Goal: Information Seeking & Learning: Understand process/instructions

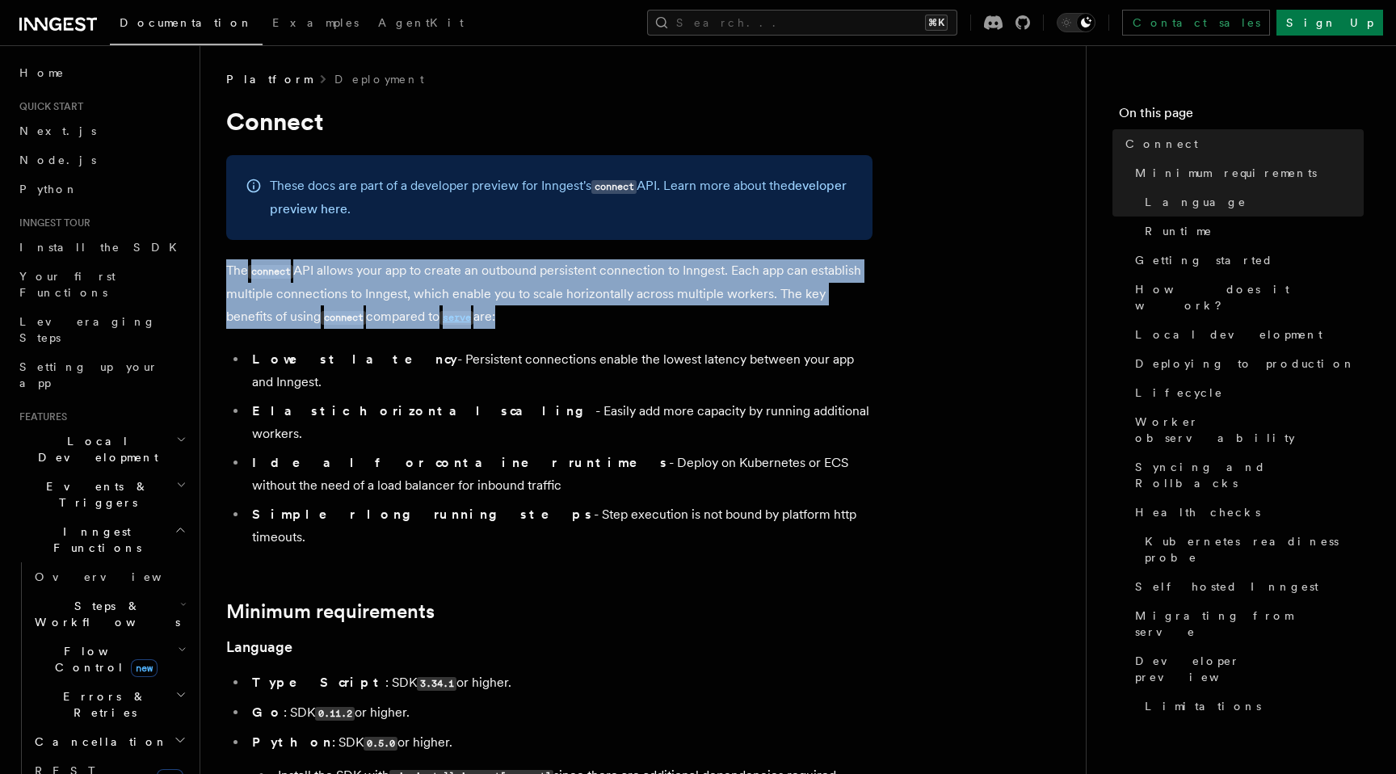
click at [485, 284] on p "The connect API allows your app to create an outbound persistent connection to …" at bounding box center [549, 293] width 646 height 69
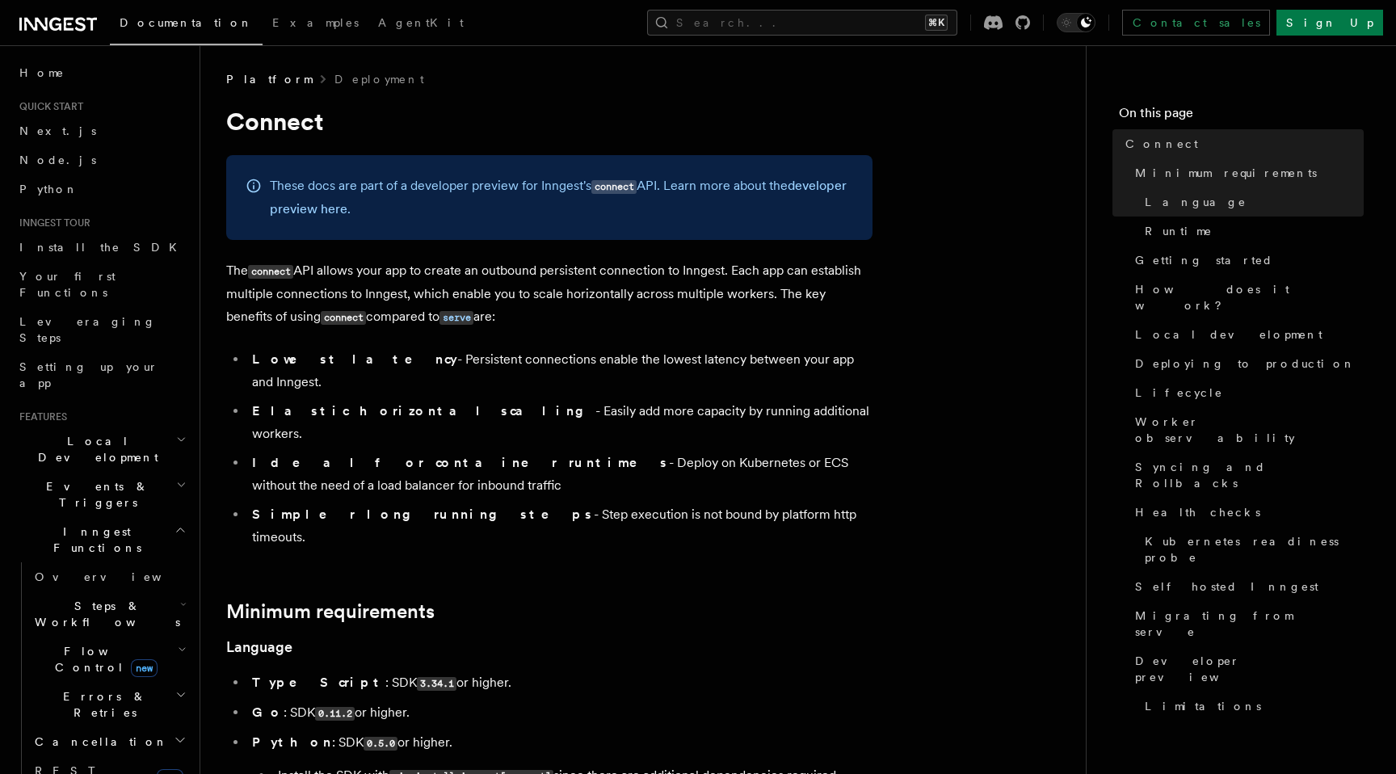
click at [485, 284] on p "The connect API allows your app to create an outbound persistent connection to …" at bounding box center [549, 293] width 646 height 69
click at [527, 296] on p "The connect API allows your app to create an outbound persistent connection to …" at bounding box center [549, 293] width 646 height 69
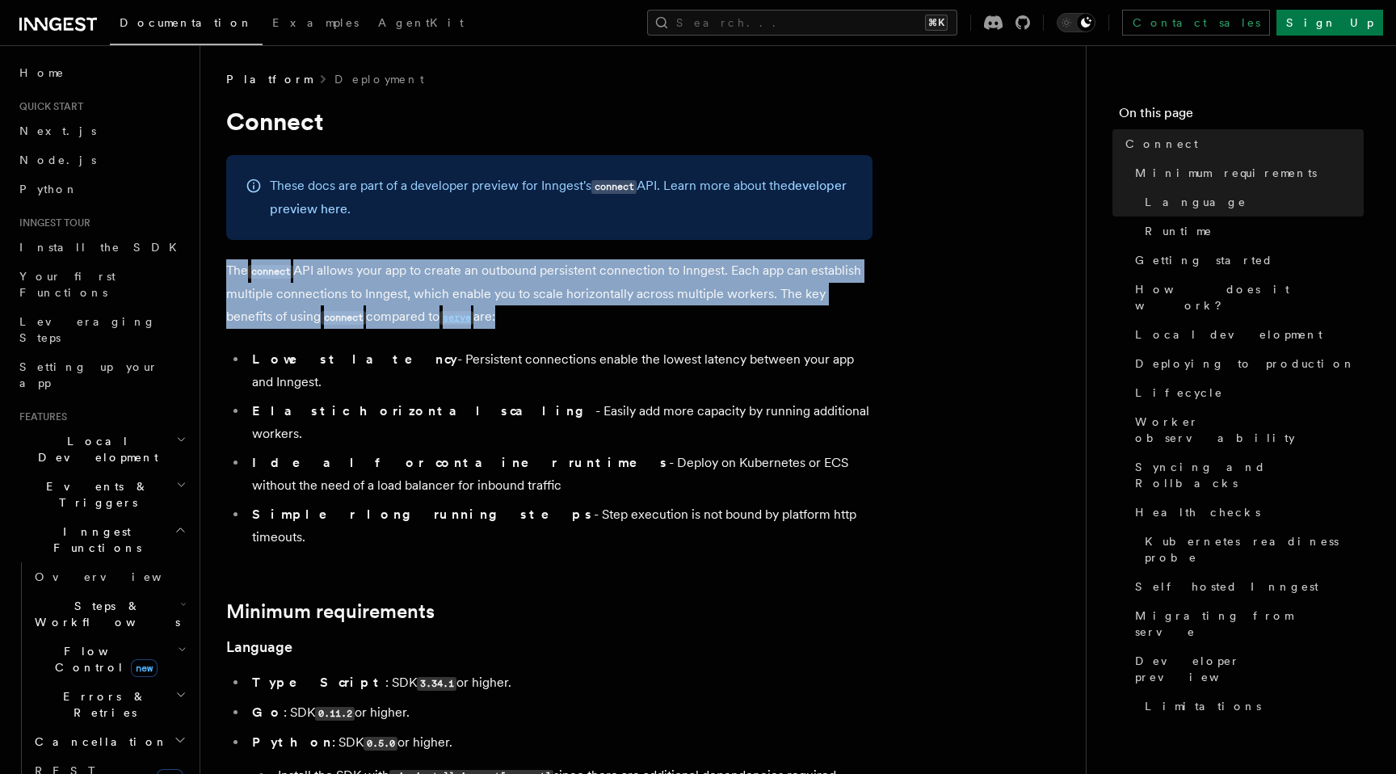
drag, startPoint x: 588, startPoint y: 330, endPoint x: 611, endPoint y: 253, distance: 81.0
click at [599, 329] on p "The connect API allows your app to create an outbound persistent connection to …" at bounding box center [549, 293] width 646 height 69
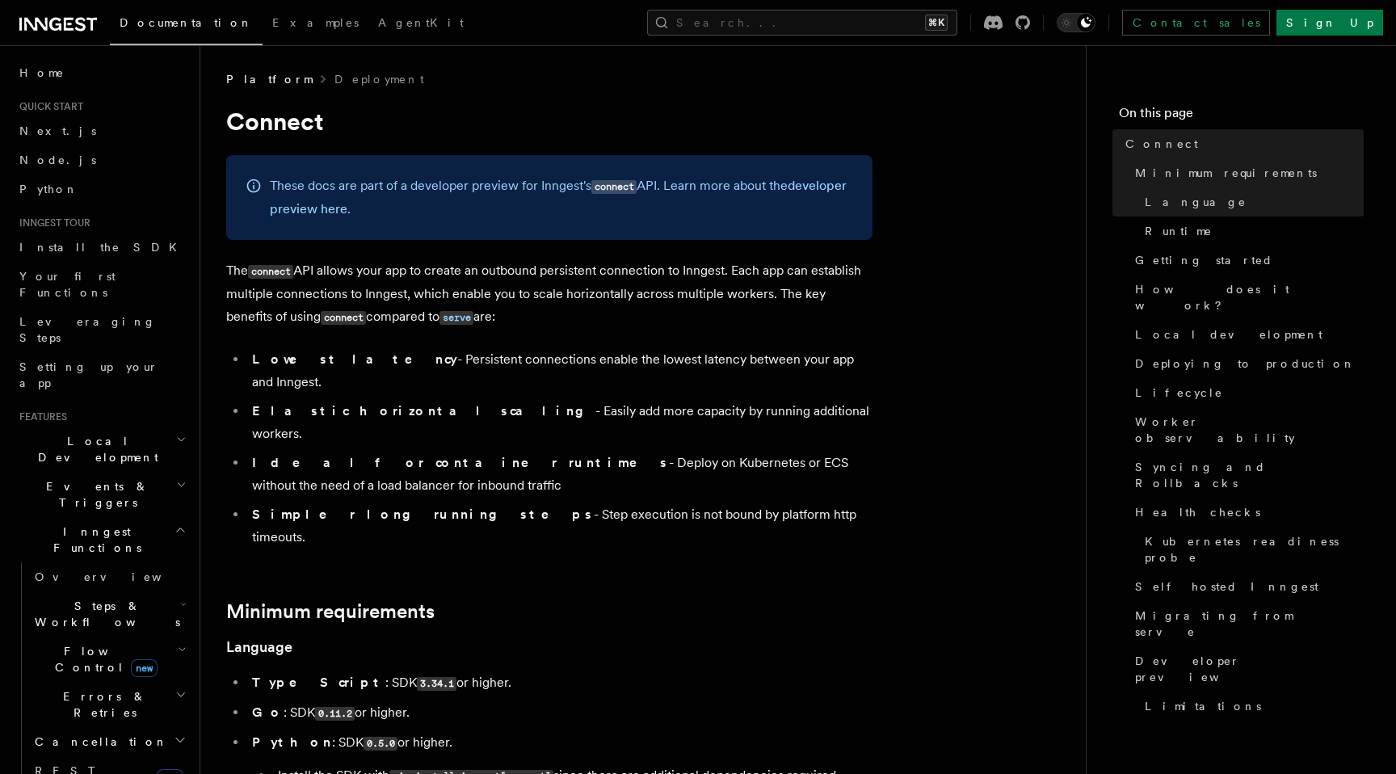
click at [404, 400] on li "Elastic horizontal scaling - Easily add more capacity by running additional wor…" at bounding box center [559, 422] width 625 height 45
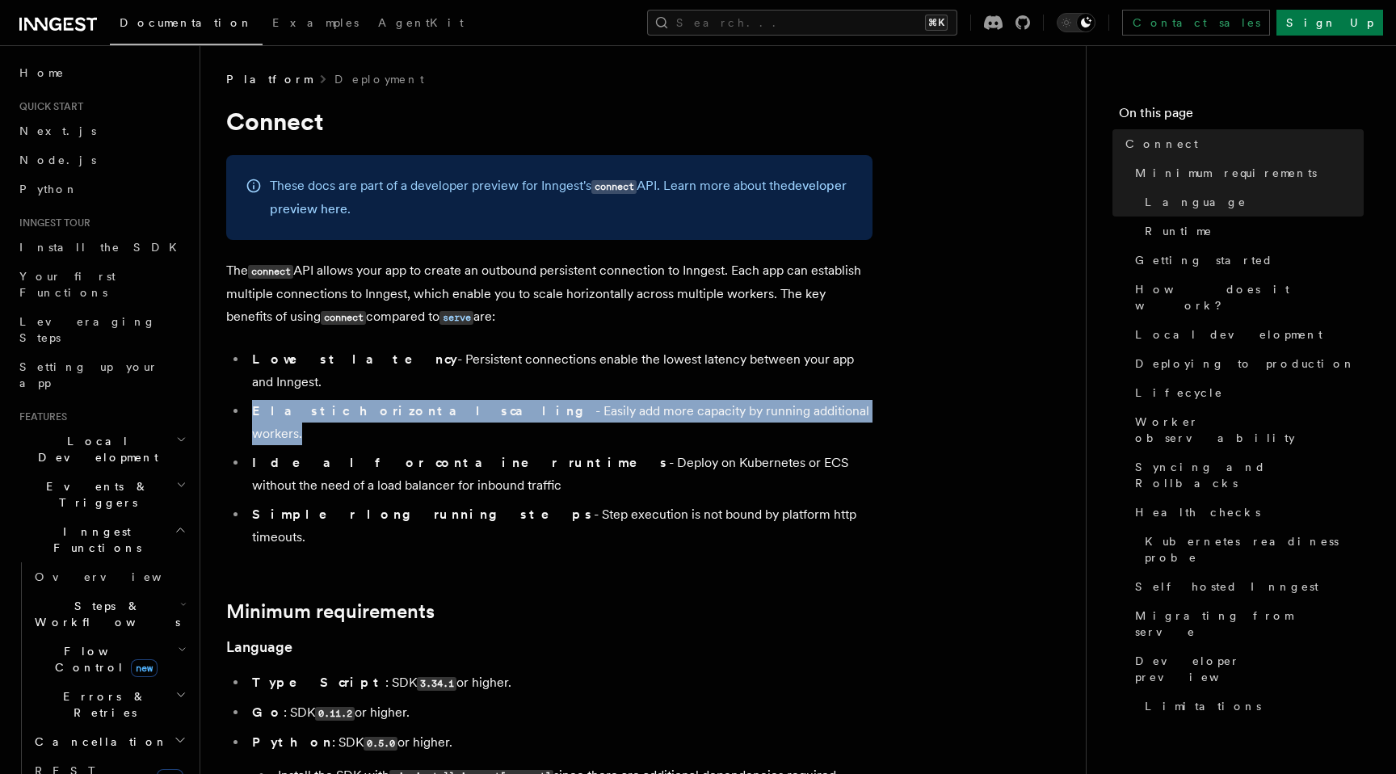
click at [412, 455] on strong "Ideal for container runtimes" at bounding box center [460, 462] width 417 height 15
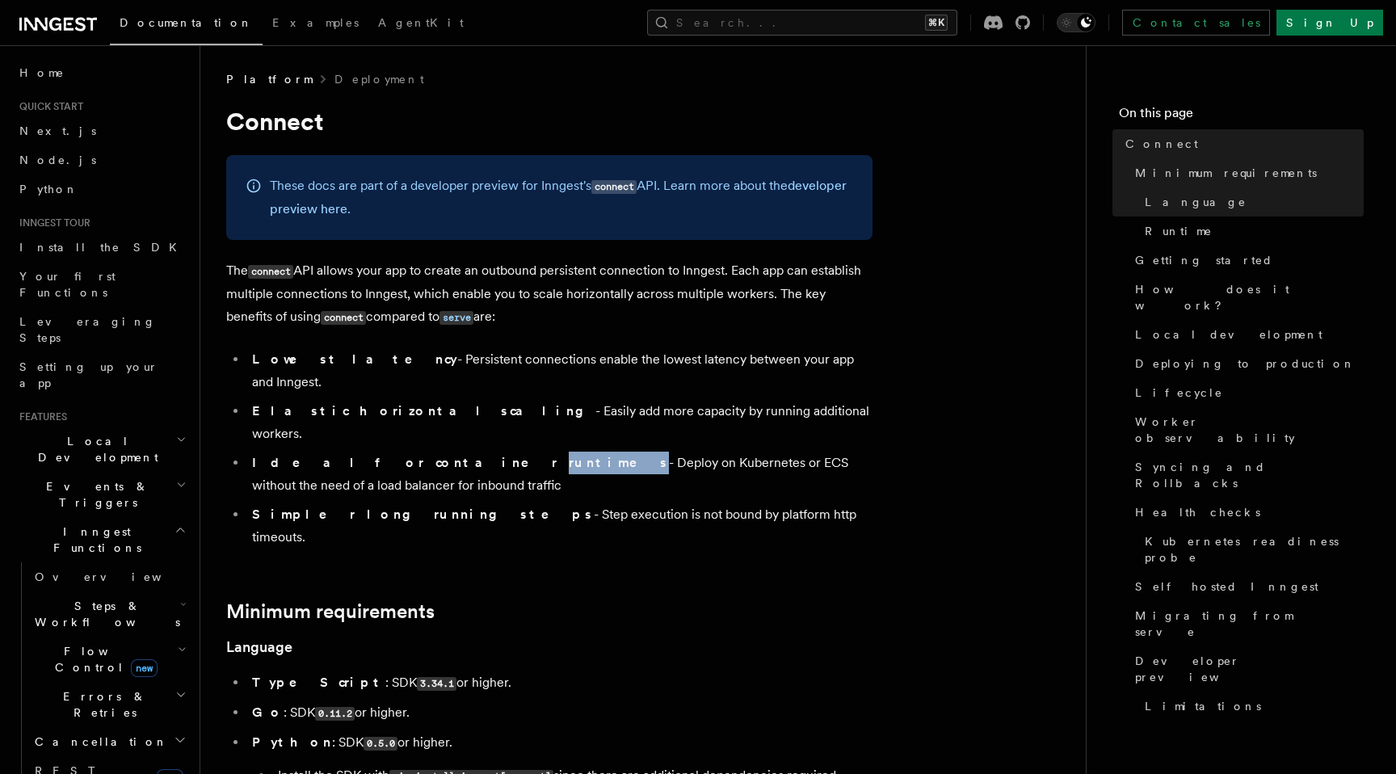
click at [412, 455] on strong "Ideal for container runtimes" at bounding box center [460, 462] width 417 height 15
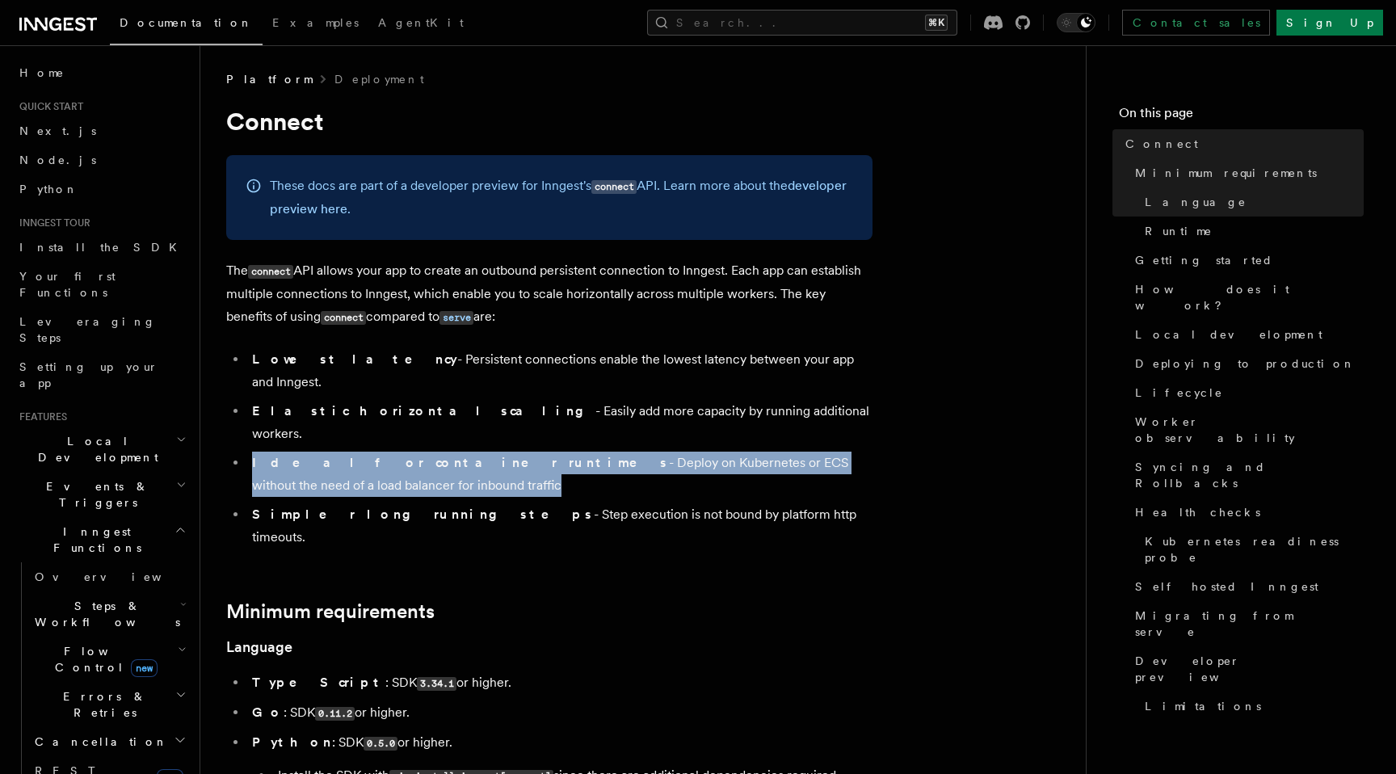
click at [412, 455] on strong "Ideal for container runtimes" at bounding box center [460, 462] width 417 height 15
click at [410, 451] on li "Ideal for container runtimes - Deploy on Kubernetes or ECS without the need of …" at bounding box center [559, 473] width 625 height 45
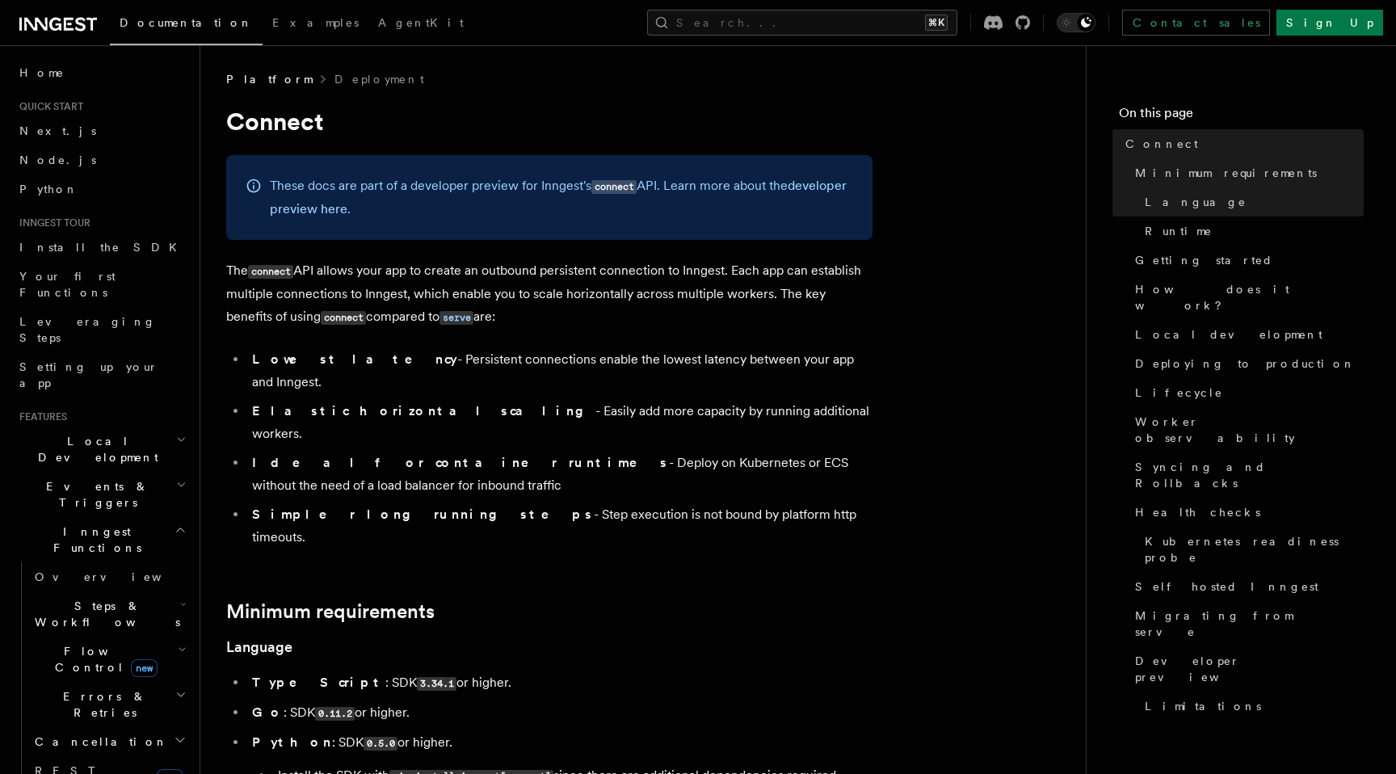
click at [410, 451] on li "Ideal for container runtimes - Deploy on Kubernetes or ECS without the need of …" at bounding box center [559, 473] width 625 height 45
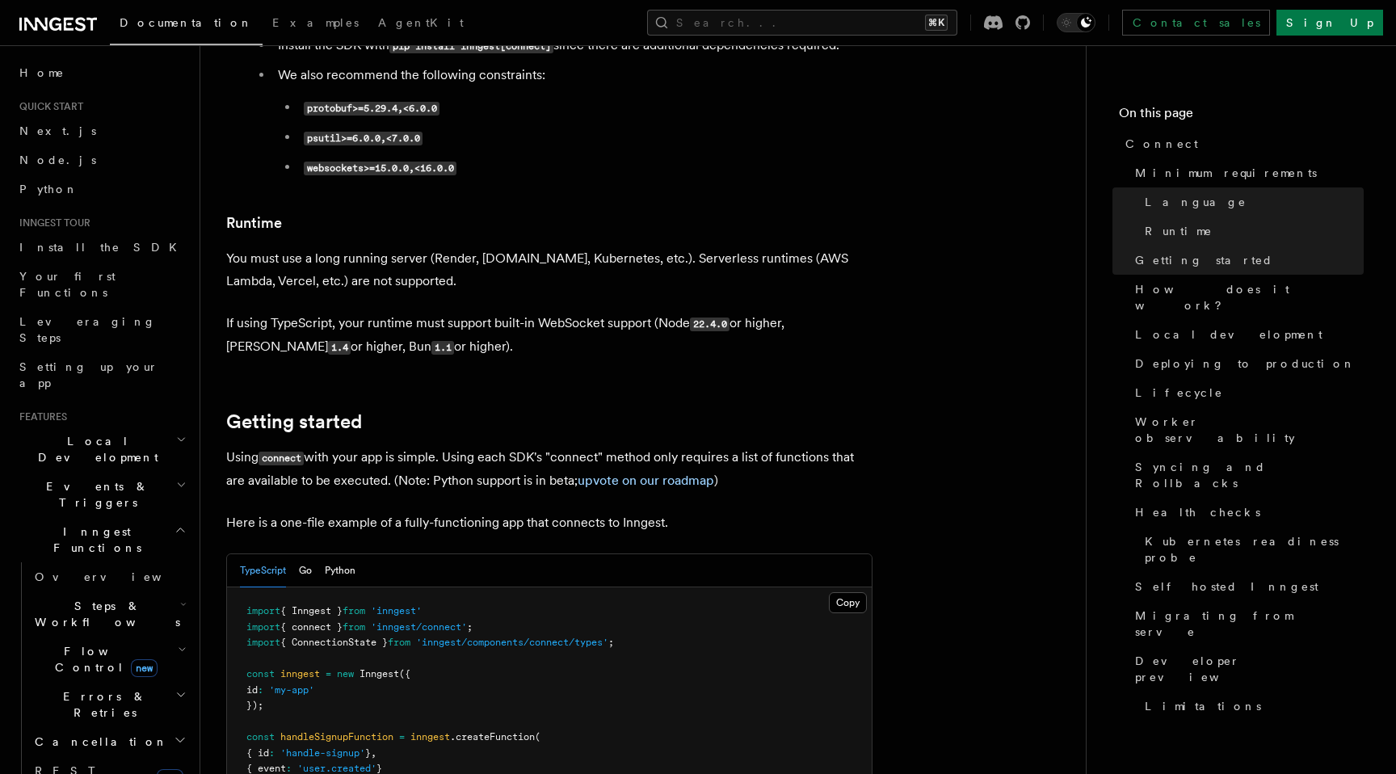
scroll to position [729, 0]
click at [701, 248] on p "You must use a long running server (Render, Fly.io, Kubernetes, etc.). Serverle…" at bounding box center [549, 270] width 646 height 45
click at [691, 248] on p "You must use a long running server (Render, Fly.io, Kubernetes, etc.). Serverle…" at bounding box center [549, 270] width 646 height 45
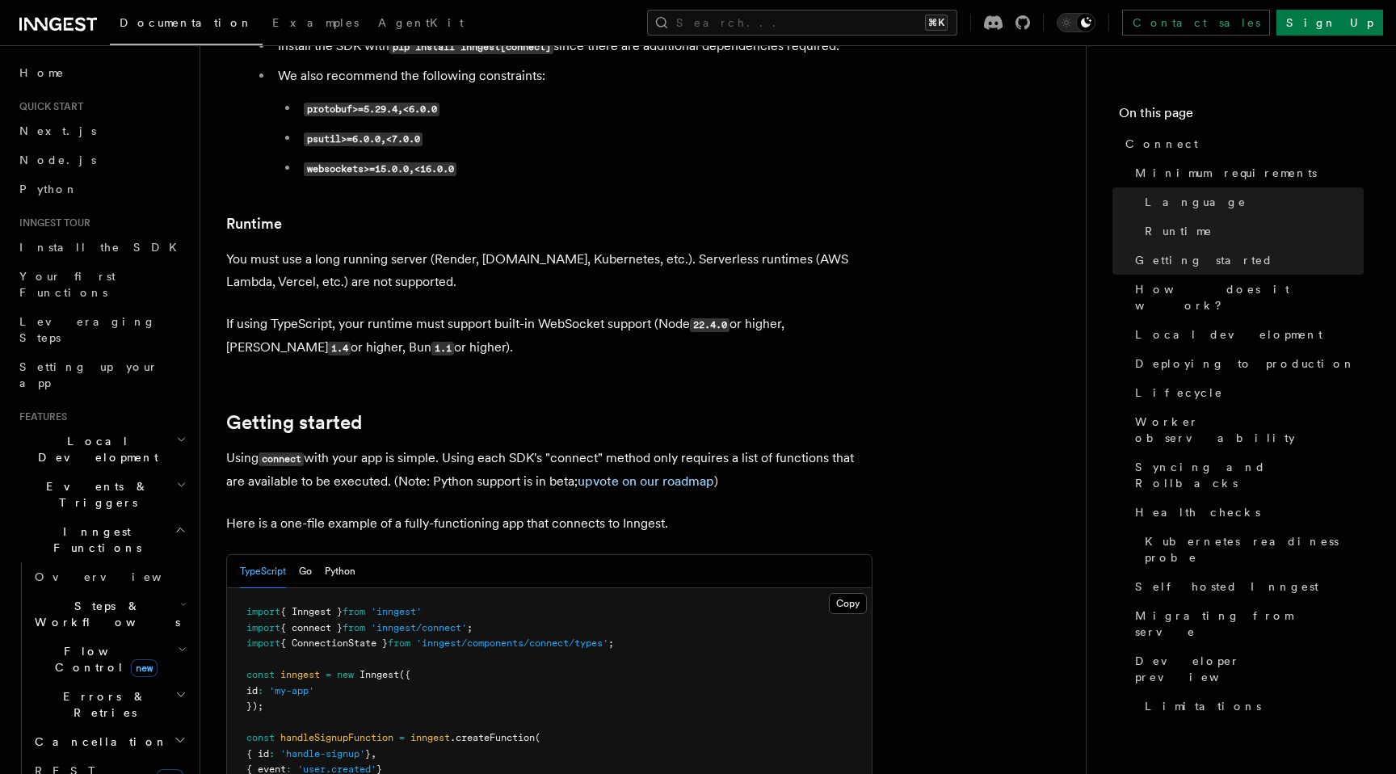
click at [691, 248] on p "You must use a long running server (Render, Fly.io, Kubernetes, etc.). Serverle…" at bounding box center [549, 270] width 646 height 45
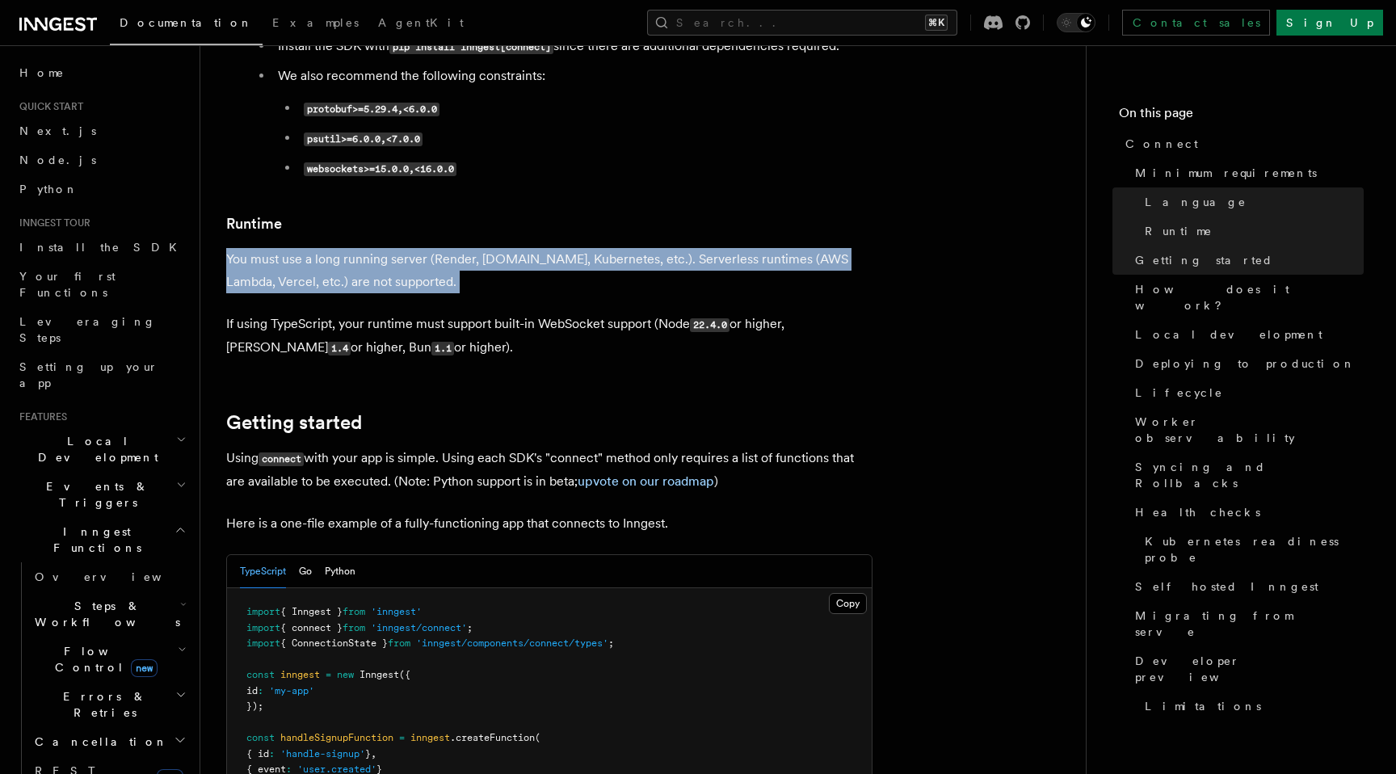
click at [430, 248] on p "You must use a long running server (Render, Fly.io, Kubernetes, etc.). Serverle…" at bounding box center [549, 270] width 646 height 45
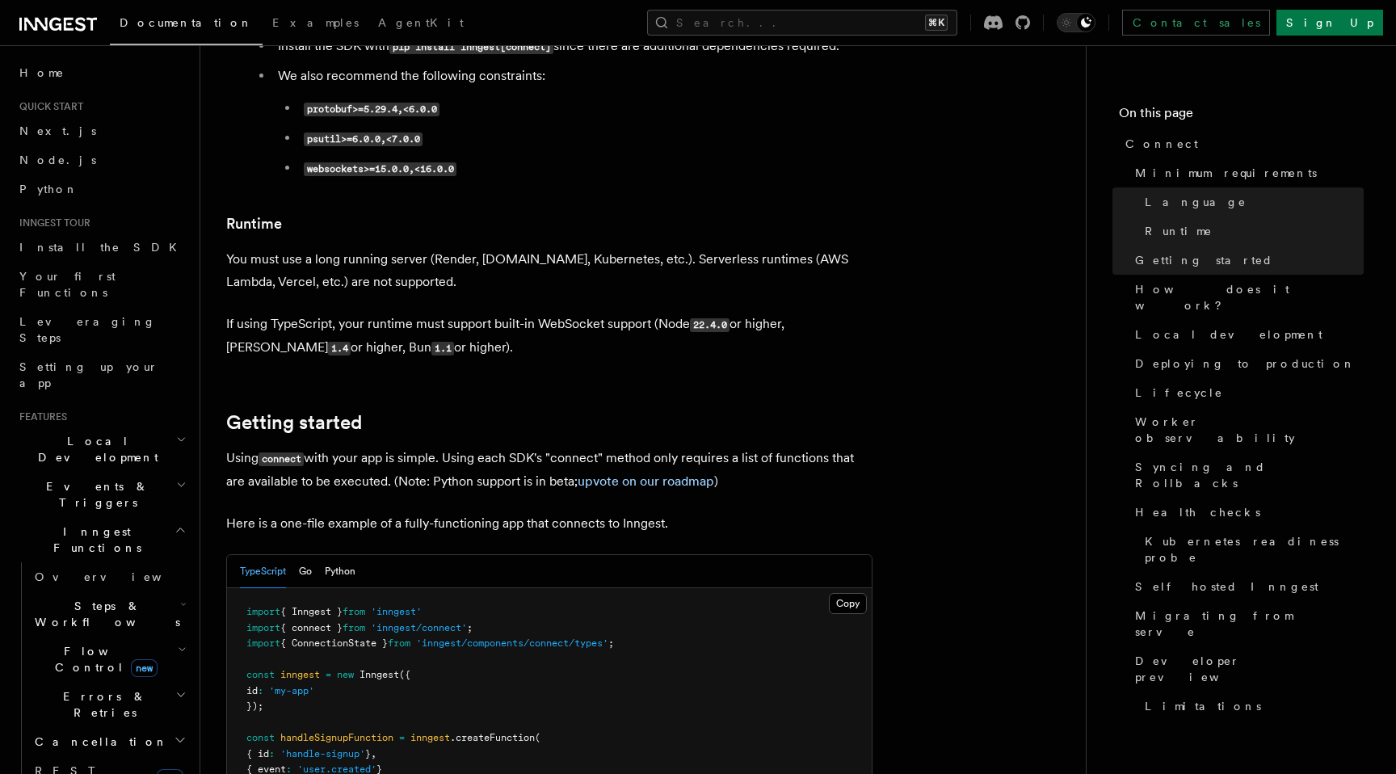
click at [456, 248] on p "You must use a long running server (Render, Fly.io, Kubernetes, etc.). Serverle…" at bounding box center [549, 270] width 646 height 45
click at [397, 313] on p "If using TypeScript, your runtime must support built-in WebSocket support (Node…" at bounding box center [549, 336] width 646 height 47
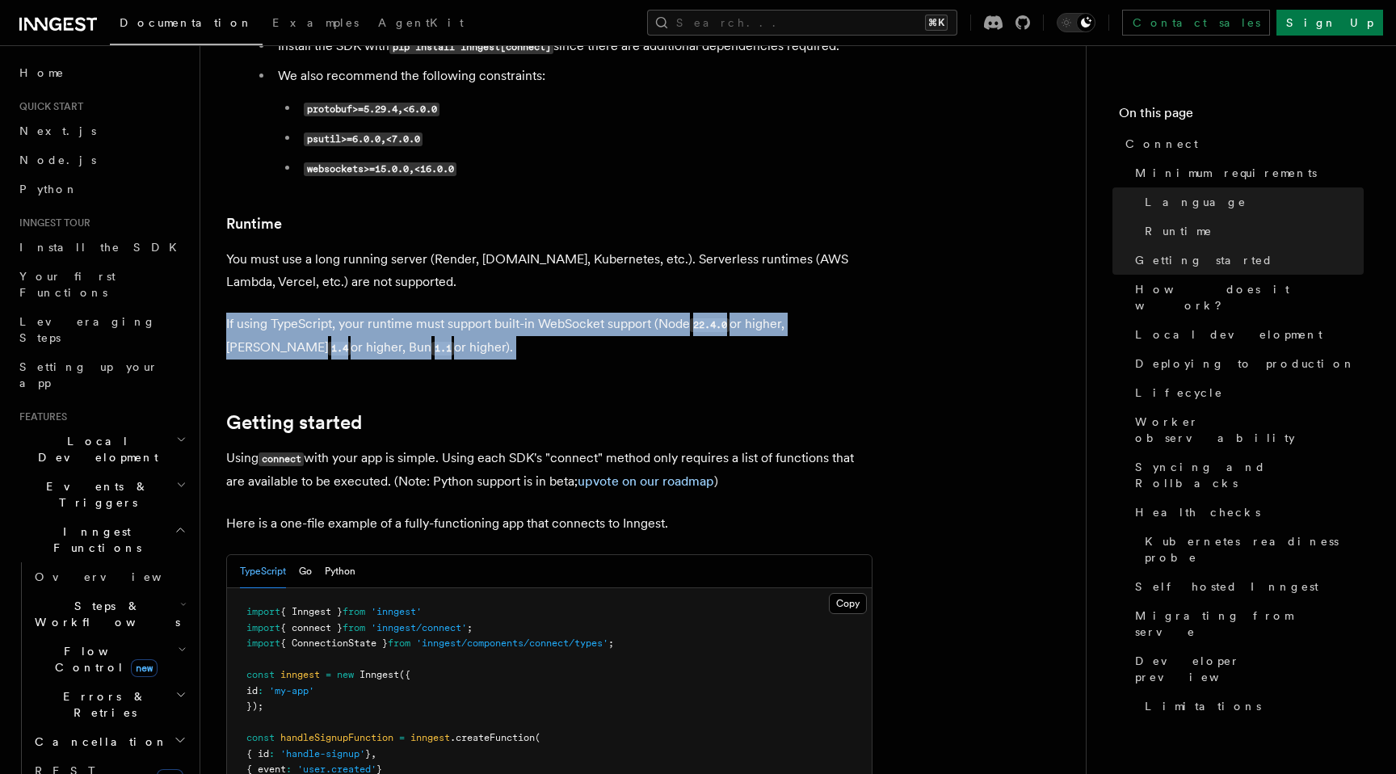
click at [442, 313] on p "If using TypeScript, your runtime must support built-in WebSocket support (Node…" at bounding box center [549, 336] width 646 height 47
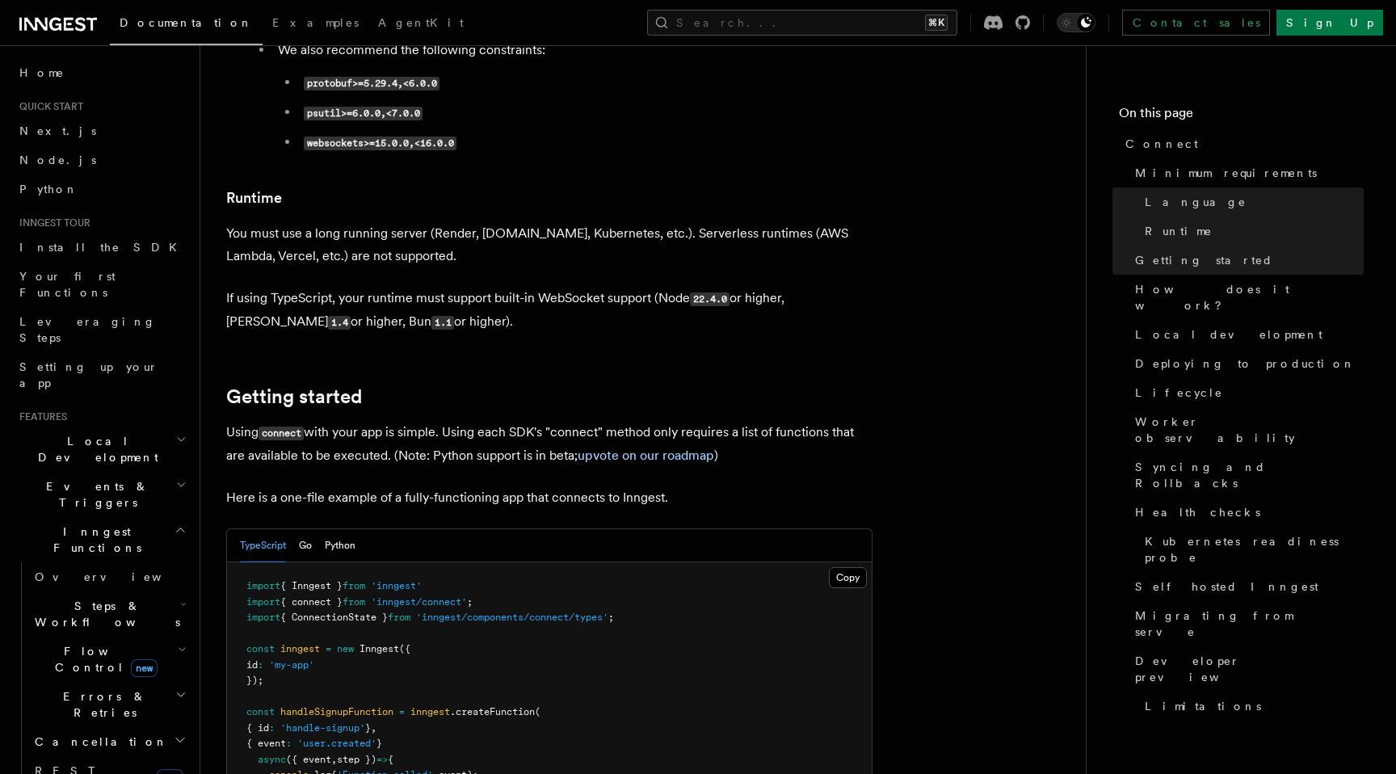
scroll to position [772, 0]
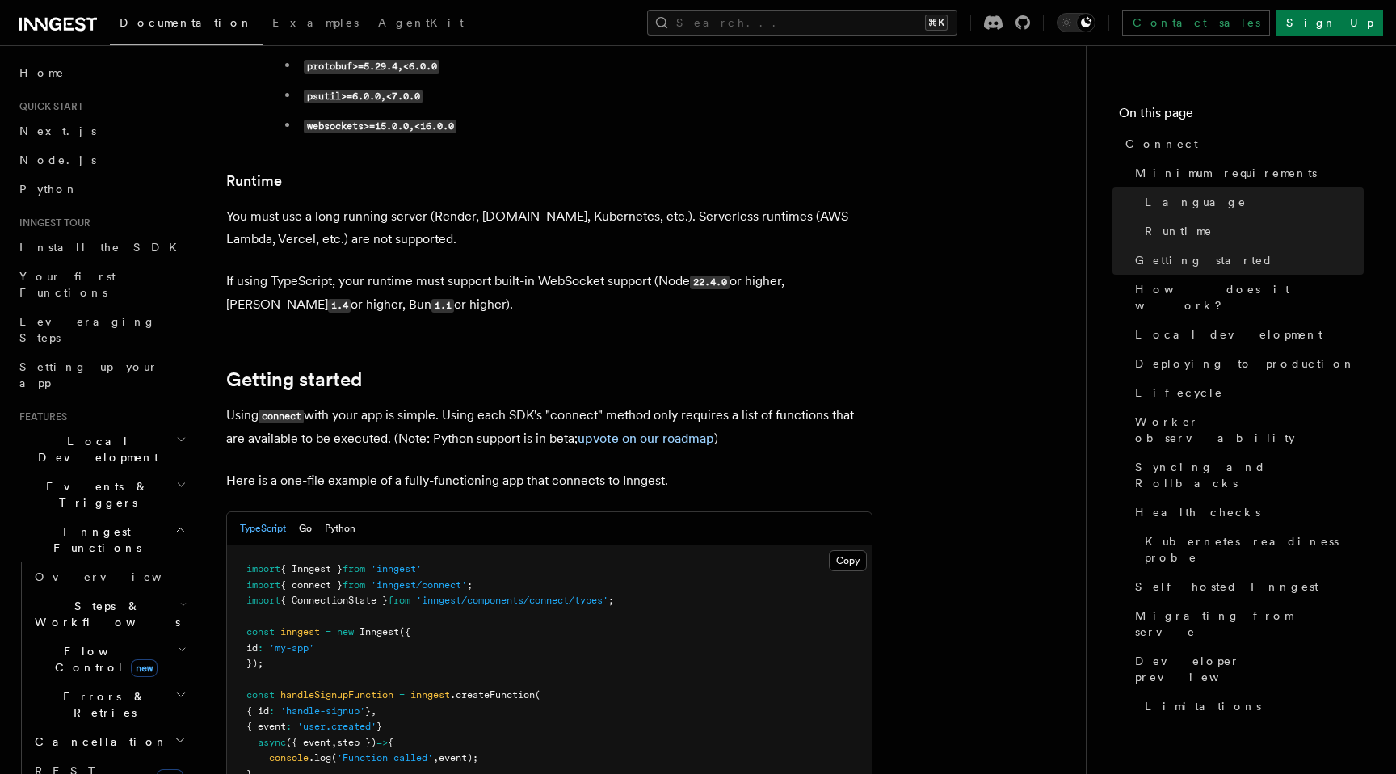
click at [462, 404] on p "Using connect with your app is simple. Using each SDK's "connect" method only r…" at bounding box center [549, 427] width 646 height 46
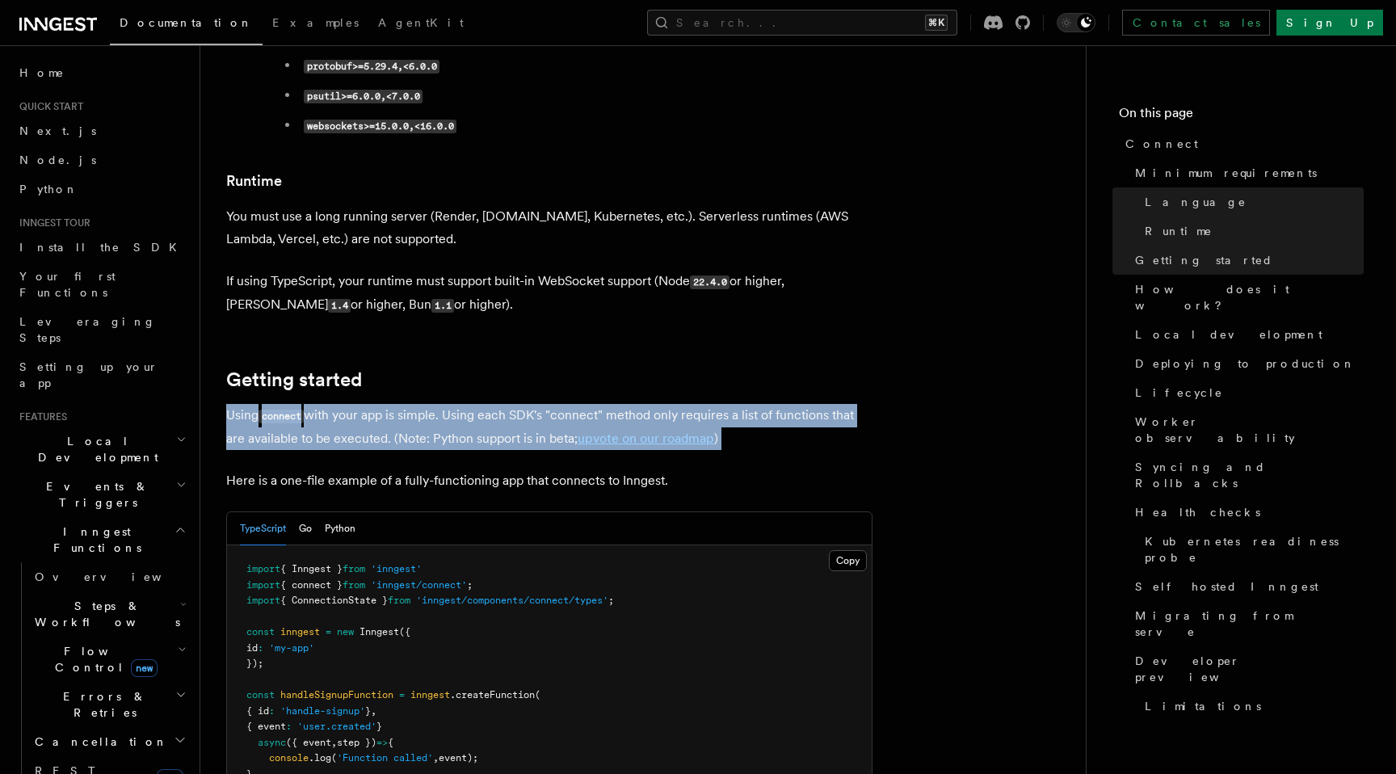
click at [464, 404] on p "Using connect with your app is simple. Using each SDK's "connect" method only r…" at bounding box center [549, 427] width 646 height 46
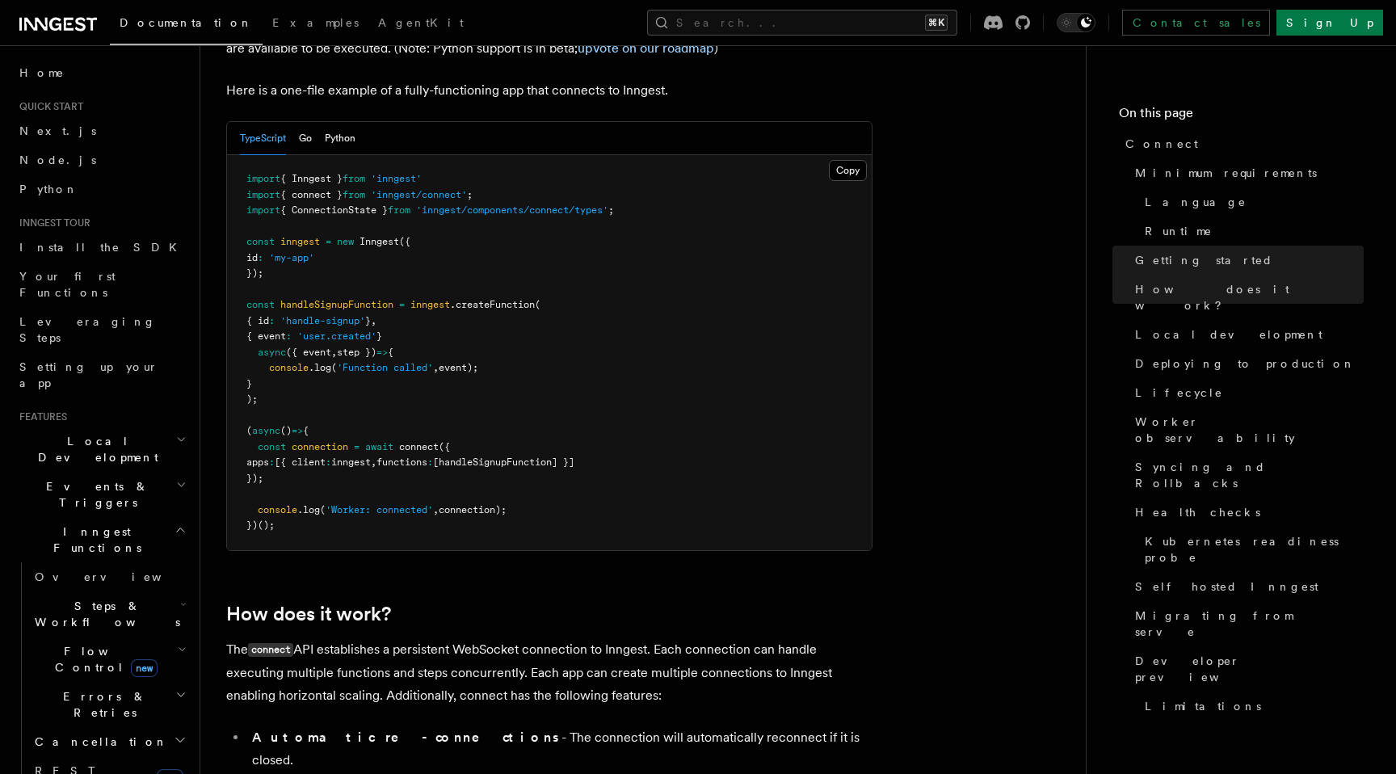
scroll to position [1174, 0]
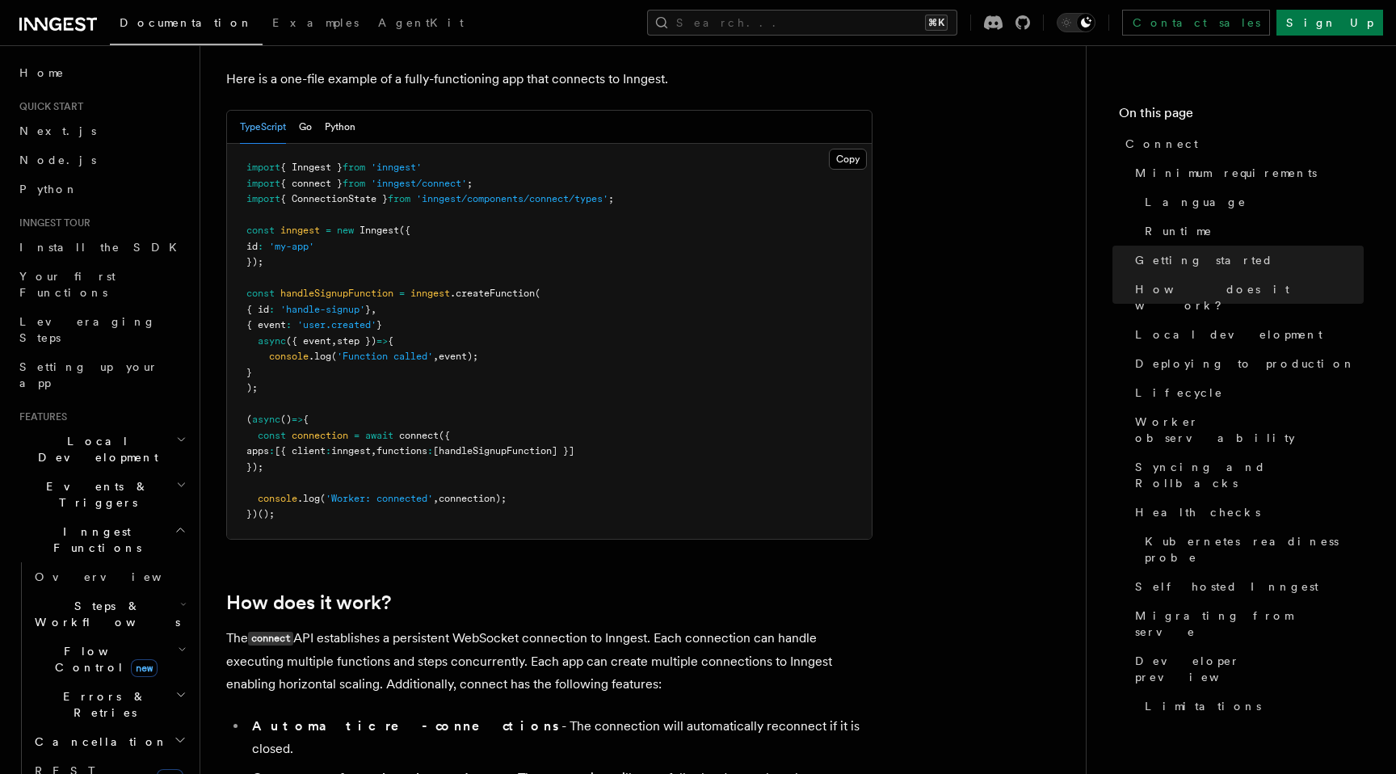
click at [506, 627] on p "The connect API establishes a persistent WebSocket connection to Inngest. Each …" at bounding box center [549, 661] width 646 height 69
click at [518, 627] on p "The connect API establishes a persistent WebSocket connection to Inngest. Each …" at bounding box center [549, 661] width 646 height 69
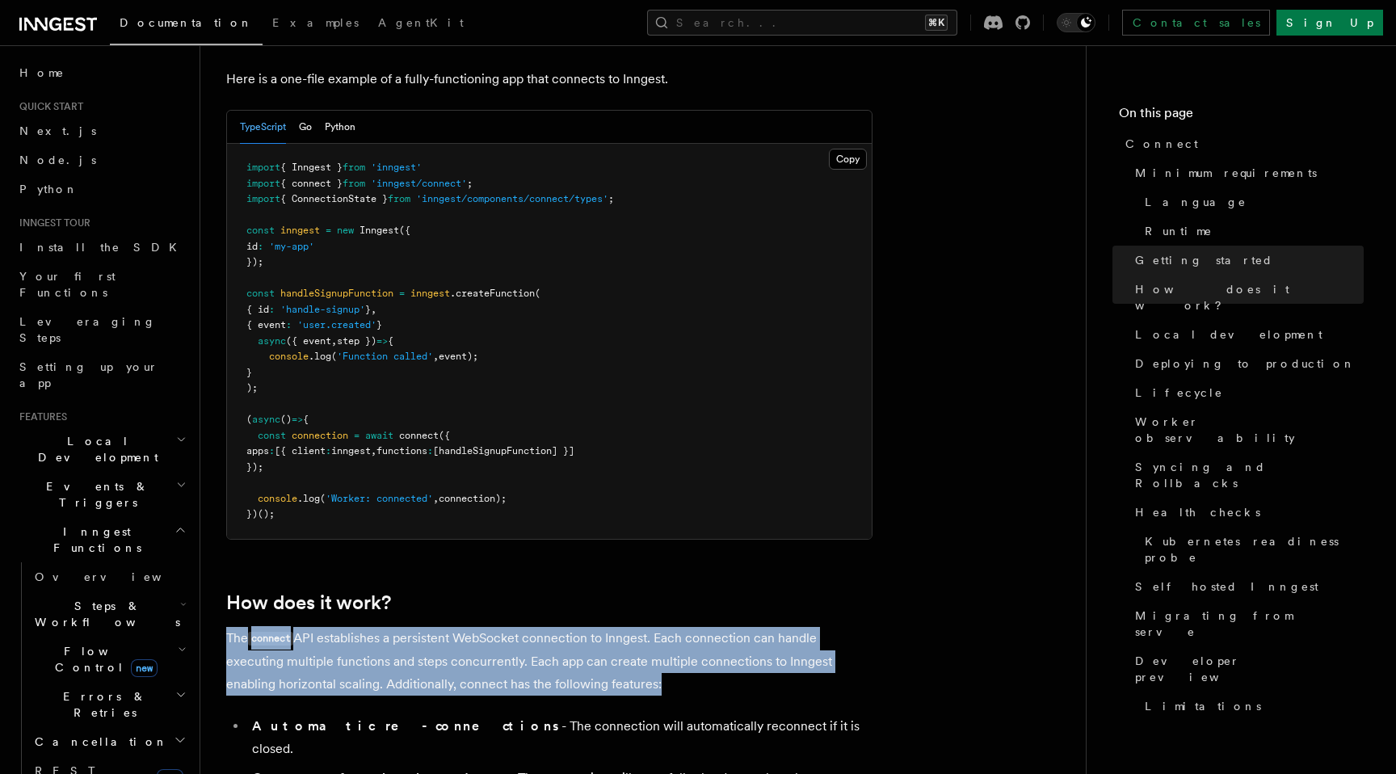
click at [518, 627] on p "The connect API establishes a persistent WebSocket connection to Inngest. Each …" at bounding box center [549, 661] width 646 height 69
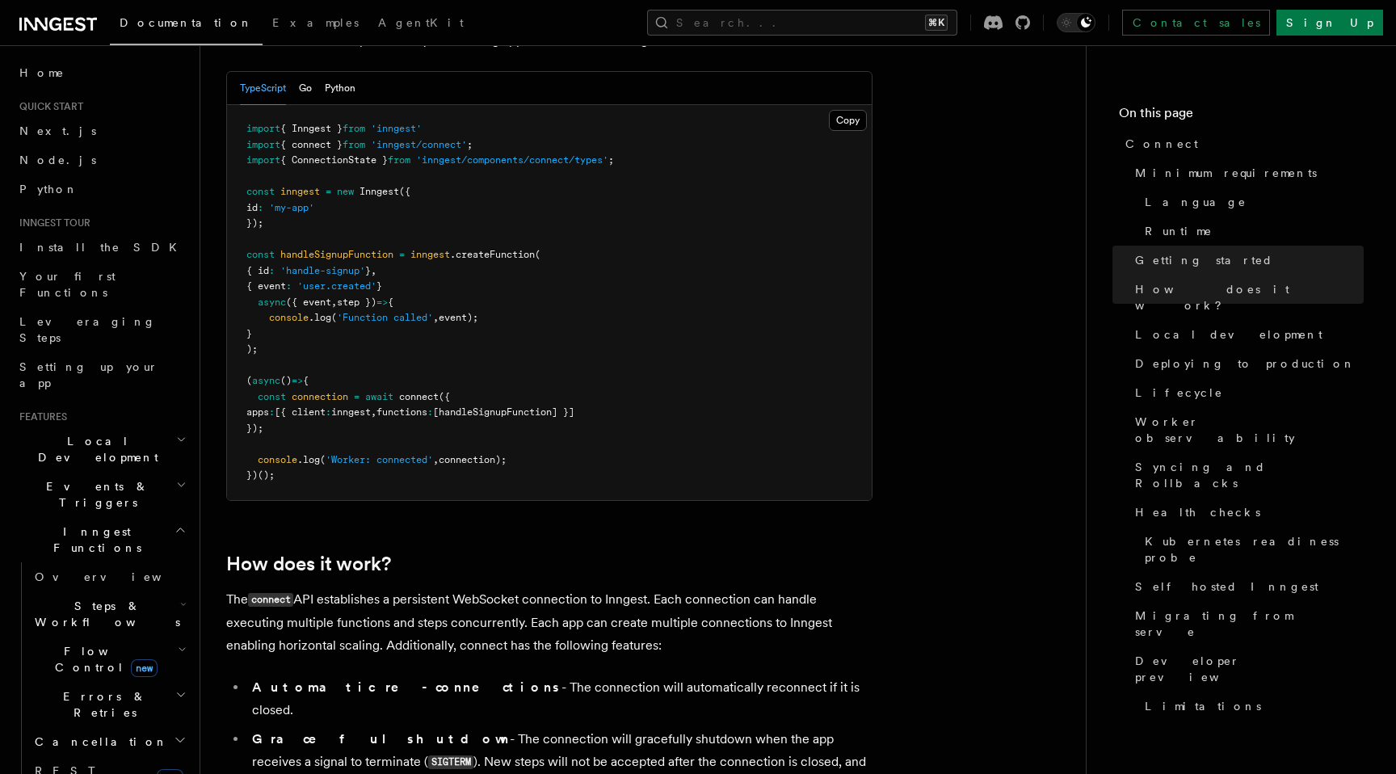
scroll to position [1214, 0]
click at [607, 726] on li "Graceful shutdown - The connection will gracefully shutdown when the app receiv…" at bounding box center [559, 760] width 625 height 69
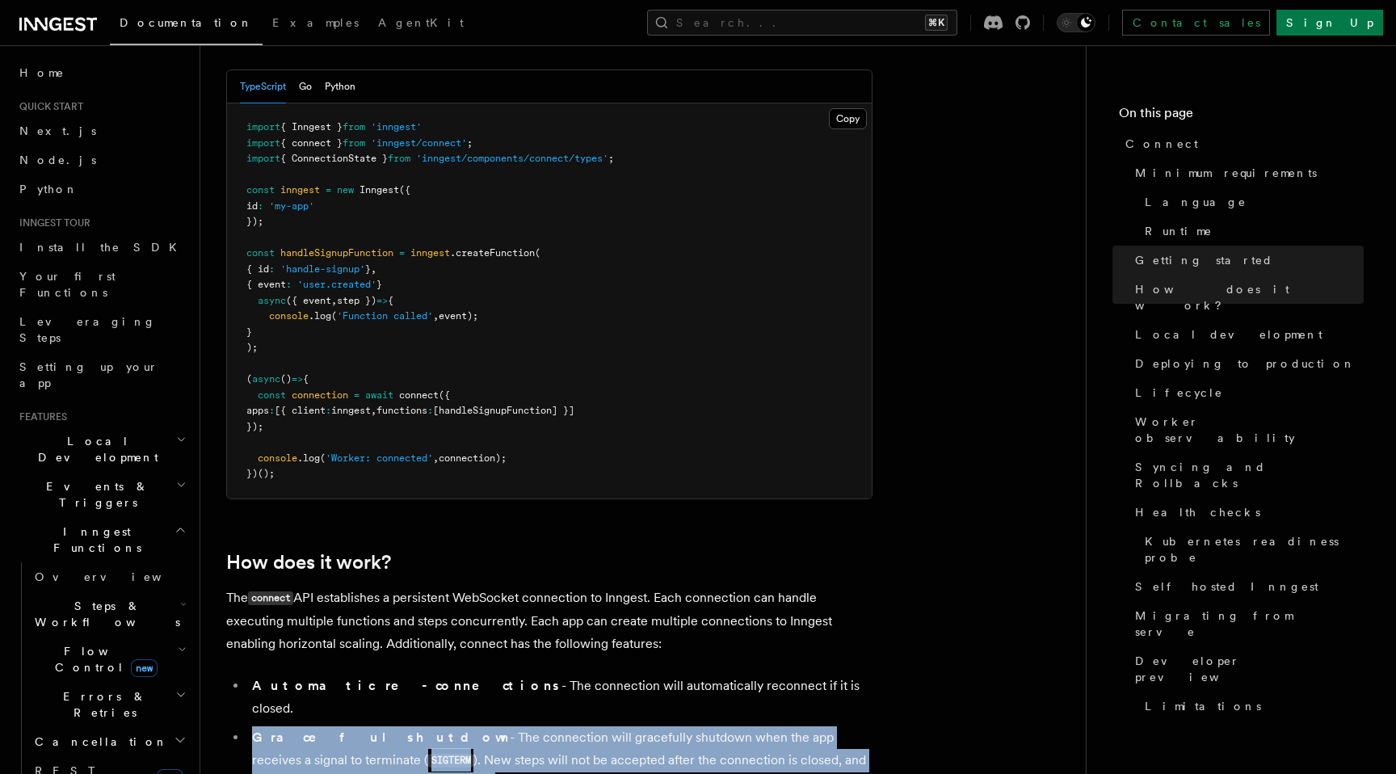
click at [616, 726] on li "Graceful shutdown - The connection will gracefully shutdown when the app receiv…" at bounding box center [559, 760] width 625 height 69
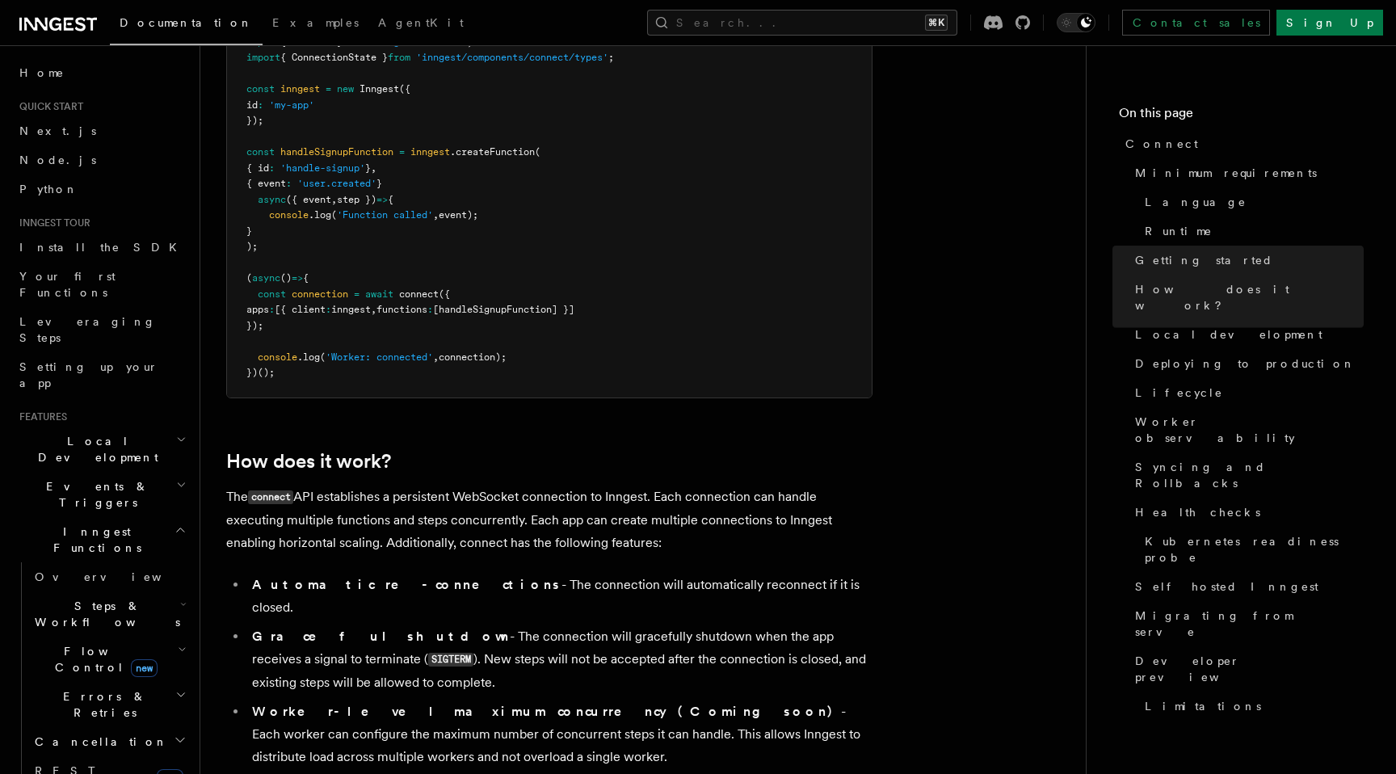
scroll to position [1330, 0]
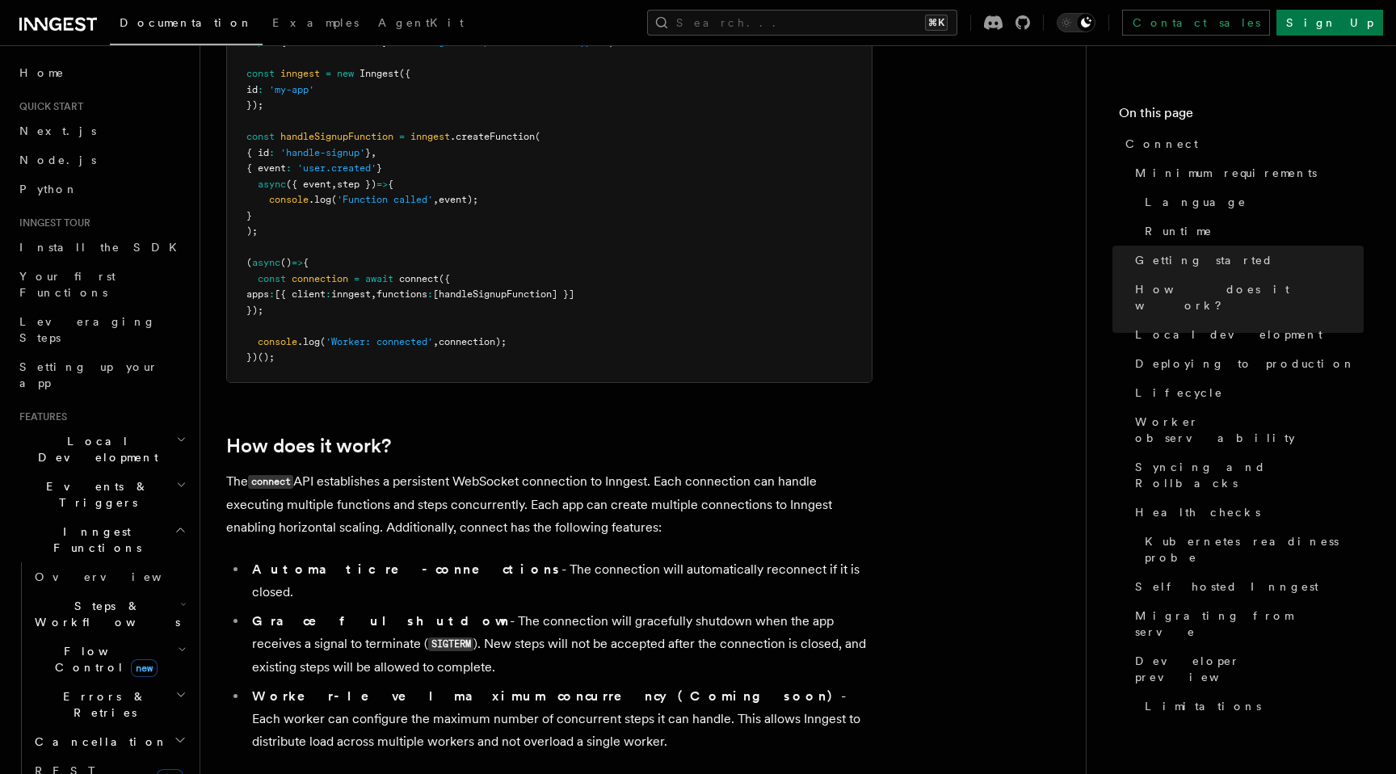
click at [619, 685] on li "Worker-level maximum concurrency (Coming soon) - Each worker can configure the …" at bounding box center [559, 719] width 625 height 68
click at [626, 685] on li "Worker-level maximum concurrency (Coming soon) - Each worker can configure the …" at bounding box center [559, 719] width 625 height 68
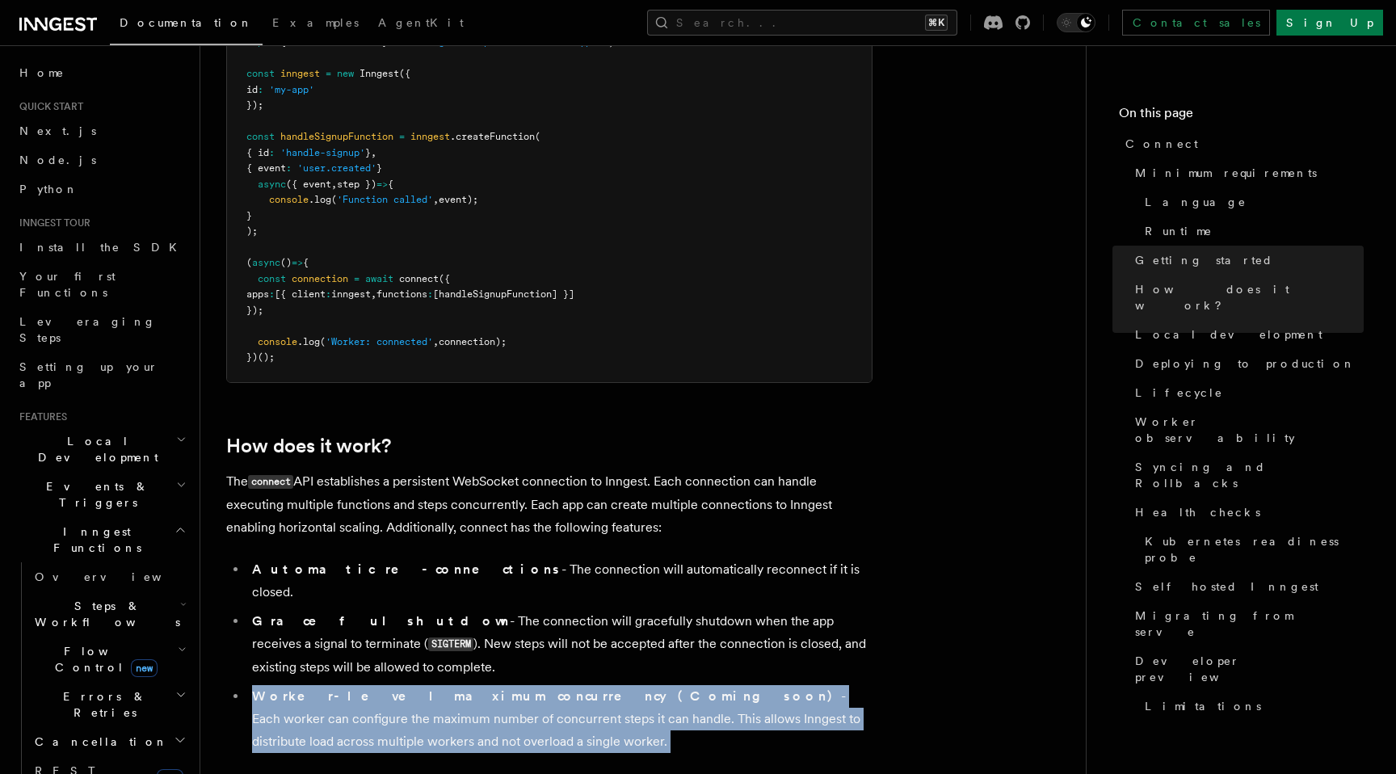
drag, startPoint x: 626, startPoint y: 669, endPoint x: 653, endPoint y: 577, distance: 95.3
click at [653, 685] on li "Worker-level maximum concurrency (Coming soon) - Each worker can configure the …" at bounding box center [559, 719] width 625 height 68
drag, startPoint x: 657, startPoint y: 652, endPoint x: 681, endPoint y: 561, distance: 94.4
click at [681, 561] on ul "Automatic re-connections - The connection will automatically reconnect if it is…" at bounding box center [549, 655] width 646 height 195
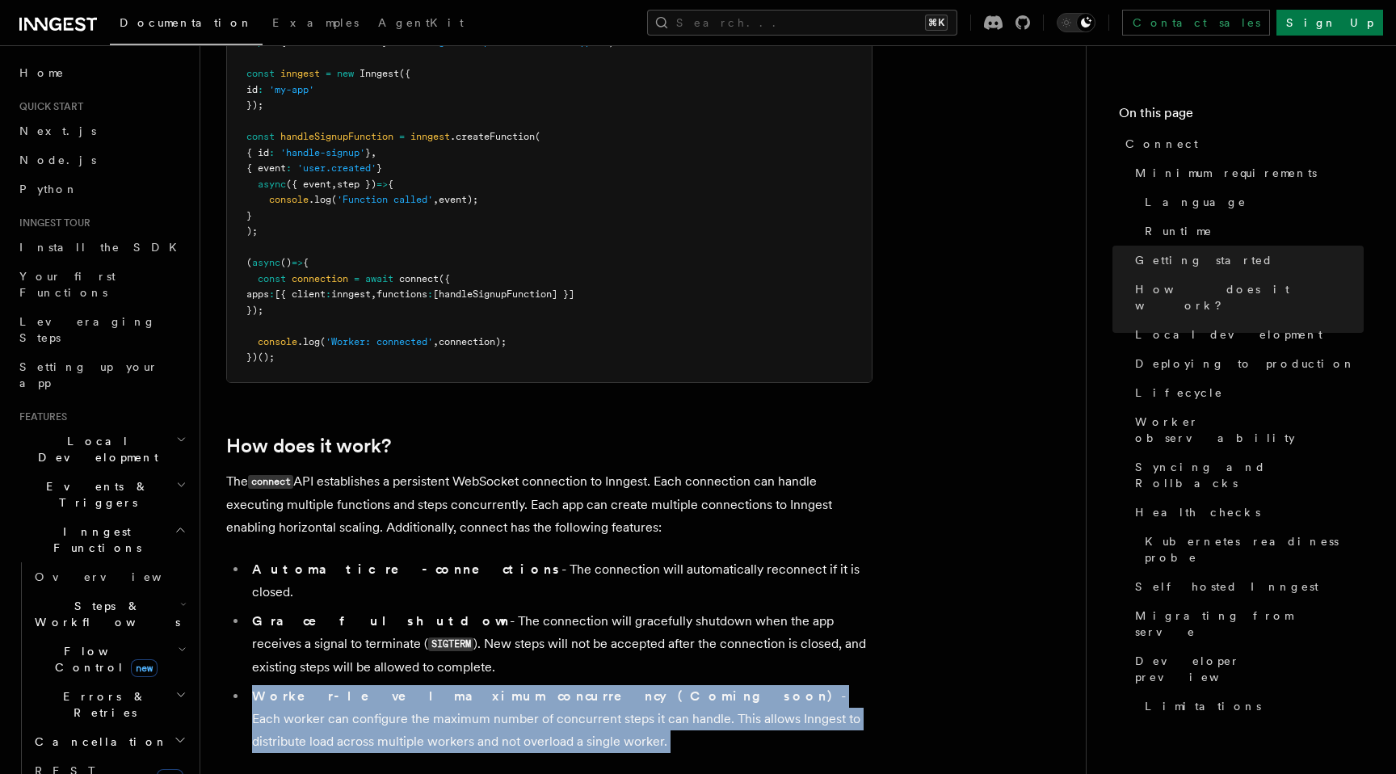
click at [679, 610] on li "Graceful shutdown - The connection will gracefully shutdown when the app receiv…" at bounding box center [559, 644] width 625 height 69
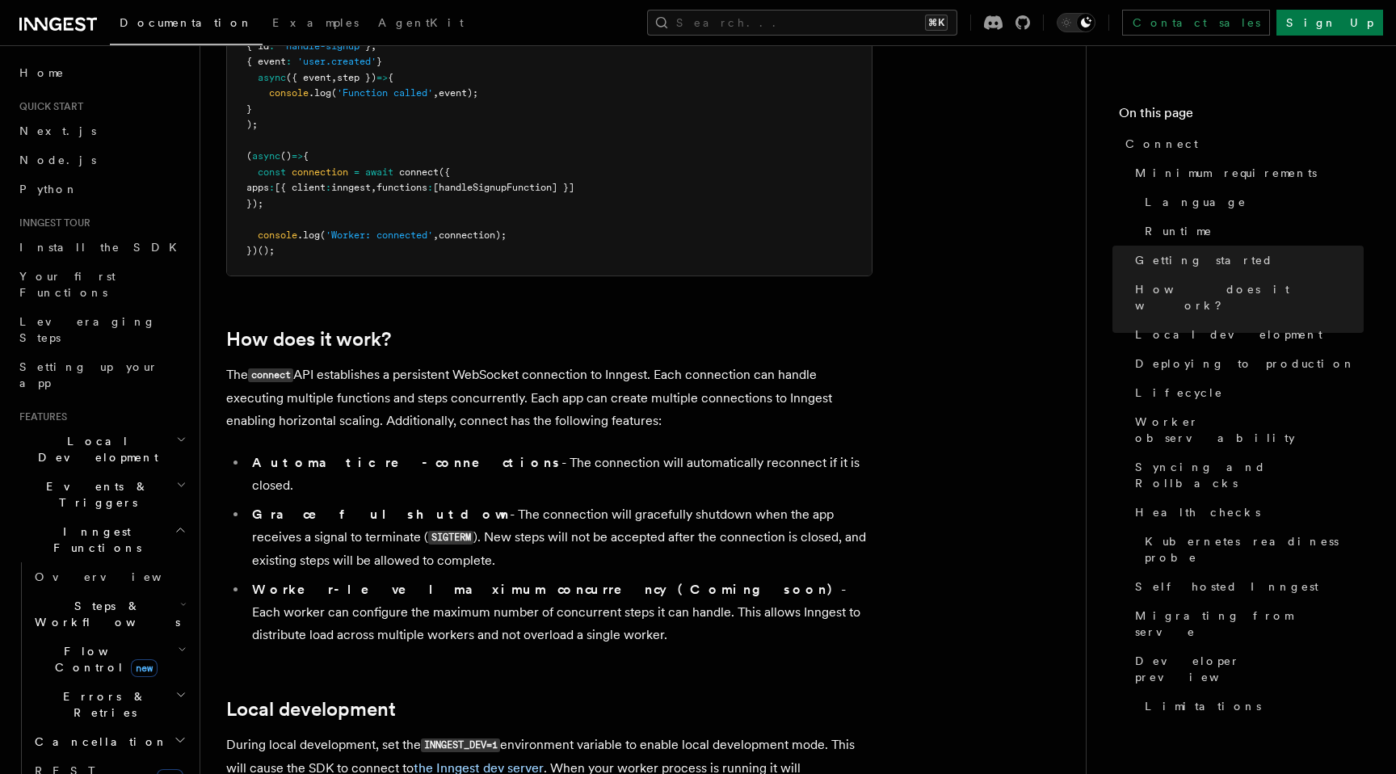
scroll to position [1519, 0]
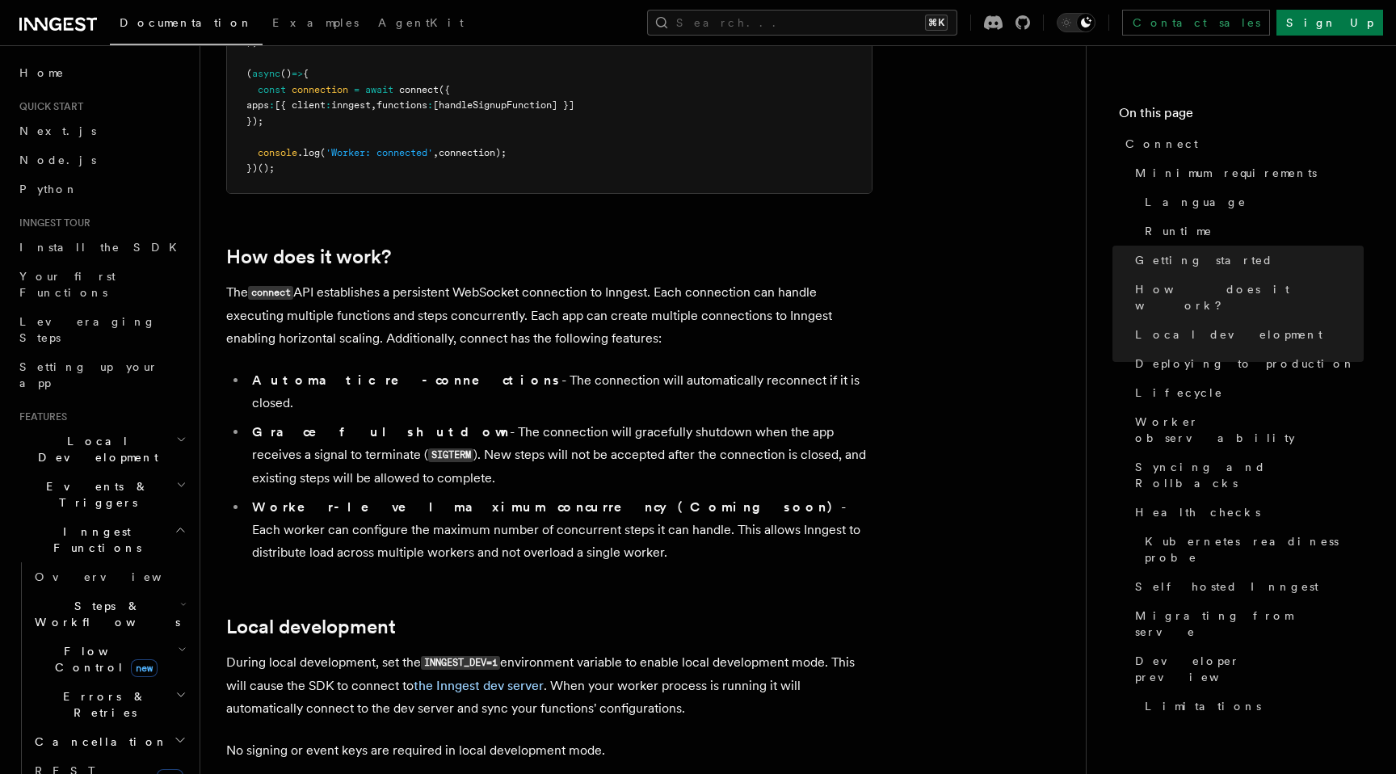
click at [652, 651] on p "During local development, set the INNGEST_DEV=1 environment variable to enable …" at bounding box center [549, 685] width 646 height 69
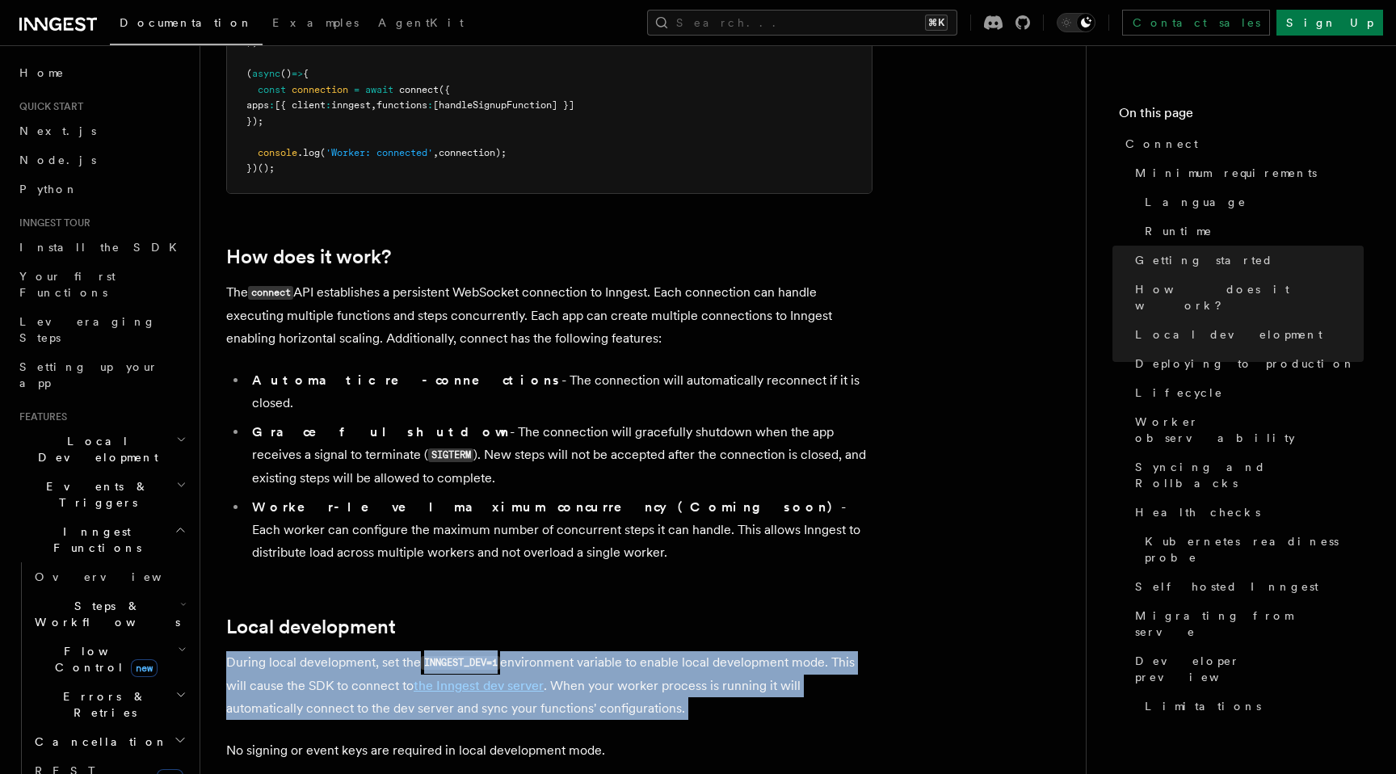
click at [652, 651] on p "During local development, set the INNGEST_DEV=1 environment variable to enable …" at bounding box center [549, 685] width 646 height 69
click at [674, 651] on p "During local development, set the INNGEST_DEV=1 environment variable to enable …" at bounding box center [549, 685] width 646 height 69
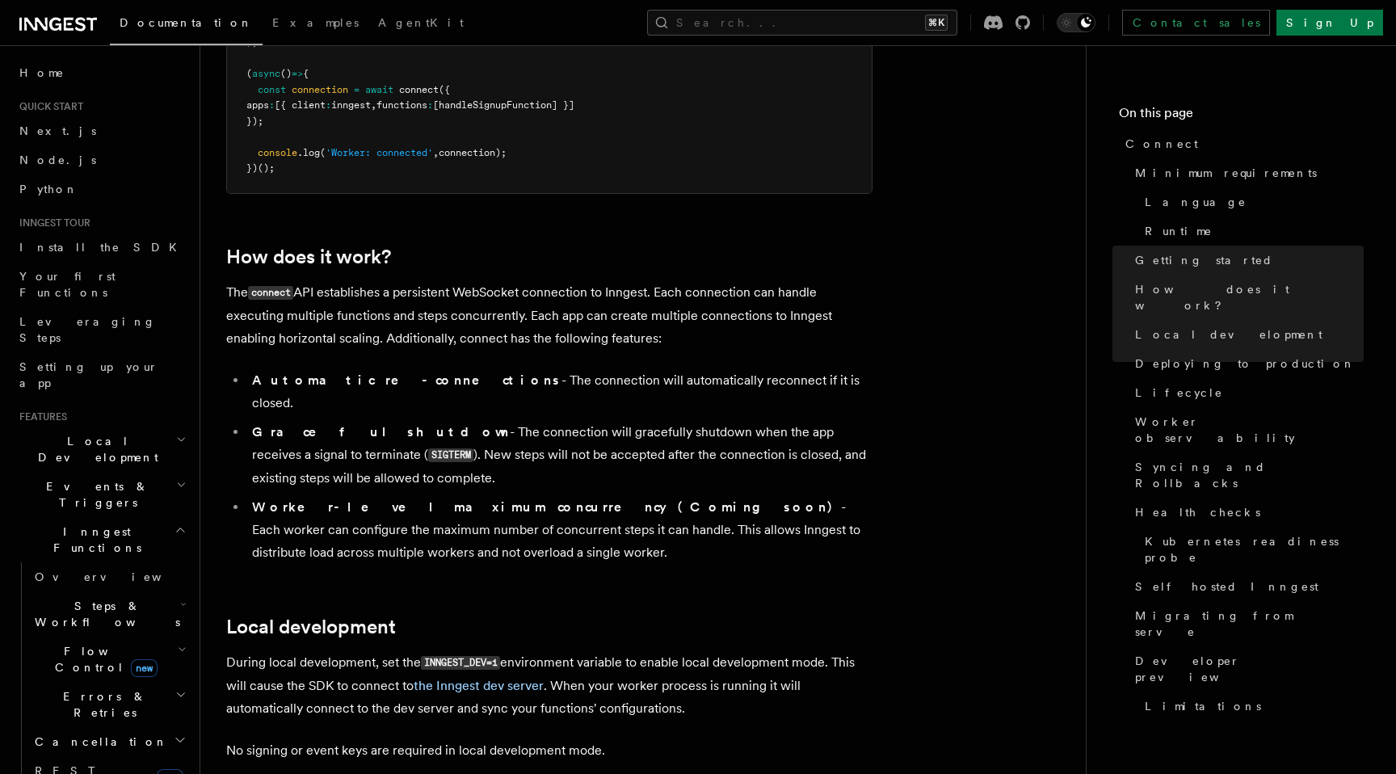
click at [674, 651] on p "During local development, set the INNGEST_DEV=1 environment variable to enable …" at bounding box center [549, 685] width 646 height 69
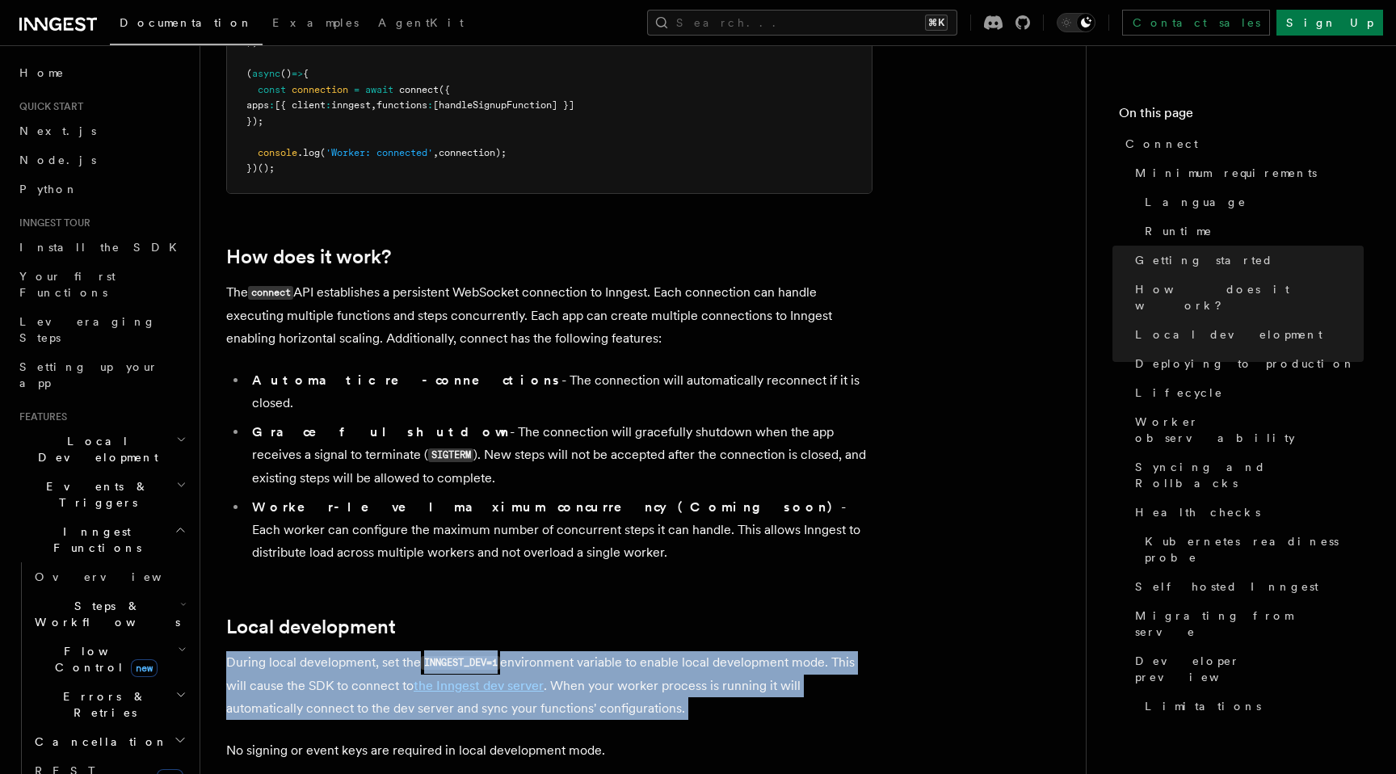
click at [693, 651] on p "During local development, set the INNGEST_DEV=1 environment variable to enable …" at bounding box center [549, 685] width 646 height 69
drag, startPoint x: 693, startPoint y: 646, endPoint x: 702, endPoint y: 557, distance: 89.3
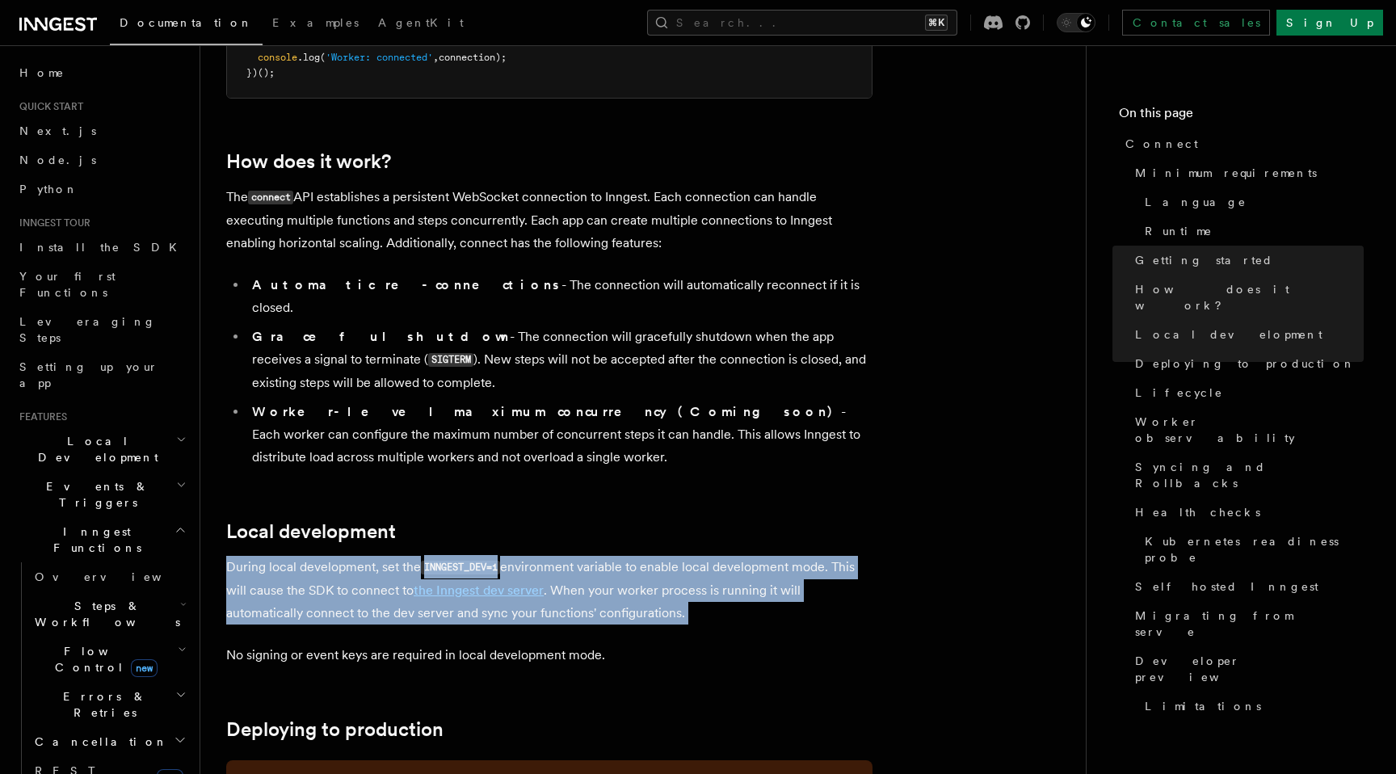
scroll to position [1618, 0]
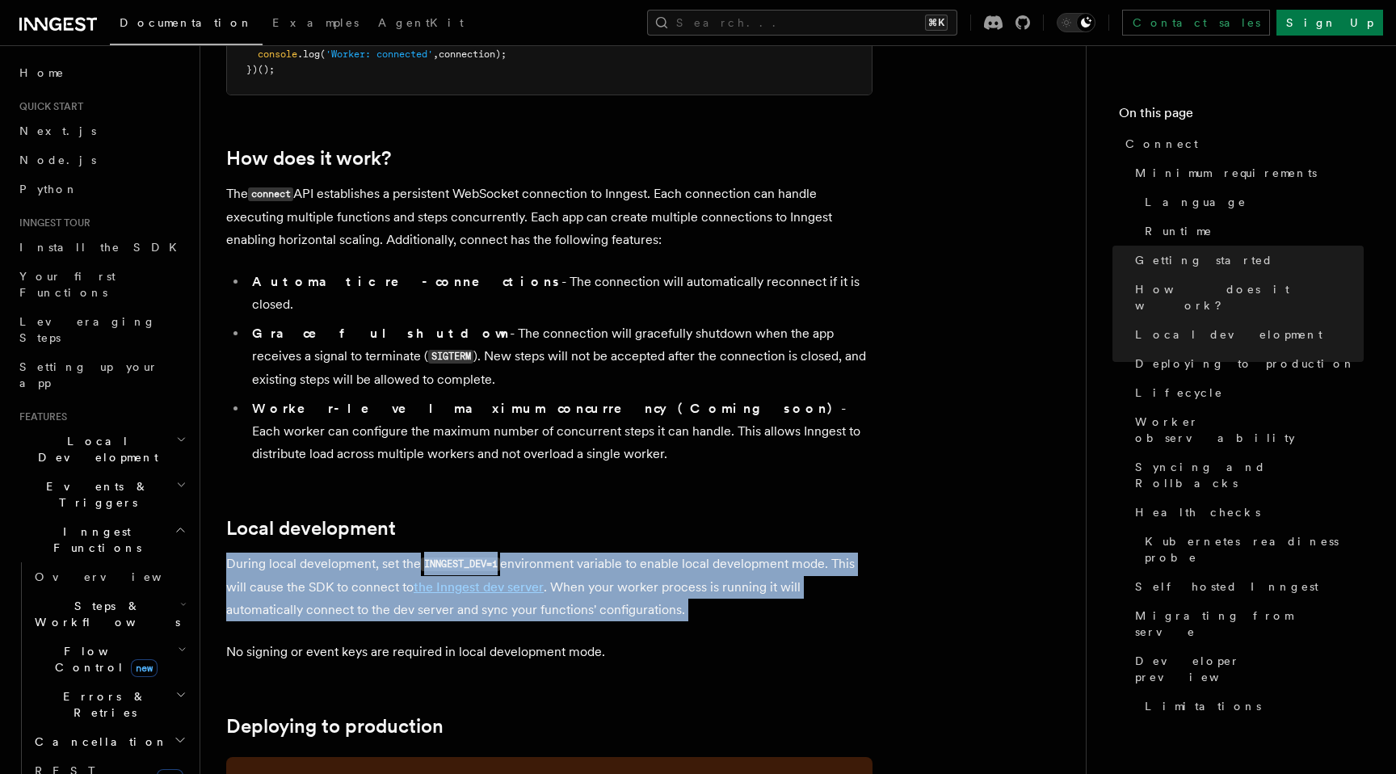
click at [702, 640] on p "No signing or event keys are required in local development mode." at bounding box center [549, 651] width 646 height 23
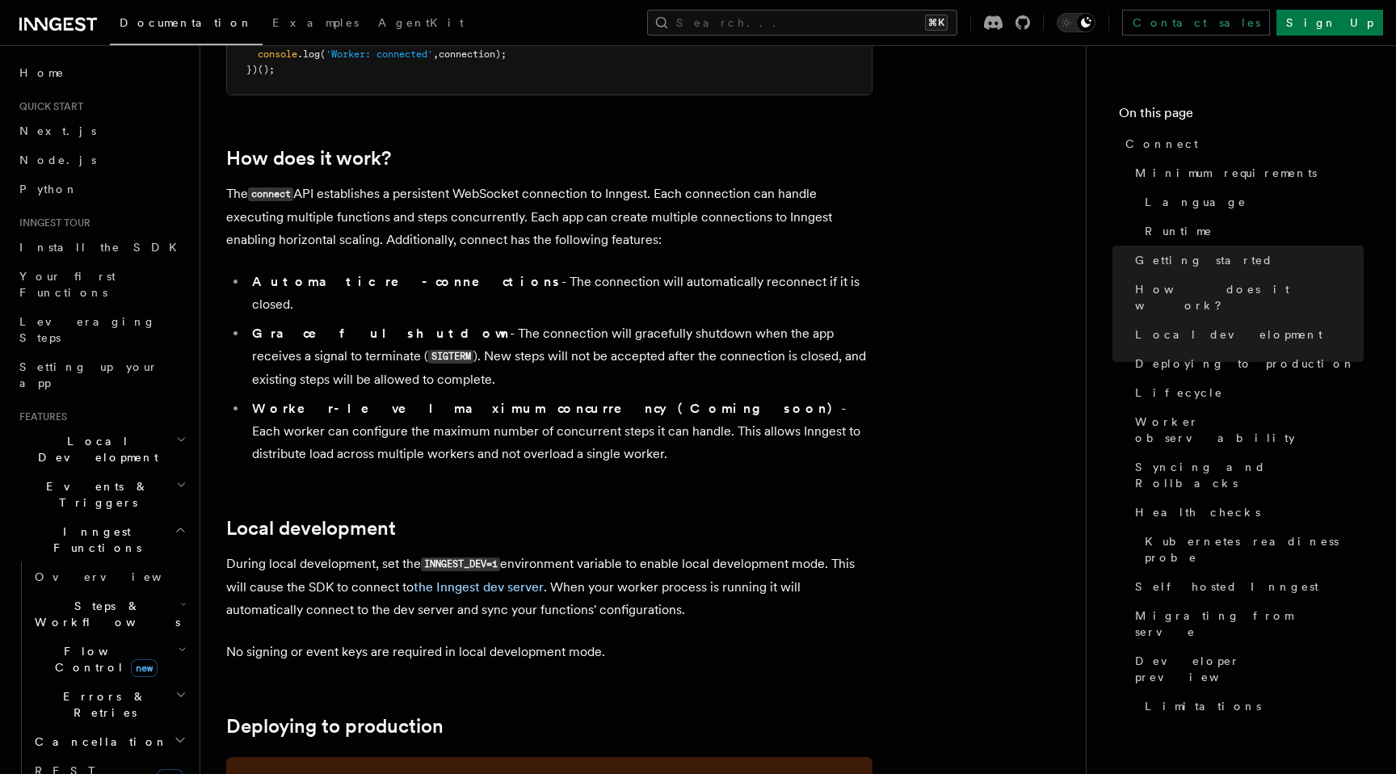
click at [702, 640] on p "No signing or event keys are required in local development mode." at bounding box center [549, 651] width 646 height 23
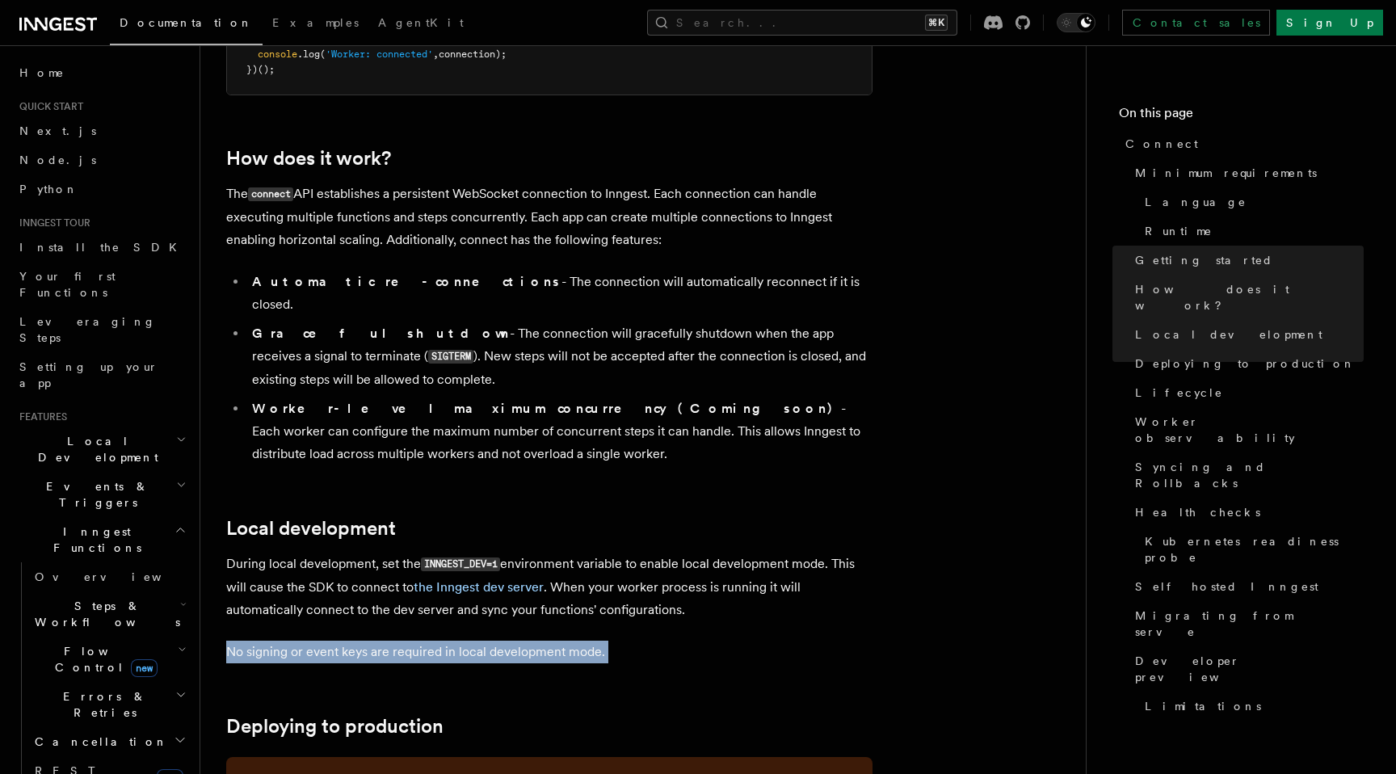
click at [702, 640] on p "No signing or event keys are required in local development mode." at bounding box center [549, 651] width 646 height 23
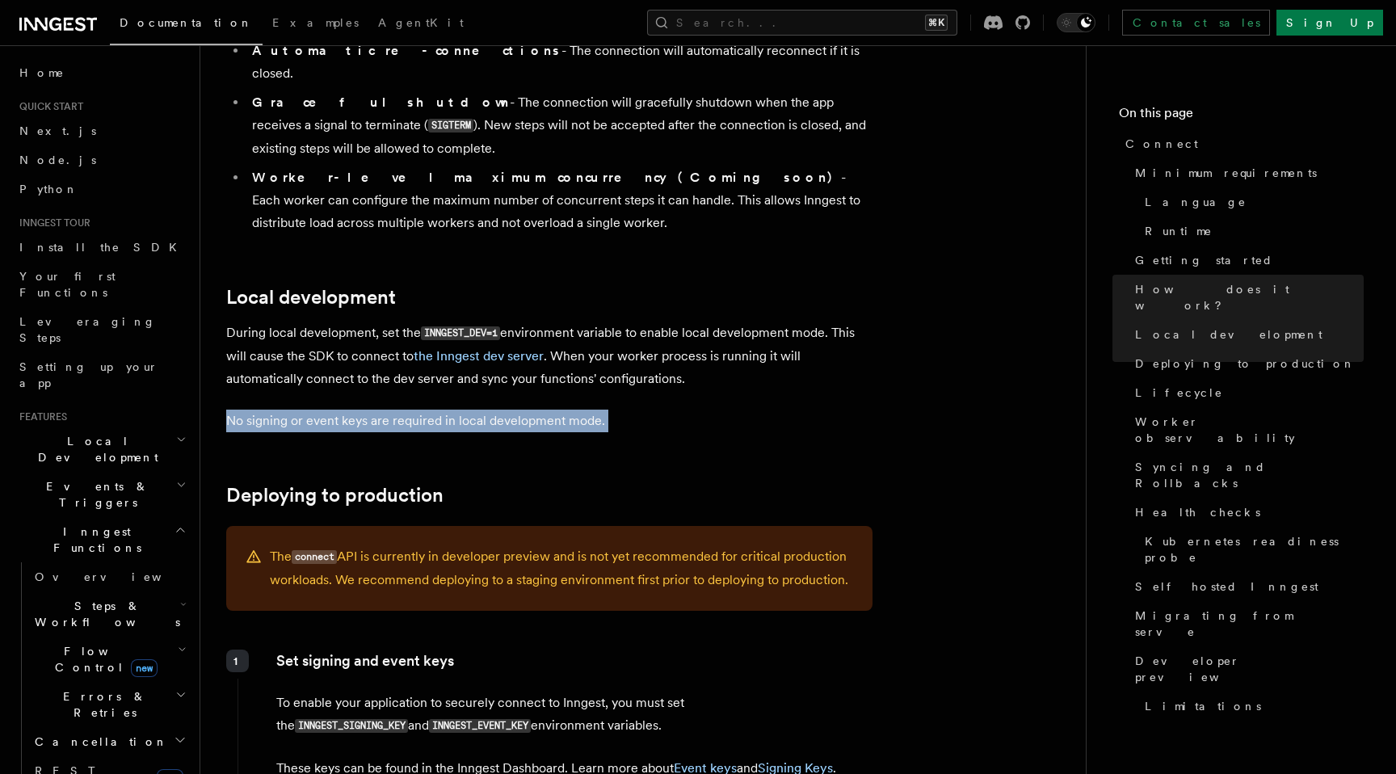
scroll to position [1854, 0]
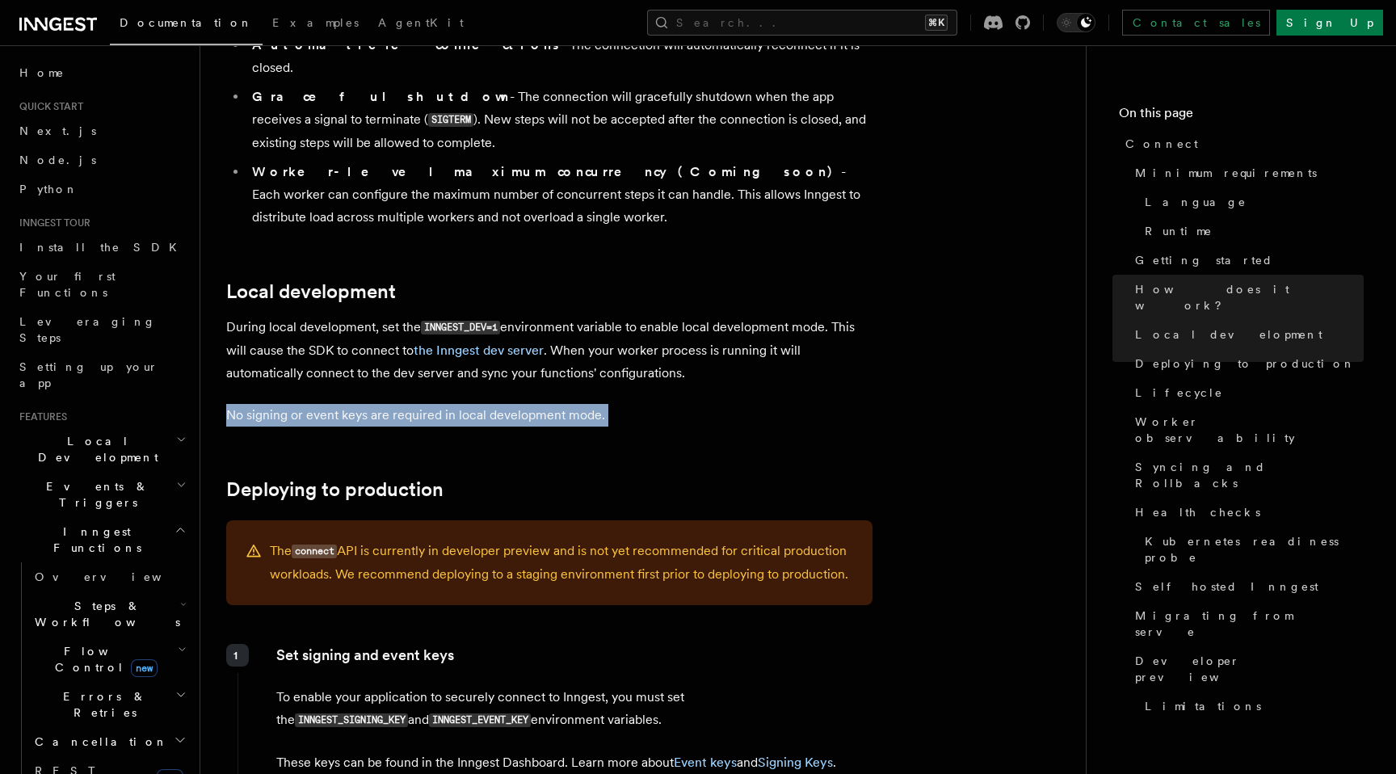
click at [550, 540] on p "The connect API is currently in developer preview and is not yet recommended fo…" at bounding box center [561, 563] width 583 height 46
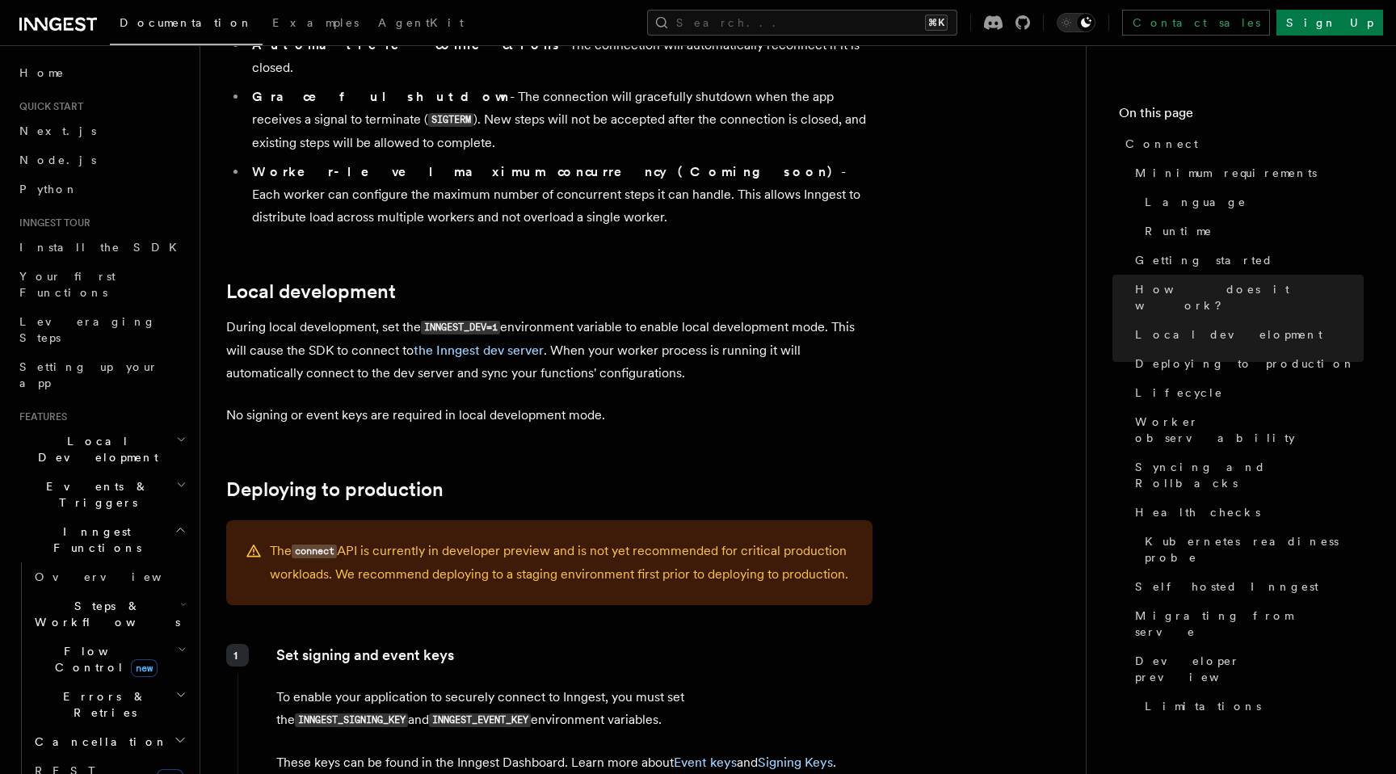
click at [550, 540] on p "The connect API is currently in developer preview and is not yet recommended fo…" at bounding box center [561, 563] width 583 height 46
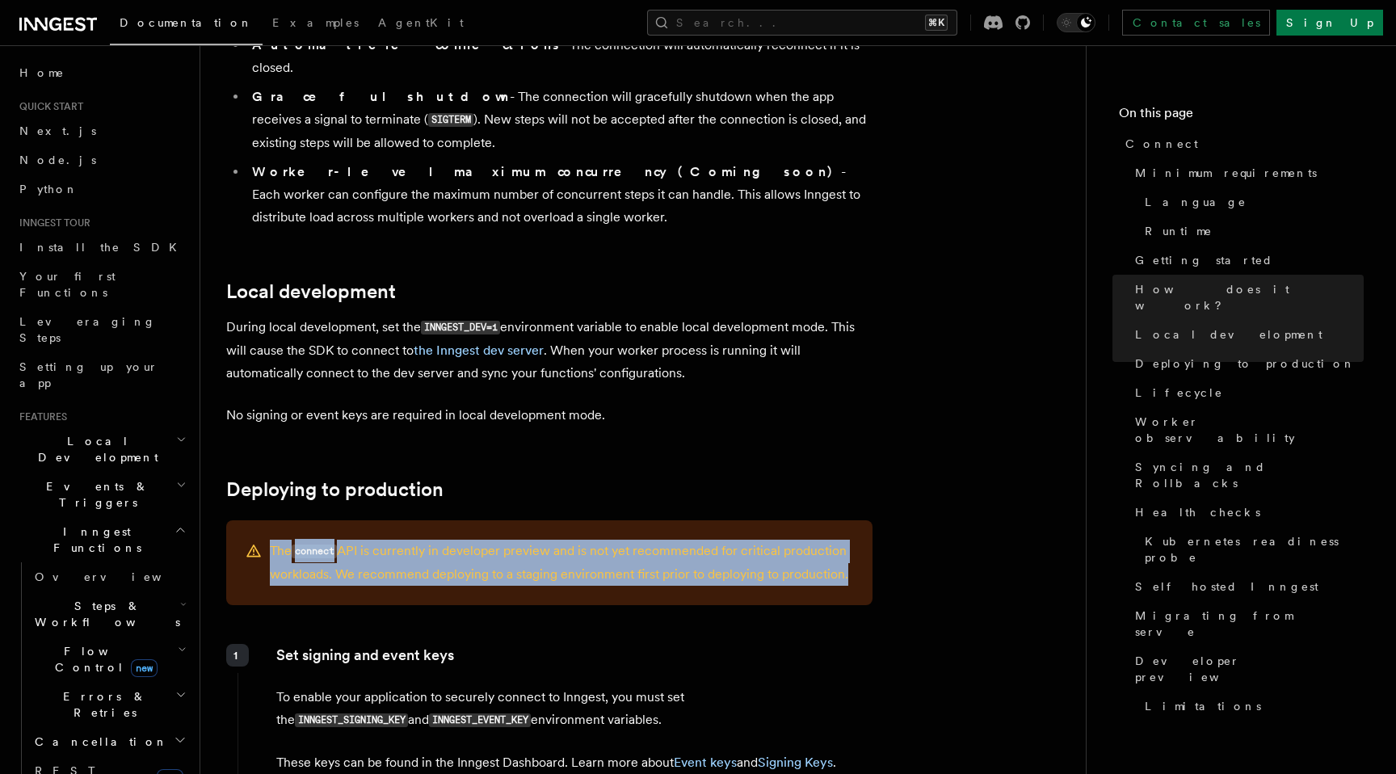
click at [550, 540] on p "The connect API is currently in developer preview and is not yet recommended fo…" at bounding box center [561, 563] width 583 height 46
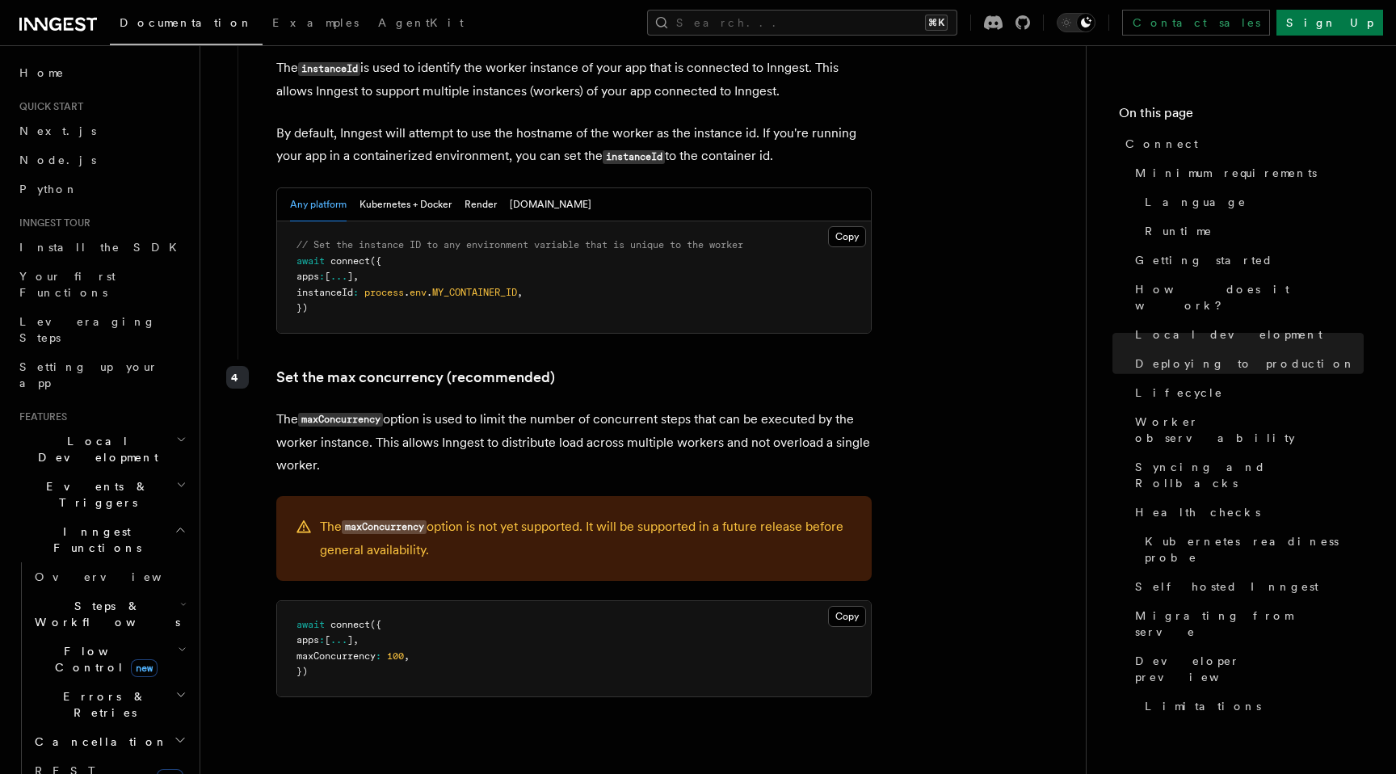
scroll to position [3125, 0]
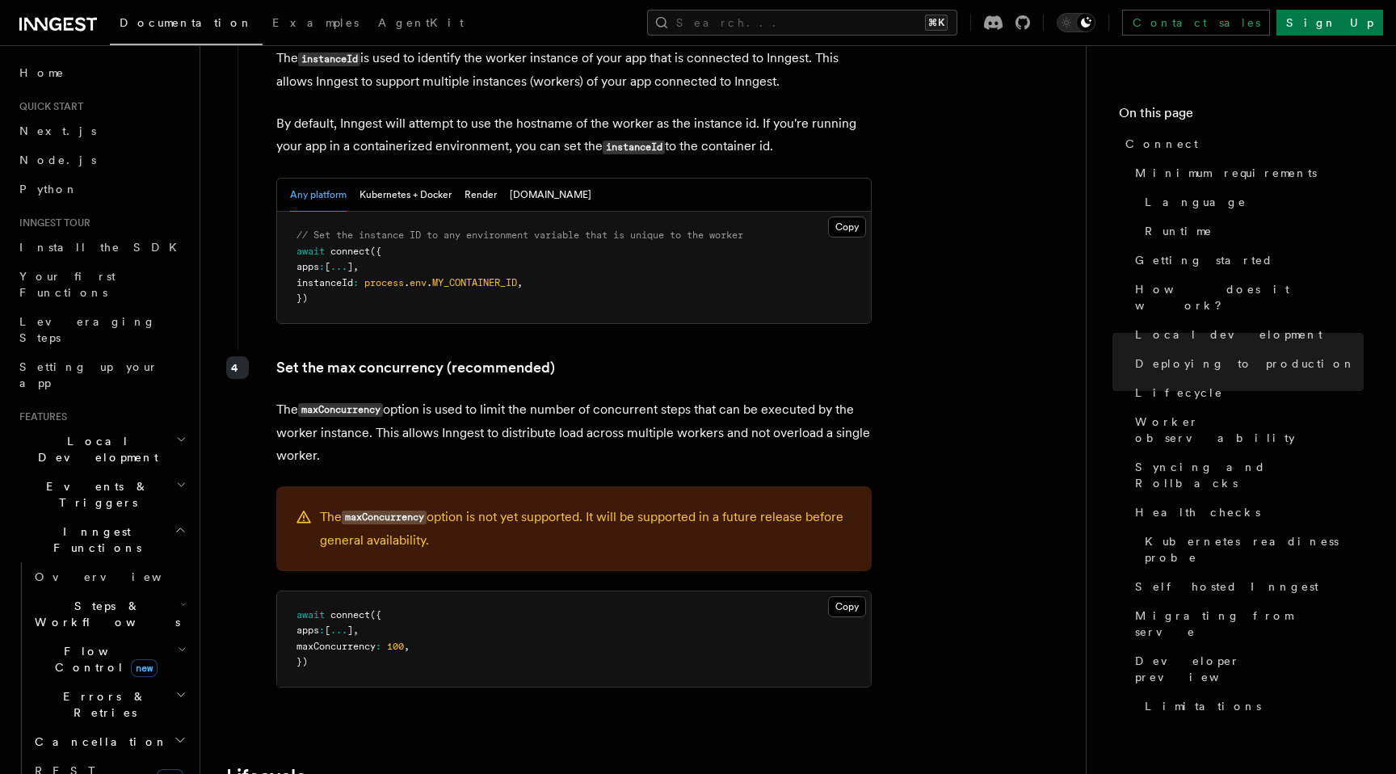
click at [569, 506] on p "The maxConcurrency option is not yet supported. It will be supported in a futur…" at bounding box center [586, 529] width 532 height 46
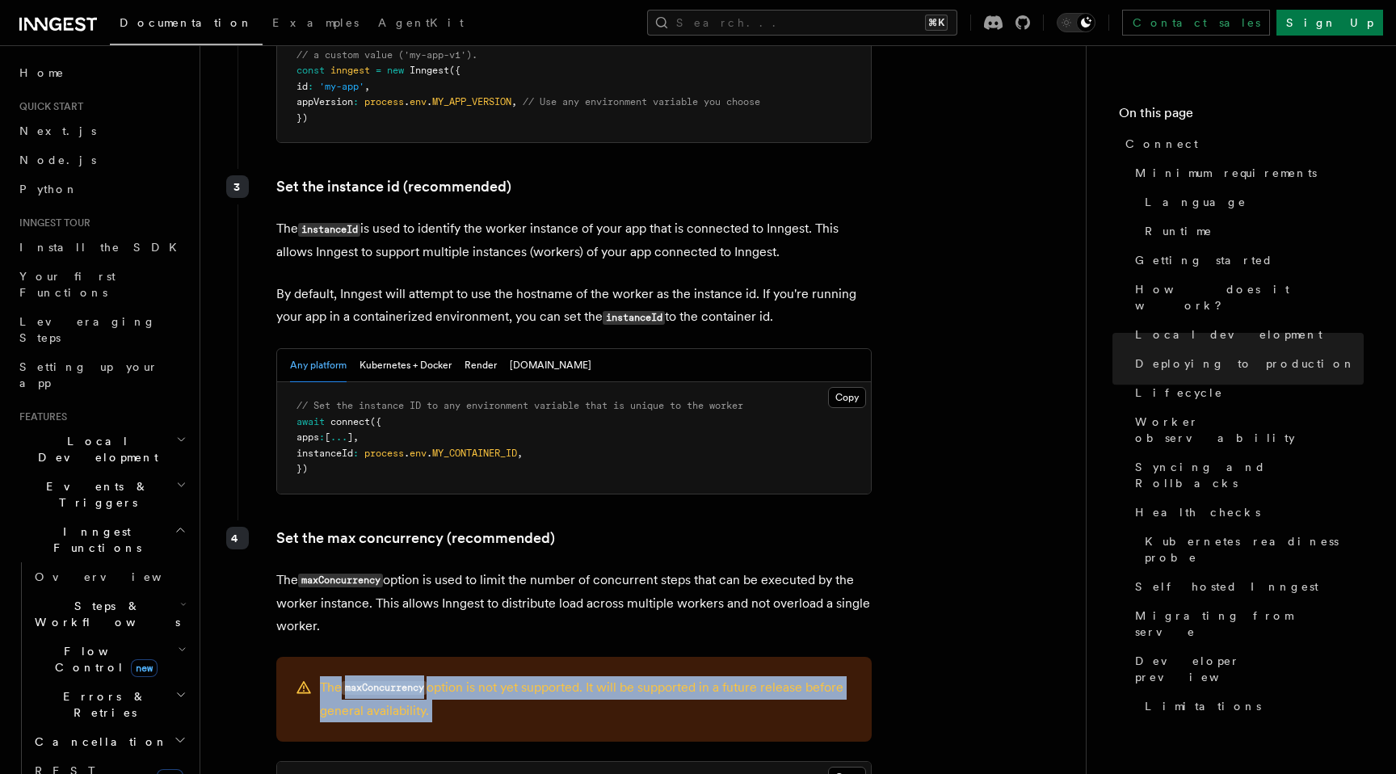
scroll to position [2935, 0]
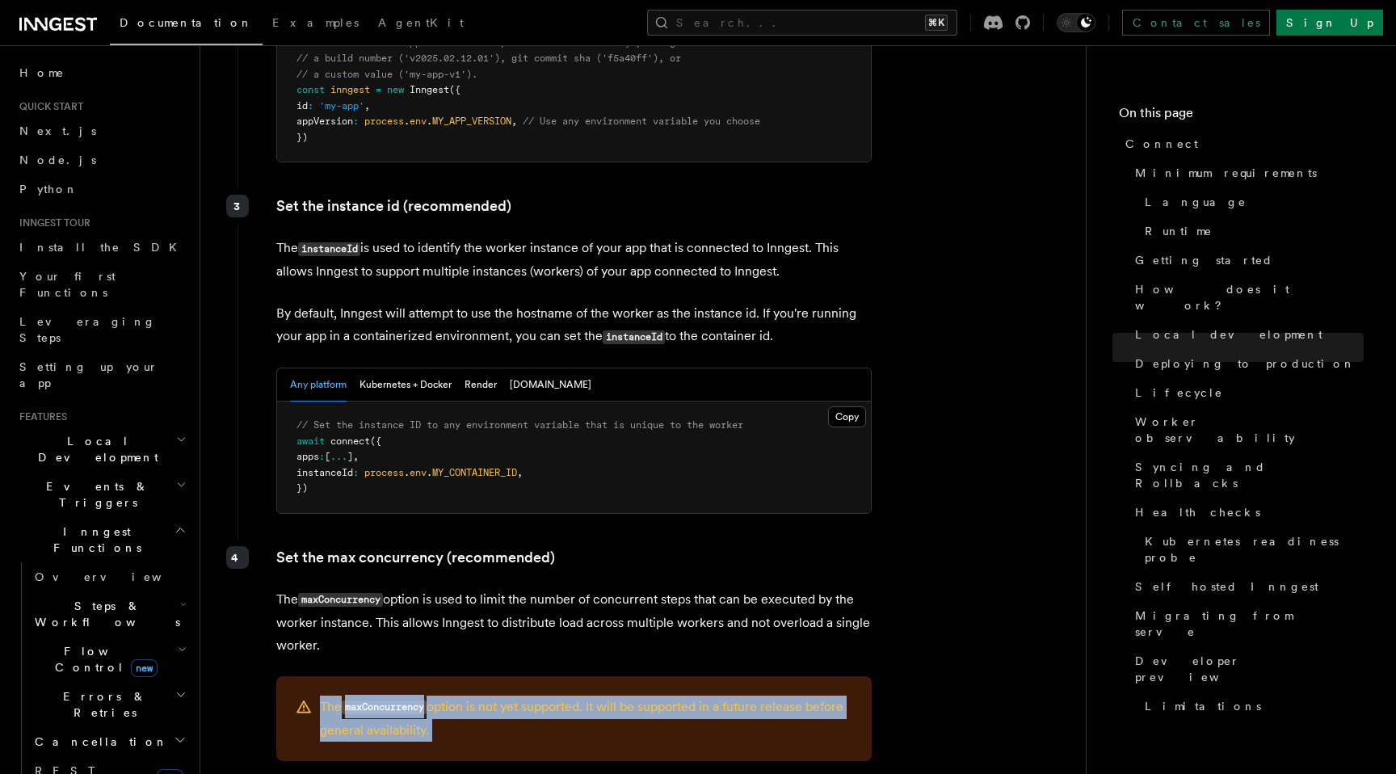
click at [682, 237] on p "The instanceId is used to identify the worker instance of your app that is conn…" at bounding box center [573, 260] width 595 height 46
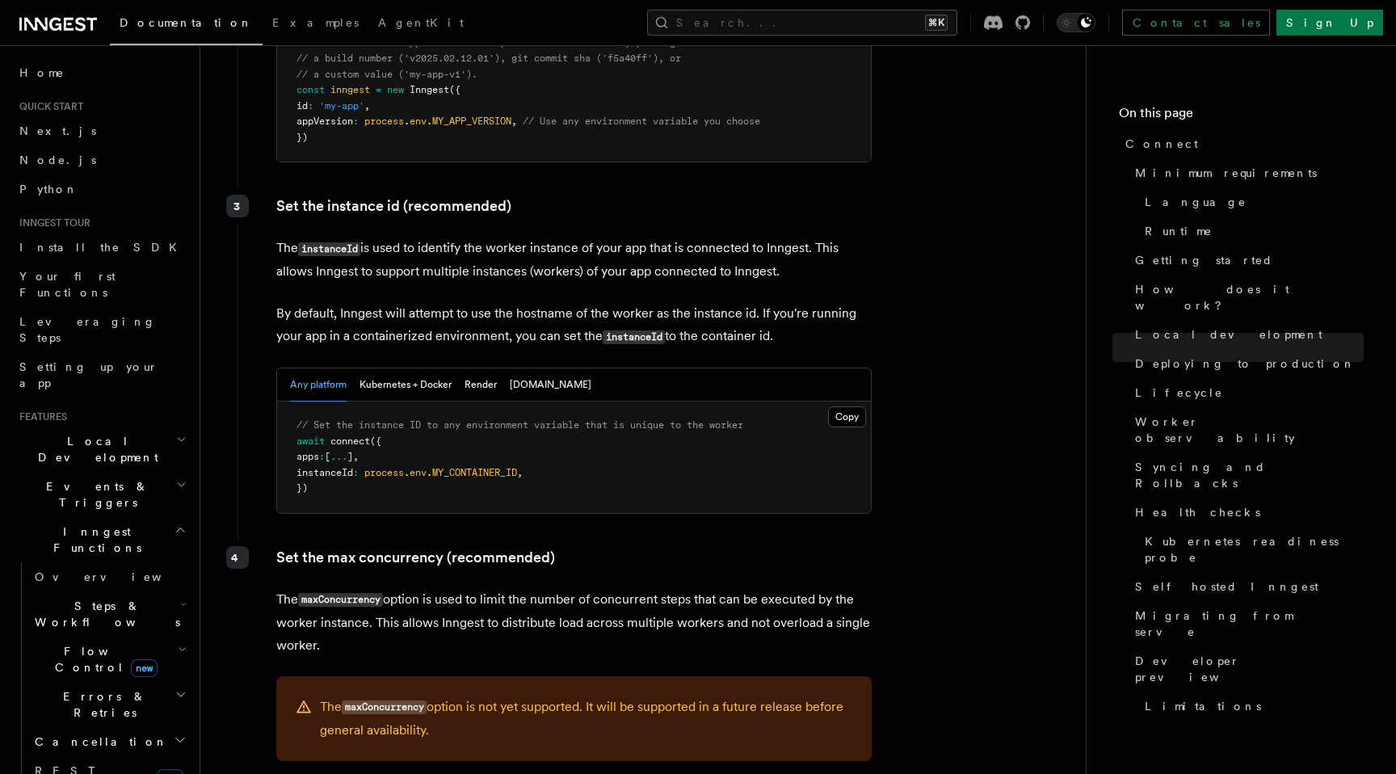
click at [682, 237] on p "The instanceId is used to identify the worker instance of your app that is conn…" at bounding box center [573, 260] width 595 height 46
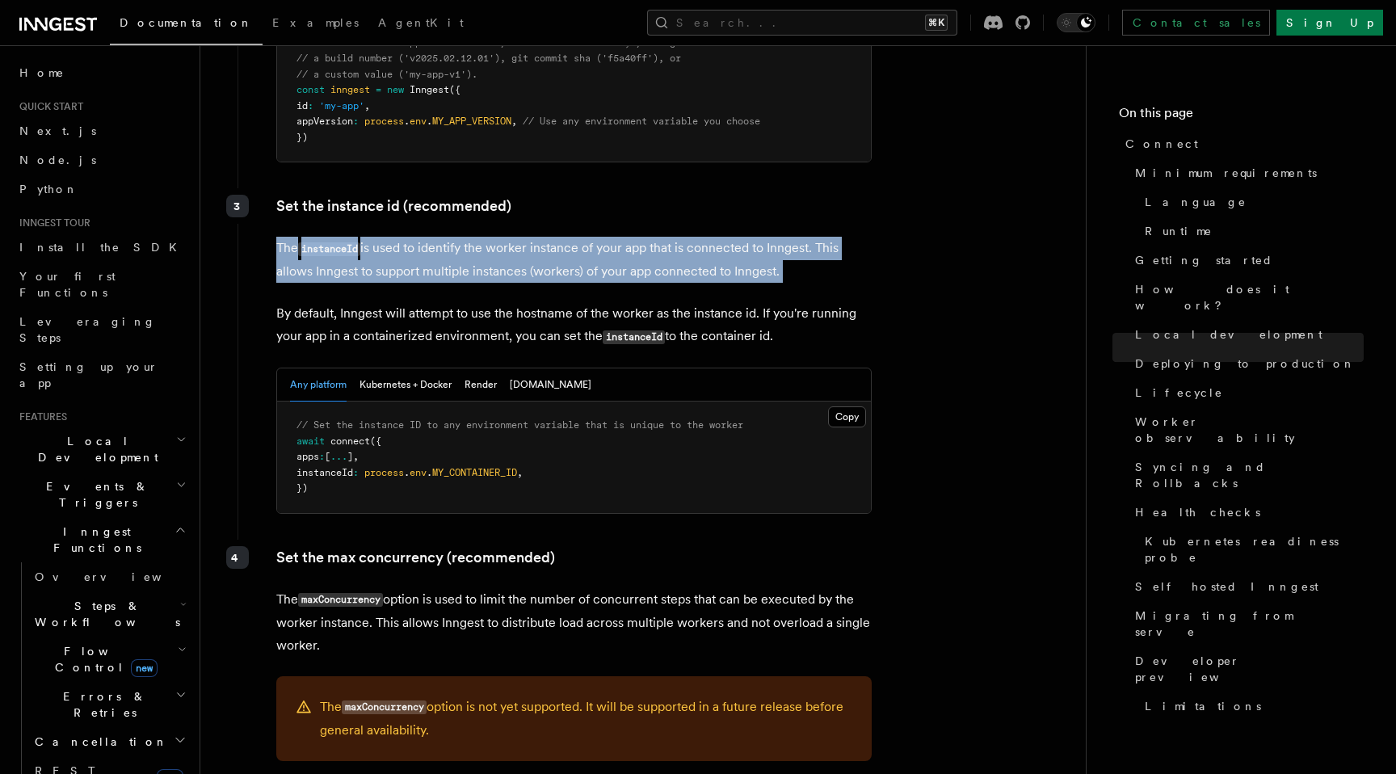
click at [641, 302] on p "By default, Inngest will attempt to use the hostname of the worker as the insta…" at bounding box center [573, 325] width 595 height 46
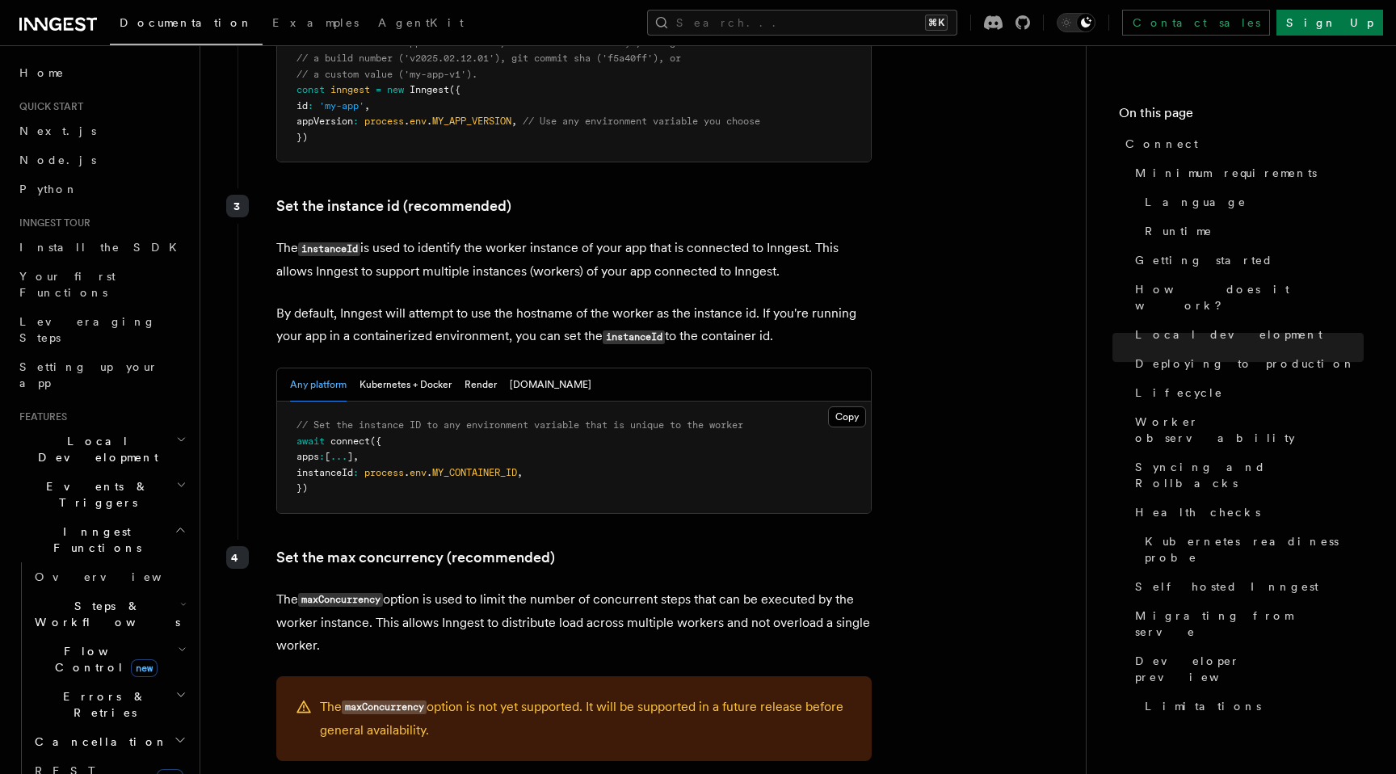
click at [641, 302] on p "By default, Inngest will attempt to use the hostname of the worker as the insta…" at bounding box center [573, 325] width 595 height 46
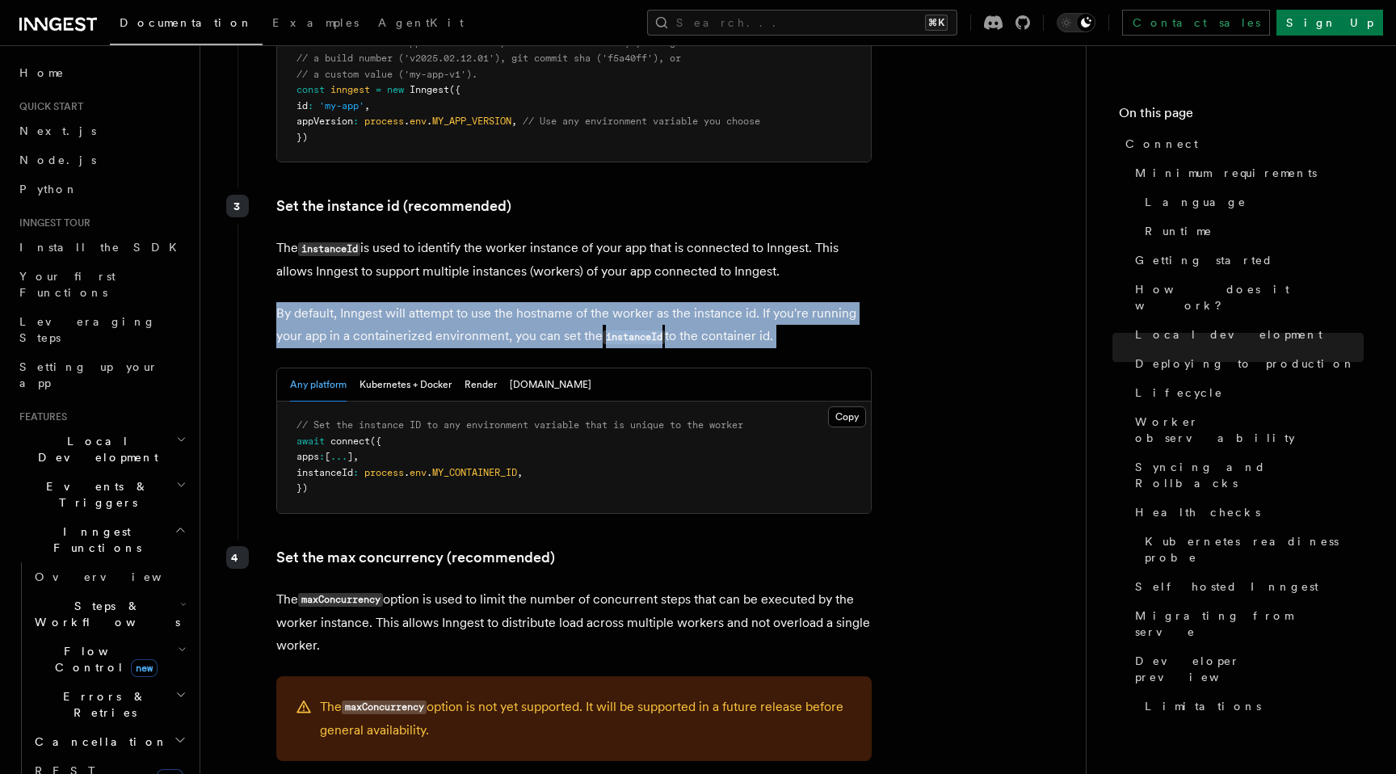
click at [679, 302] on p "By default, Inngest will attempt to use the hostname of the worker as the insta…" at bounding box center [573, 325] width 595 height 46
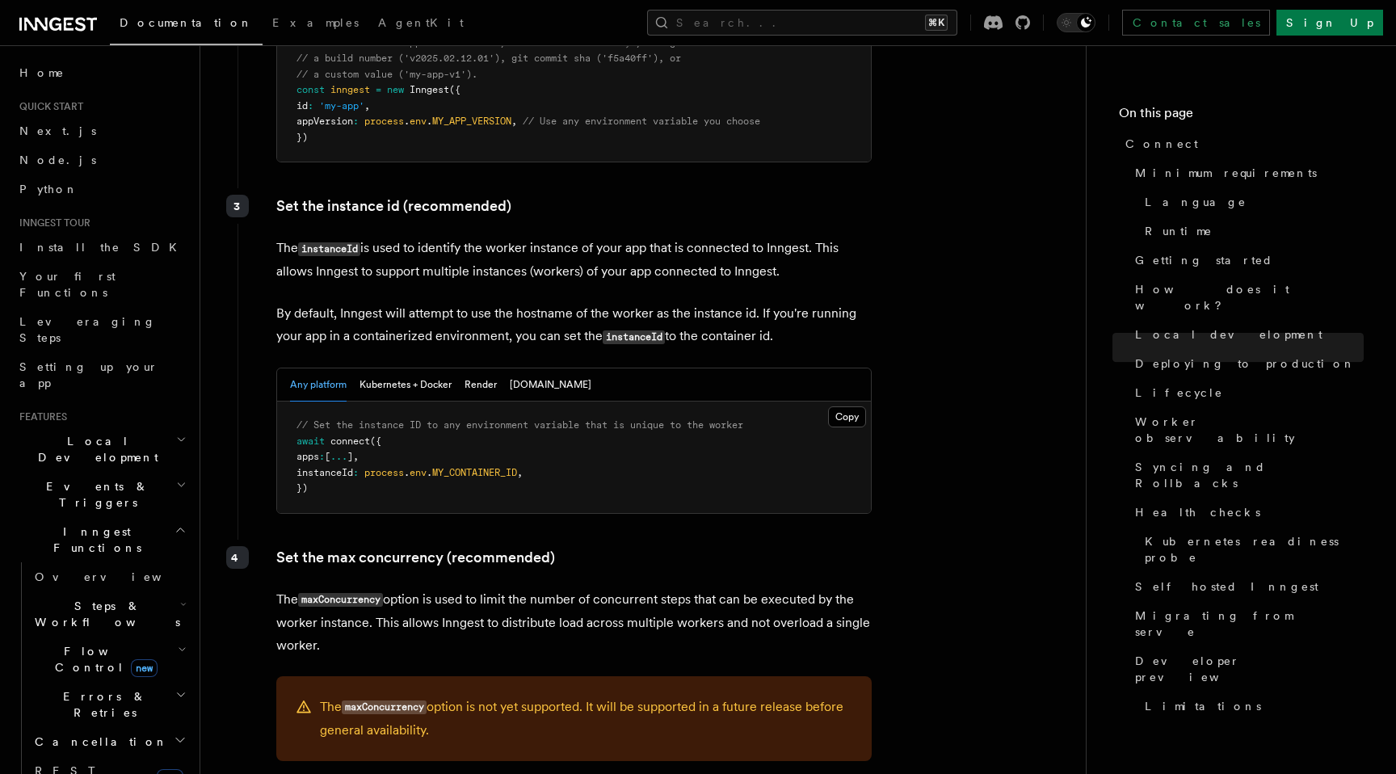
click at [679, 302] on p "By default, Inngest will attempt to use the hostname of the worker as the insta…" at bounding box center [573, 325] width 595 height 46
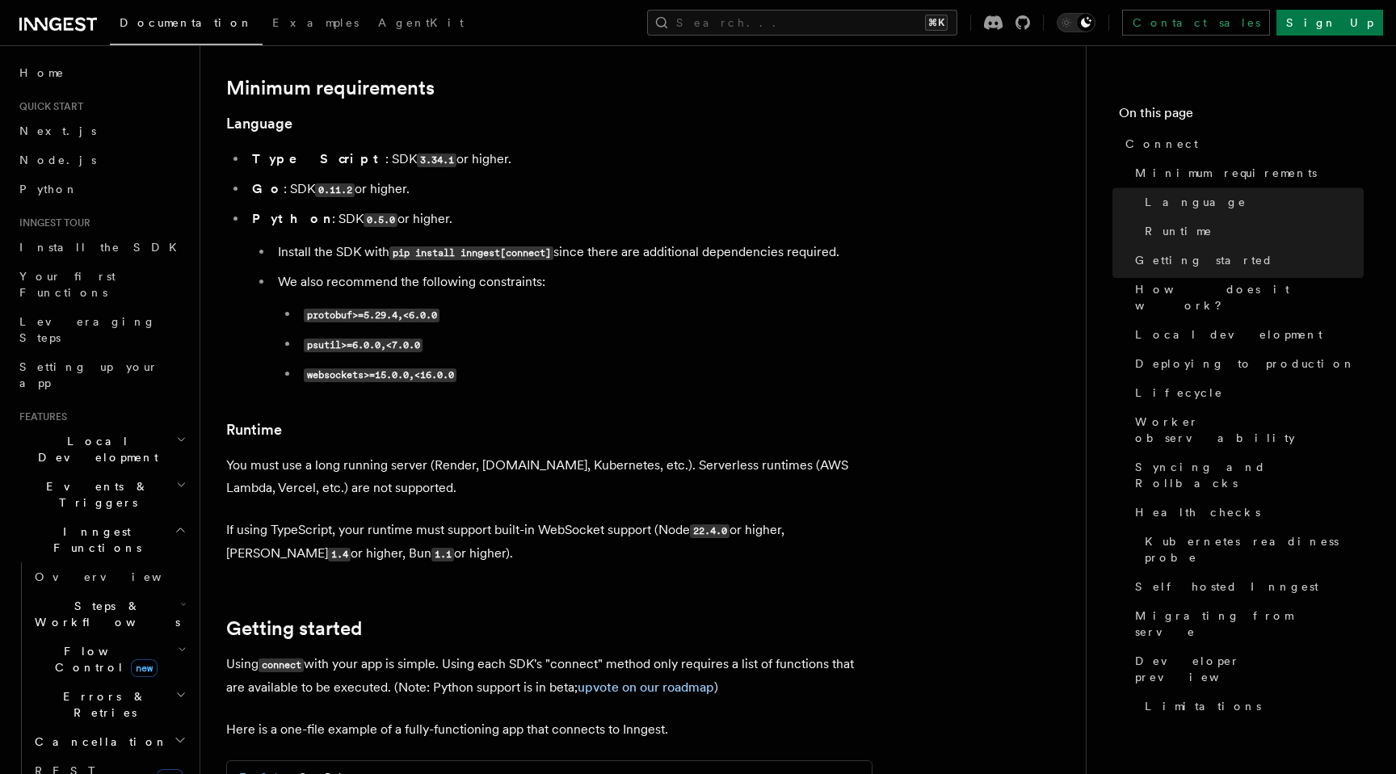
scroll to position [0, 0]
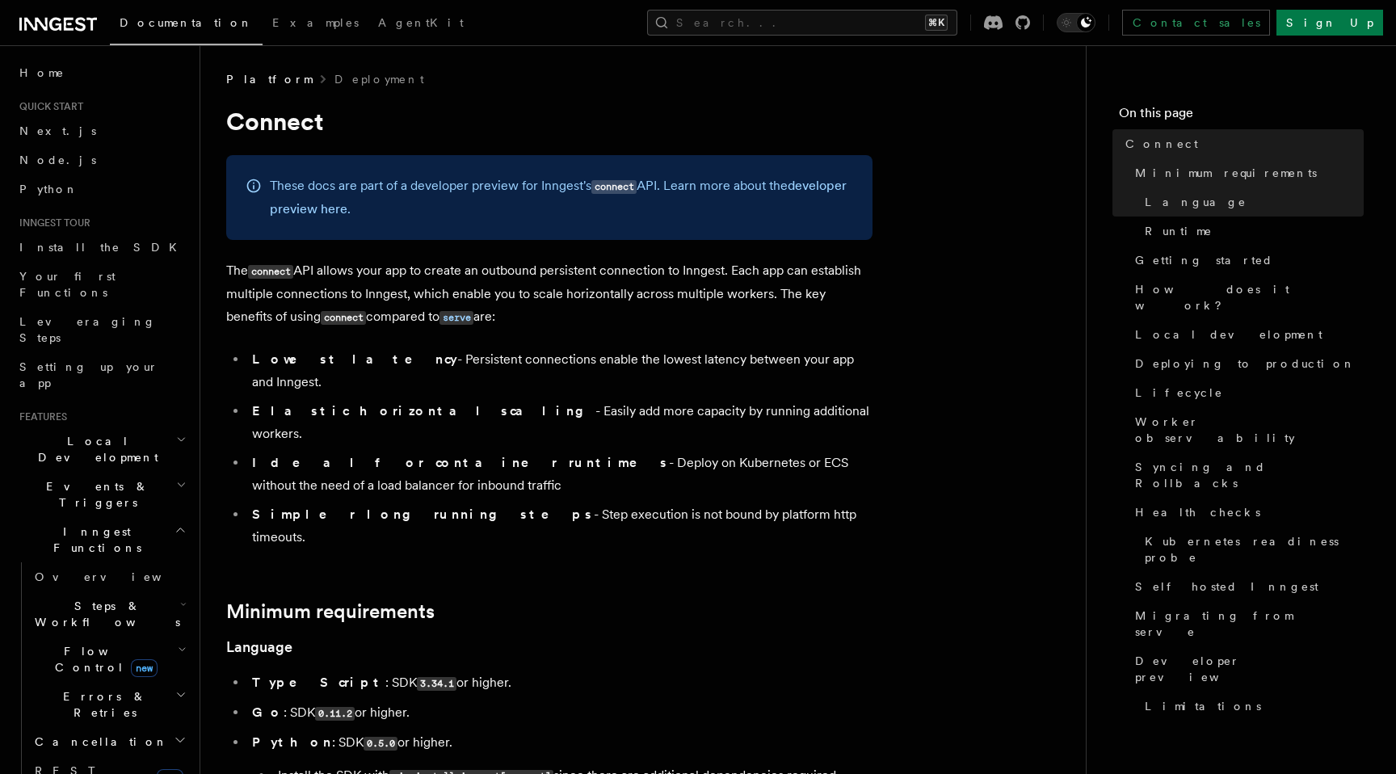
click at [482, 269] on p "The connect API allows your app to create an outbound persistent connection to …" at bounding box center [549, 293] width 646 height 69
click at [519, 278] on p "The connect API allows your app to create an outbound persistent connection to …" at bounding box center [549, 293] width 646 height 69
click at [453, 377] on ul "Lowest latency - Persistent connections enable the lowest latency between your …" at bounding box center [549, 448] width 646 height 200
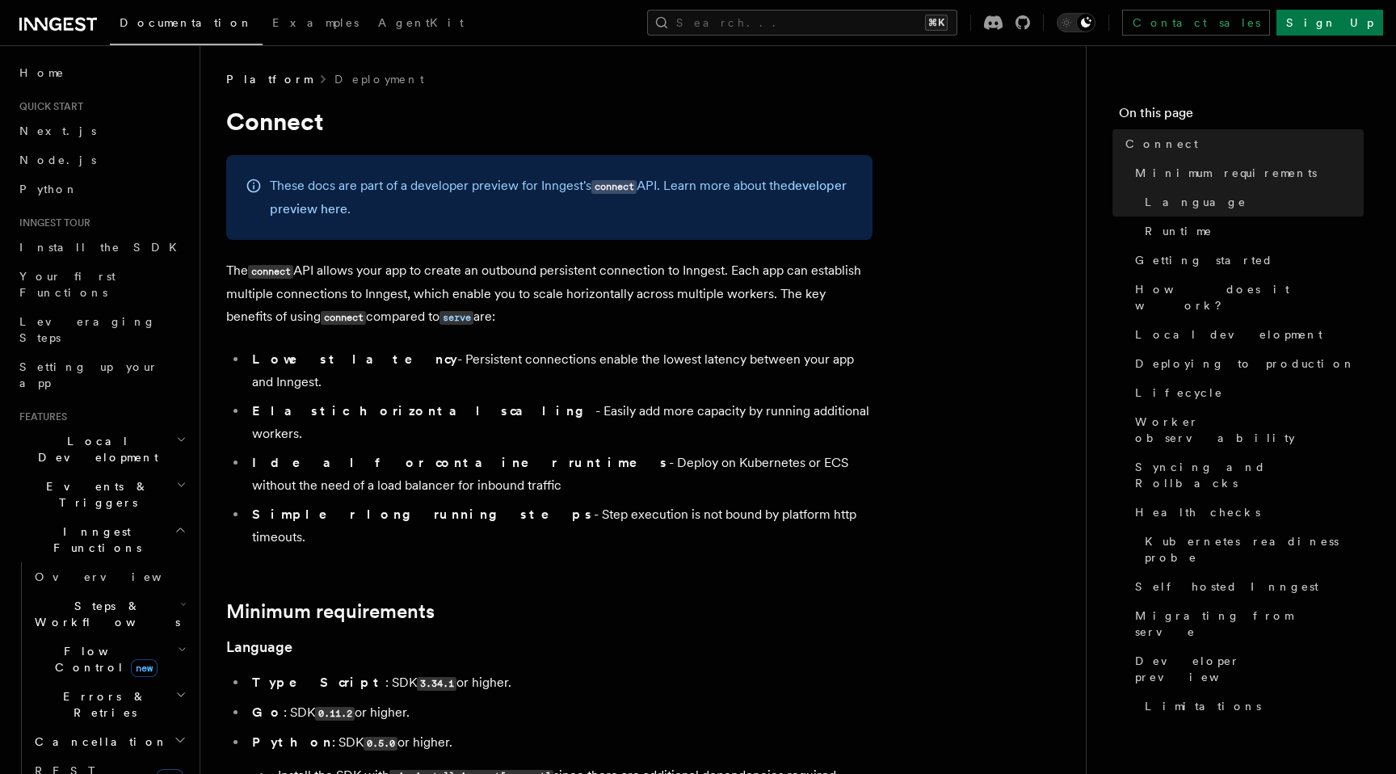
click at [453, 377] on ul "Lowest latency - Persistent connections enable the lowest latency between your …" at bounding box center [549, 448] width 646 height 200
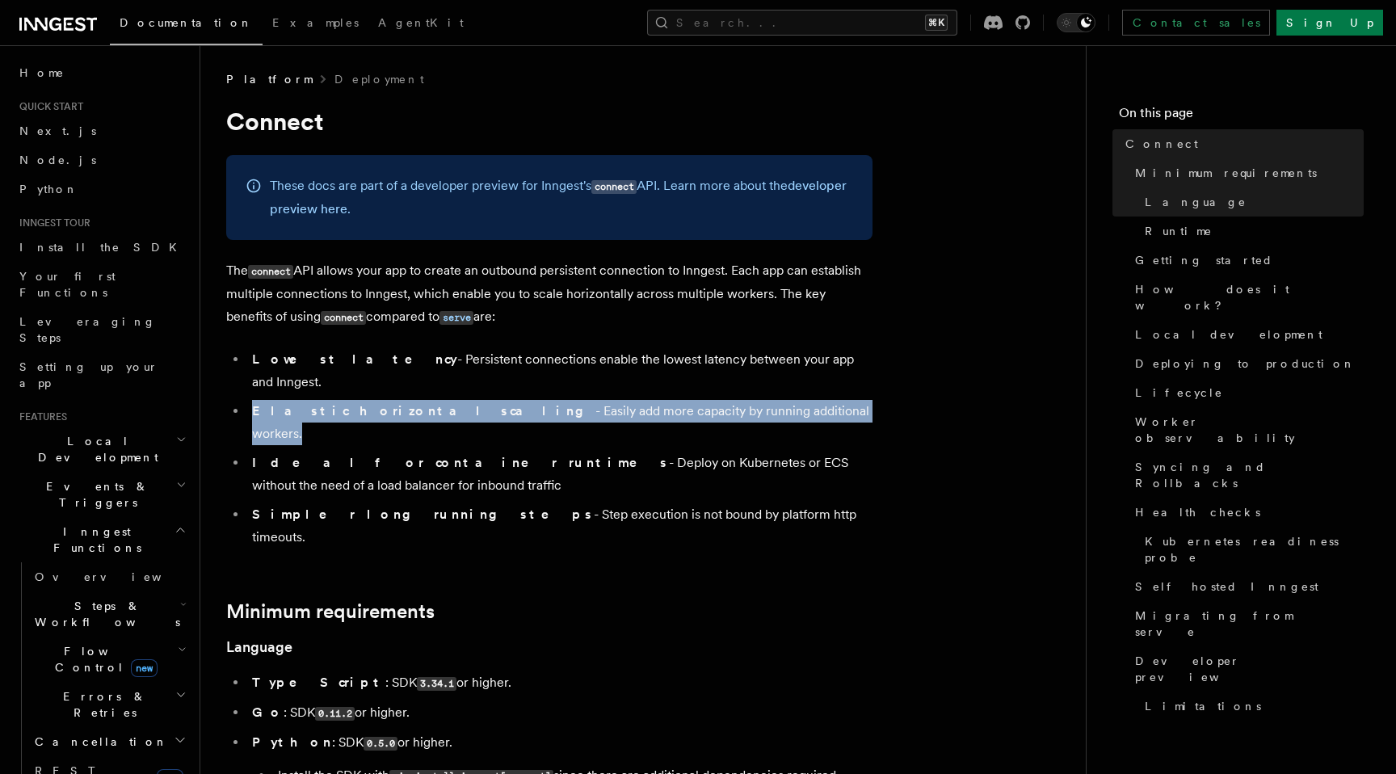
click at [453, 377] on ul "Lowest latency - Persistent connections enable the lowest latency between your …" at bounding box center [549, 448] width 646 height 200
click at [453, 451] on li "Ideal for container runtimes - Deploy on Kubernetes or ECS without the need of …" at bounding box center [559, 473] width 625 height 45
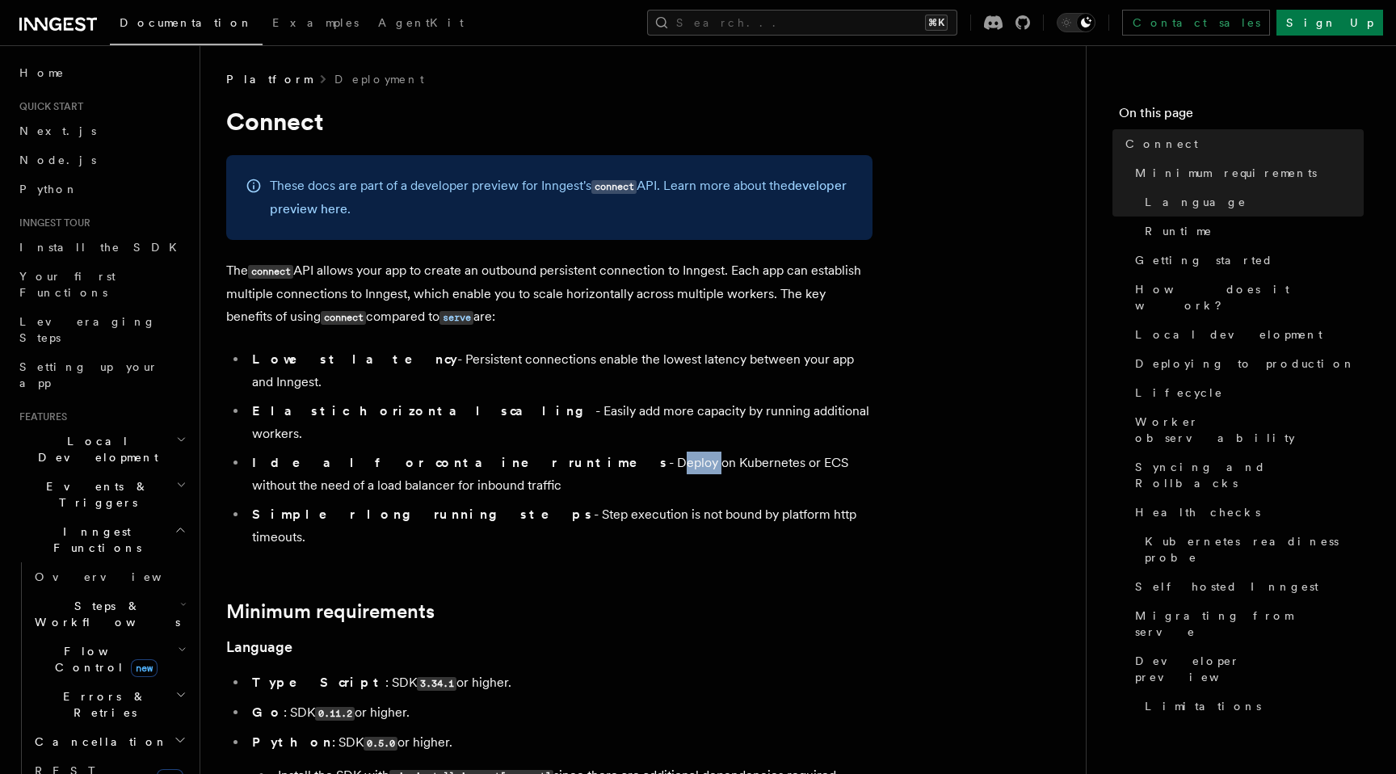
click at [453, 451] on li "Ideal for container runtimes - Deploy on Kubernetes or ECS without the need of …" at bounding box center [559, 473] width 625 height 45
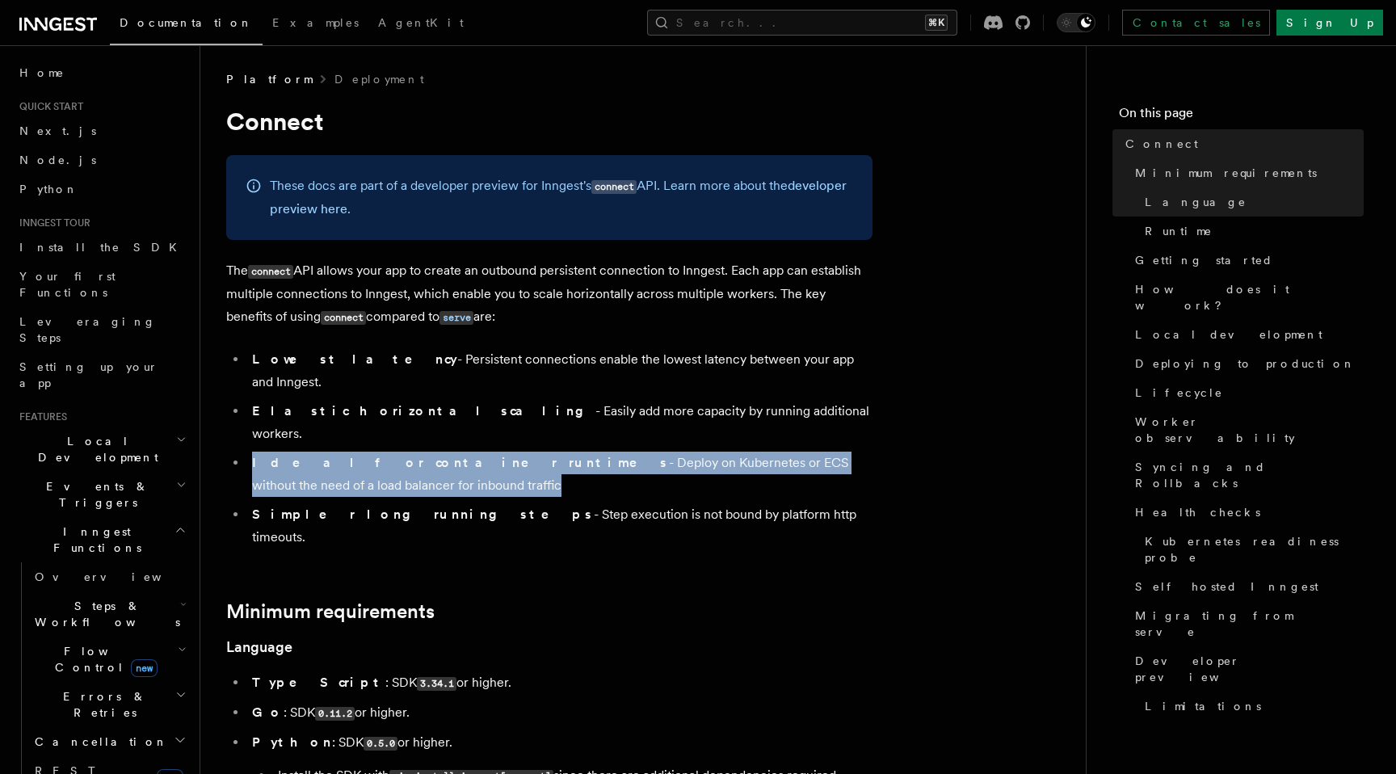
click at [453, 451] on li "Ideal for container runtimes - Deploy on Kubernetes or ECS without the need of …" at bounding box center [559, 473] width 625 height 45
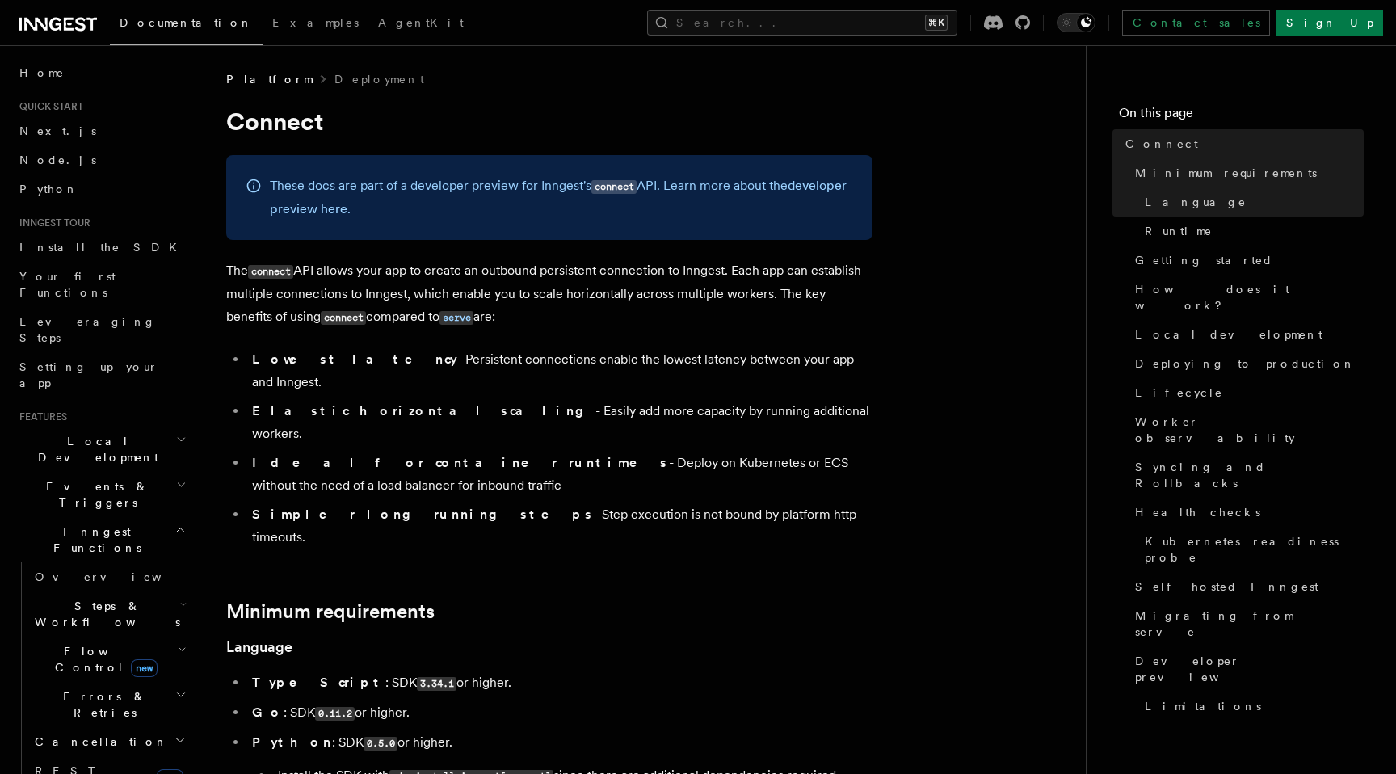
click at [489, 400] on li "Elastic horizontal scaling - Easily add more capacity by running additional wor…" at bounding box center [559, 422] width 625 height 45
click at [506, 400] on li "Elastic horizontal scaling - Easily add more capacity by running additional wor…" at bounding box center [559, 422] width 625 height 45
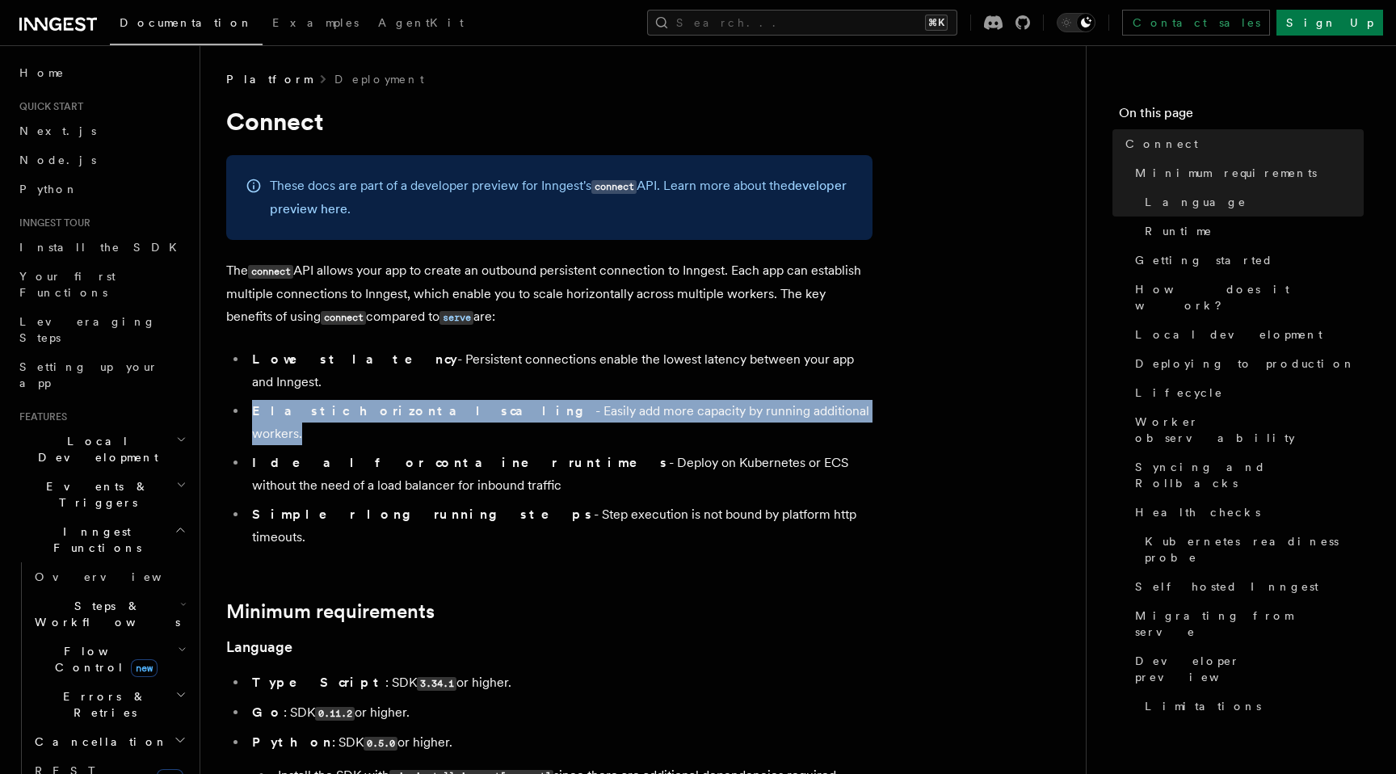
click at [522, 451] on li "Ideal for container runtimes - Deploy on Kubernetes or ECS without the need of …" at bounding box center [559, 473] width 625 height 45
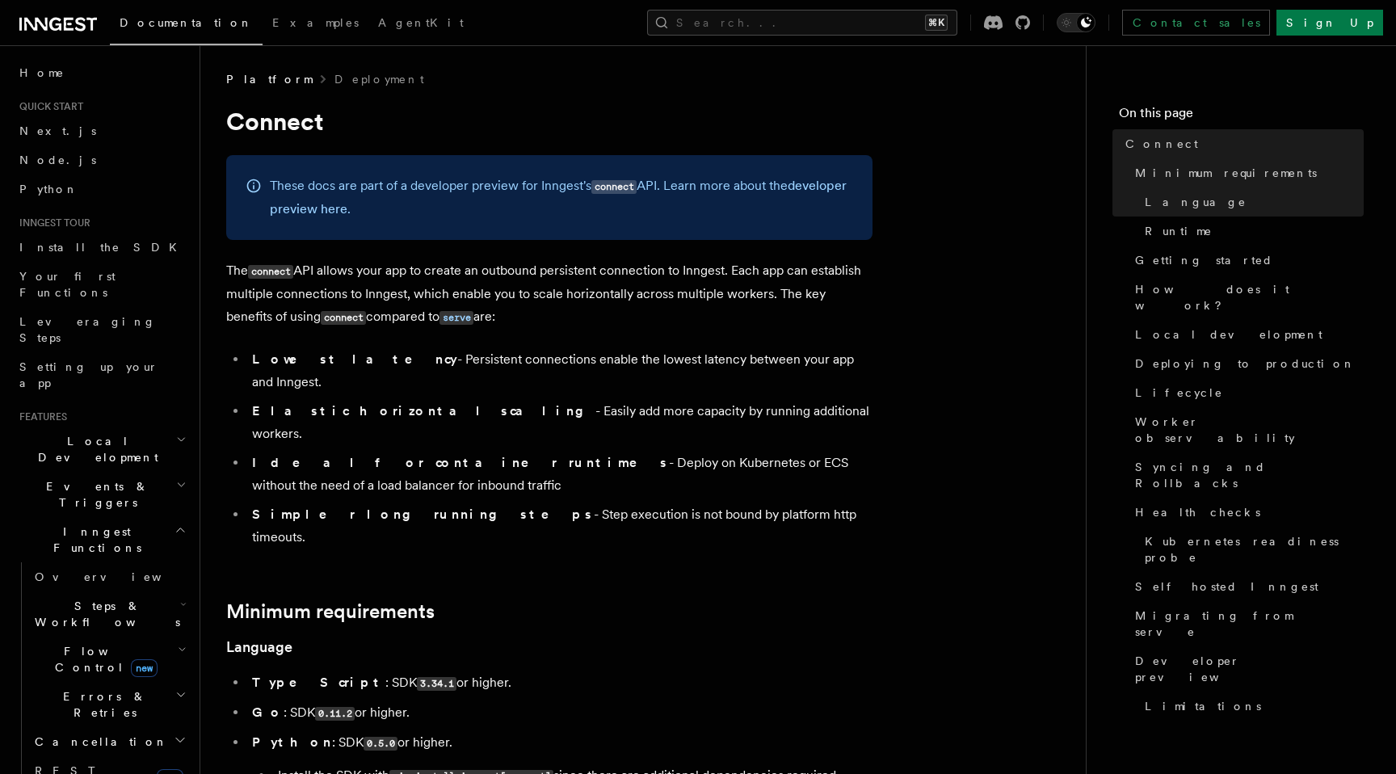
click at [522, 451] on li "Ideal for container runtimes - Deploy on Kubernetes or ECS without the need of …" at bounding box center [559, 473] width 625 height 45
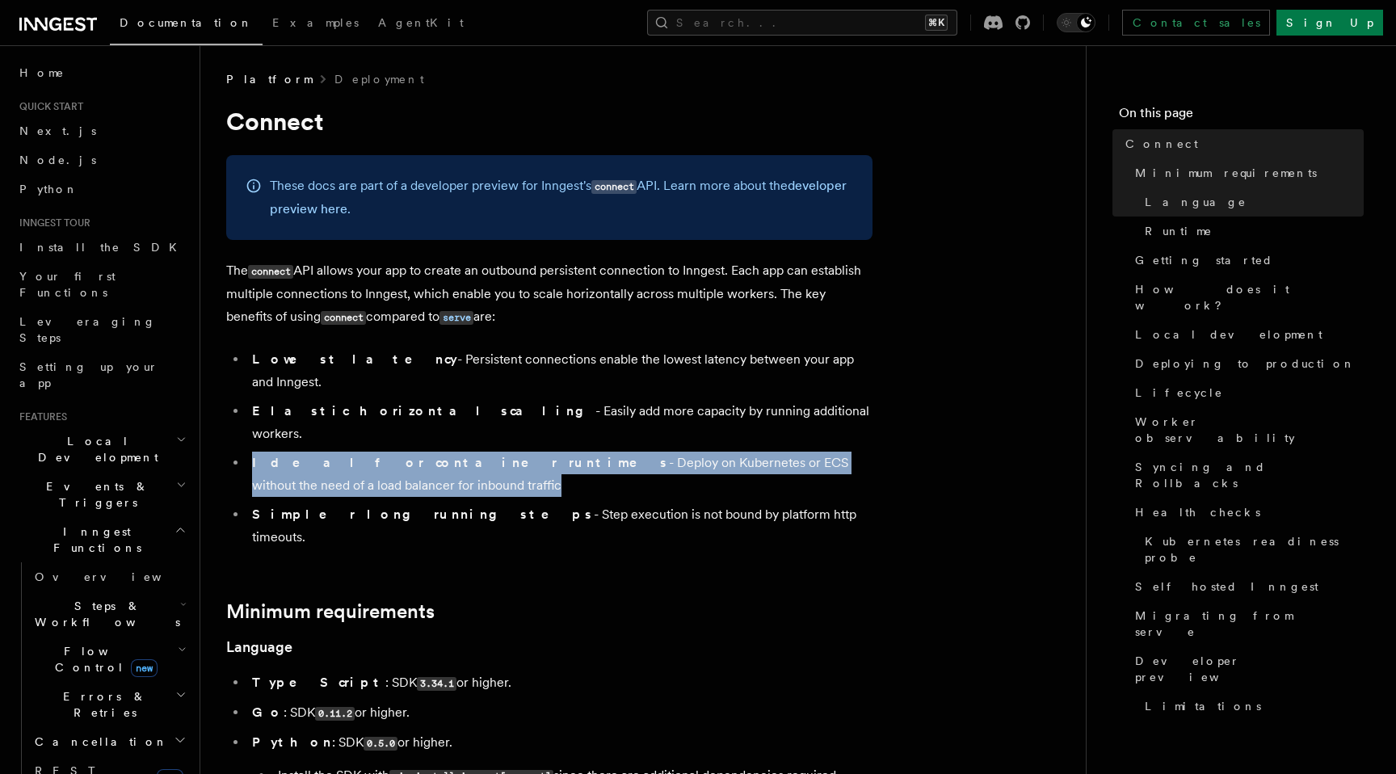
click at [522, 451] on li "Ideal for container runtimes - Deploy on Kubernetes or ECS without the need of …" at bounding box center [559, 473] width 625 height 45
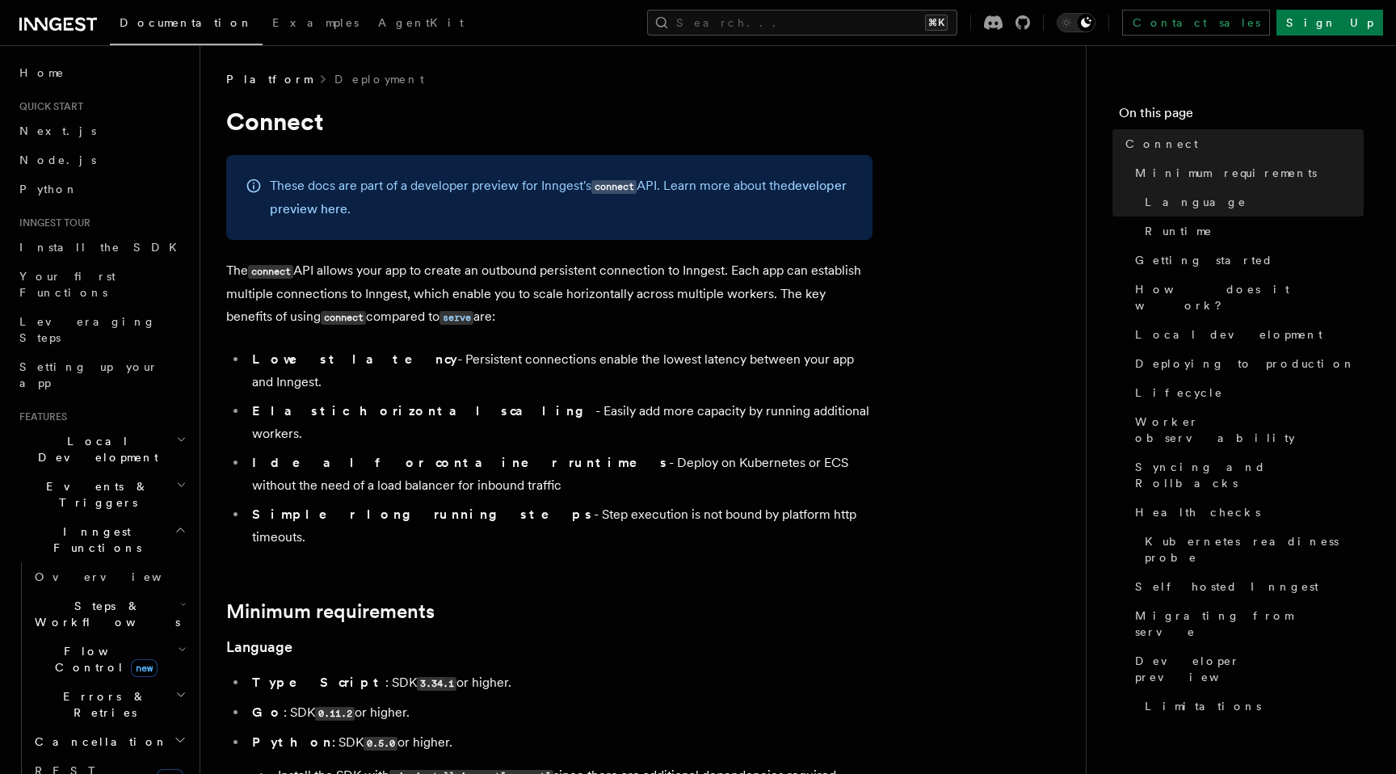
click at [522, 503] on li "Simpler long running steps - Step execution is not bound by platform http timeo…" at bounding box center [559, 525] width 625 height 45
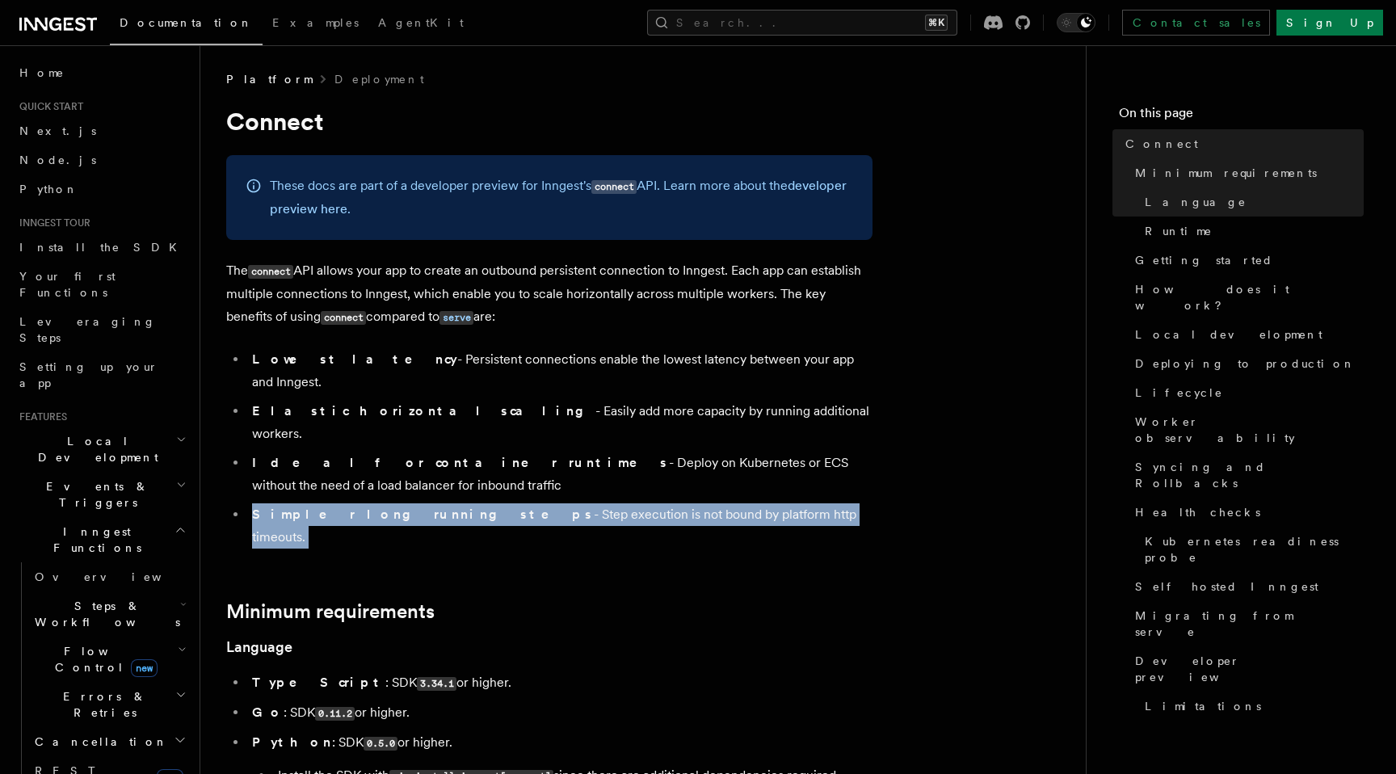
click at [522, 503] on li "Simpler long running steps - Step execution is not bound by platform http timeo…" at bounding box center [559, 525] width 625 height 45
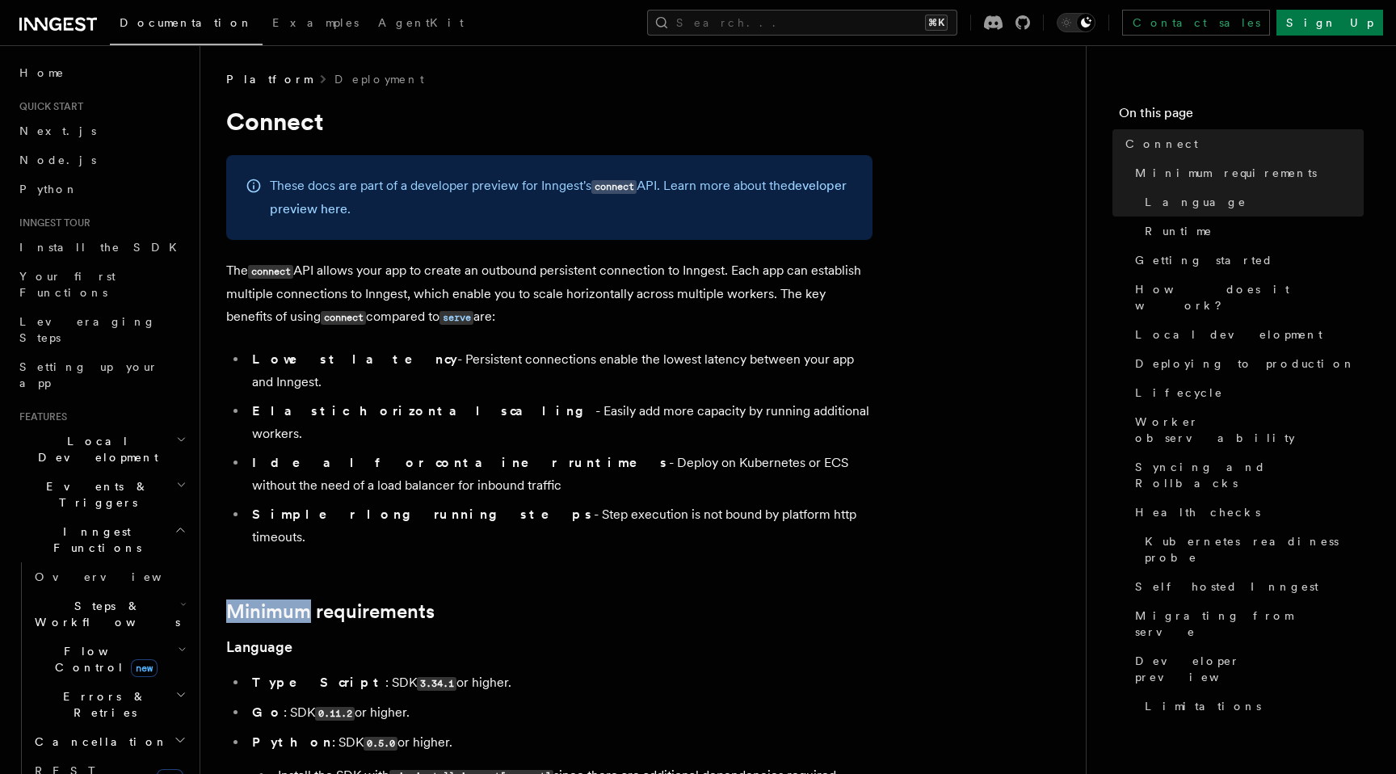
click at [527, 454] on ul "Lowest latency - Persistent connections enable the lowest latency between your …" at bounding box center [549, 448] width 646 height 200
click at [334, 80] on link "Deployment" at bounding box center [379, 79] width 90 height 16
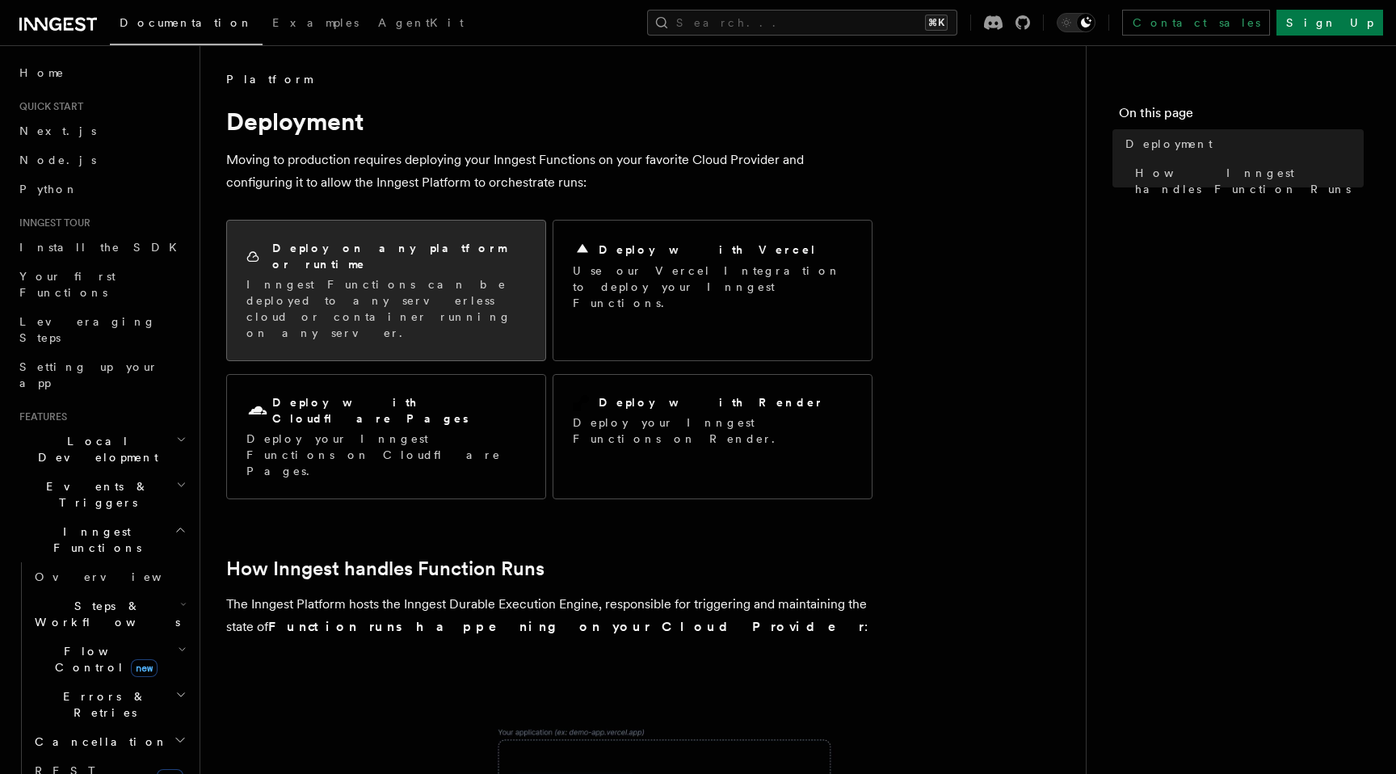
click at [433, 276] on p "Inngest Functions can be deployed to any serverless cloud or container running …" at bounding box center [385, 308] width 279 height 65
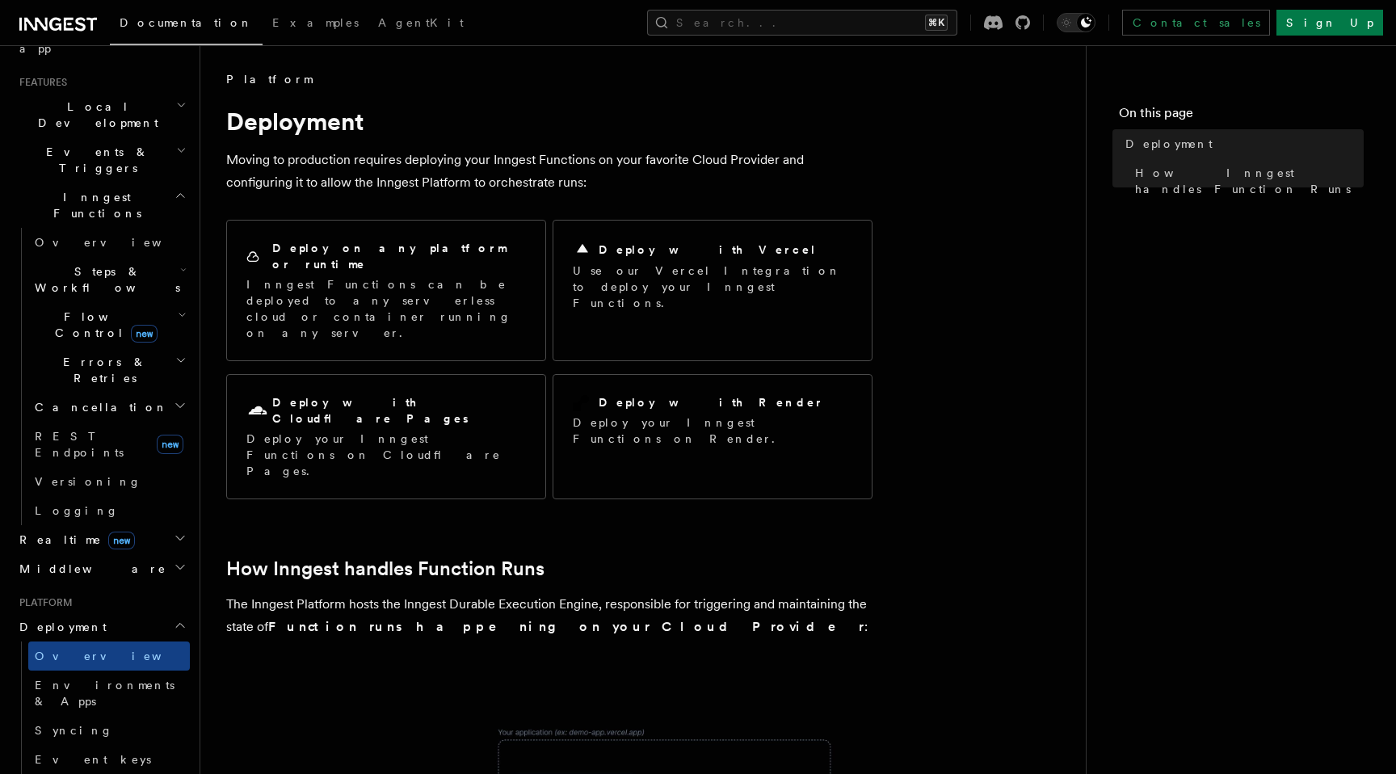
scroll to position [390, 0]
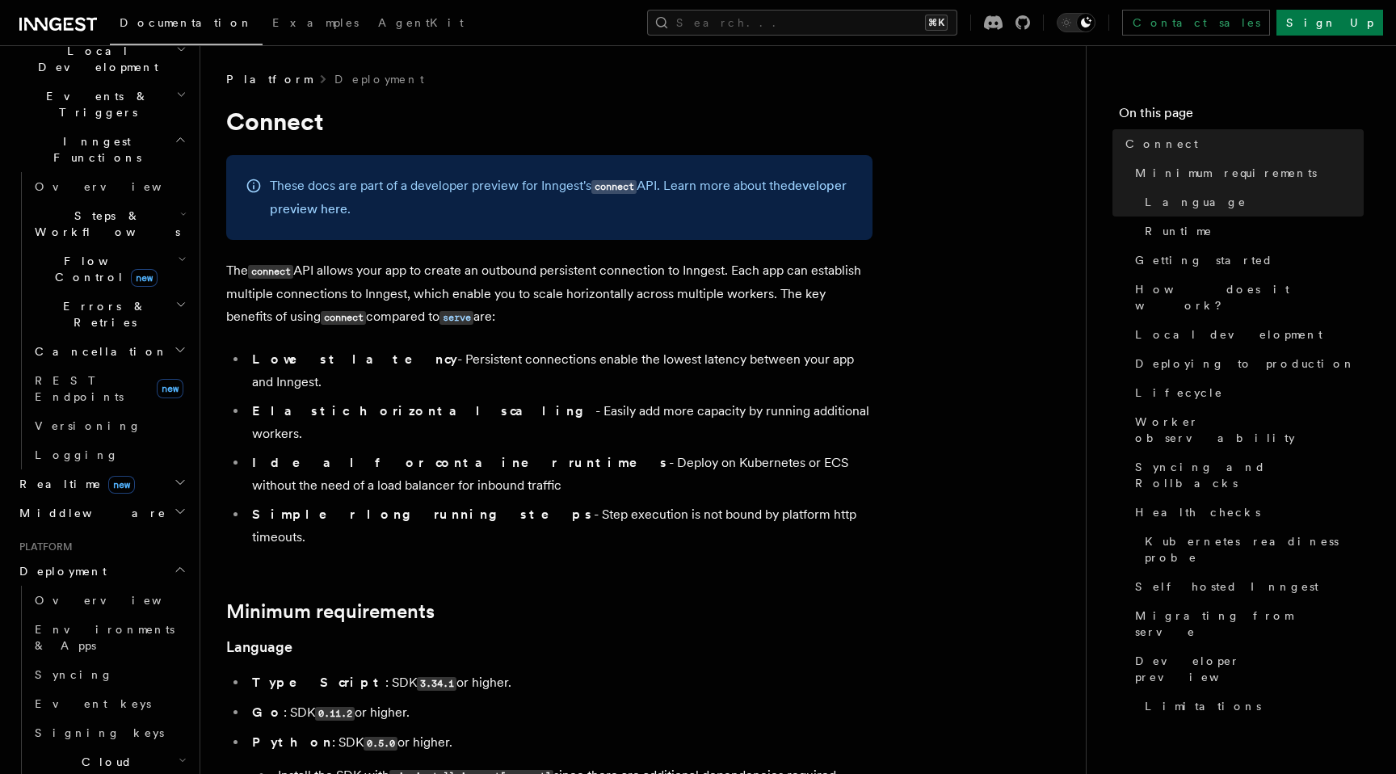
click at [525, 187] on p "These docs are part of a developer preview for Inngest's connect API. Learn mor…" at bounding box center [561, 197] width 583 height 46
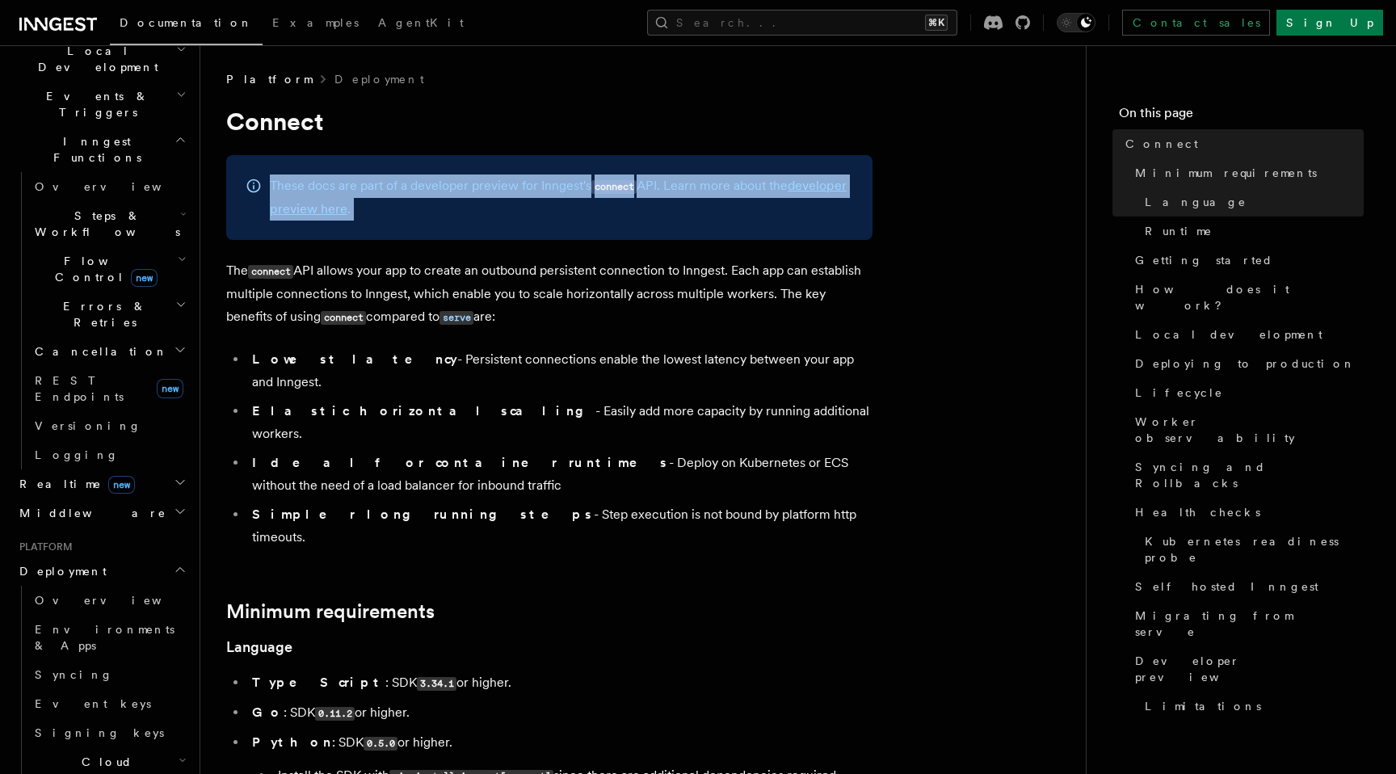
click at [525, 187] on p "These docs are part of a developer preview for Inngest's connect API. Learn mor…" at bounding box center [561, 197] width 583 height 46
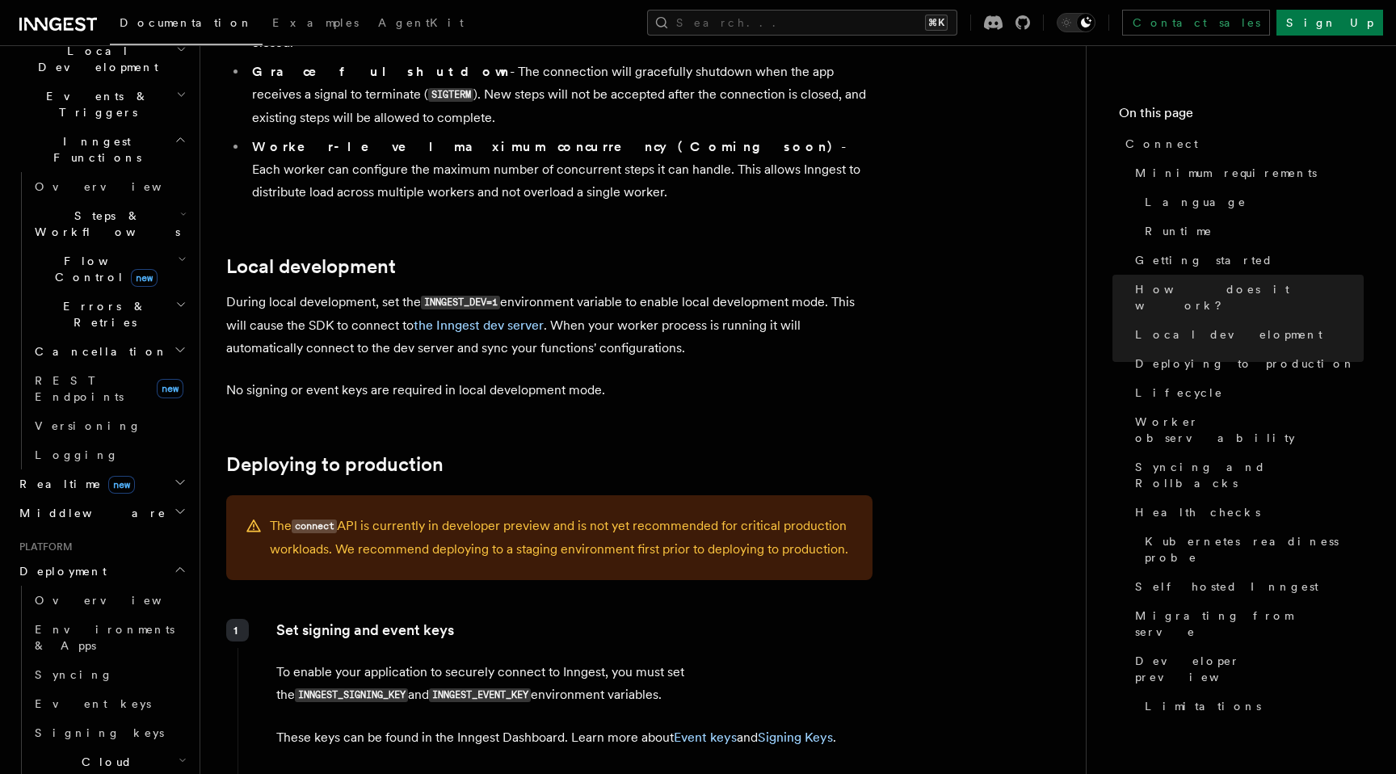
scroll to position [1935, 0]
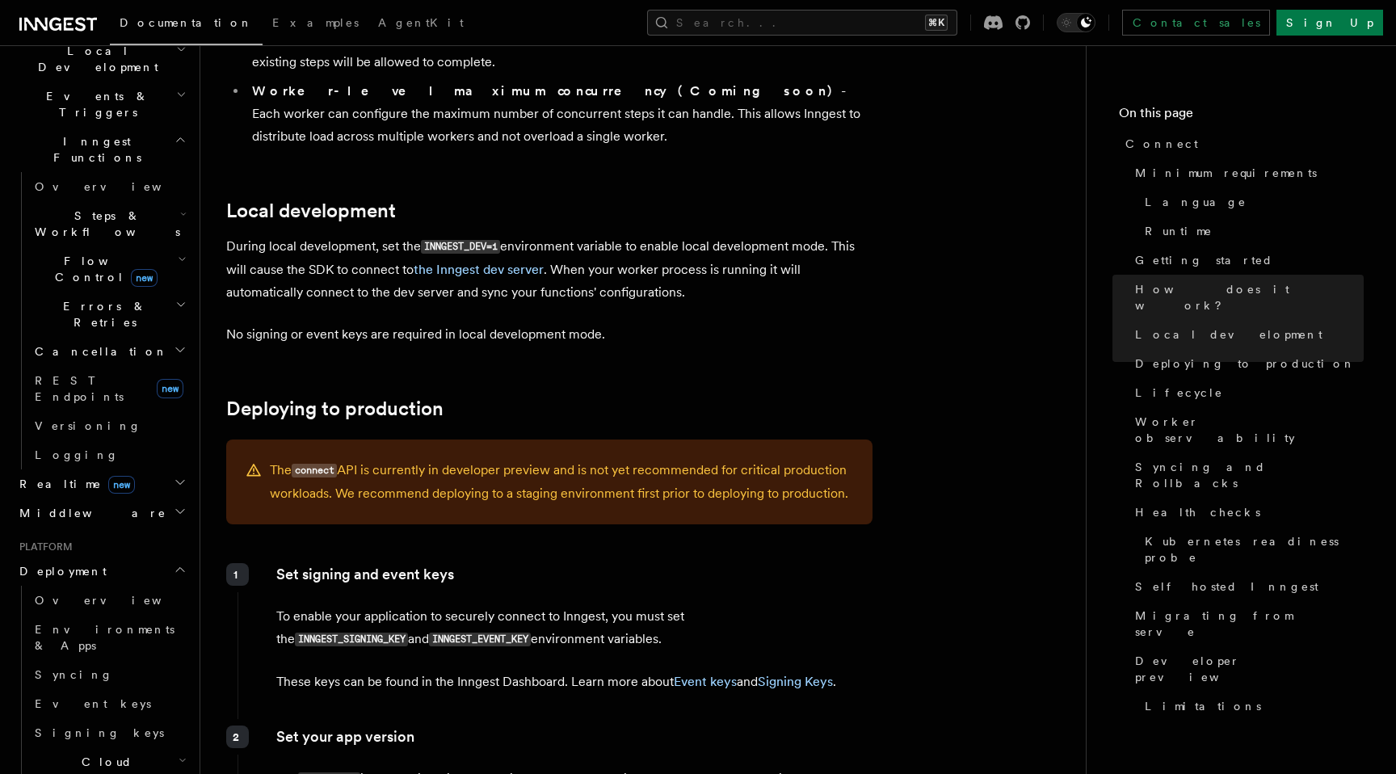
click at [551, 459] on p "The connect API is currently in developer preview and is not yet recommended fo…" at bounding box center [561, 482] width 583 height 46
click at [556, 459] on p "The connect API is currently in developer preview and is not yet recommended fo…" at bounding box center [561, 482] width 583 height 46
drag, startPoint x: 607, startPoint y: 379, endPoint x: 607, endPoint y: 430, distance: 50.9
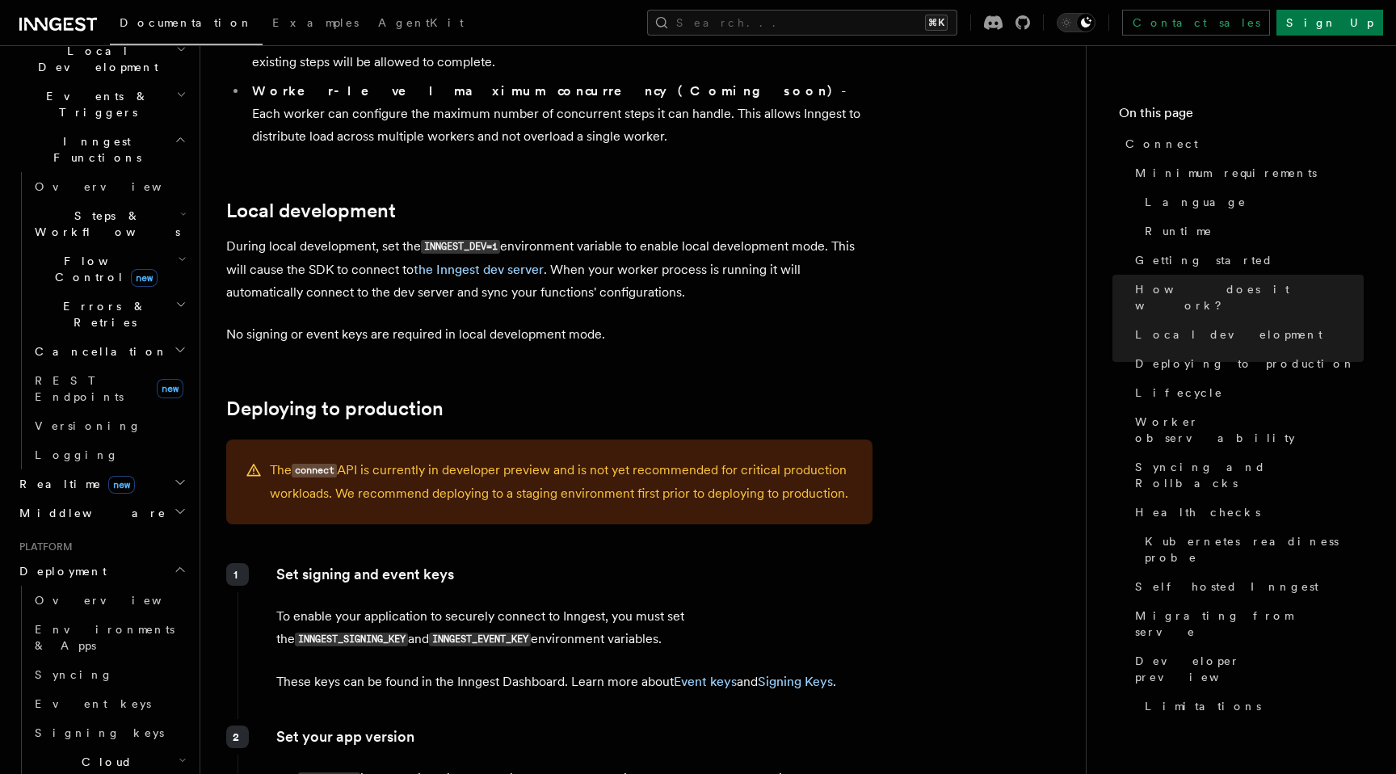
click at [607, 439] on div "The connect API is currently in developer preview and is not yet recommended fo…" at bounding box center [549, 481] width 646 height 85
click at [610, 439] on div "The connect API is currently in developer preview and is not yet recommended fo…" at bounding box center [549, 481] width 646 height 85
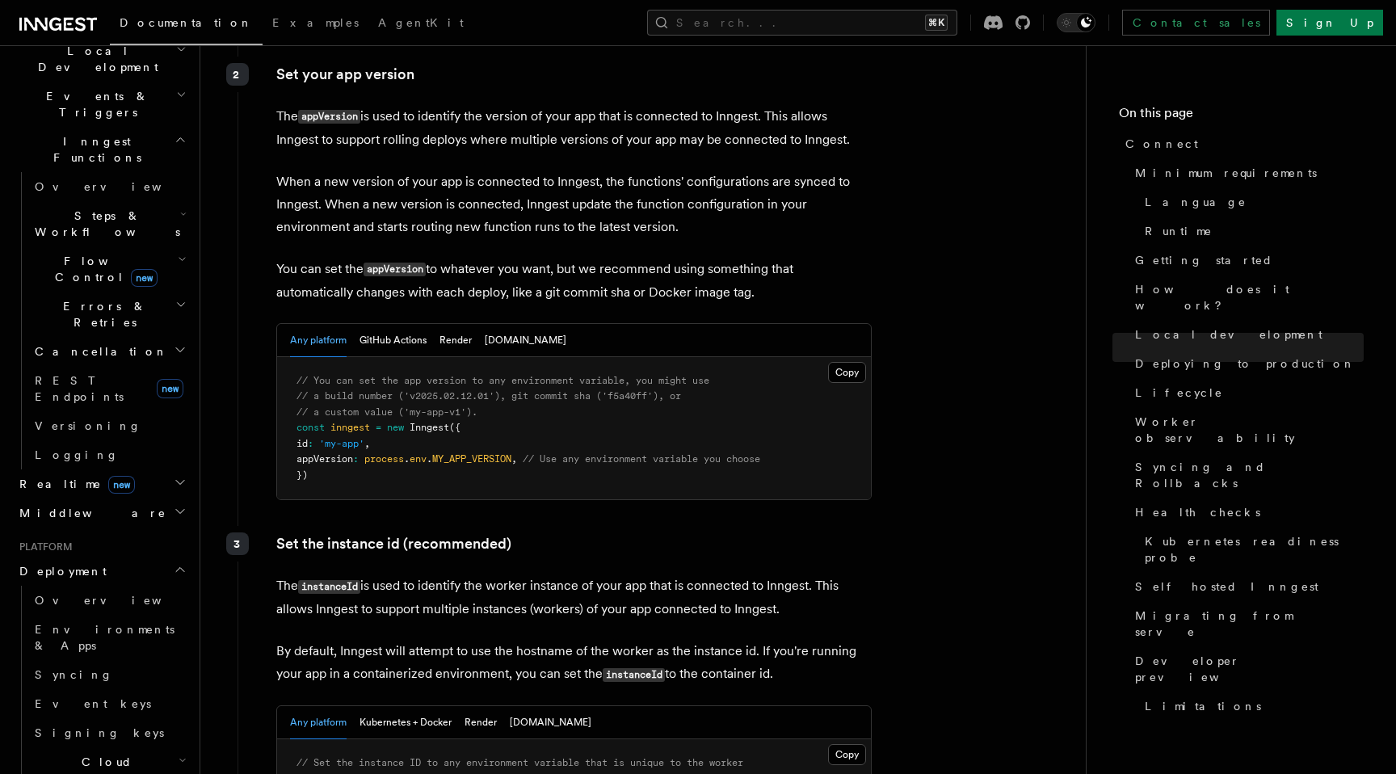
scroll to position [2598, 0]
click at [569, 356] on pre "// You can set the app version to any environment variable, you might use // a …" at bounding box center [574, 427] width 594 height 143
click at [581, 374] on span "// You can set the app version to any environment variable, you might use" at bounding box center [502, 379] width 413 height 11
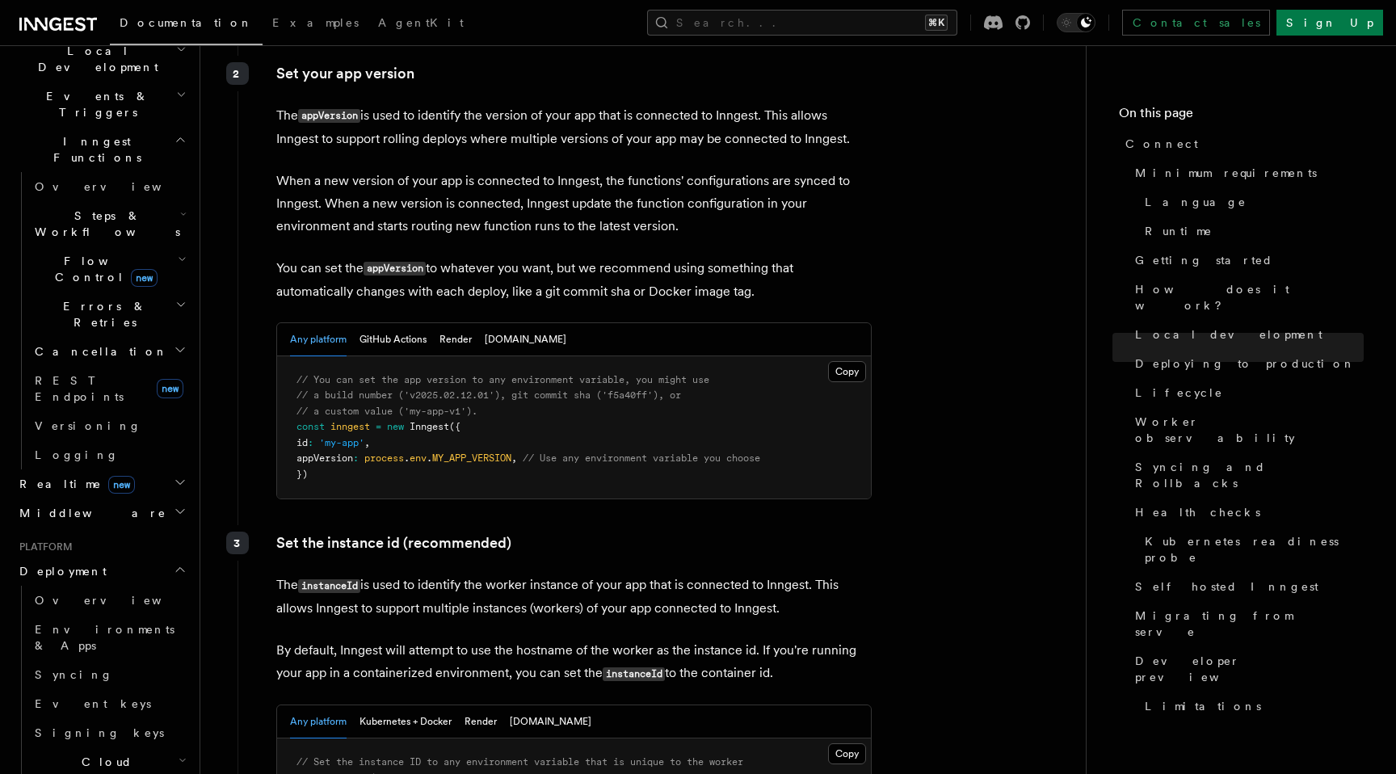
click at [581, 374] on span "// You can set the app version to any environment variable, you might use" at bounding box center [502, 379] width 413 height 11
click at [581, 356] on pre "// You can set the app version to any environment variable, you might use // a …" at bounding box center [574, 427] width 594 height 143
click at [594, 427] on div "Set your app version The appVersion is used to identify the version of your app…" at bounding box center [554, 288] width 635 height 464
click at [645, 323] on div "Any platform GitHub Actions Render Fly.io" at bounding box center [574, 339] width 594 height 33
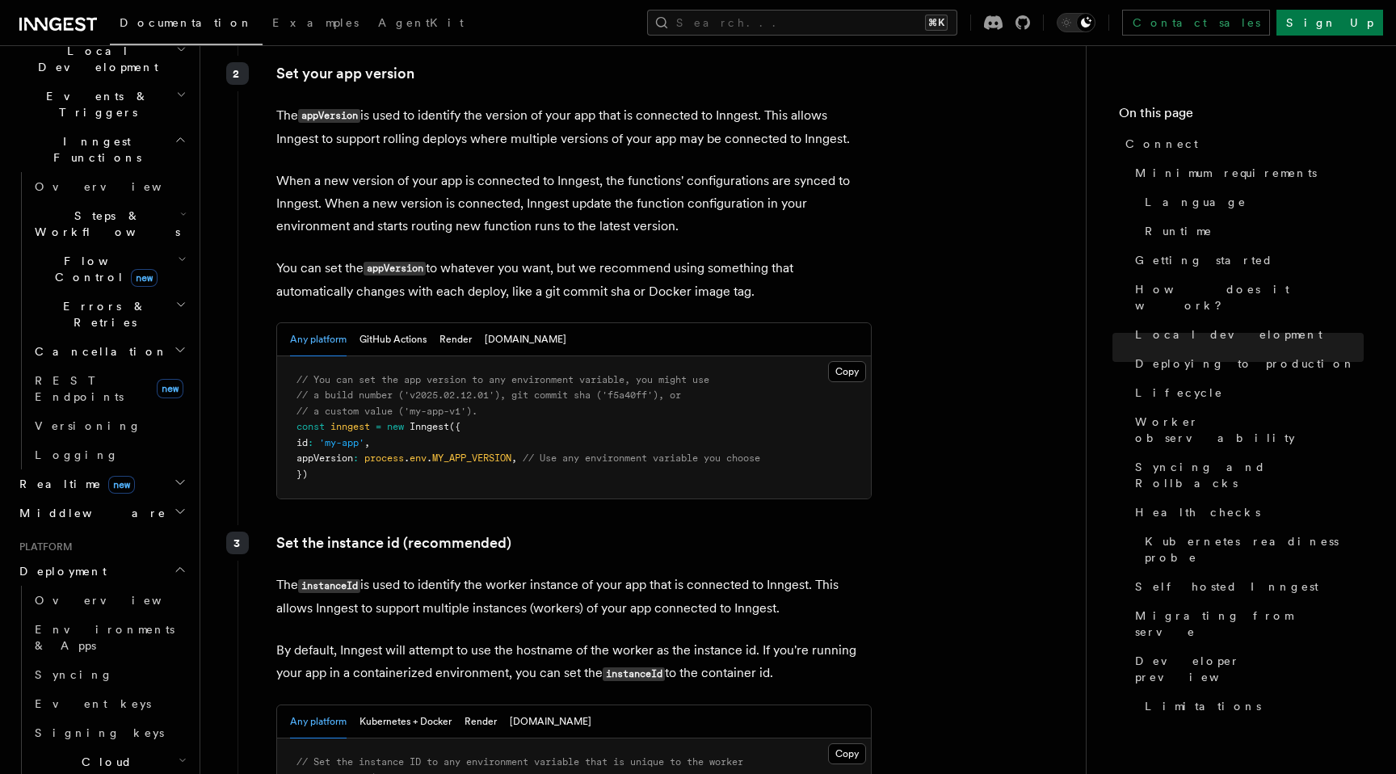
click at [645, 323] on div "Any platform GitHub Actions Render Fly.io" at bounding box center [574, 339] width 594 height 33
click at [713, 257] on p "You can set the appVersion to whatever you want, but we recommend using somethi…" at bounding box center [573, 280] width 595 height 46
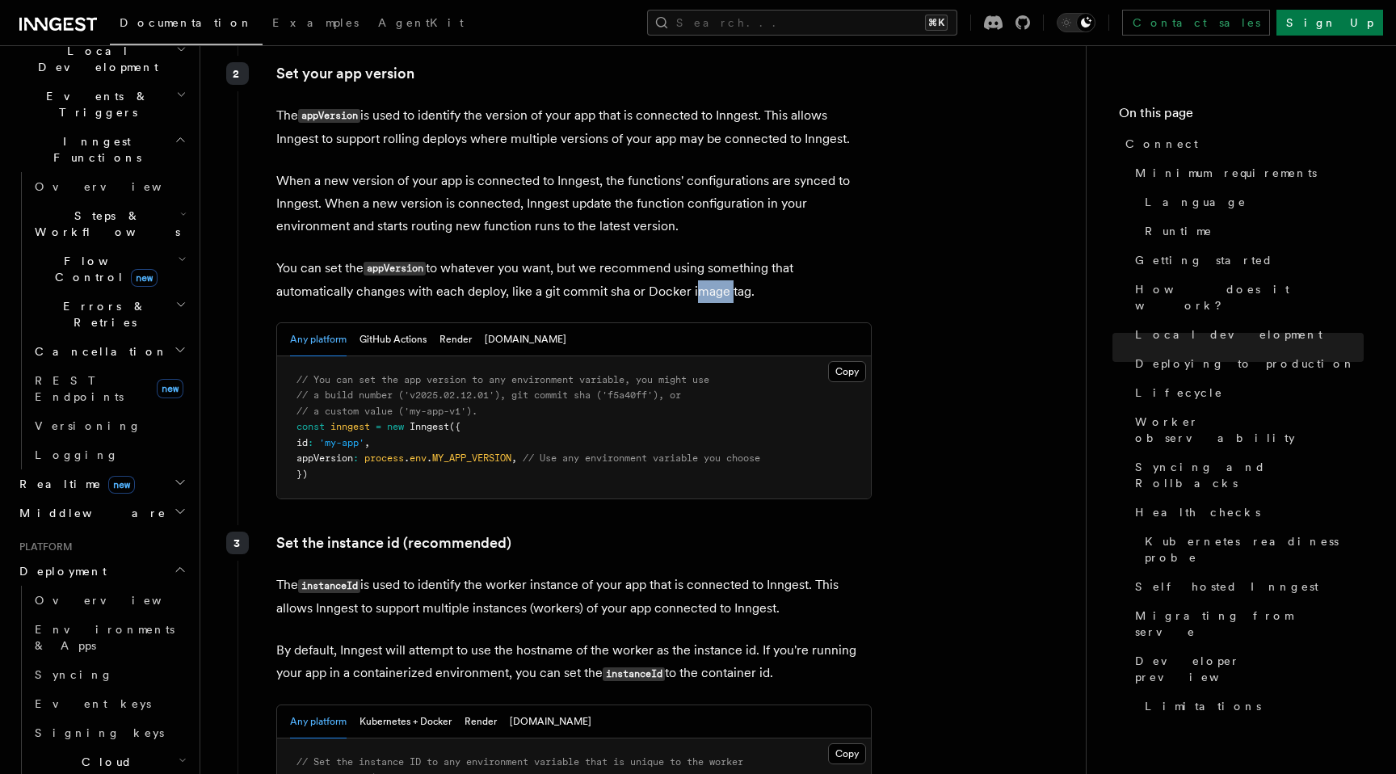
click at [713, 257] on p "You can set the appVersion to whatever you want, but we recommend using somethi…" at bounding box center [573, 280] width 595 height 46
click at [712, 170] on p "When a new version of your app is connected to Inngest, the functions' configur…" at bounding box center [573, 204] width 595 height 68
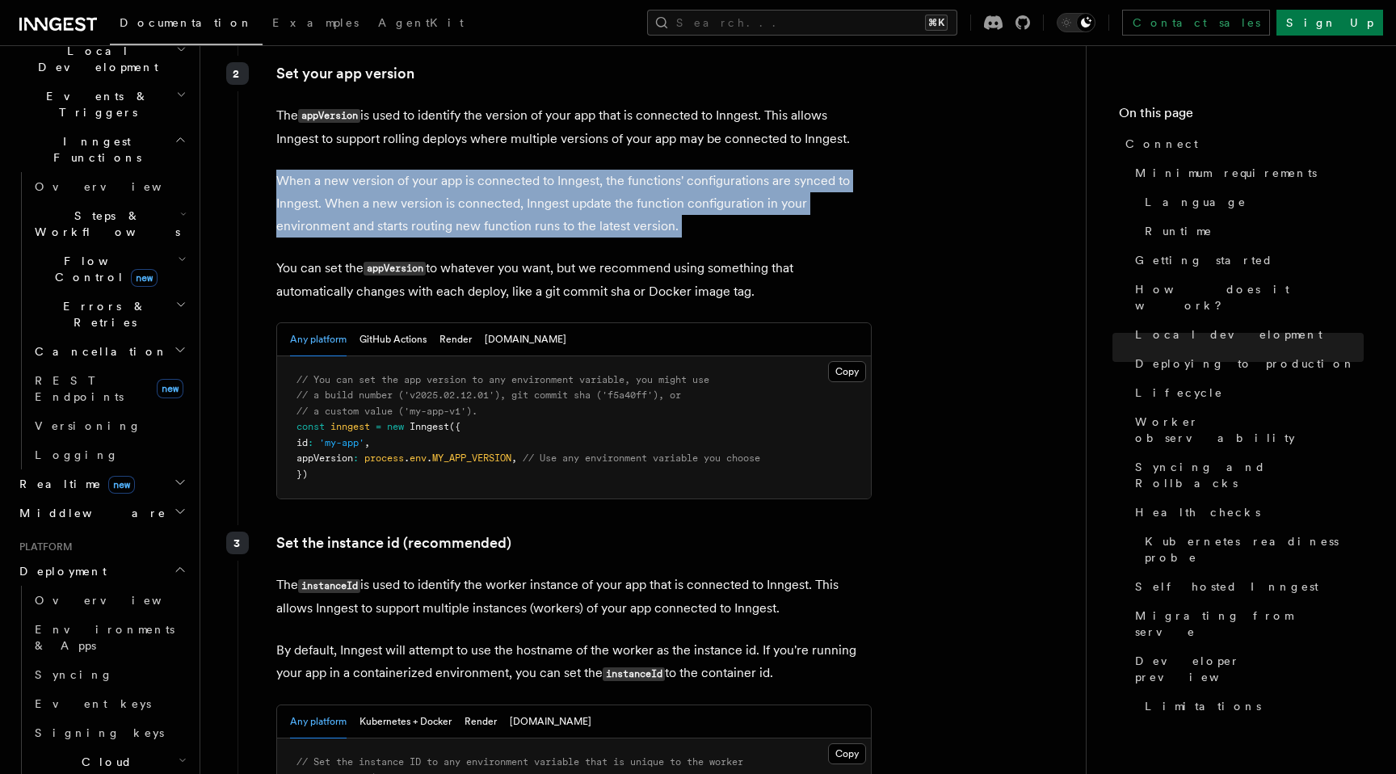
click at [712, 170] on p "When a new version of your app is connected to Inngest, the functions' configur…" at bounding box center [573, 204] width 595 height 68
click at [714, 167] on div "Set your app version The appVersion is used to identify the version of your app…" at bounding box center [554, 288] width 635 height 464
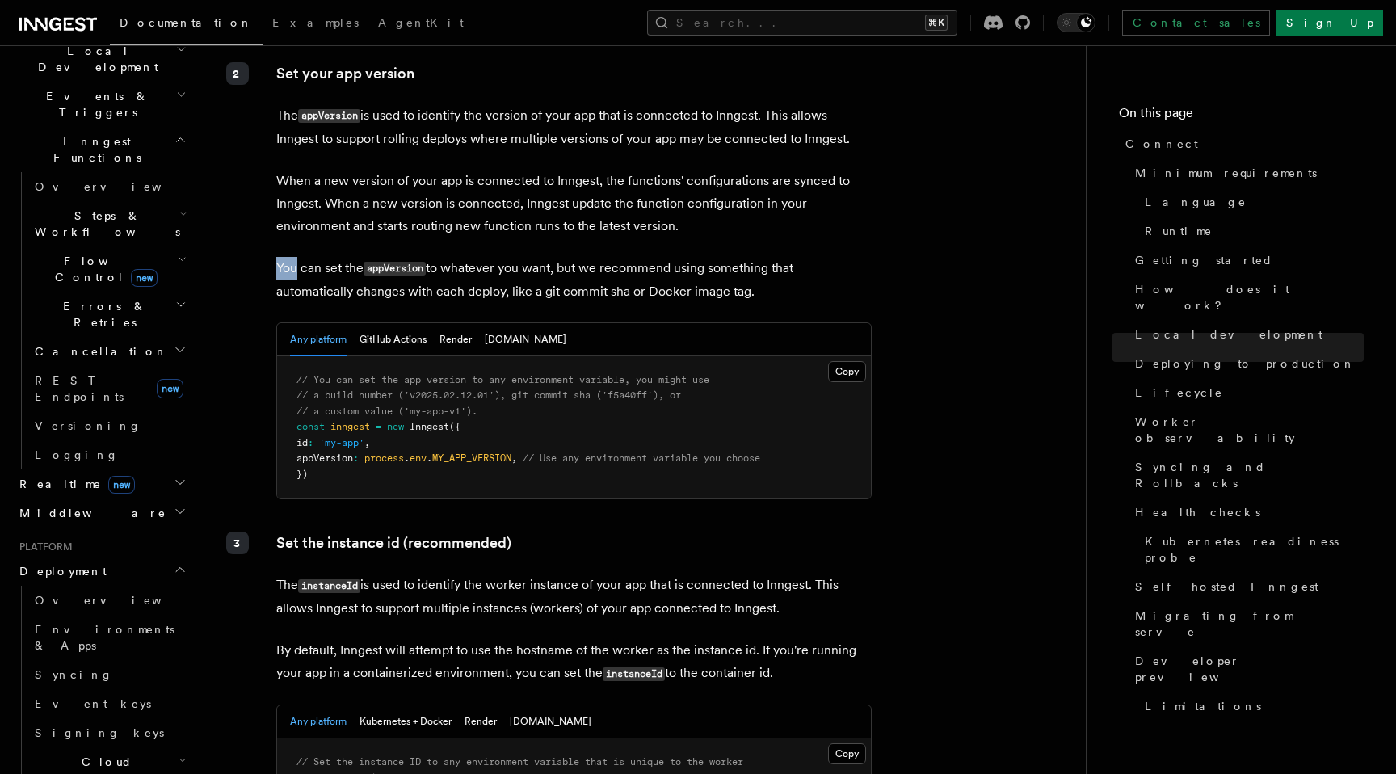
click at [714, 167] on div "Set your app version The appVersion is used to identify the version of your app…" at bounding box center [554, 288] width 635 height 464
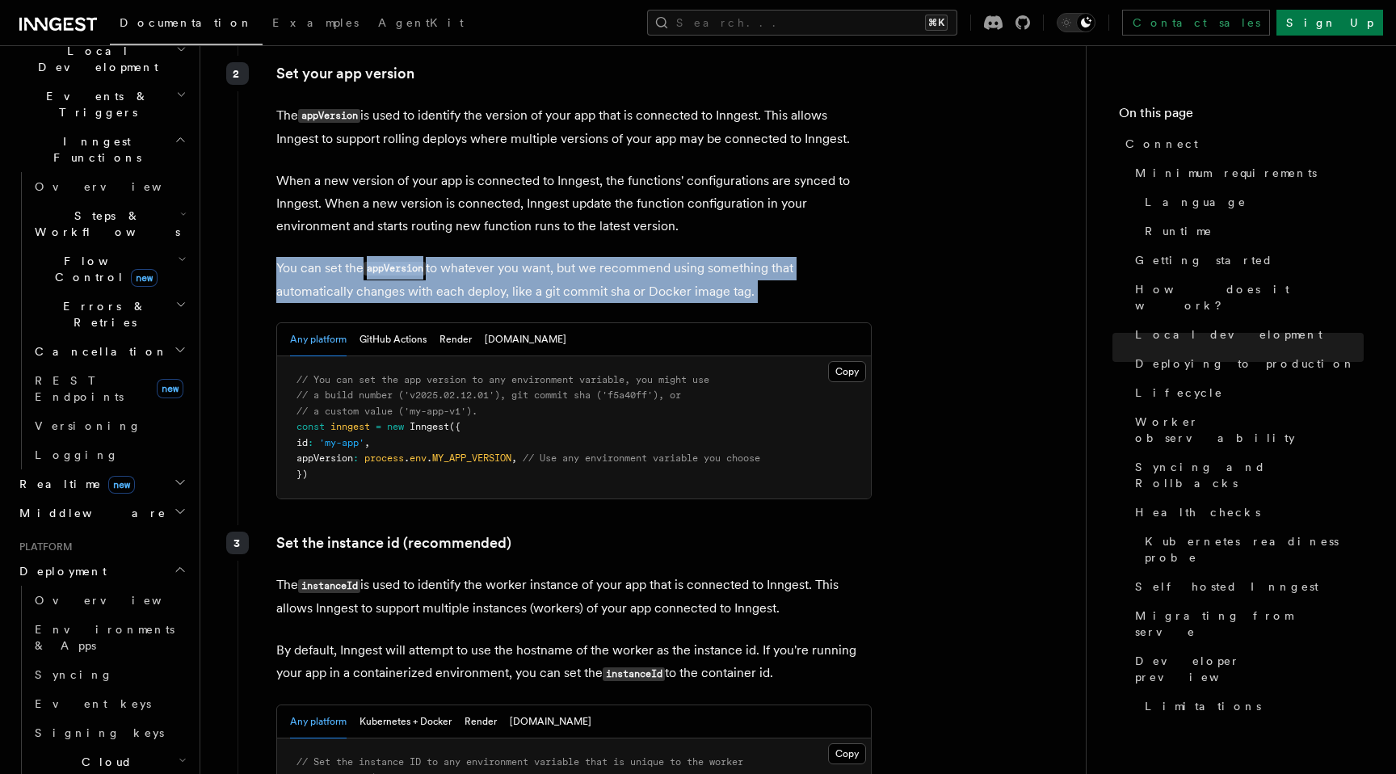
click at [714, 167] on div "Set your app version The appVersion is used to identify the version of your app…" at bounding box center [554, 288] width 635 height 464
click at [714, 257] on p "You can set the appVersion to whatever you want, but we recommend using somethi…" at bounding box center [573, 280] width 595 height 46
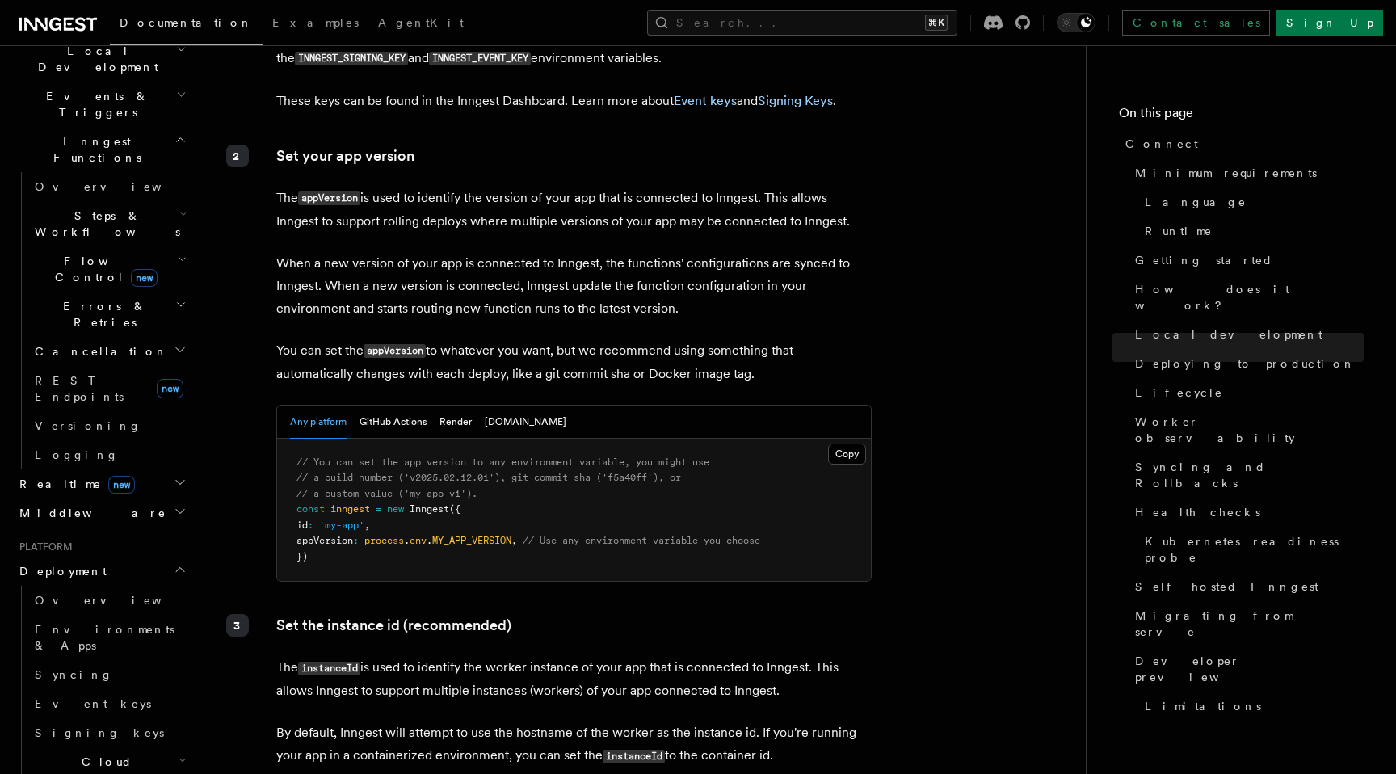
scroll to position [2509, 0]
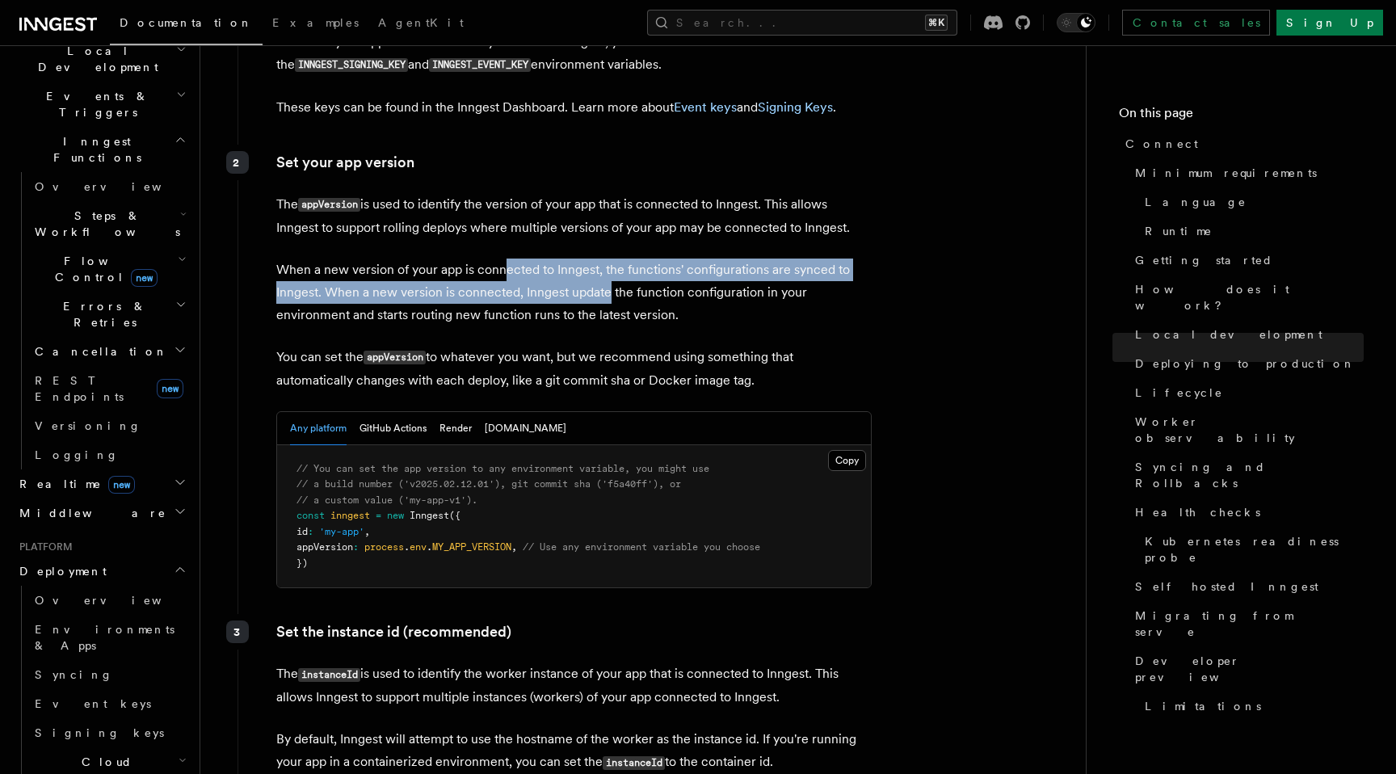
drag, startPoint x: 500, startPoint y: 182, endPoint x: 622, endPoint y: 228, distance: 130.4
click at [622, 258] on p "When a new version of your app is connected to Inngest, the functions' configur…" at bounding box center [573, 292] width 595 height 68
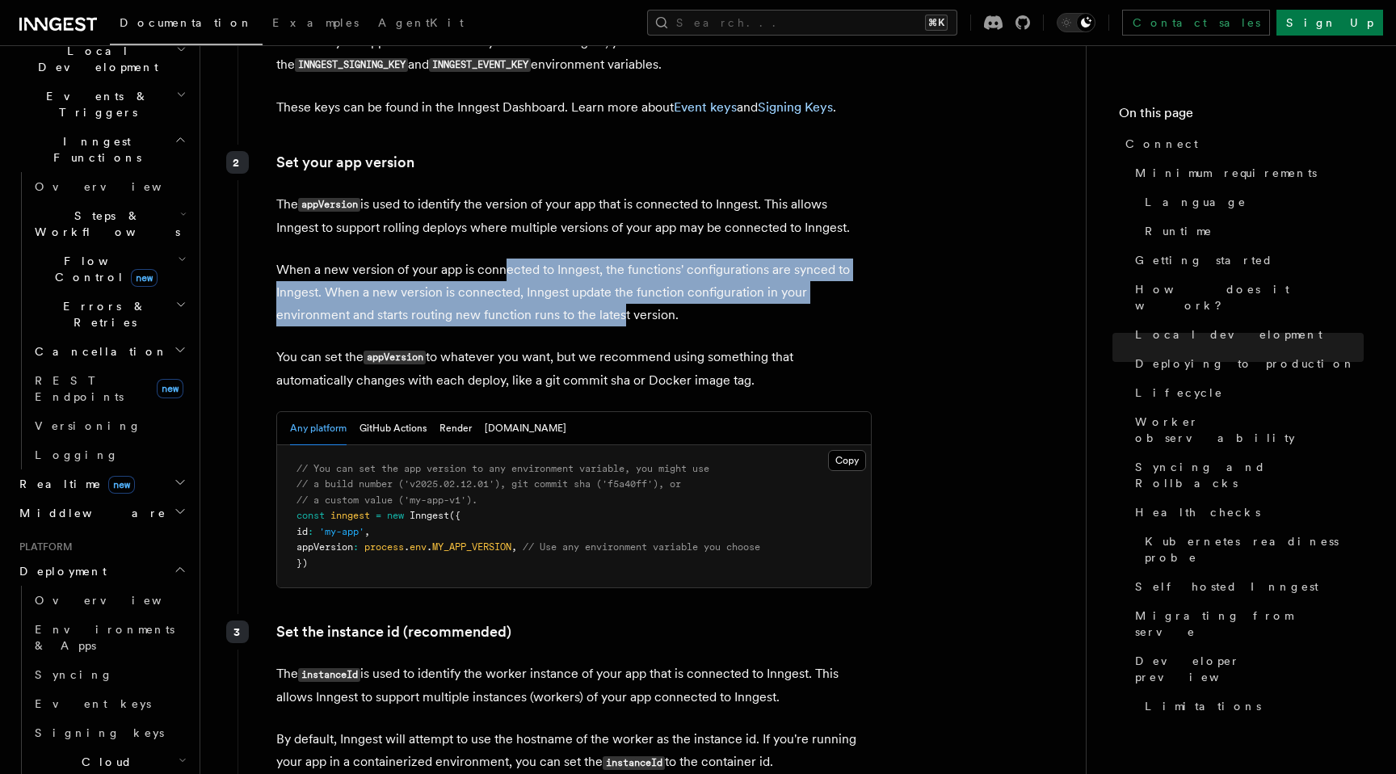
click at [622, 258] on p "When a new version of your app is connected to Inngest, the functions' configur…" at bounding box center [573, 292] width 595 height 68
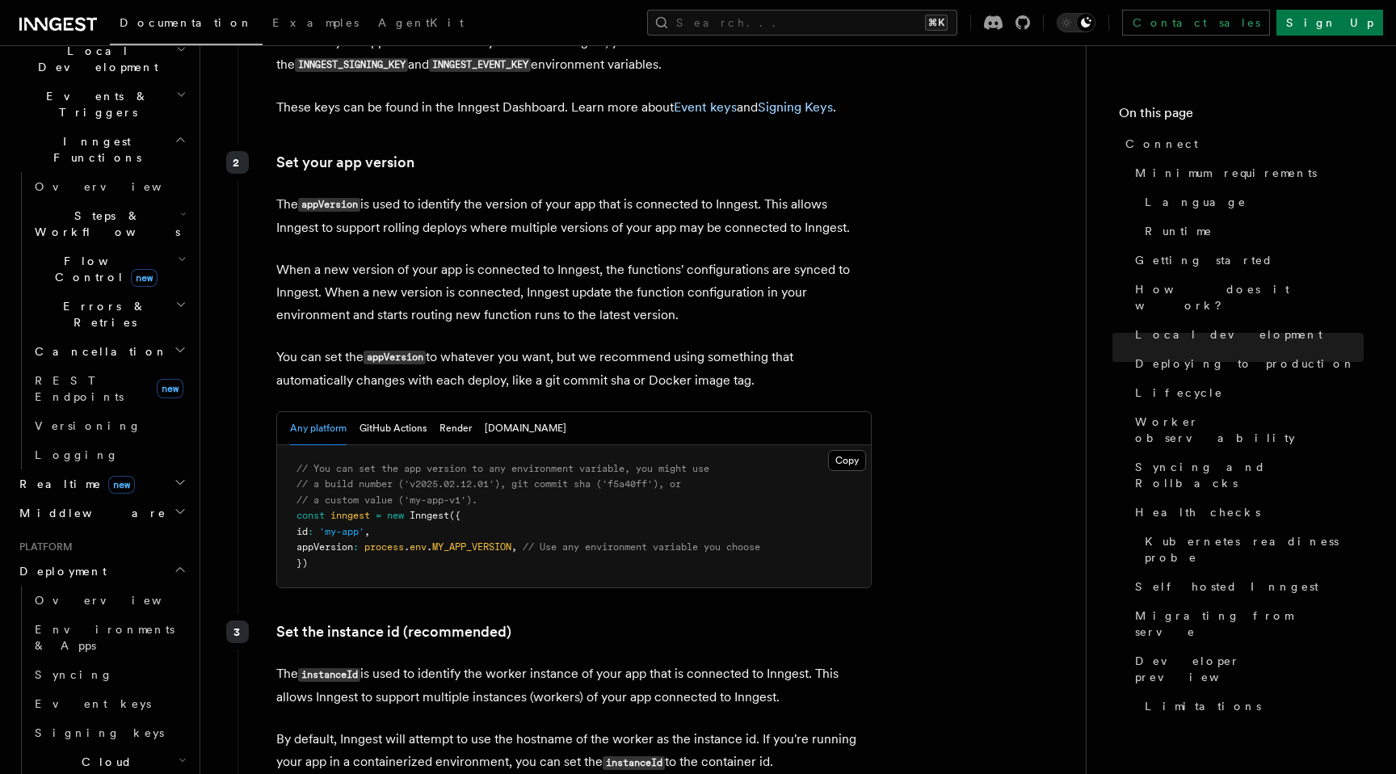
click at [622, 258] on p "When a new version of your app is connected to Inngest, the functions' configur…" at bounding box center [573, 292] width 595 height 68
click at [622, 346] on p "You can set the appVersion to whatever you want, but we recommend using somethi…" at bounding box center [573, 369] width 595 height 46
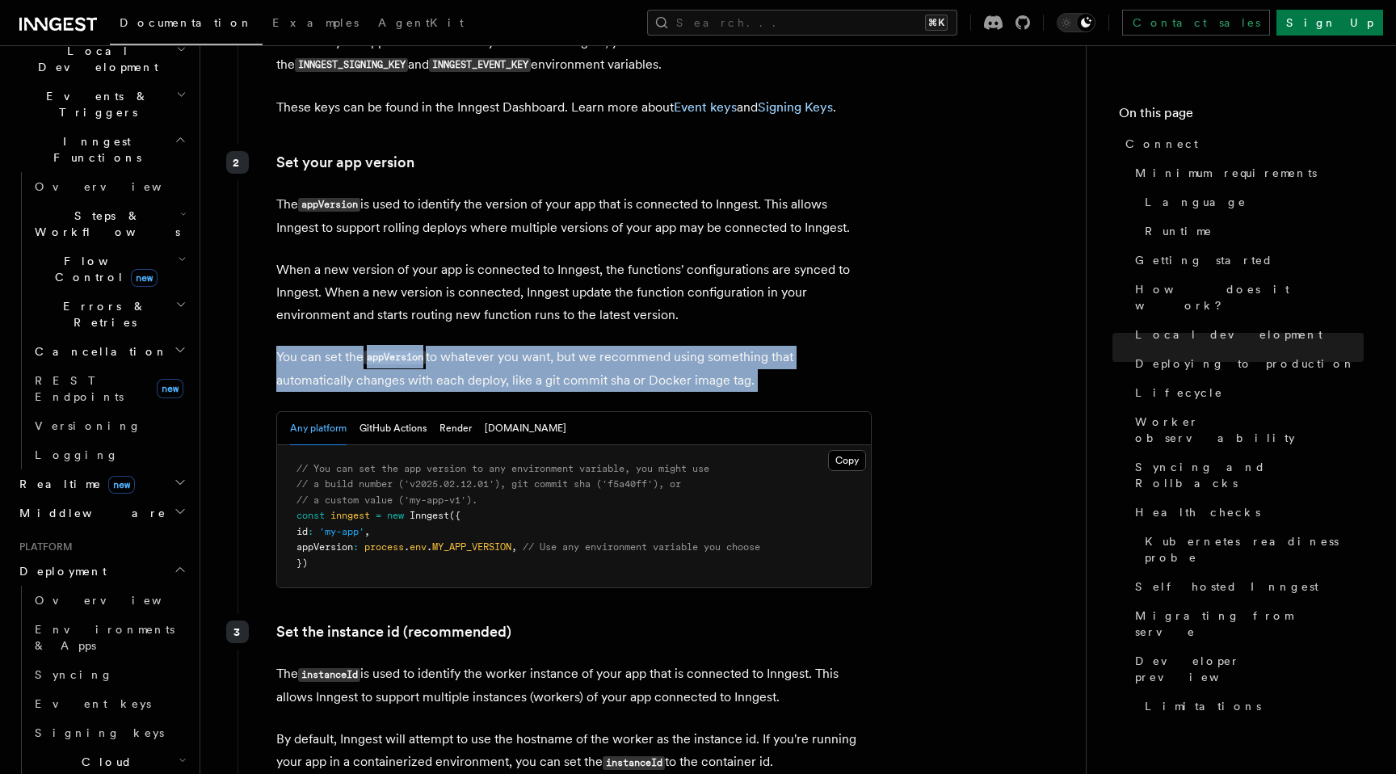
click at [622, 346] on p "You can set the appVersion to whatever you want, but we recommend using somethi…" at bounding box center [573, 369] width 595 height 46
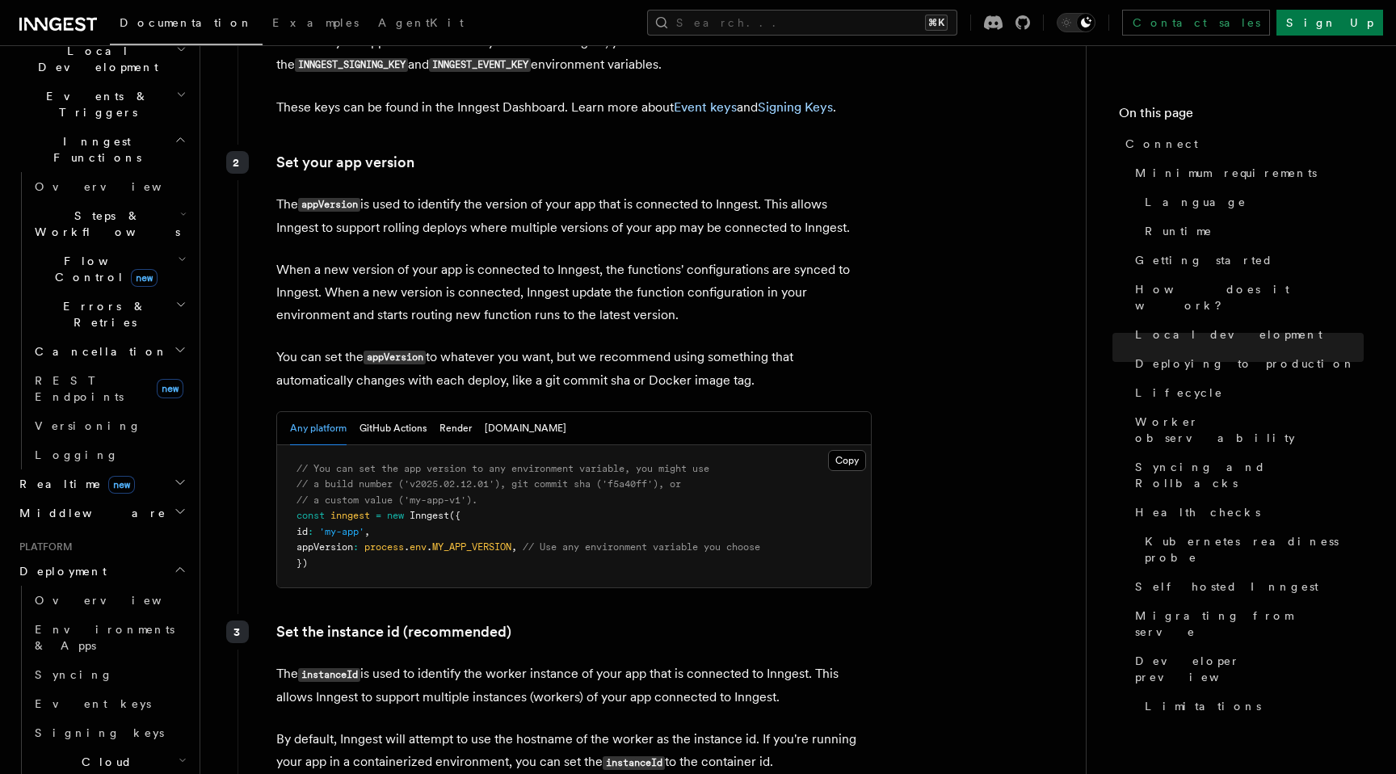
click at [622, 346] on p "You can set the appVersion to whatever you want, but we recommend using somethi…" at bounding box center [573, 369] width 595 height 46
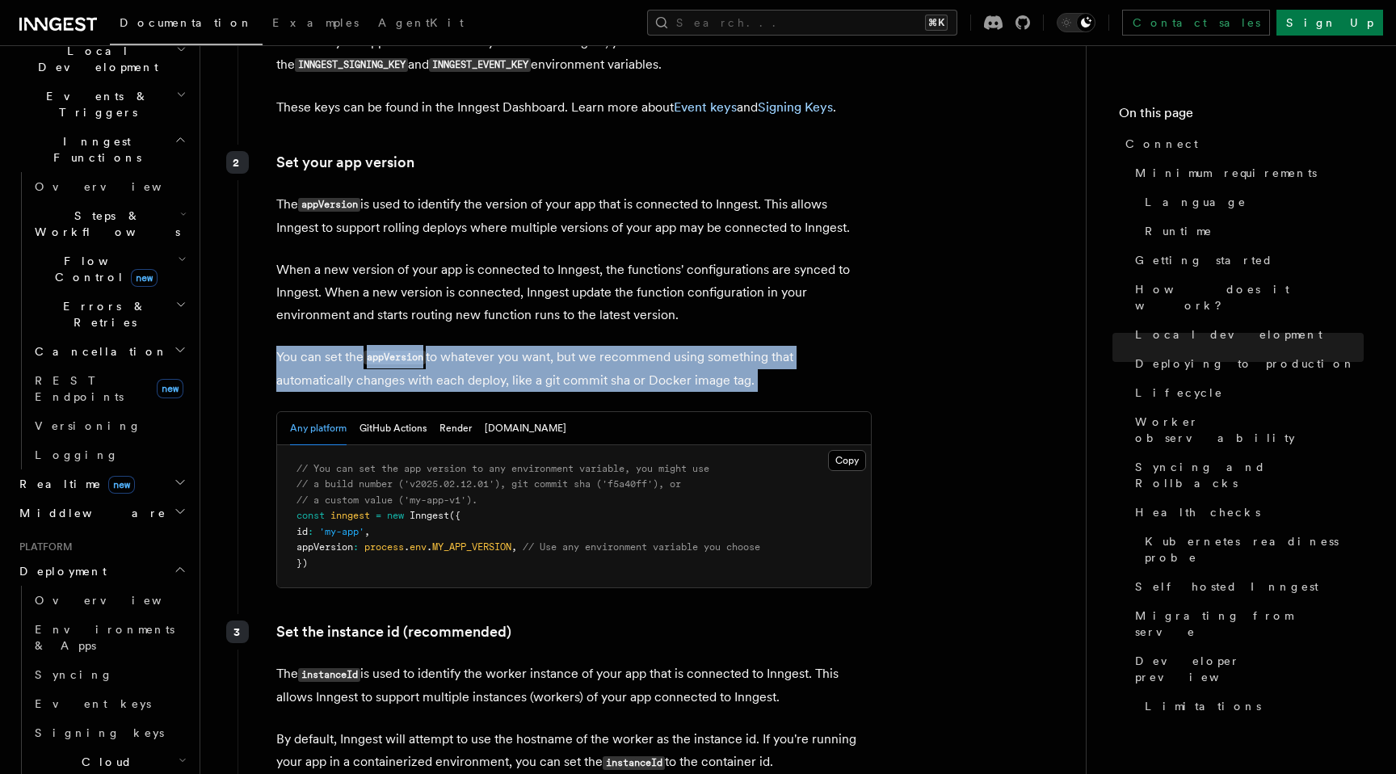
click at [645, 346] on p "You can set the appVersion to whatever you want, but we recommend using somethi…" at bounding box center [573, 369] width 595 height 46
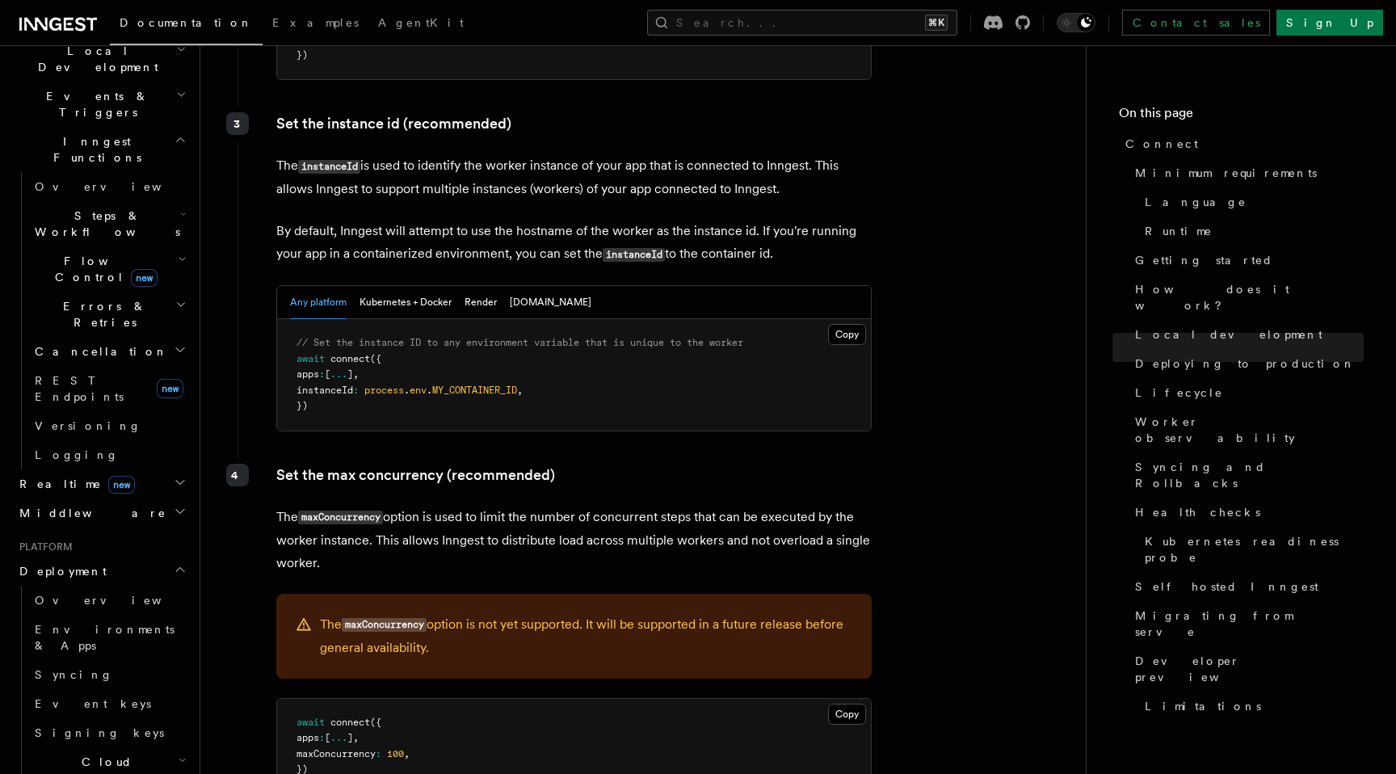
scroll to position [3045, 0]
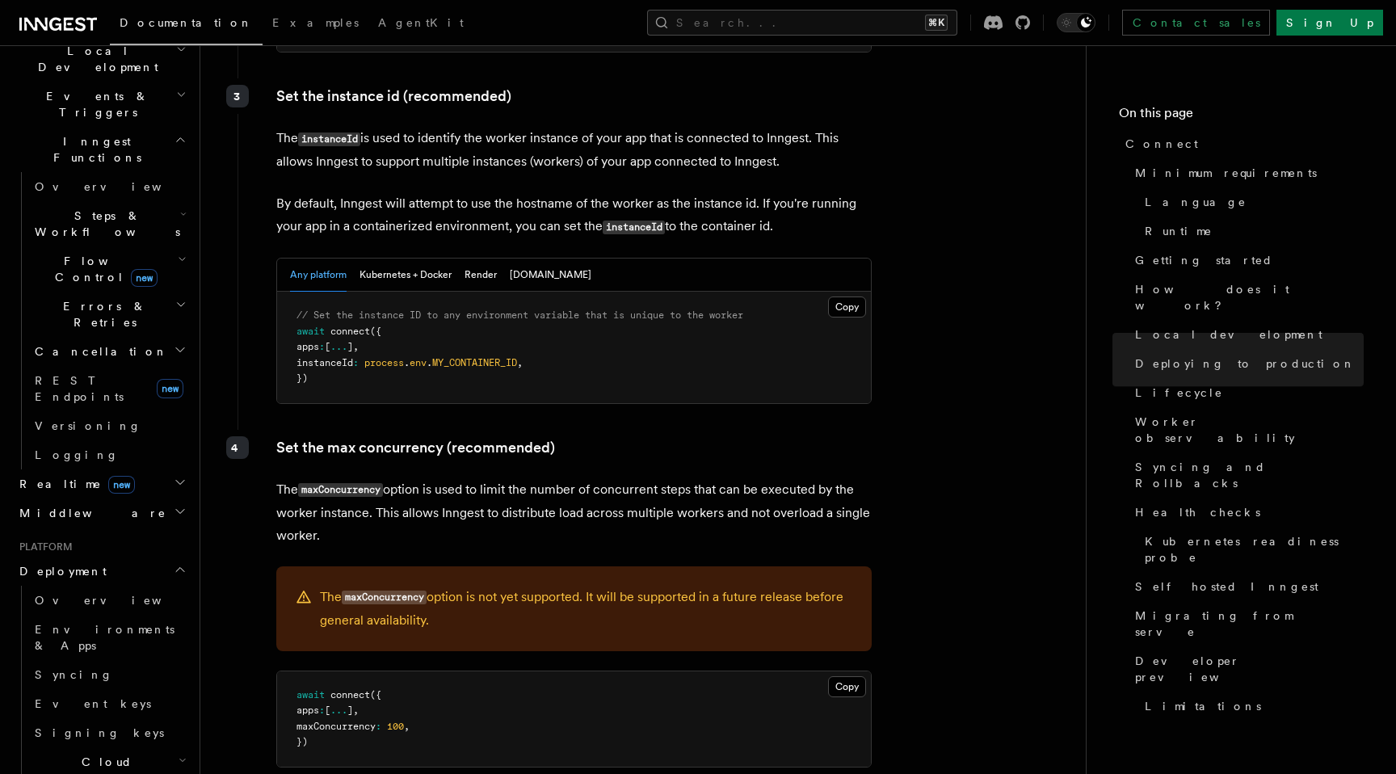
click at [410, 436] on p "Set the max concurrency (recommended)" at bounding box center [573, 447] width 595 height 23
click at [417, 478] on p "The maxConcurrency option is used to limit the number of concurrent steps that …" at bounding box center [573, 512] width 595 height 69
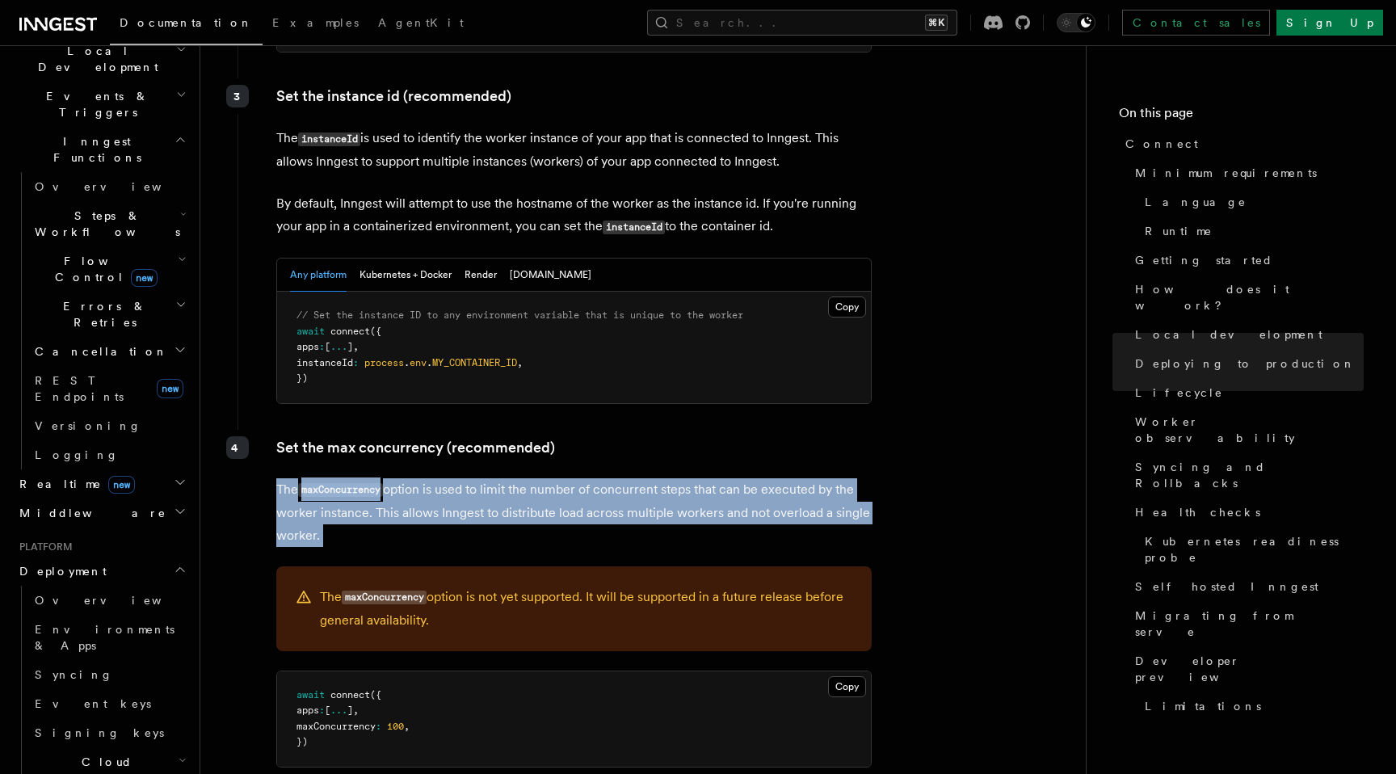
click at [417, 478] on p "The maxConcurrency option is used to limit the number of concurrent steps that …" at bounding box center [573, 512] width 595 height 69
click at [435, 478] on p "The maxConcurrency option is used to limit the number of concurrent steps that …" at bounding box center [573, 512] width 595 height 69
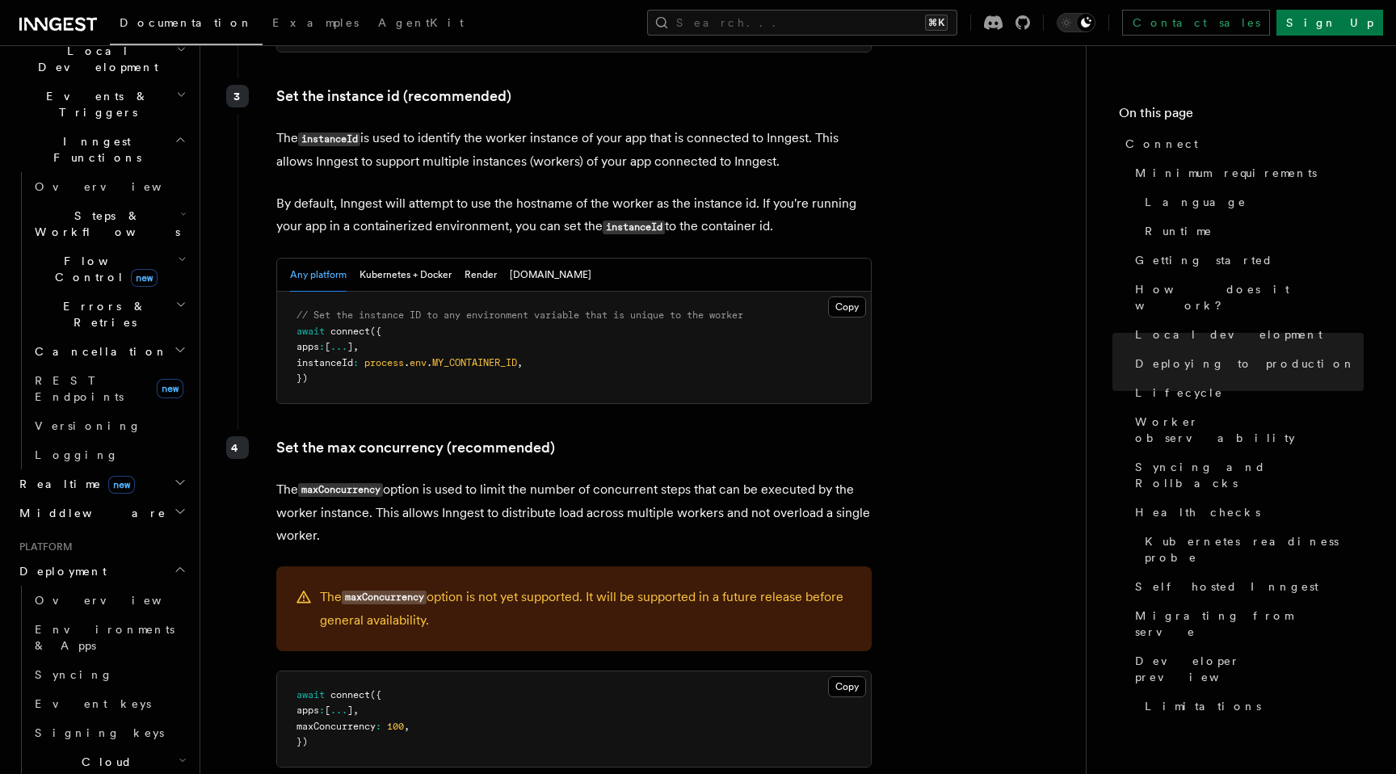
click at [362, 483] on code "maxConcurrency" at bounding box center [340, 490] width 85 height 14
click at [516, 478] on p "The maxConcurrency option is used to limit the number of concurrent steps that …" at bounding box center [573, 512] width 595 height 69
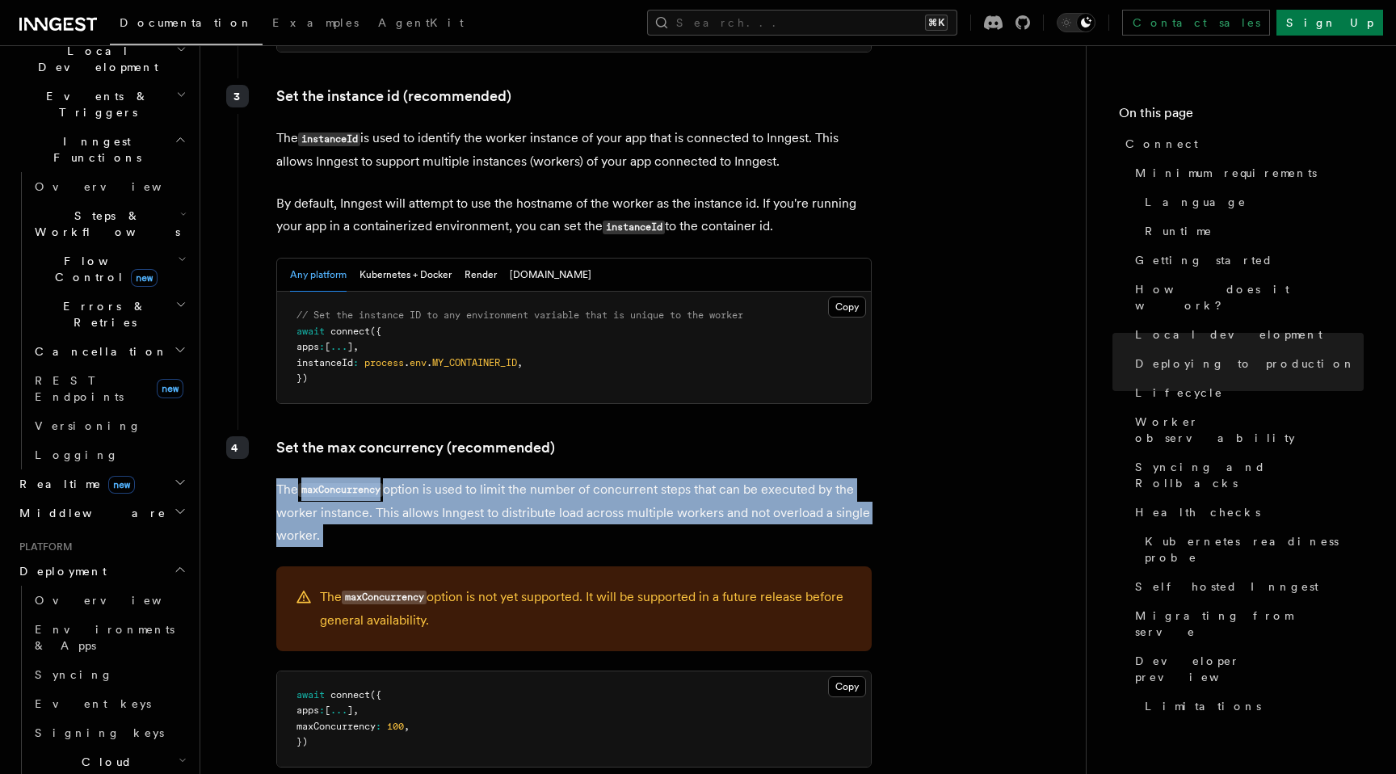
click at [516, 478] on p "The maxConcurrency option is used to limit the number of concurrent steps that …" at bounding box center [573, 512] width 595 height 69
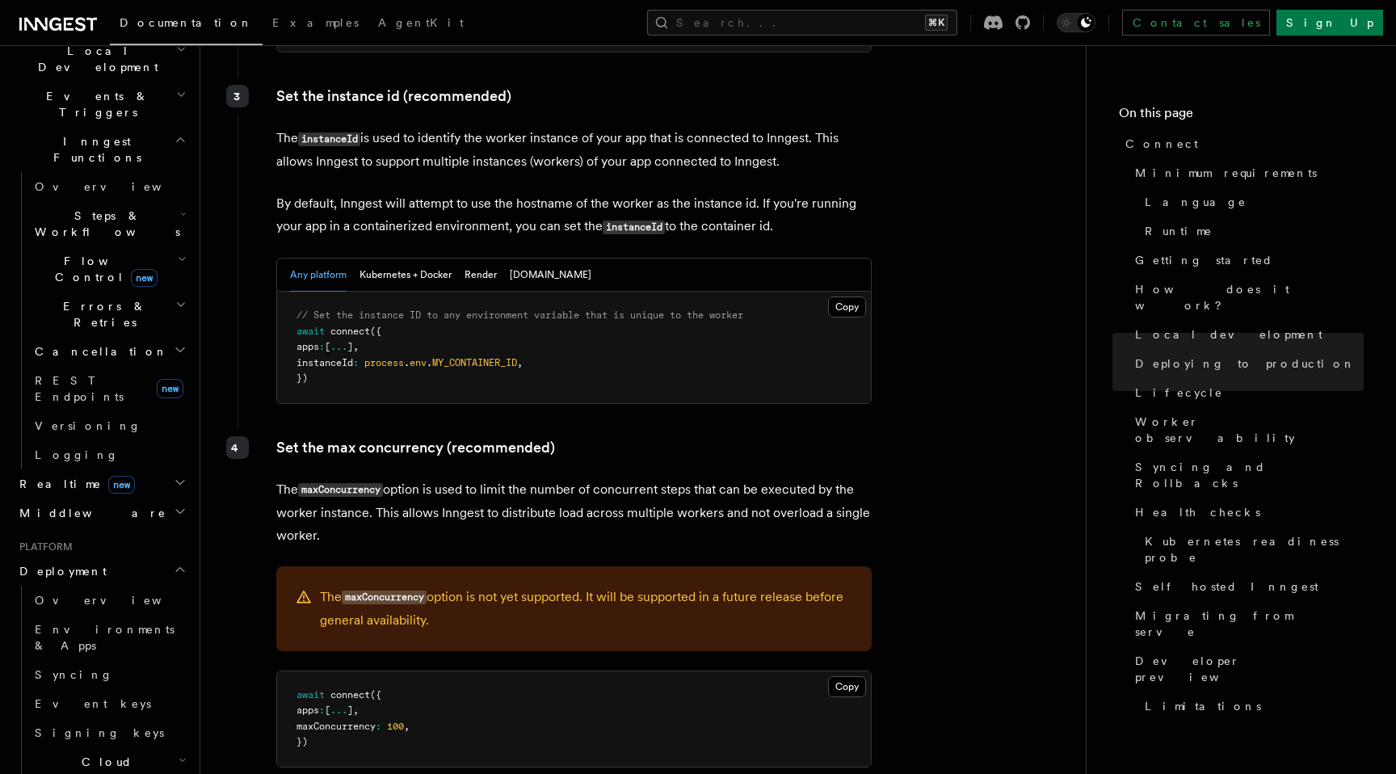
click at [522, 436] on p "Set the max concurrency (recommended)" at bounding box center [573, 447] width 595 height 23
click at [522, 478] on p "The maxConcurrency option is used to limit the number of concurrent steps that …" at bounding box center [573, 512] width 595 height 69
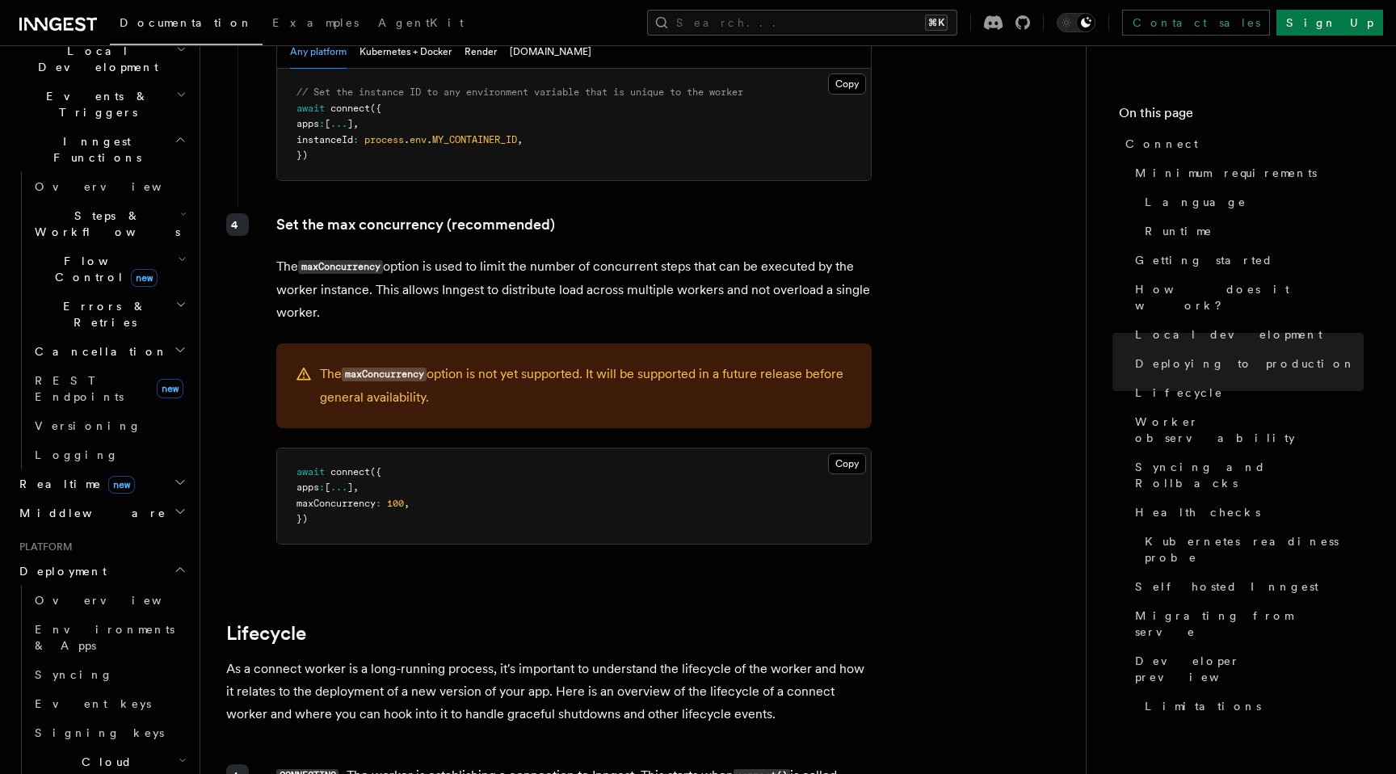
scroll to position [3269, 0]
drag, startPoint x: 332, startPoint y: 299, endPoint x: 640, endPoint y: 299, distance: 308.5
click at [393, 362] on p "The maxConcurrency option is not yet supported. It will be supported in a futur…" at bounding box center [586, 385] width 532 height 46
click at [642, 362] on p "The maxConcurrency option is not yet supported. It will be supported in a futur…" at bounding box center [586, 385] width 532 height 46
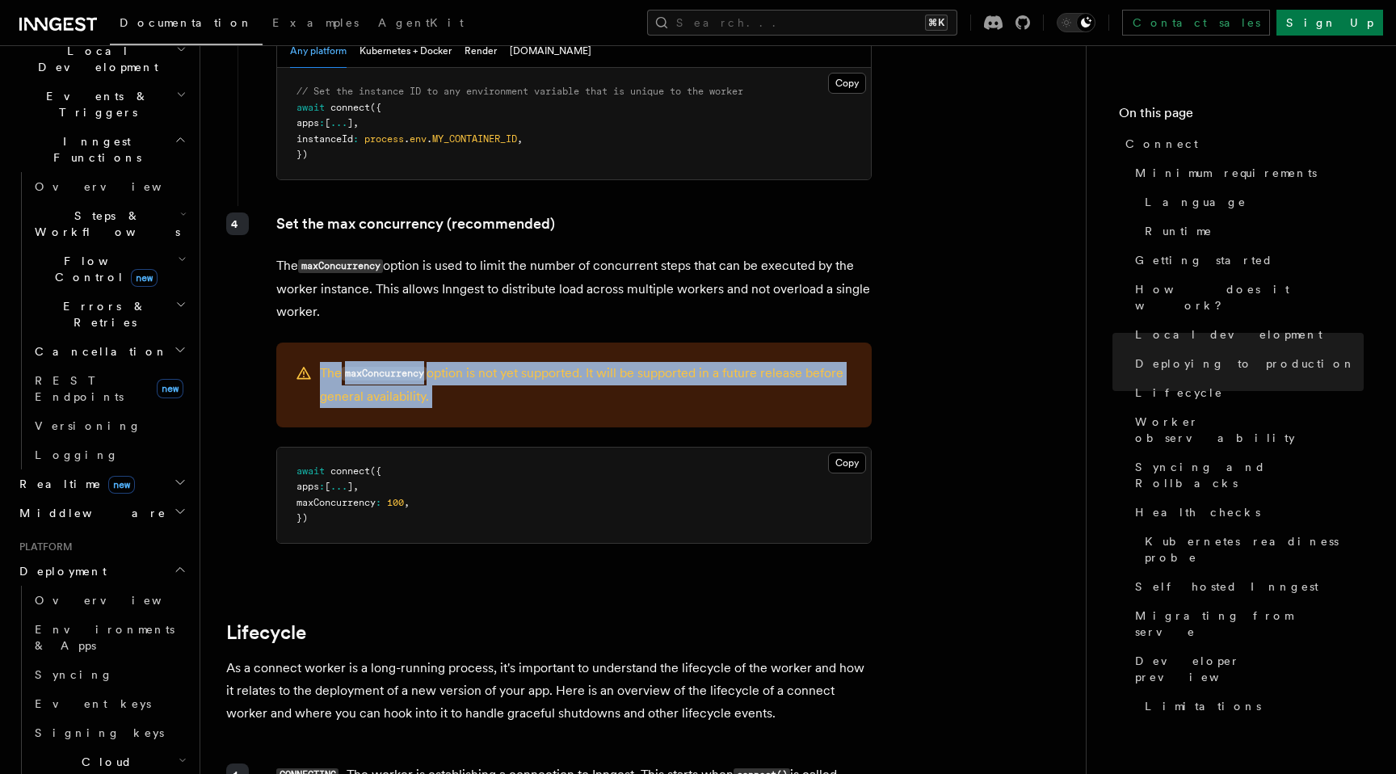
click at [642, 362] on p "The maxConcurrency option is not yet supported. It will be supported in a futur…" at bounding box center [586, 385] width 532 height 46
click at [660, 362] on p "The maxConcurrency option is not yet supported. It will be supported in a futur…" at bounding box center [586, 385] width 532 height 46
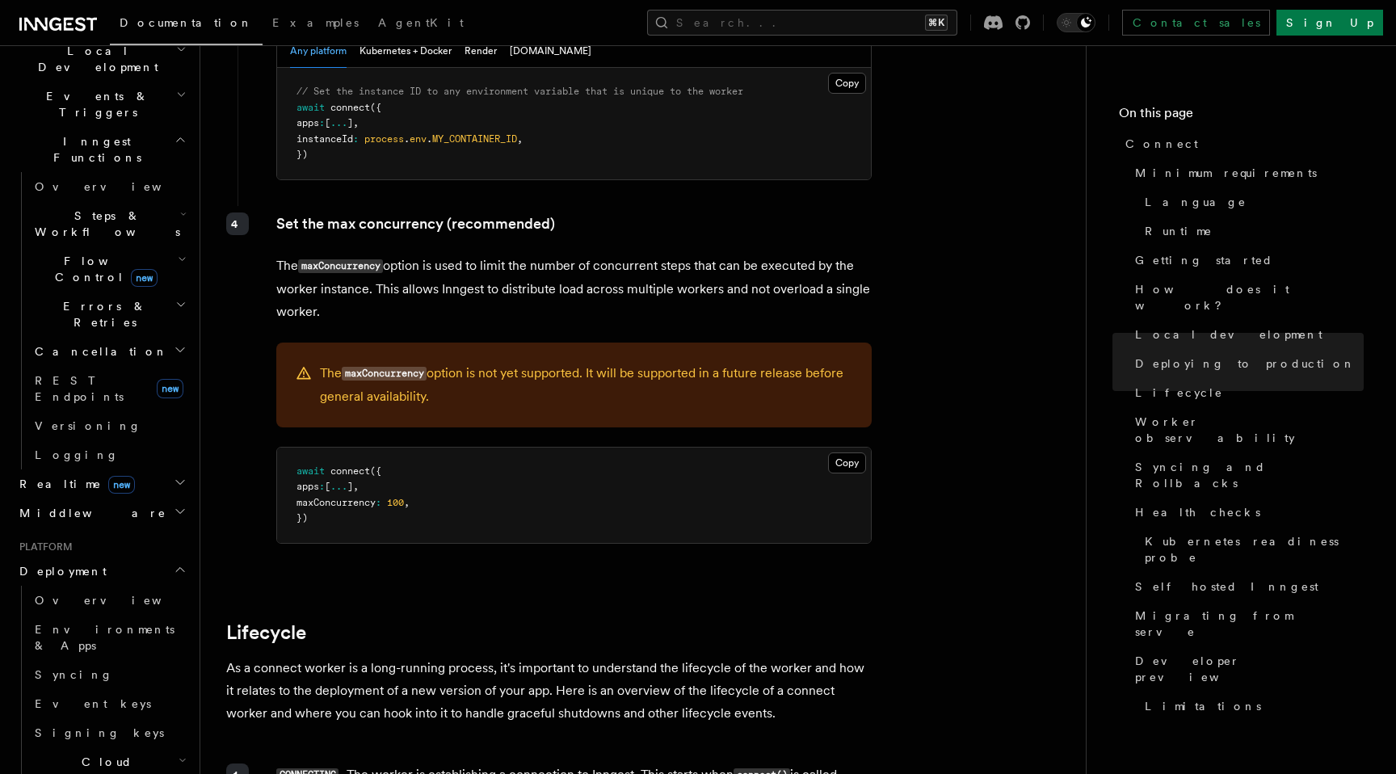
click at [660, 362] on p "The maxConcurrency option is not yet supported. It will be supported in a futur…" at bounding box center [586, 385] width 532 height 46
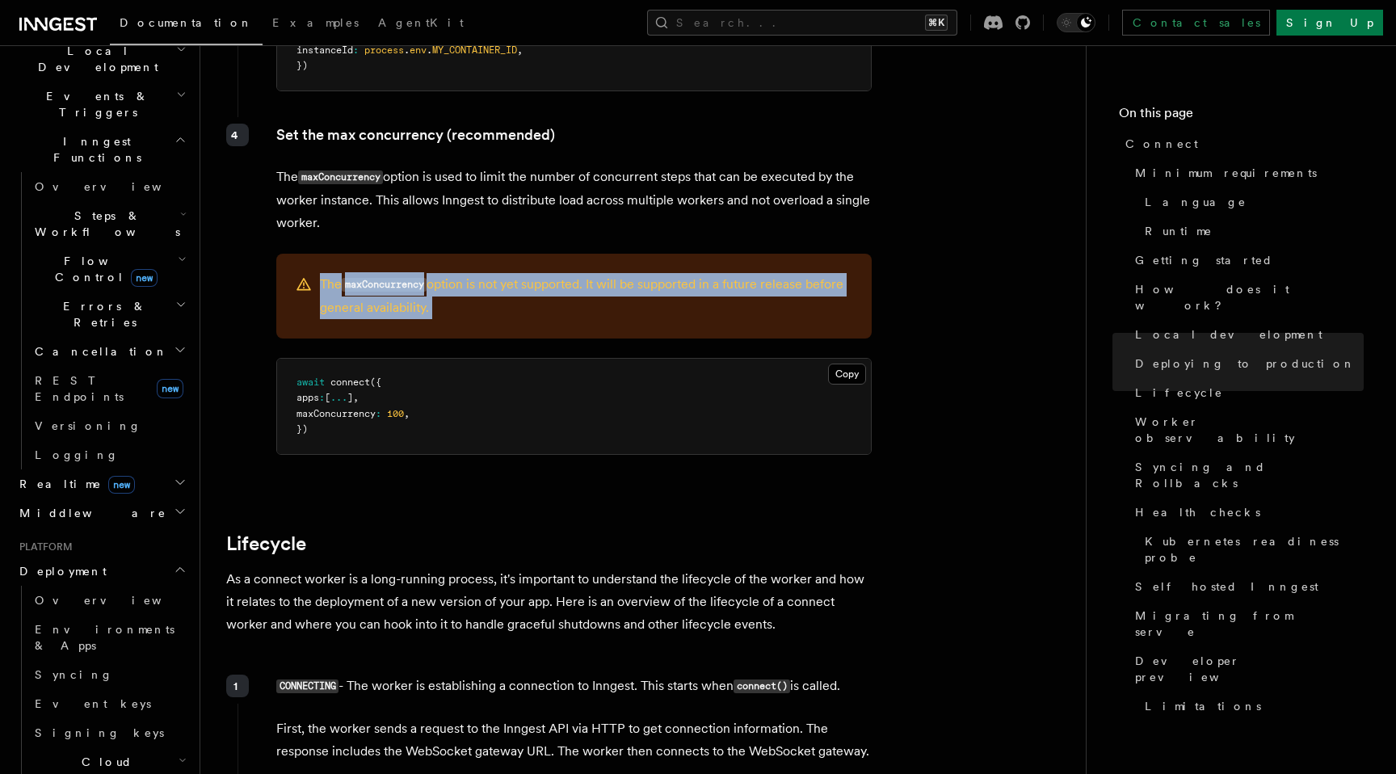
scroll to position [3385, 0]
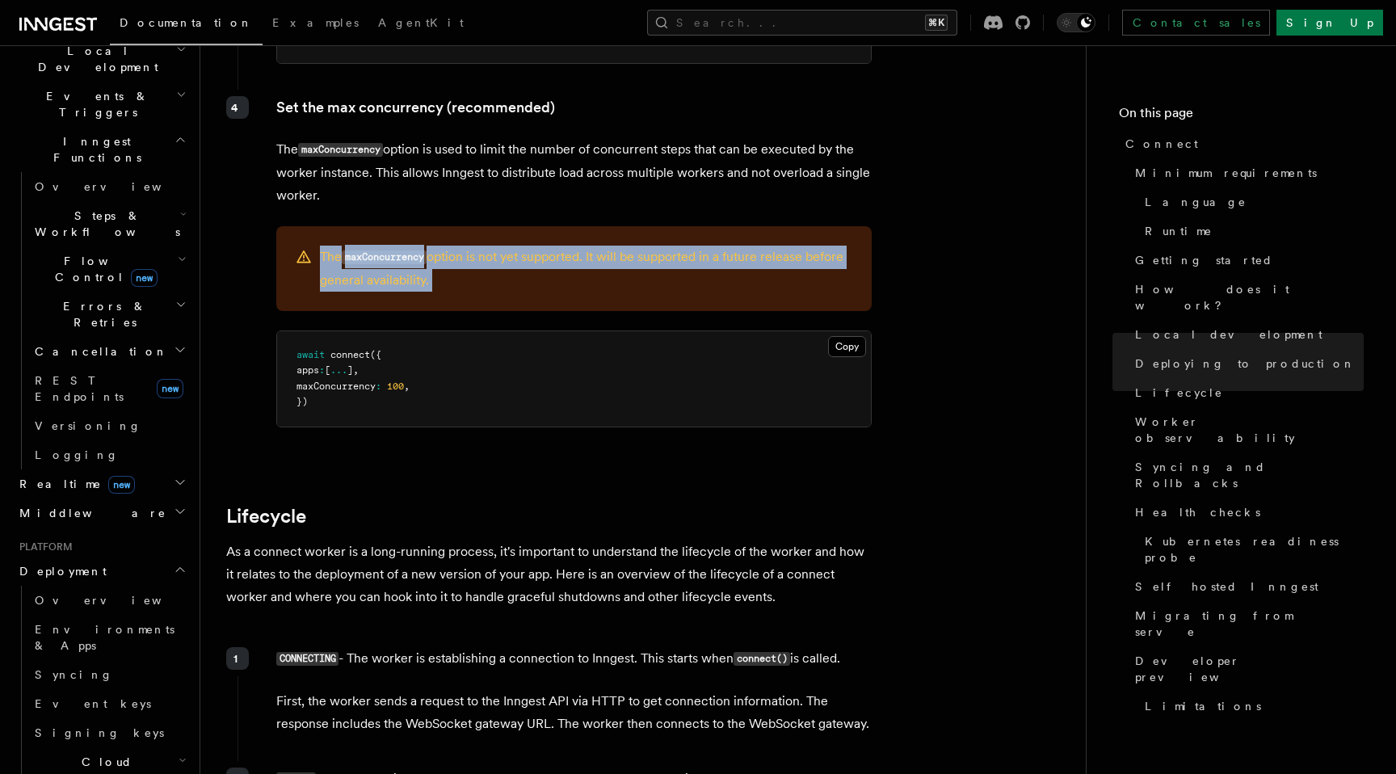
click at [548, 540] on p "As a connect worker is a long-running process, it's important to understand the…" at bounding box center [549, 574] width 646 height 68
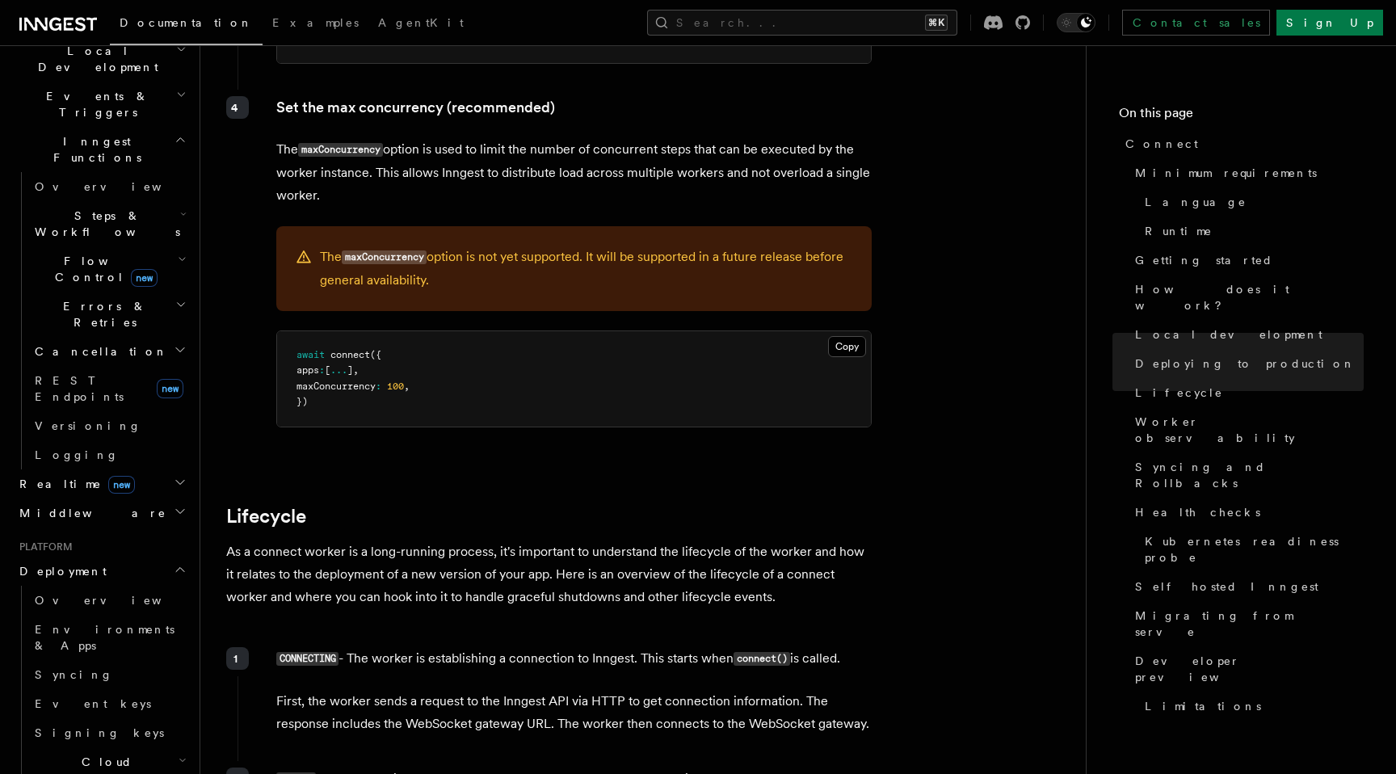
click at [548, 540] on p "As a connect worker is a long-running process, it's important to understand the…" at bounding box center [549, 574] width 646 height 68
click at [573, 540] on p "As a connect worker is a long-running process, it's important to understand the…" at bounding box center [549, 574] width 646 height 68
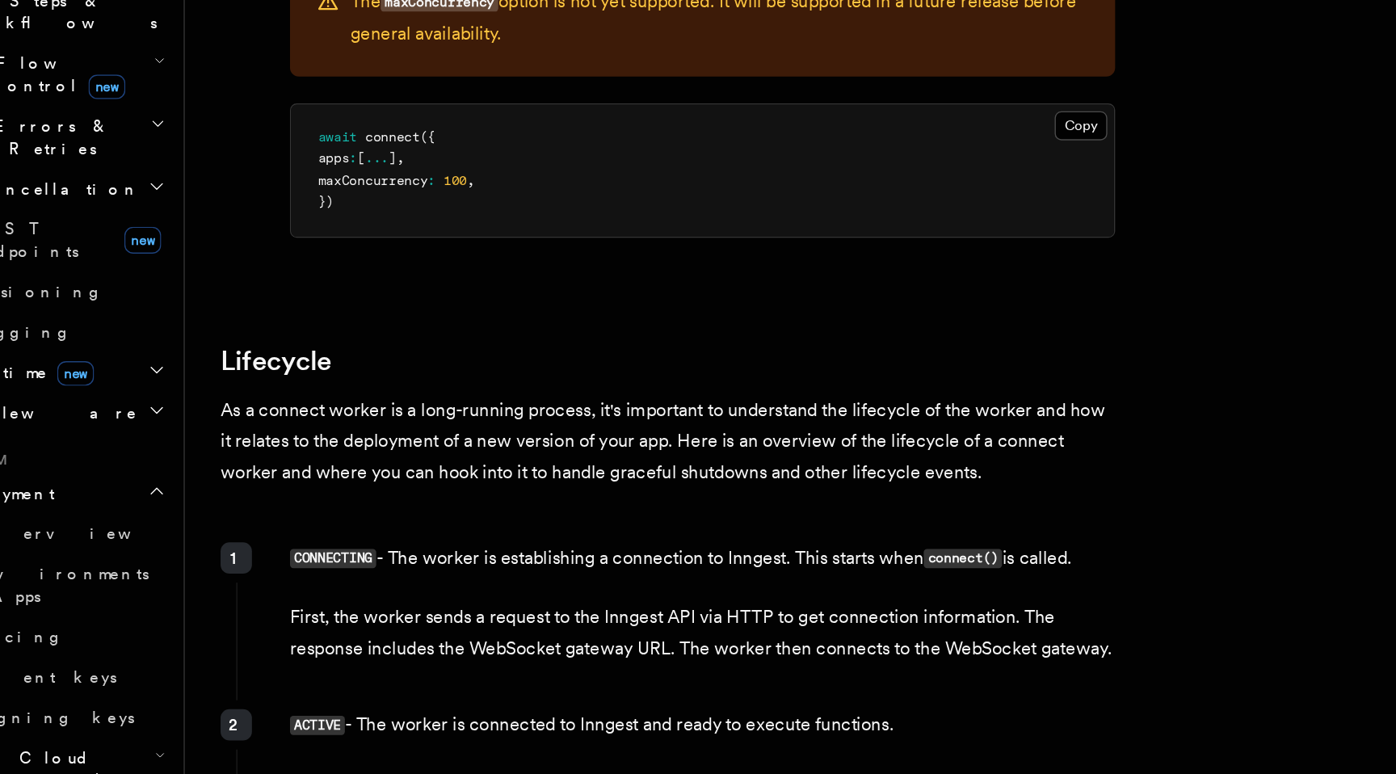
scroll to position [3438, 0]
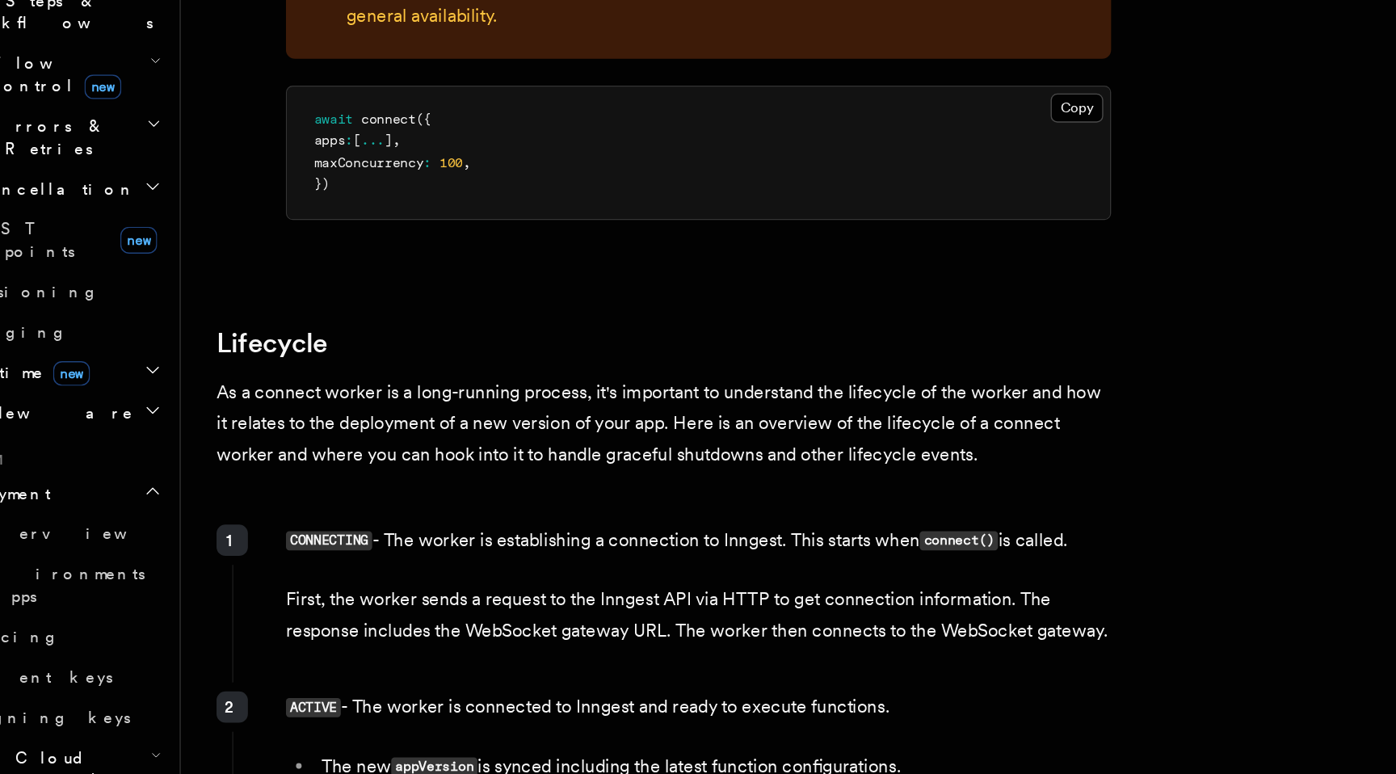
click at [453, 587] on div "CONNECTING - The worker is establishing a connection to Inngest. This starts wh…" at bounding box center [554, 644] width 635 height 114
click at [480, 636] on p "First, the worker sends a request to the Inngest API via HTTP to get connection…" at bounding box center [573, 658] width 595 height 45
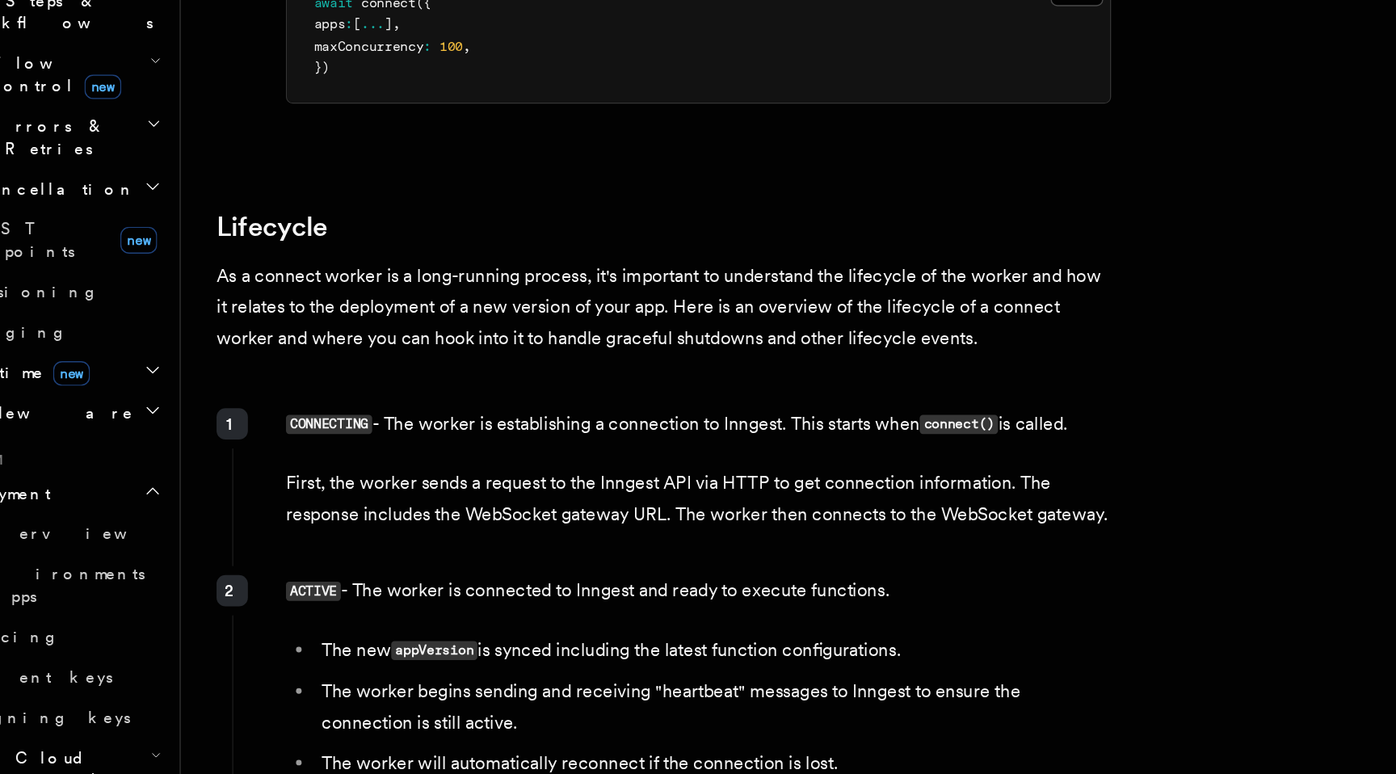
scroll to position [3526, 0]
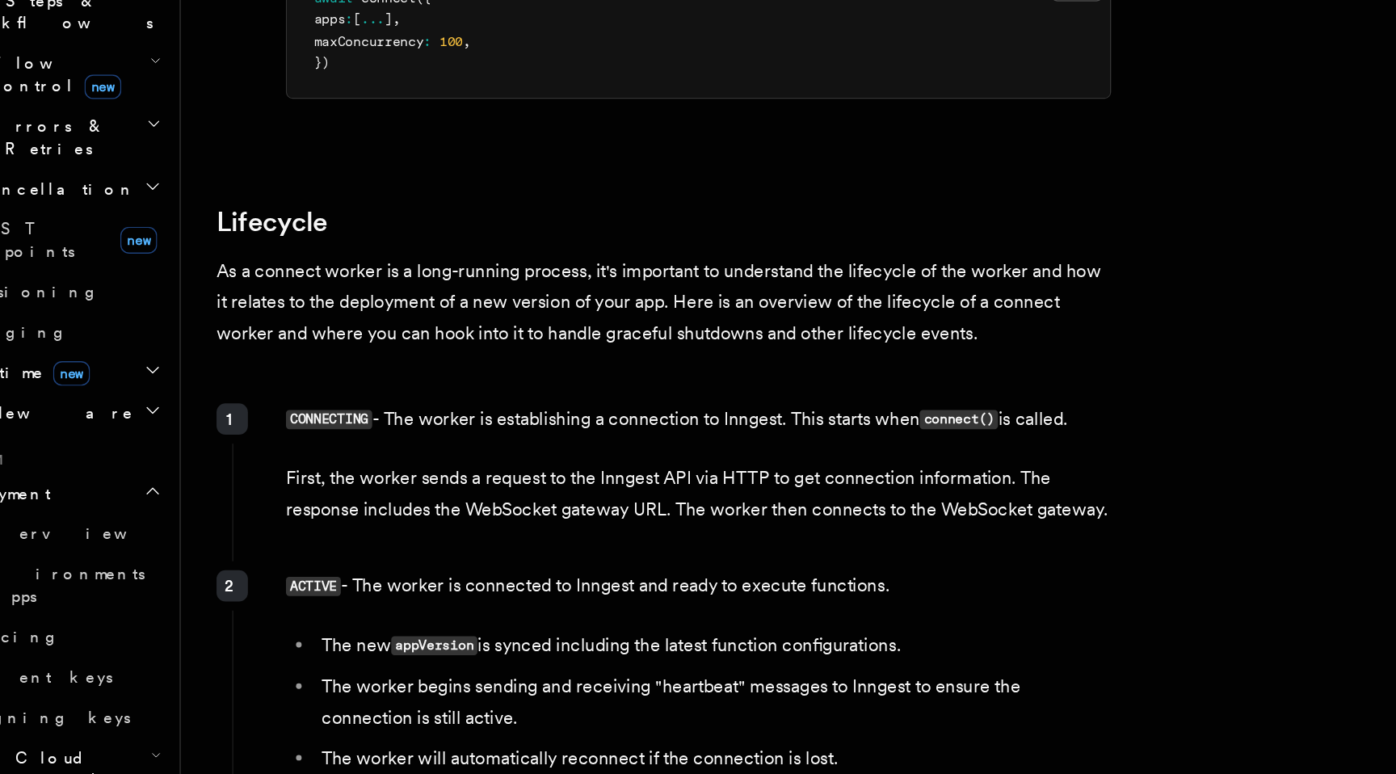
click at [480, 627] on p "ACTIVE - The worker is connected to Inngest and ready to execute functions." at bounding box center [573, 638] width 595 height 23
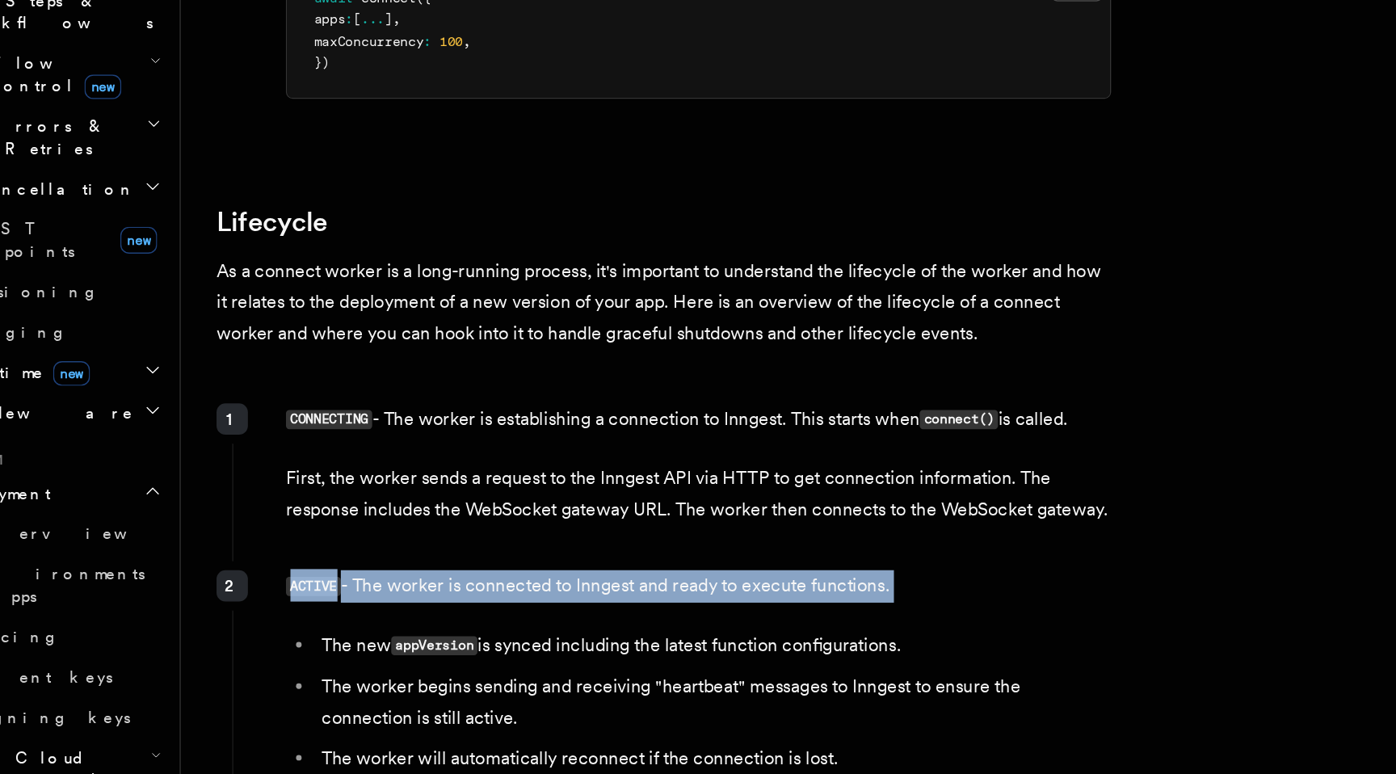
click at [480, 627] on p "ACTIVE - The worker is connected to Inngest and ready to execute functions." at bounding box center [573, 638] width 595 height 23
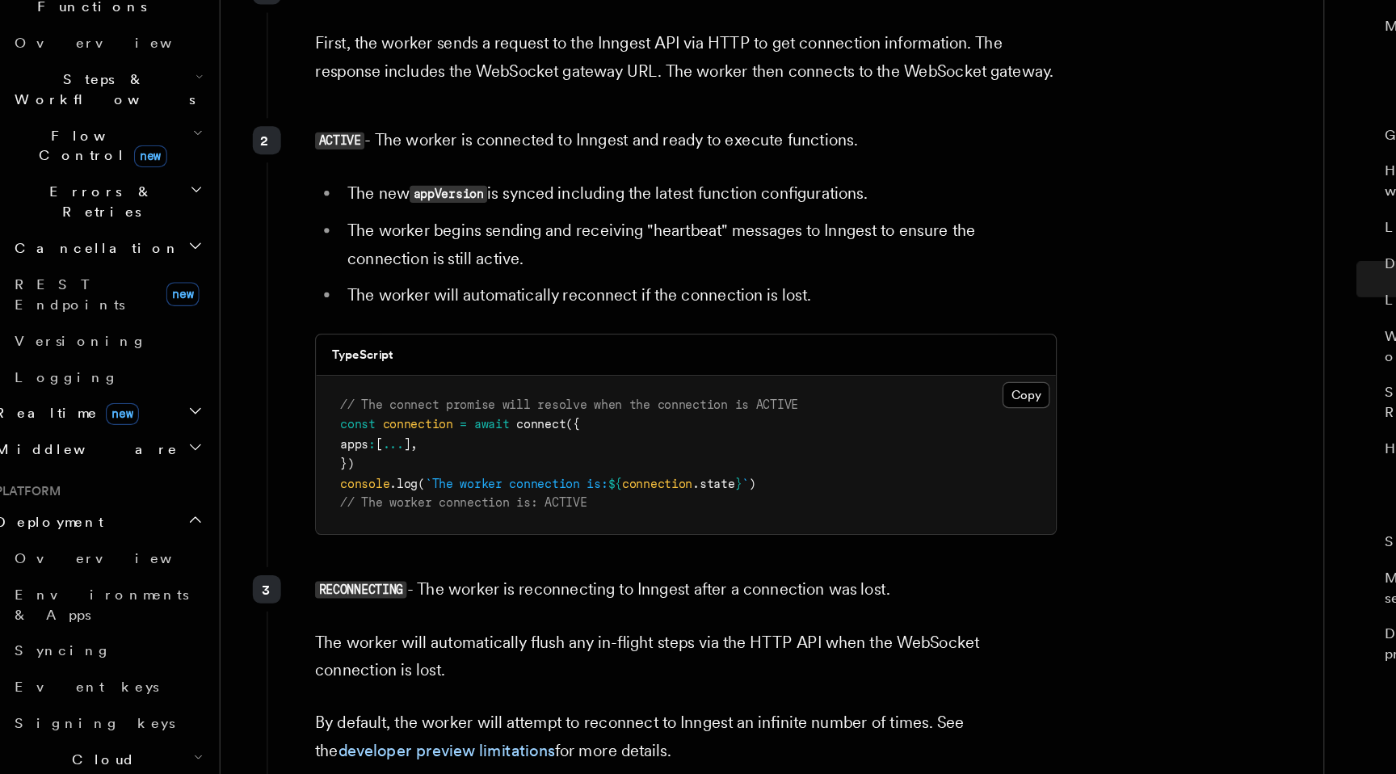
click at [450, 614] on p "RECONNECTING - The worker is reconnecting to Inngest after a connection was los…" at bounding box center [573, 625] width 595 height 23
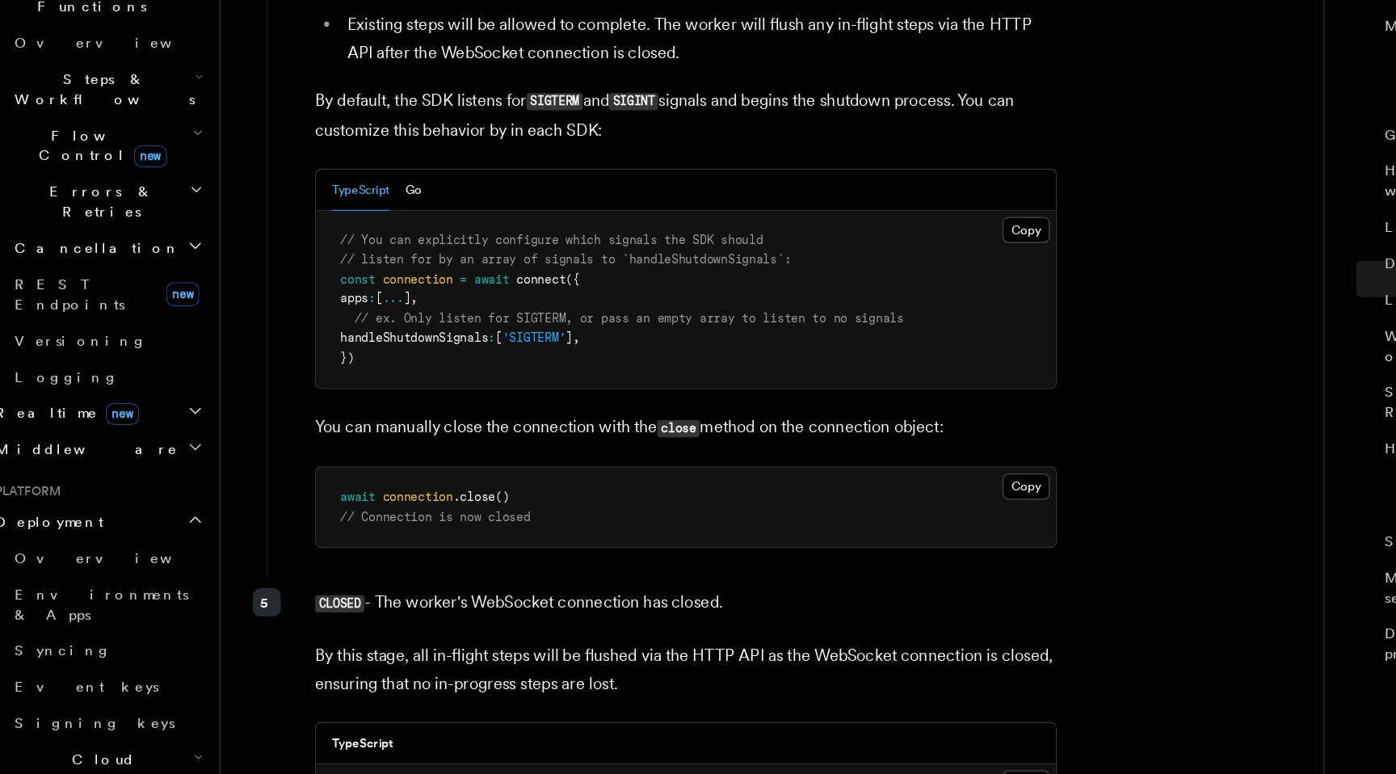
scroll to position [4650, 0]
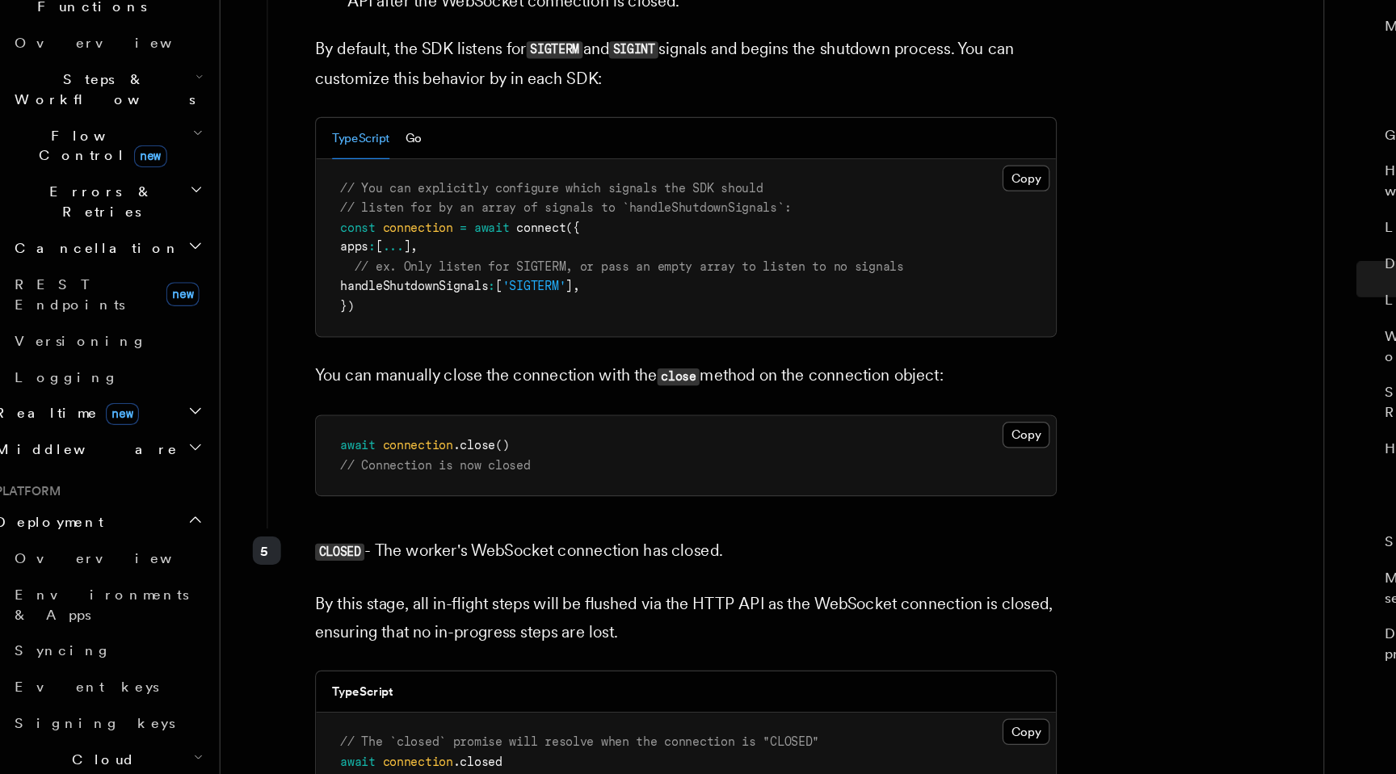
click at [450, 626] on p "By this stage, all in-flight steps will be flushed via the HTTP API as the WebS…" at bounding box center [573, 648] width 595 height 45
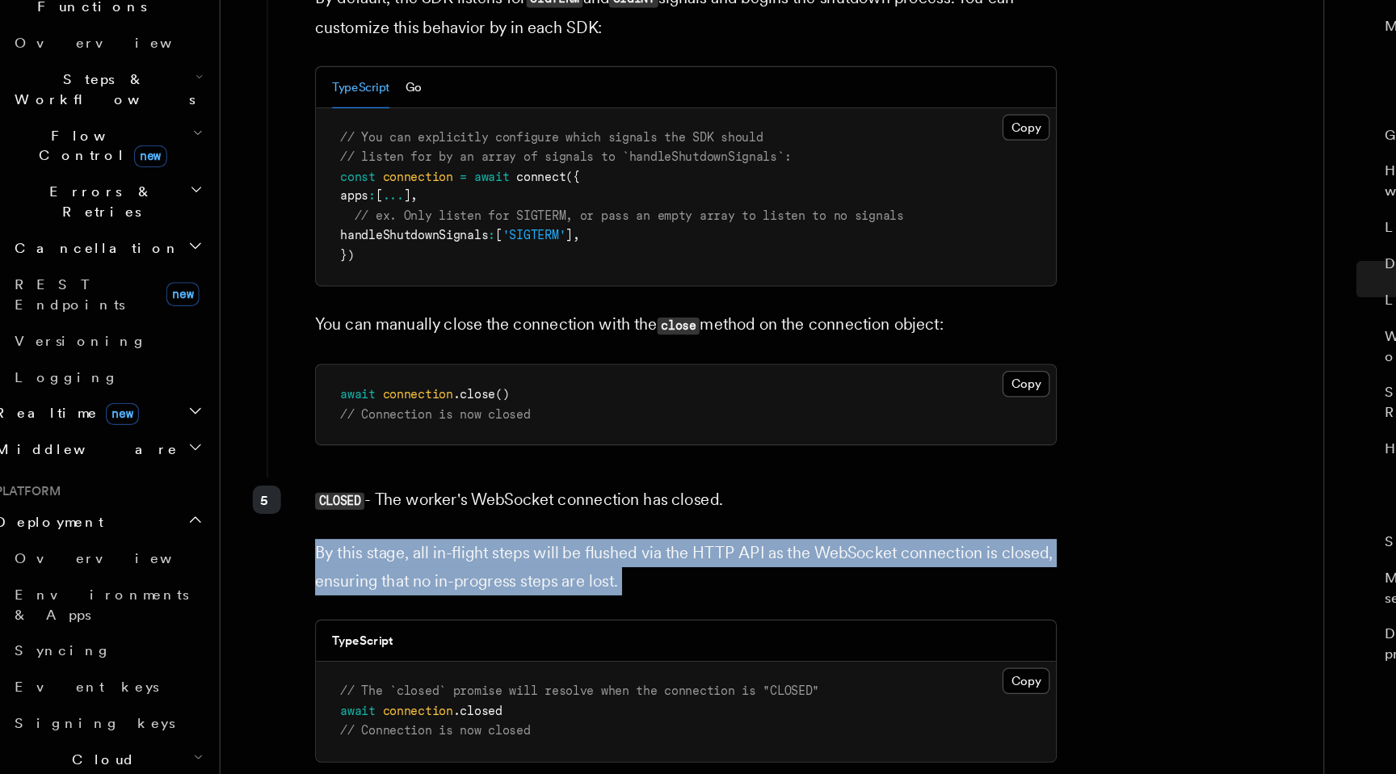
scroll to position [4694, 0]
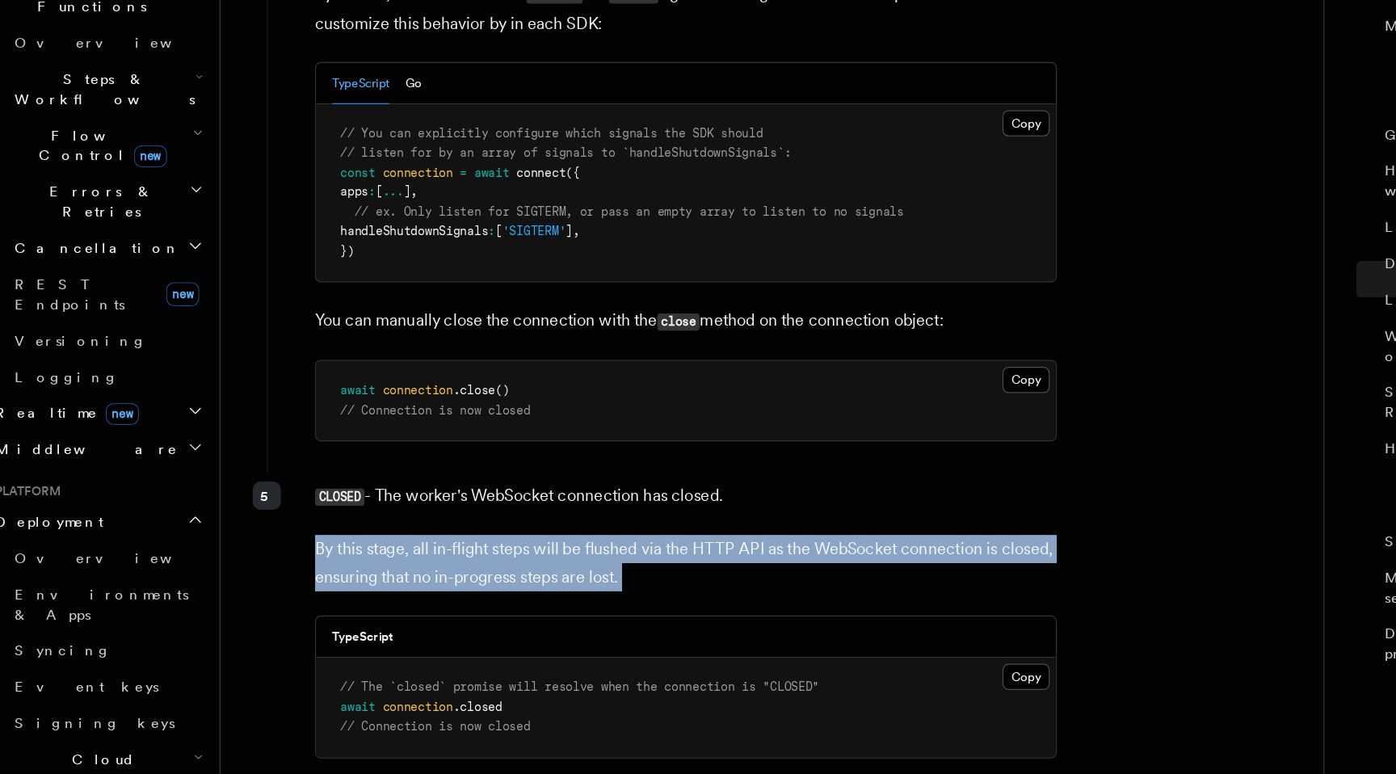
click at [483, 556] on div "CLOSED - The worker's WebSocket connection has closed. By this stage, all in-fl…" at bounding box center [554, 656] width 635 height 248
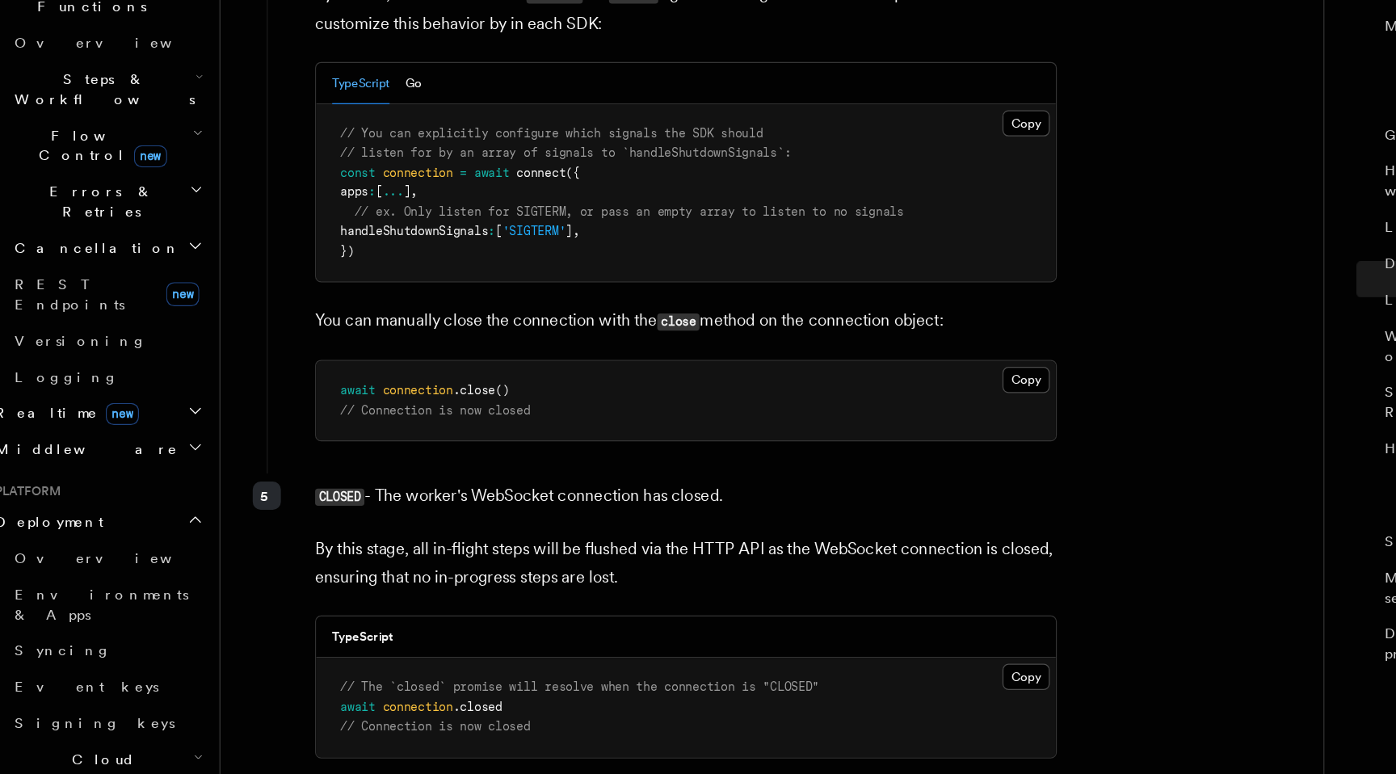
click at [483, 556] on div "CLOSED - The worker's WebSocket connection has closed. By this stage, all in-fl…" at bounding box center [554, 656] width 635 height 248
click at [510, 582] on p "By this stage, all in-flight steps will be flushed via the HTTP API as the WebS…" at bounding box center [573, 604] width 595 height 45
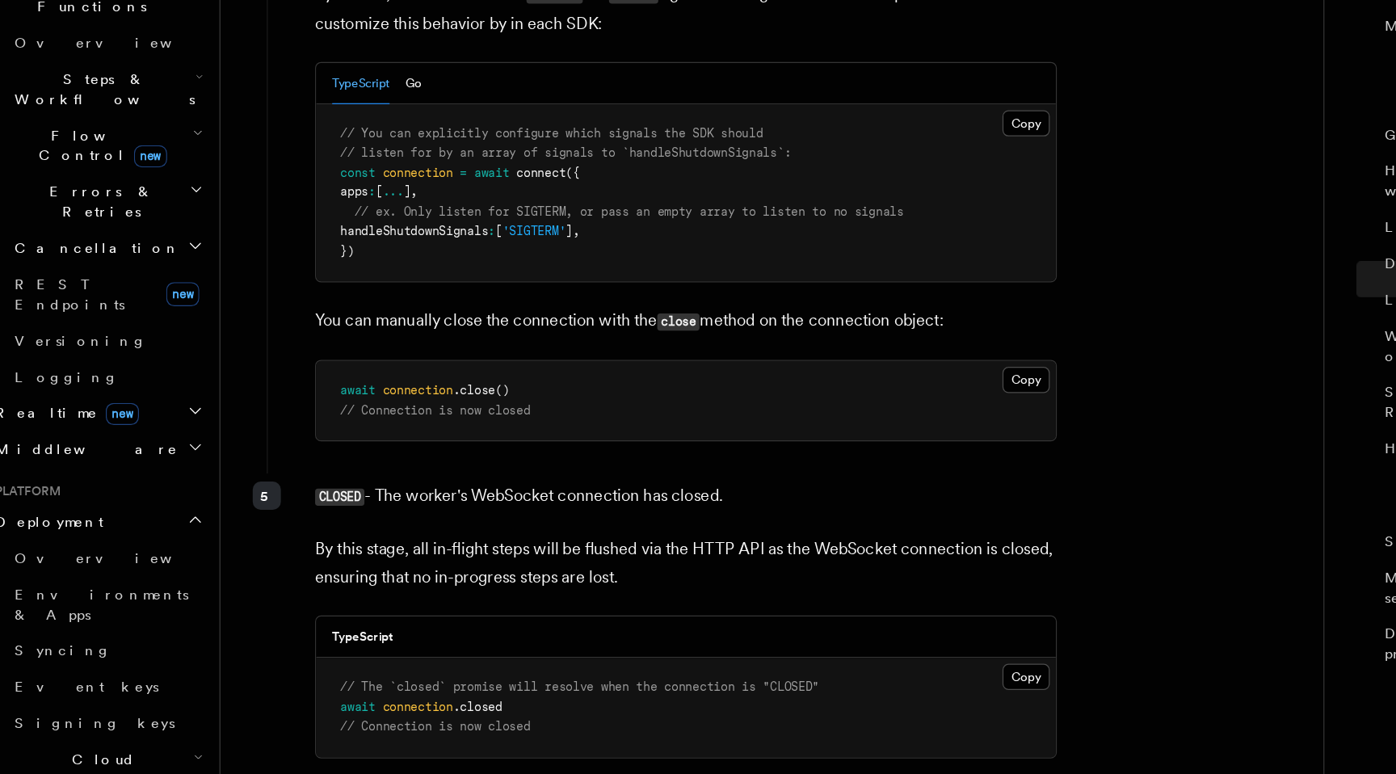
click at [528, 582] on p "By this stage, all in-flight steps will be flushed via the HTTP API as the WebS…" at bounding box center [573, 604] width 595 height 45
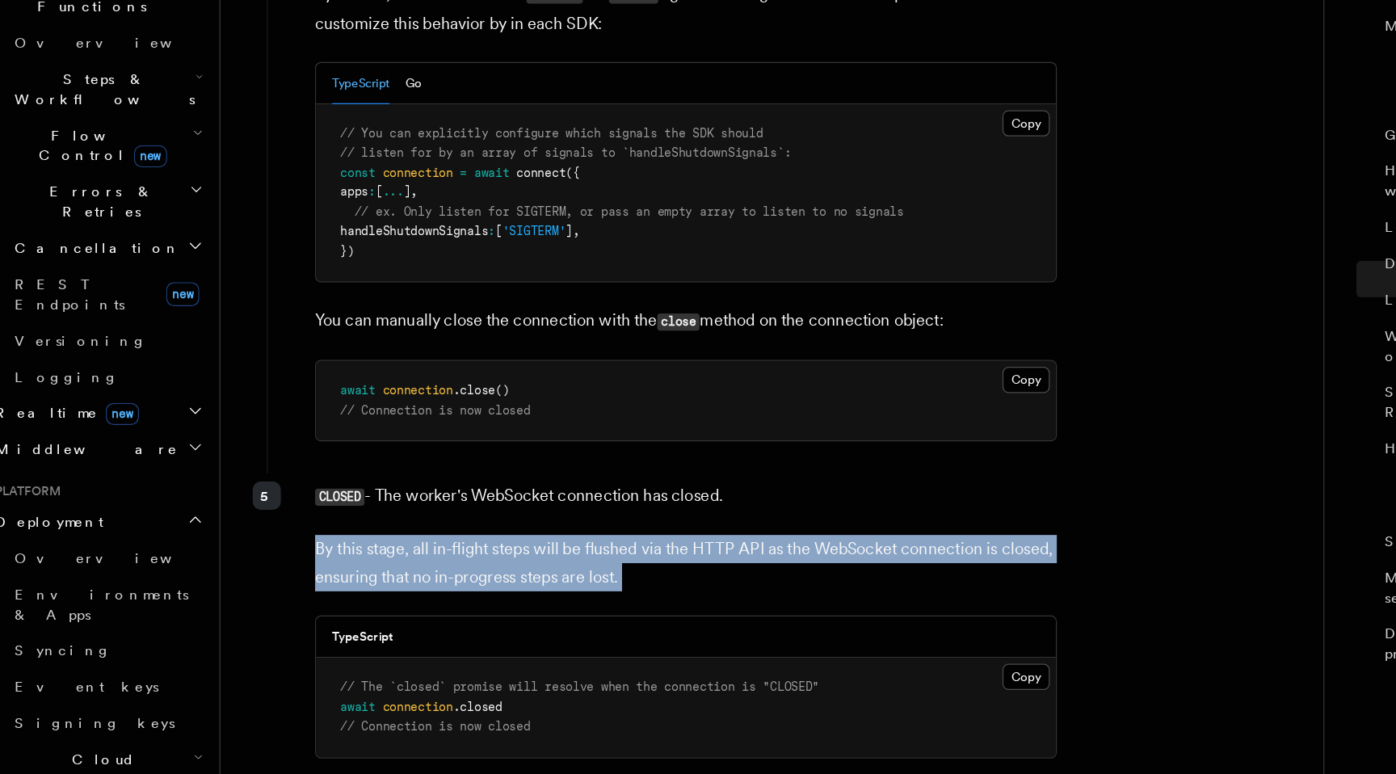
click at [528, 582] on p "By this stage, all in-flight steps will be flushed via the HTTP API as the WebS…" at bounding box center [573, 604] width 595 height 45
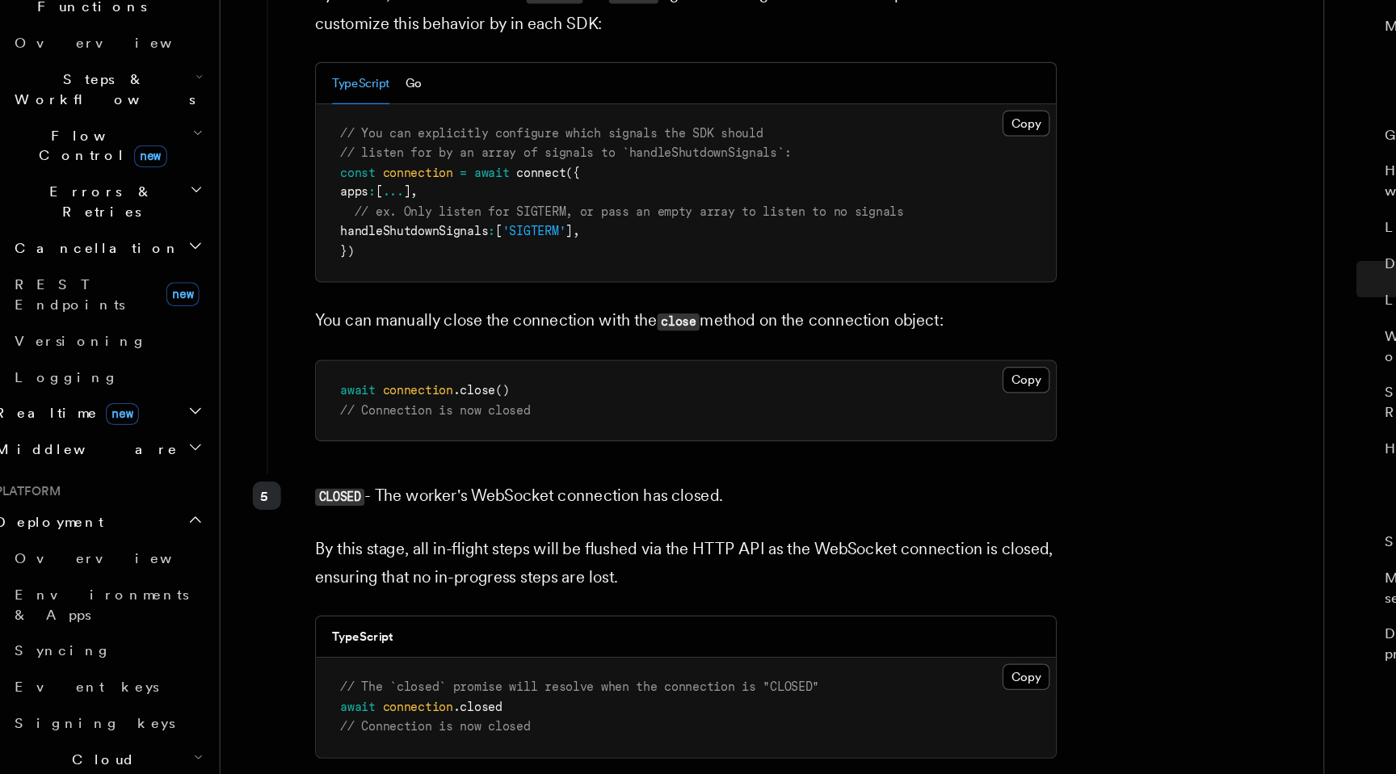
click at [535, 553] on div "CLOSED - The worker's WebSocket connection has closed. By this stage, all in-fl…" at bounding box center [554, 656] width 635 height 248
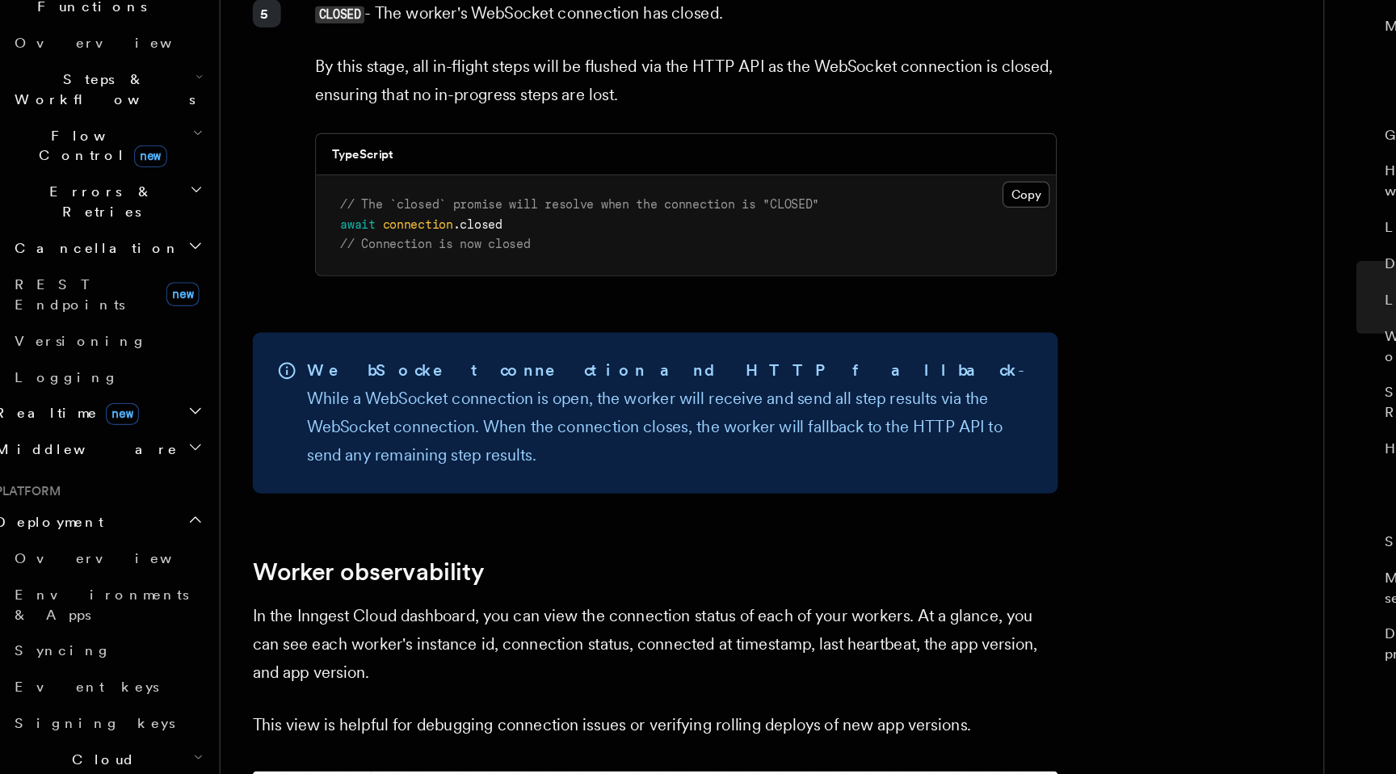
scroll to position [5204, 0]
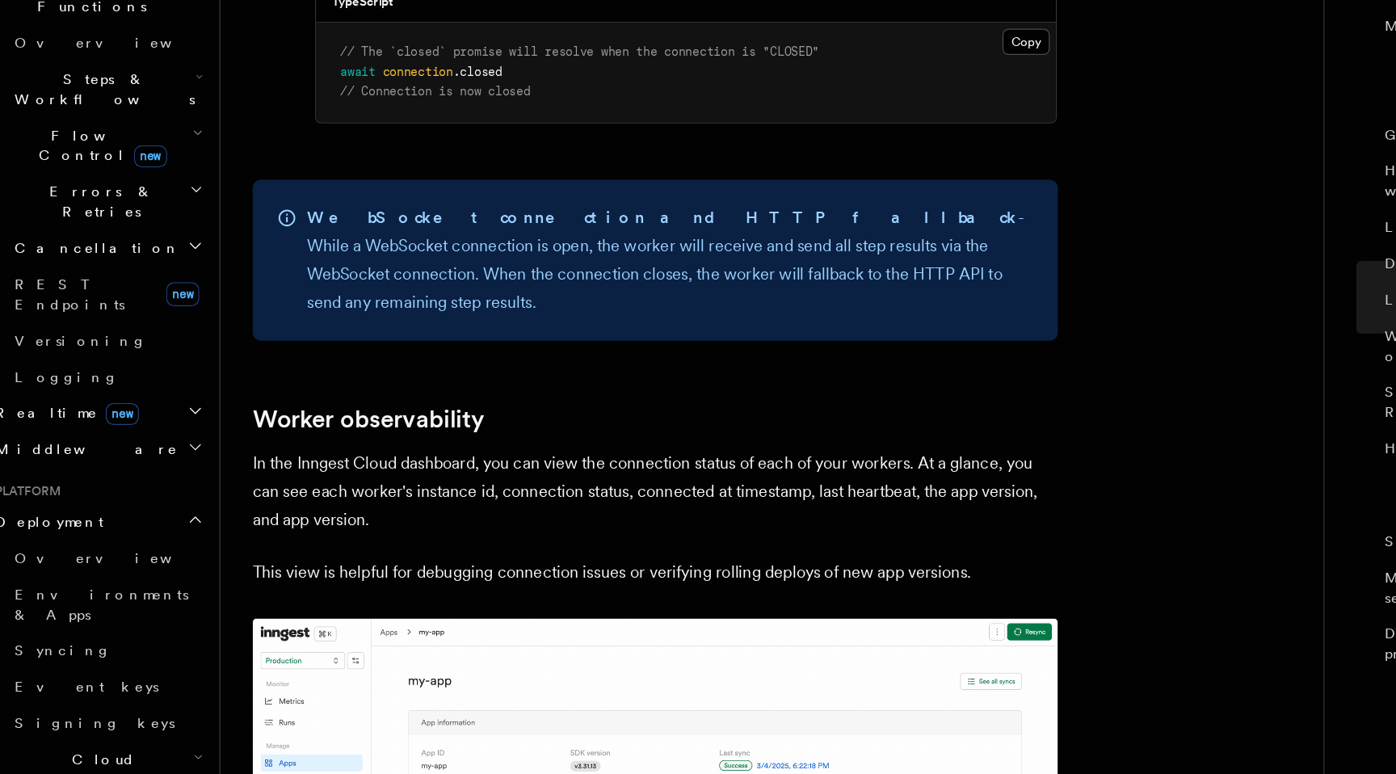
click at [423, 513] on p "In the Inngest Cloud dashboard, you can view the connection status of each of y…" at bounding box center [549, 547] width 646 height 68
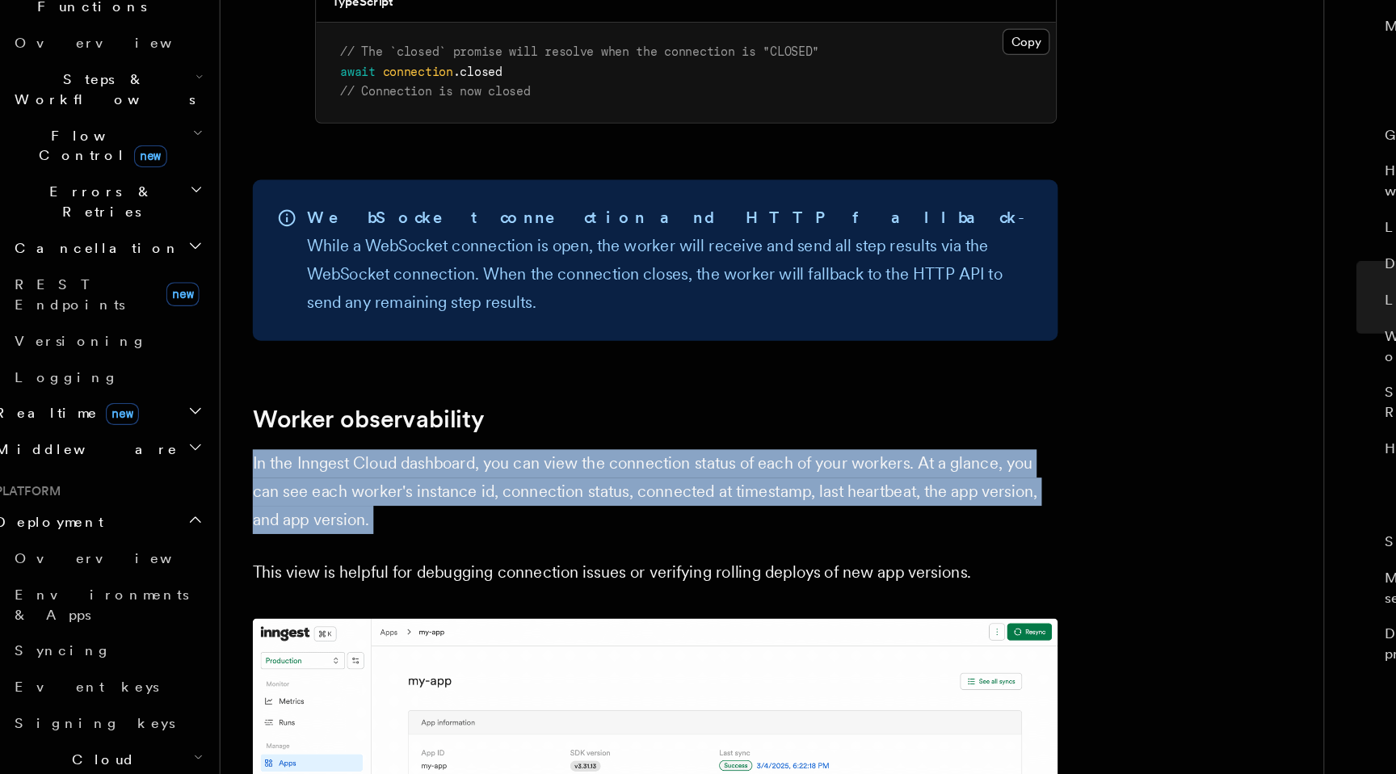
click at [423, 513] on p "In the Inngest Cloud dashboard, you can view the connection status of each of y…" at bounding box center [549, 547] width 646 height 68
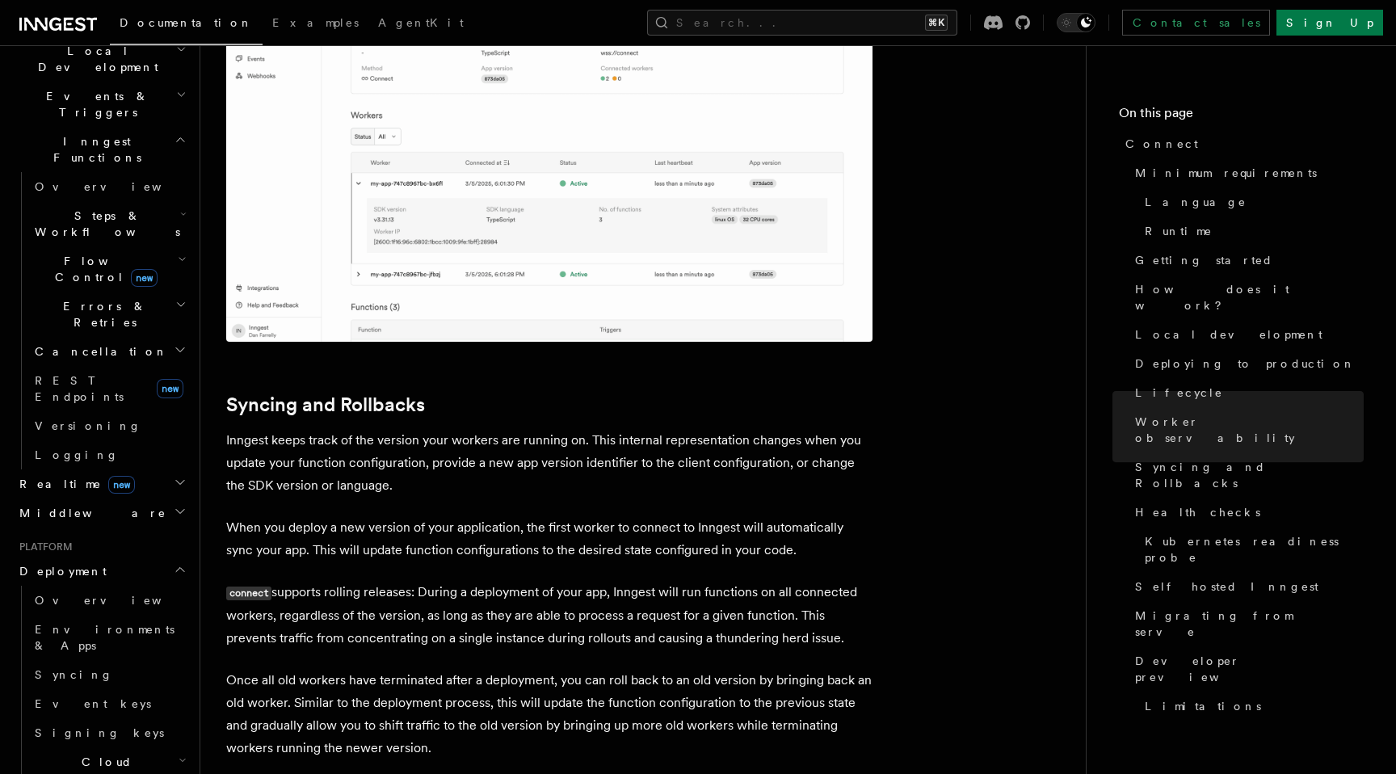
scroll to position [5991, 0]
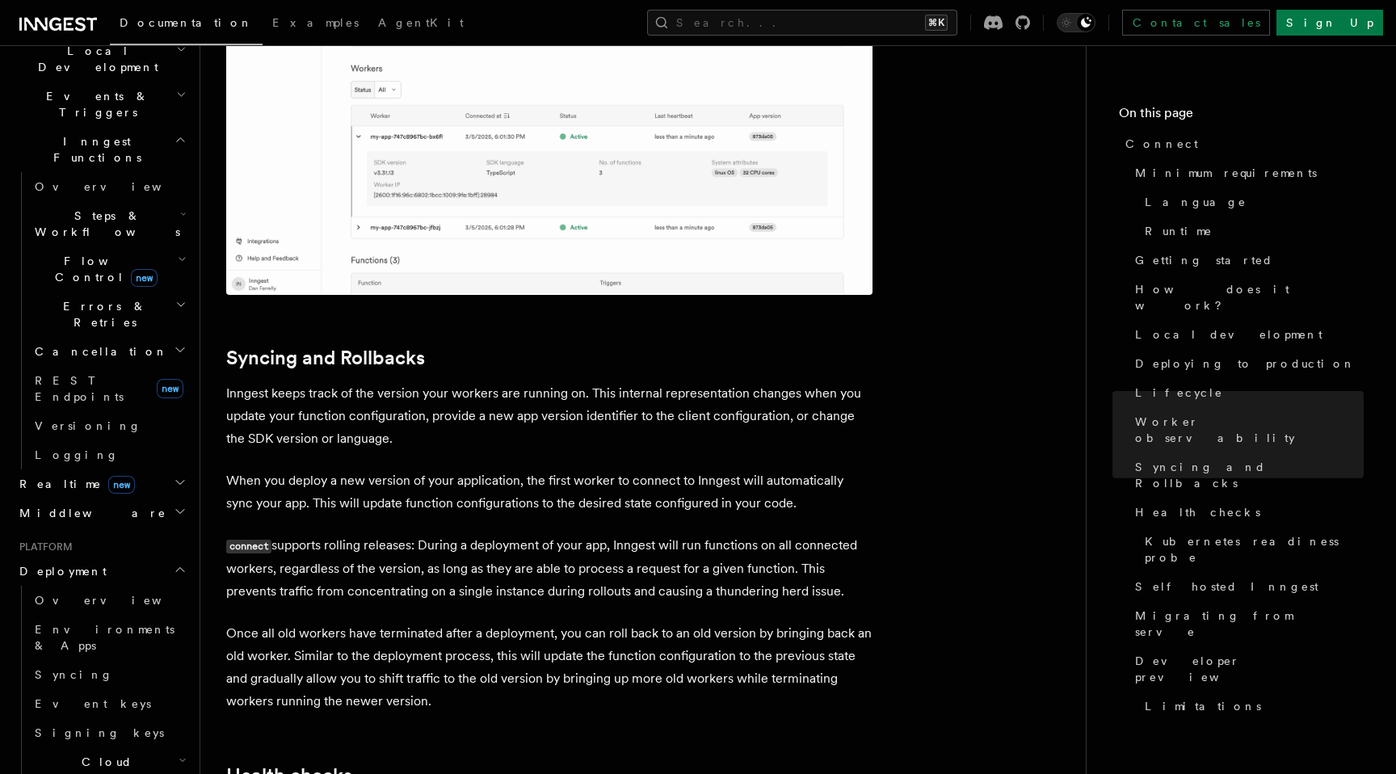
click at [515, 382] on p "Inngest keeps track of the version your workers are running on. This internal r…" at bounding box center [549, 416] width 646 height 68
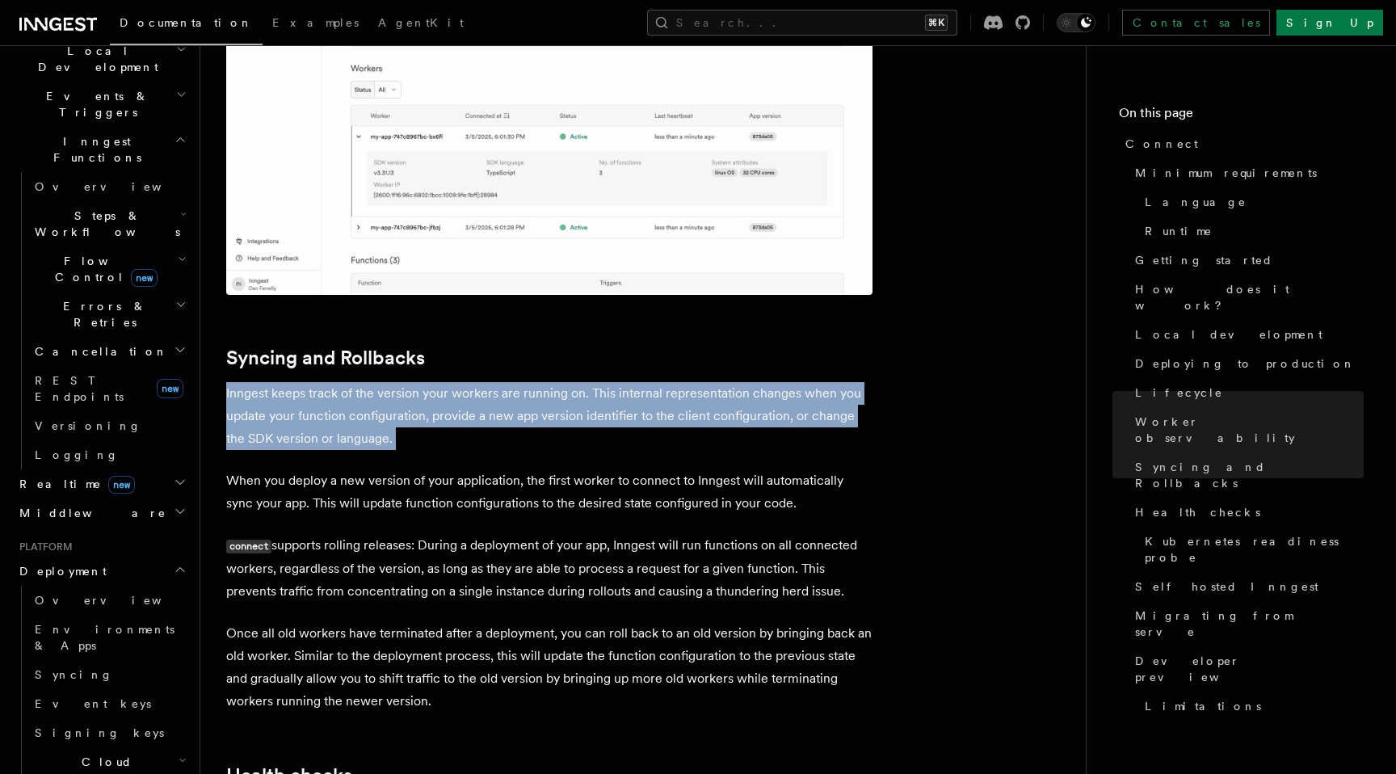
click at [515, 382] on p "Inngest keeps track of the version your workers are running on. This internal r…" at bounding box center [549, 416] width 646 height 68
click at [525, 469] on p "When you deploy a new version of your application, the first worker to connect …" at bounding box center [549, 491] width 646 height 45
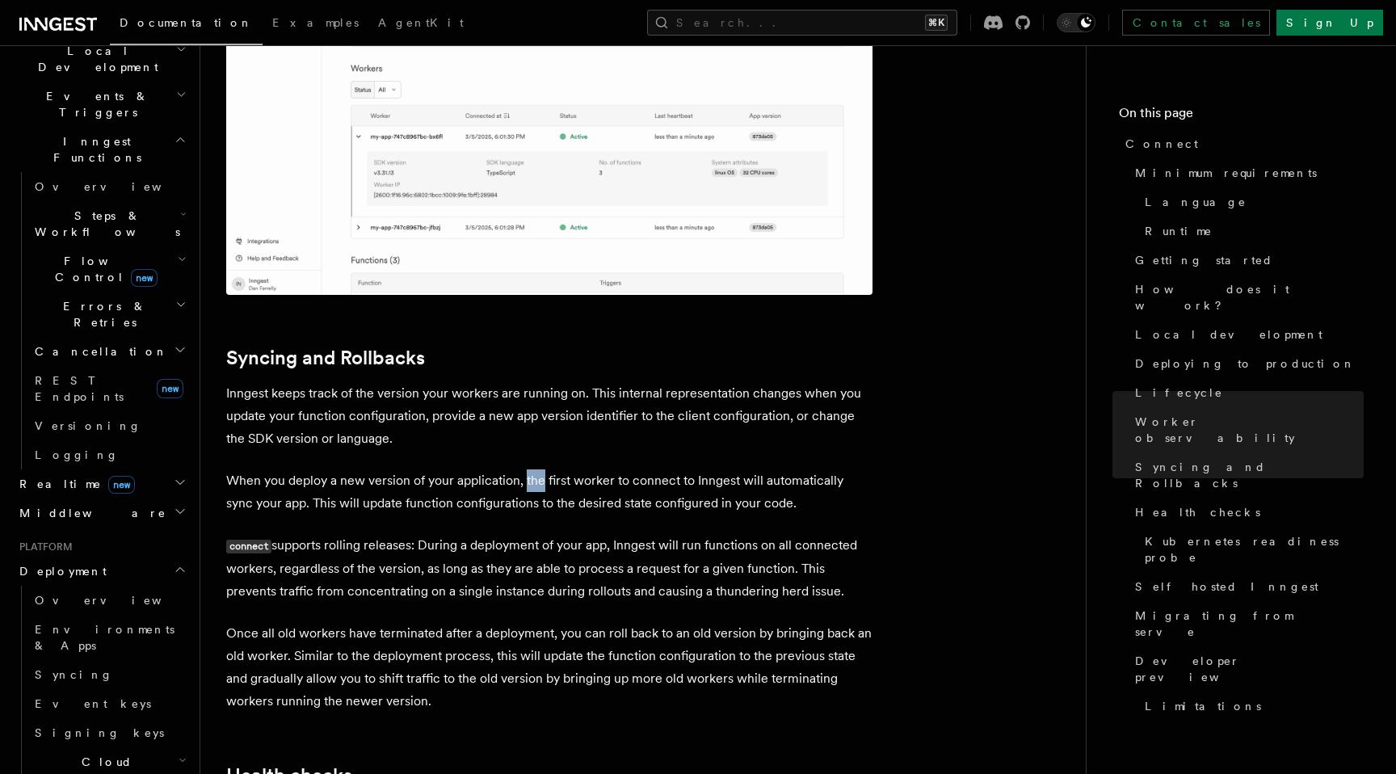
click at [525, 469] on p "When you deploy a new version of your application, the first worker to connect …" at bounding box center [549, 491] width 646 height 45
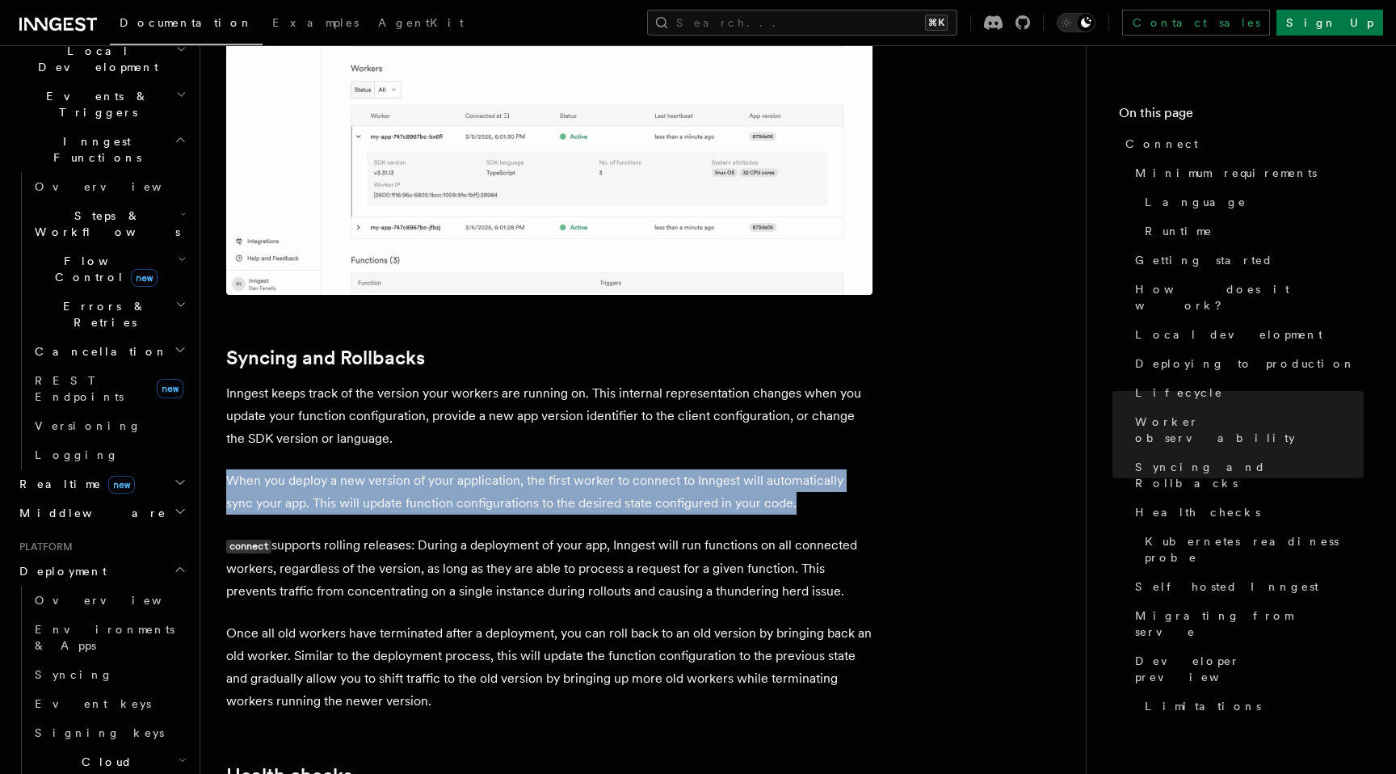
click at [525, 469] on p "When you deploy a new version of your application, the first worker to connect …" at bounding box center [549, 491] width 646 height 45
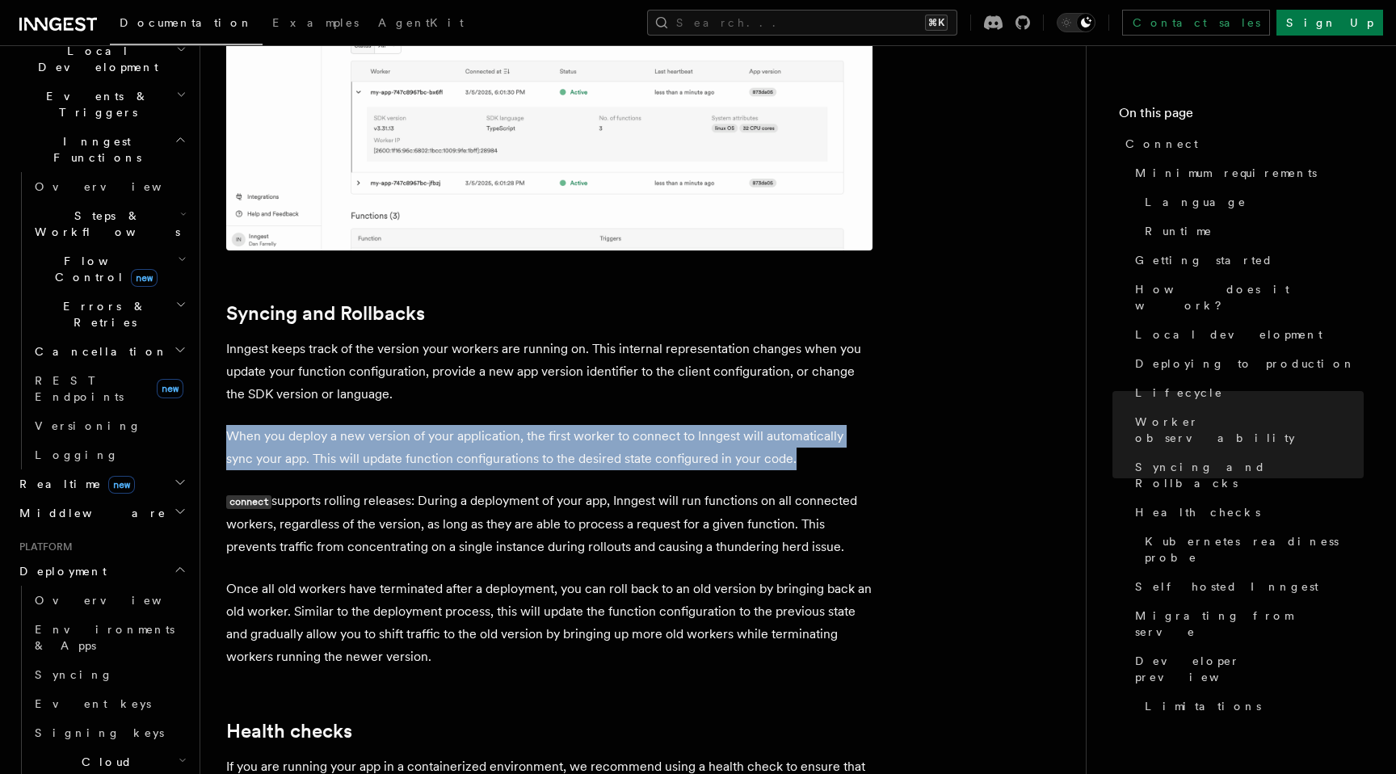
scroll to position [6050, 0]
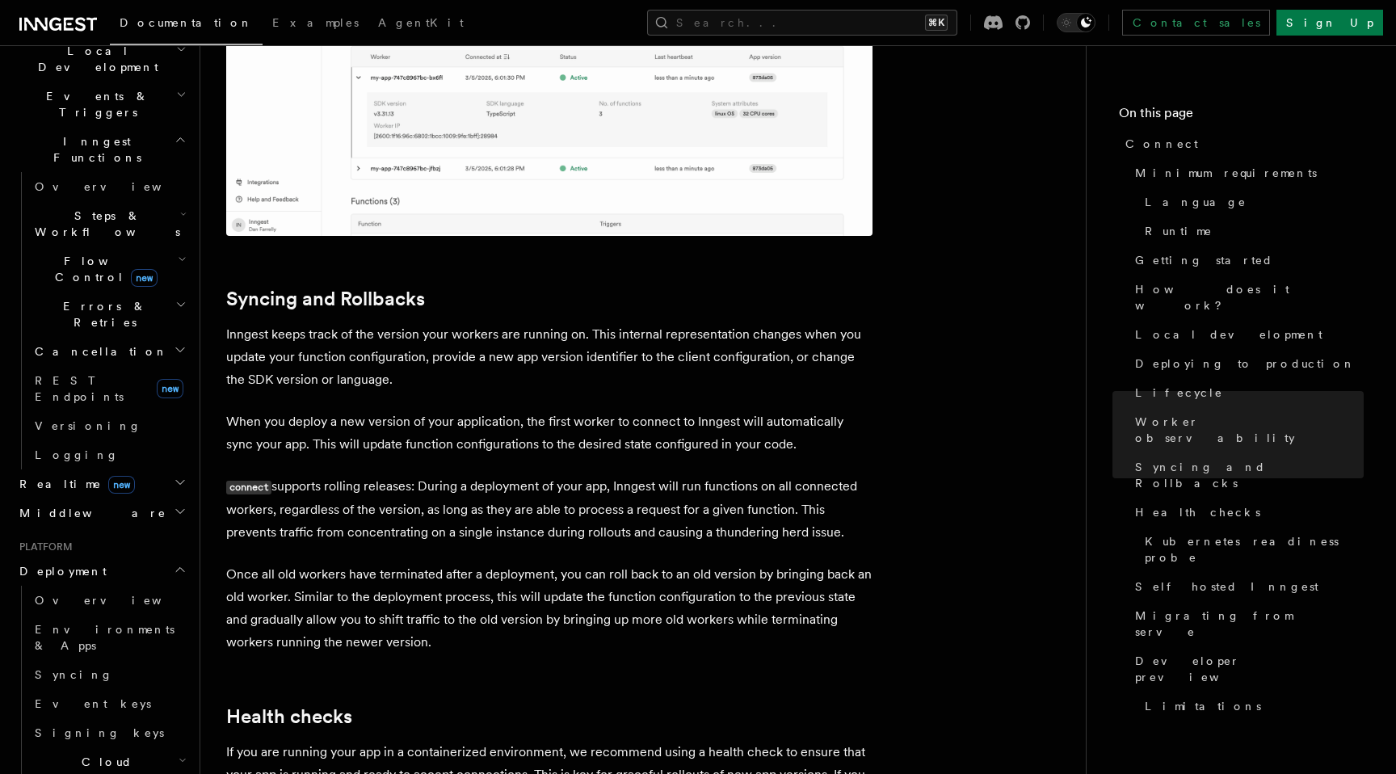
click at [521, 475] on p "connect supports rolling releases: During a deployment of your app, Inngest wil…" at bounding box center [549, 509] width 646 height 69
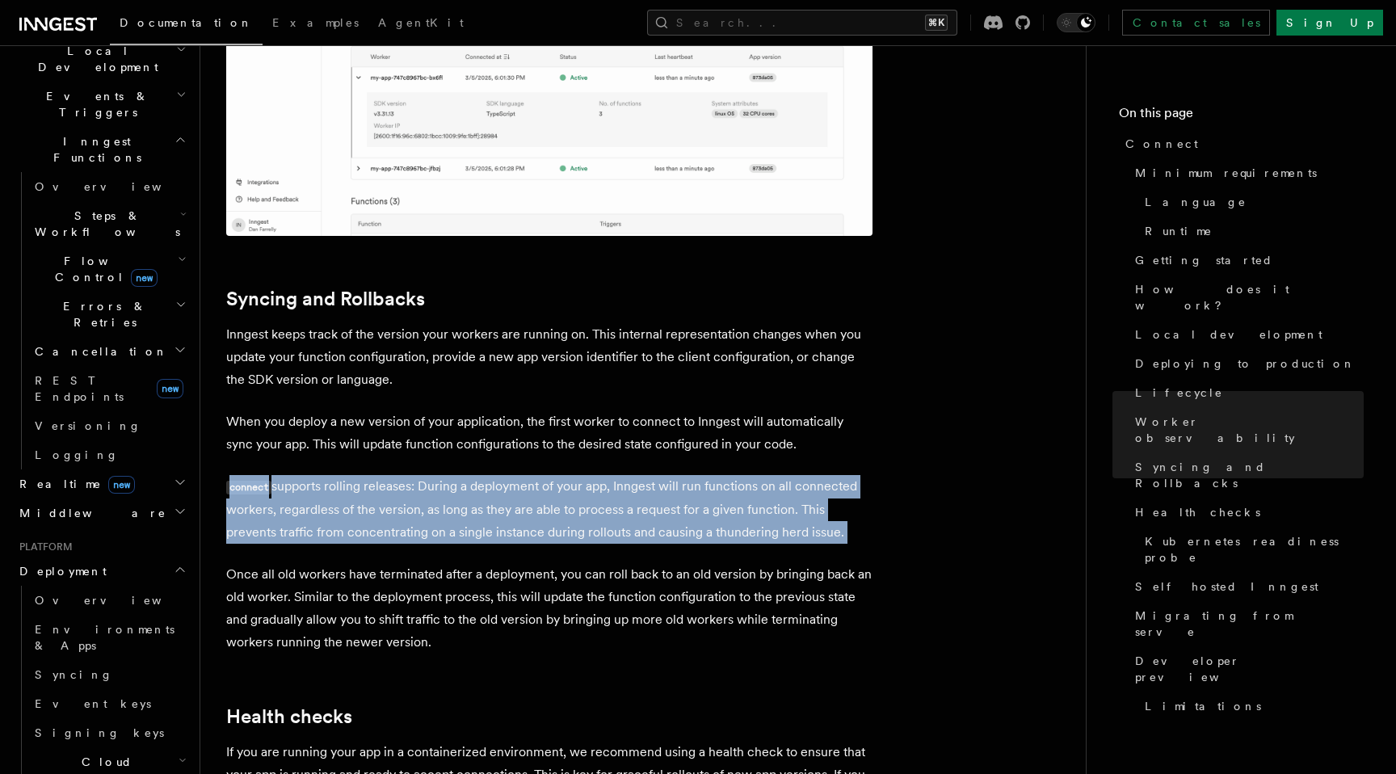
click at [521, 475] on p "connect supports rolling releases: During a deployment of your app, Inngest wil…" at bounding box center [549, 509] width 646 height 69
click at [521, 563] on p "Once all old workers have terminated after a deployment, you can roll back to a…" at bounding box center [549, 608] width 646 height 90
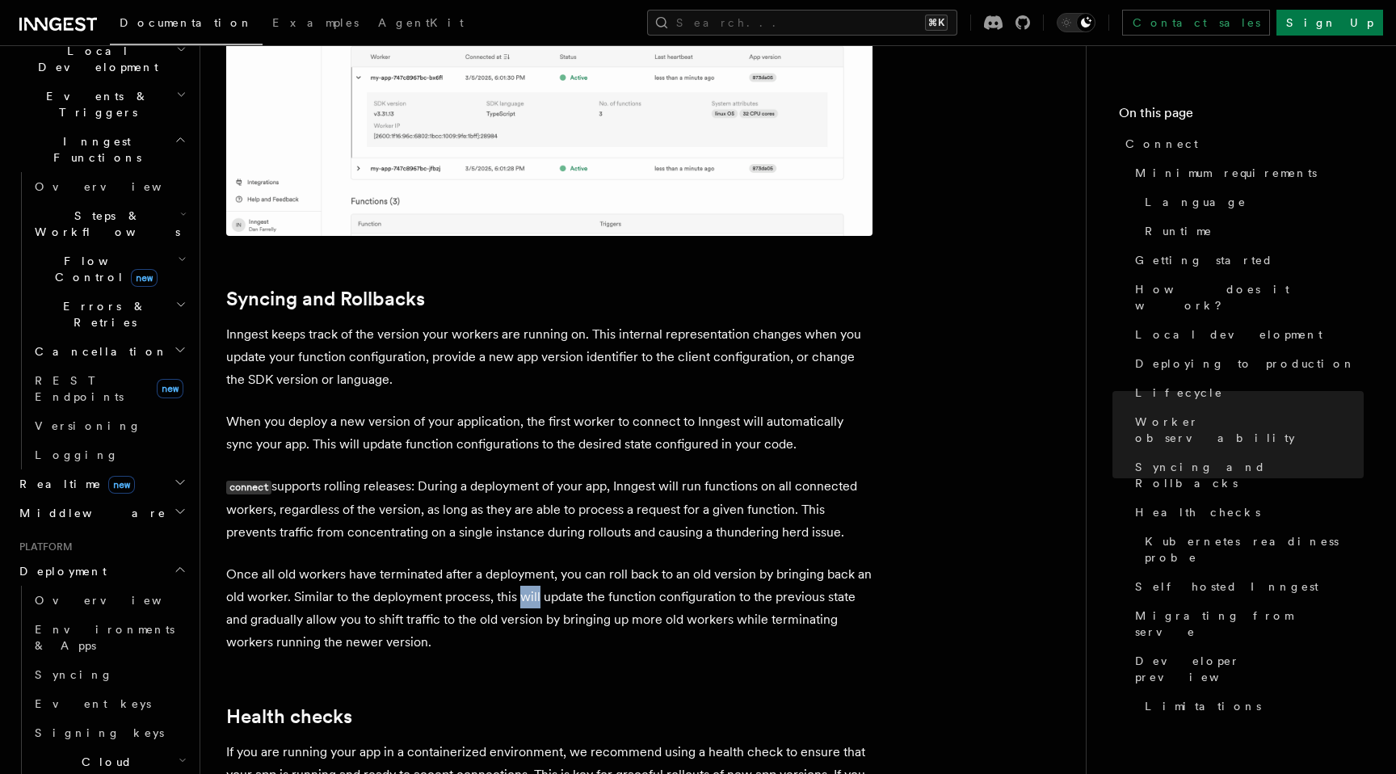
click at [521, 563] on p "Once all old workers have terminated after a deployment, you can roll back to a…" at bounding box center [549, 608] width 646 height 90
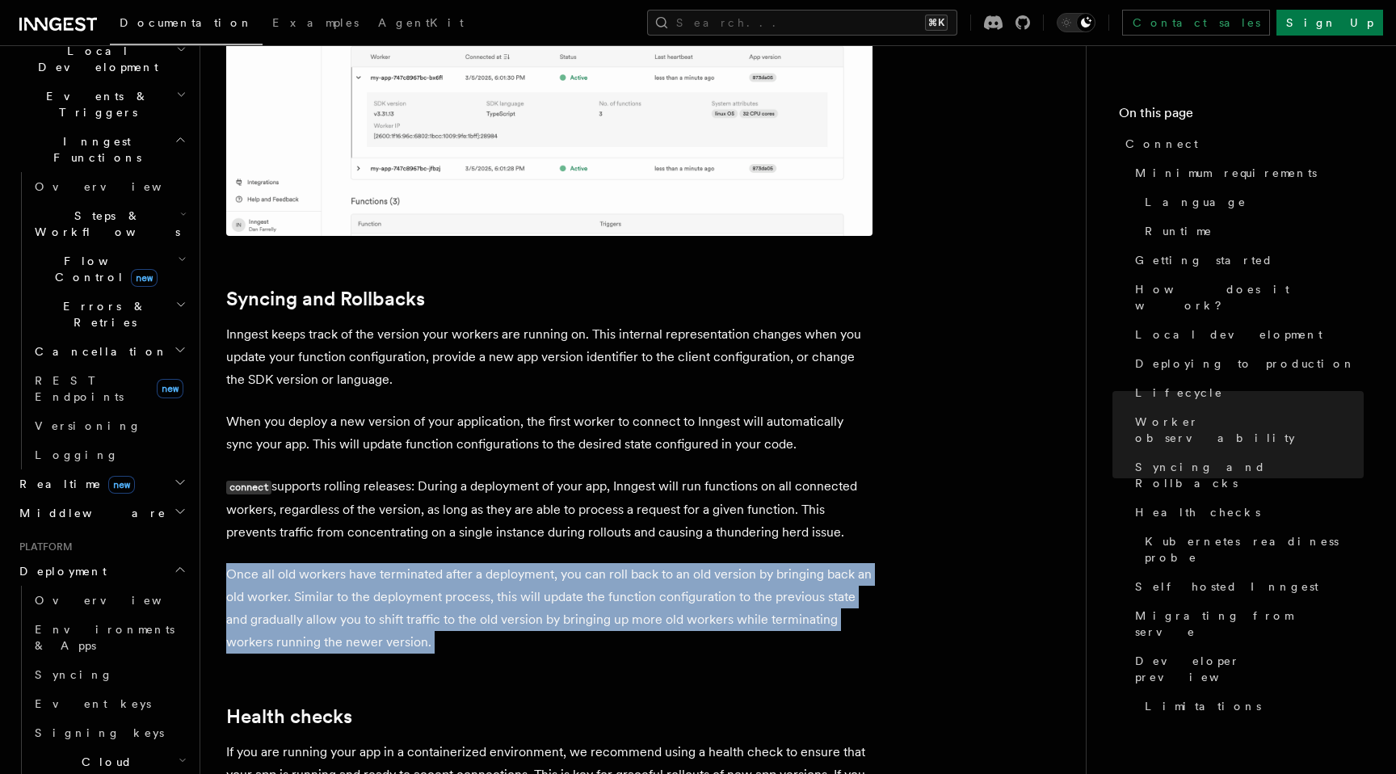
click at [521, 563] on p "Once all old workers have terminated after a deployment, you can roll back to a…" at bounding box center [549, 608] width 646 height 90
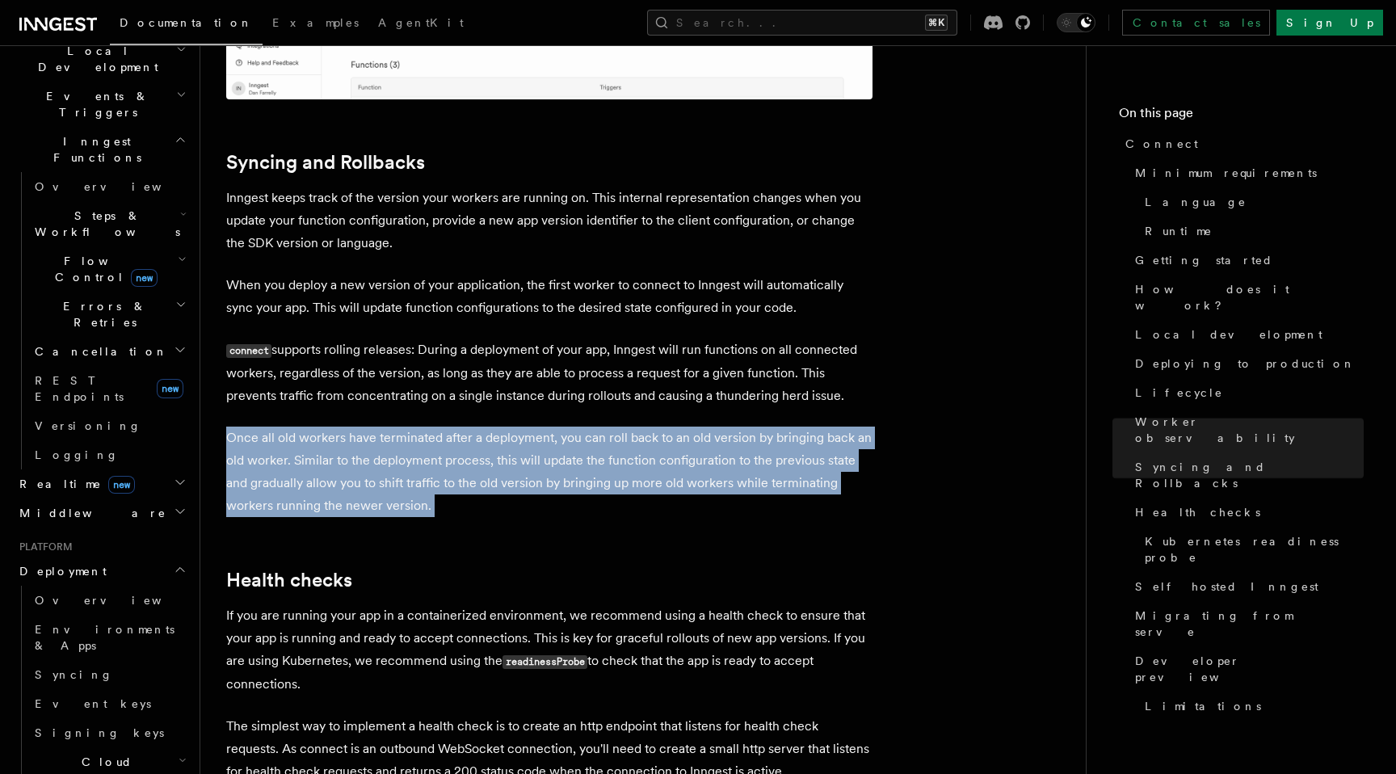
scroll to position [6188, 0]
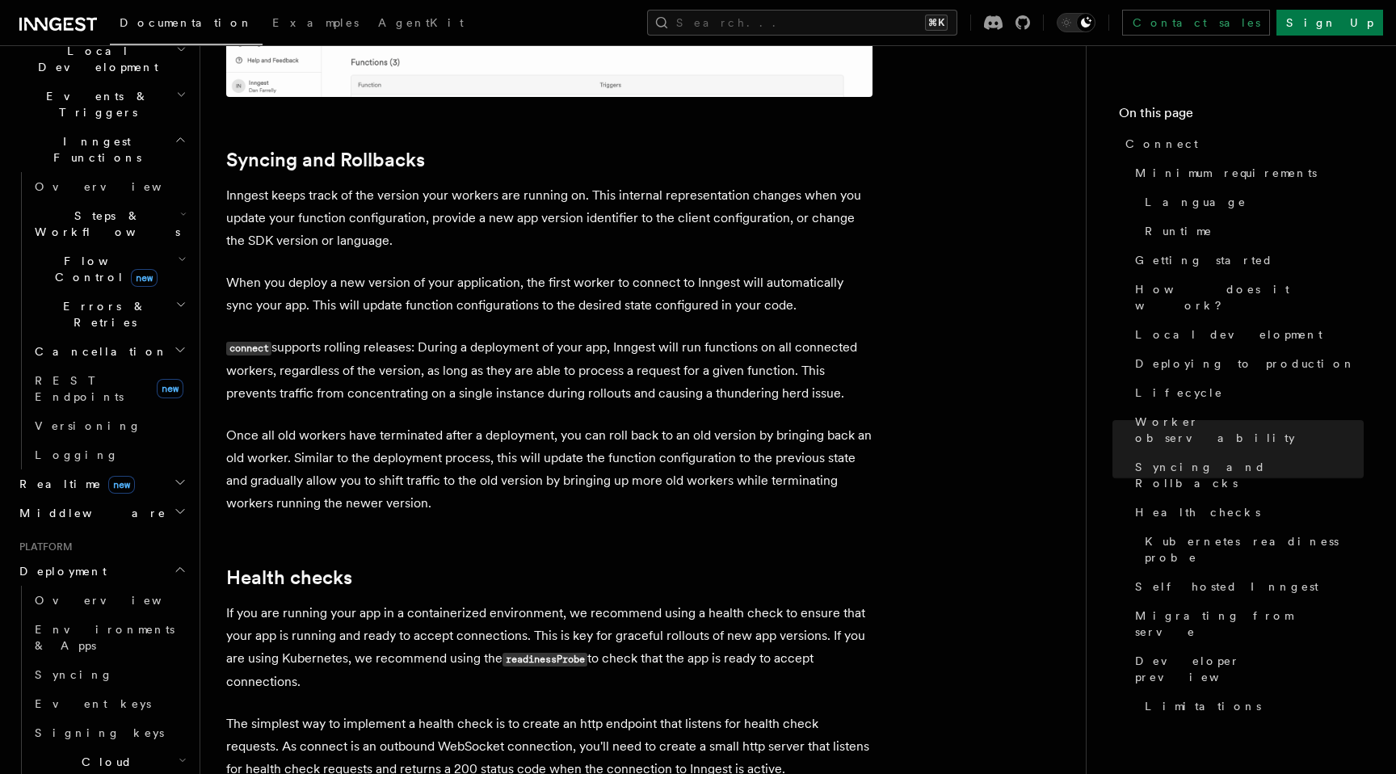
click at [517, 602] on p "If you are running your app in a containerized environment, we recommend using …" at bounding box center [549, 647] width 646 height 91
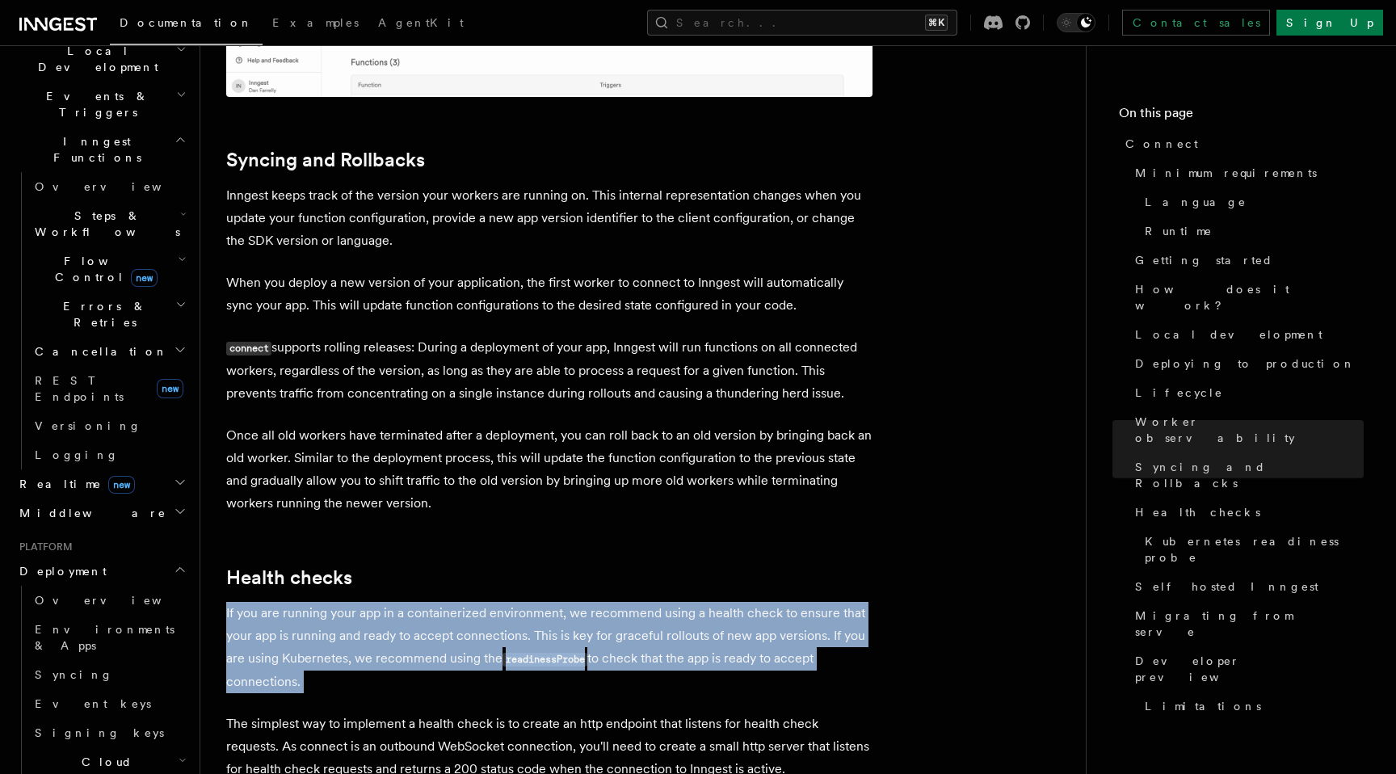
click at [517, 602] on p "If you are running your app in a containerized environment, we recommend using …" at bounding box center [549, 647] width 646 height 91
click at [544, 602] on p "If you are running your app in a containerized environment, we recommend using …" at bounding box center [549, 647] width 646 height 91
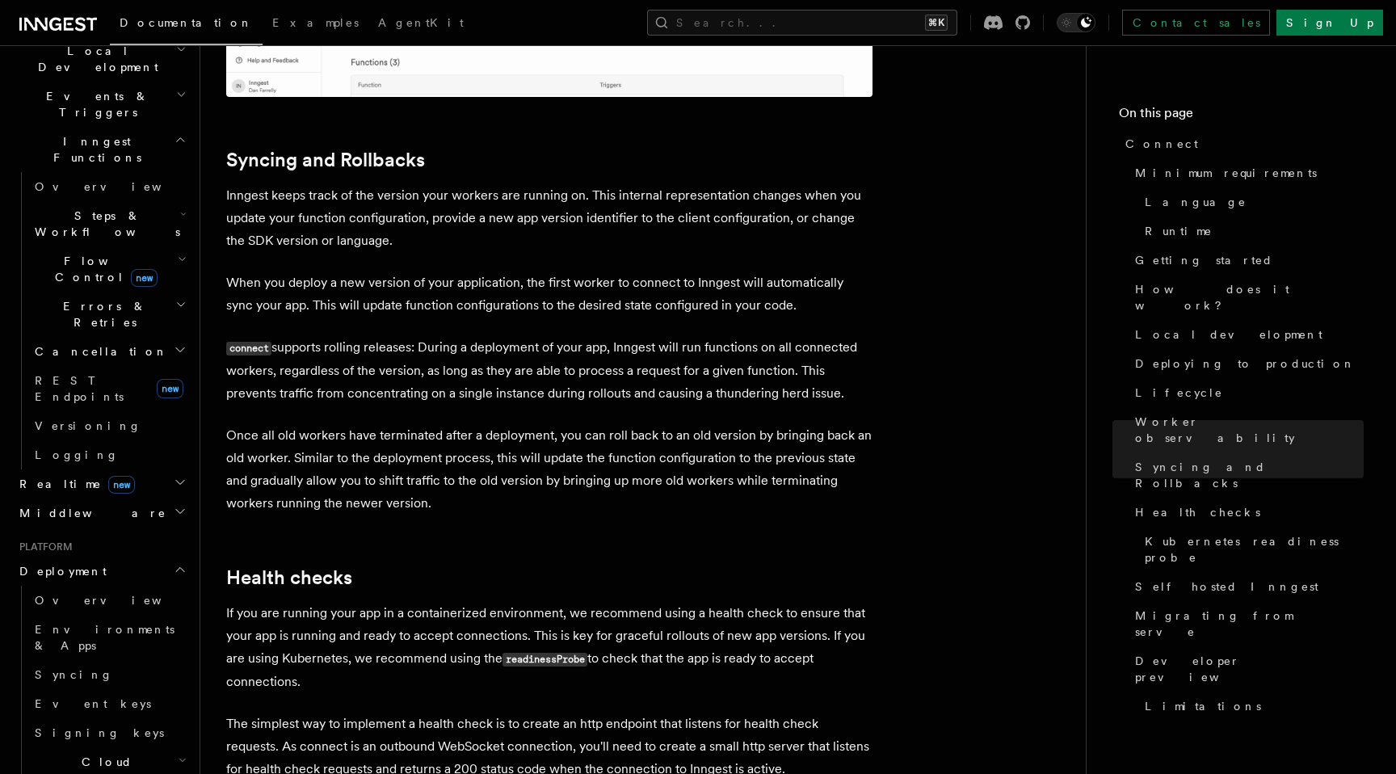
click at [577, 602] on p "If you are running your app in a containerized environment, we recommend using …" at bounding box center [549, 647] width 646 height 91
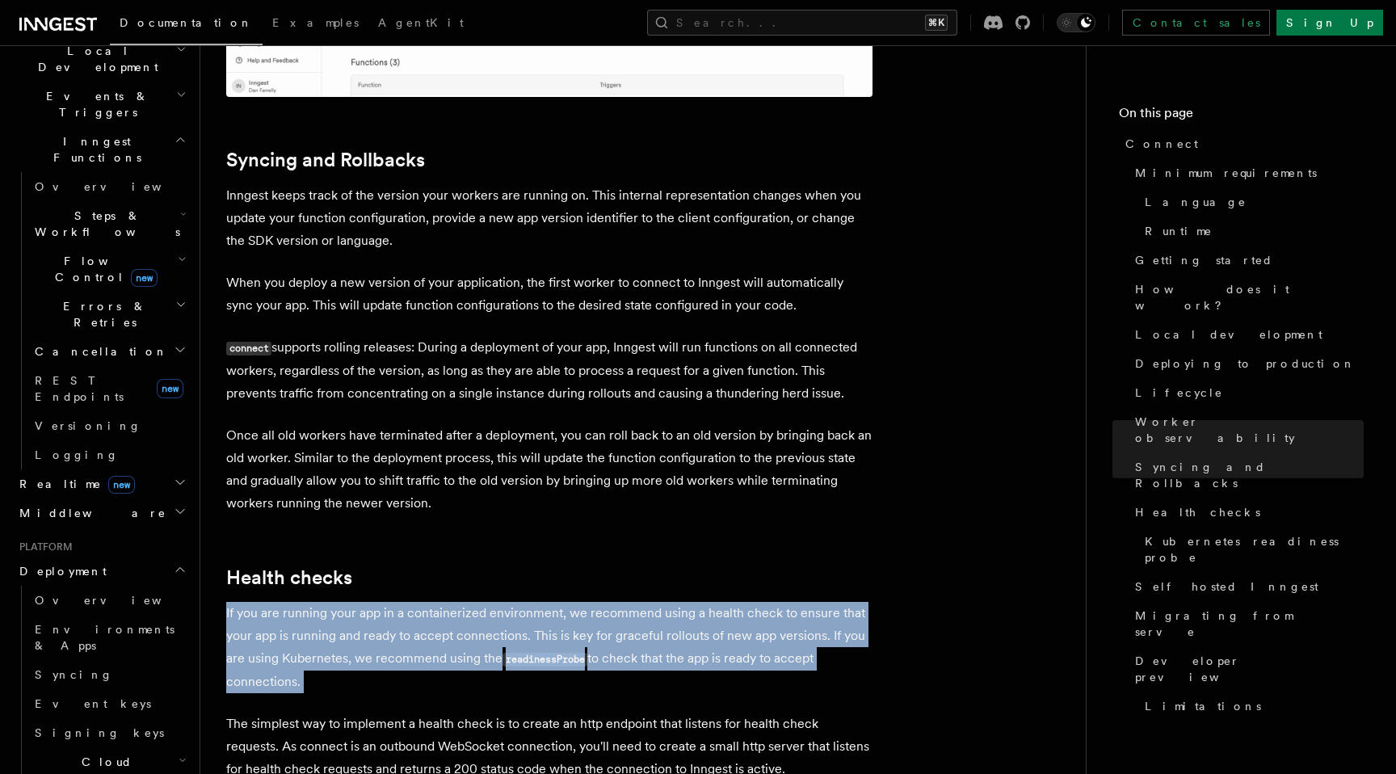
click at [577, 602] on p "If you are running your app in a containerized environment, we recommend using …" at bounding box center [549, 647] width 646 height 91
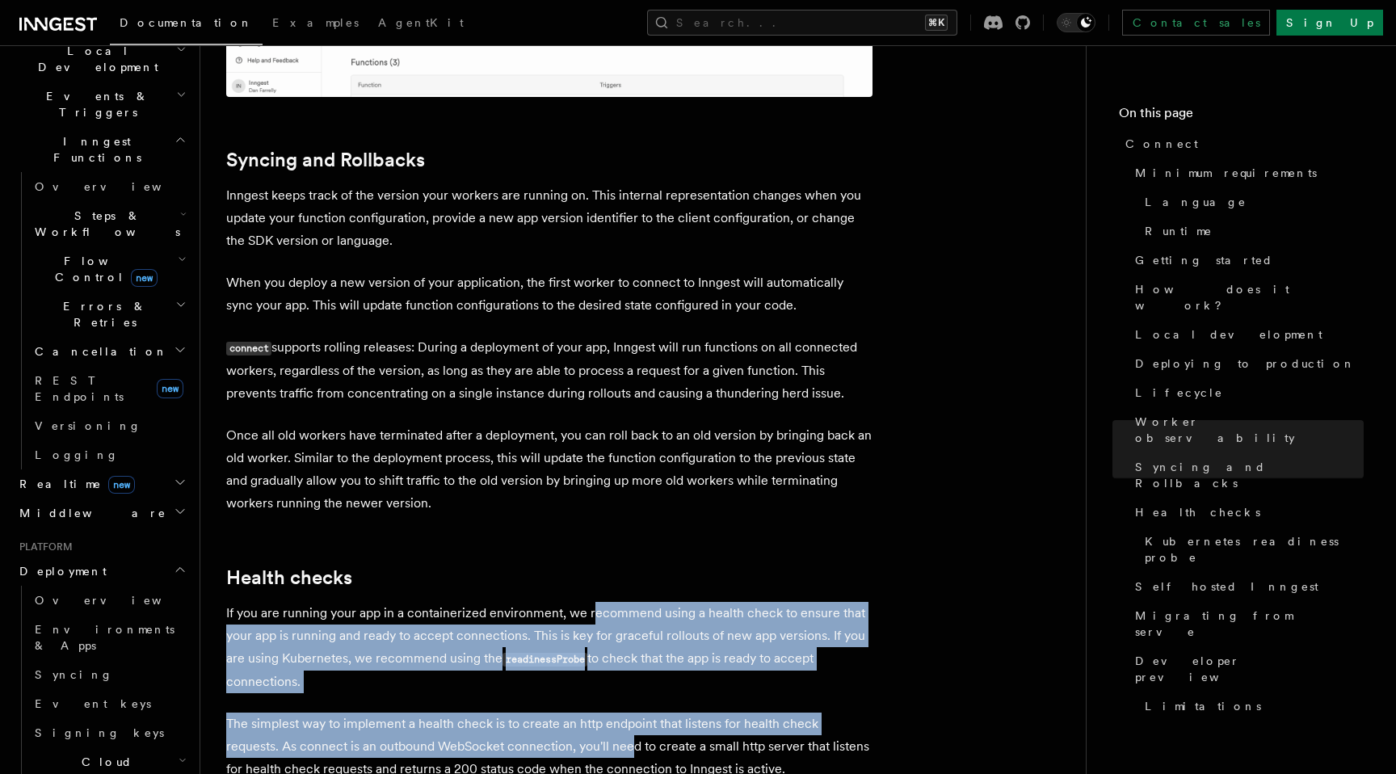
drag, startPoint x: 577, startPoint y: 636, endPoint x: 588, endPoint y: 525, distance: 112.0
click at [588, 602] on p "If you are running your app in a containerized environment, we recommend using …" at bounding box center [549, 647] width 646 height 91
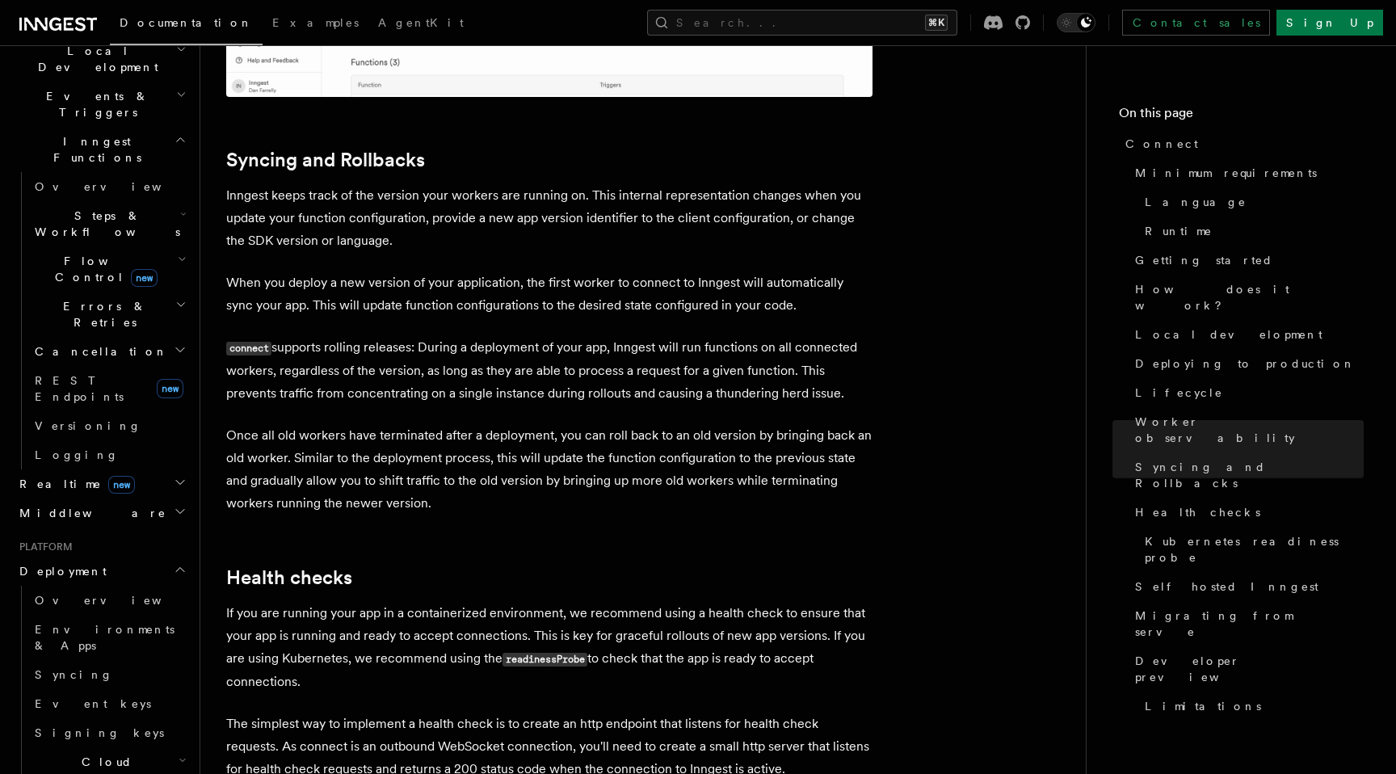
click at [588, 602] on p "If you are running your app in a containerized environment, we recommend using …" at bounding box center [549, 647] width 646 height 91
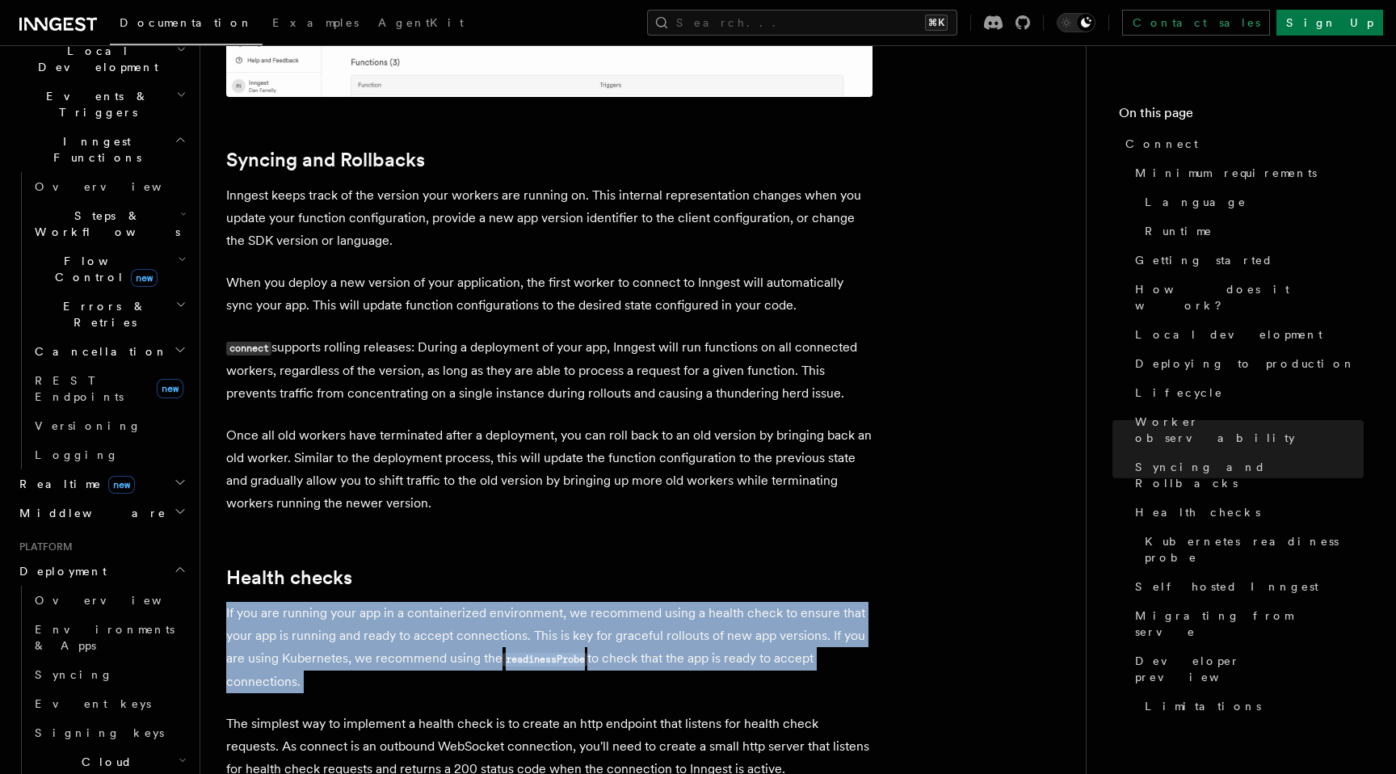
click at [588, 602] on p "If you are running your app in a containerized environment, we recommend using …" at bounding box center [549, 647] width 646 height 91
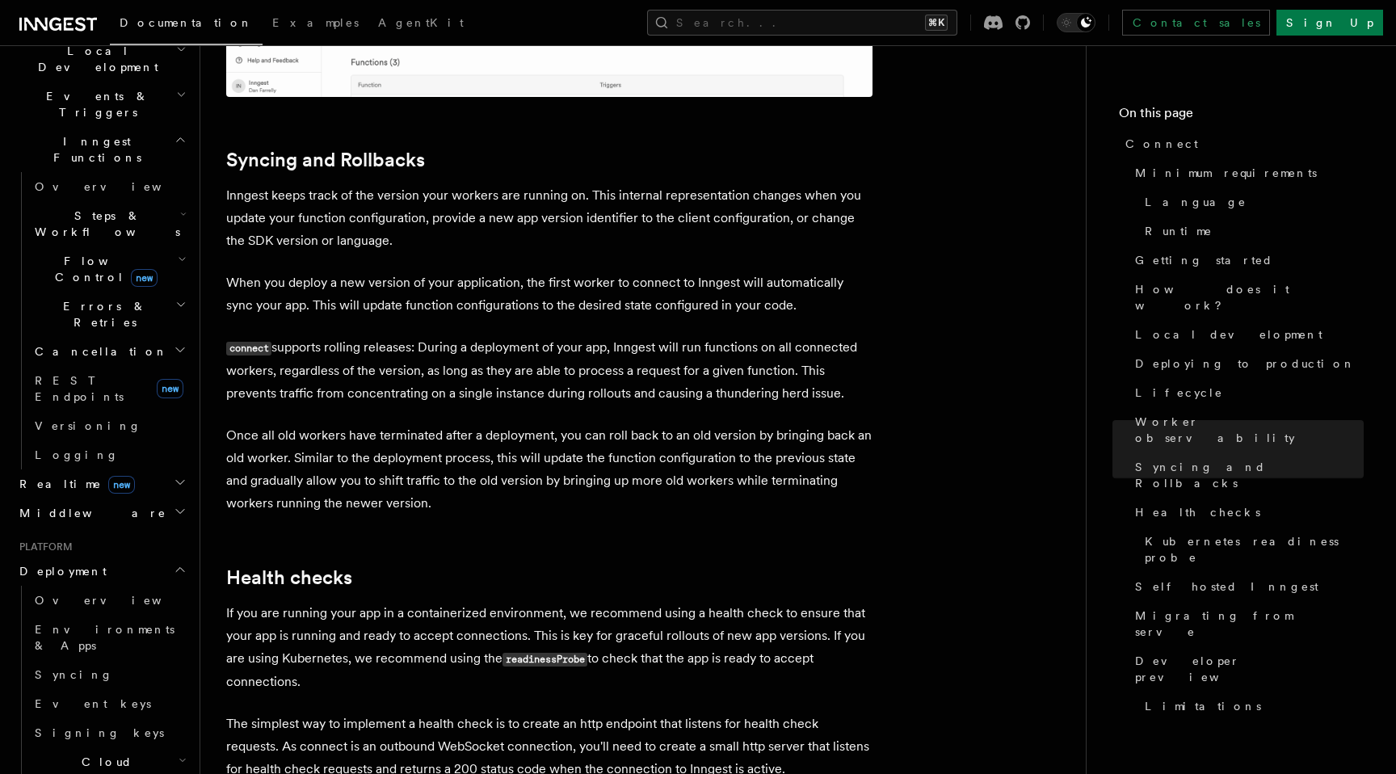
click at [605, 712] on p "The simplest way to implement a health check is to create an http endpoint that…" at bounding box center [549, 746] width 646 height 68
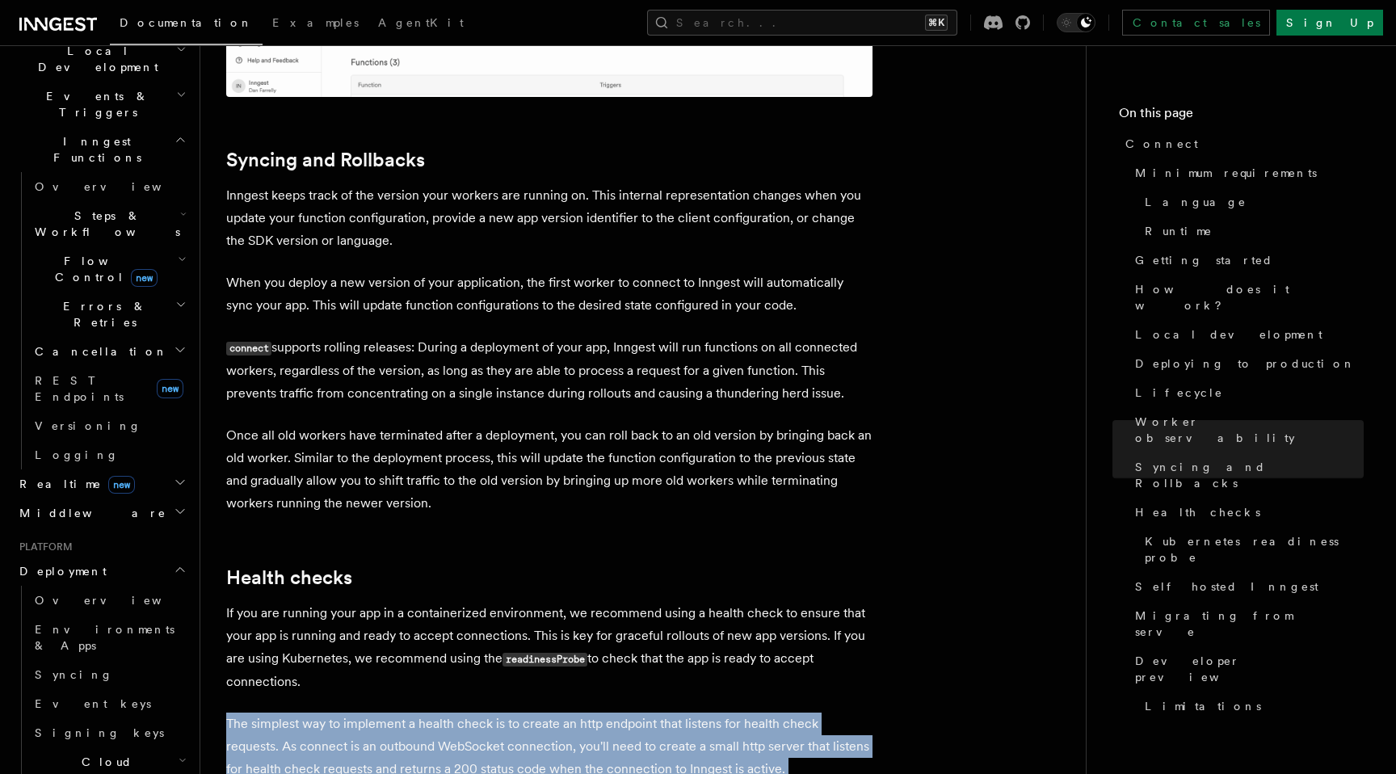
click at [605, 712] on p "The simplest way to implement a health check is to create an http endpoint that…" at bounding box center [549, 746] width 646 height 68
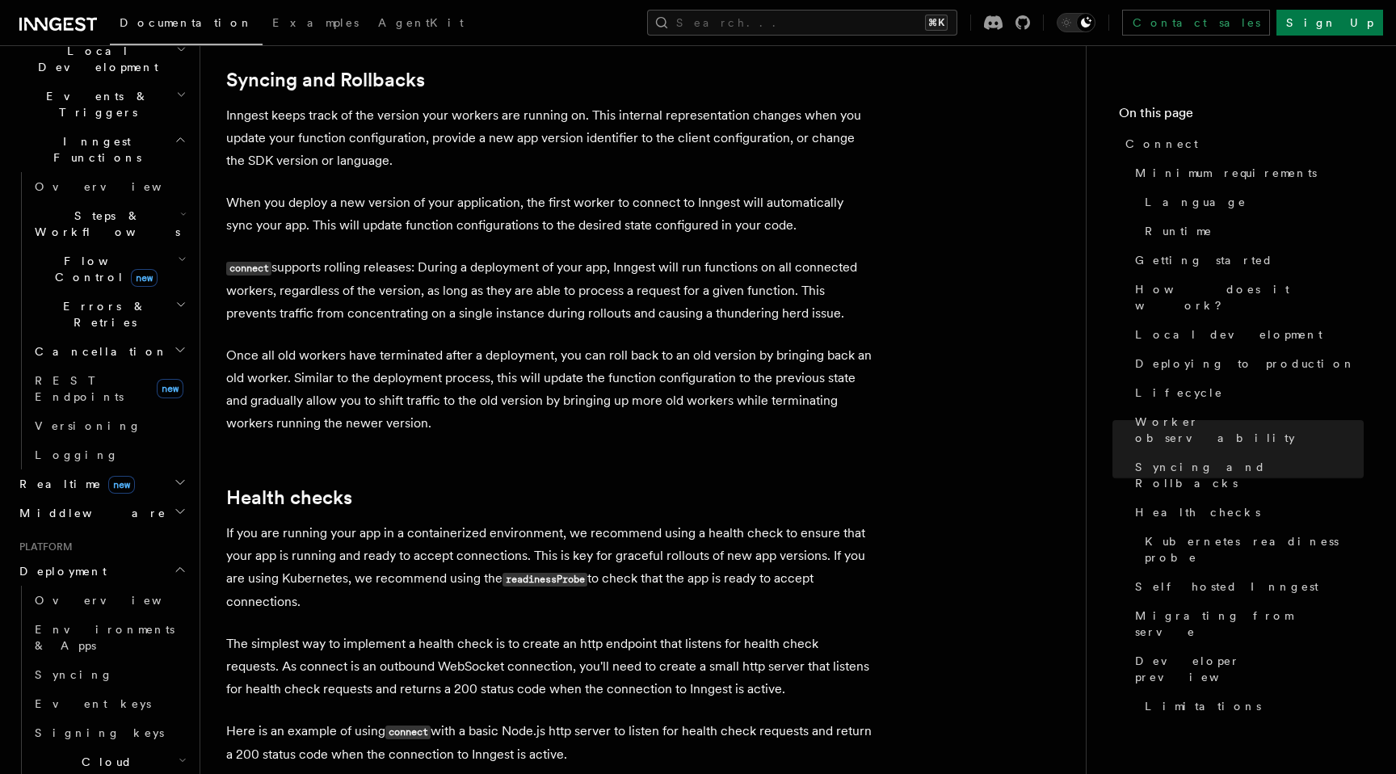
scroll to position [6278, 0]
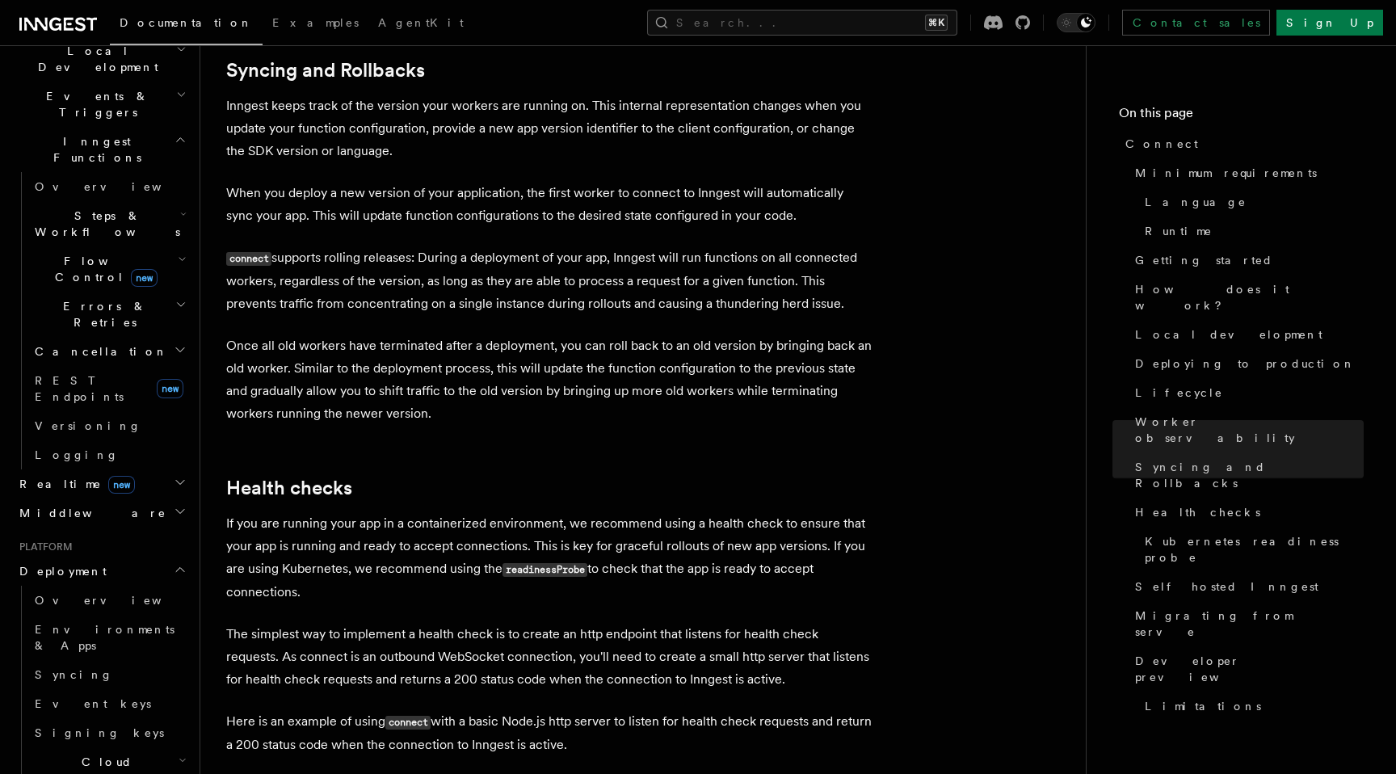
click at [645, 623] on p "The simplest way to implement a health check is to create an http endpoint that…" at bounding box center [549, 657] width 646 height 68
click at [660, 710] on p "Here is an example of using connect with a basic Node.js http server to listen …" at bounding box center [549, 733] width 646 height 46
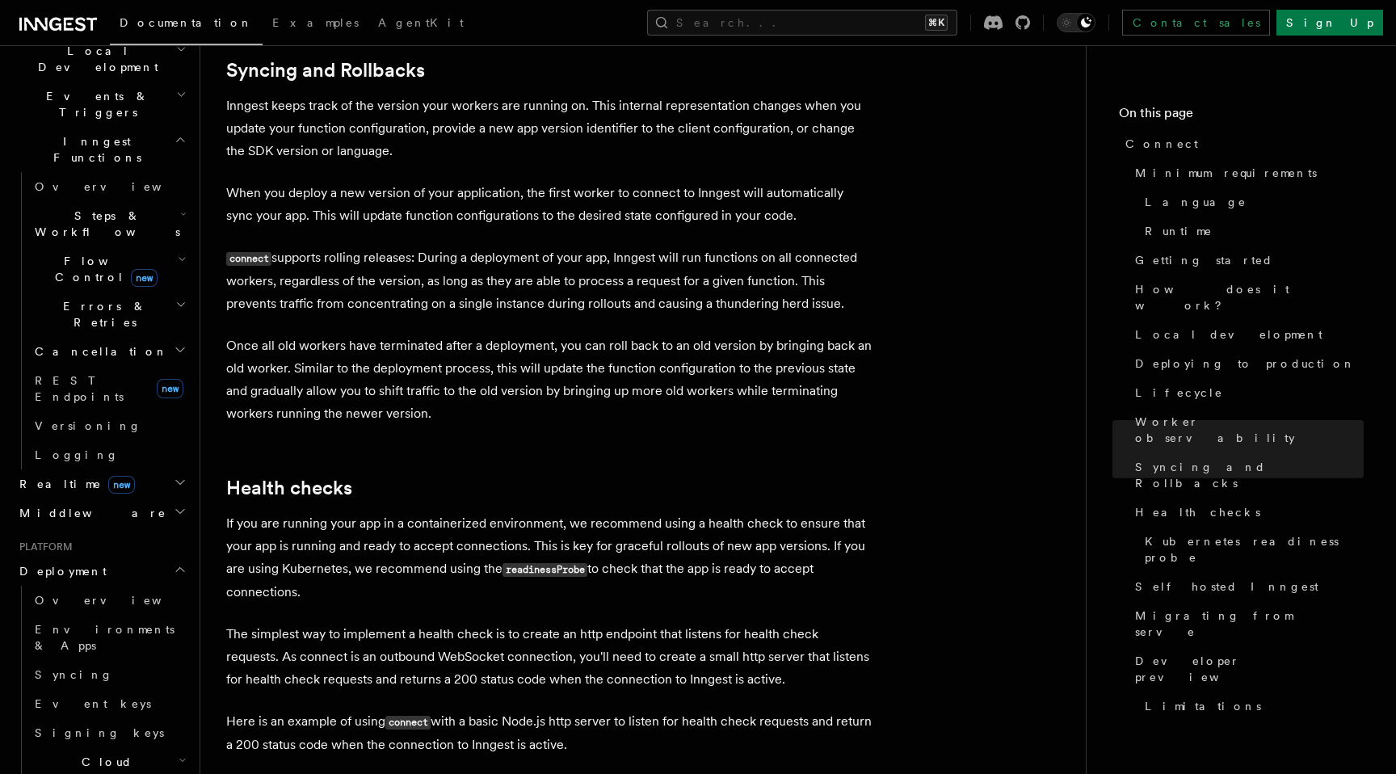
click at [660, 710] on p "Here is an example of using connect with a basic Node.js http server to listen …" at bounding box center [549, 733] width 646 height 46
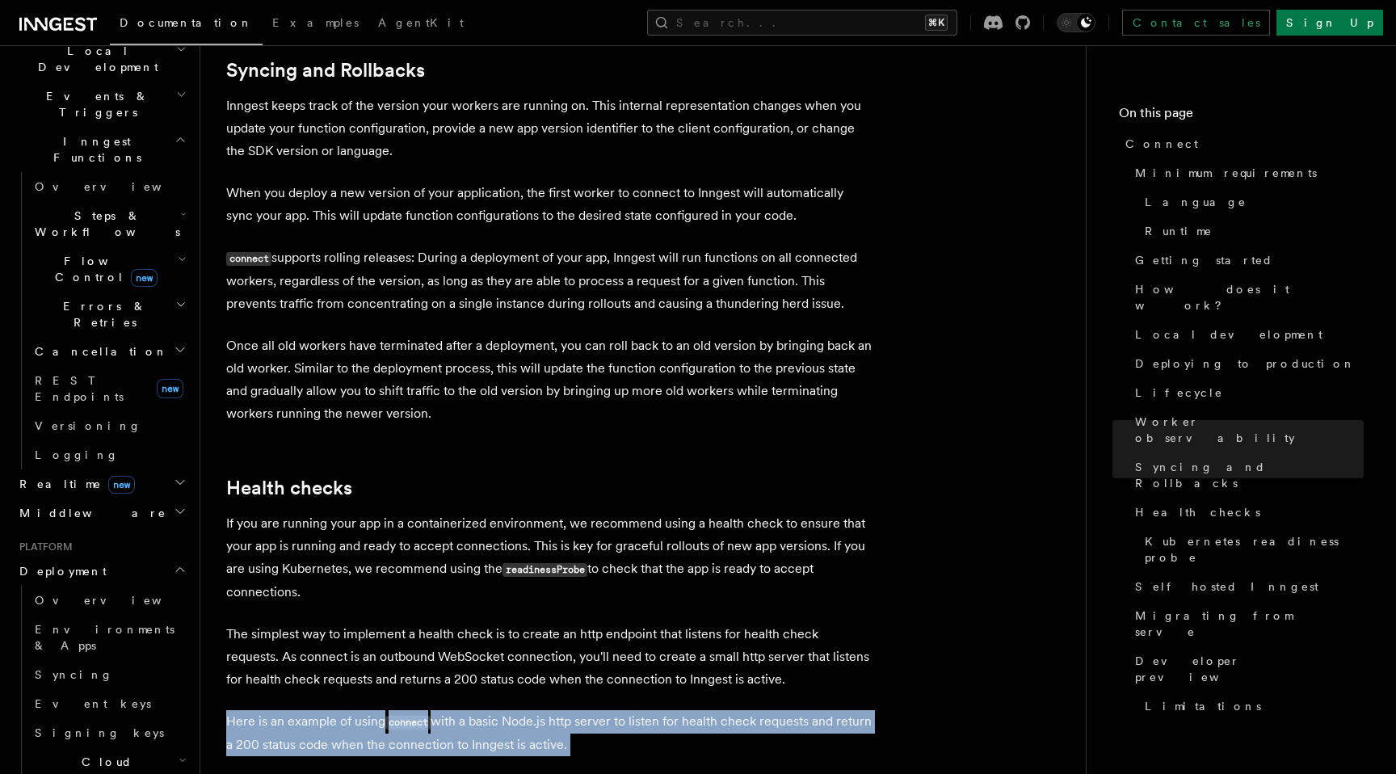
click at [660, 710] on p "Here is an example of using connect with a basic Node.js http server to listen …" at bounding box center [549, 733] width 646 height 46
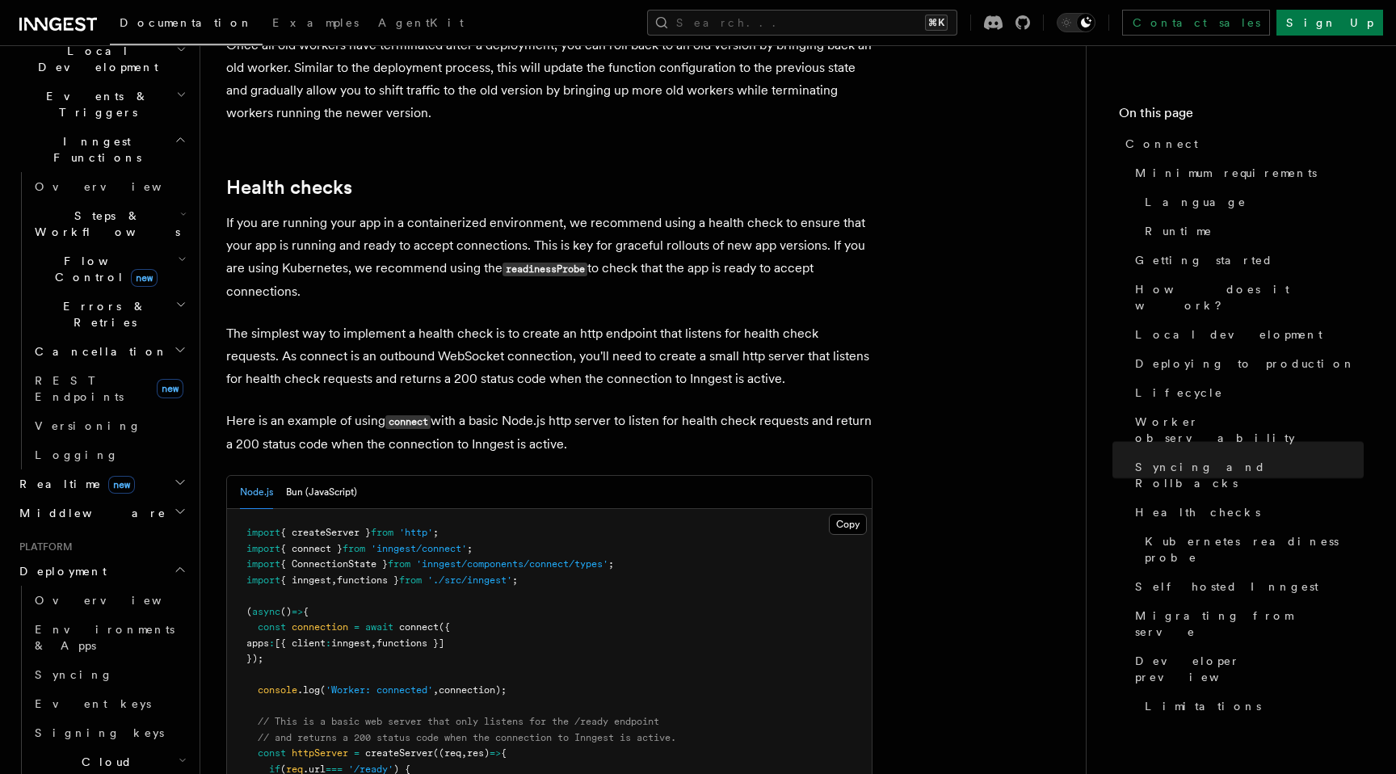
scroll to position [6591, 0]
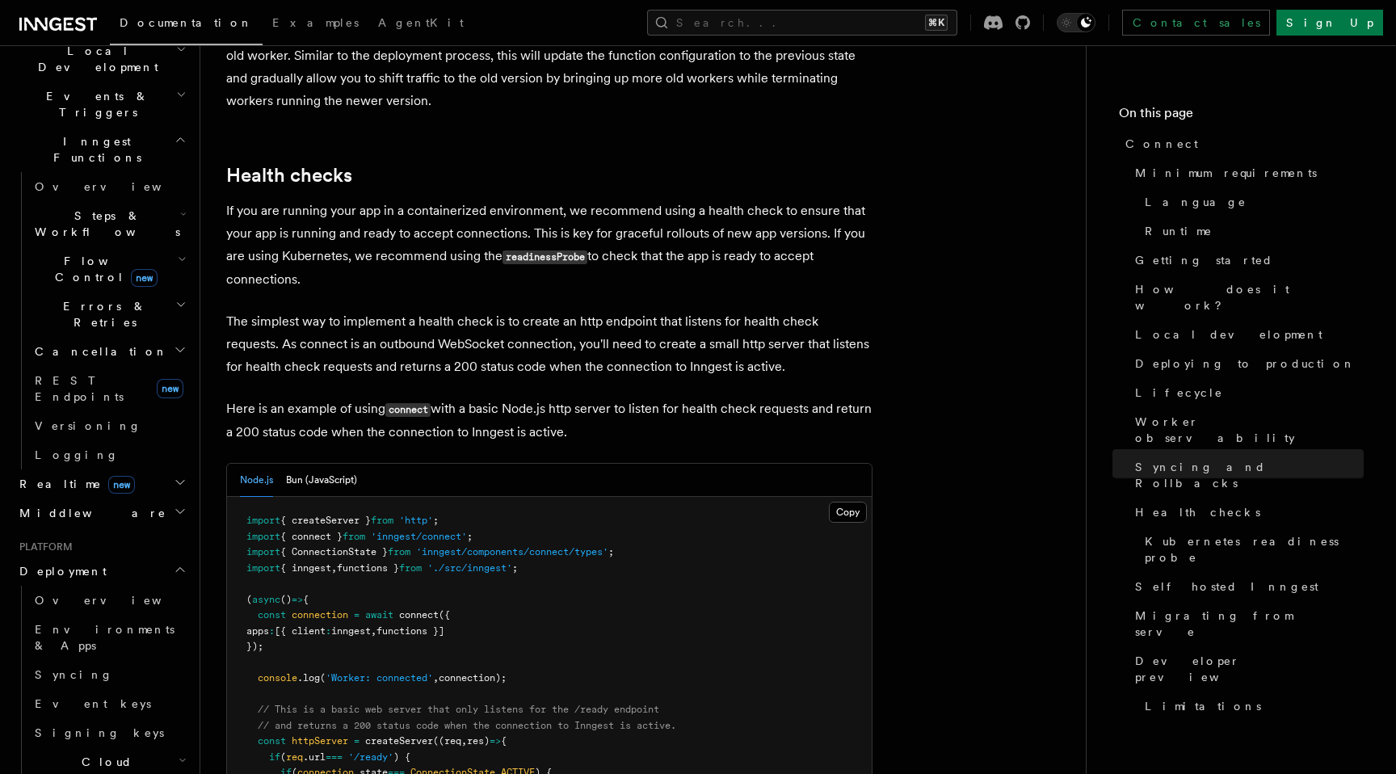
click at [592, 397] on p "Here is an example of using connect with a basic Node.js http server to listen …" at bounding box center [549, 420] width 646 height 46
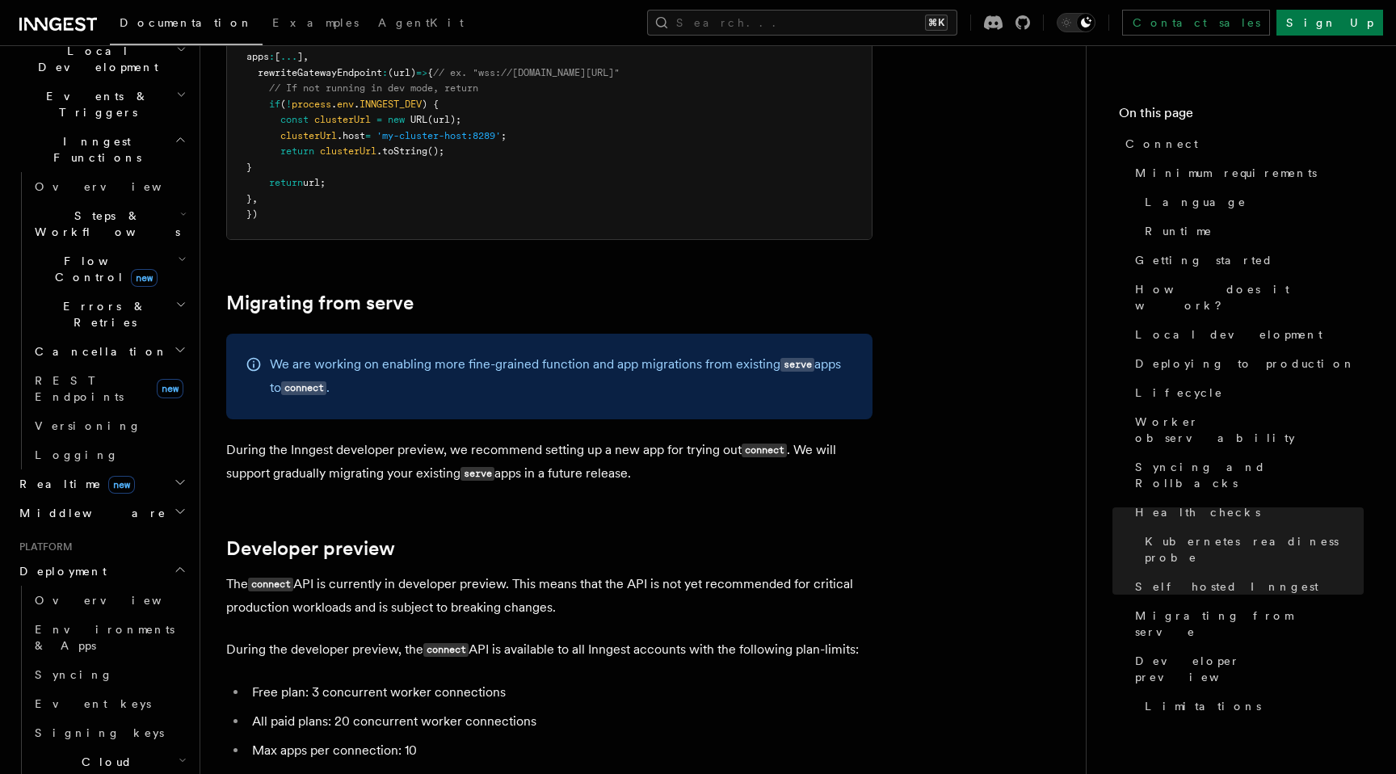
scroll to position [8357, 0]
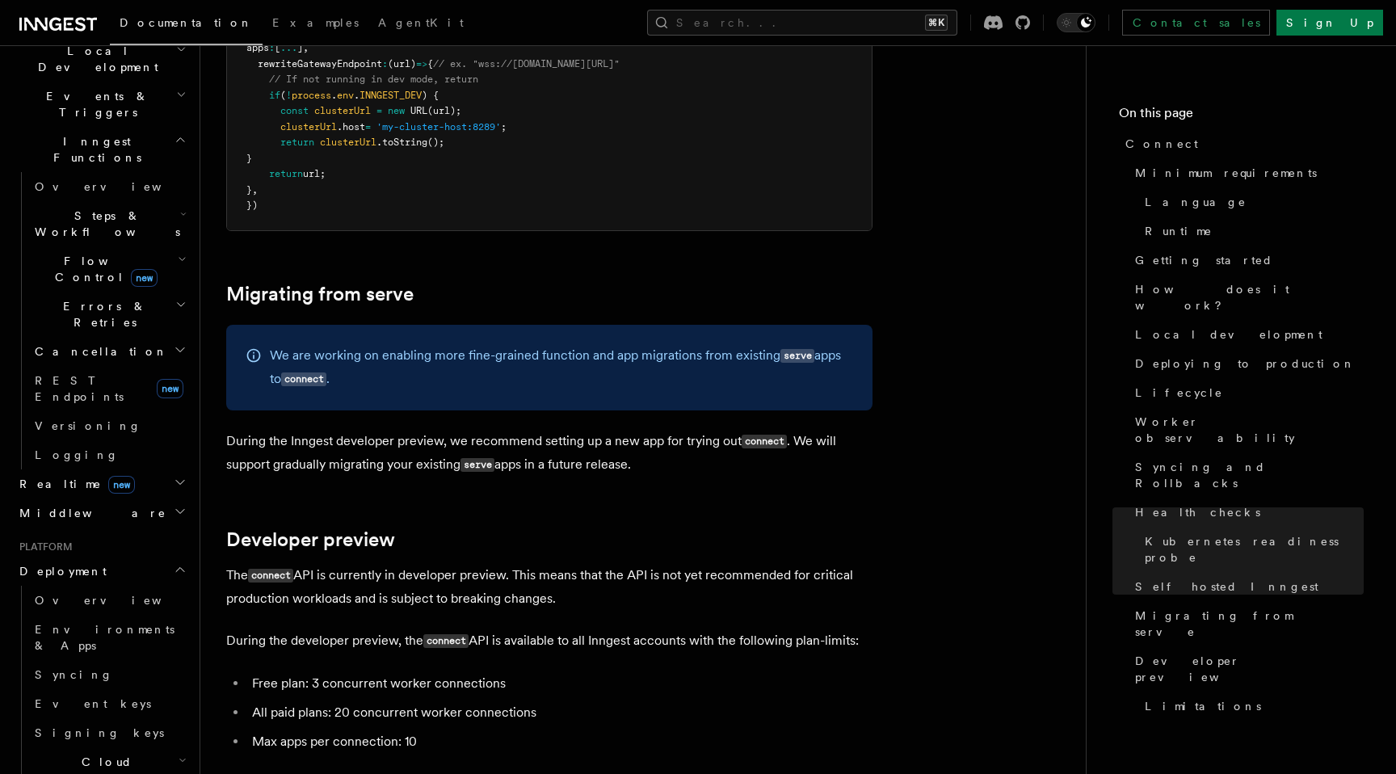
click at [544, 344] on p "We are working on enabling more fine-grained function and app migrations from e…" at bounding box center [561, 367] width 583 height 47
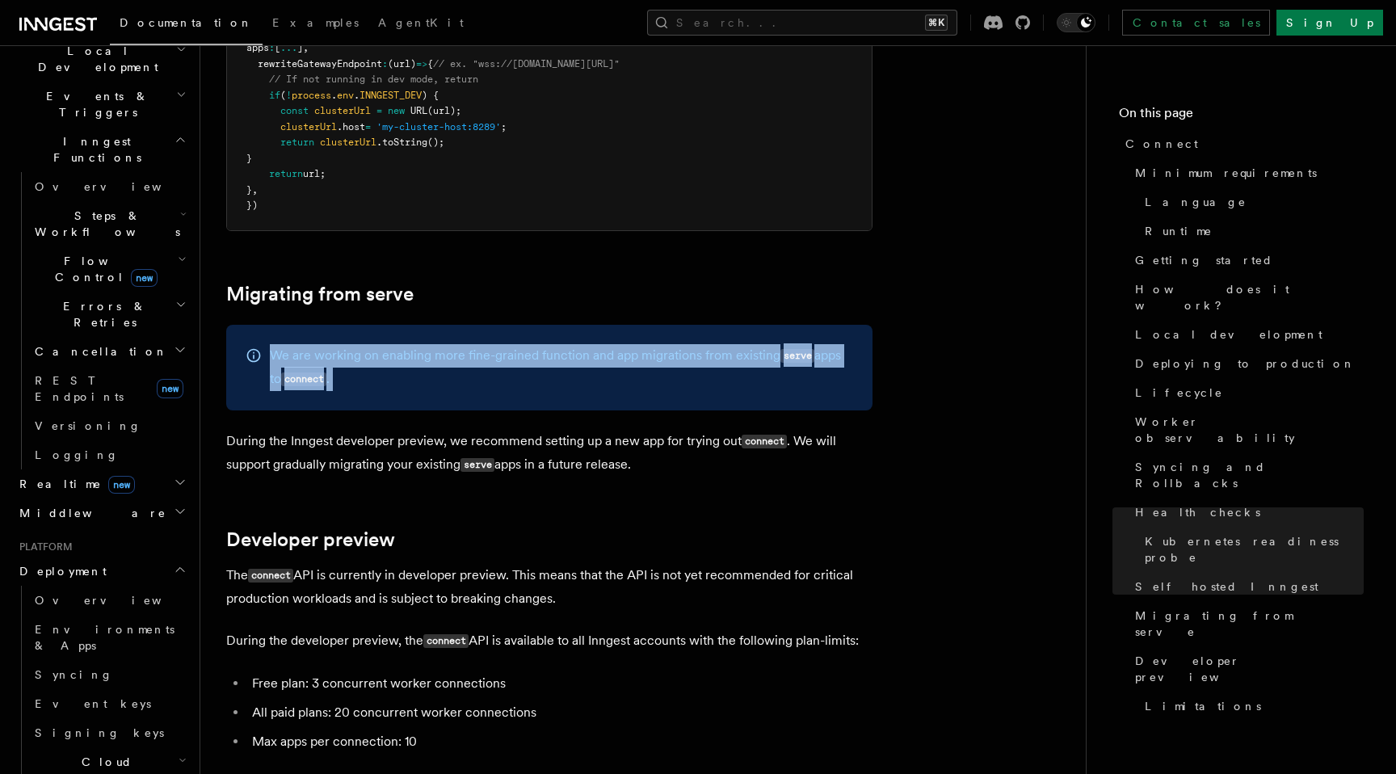
click at [593, 430] on p "During the Inngest developer preview, we recommend setting up a new app for try…" at bounding box center [549, 453] width 646 height 47
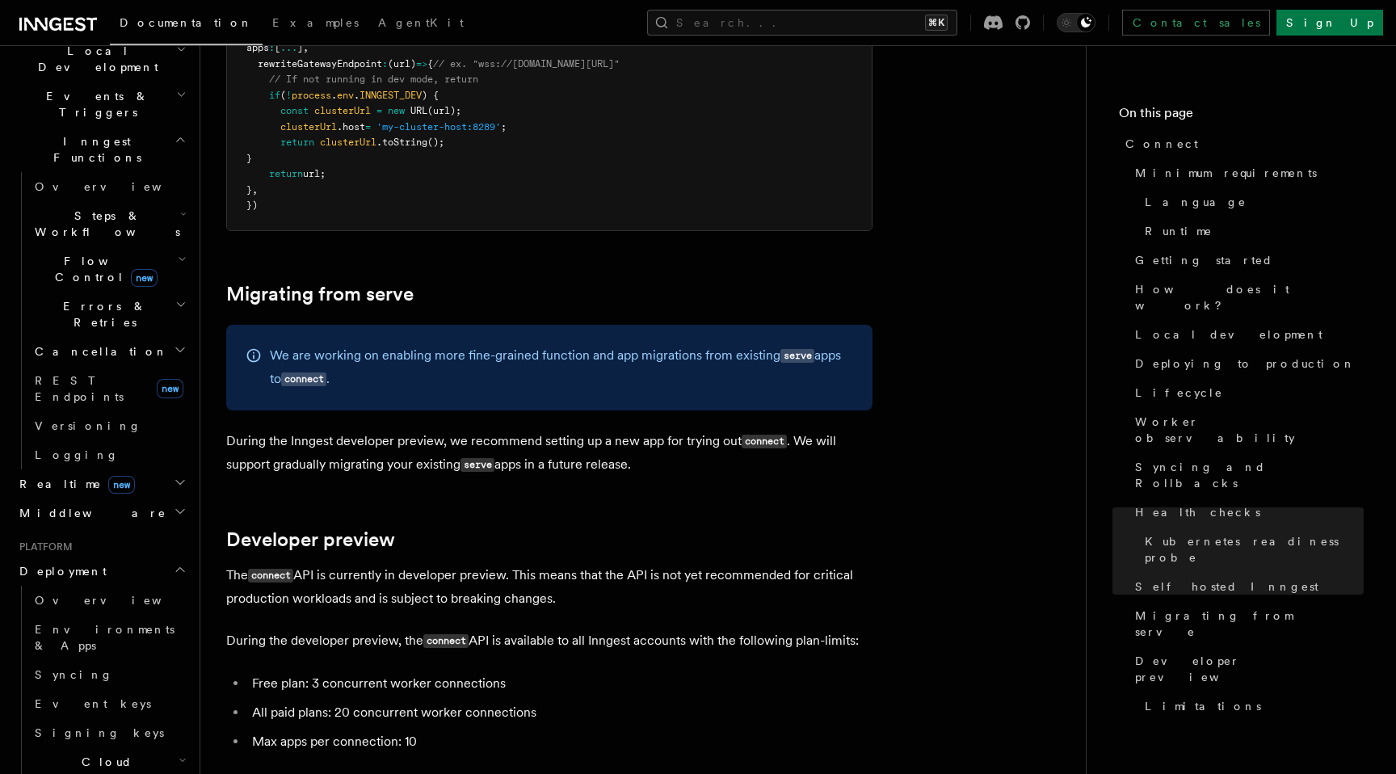
click at [593, 430] on p "During the Inngest developer preview, we recommend setting up a new app for try…" at bounding box center [549, 453] width 646 height 47
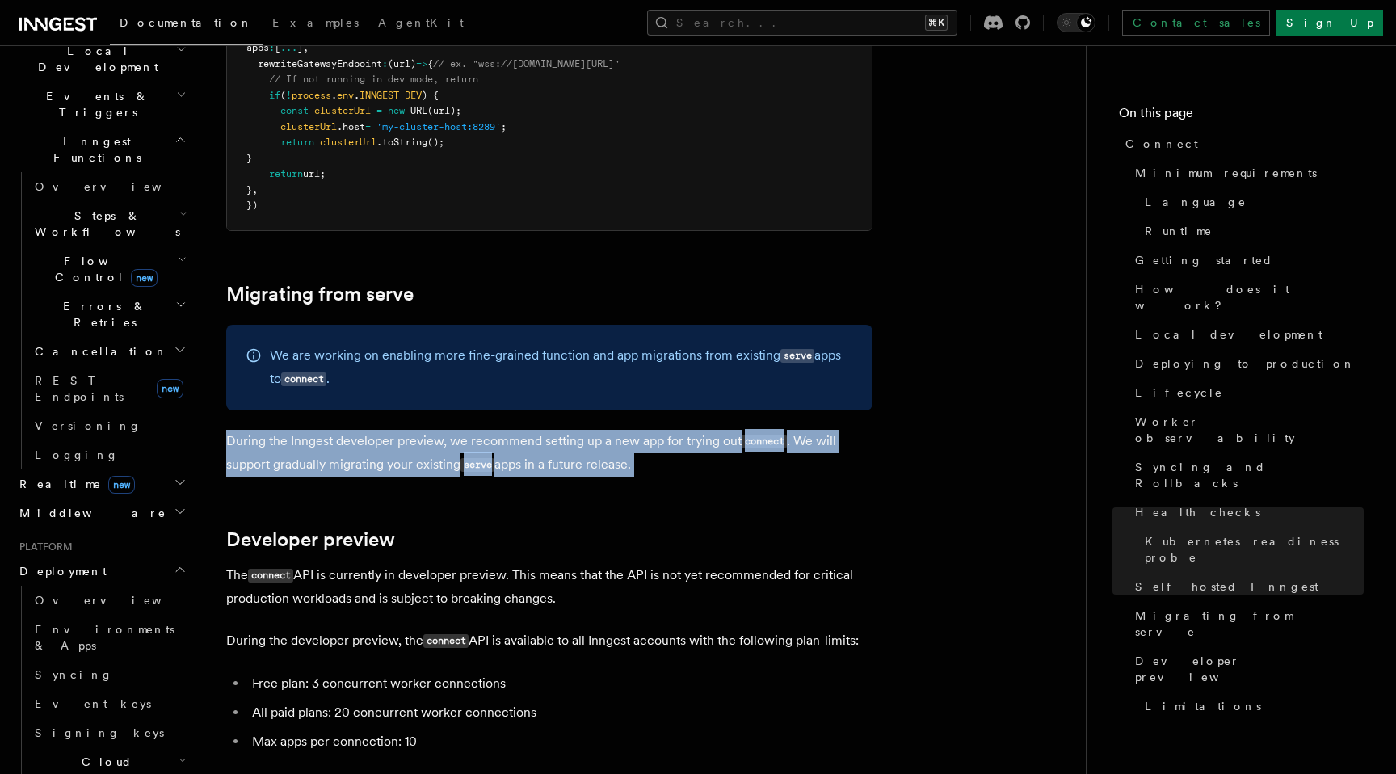
click at [627, 430] on p "During the Inngest developer preview, we recommend setting up a new app for try…" at bounding box center [549, 453] width 646 height 47
drag, startPoint x: 686, startPoint y: 376, endPoint x: 538, endPoint y: 338, distance: 152.8
click at [538, 430] on p "During the Inngest developer preview, we recommend setting up a new app for try…" at bounding box center [549, 453] width 646 height 47
click at [561, 430] on p "During the Inngest developer preview, we recommend setting up a new app for try…" at bounding box center [549, 453] width 646 height 47
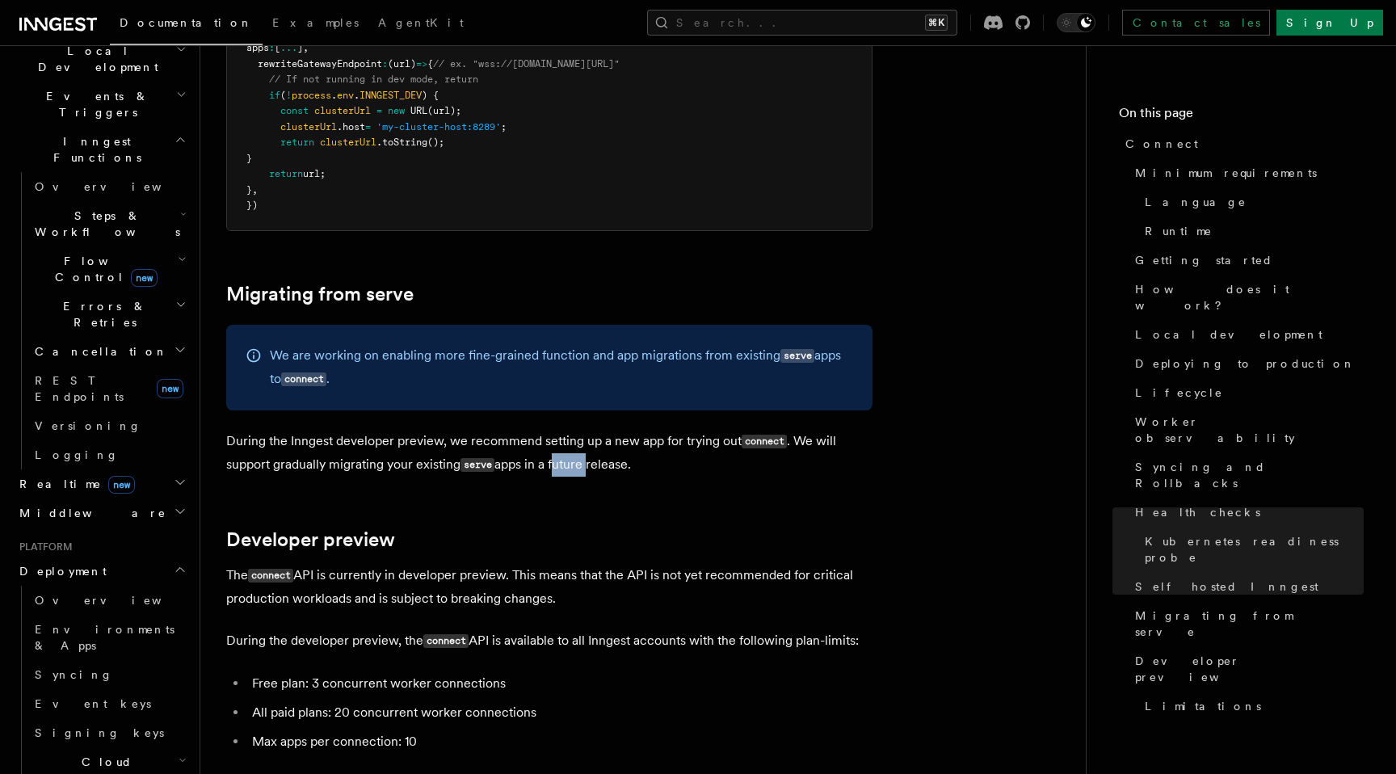
click at [561, 430] on p "During the Inngest developer preview, we recommend setting up a new app for try…" at bounding box center [549, 453] width 646 height 47
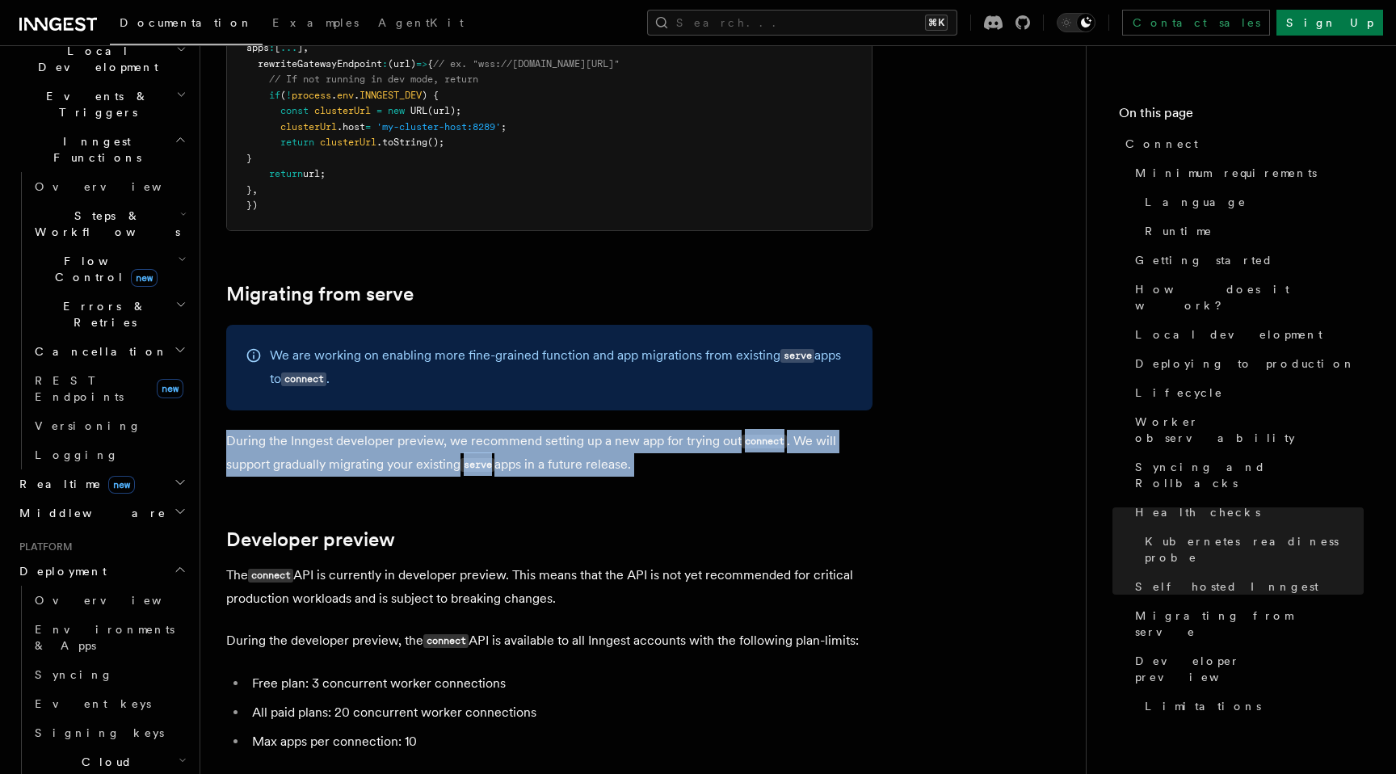
click at [561, 430] on p "During the Inngest developer preview, we recommend setting up a new app for try…" at bounding box center [549, 453] width 646 height 47
drag, startPoint x: 703, startPoint y: 386, endPoint x: 346, endPoint y: 342, distance: 360.5
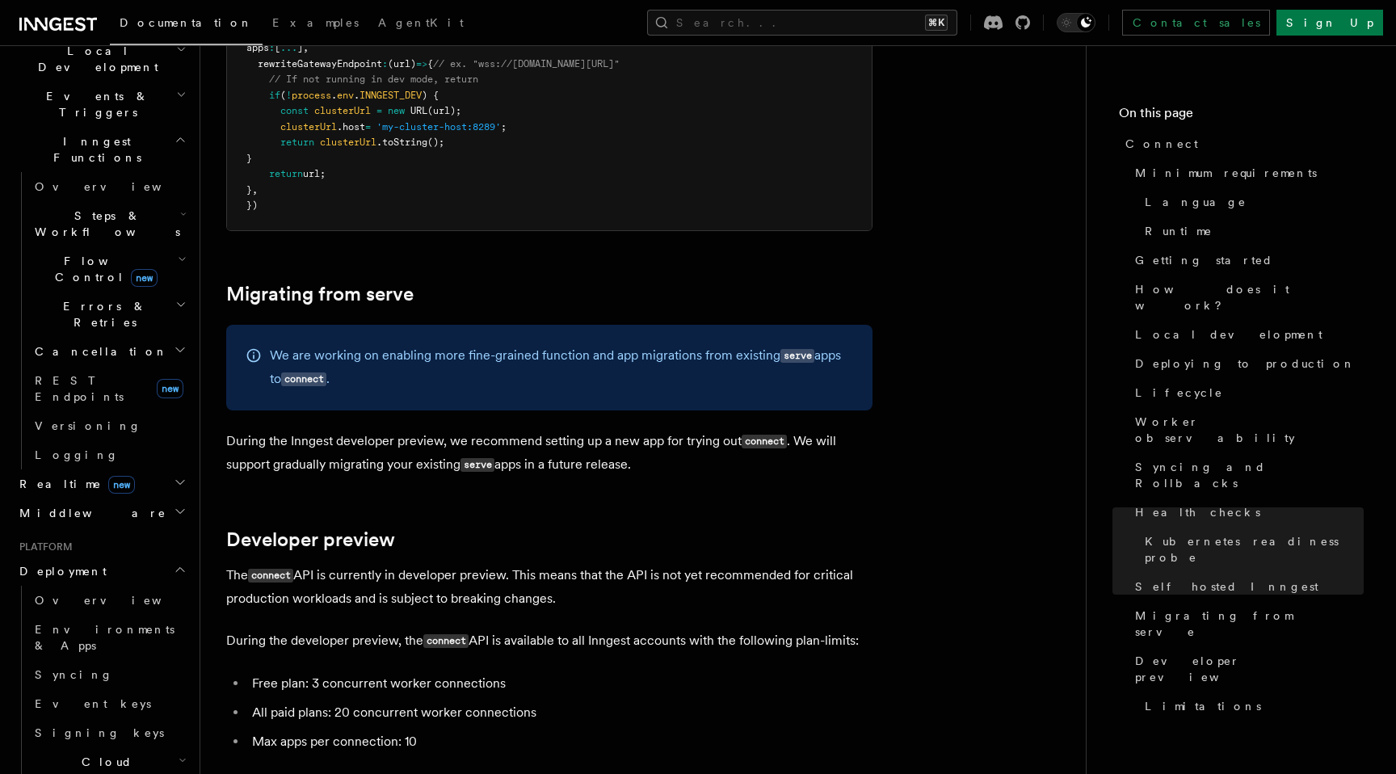
click at [372, 430] on p "During the Inngest developer preview, we recommend setting up a new app for try…" at bounding box center [549, 453] width 646 height 47
click at [414, 564] on p "The connect API is currently in developer preview. This means that the API is n…" at bounding box center [549, 587] width 646 height 46
click at [476, 564] on p "The connect API is currently in developer preview. This means that the API is n…" at bounding box center [549, 587] width 646 height 46
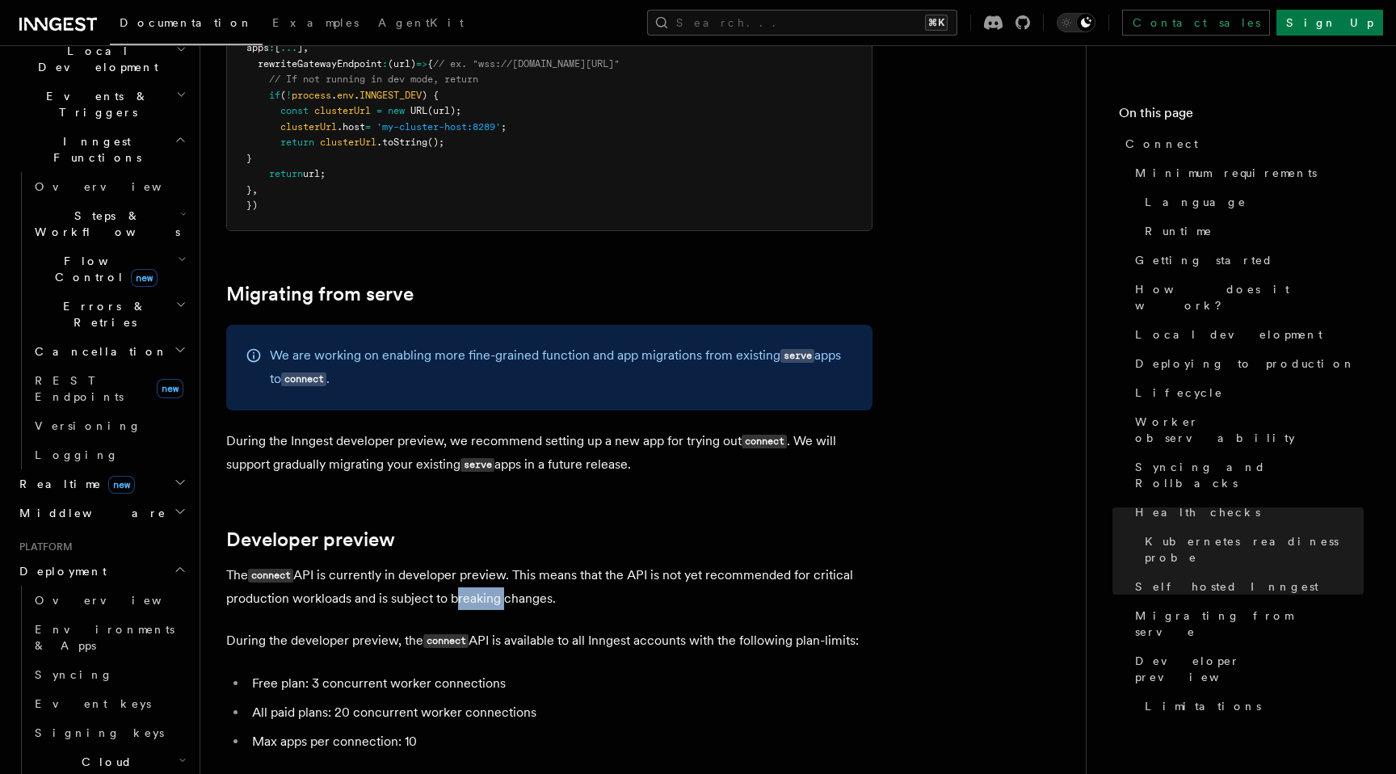
click at [476, 564] on p "The connect API is currently in developer preview. This means that the API is n…" at bounding box center [549, 587] width 646 height 46
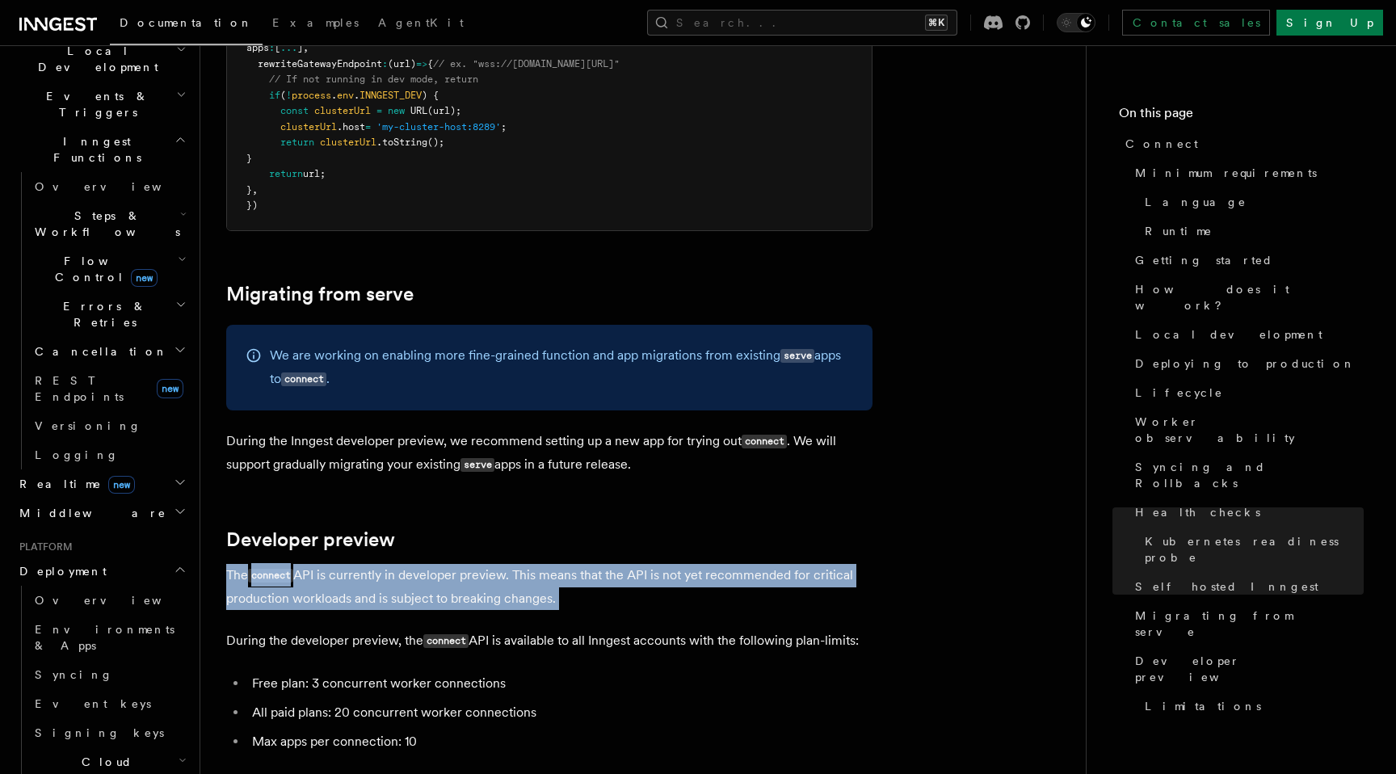
click at [476, 564] on p "The connect API is currently in developer preview. This means that the API is n…" at bounding box center [549, 587] width 646 height 46
click at [484, 564] on p "The connect API is currently in developer preview. This means that the API is n…" at bounding box center [549, 587] width 646 height 46
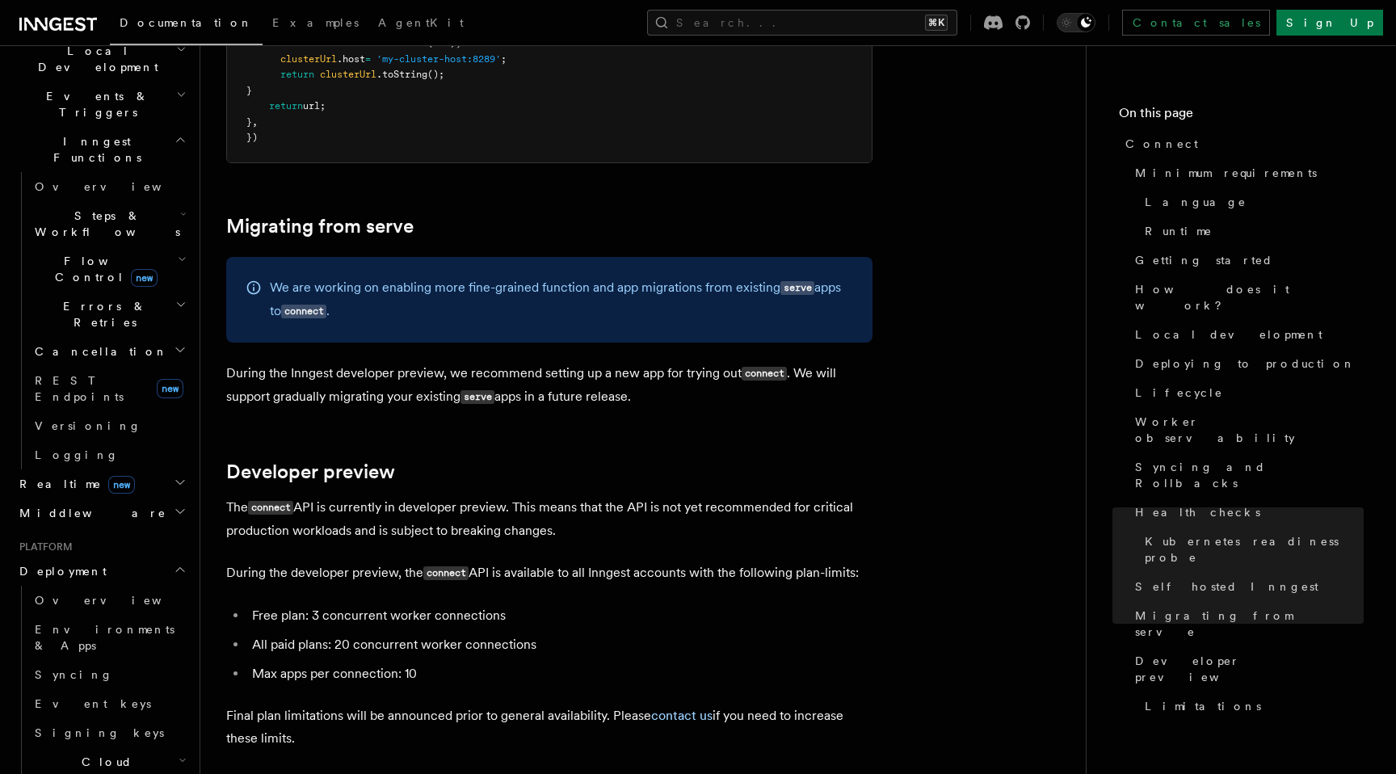
scroll to position [8448, 0]
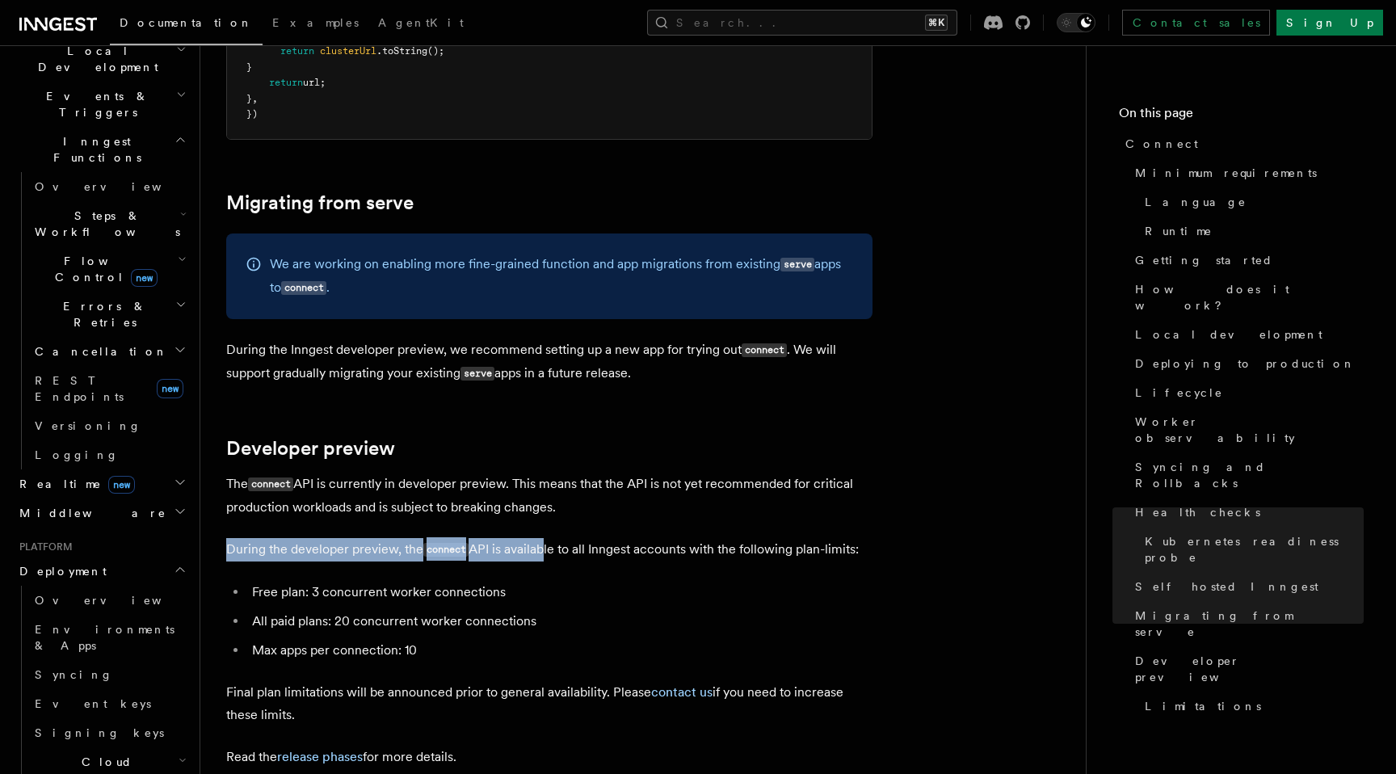
drag, startPoint x: 228, startPoint y: 452, endPoint x: 539, endPoint y: 454, distance: 311.0
click at [539, 538] on p "During the developer preview, the connect API is available to all Inngest accou…" at bounding box center [549, 549] width 646 height 23
click at [632, 538] on p "During the developer preview, the connect API is available to all Inngest accou…" at bounding box center [549, 549] width 646 height 23
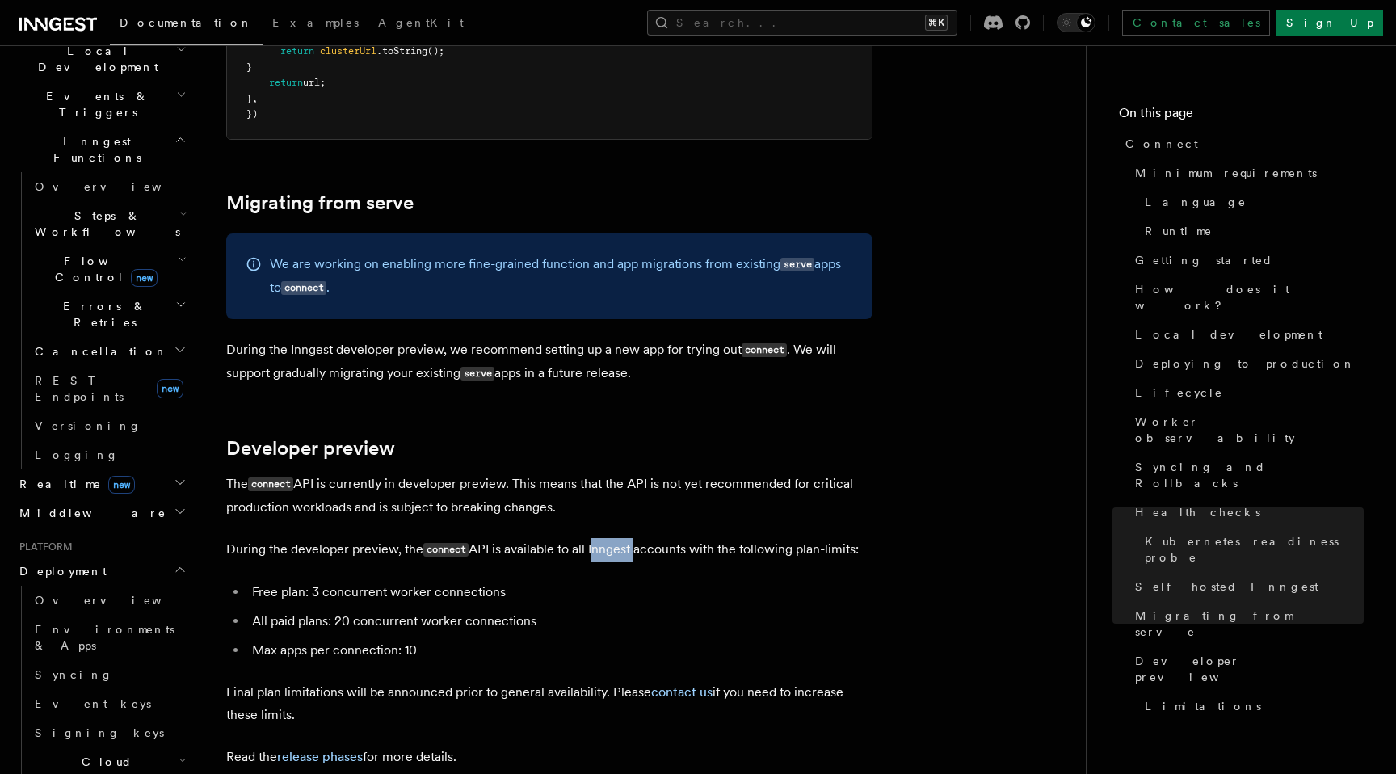
click at [632, 538] on p "During the developer preview, the connect API is available to all Inngest accou…" at bounding box center [549, 549] width 646 height 23
click at [643, 581] on li "Free plan: 3 concurrent worker connections" at bounding box center [559, 592] width 625 height 23
click at [650, 610] on li "All paid plans: 20 concurrent worker connections" at bounding box center [559, 621] width 625 height 23
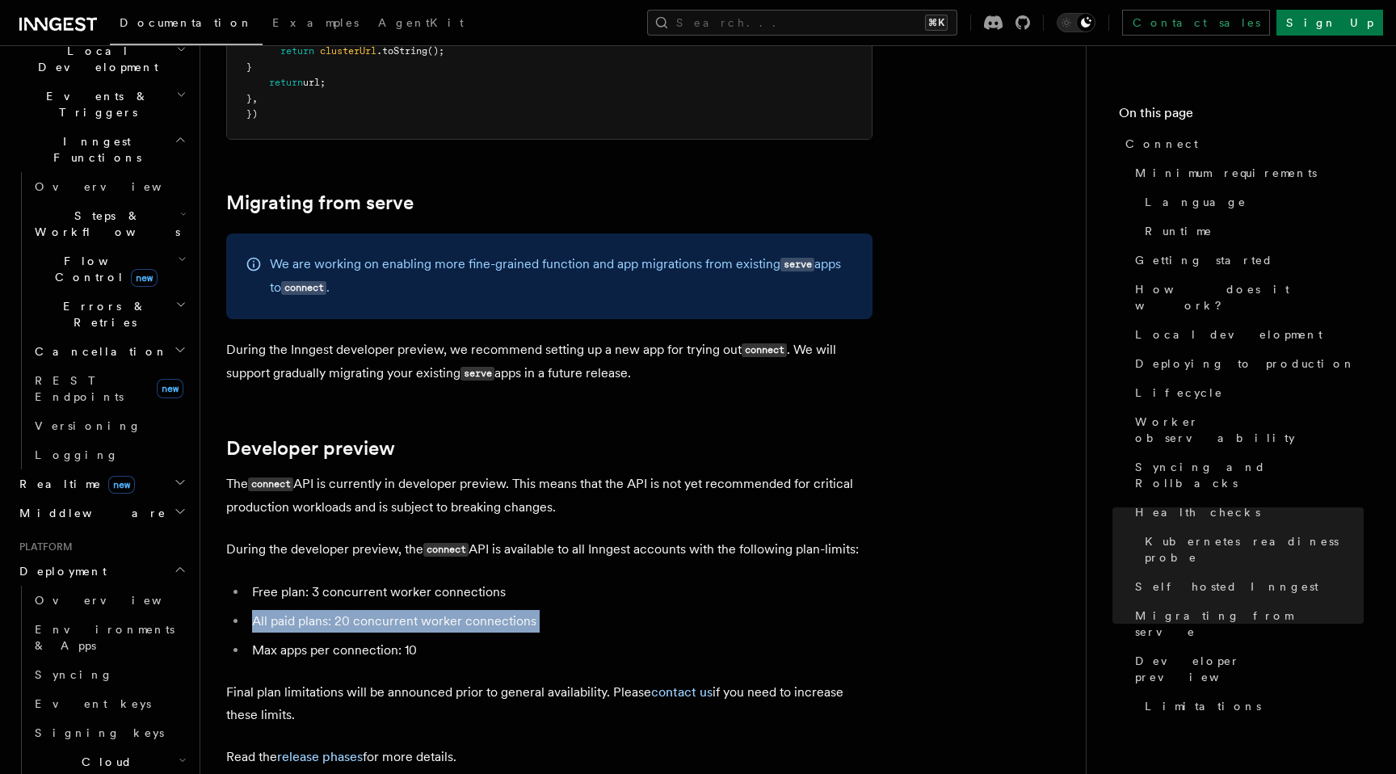
click at [662, 639] on li "Max apps per connection: 10" at bounding box center [559, 650] width 625 height 23
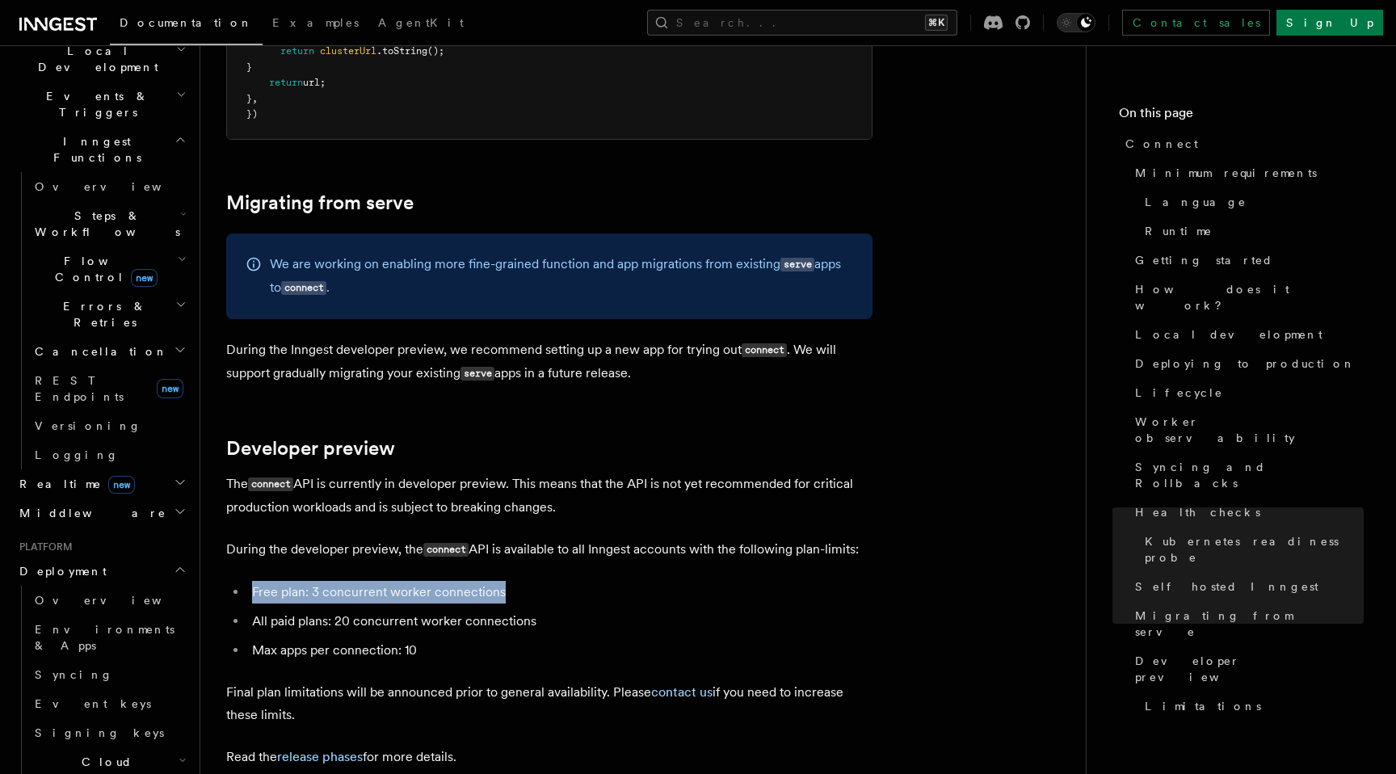
drag, startPoint x: 252, startPoint y: 494, endPoint x: 544, endPoint y: 494, distance: 291.6
click at [544, 581] on li "Free plan: 3 concurrent worker connections" at bounding box center [559, 592] width 625 height 23
click at [498, 639] on li "Max apps per connection: 10" at bounding box center [559, 650] width 625 height 23
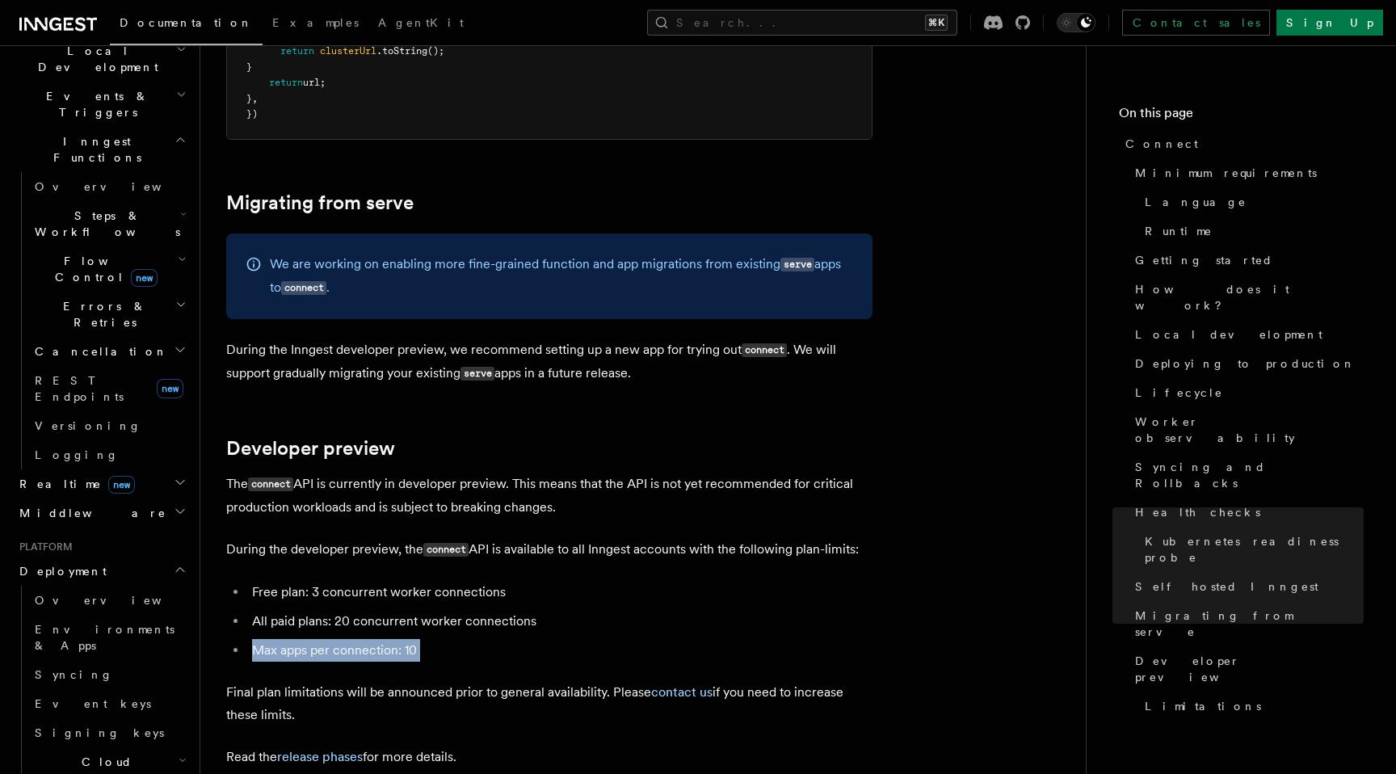
click at [498, 639] on li "Max apps per connection: 10" at bounding box center [559, 650] width 625 height 23
click at [514, 610] on li "All paid plans: 20 concurrent worker connections" at bounding box center [559, 621] width 625 height 23
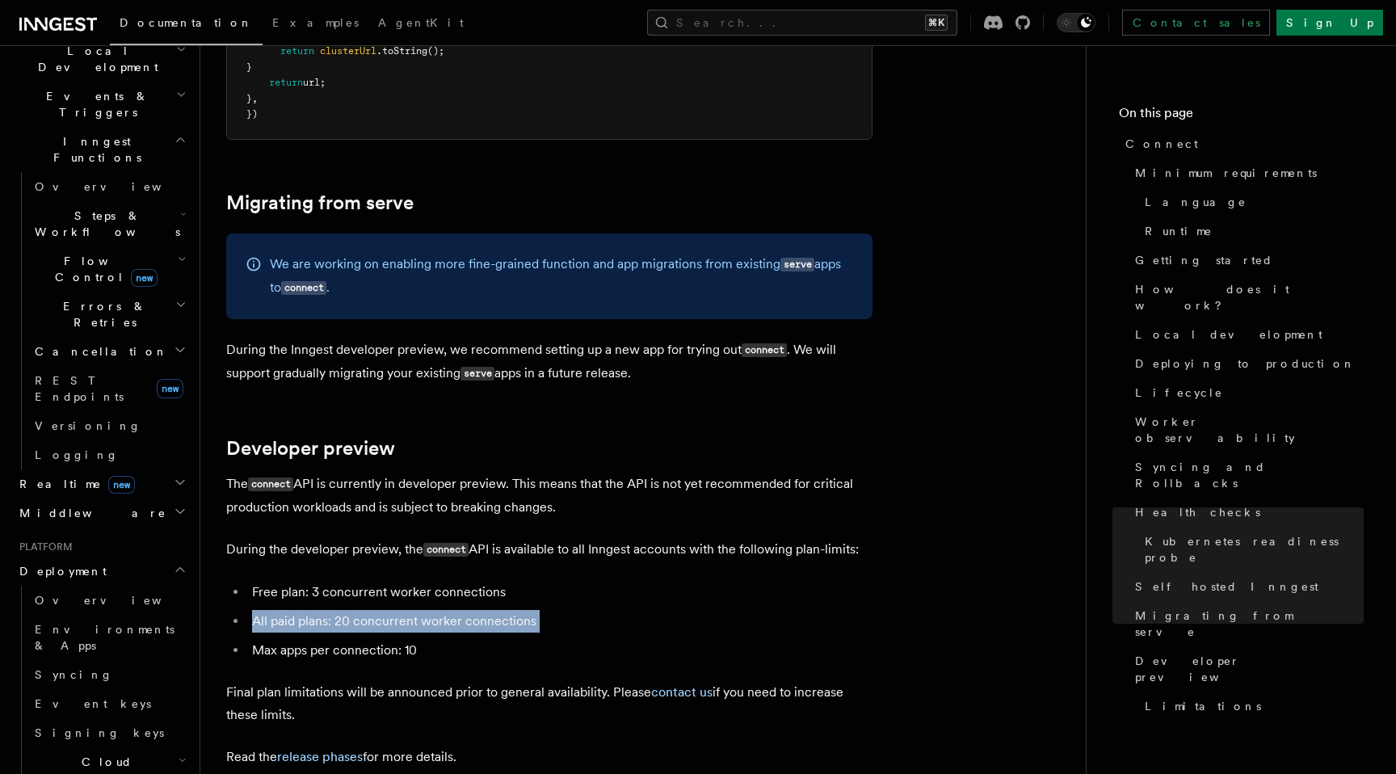
click at [514, 610] on li "All paid plans: 20 concurrent worker connections" at bounding box center [559, 621] width 625 height 23
click at [551, 681] on p "Final plan limitations will be announced prior to general availability. Please …" at bounding box center [549, 703] width 646 height 45
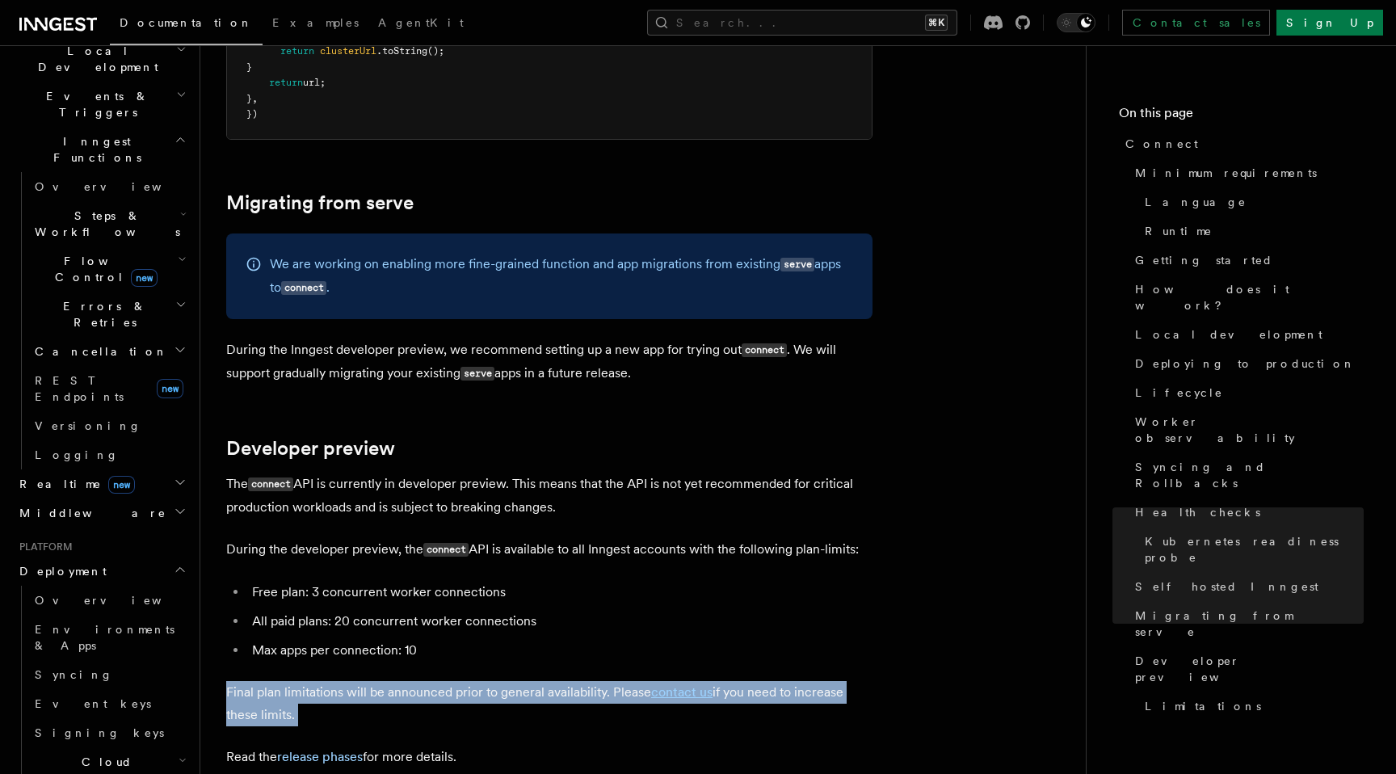
click at [551, 681] on p "Final plan limitations will be announced prior to general availability. Please …" at bounding box center [549, 703] width 646 height 45
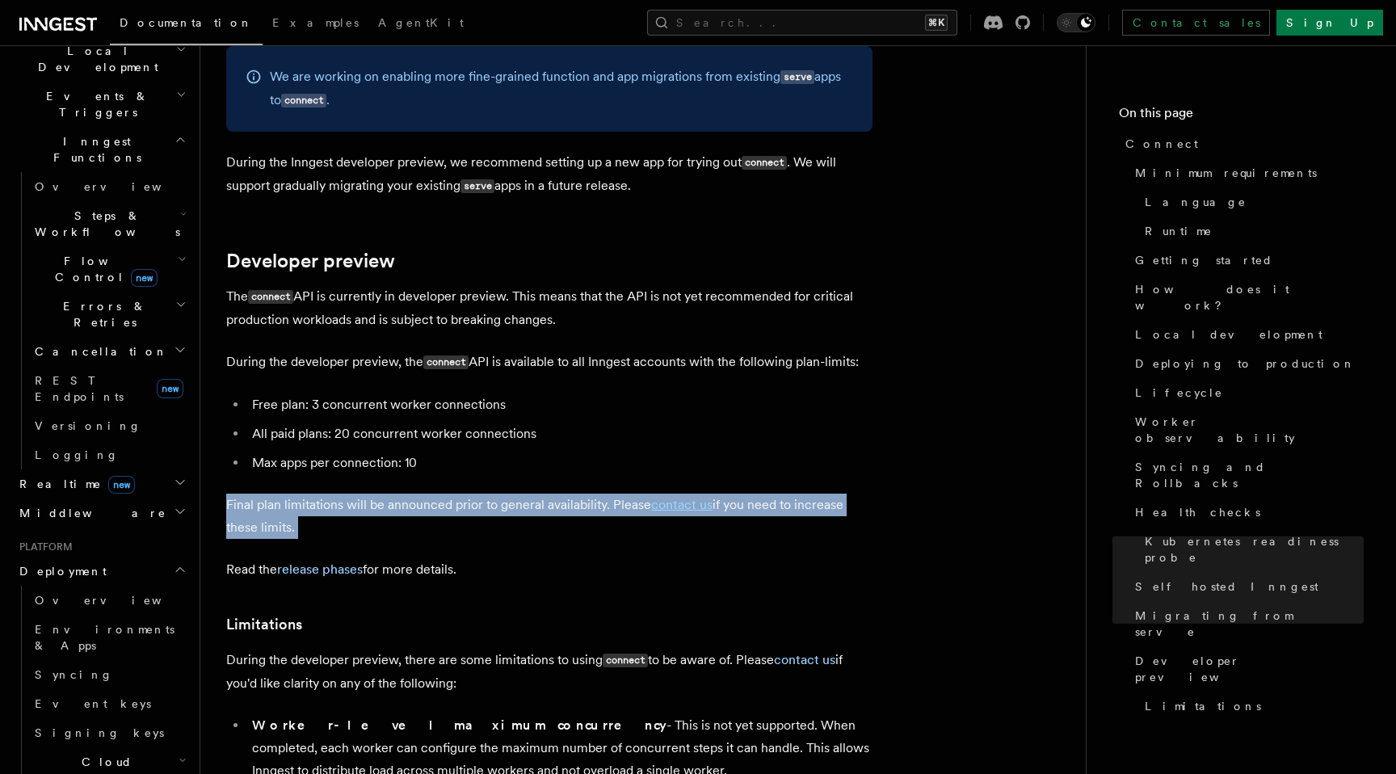
scroll to position [8667, 0]
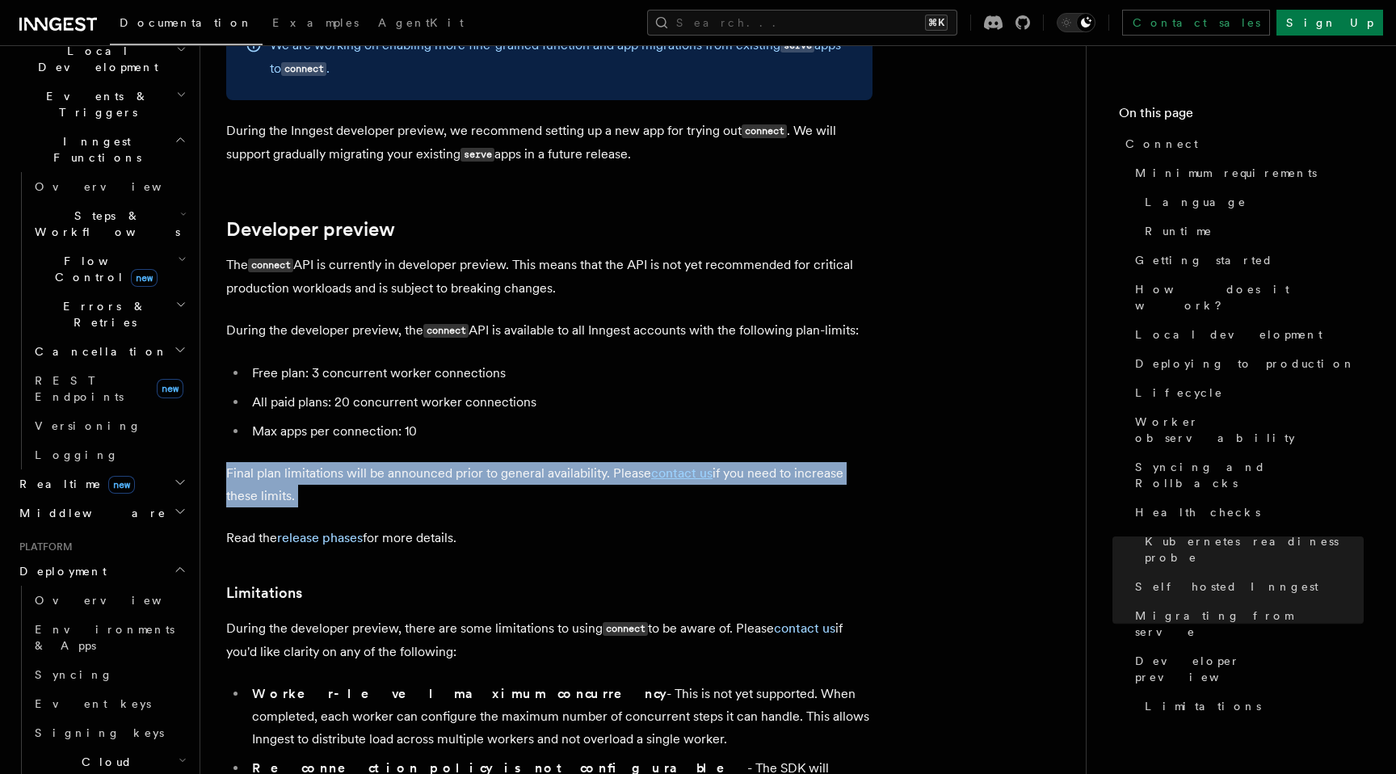
click at [414, 682] on li "Worker-level maximum concurrency - This is not yet supported. When completed, e…" at bounding box center [559, 716] width 625 height 68
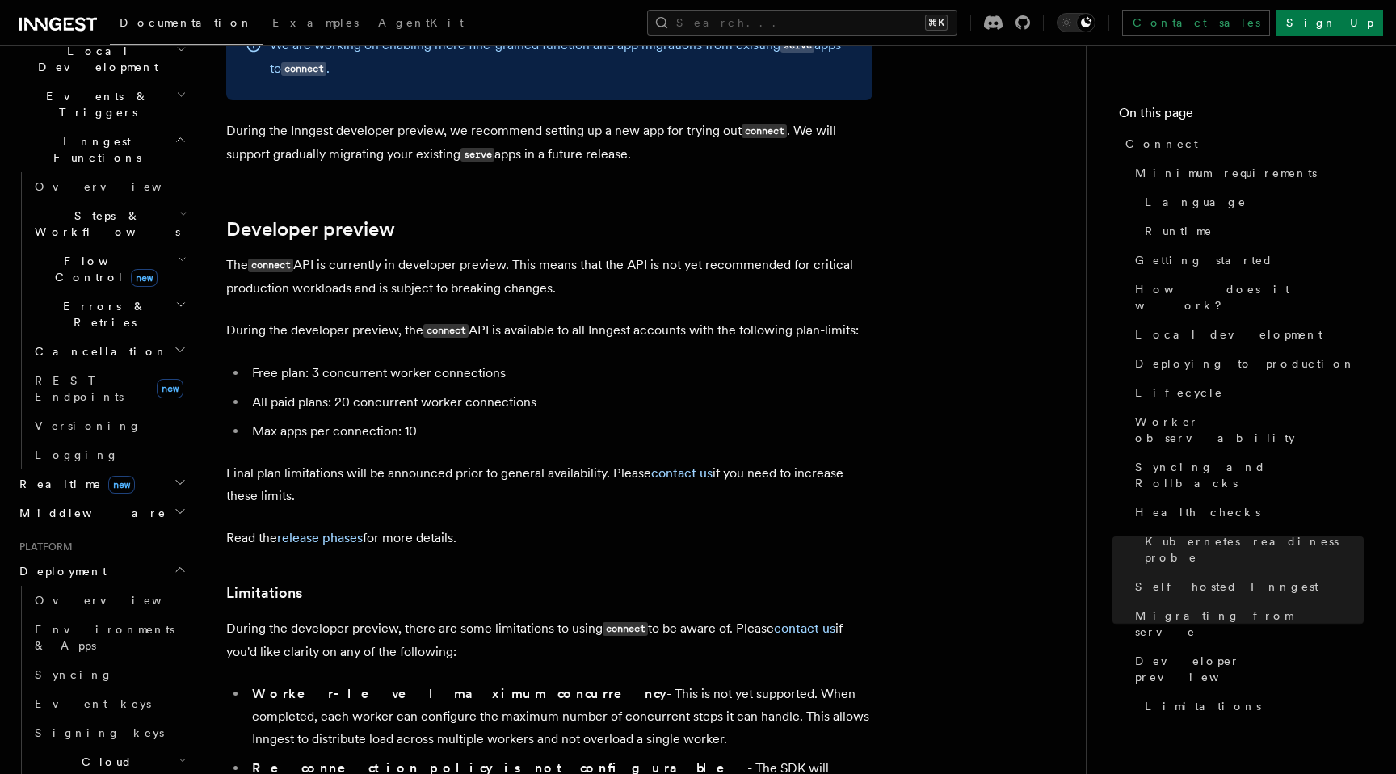
click at [414, 682] on li "Worker-level maximum concurrency - This is not yet supported. When completed, e…" at bounding box center [559, 716] width 625 height 68
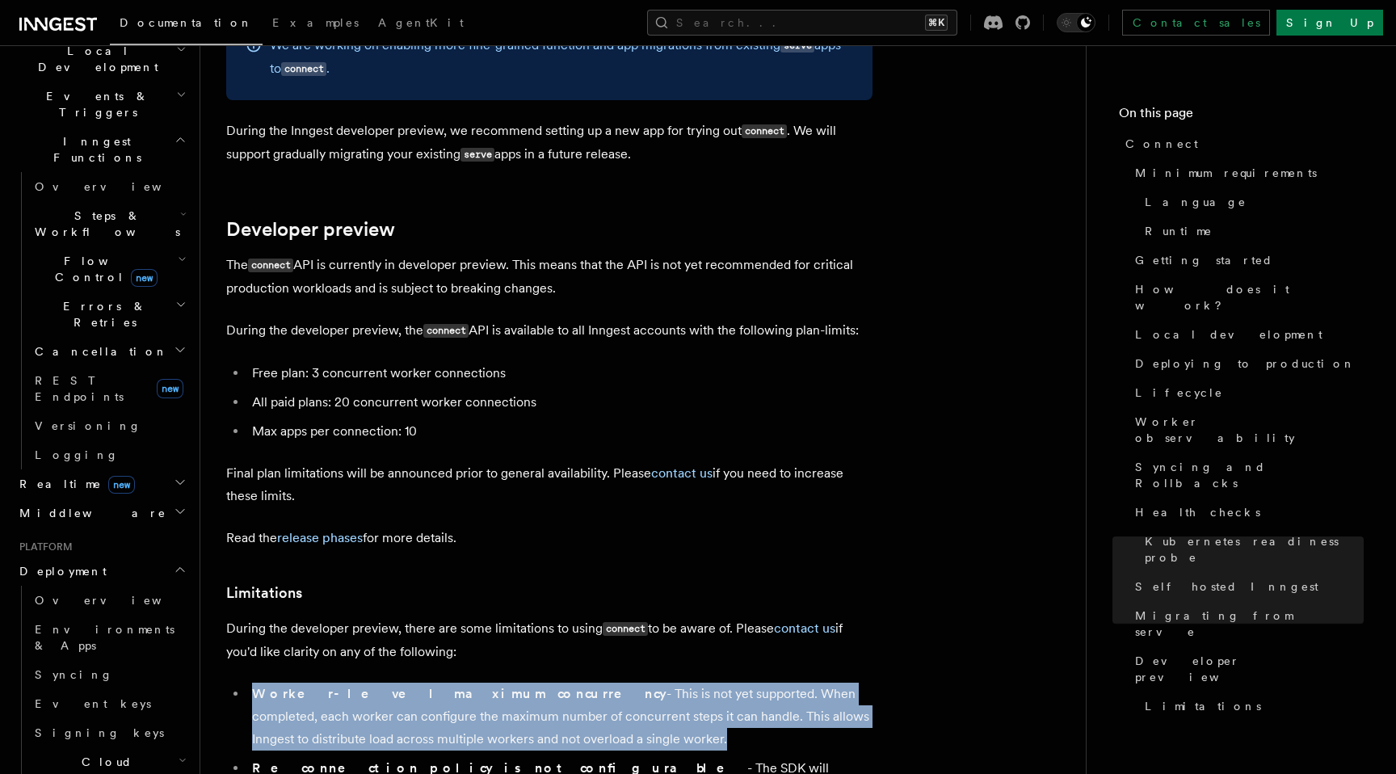
click at [603, 682] on li "Worker-level maximum concurrency - This is not yet supported. When completed, e…" at bounding box center [559, 716] width 625 height 68
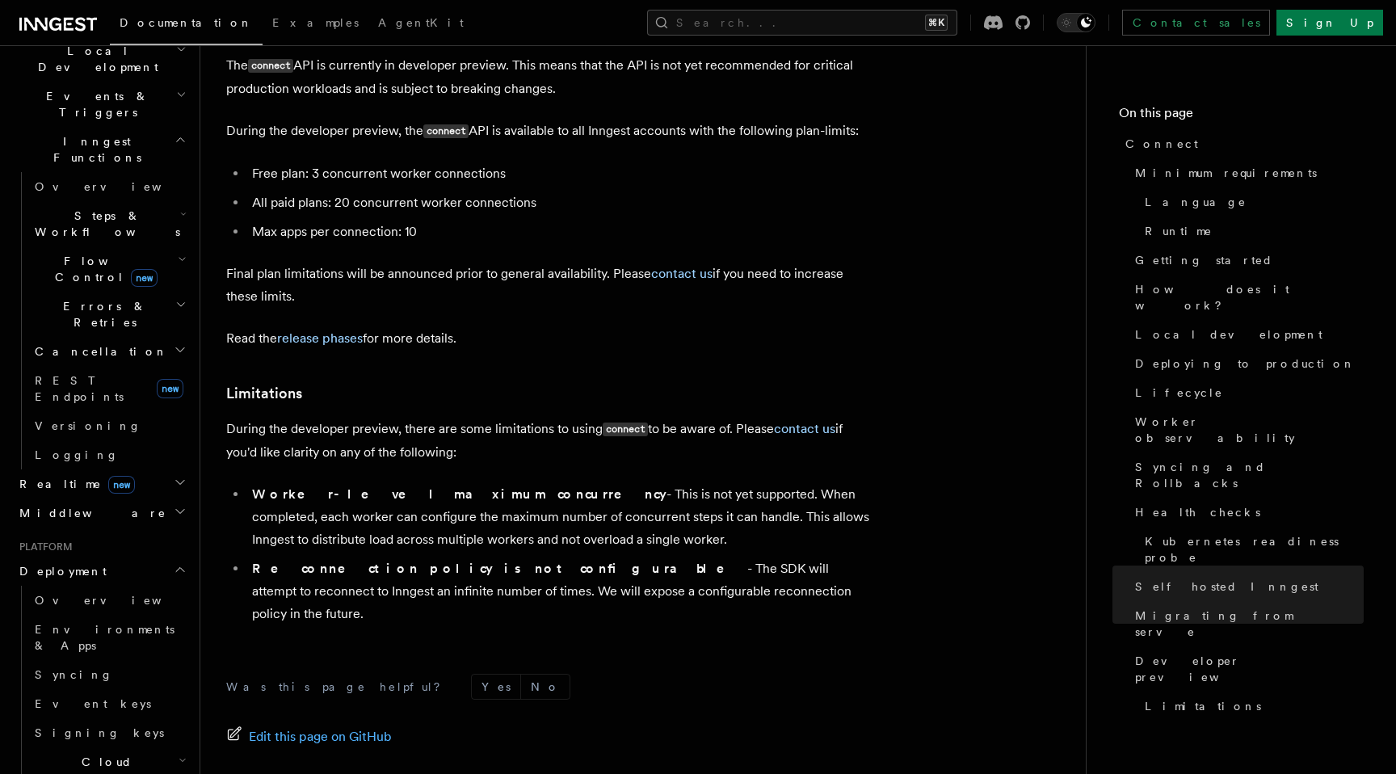
scroll to position [8918, 0]
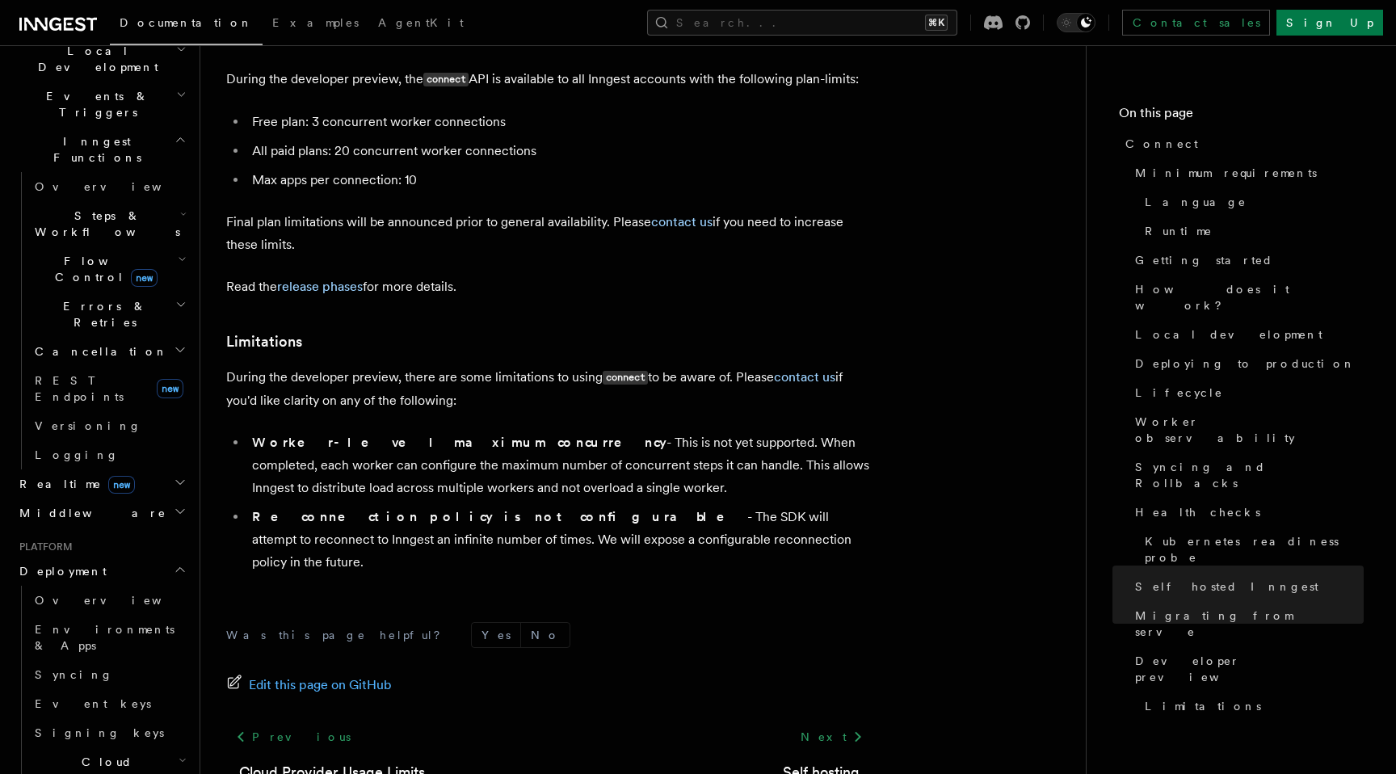
click at [645, 674] on div "Edit this page on GitHub" at bounding box center [549, 685] width 646 height 23
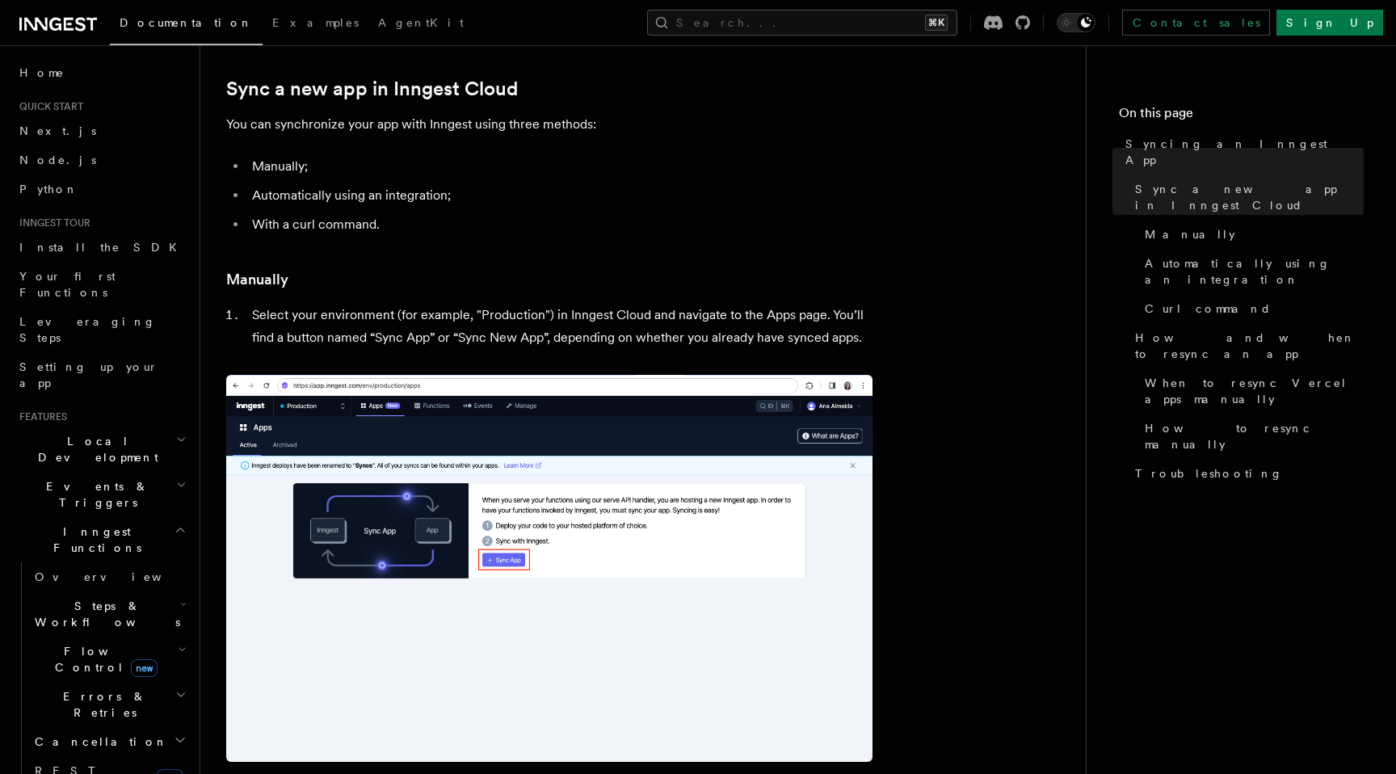
scroll to position [168, 0]
click at [637, 317] on li "Select your environment (for example, "Production") in Inngest Cloud and naviga…" at bounding box center [559, 326] width 625 height 45
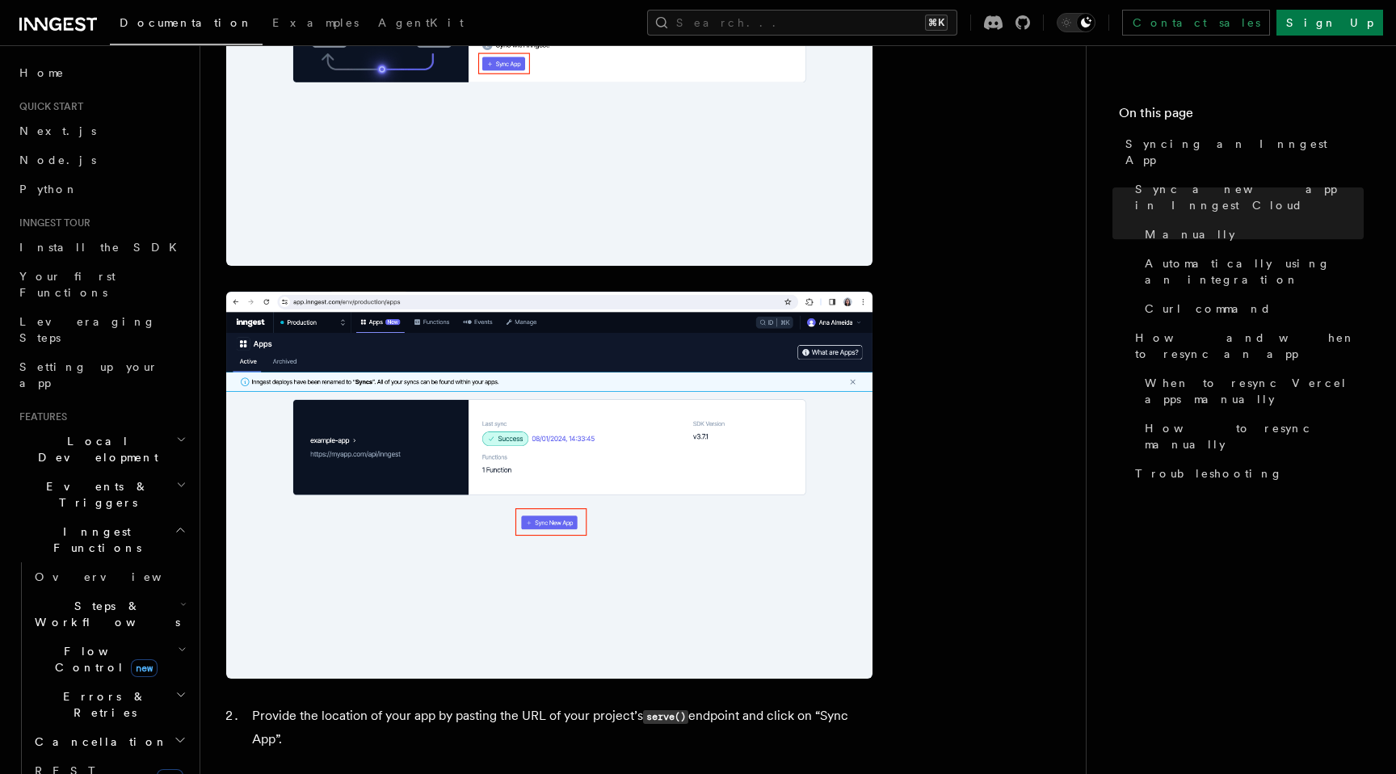
scroll to position [508, 0]
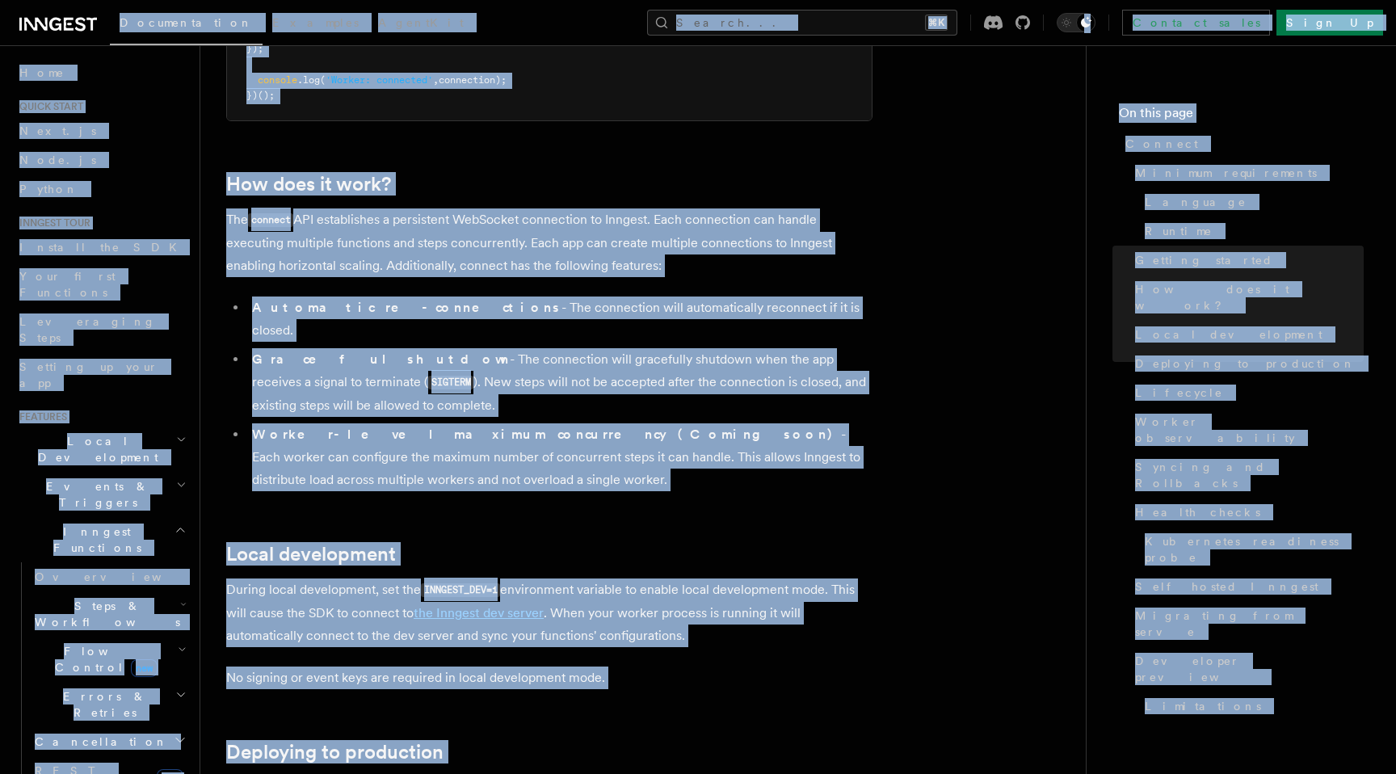
click at [829, 578] on p "During local development, set the INNGEST_DEV=1 environment variable to enable …" at bounding box center [549, 612] width 646 height 69
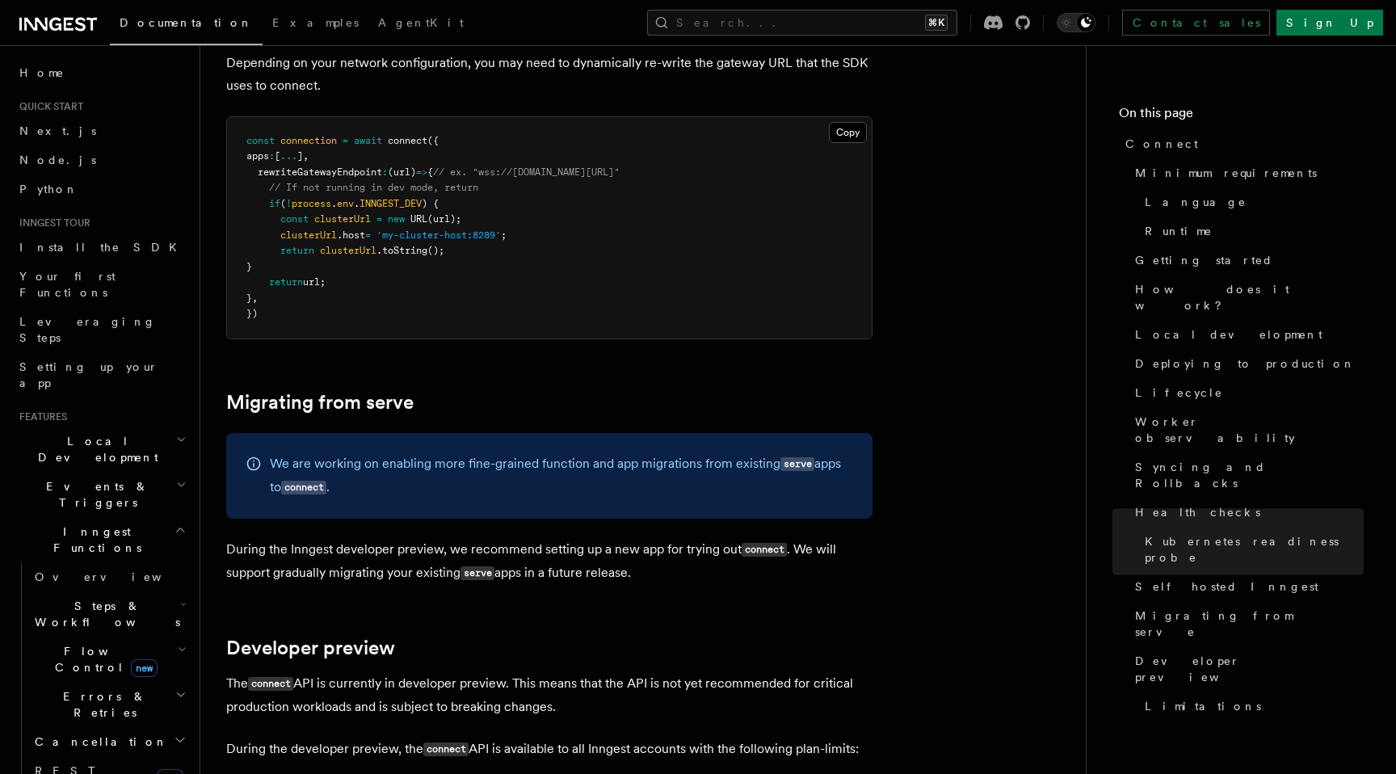
scroll to position [8280, 0]
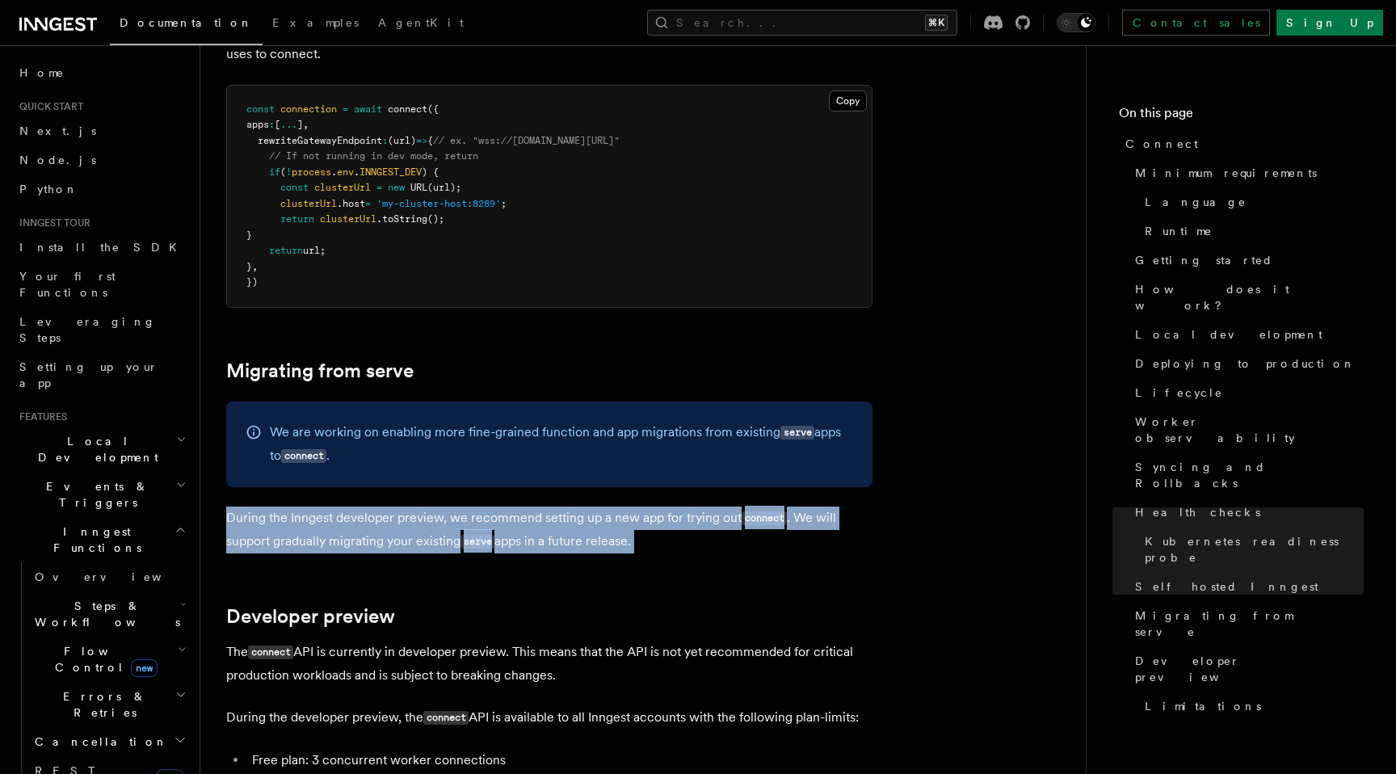
click at [455, 506] on p "During the Inngest developer preview, we recommend setting up a new app for try…" at bounding box center [549, 529] width 646 height 47
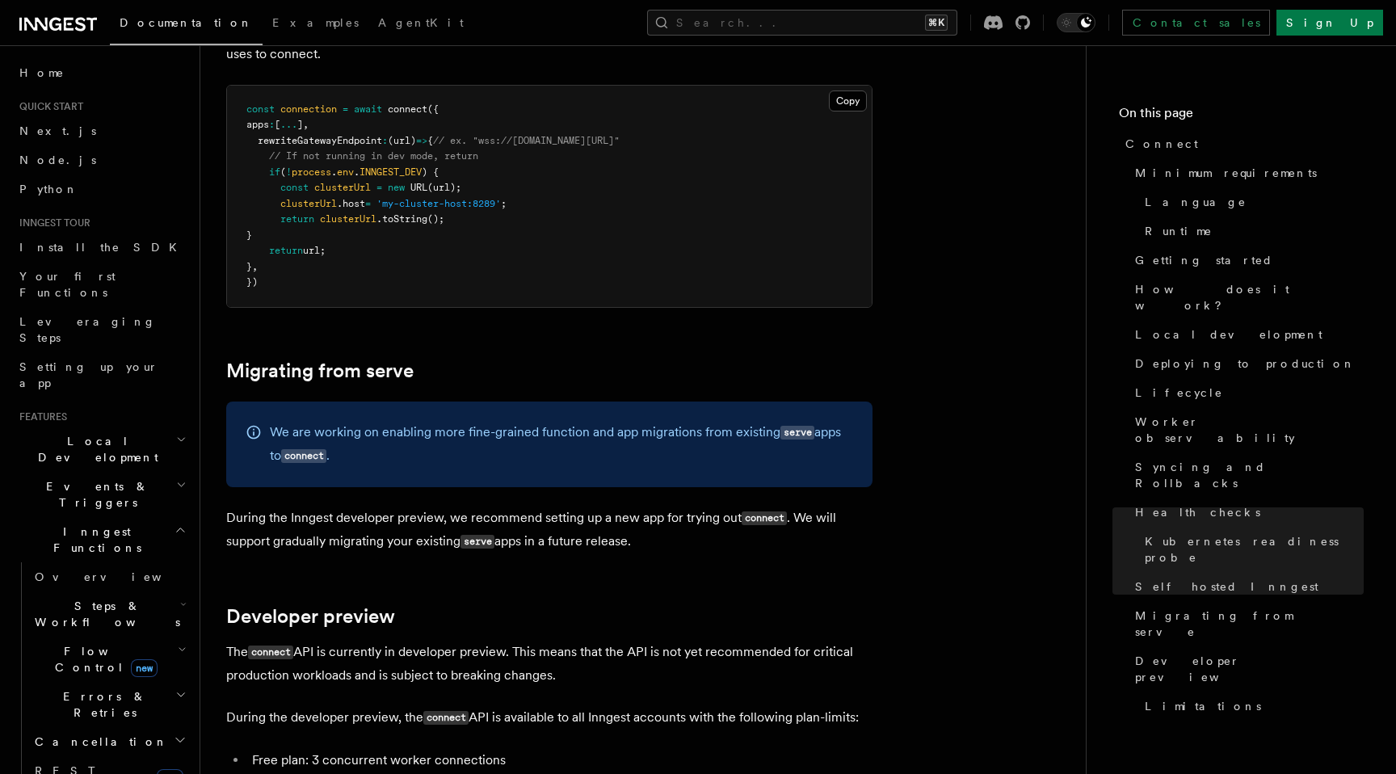
click at [456, 506] on p "During the Inngest developer preview, we recommend setting up a new app for try…" at bounding box center [549, 529] width 646 height 47
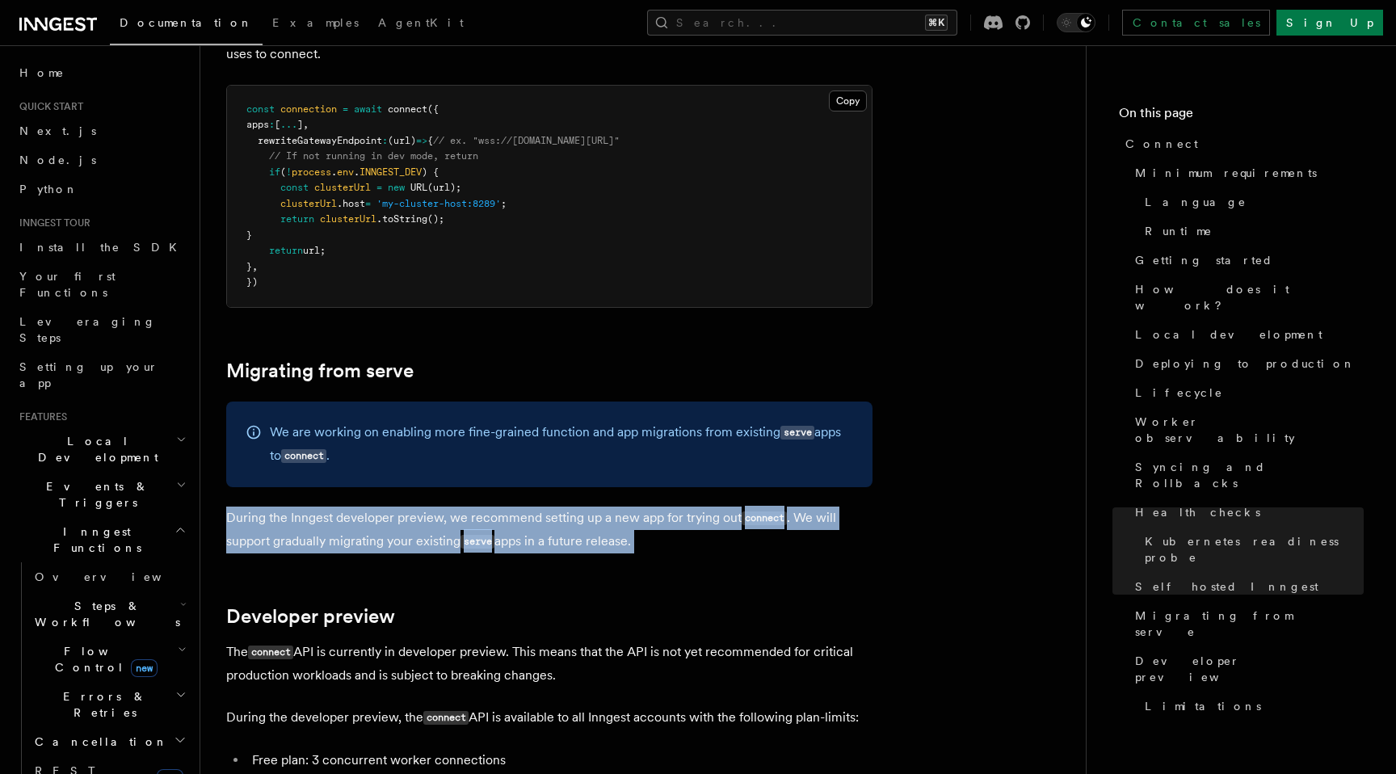
click at [456, 506] on p "During the Inngest developer preview, we recommend setting up a new app for try…" at bounding box center [549, 529] width 646 height 47
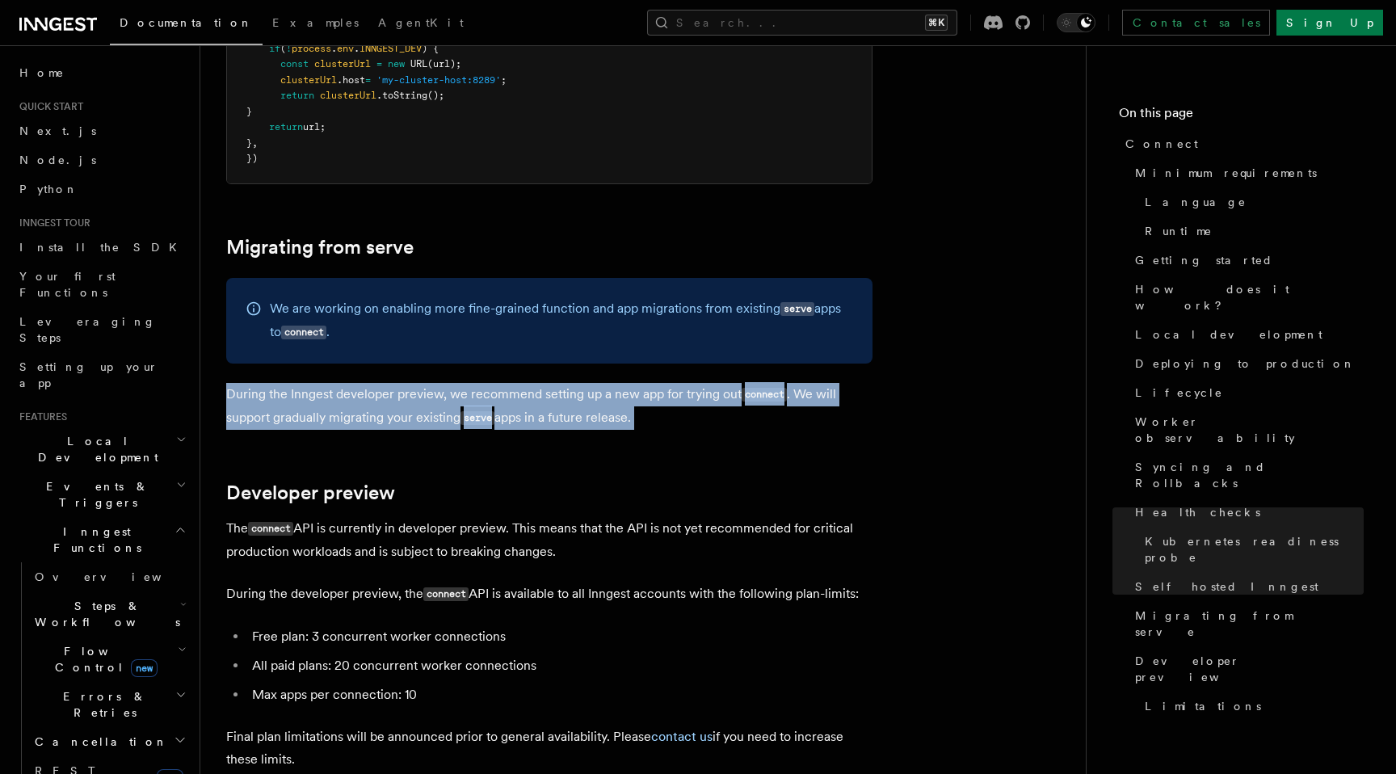
scroll to position [8402, 0]
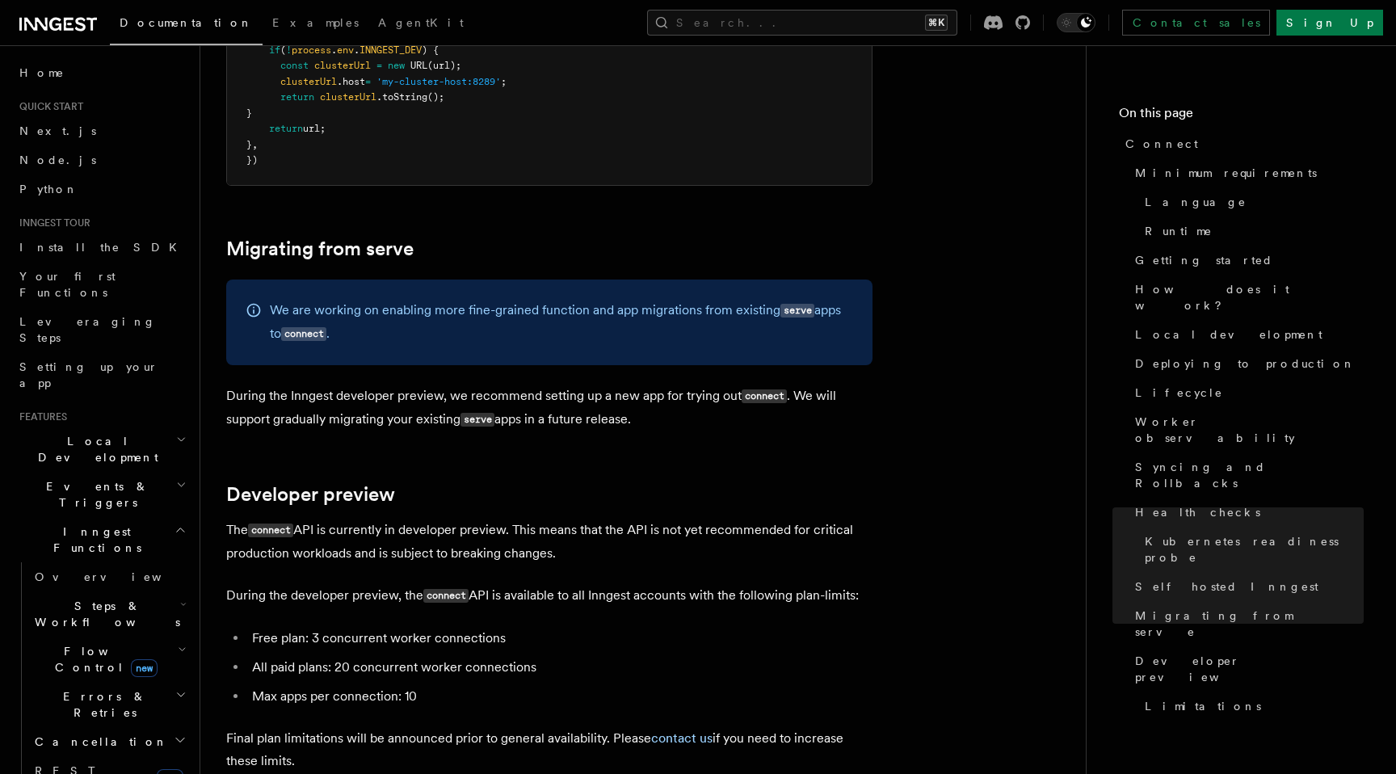
click at [423, 519] on p "The connect API is currently in developer preview. This means that the API is n…" at bounding box center [549, 542] width 646 height 46
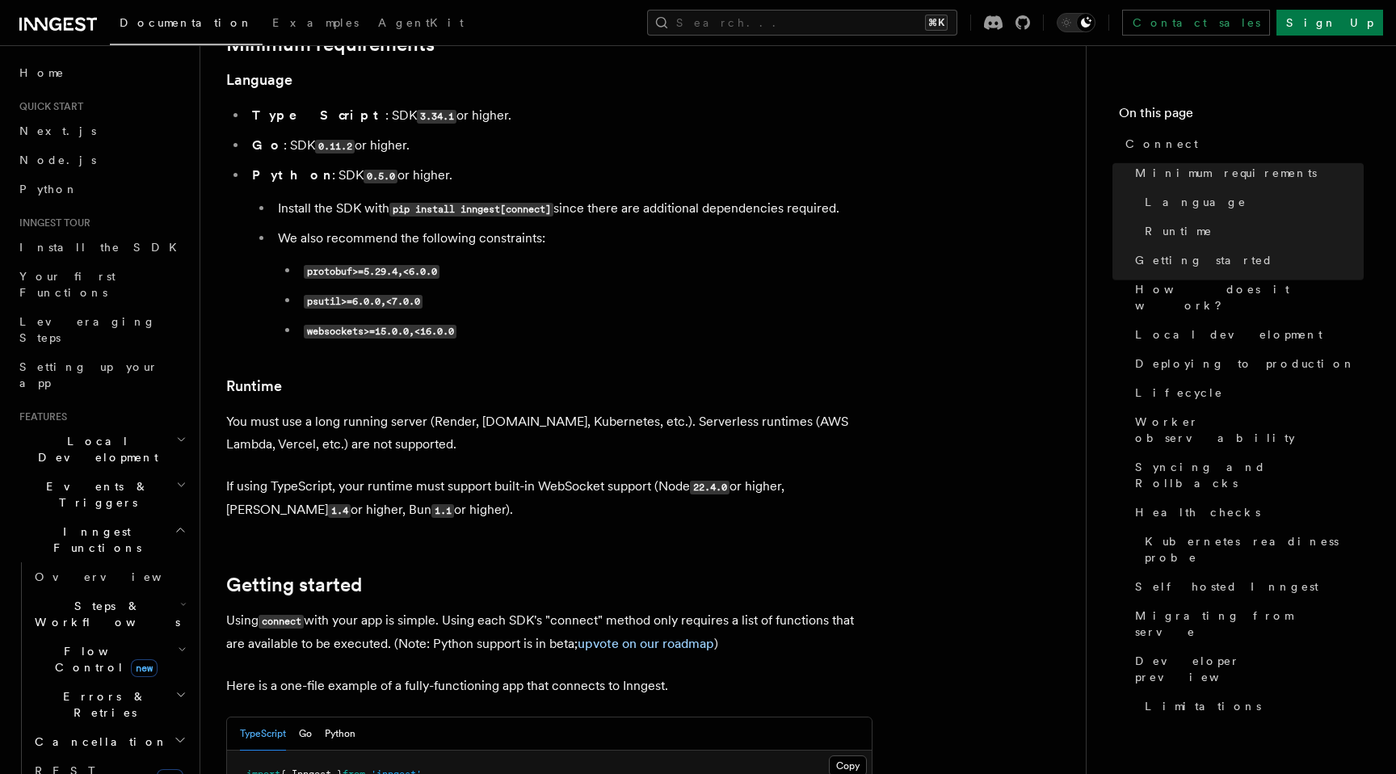
scroll to position [699, 0]
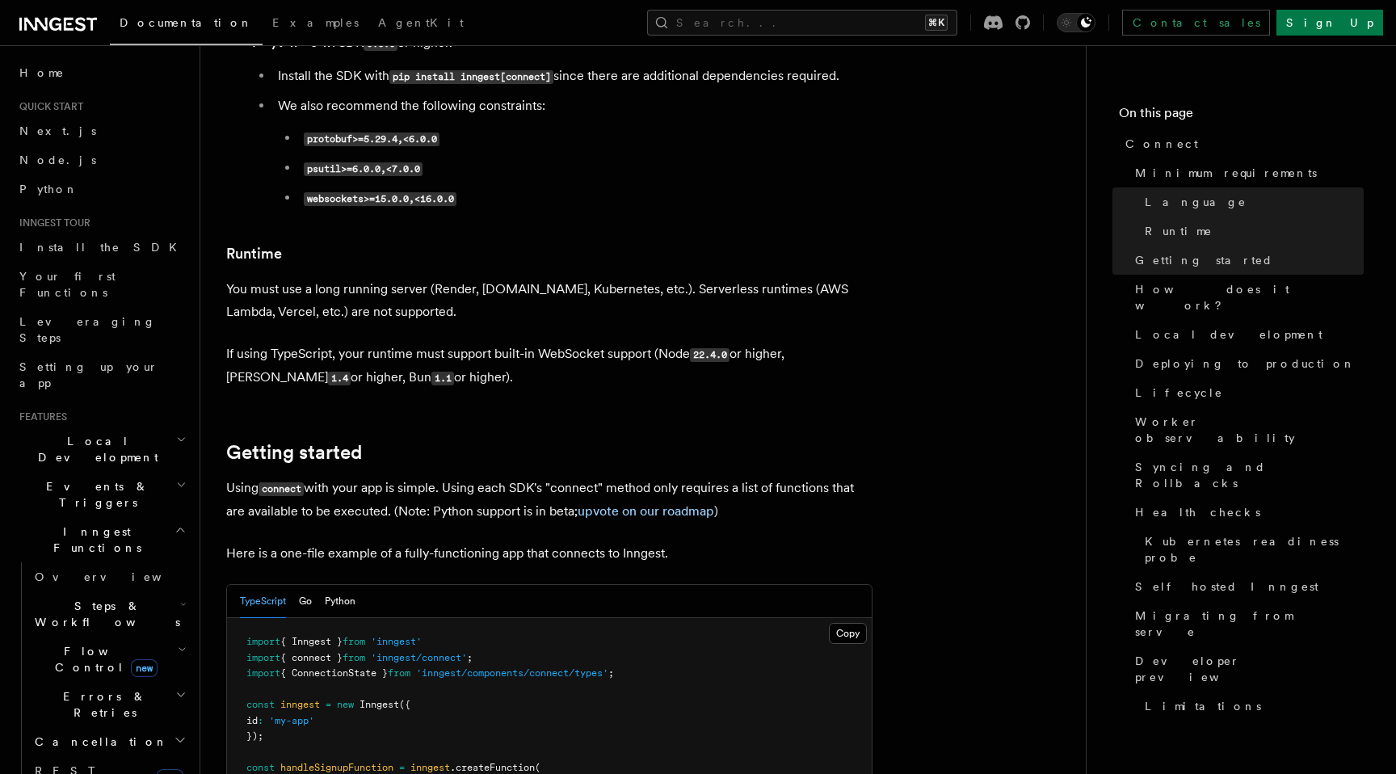
click at [358, 477] on p "Using connect with your app is simple. Using each SDK's "connect" method only r…" at bounding box center [549, 500] width 646 height 46
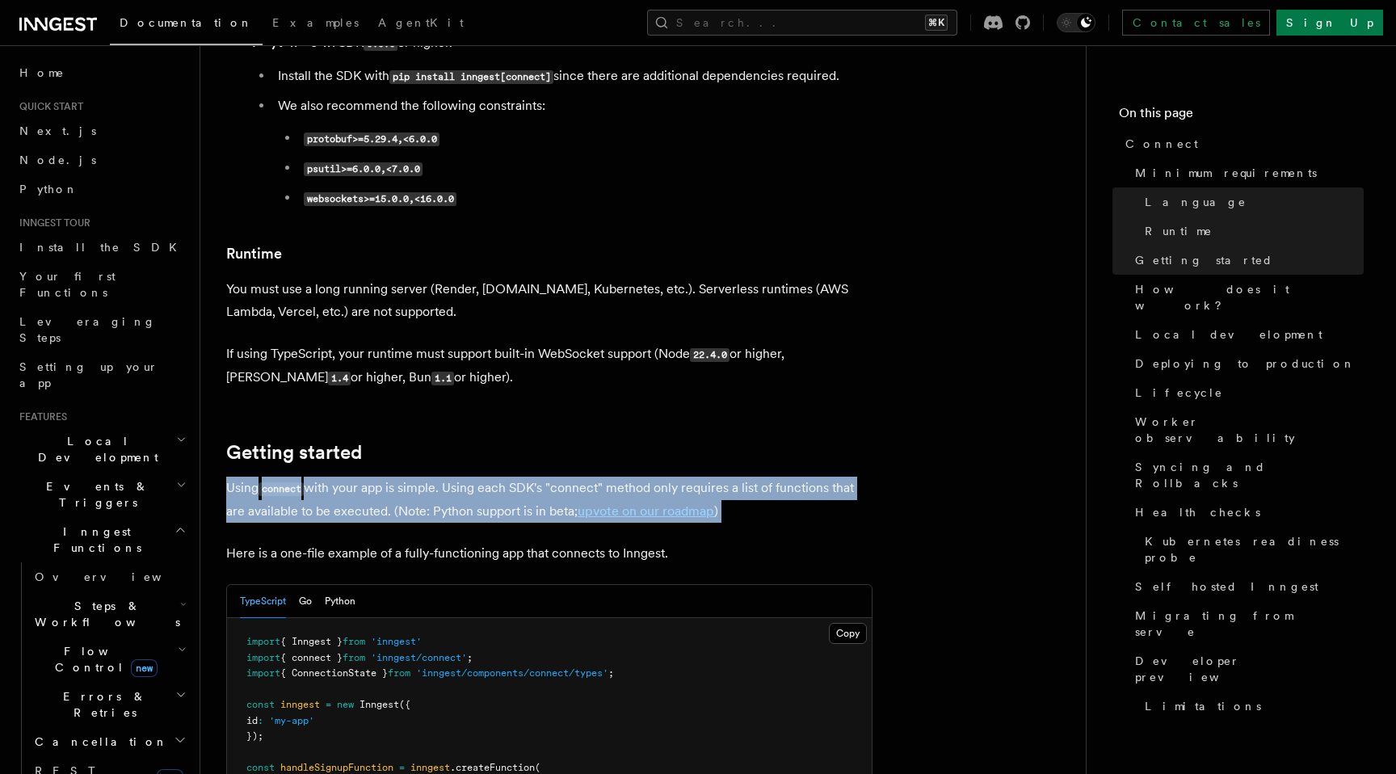
click at [358, 477] on p "Using connect with your app is simple. Using each SDK's "connect" method only r…" at bounding box center [549, 500] width 646 height 46
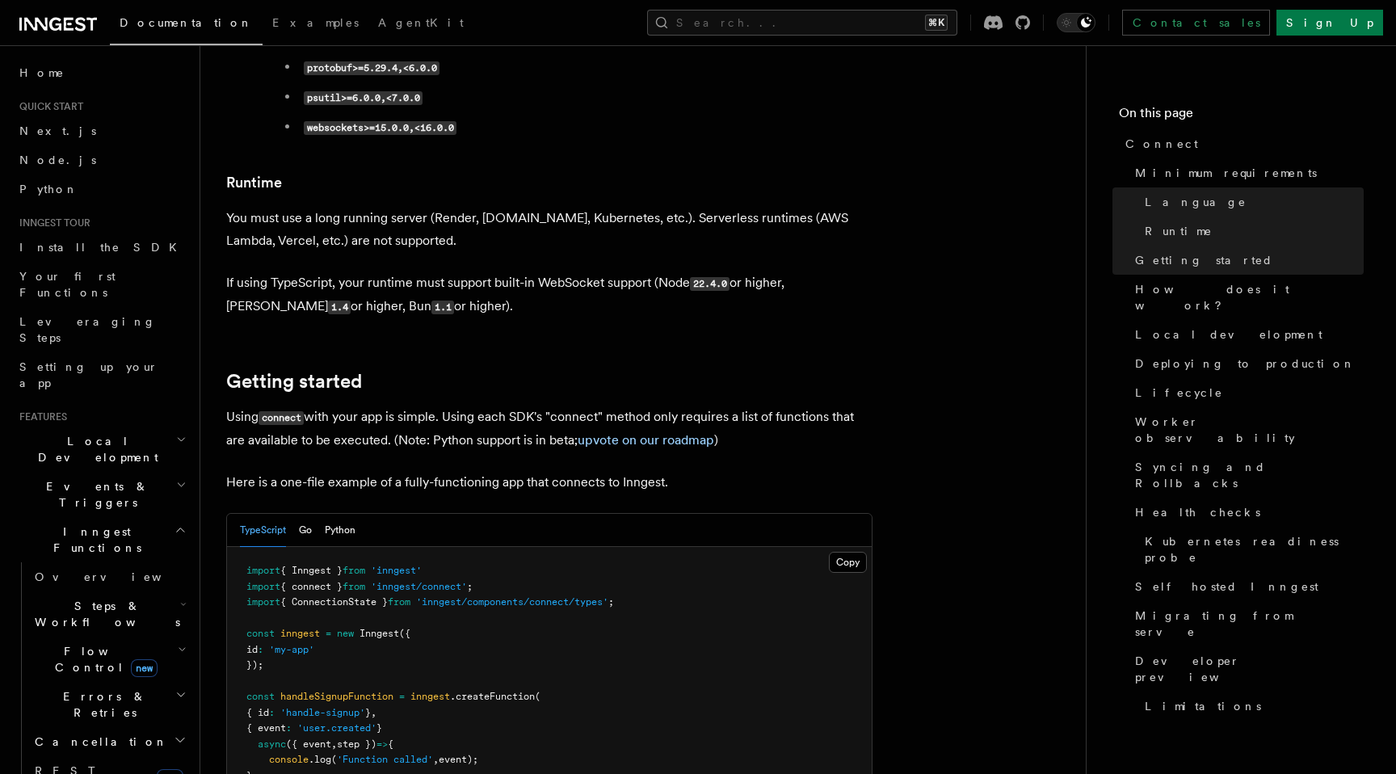
scroll to position [780, 0]
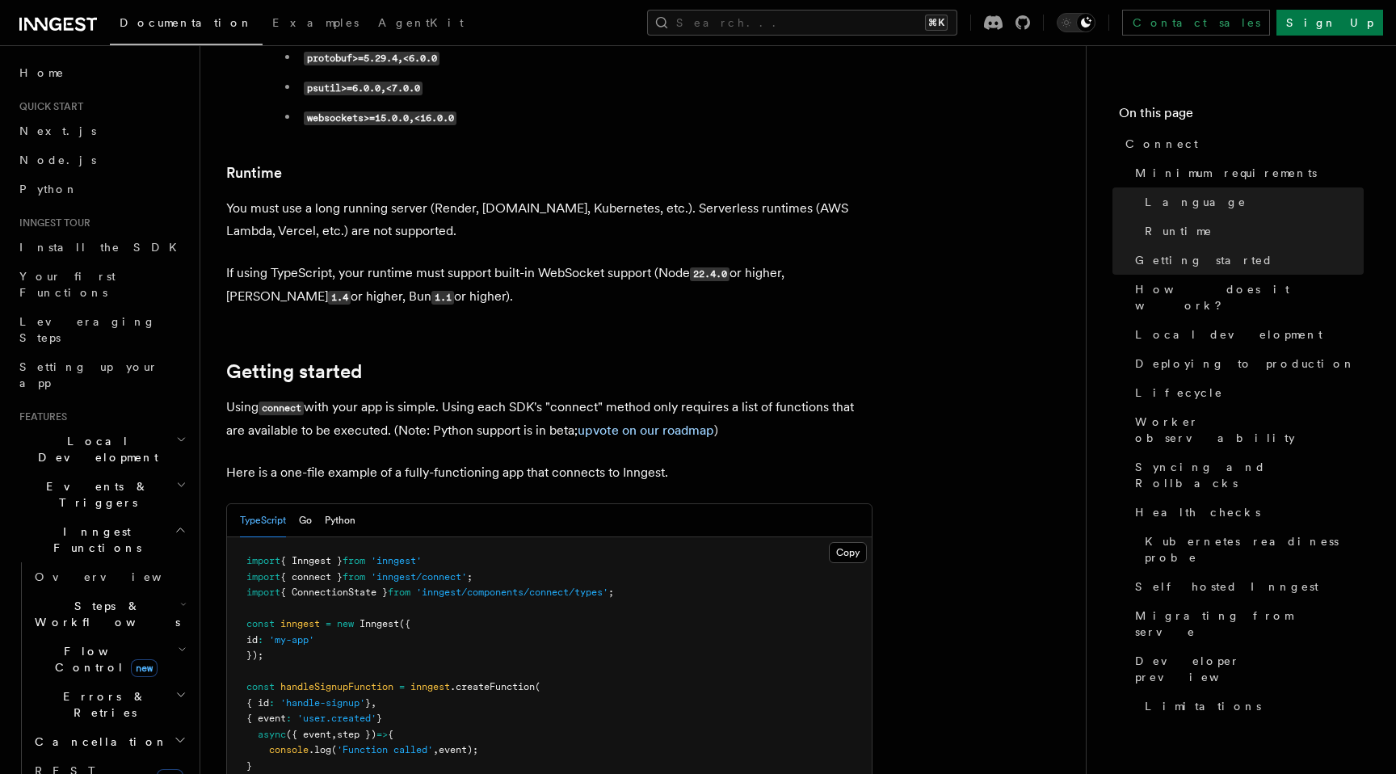
click at [353, 461] on p "Here is a one-file example of a fully-functioning app that connects to Inngest." at bounding box center [549, 472] width 646 height 23
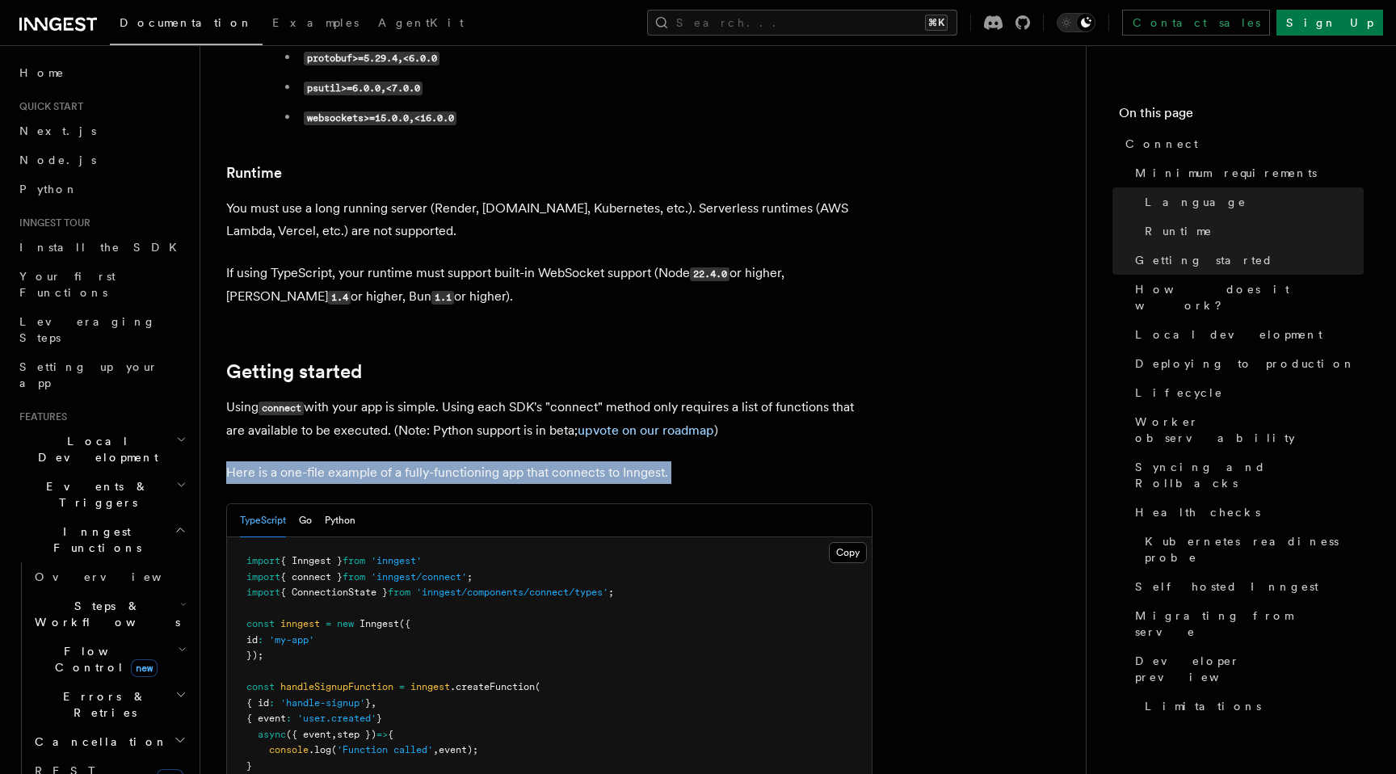
click at [353, 461] on p "Here is a one-file example of a fully-functioning app that connects to Inngest." at bounding box center [549, 472] width 646 height 23
click at [401, 461] on p "Here is a one-file example of a fully-functioning app that connects to Inngest." at bounding box center [549, 472] width 646 height 23
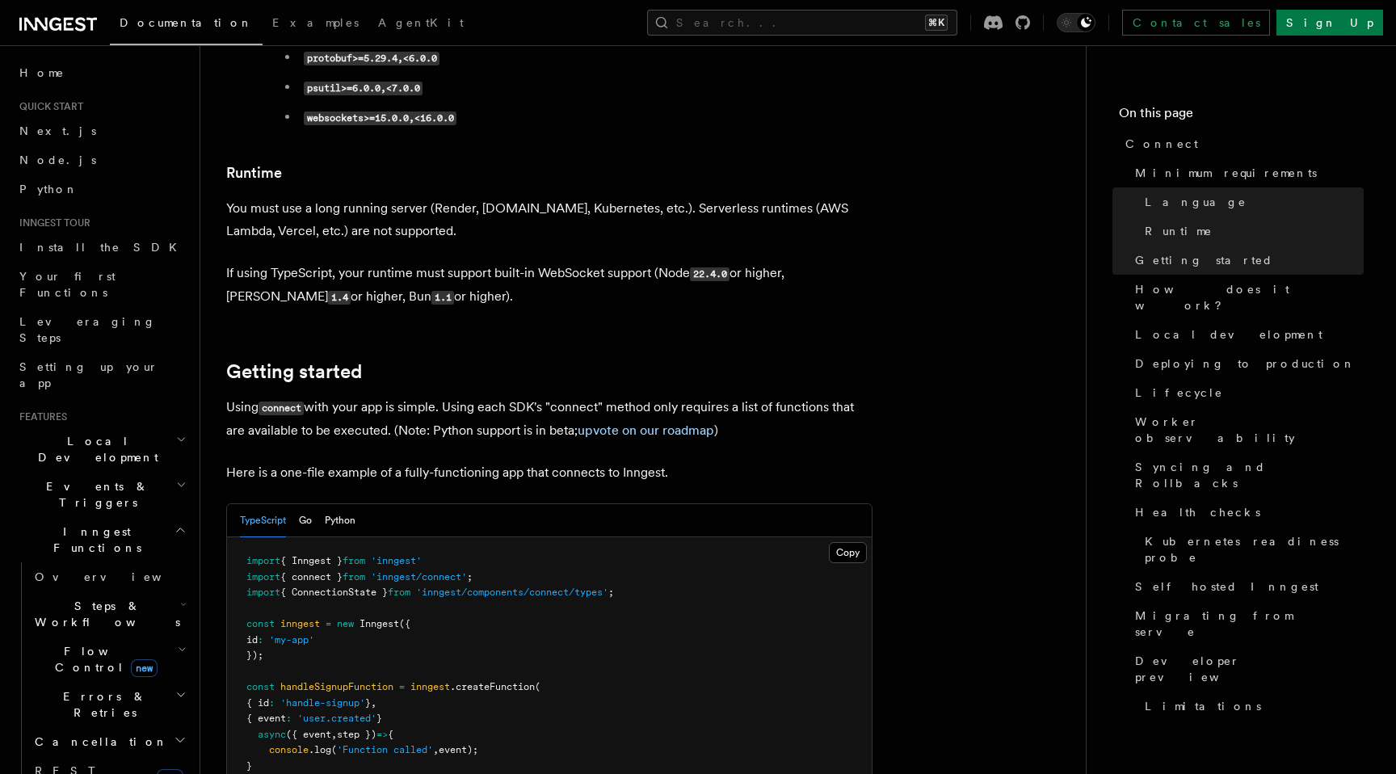
click at [458, 461] on p "Here is a one-file example of a fully-functioning app that connects to Inngest." at bounding box center [549, 472] width 646 height 23
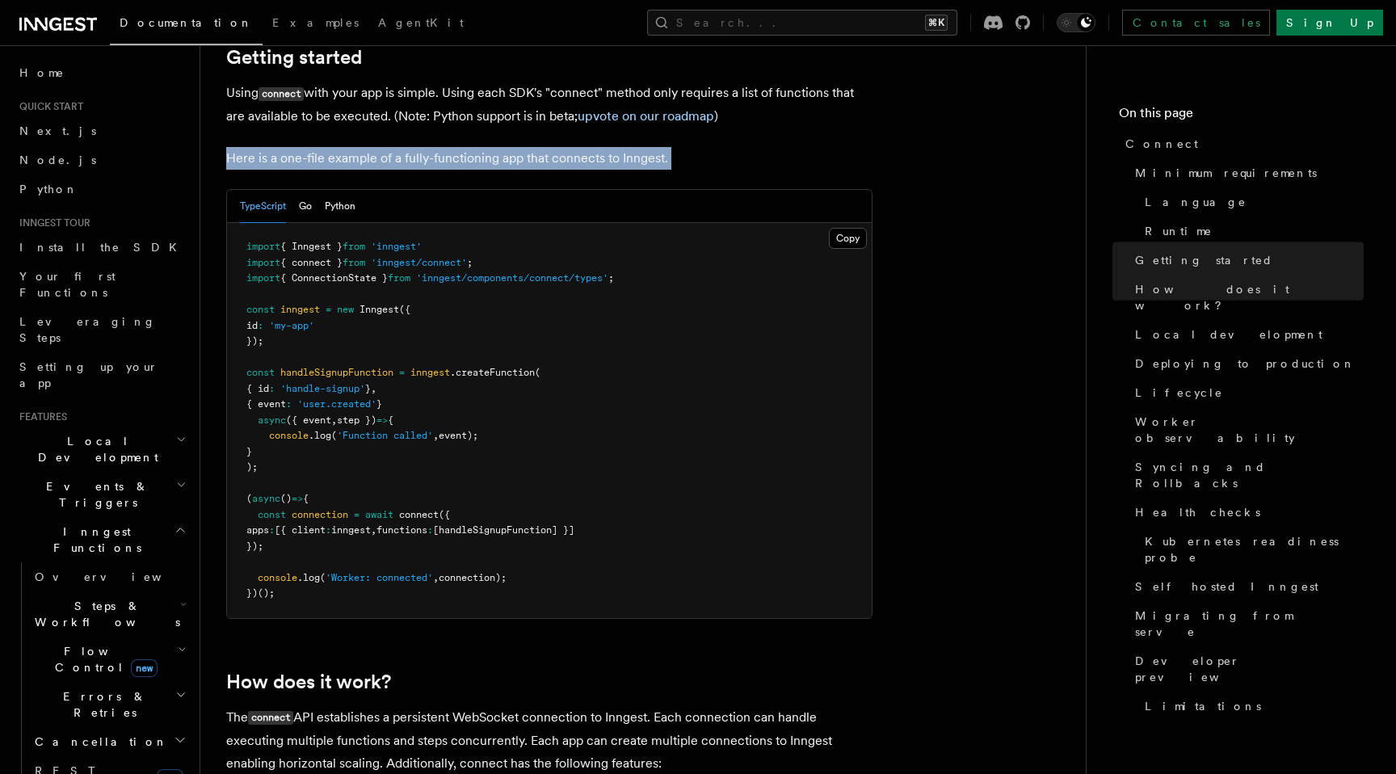
scroll to position [1096, 0]
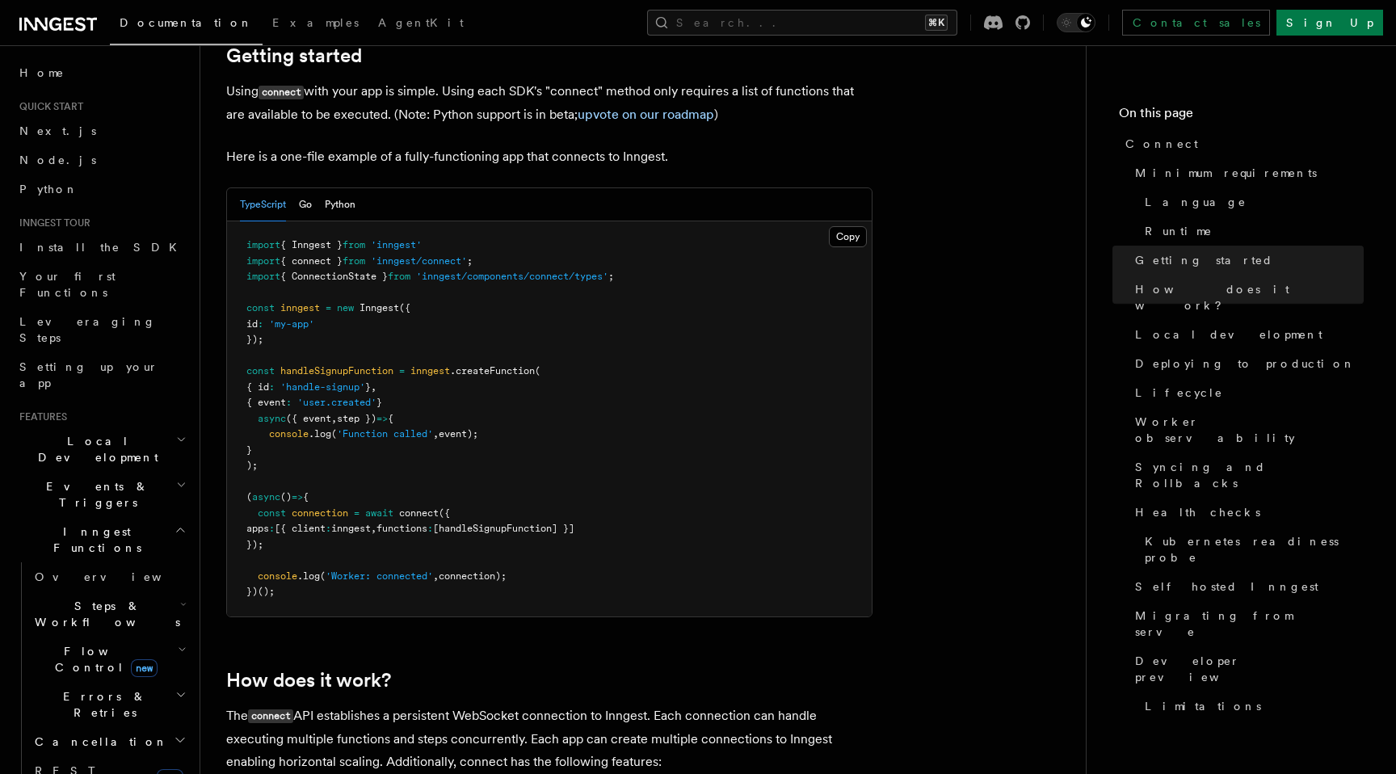
click at [440, 271] on span "'inngest/components/connect/types'" at bounding box center [512, 276] width 192 height 11
click at [426, 271] on pre "import { Inngest } from 'inngest' import { connect } from 'inngest/connect' ; i…" at bounding box center [549, 418] width 645 height 395
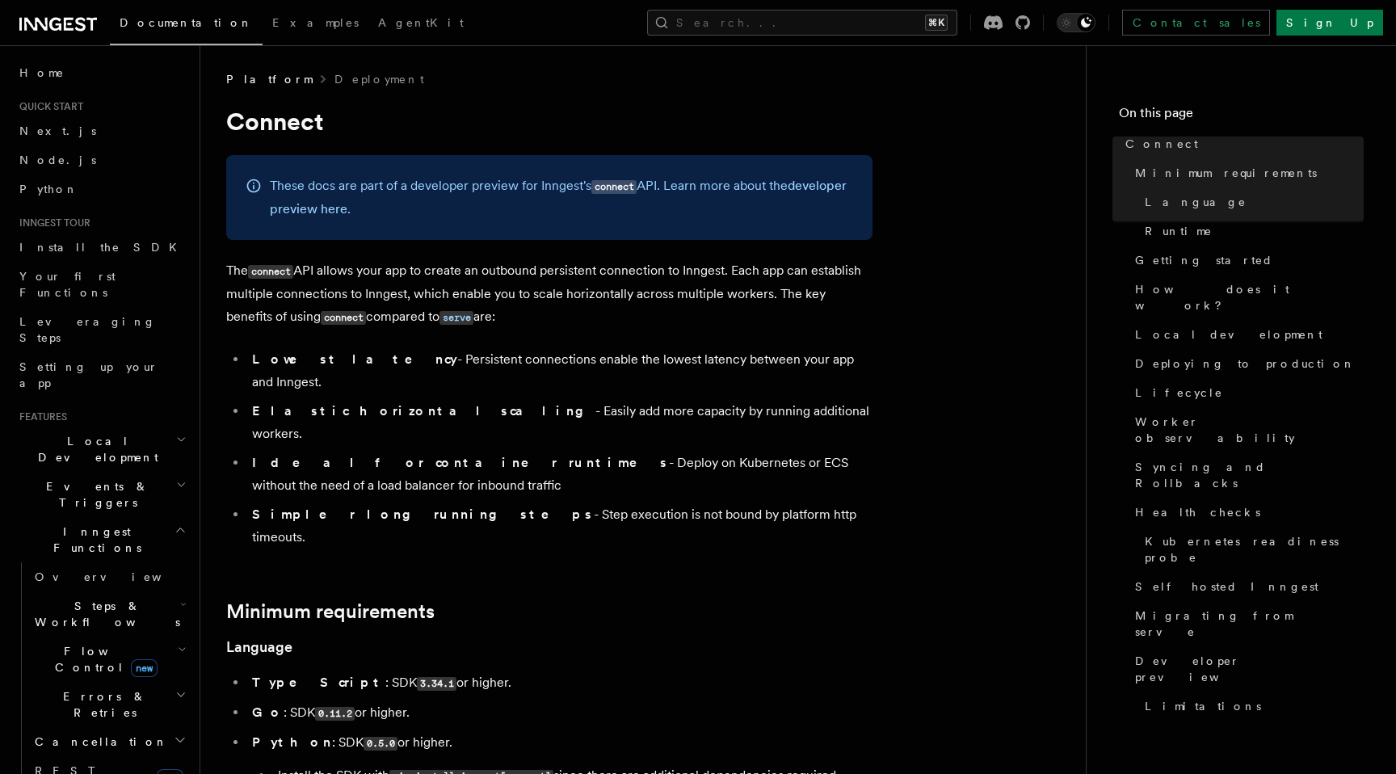
scroll to position [1223, 0]
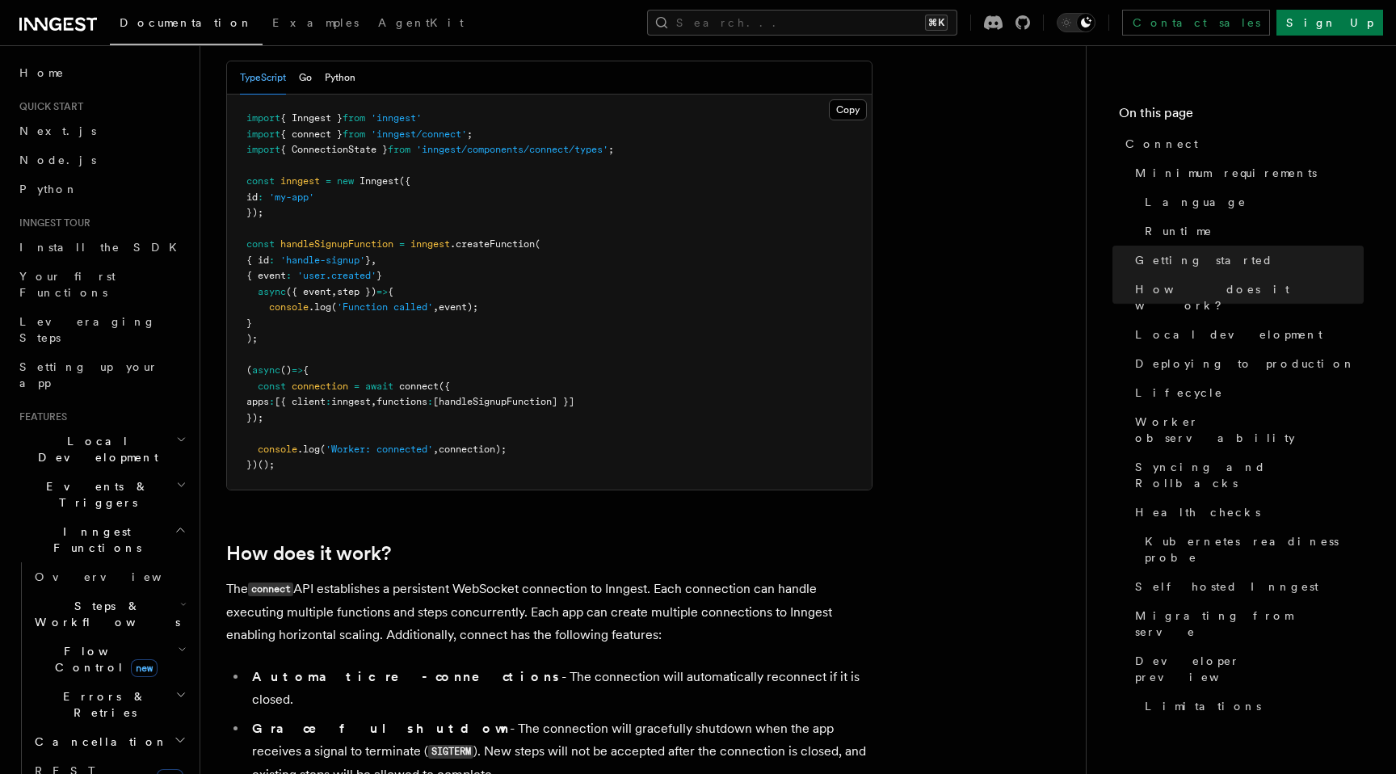
click at [608, 403] on pre "import { Inngest } from 'inngest' import { connect } from 'inngest/connect' ; i…" at bounding box center [549, 291] width 645 height 395
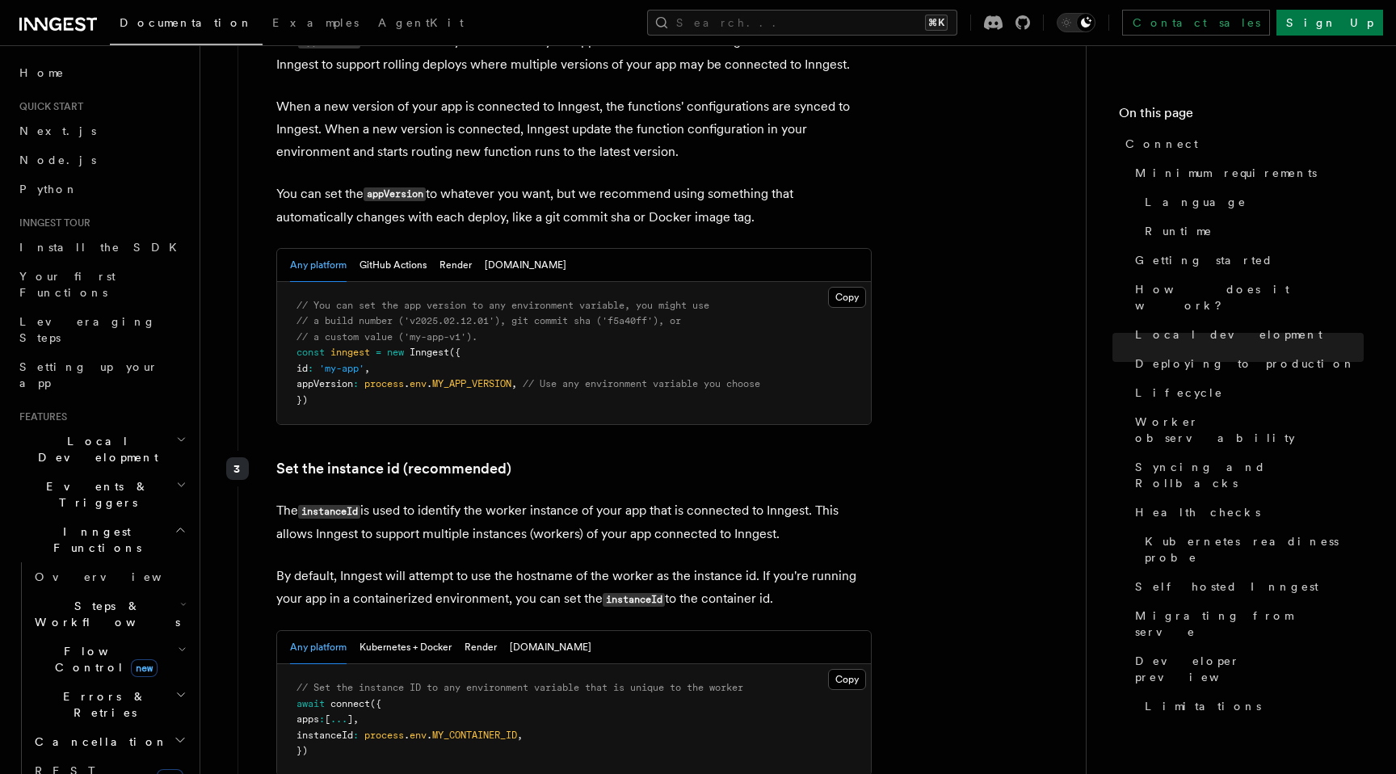
click at [549, 499] on p "The instanceId is used to identify the worker instance of your app that is conn…" at bounding box center [573, 522] width 595 height 46
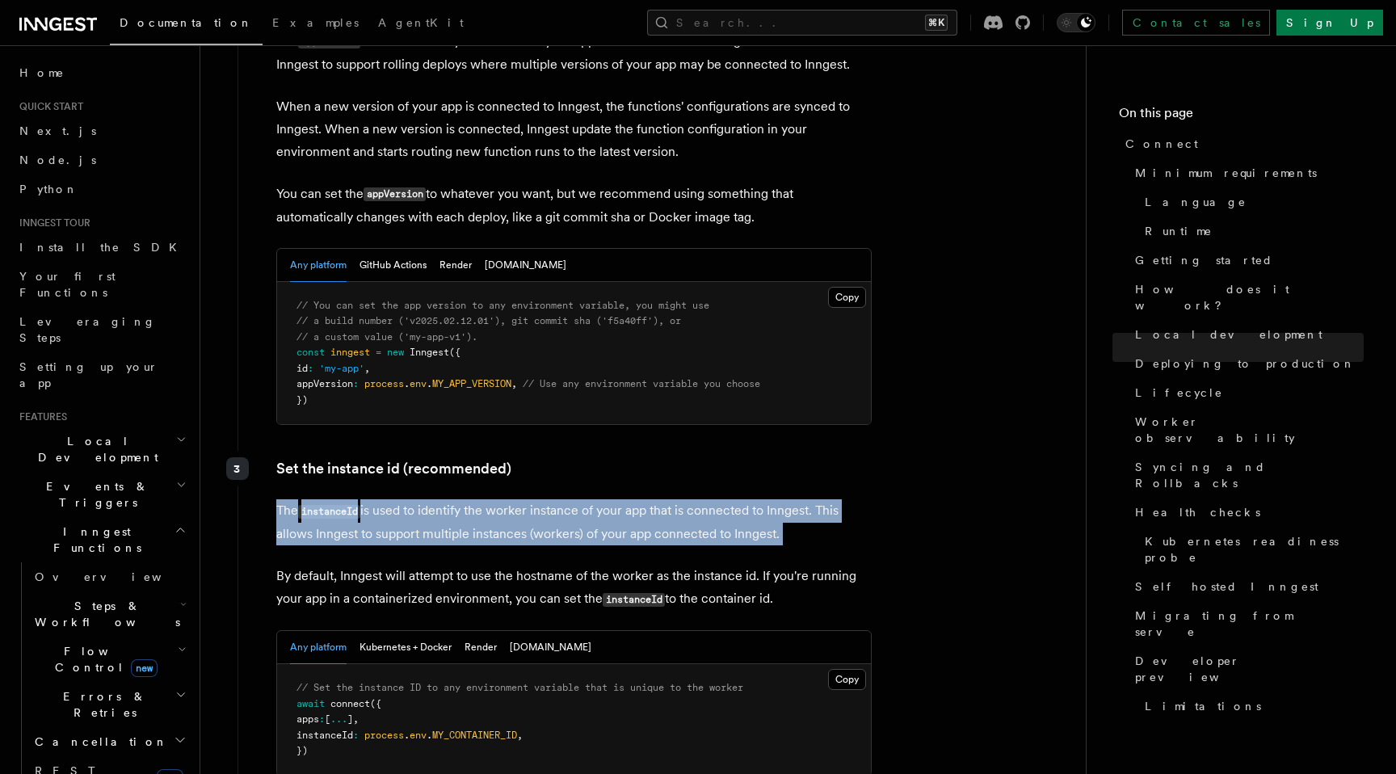
click at [549, 499] on p "The instanceId is used to identify the worker instance of your app that is conn…" at bounding box center [573, 522] width 595 height 46
click at [591, 499] on p "The instanceId is used to identify the worker instance of your app that is conn…" at bounding box center [573, 522] width 595 height 46
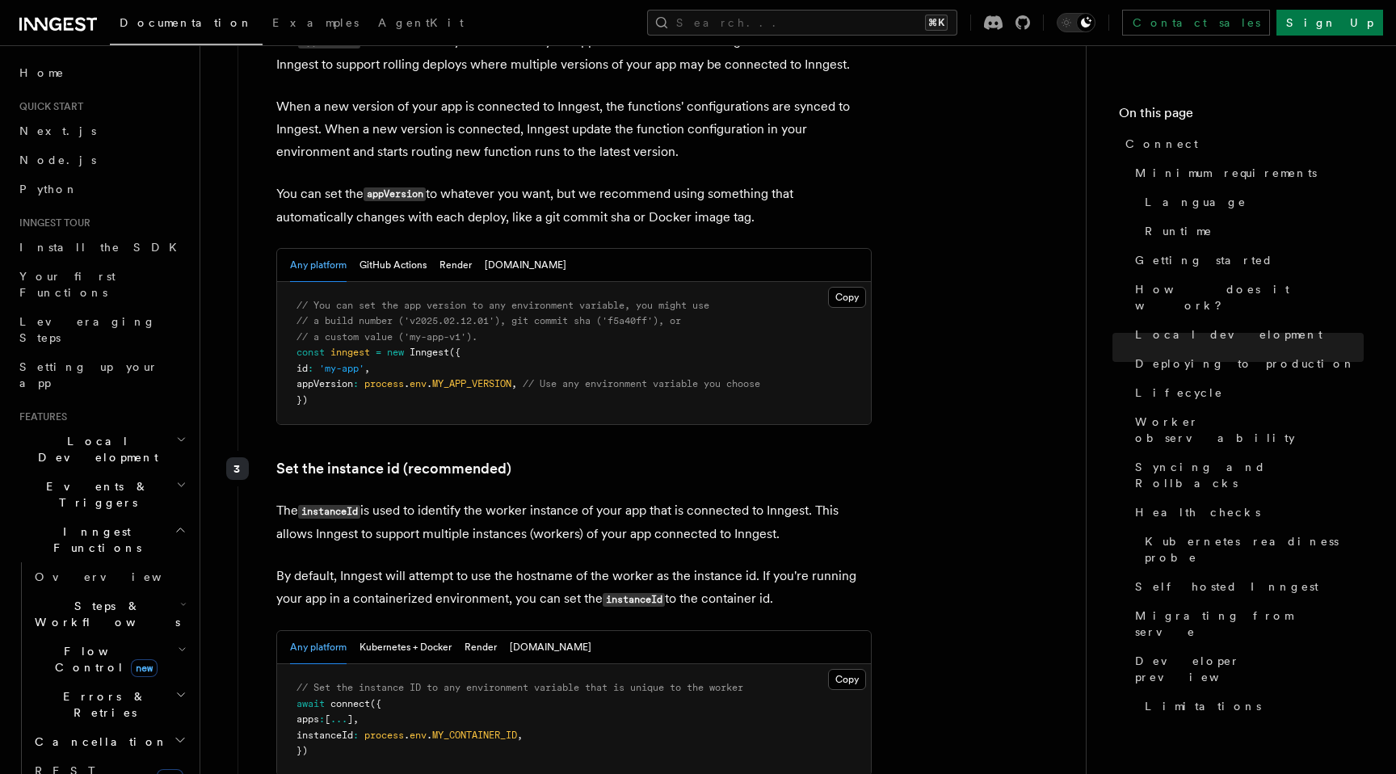
click at [590, 499] on p "The instanceId is used to identify the worker instance of your app that is conn…" at bounding box center [573, 522] width 595 height 46
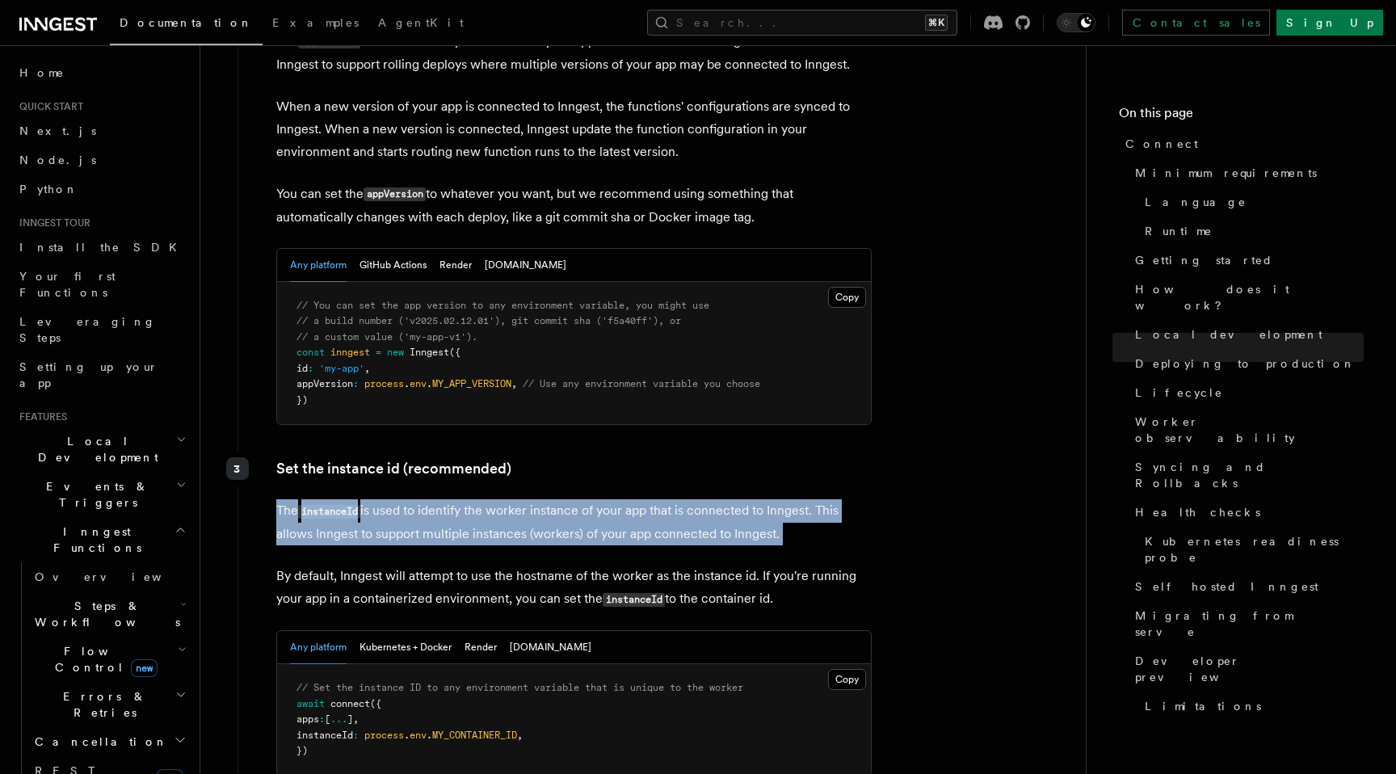
click at [590, 499] on p "The instanceId is used to identify the worker instance of your app that is conn…" at bounding box center [573, 522] width 595 height 46
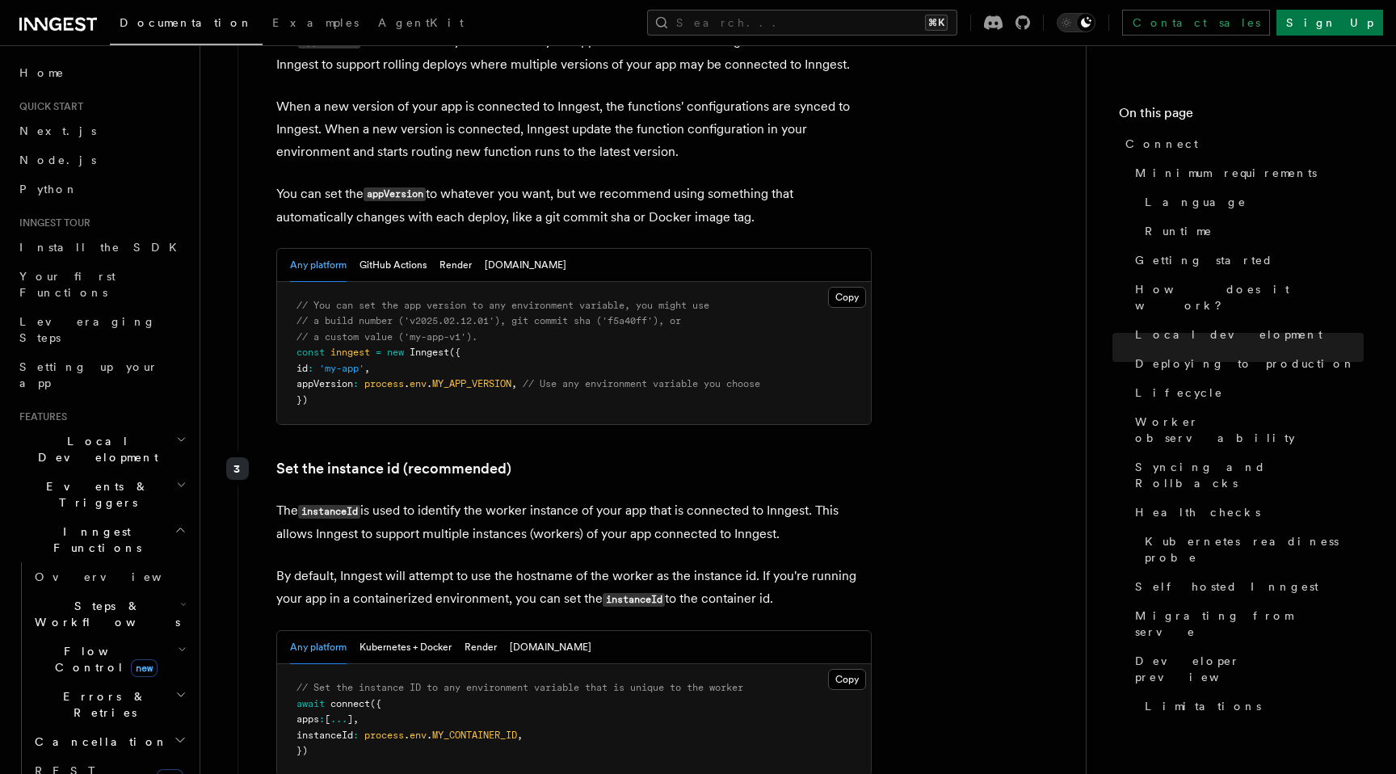
click at [588, 565] on p "By default, Inngest will attempt to use the hostname of the worker as the insta…" at bounding box center [573, 588] width 595 height 46
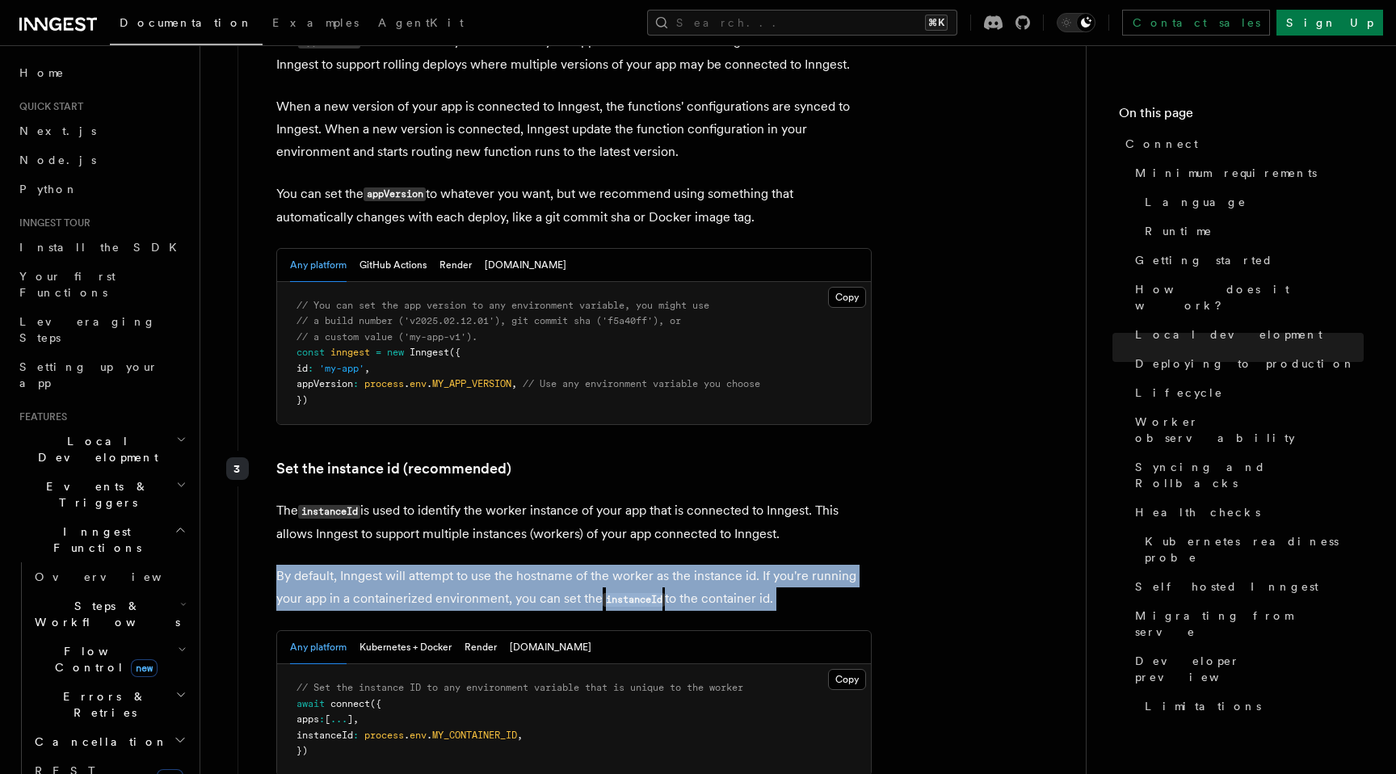
click at [588, 565] on p "By default, Inngest will attempt to use the hostname of the worker as the insta…" at bounding box center [573, 588] width 595 height 46
click at [644, 565] on p "By default, Inngest will attempt to use the hostname of the worker as the insta…" at bounding box center [573, 588] width 595 height 46
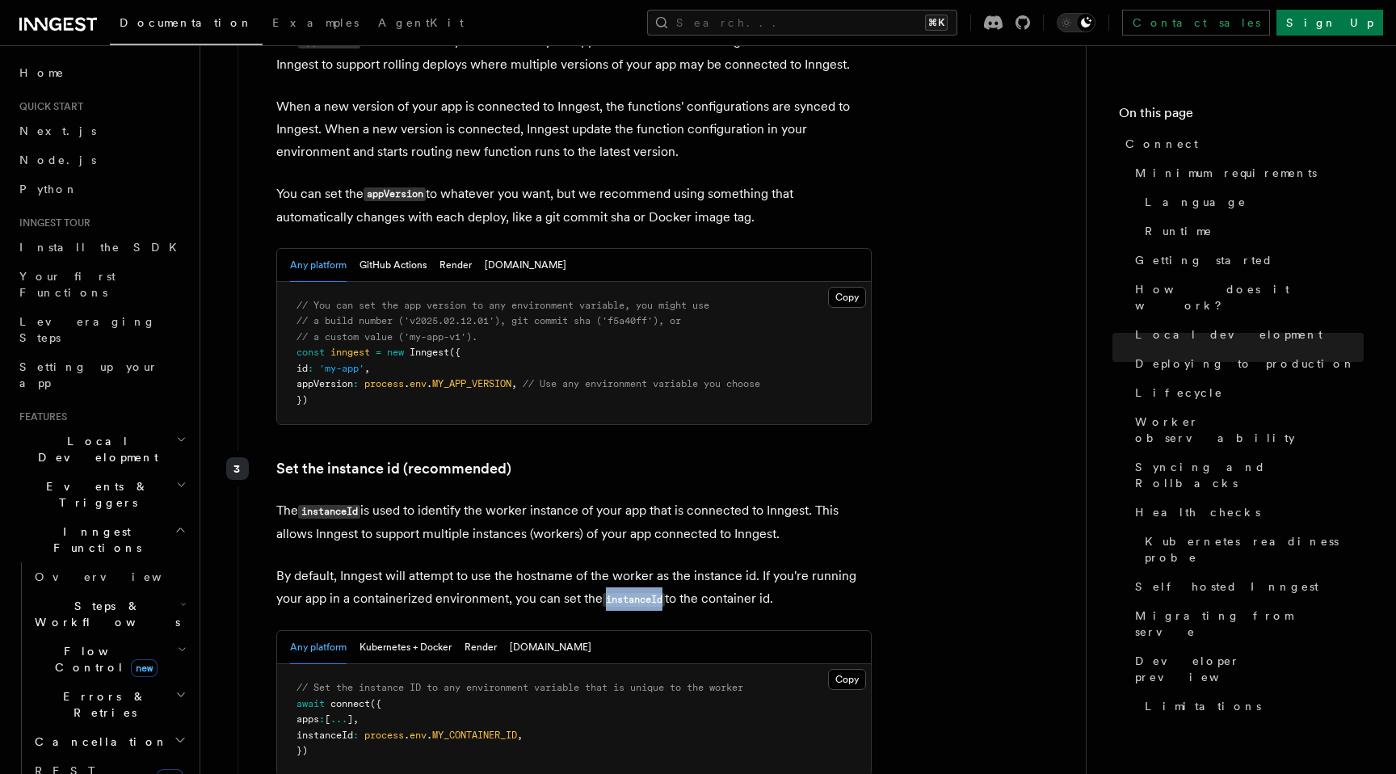
click at [644, 565] on p "By default, Inngest will attempt to use the hostname of the worker as the insta…" at bounding box center [573, 588] width 595 height 46
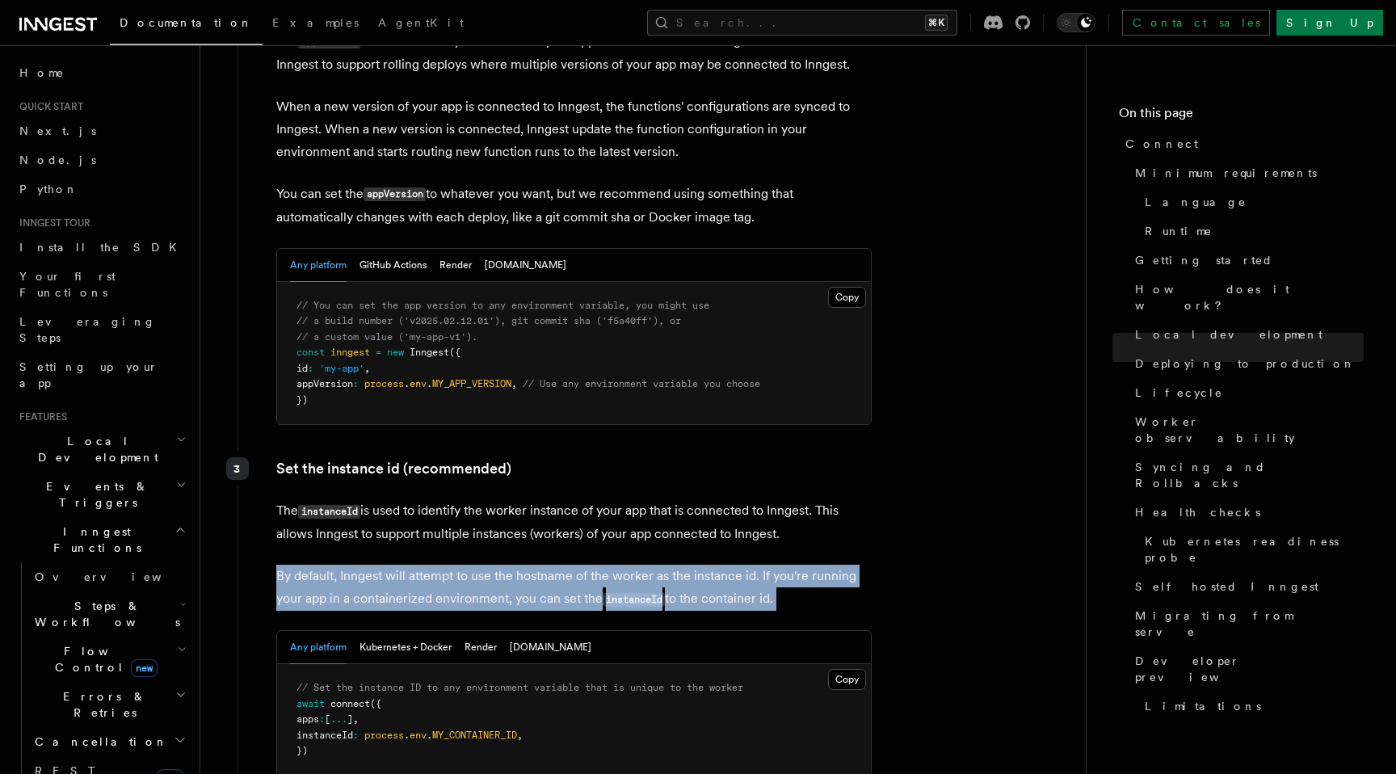
click at [644, 565] on p "By default, Inngest will attempt to use the hostname of the worker as the insta…" at bounding box center [573, 588] width 595 height 46
click at [665, 565] on p "By default, Inngest will attempt to use the hostname of the worker as the insta…" at bounding box center [573, 588] width 595 height 46
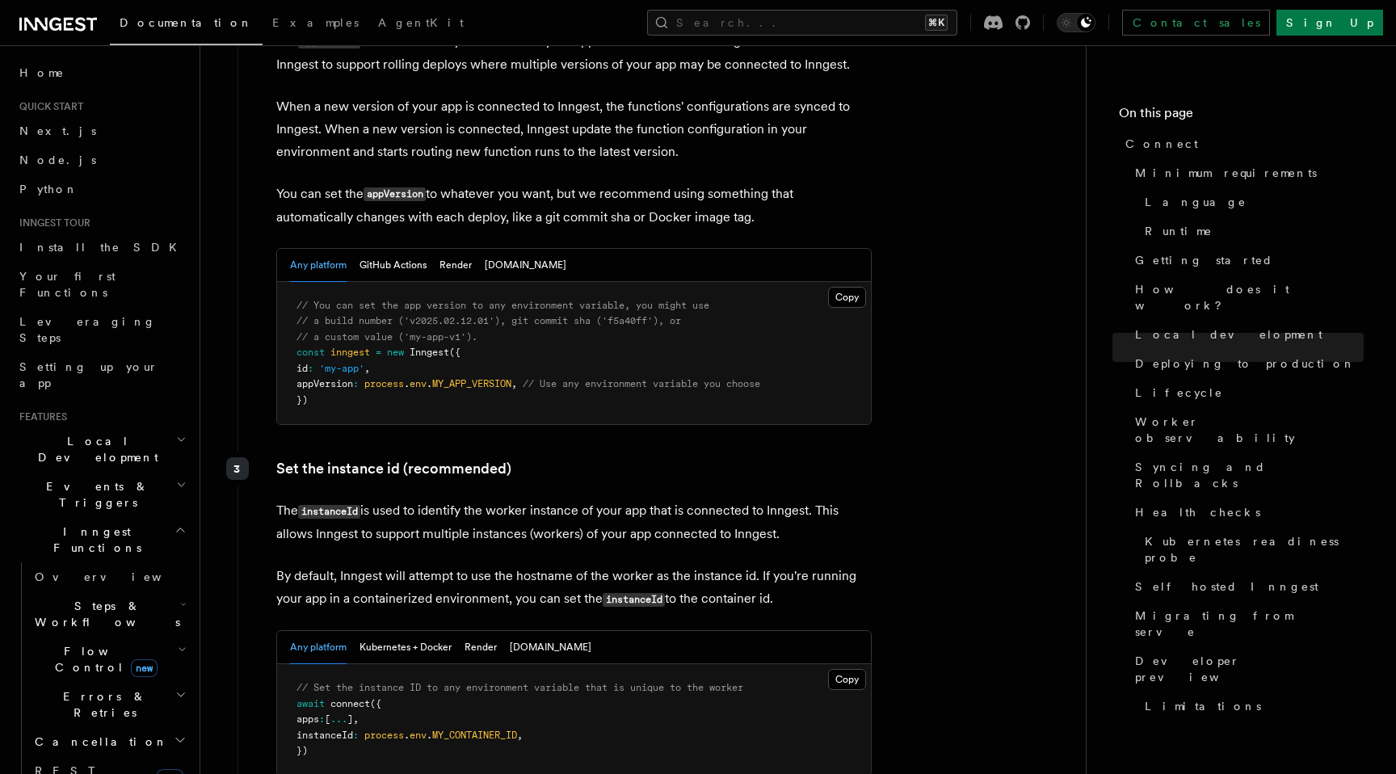
click at [691, 565] on p "By default, Inngest will attempt to use the hostname of the worker as the insta…" at bounding box center [573, 588] width 595 height 46
click at [744, 565] on p "By default, Inngest will attempt to use the hostname of the worker as the insta…" at bounding box center [573, 588] width 595 height 46
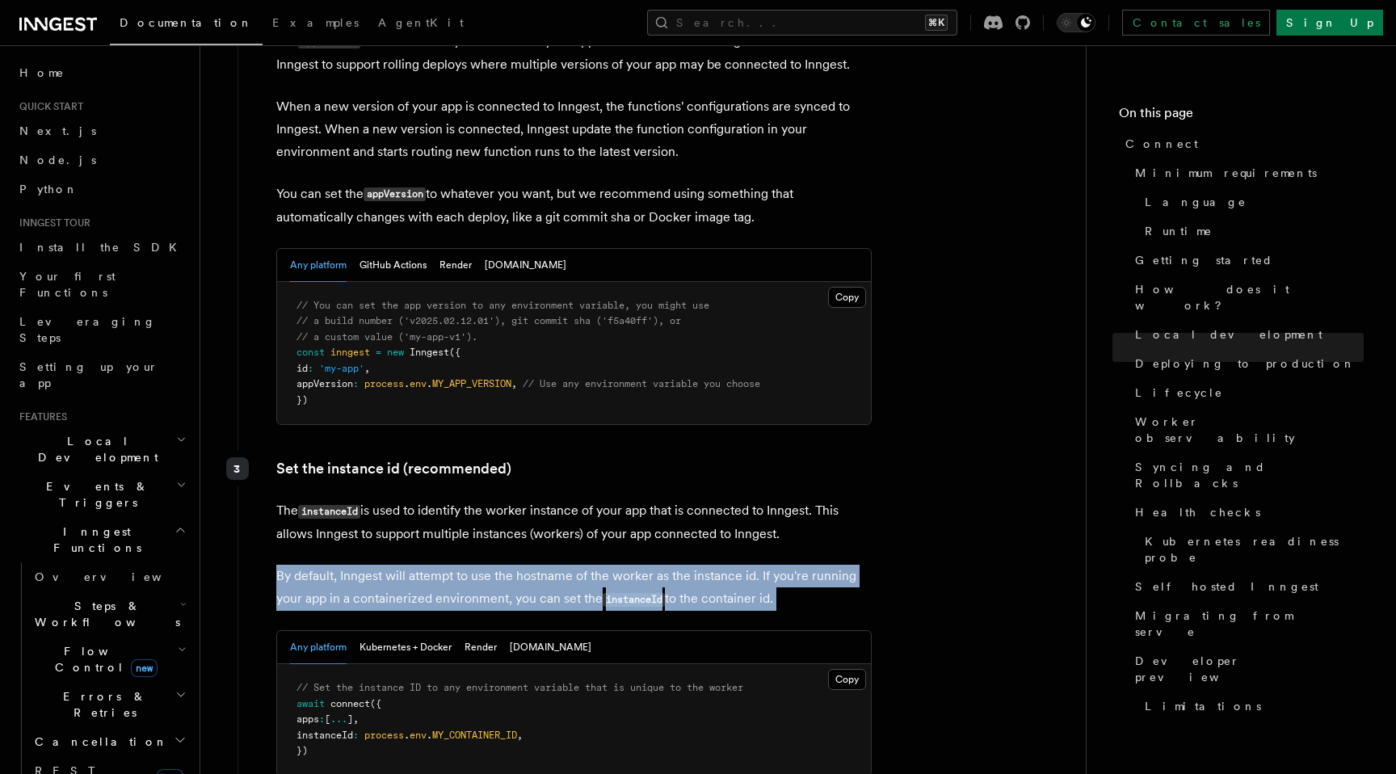
click at [744, 565] on p "By default, Inngest will attempt to use the hostname of the worker as the insta…" at bounding box center [573, 588] width 595 height 46
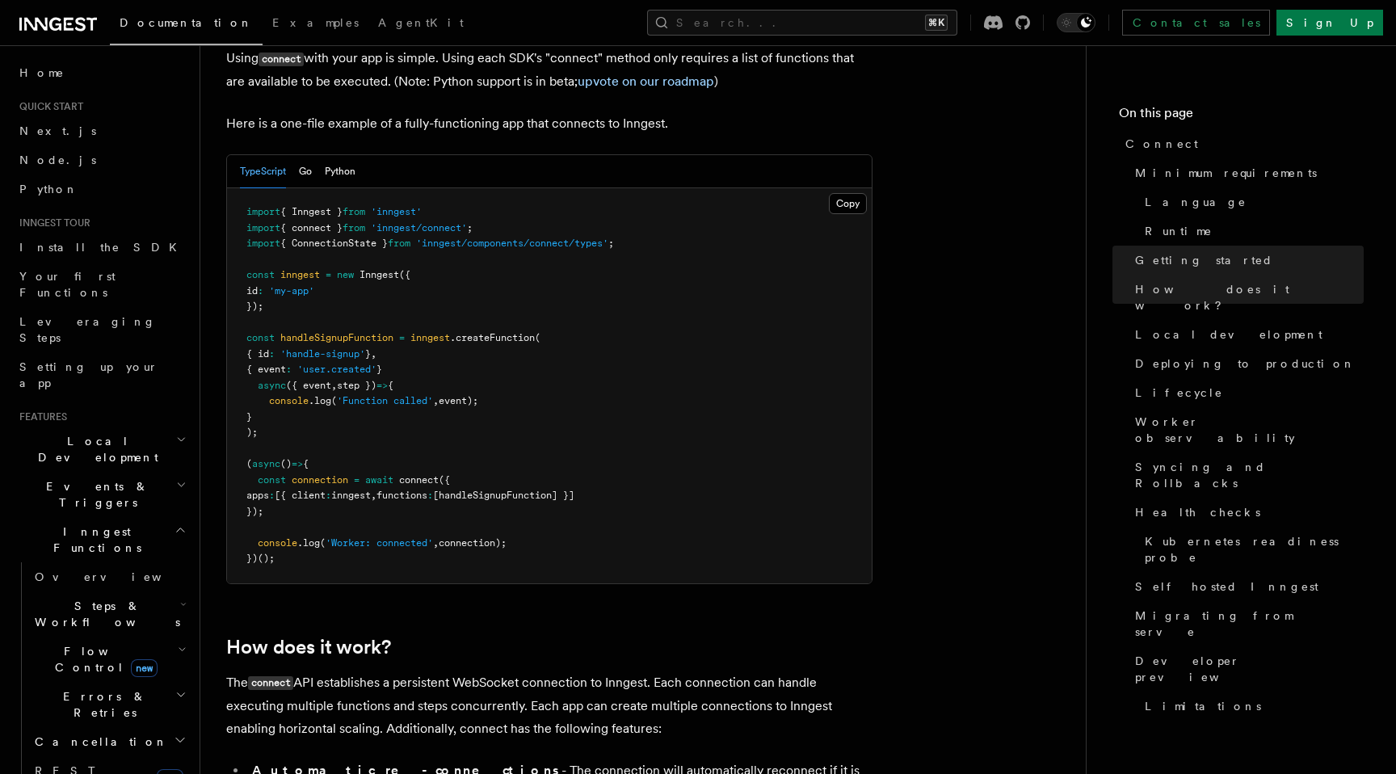
scroll to position [1144, 0]
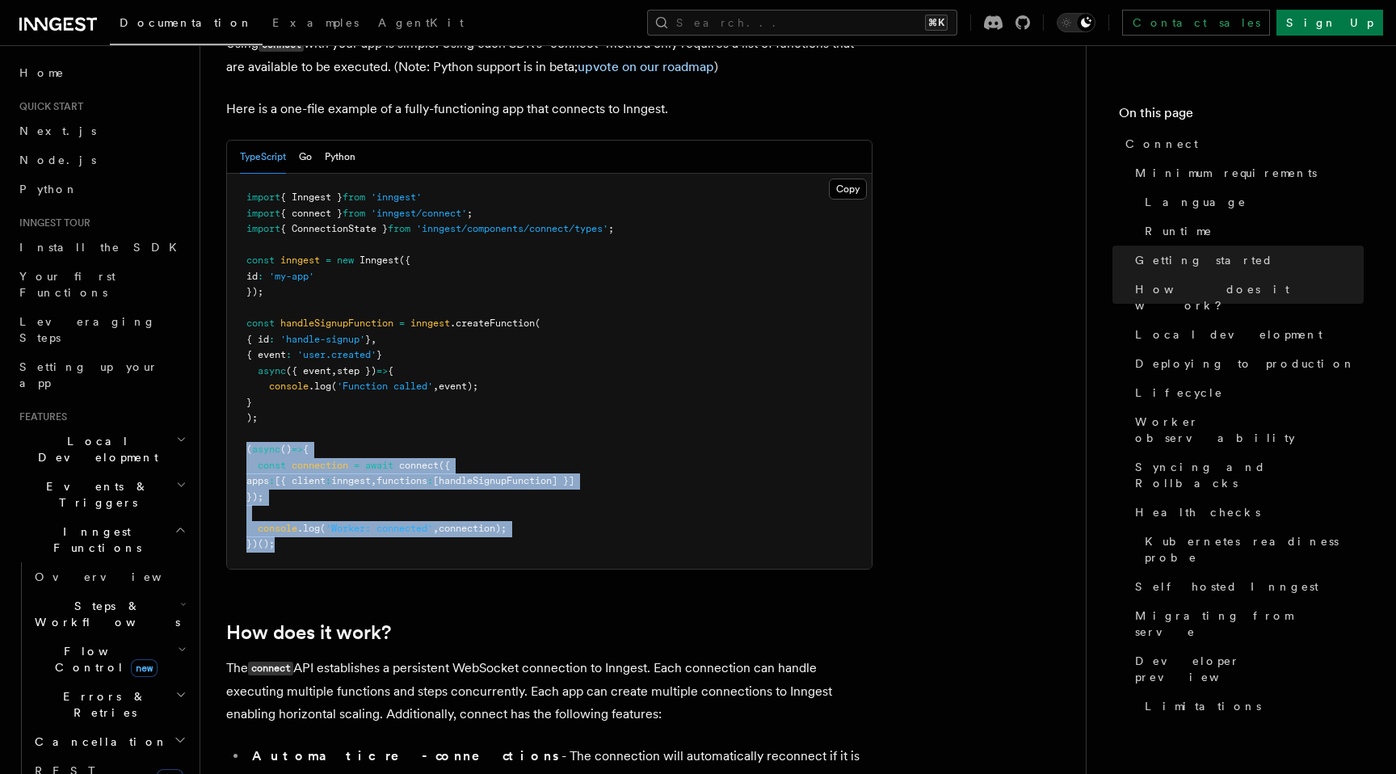
drag, startPoint x: 318, startPoint y: 485, endPoint x: 227, endPoint y: 384, distance: 135.5
click at [227, 384] on pre "import { Inngest } from 'inngest' import { connect } from 'inngest/connect' ; i…" at bounding box center [549, 371] width 645 height 395
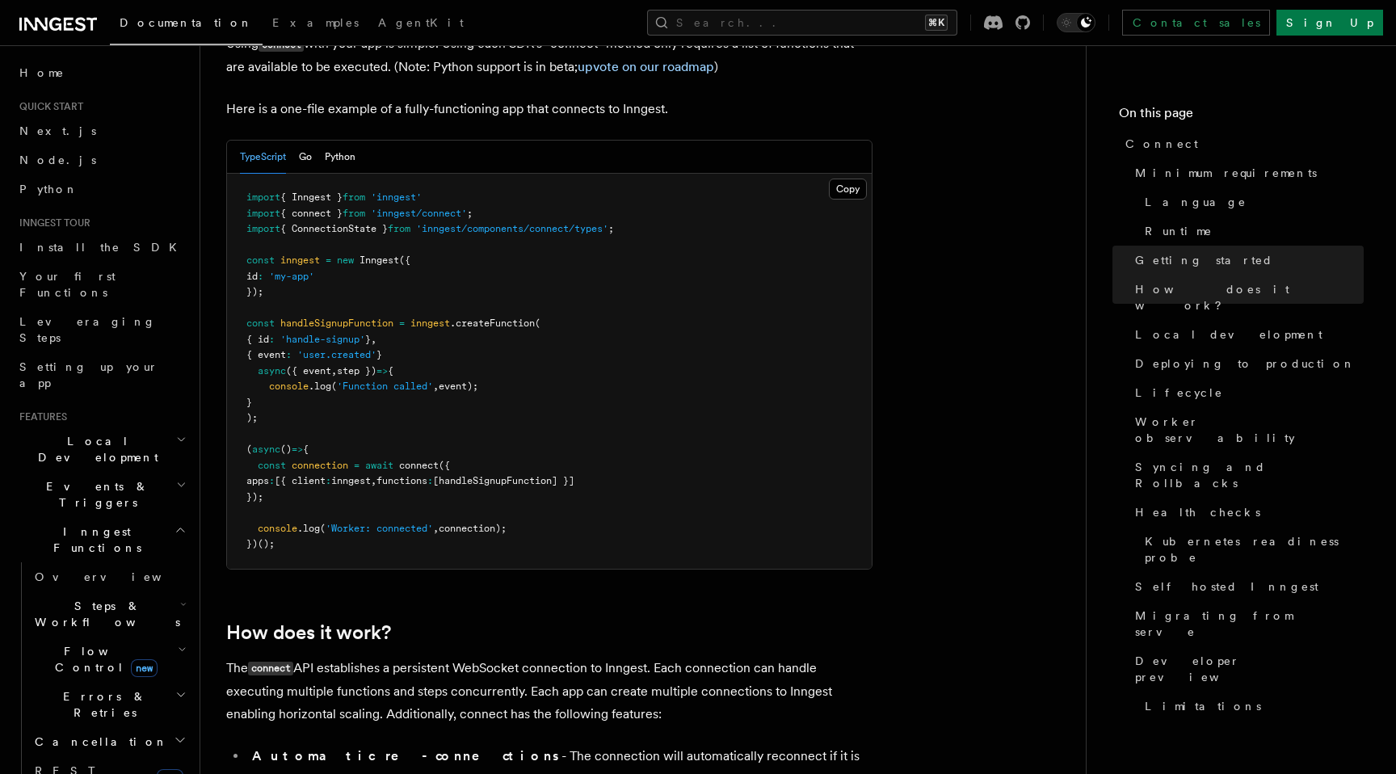
click at [375, 344] on pre "import { Inngest } from 'inngest' import { connect } from 'inngest/connect' ; i…" at bounding box center [549, 371] width 645 height 395
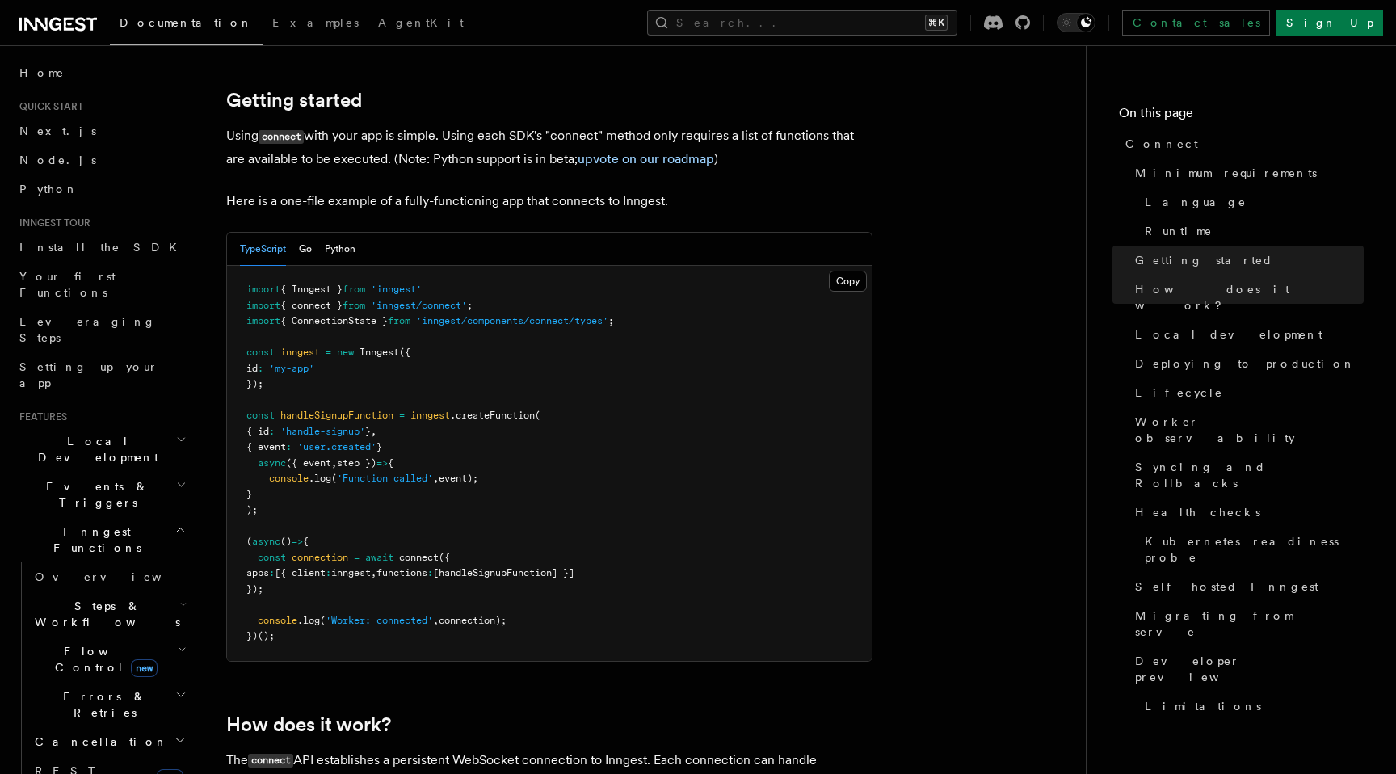
scroll to position [1045, 0]
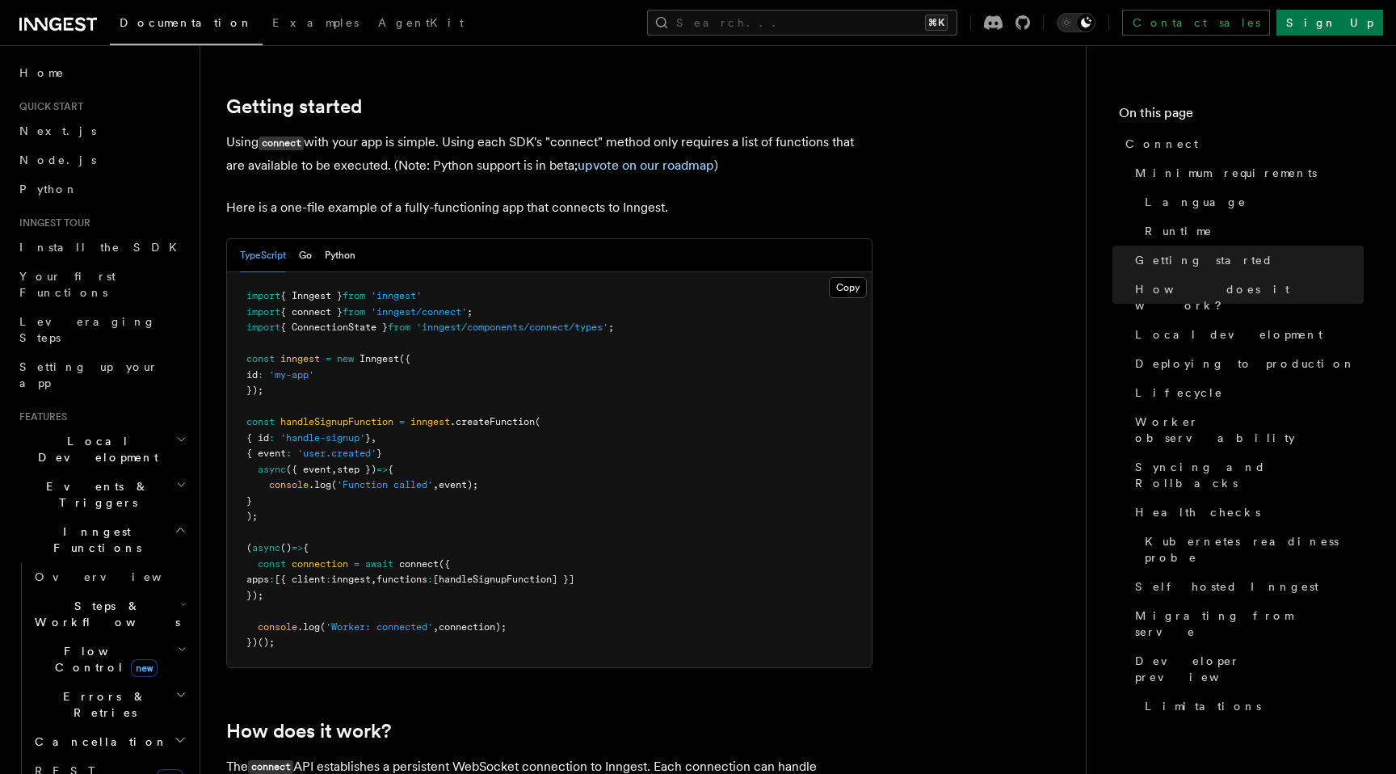
click at [433, 196] on p "Here is a one-file example of a fully-functioning app that connects to Inngest." at bounding box center [549, 207] width 646 height 23
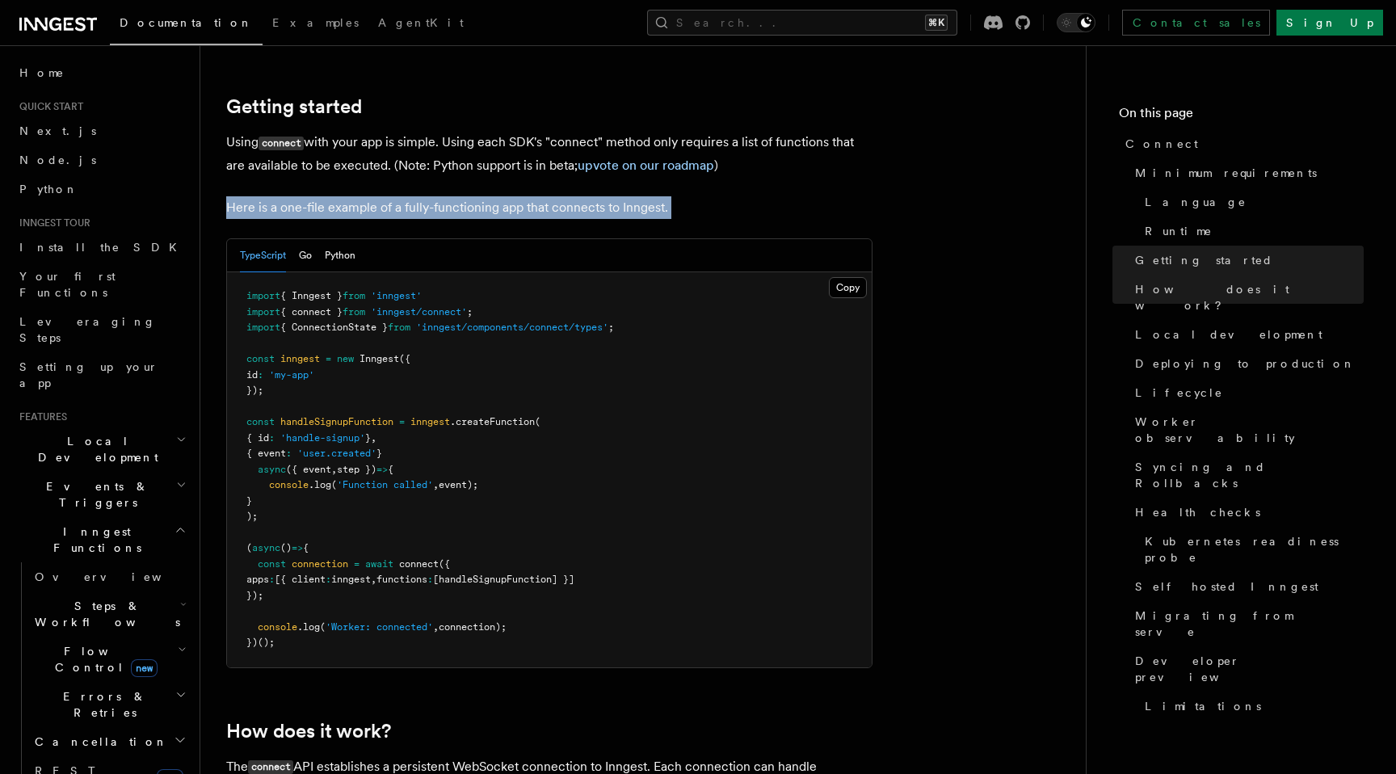
click at [433, 196] on p "Here is a one-file example of a fully-functioning app that connects to Inngest." at bounding box center [549, 207] width 646 height 23
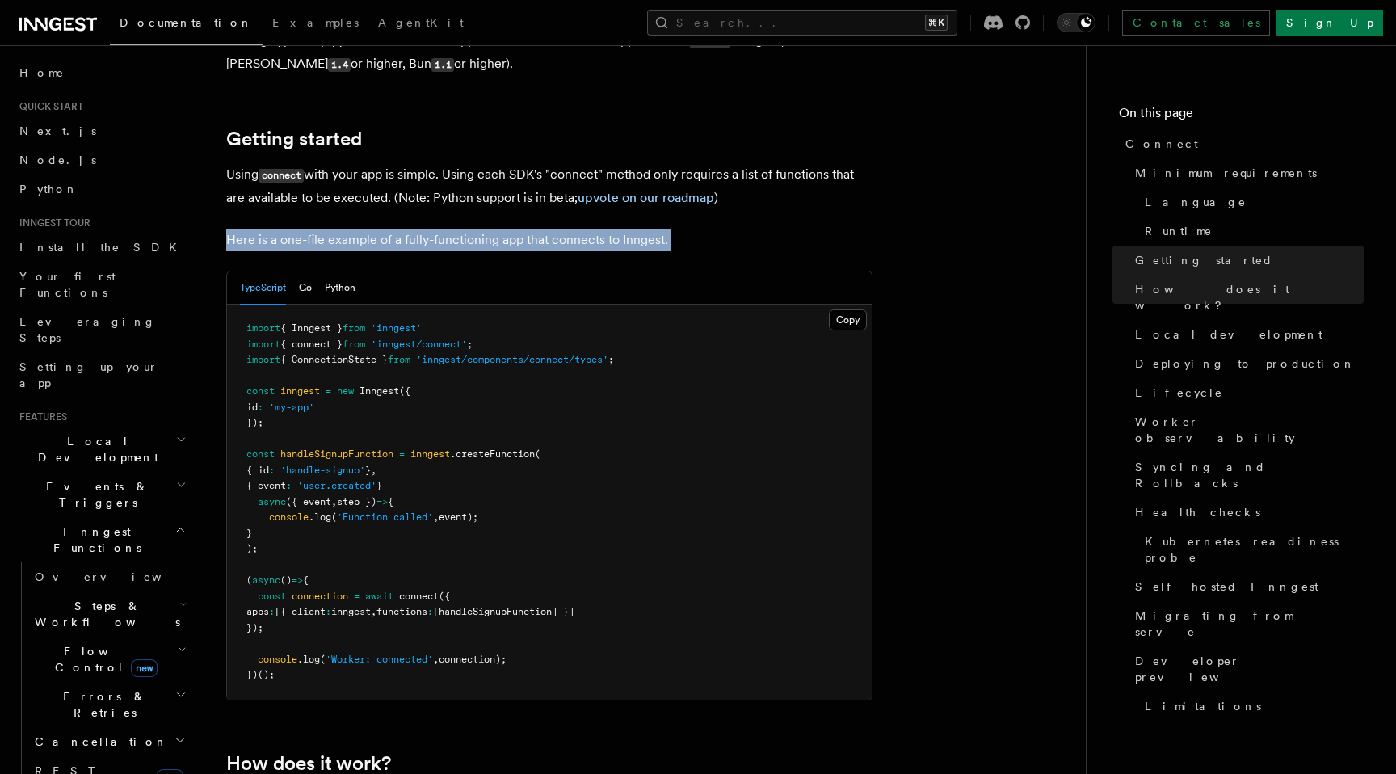
scroll to position [1002, 0]
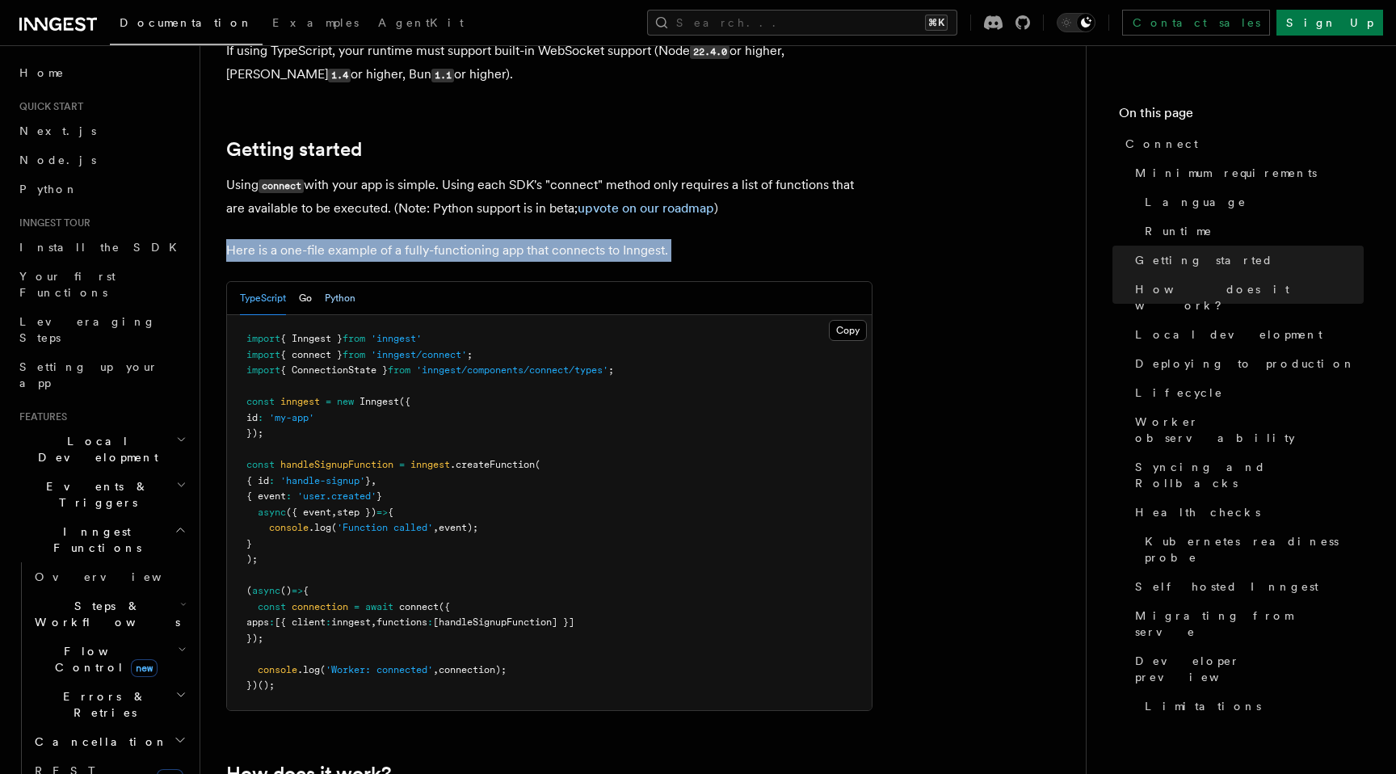
click at [343, 282] on button "Python" at bounding box center [340, 298] width 31 height 33
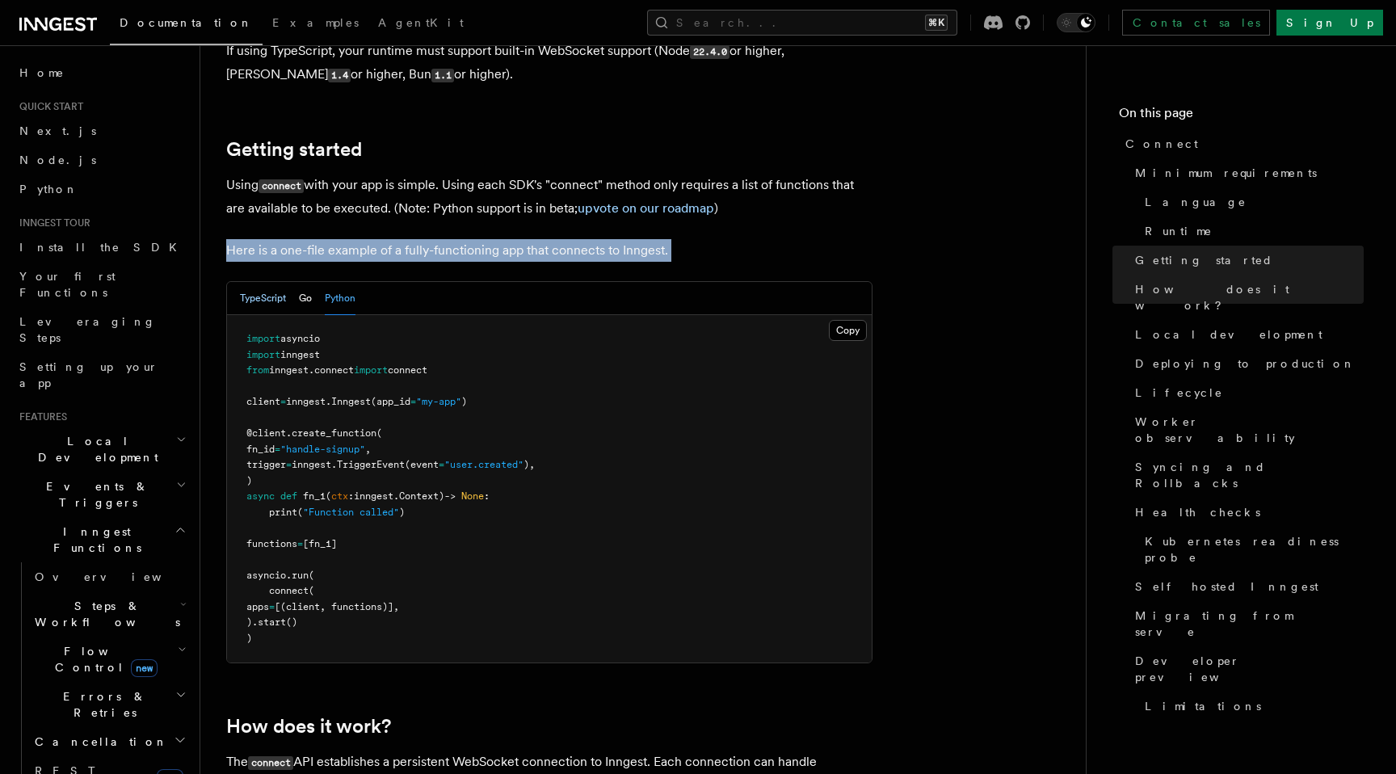
click at [261, 282] on button "TypeScript" at bounding box center [263, 298] width 46 height 33
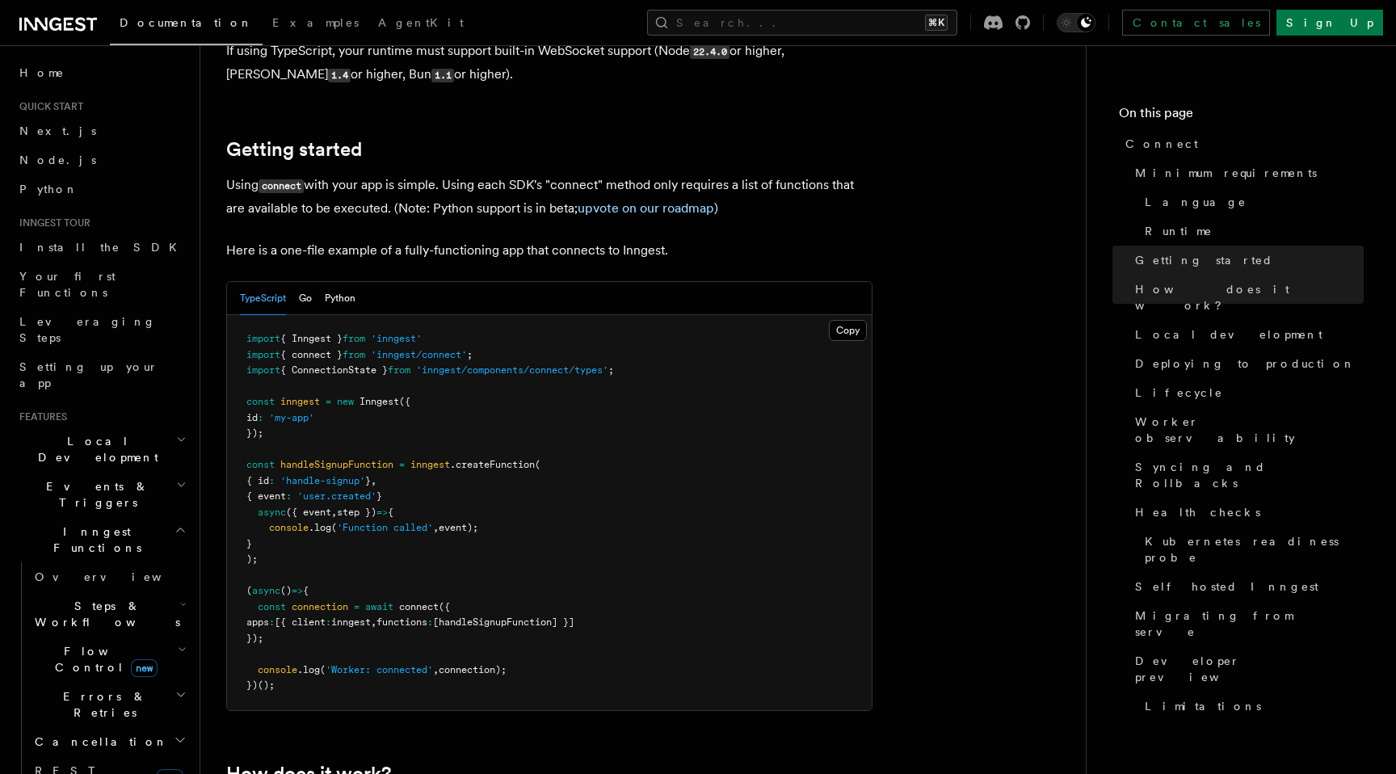
click at [330, 459] on span "handleSignupFunction" at bounding box center [336, 464] width 113 height 11
click at [330, 487] on pre "import { Inngest } from 'inngest' import { connect } from 'inngest/connect' ; i…" at bounding box center [549, 512] width 645 height 395
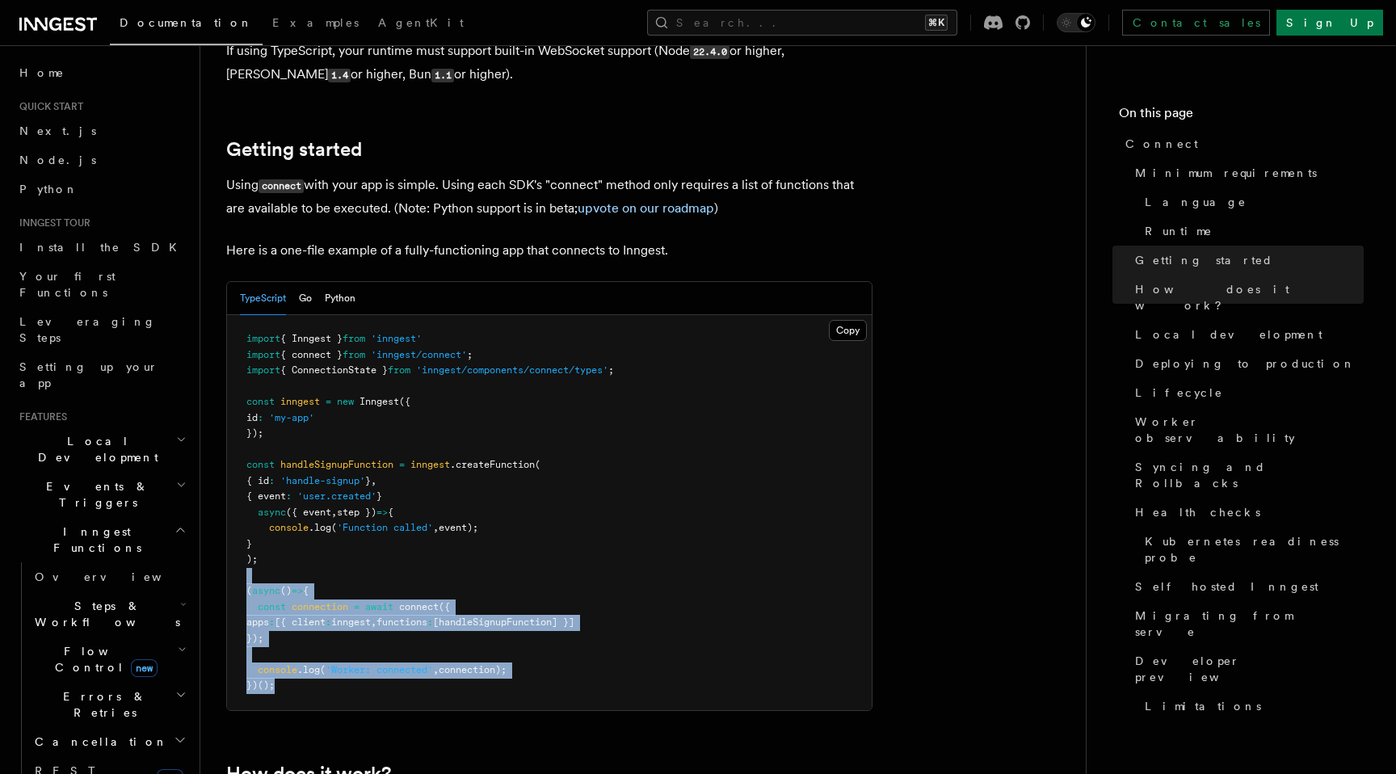
drag, startPoint x: 243, startPoint y: 517, endPoint x: 325, endPoint y: 632, distance: 140.7
click at [325, 632] on pre "import { Inngest } from 'inngest' import { connect } from 'inngest/connect' ; i…" at bounding box center [549, 512] width 645 height 395
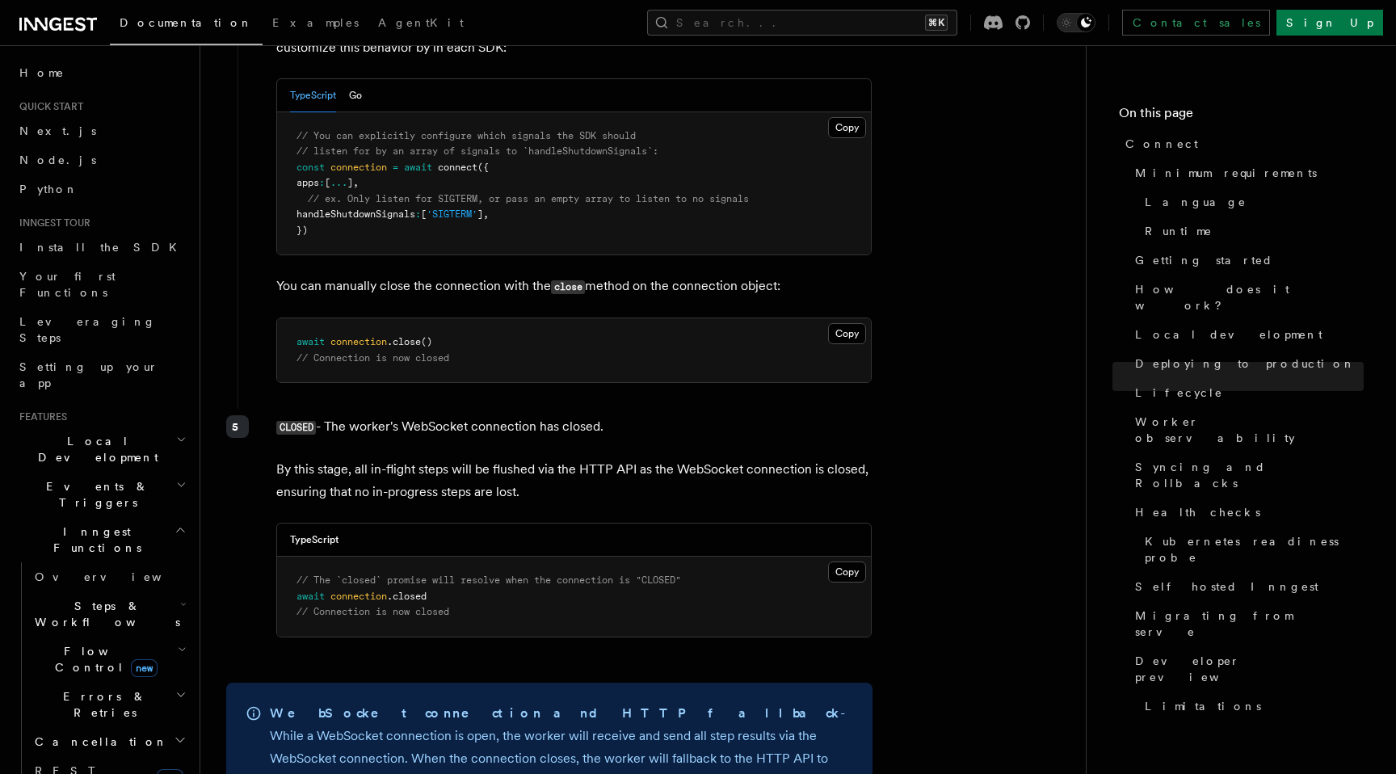
scroll to position [4881, 0]
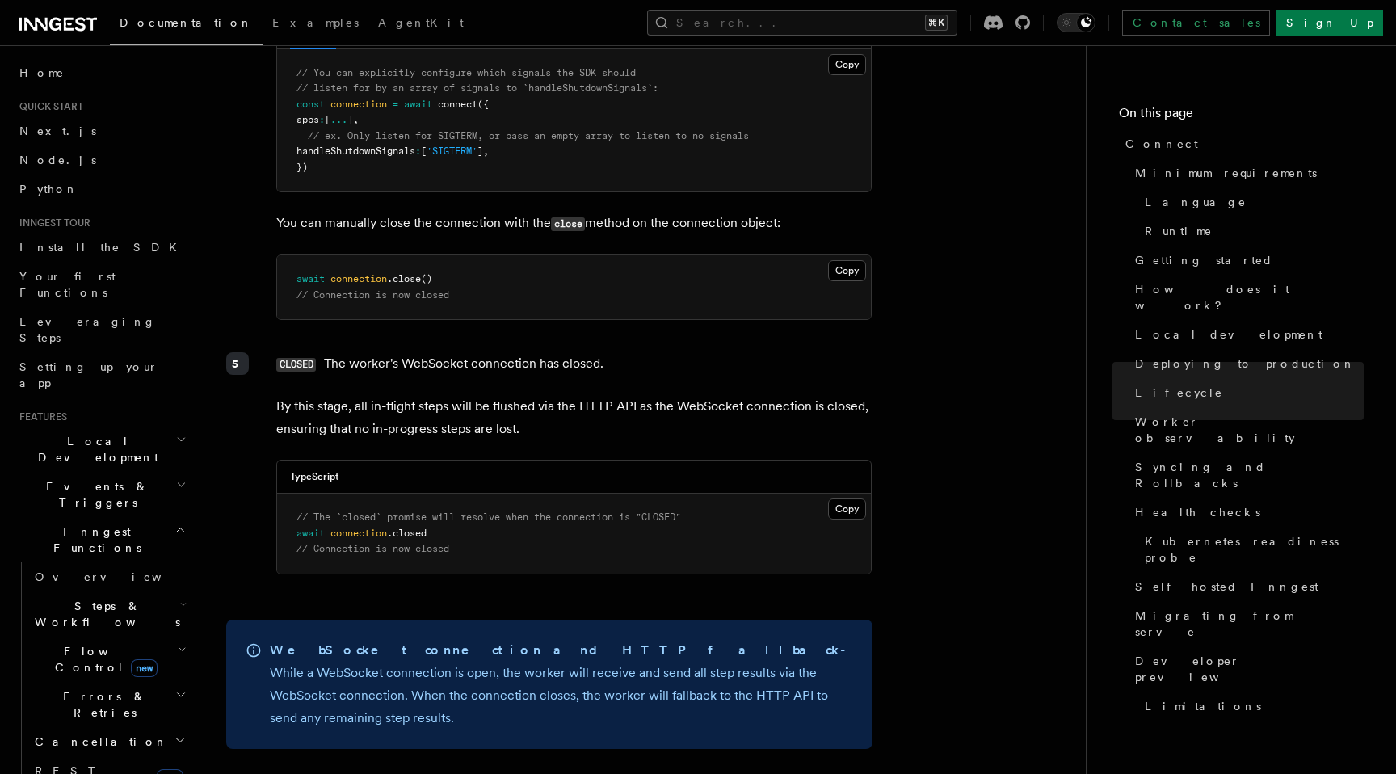
click at [466, 352] on p "CLOSED - The worker's WebSocket connection has closed." at bounding box center [573, 363] width 595 height 23
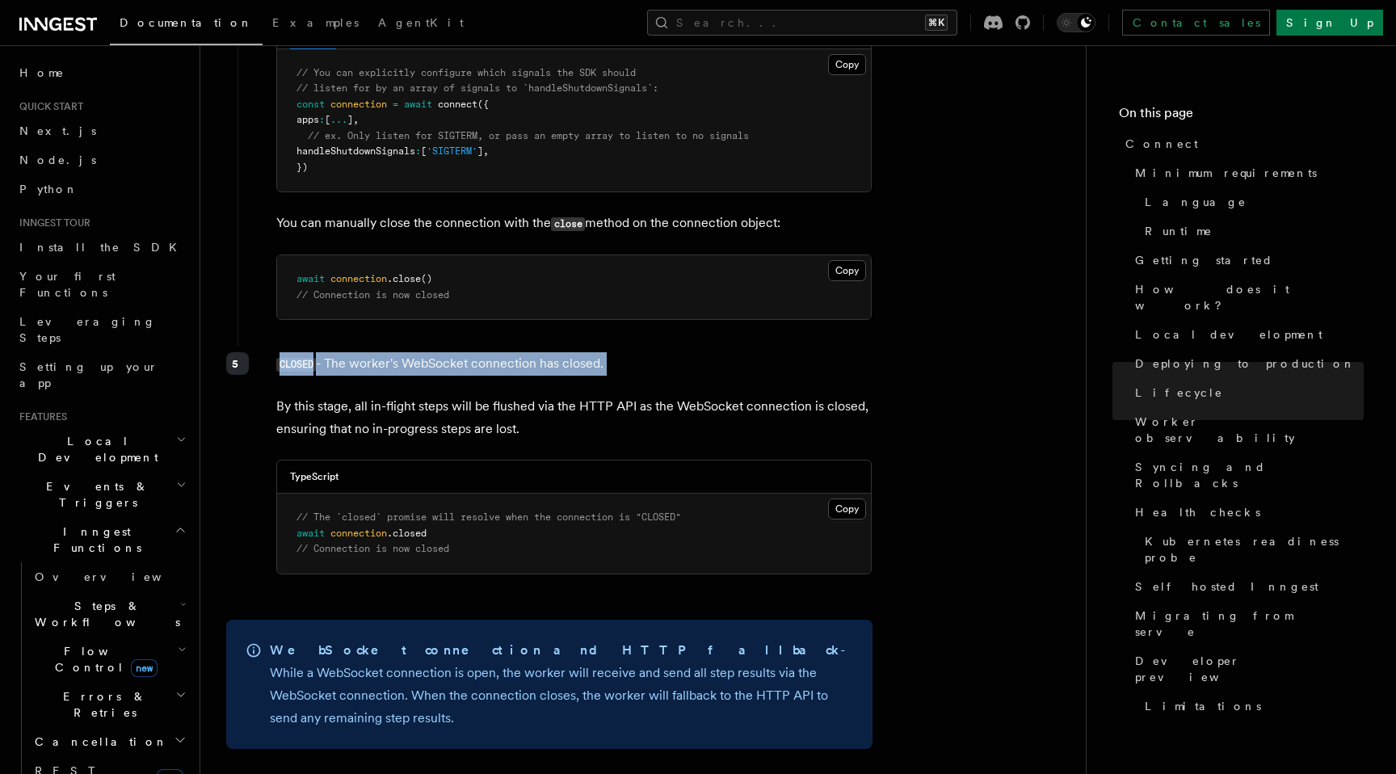
click at [466, 352] on p "CLOSED - The worker's WebSocket connection has closed." at bounding box center [573, 363] width 595 height 23
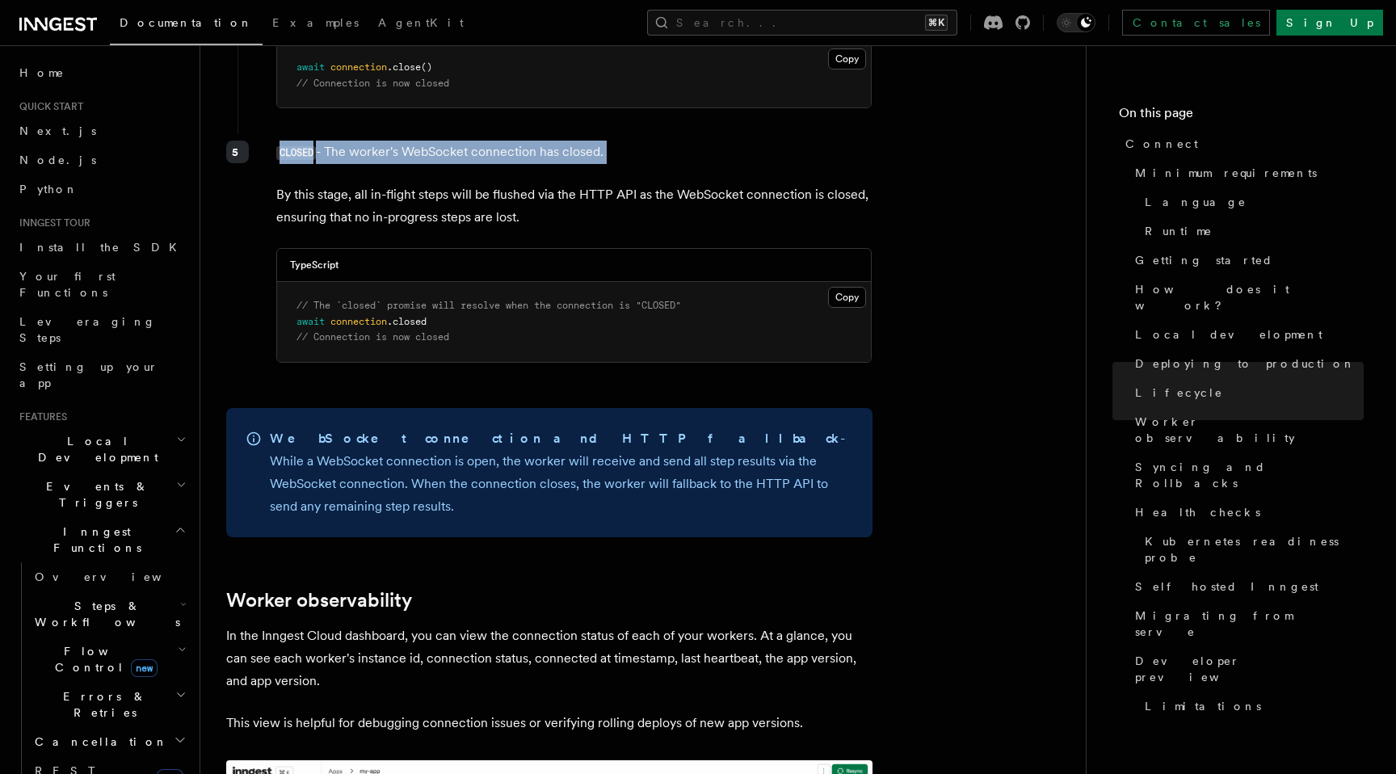
scroll to position [5113, 0]
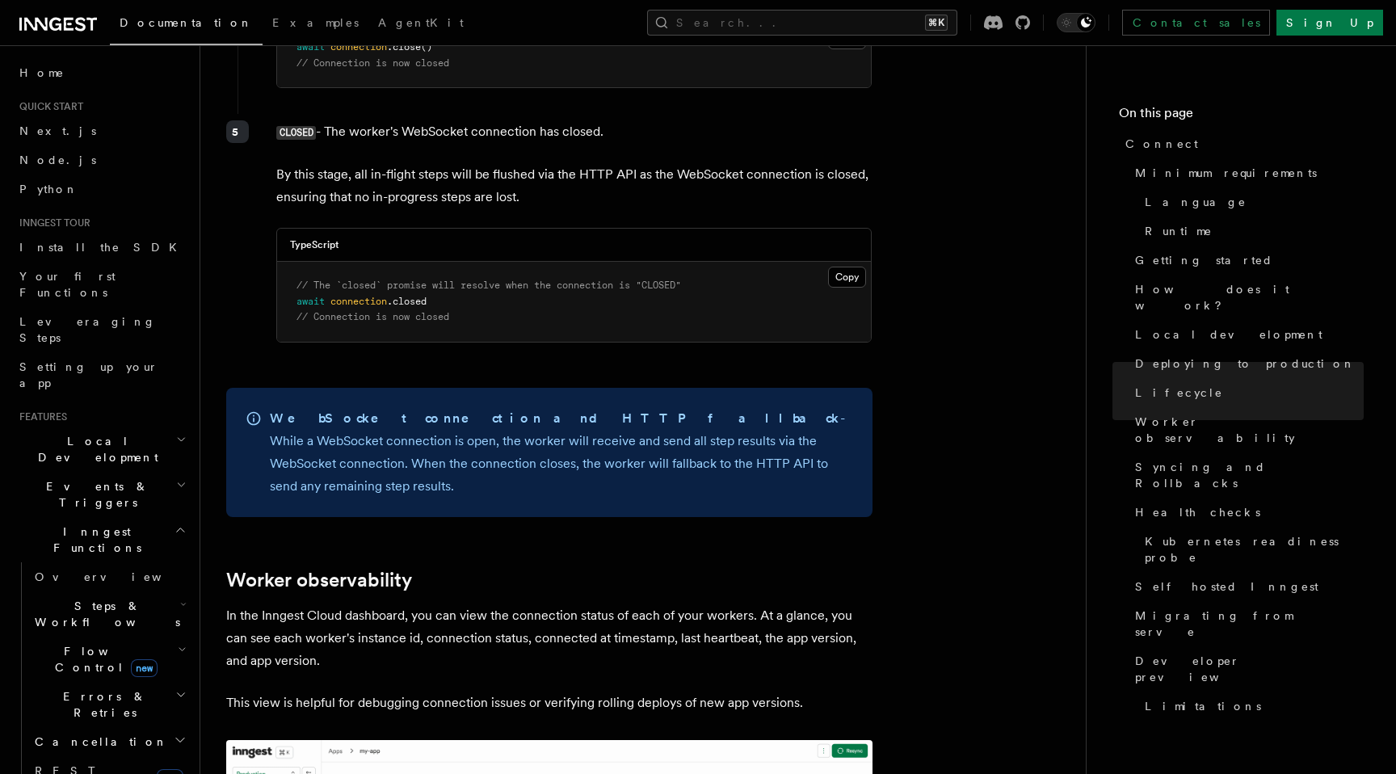
click at [469, 410] on strong "WebSocket connection and HTTP fallback" at bounding box center [555, 417] width 570 height 15
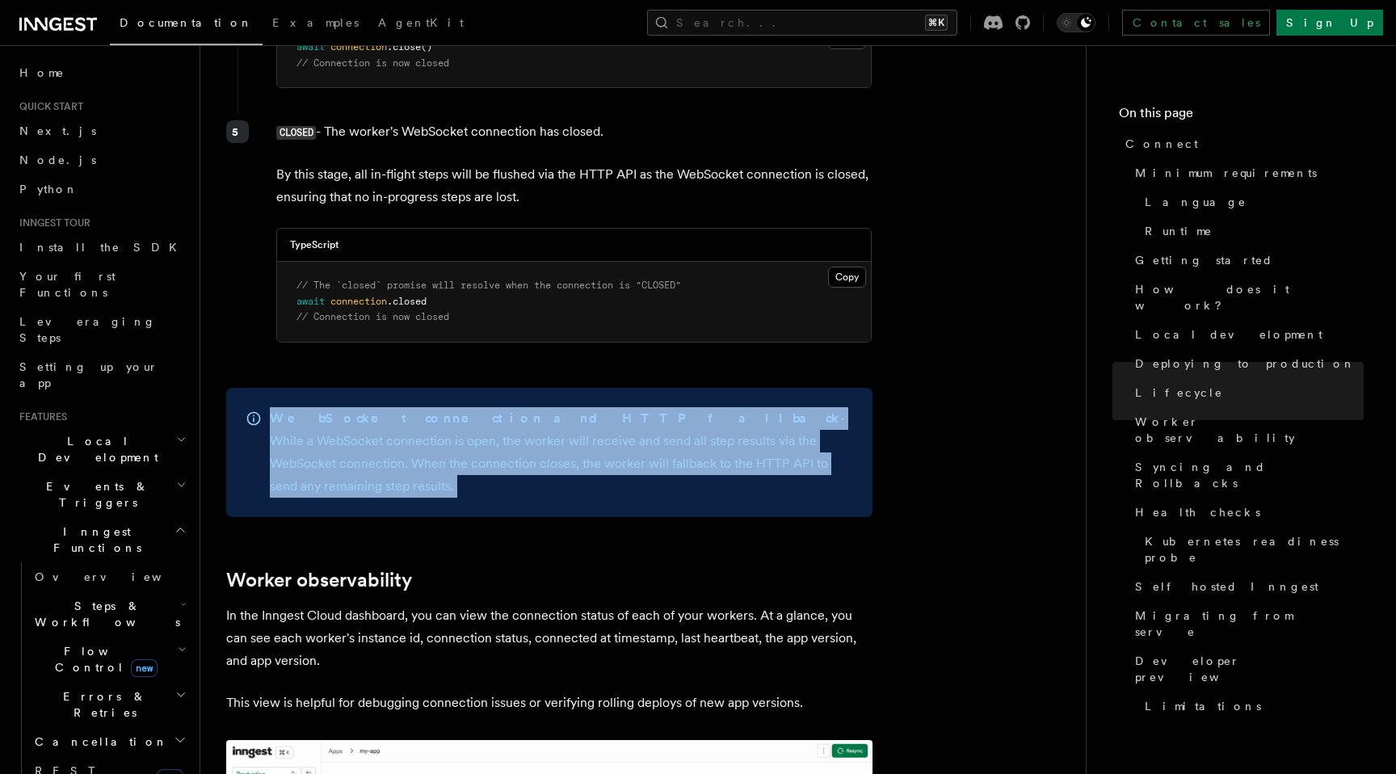
click at [469, 410] on strong "WebSocket connection and HTTP fallback" at bounding box center [555, 417] width 570 height 15
click at [469, 407] on p "WebSocket connection and HTTP fallback - While a WebSocket connection is open, …" at bounding box center [561, 452] width 583 height 90
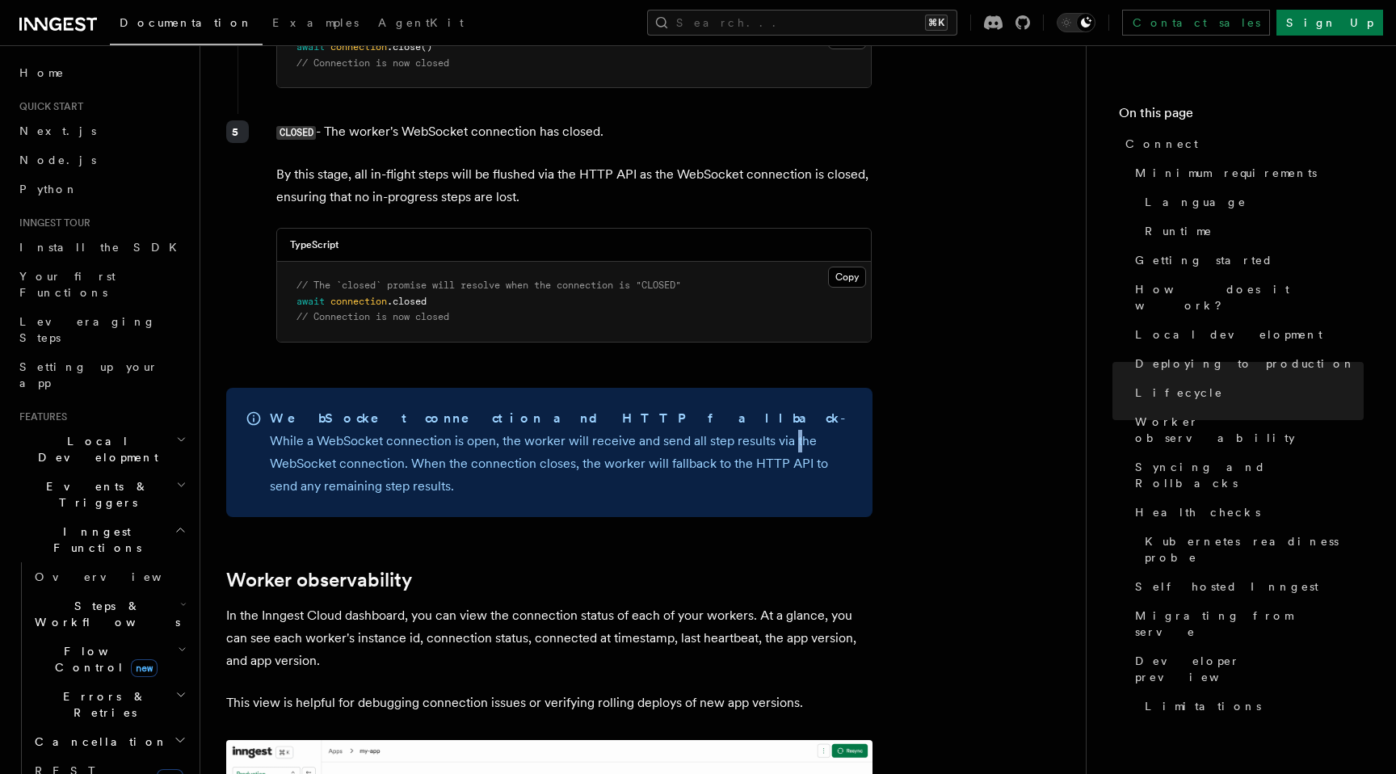
click at [469, 407] on p "WebSocket connection and HTTP fallback - While a WebSocket connection is open, …" at bounding box center [561, 452] width 583 height 90
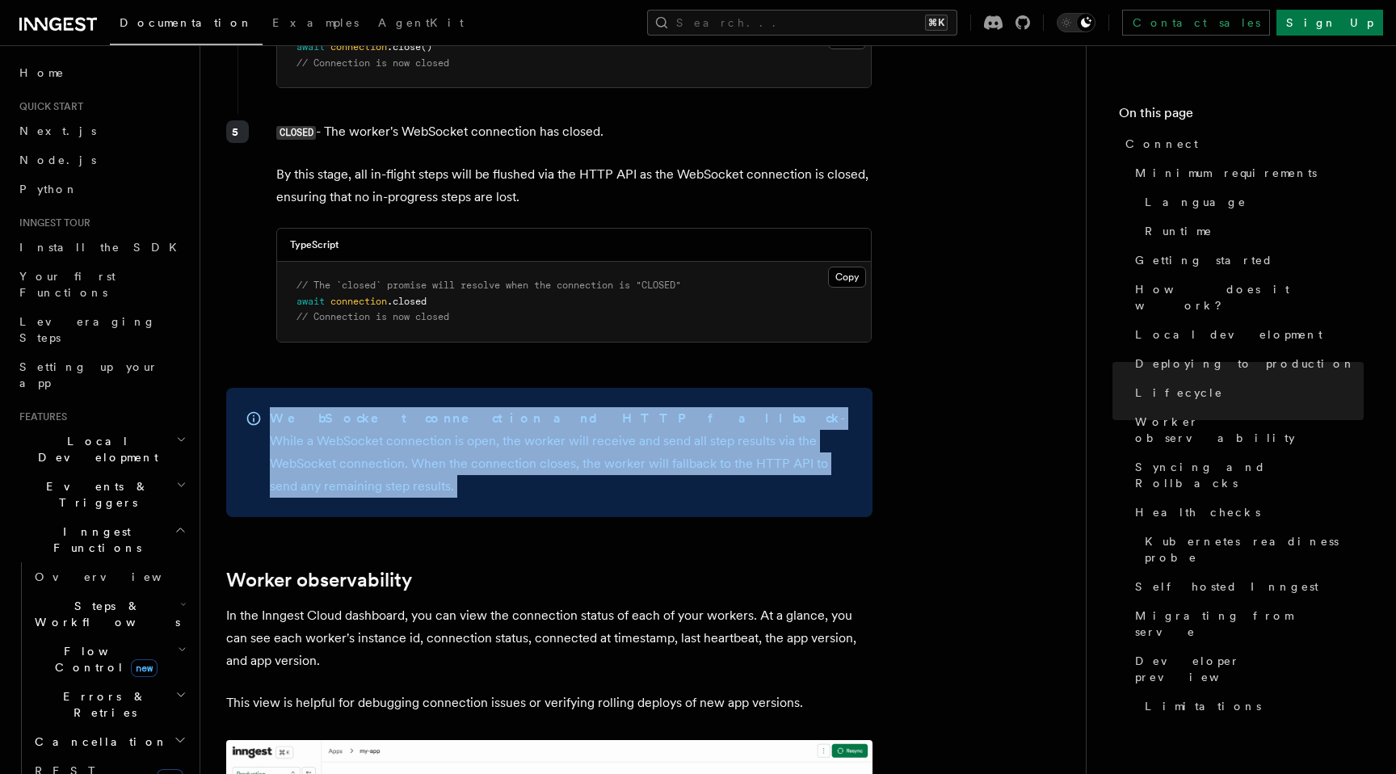
click at [469, 407] on p "WebSocket connection and HTTP fallback - While a WebSocket connection is open, …" at bounding box center [561, 452] width 583 height 90
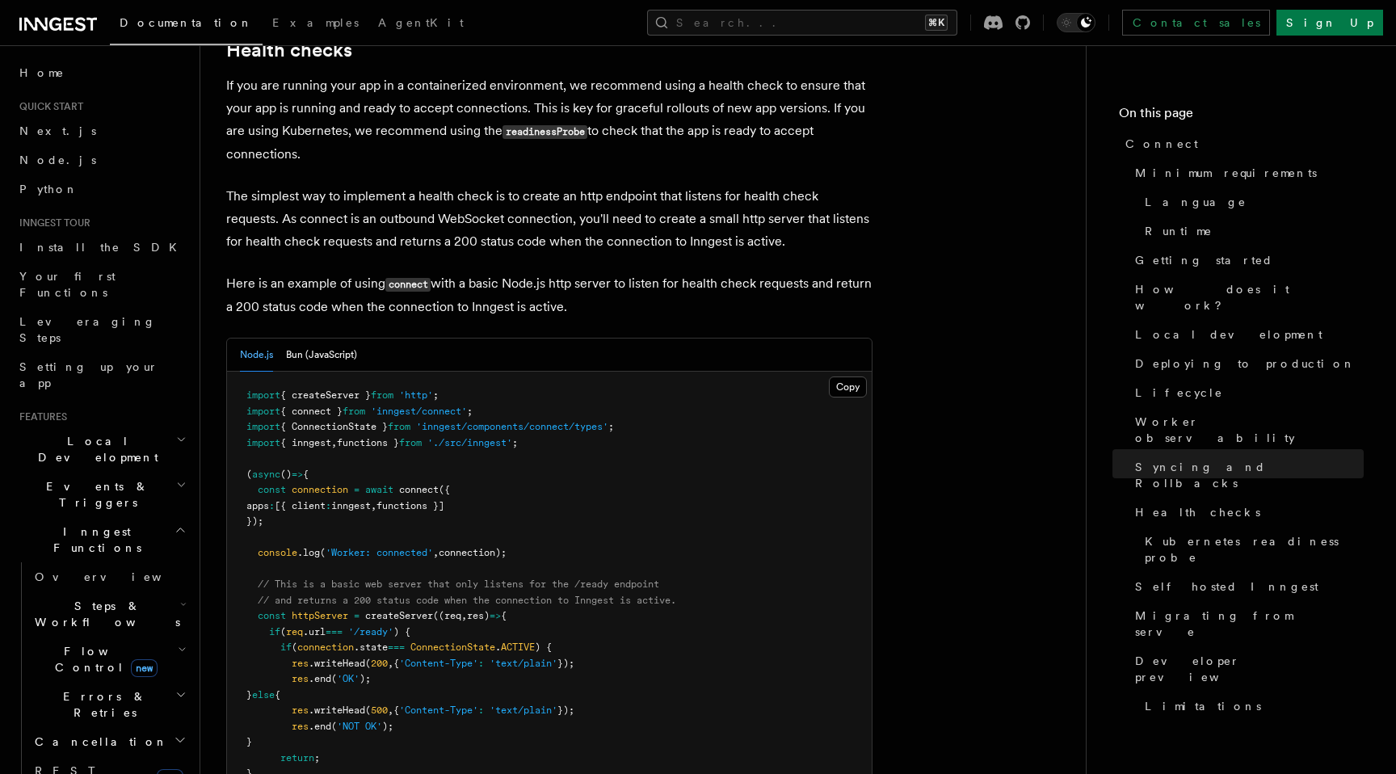
scroll to position [6709, 0]
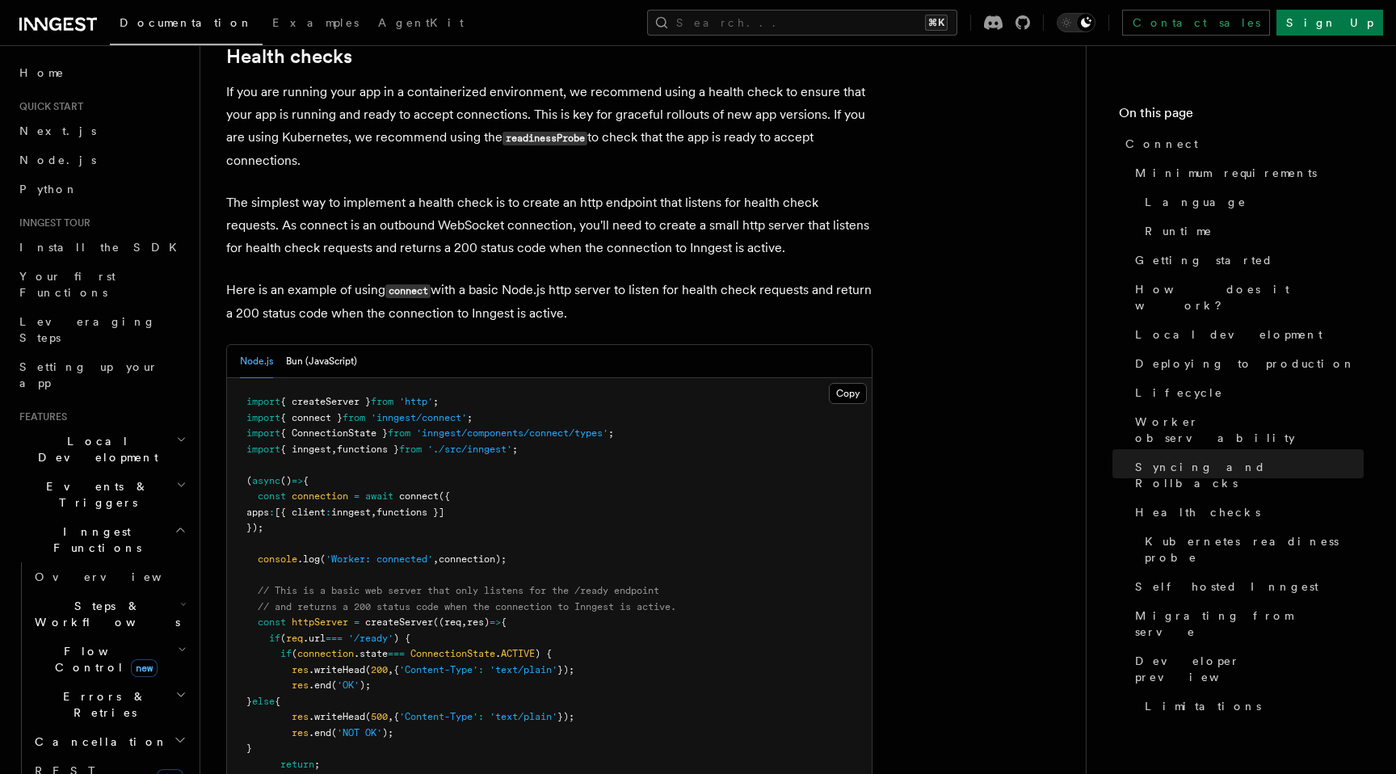
click at [507, 279] on p "Here is an example of using connect with a basic Node.js http server to listen …" at bounding box center [549, 302] width 646 height 46
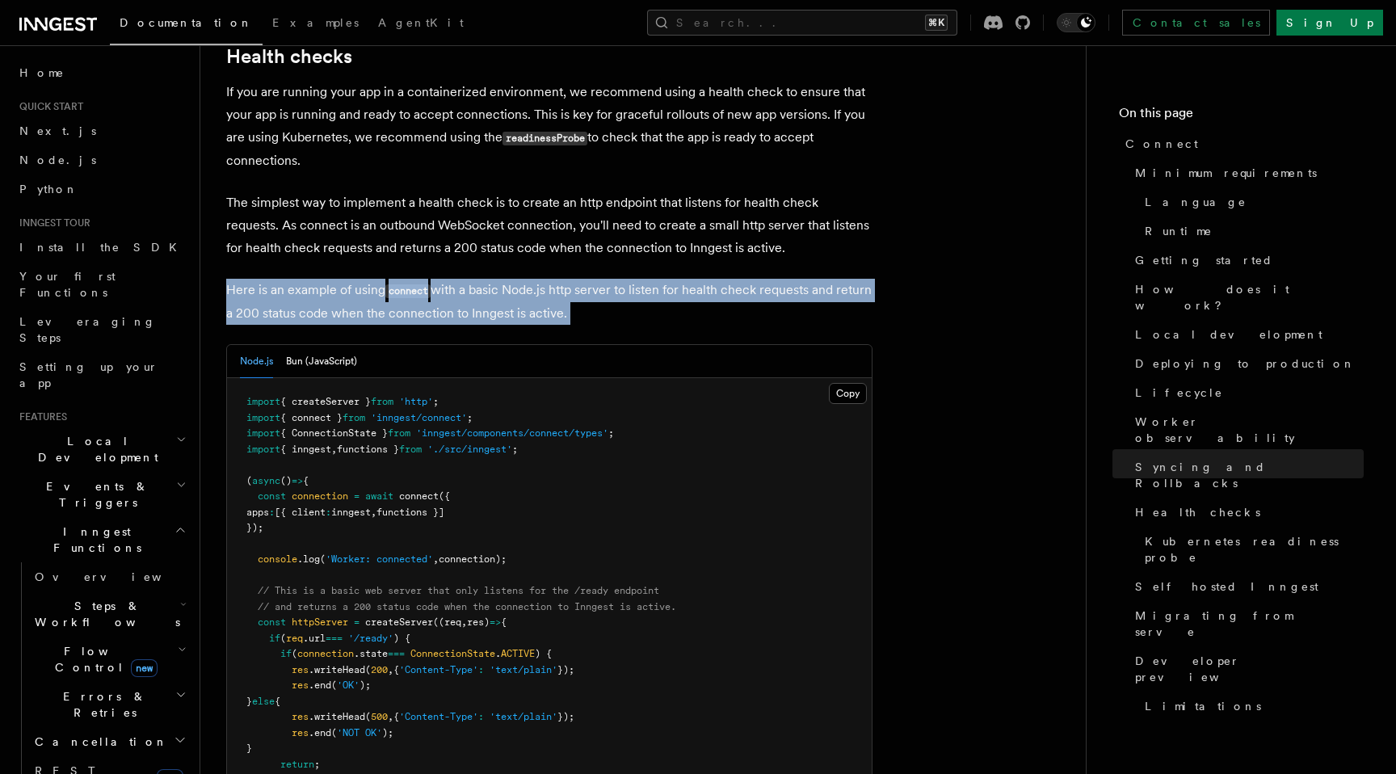
click at [513, 279] on p "Here is an example of using connect with a basic Node.js http server to listen …" at bounding box center [549, 302] width 646 height 46
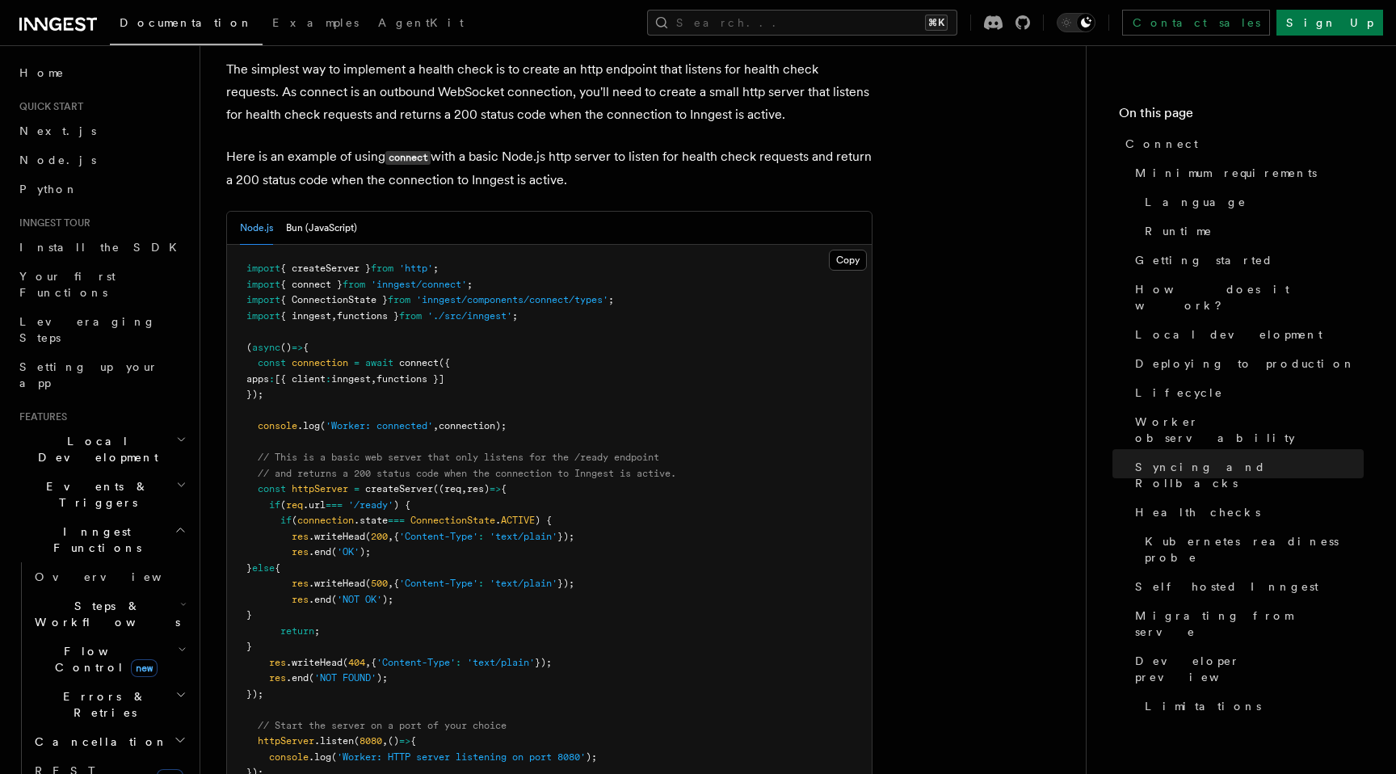
scroll to position [6844, 0]
click at [836, 248] on button "Copy Copied" at bounding box center [848, 258] width 38 height 21
click at [374, 498] on span "'/ready'" at bounding box center [370, 503] width 45 height 11
click at [376, 498] on span "'/ready'" at bounding box center [370, 503] width 45 height 11
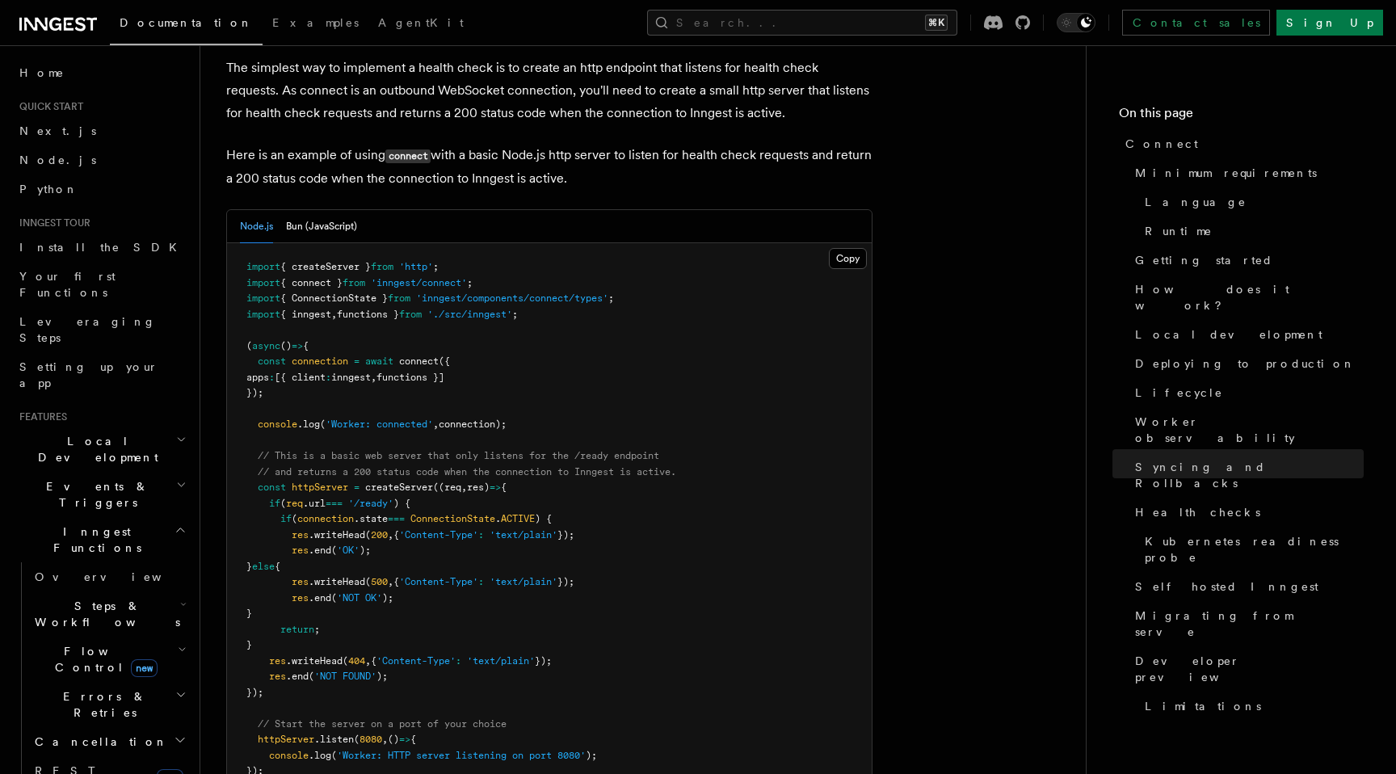
click at [376, 529] on span "200" at bounding box center [379, 534] width 17 height 11
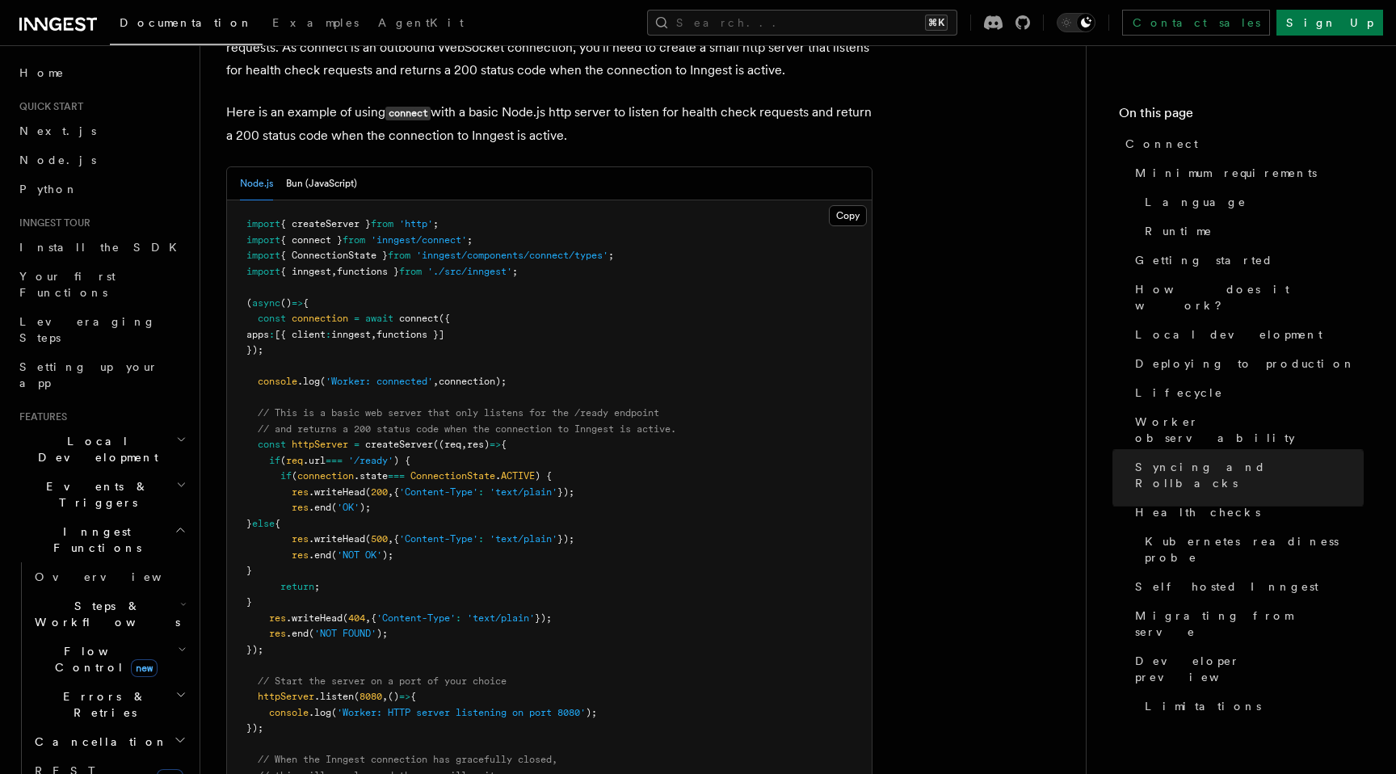
scroll to position [6849, 0]
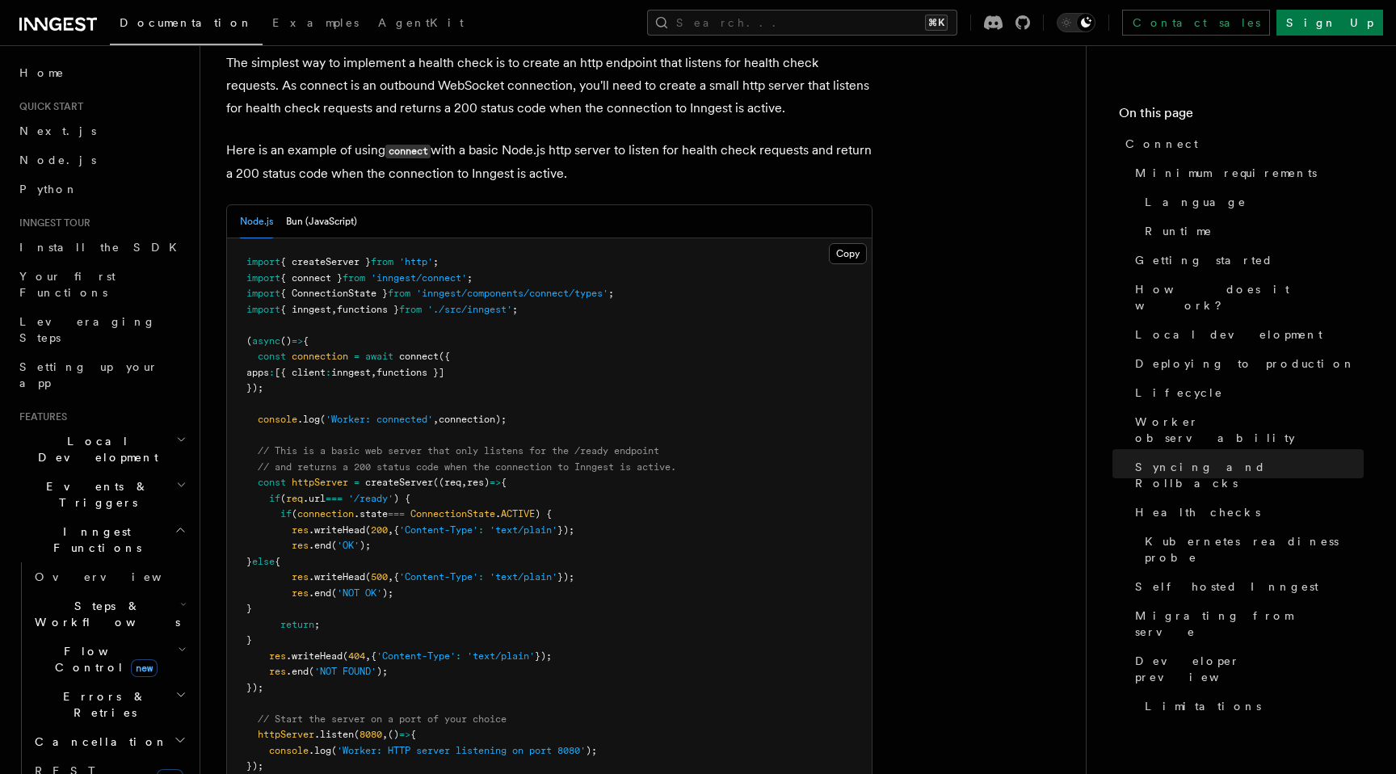
click at [269, 367] on span "apps" at bounding box center [257, 372] width 23 height 11
click at [290, 286] on pre "import { createServer } from 'http' ; import { connect } from 'inngest/connect'…" at bounding box center [549, 585] width 645 height 694
drag, startPoint x: 241, startPoint y: 240, endPoint x: 327, endPoint y: 303, distance: 106.9
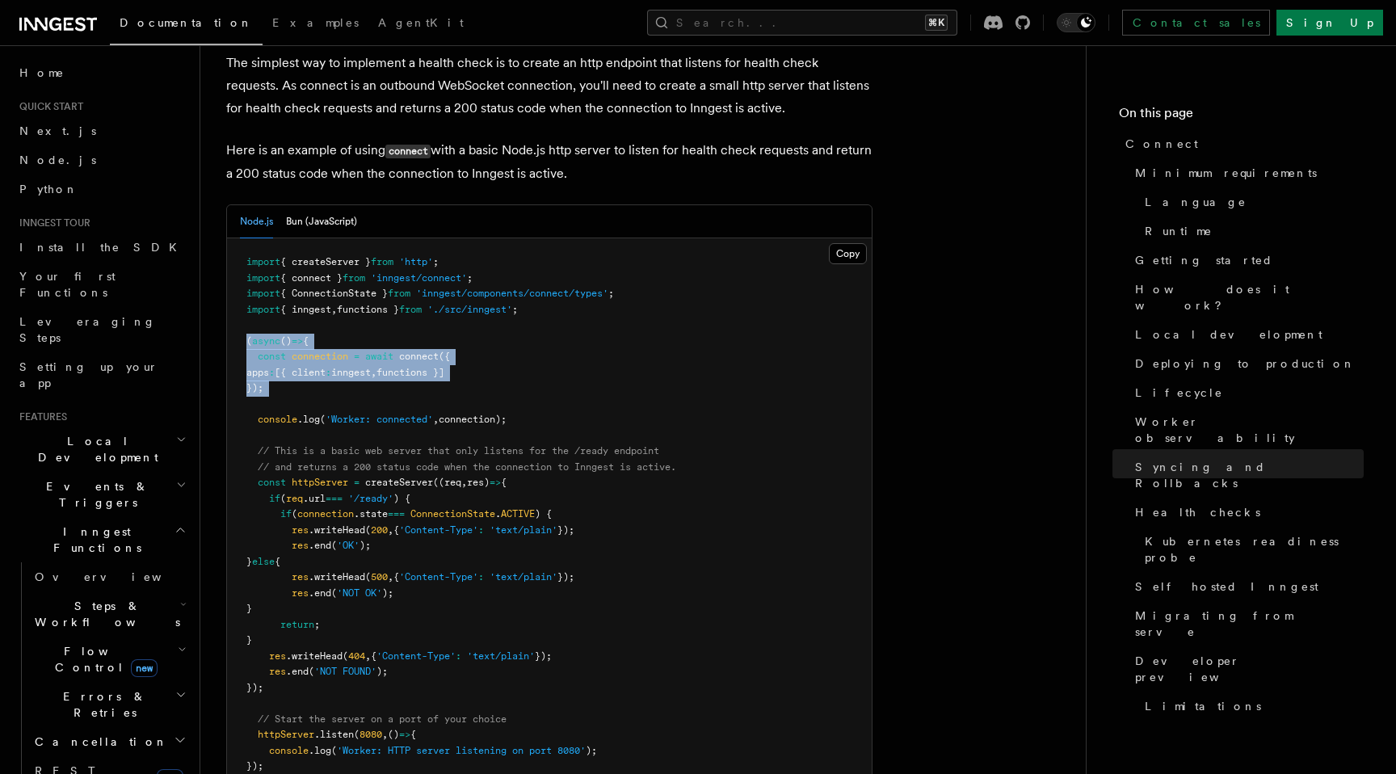
click at [327, 303] on pre "import { createServer } from 'http' ; import { connect } from 'inngest/connect'…" at bounding box center [549, 585] width 645 height 694
click at [418, 367] on span "functions }]" at bounding box center [410, 372] width 68 height 11
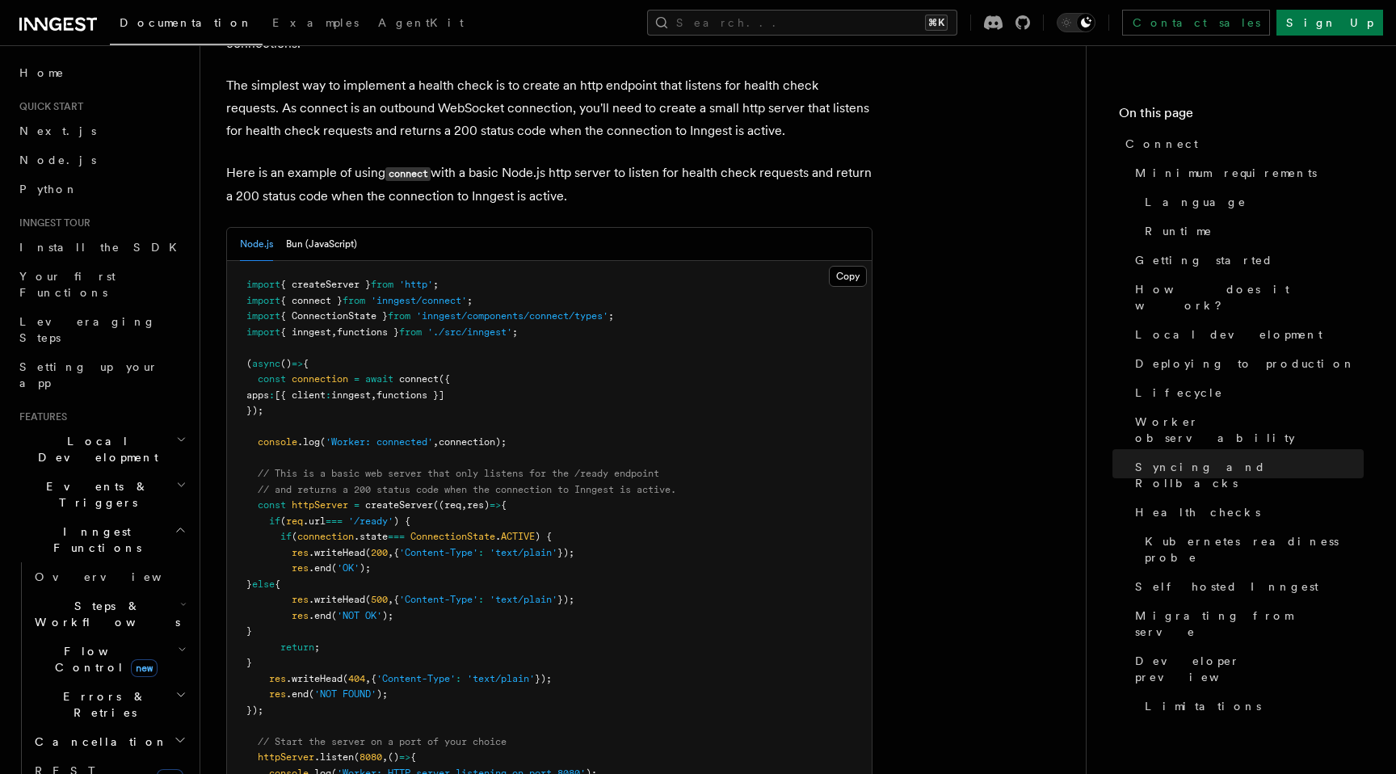
scroll to position [6859, 0]
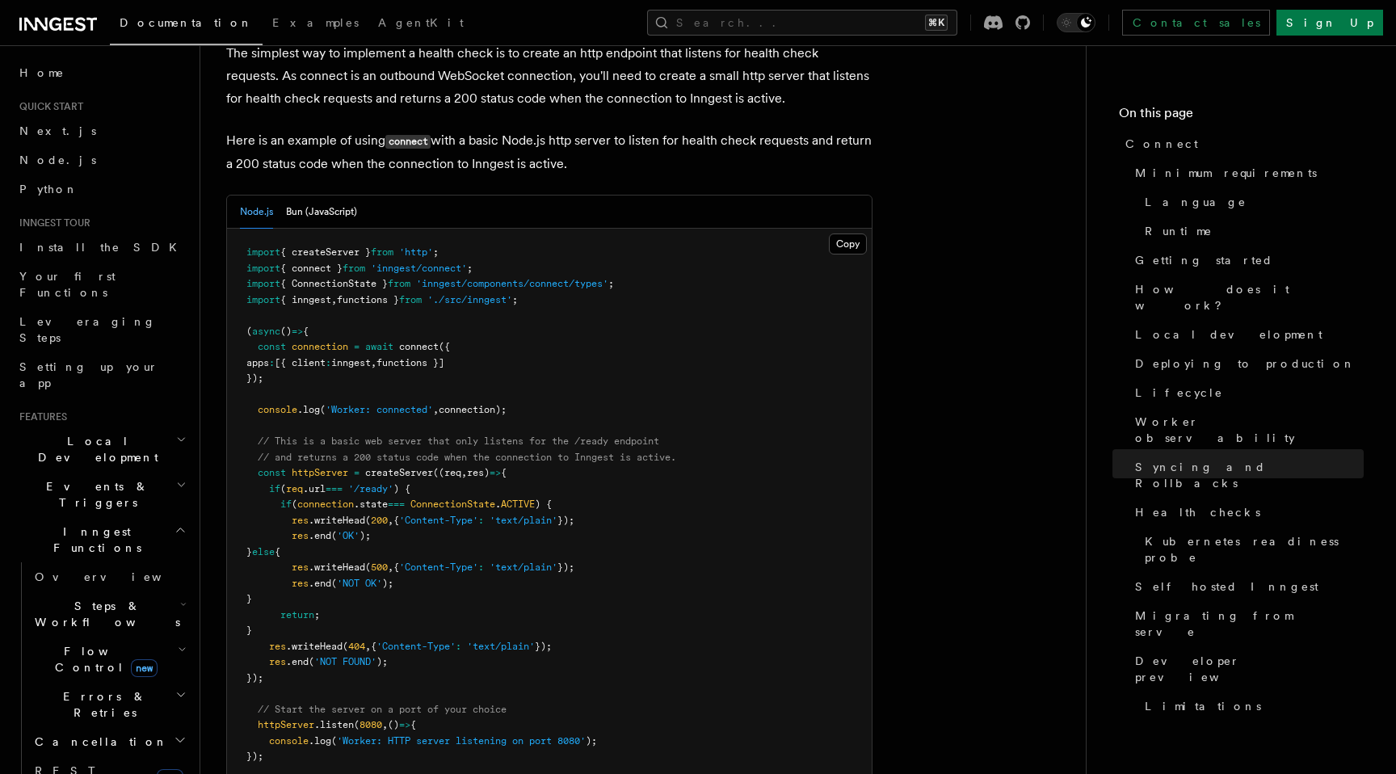
click at [435, 357] on span "functions }]" at bounding box center [410, 362] width 68 height 11
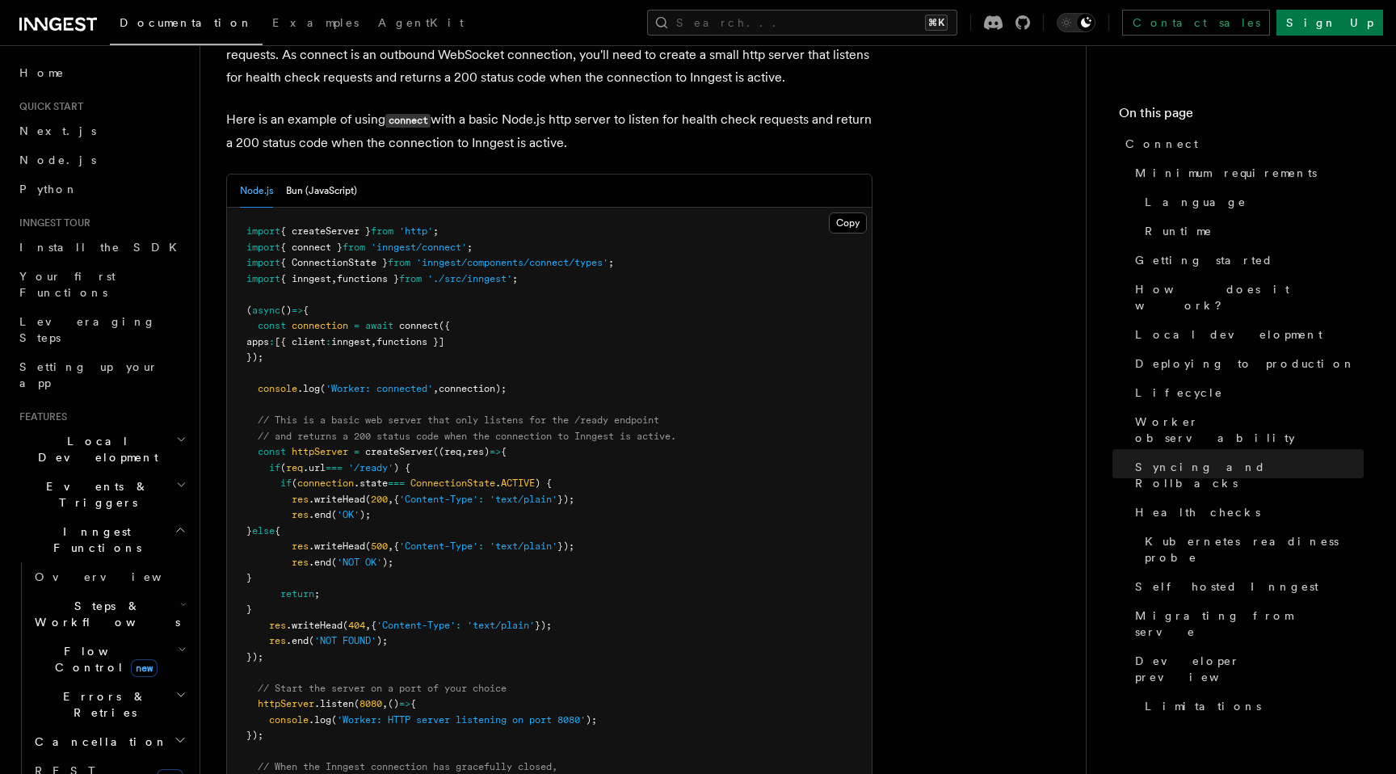
scroll to position [6894, 0]
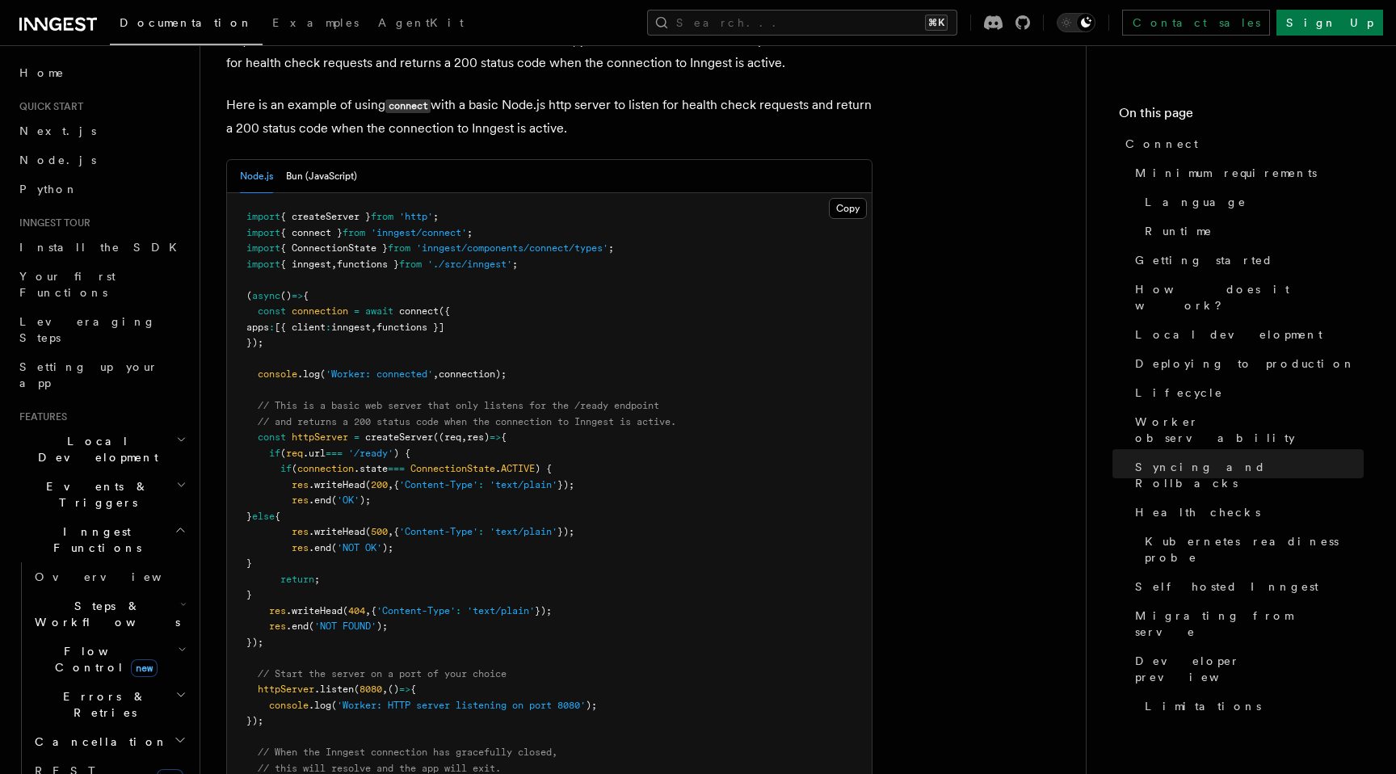
click at [399, 237] on pre "import { createServer } from 'http' ; import { connect } from 'inngest/connect'…" at bounding box center [549, 540] width 645 height 694
click at [406, 241] on pre "import { createServer } from 'http' ; import { connect } from 'inngest/connect'…" at bounding box center [549, 540] width 645 height 694
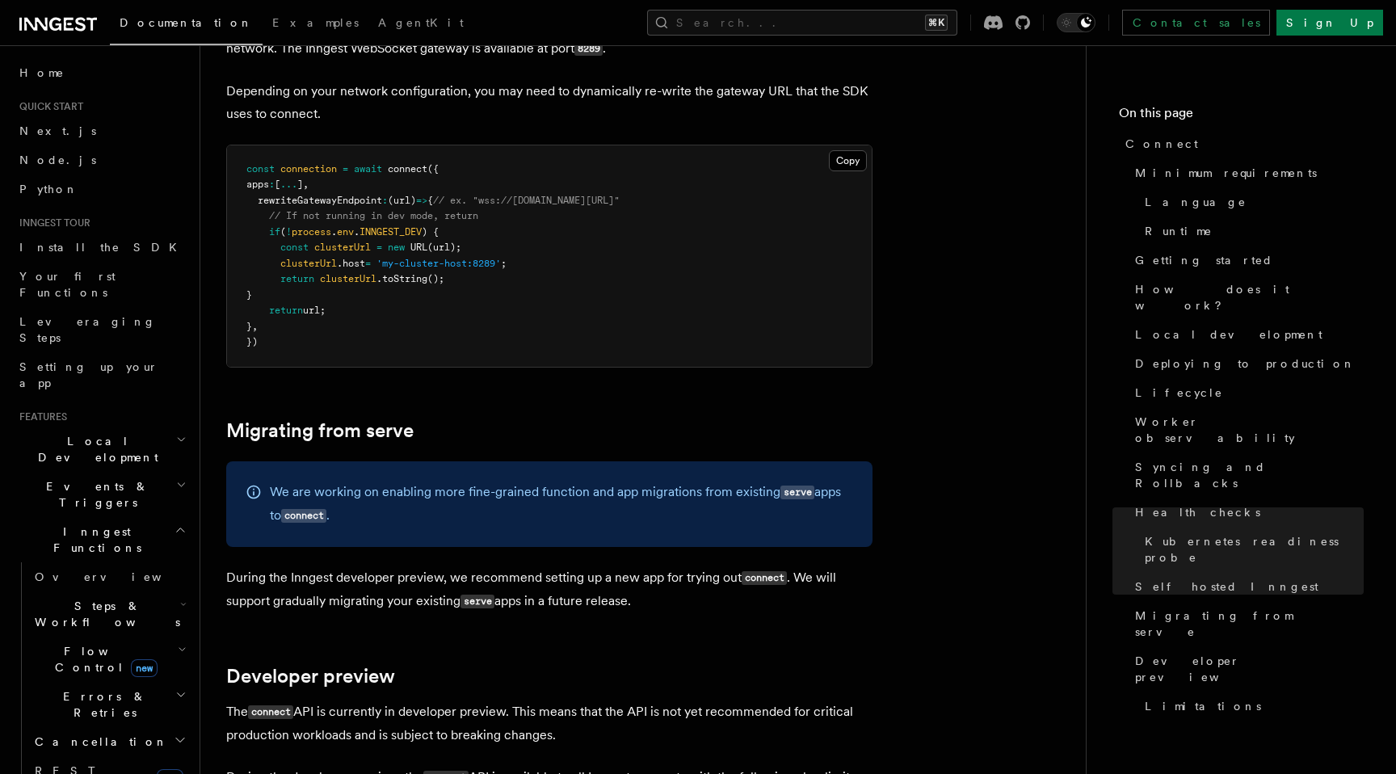
scroll to position [8218, 0]
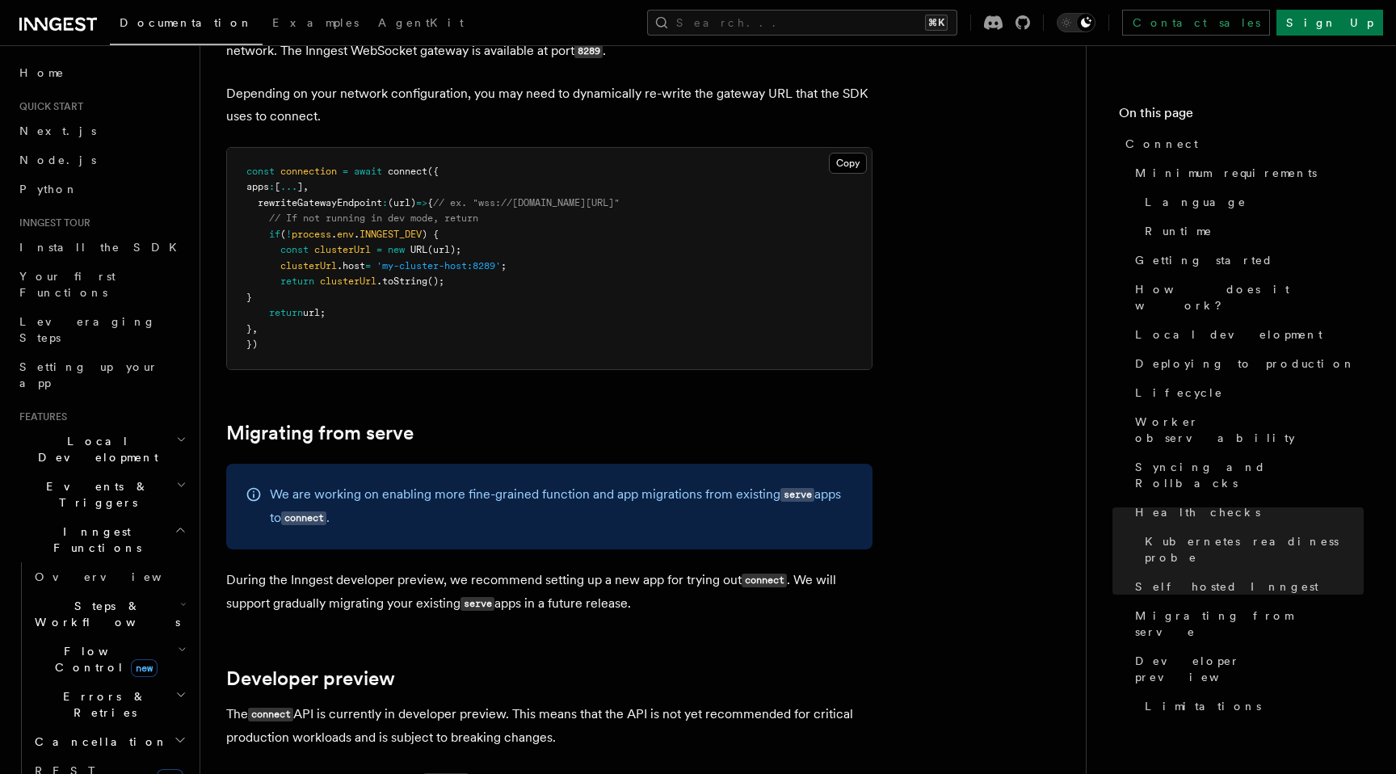
click at [419, 569] on p "During the Inngest developer preview, we recommend setting up a new app for try…" at bounding box center [549, 592] width 646 height 47
click at [417, 703] on p "The connect API is currently in developer preview. This means that the API is n…" at bounding box center [549, 726] width 646 height 46
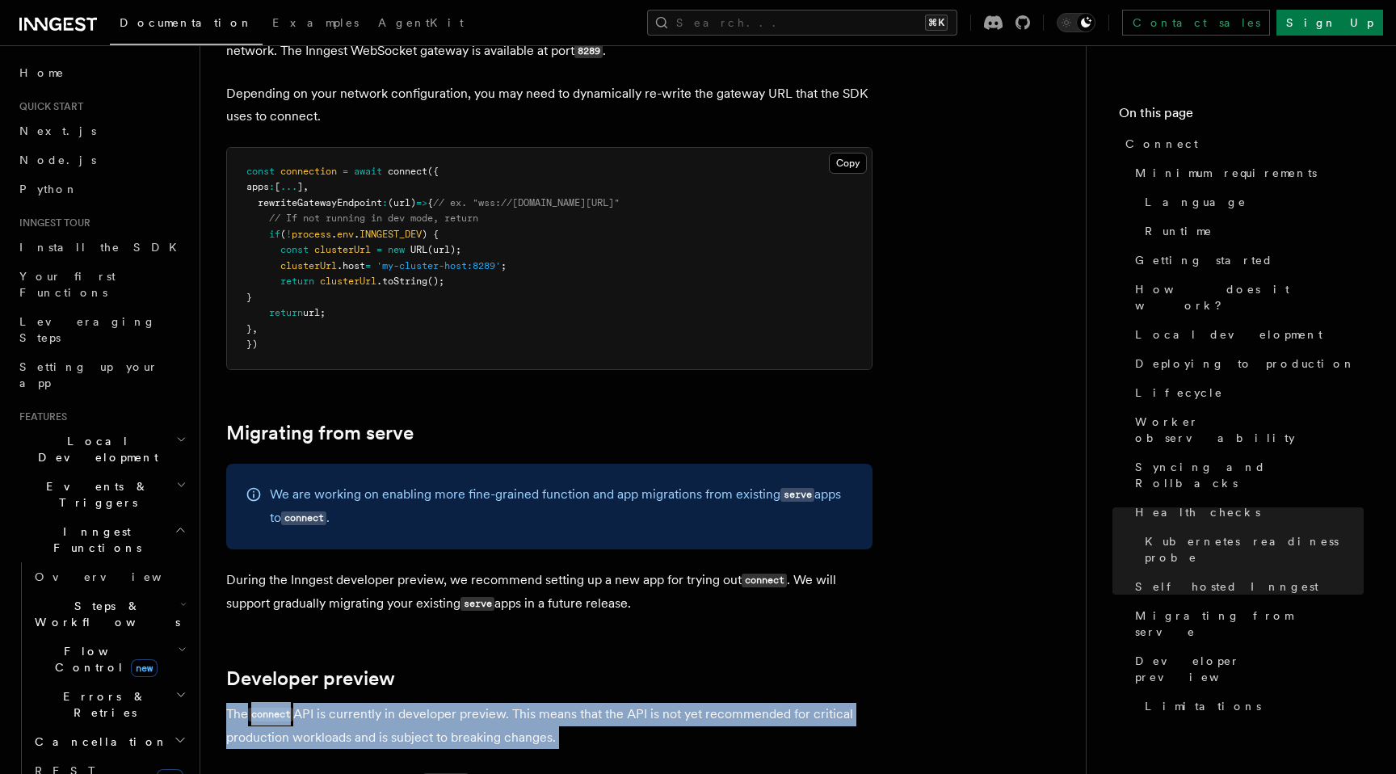
click at [417, 703] on p "The connect API is currently in developer preview. This means that the API is n…" at bounding box center [549, 726] width 646 height 46
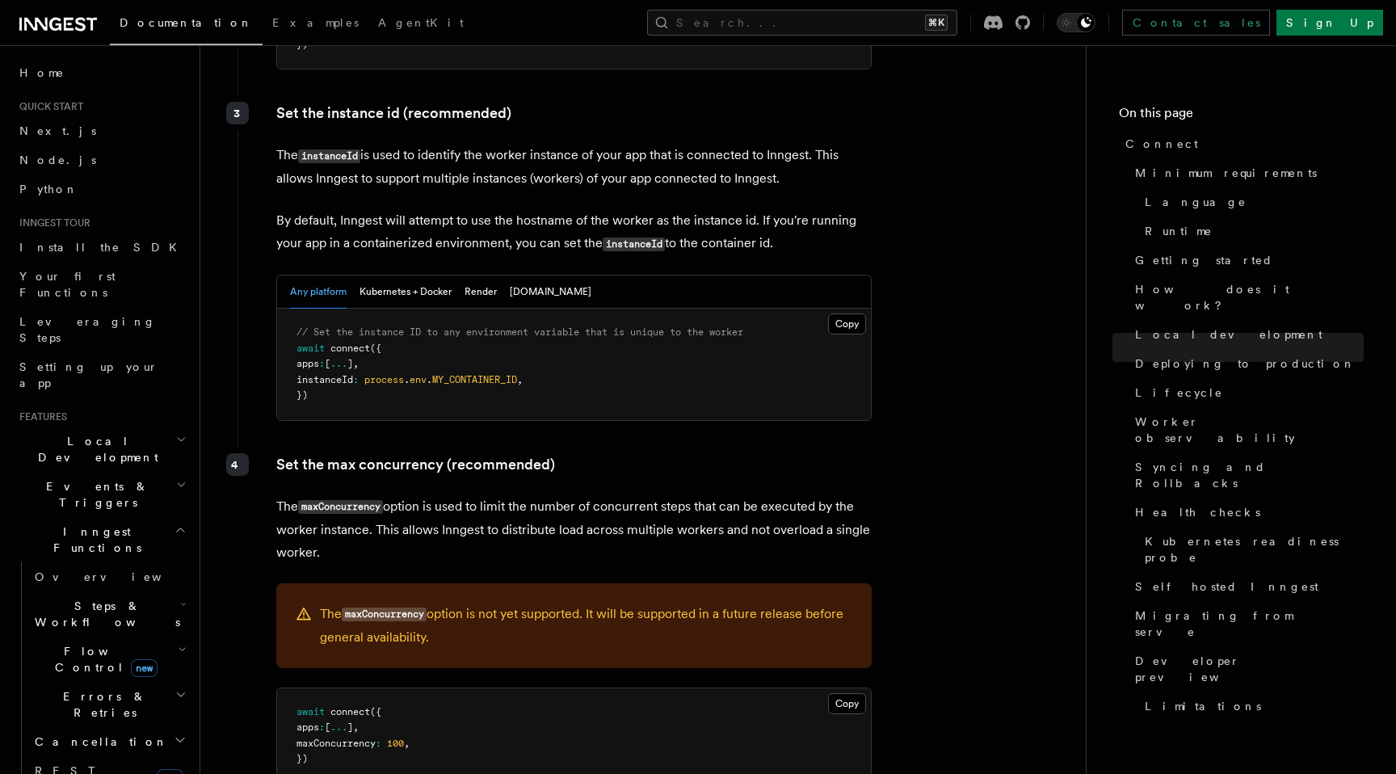
scroll to position [3004, 0]
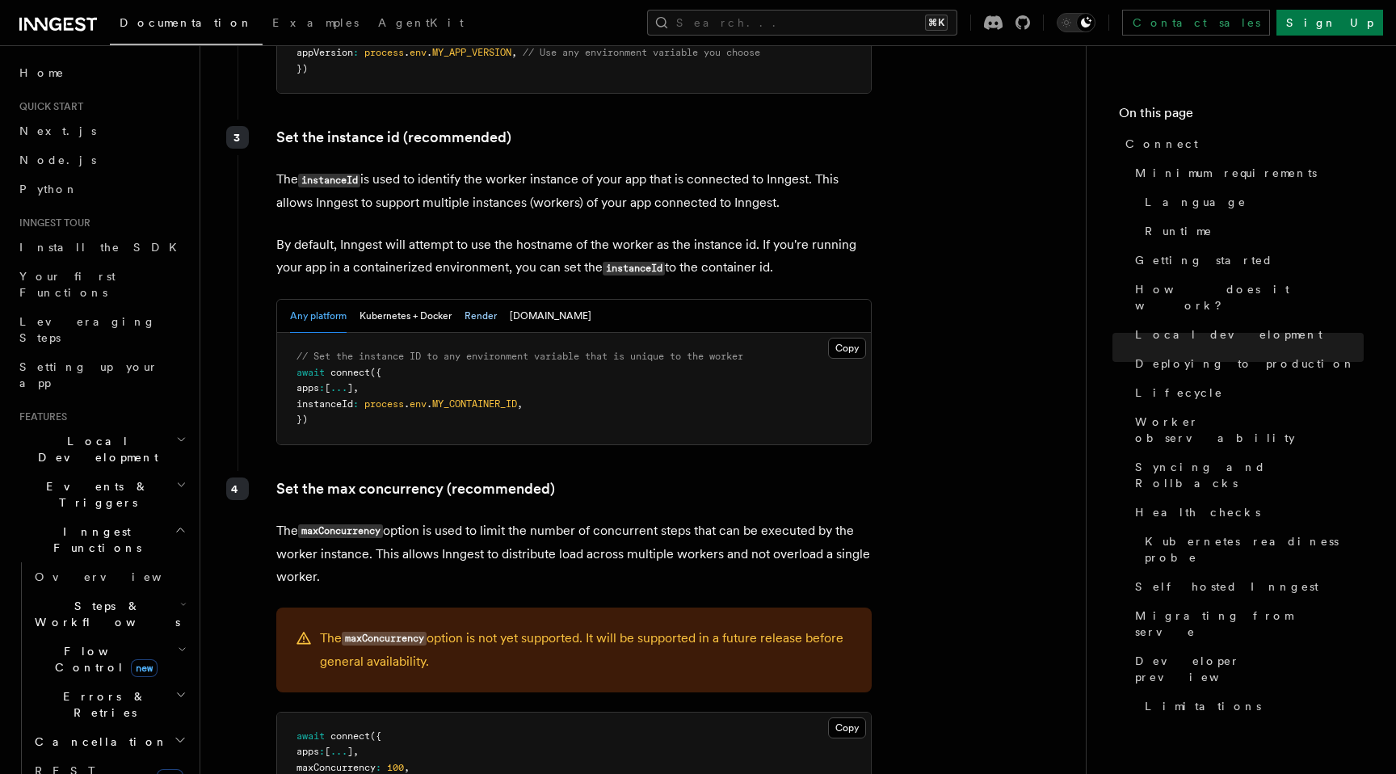
click at [477, 300] on button "Render" at bounding box center [480, 316] width 32 height 33
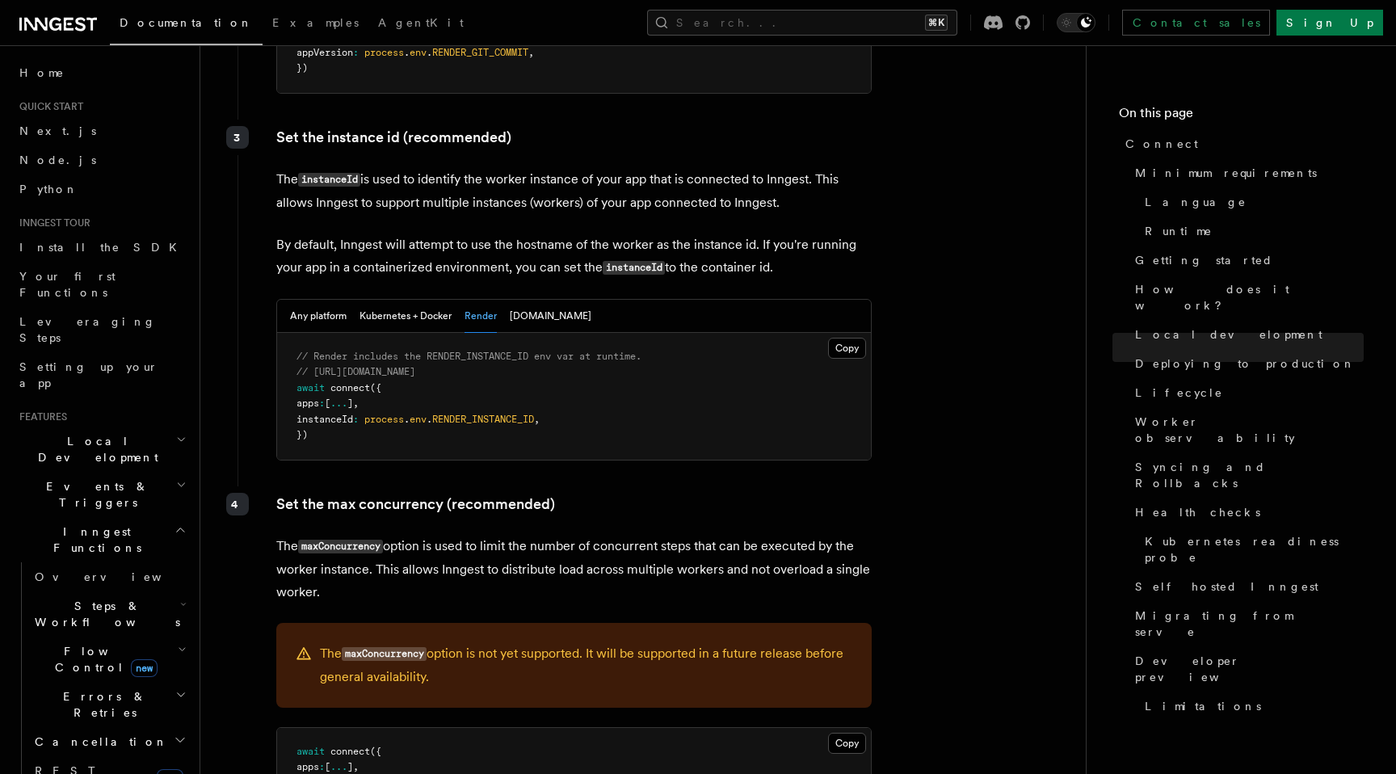
click at [533, 333] on pre "// Render includes the RENDER_INSTANCE_ID env var at runtime. // https://render…" at bounding box center [574, 396] width 594 height 127
click at [515, 300] on button "Fly.io" at bounding box center [551, 316] width 82 height 33
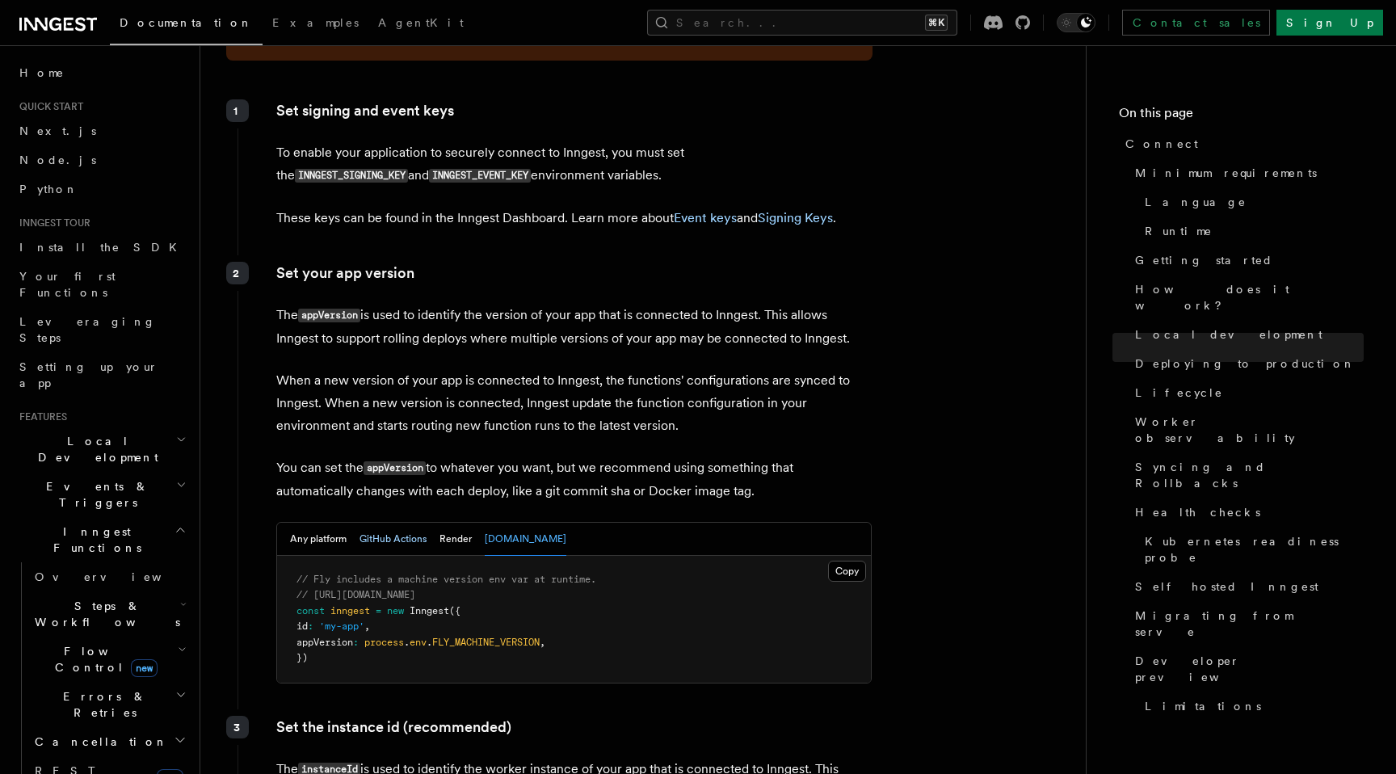
click at [386, 523] on button "GitHub Actions" at bounding box center [392, 539] width 67 height 33
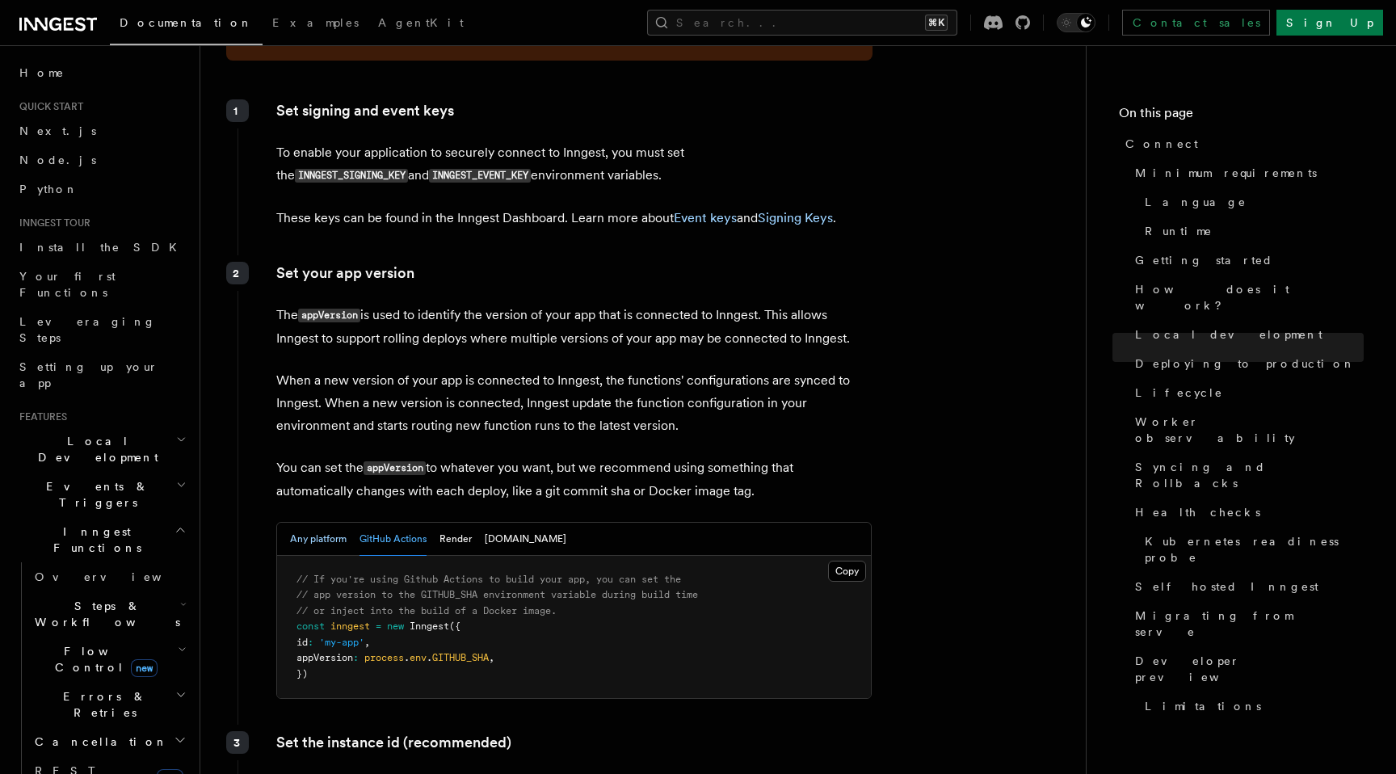
click at [300, 523] on button "Any platform" at bounding box center [318, 539] width 57 height 33
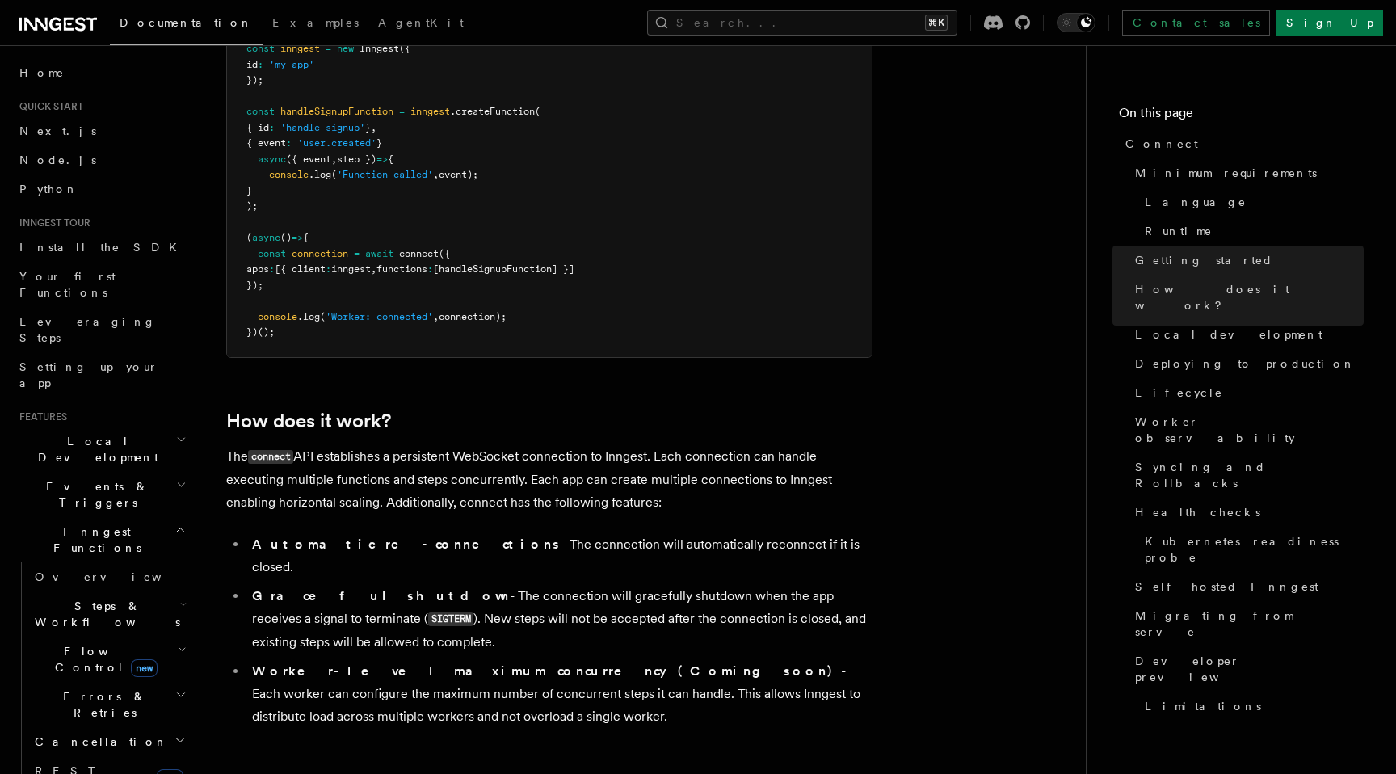
scroll to position [1368, 0]
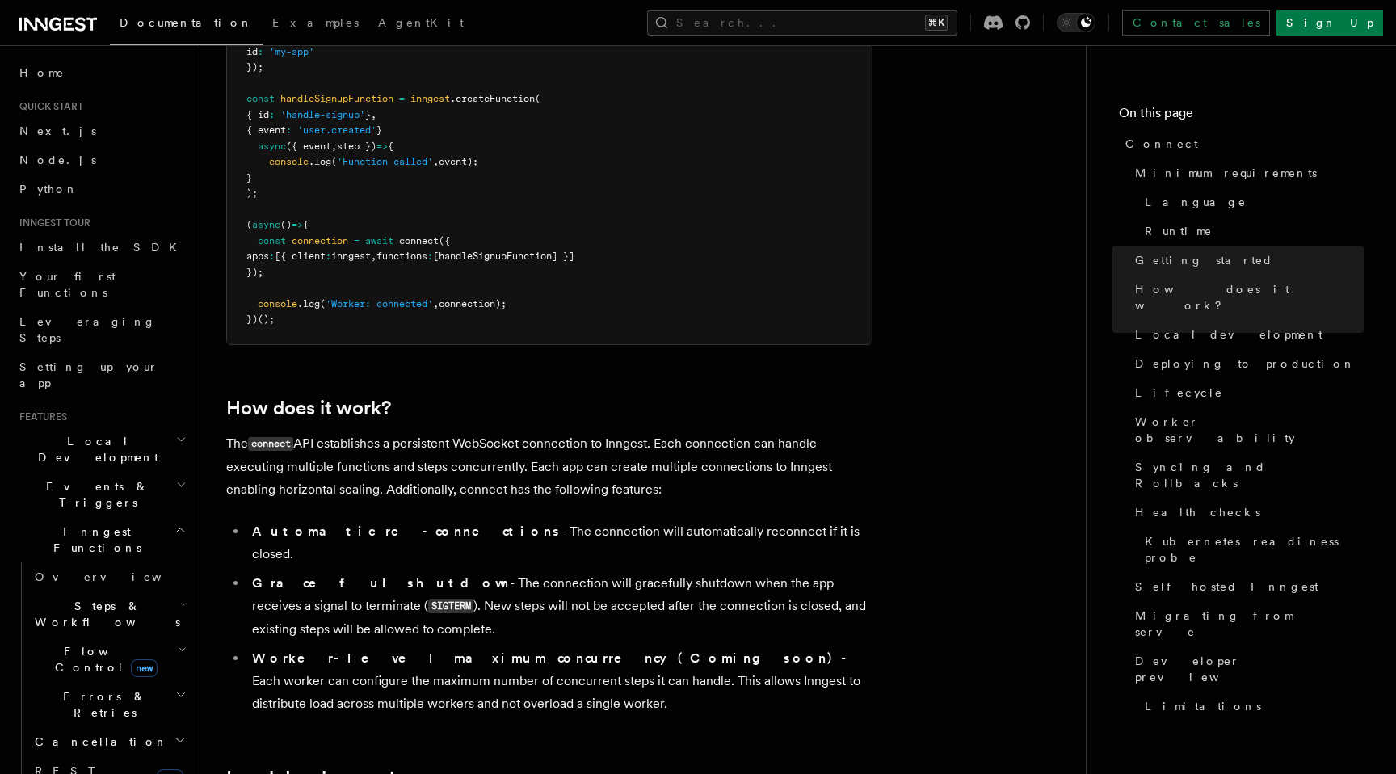
click at [437, 397] on h2 "How does it work?" at bounding box center [549, 408] width 646 height 23
click at [437, 432] on p "The connect API establishes a persistent WebSocket connection to Inngest. Each …" at bounding box center [549, 466] width 646 height 69
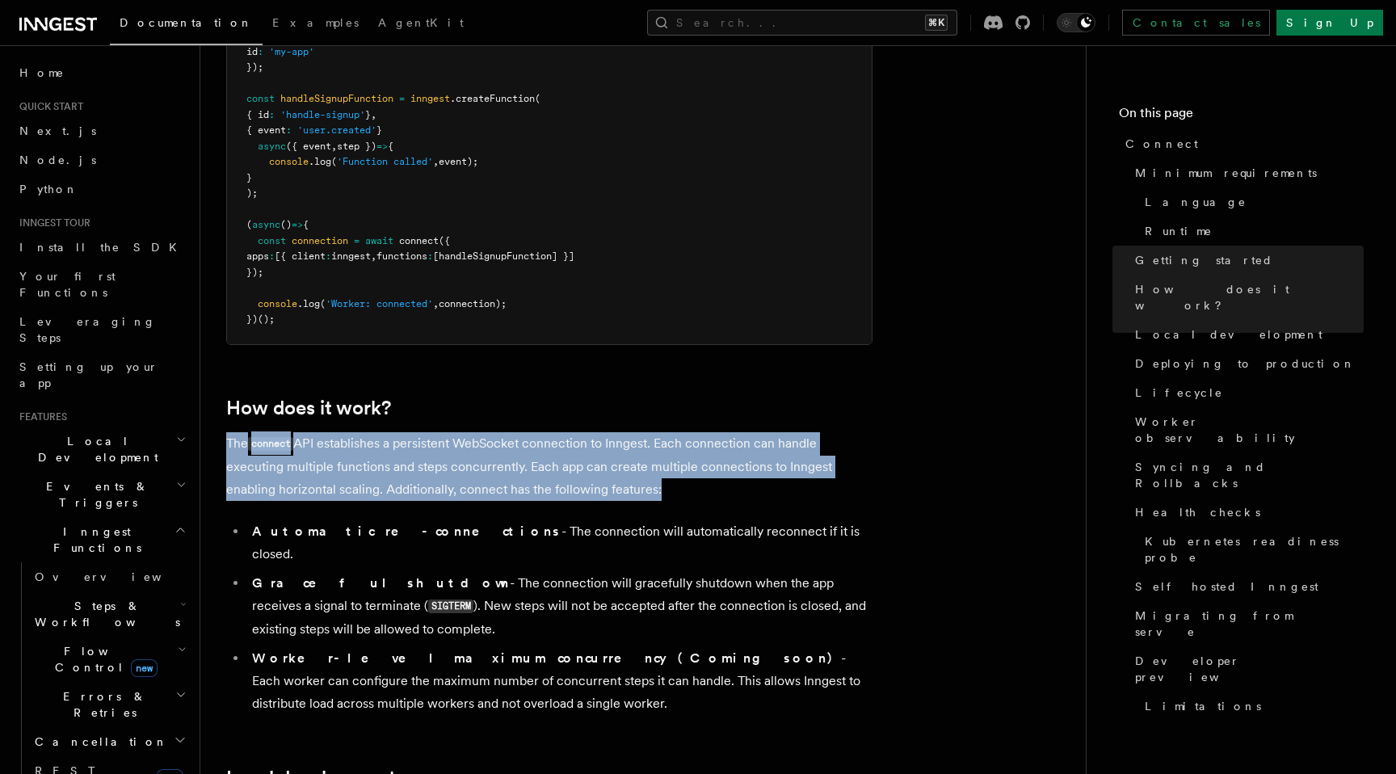
click at [437, 432] on p "The connect API establishes a persistent WebSocket connection to Inngest. Each …" at bounding box center [549, 466] width 646 height 69
click at [440, 432] on p "The connect API establishes a persistent WebSocket connection to Inngest. Each …" at bounding box center [549, 466] width 646 height 69
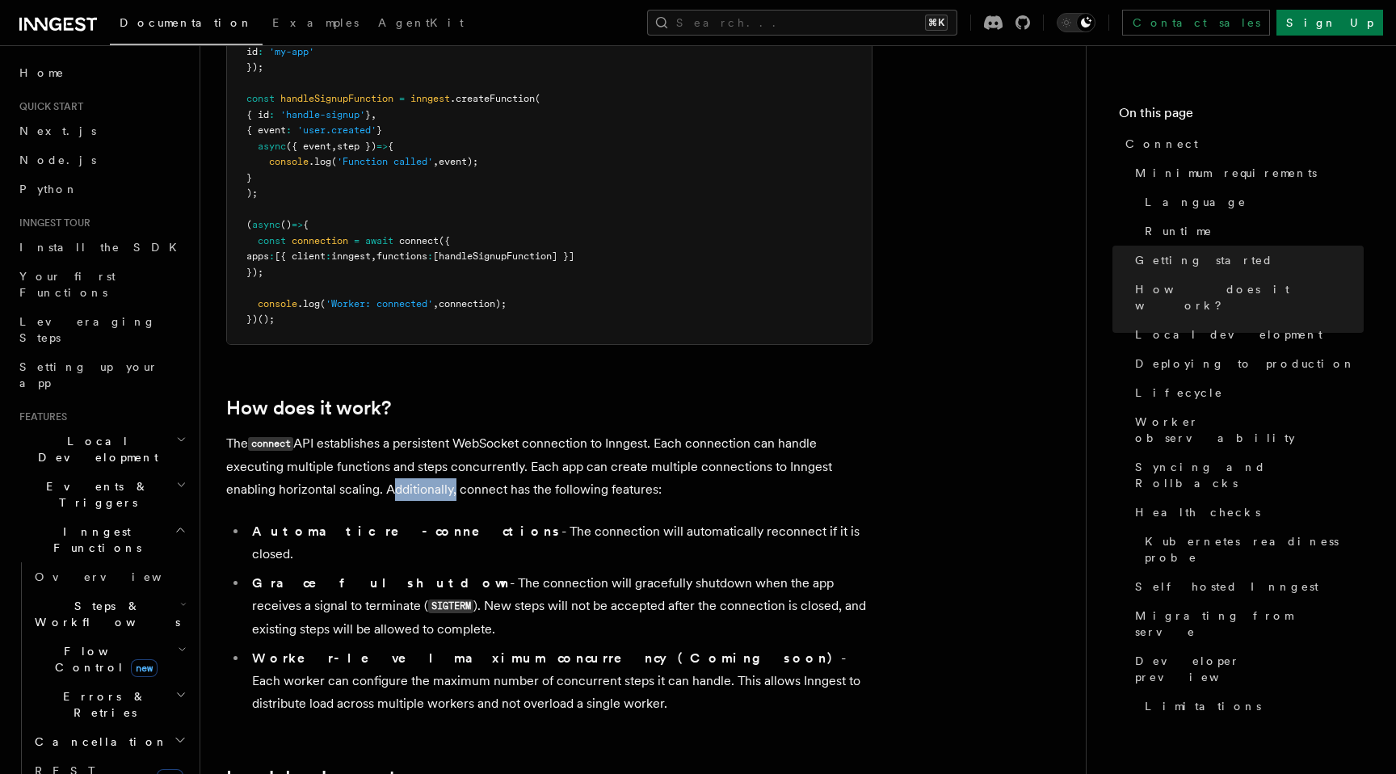
click at [440, 432] on p "The connect API establishes a persistent WebSocket connection to Inngest. Each …" at bounding box center [549, 466] width 646 height 69
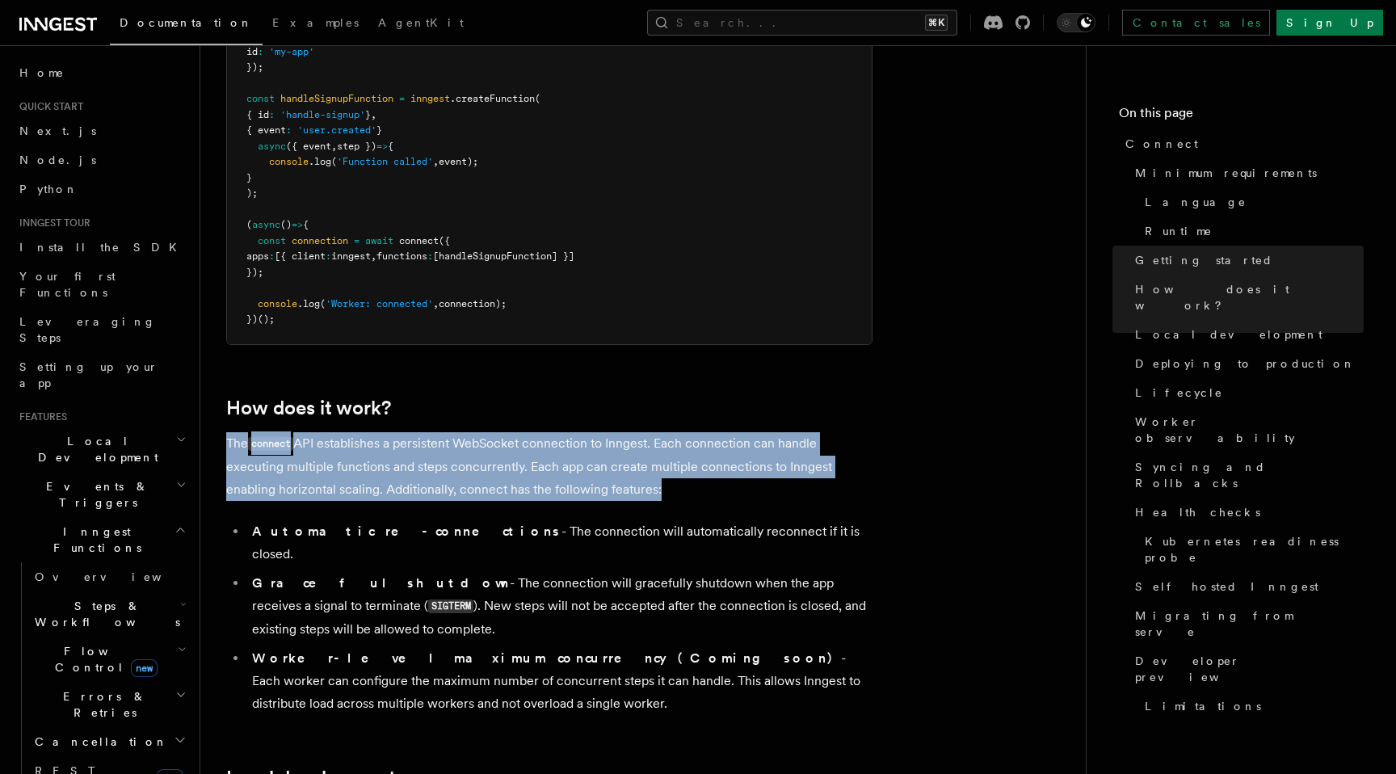
click at [440, 432] on p "The connect API establishes a persistent WebSocket connection to Inngest. Each …" at bounding box center [549, 466] width 646 height 69
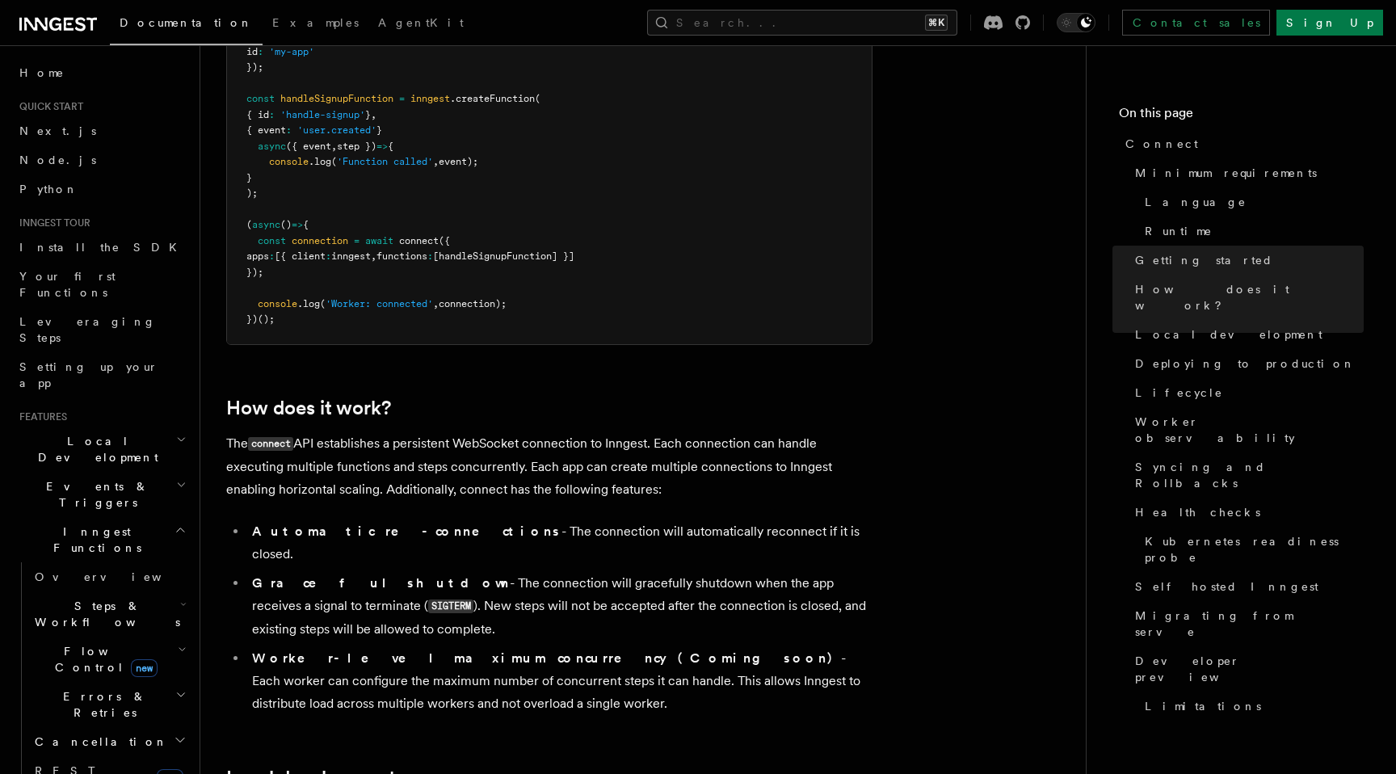
click at [458, 520] on li "Automatic re-connections - The connection will automatically reconnect if it is…" at bounding box center [559, 542] width 625 height 45
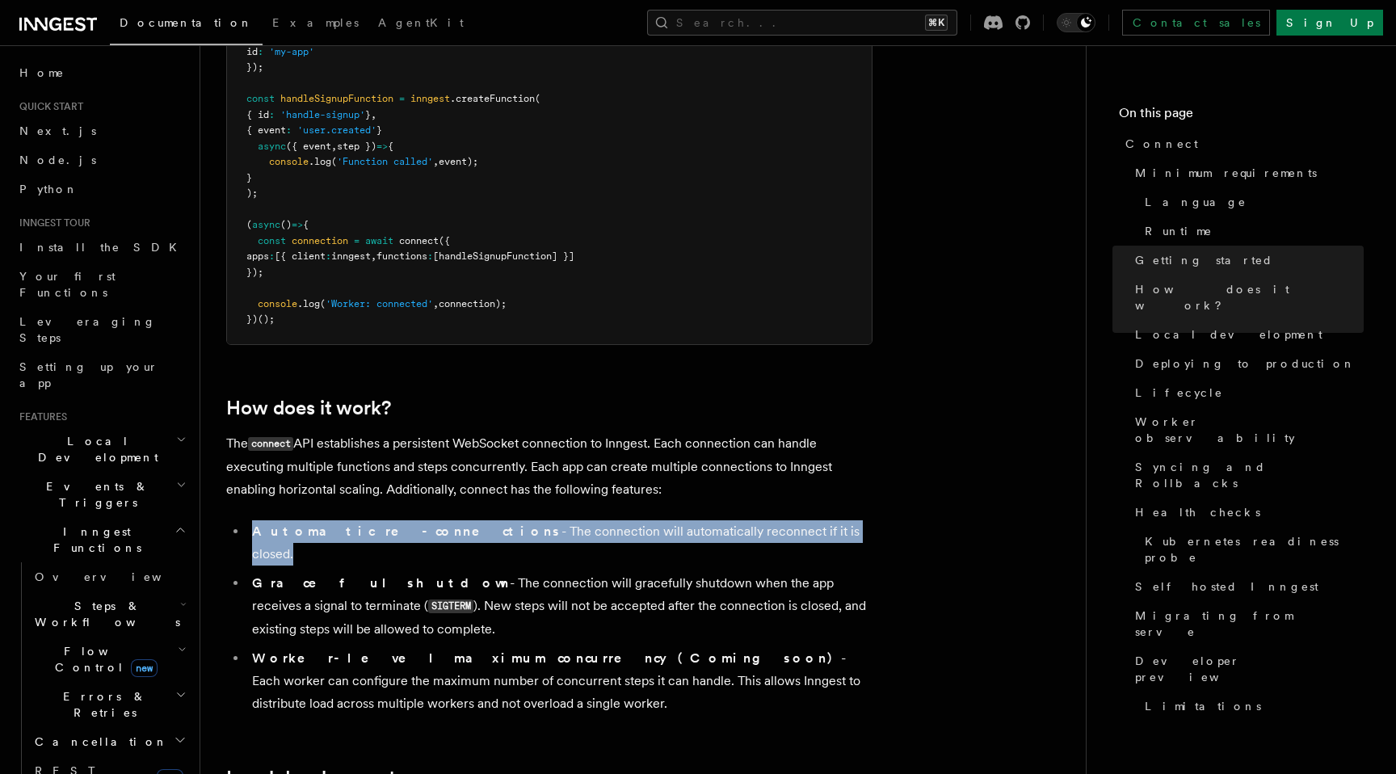
click at [458, 520] on li "Automatic re-connections - The connection will automatically reconnect if it is…" at bounding box center [559, 542] width 625 height 45
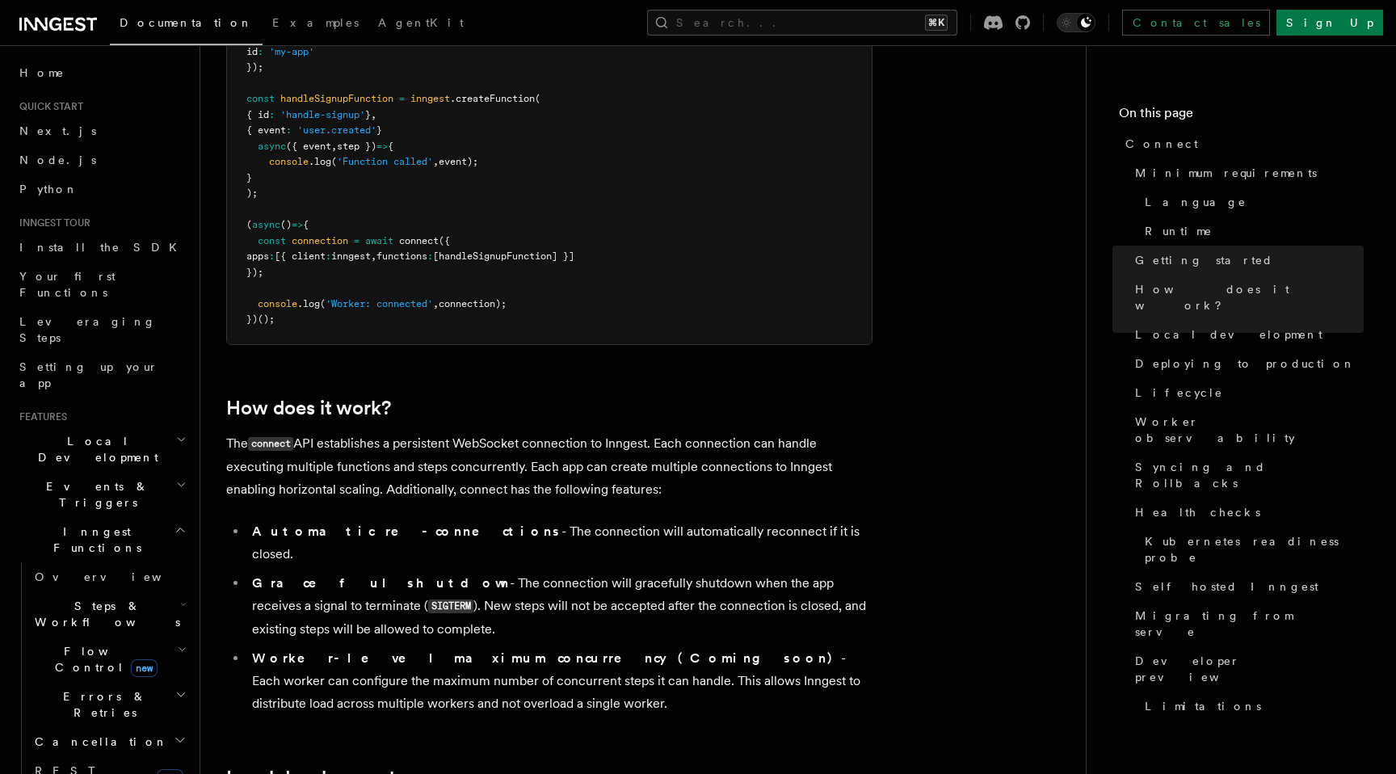
click at [458, 572] on li "Graceful shutdown - The connection will gracefully shutdown when the app receiv…" at bounding box center [559, 606] width 625 height 69
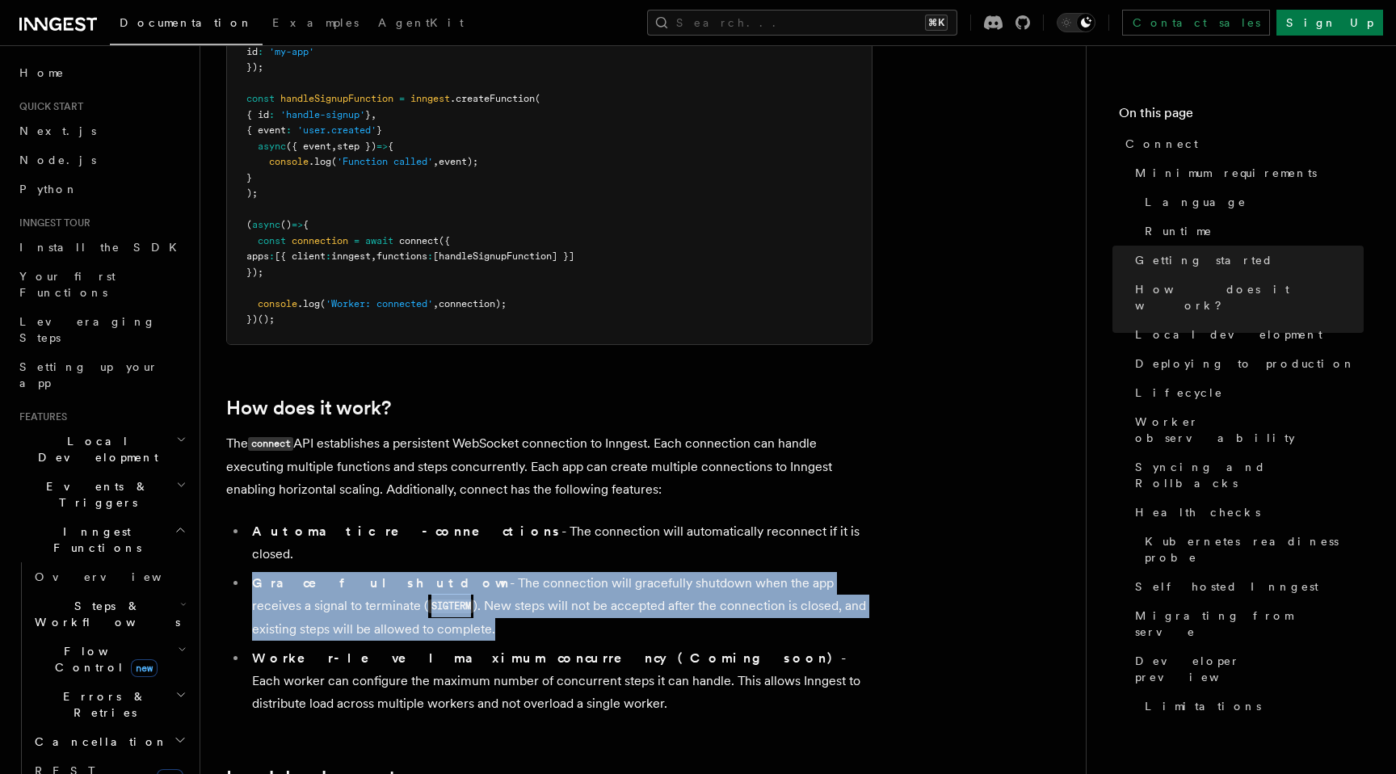
click at [458, 572] on li "Graceful shutdown - The connection will gracefully shutdown when the app receiv…" at bounding box center [559, 606] width 625 height 69
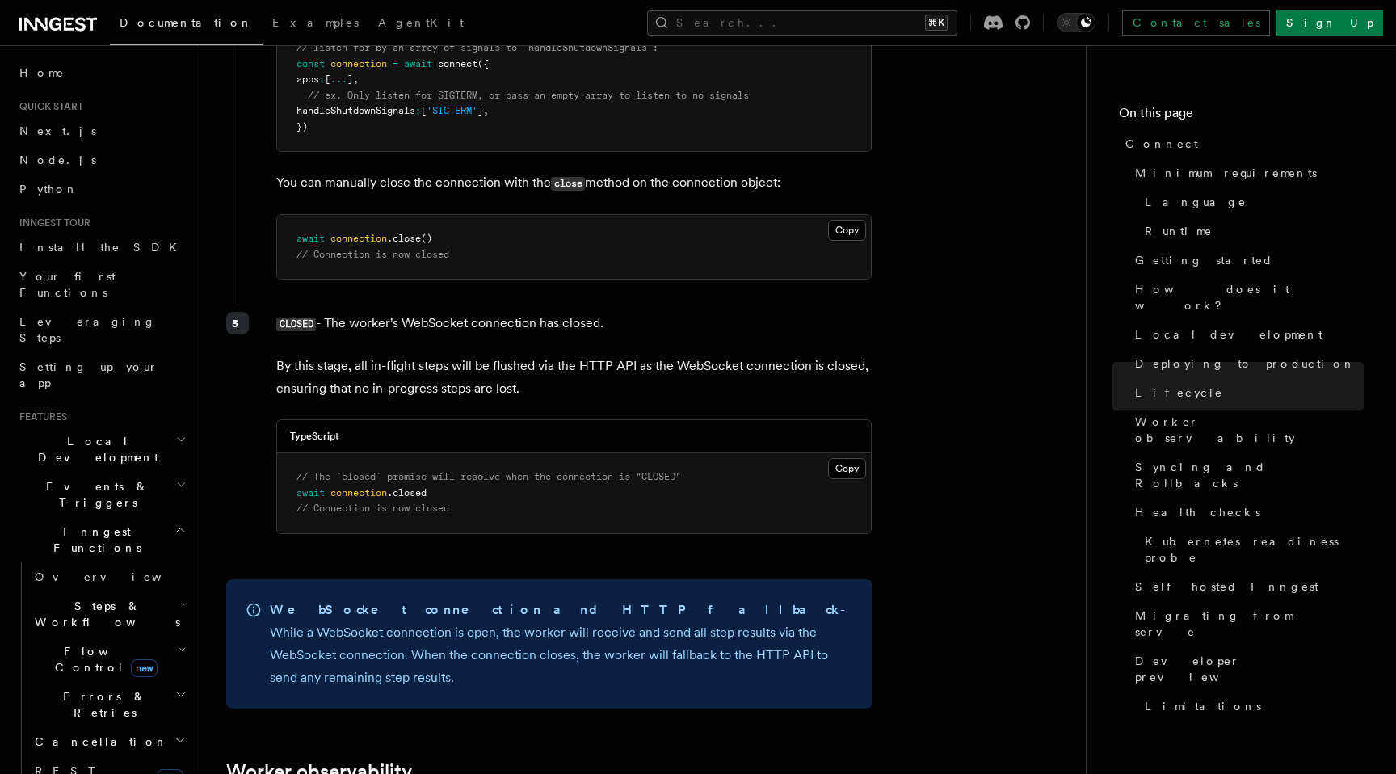
scroll to position [4975, 0]
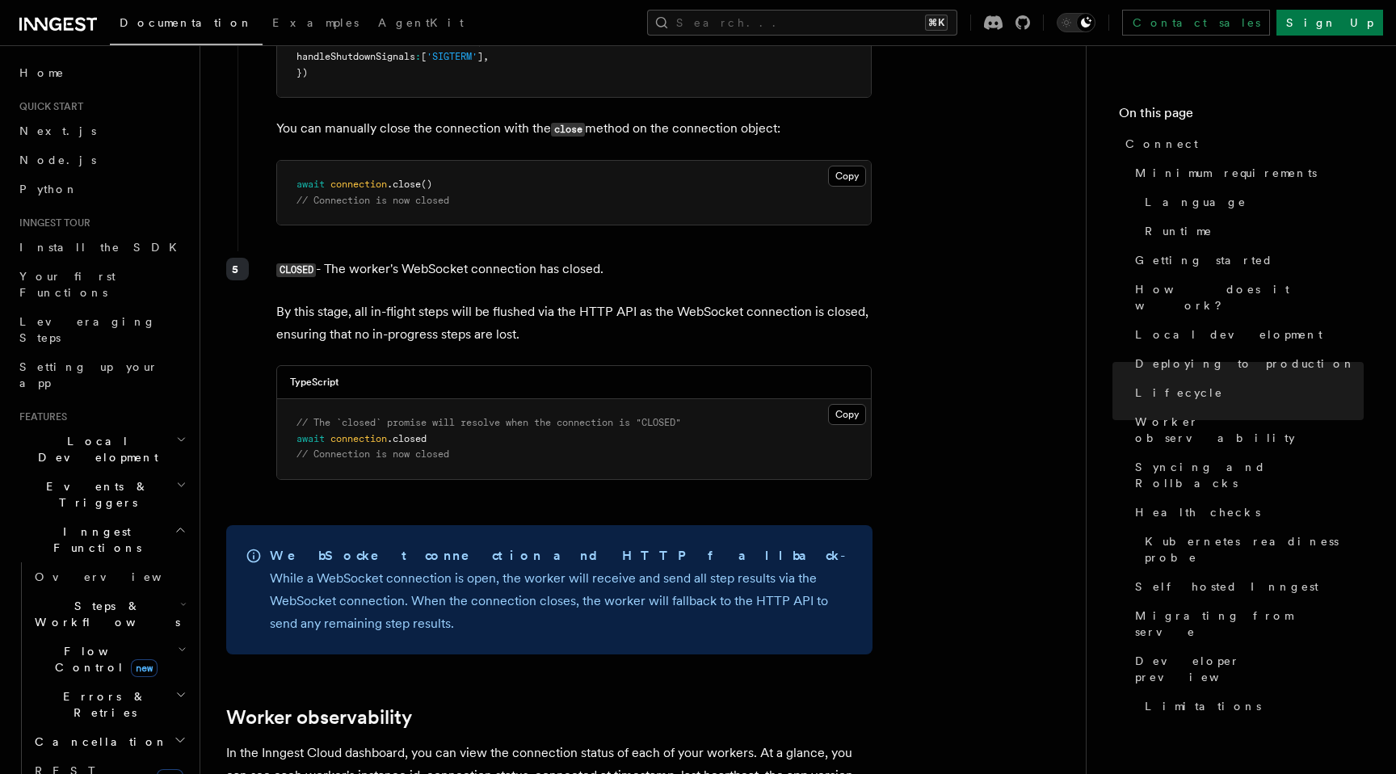
click at [457, 544] on p "WebSocket connection and HTTP fallback - While a WebSocket connection is open, …" at bounding box center [561, 589] width 583 height 90
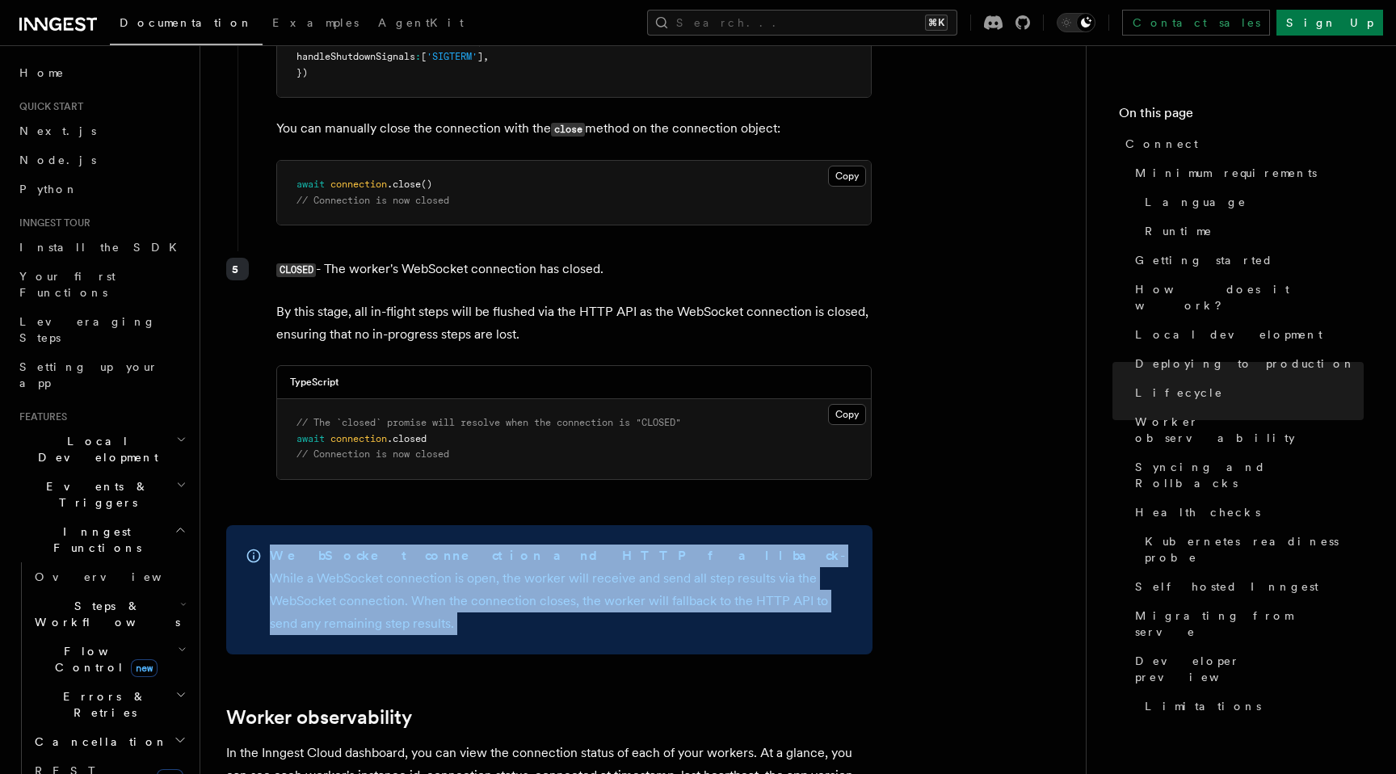
click at [457, 544] on p "WebSocket connection and HTTP fallback - While a WebSocket connection is open, …" at bounding box center [561, 589] width 583 height 90
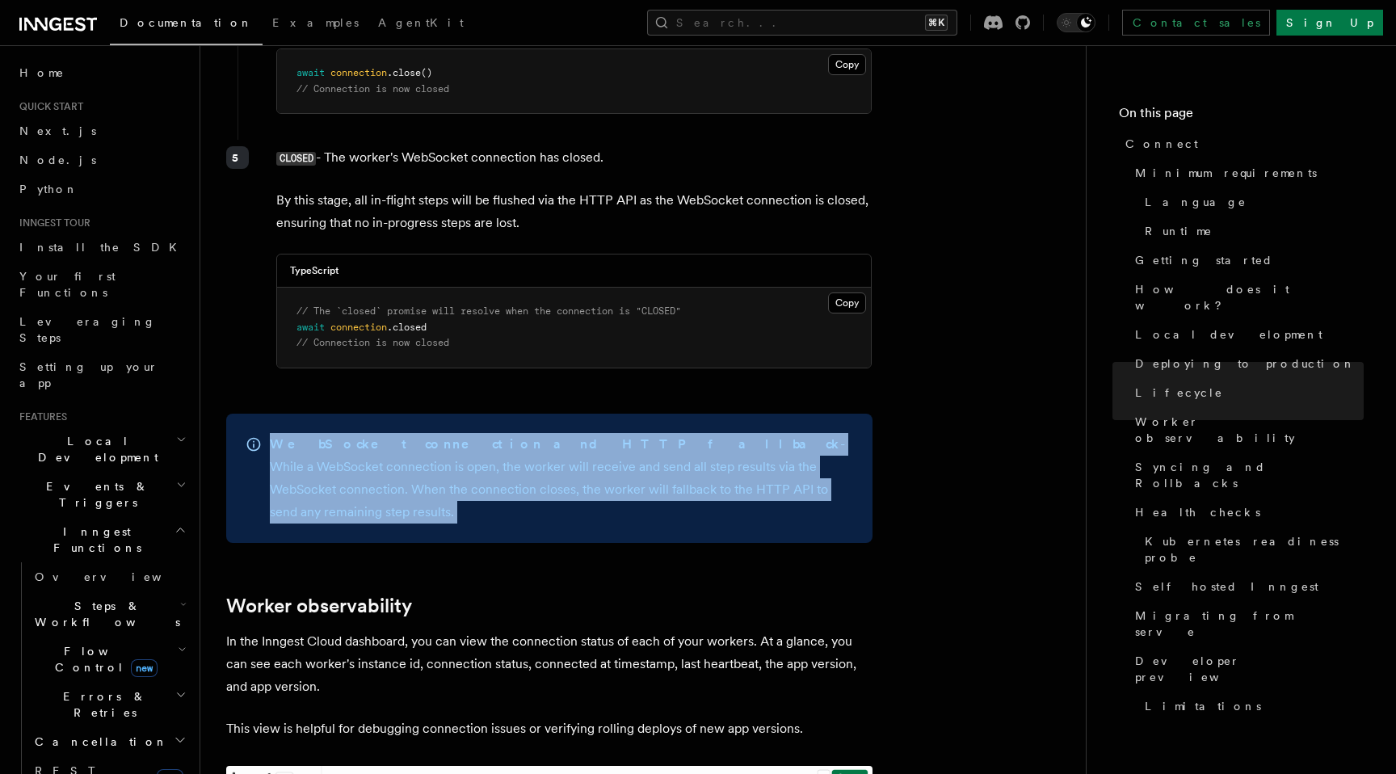
scroll to position [5135, 0]
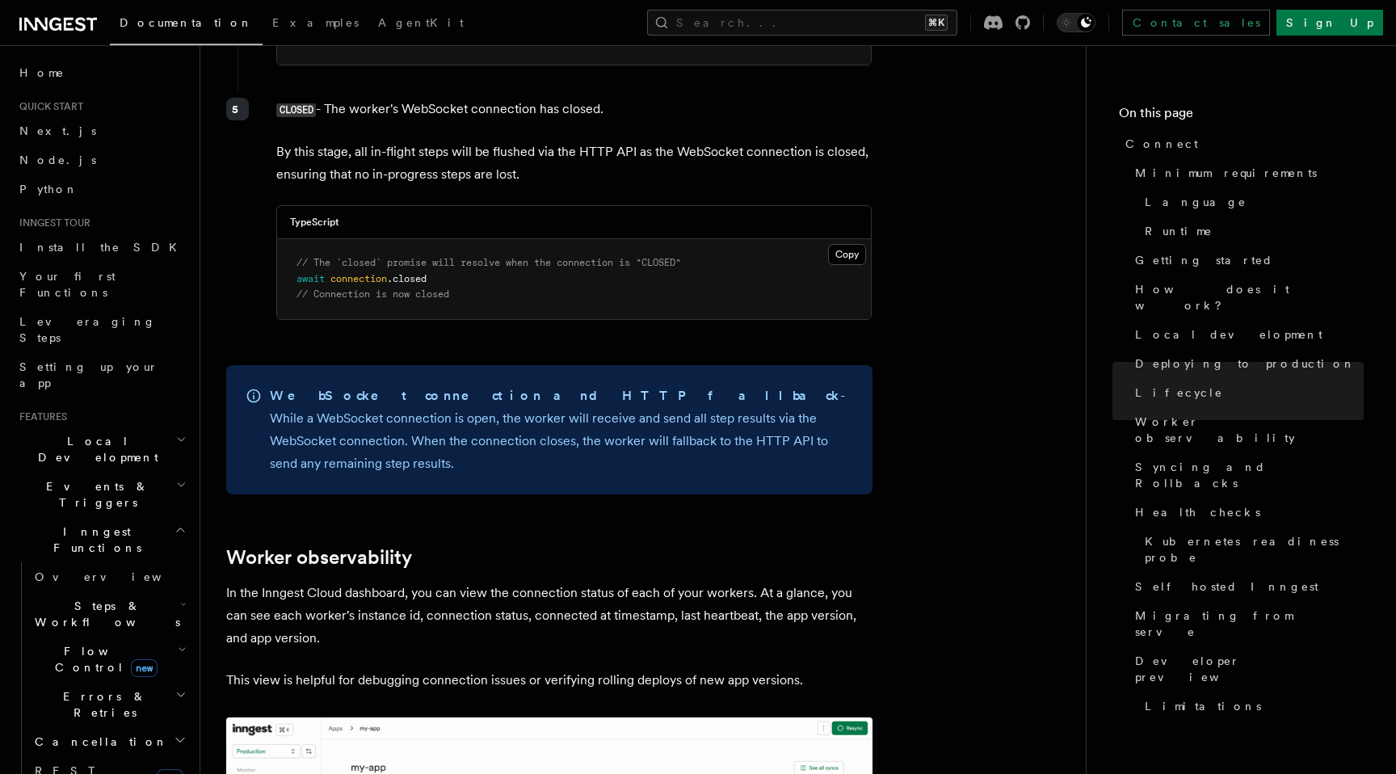
click at [441, 582] on p "In the Inngest Cloud dashboard, you can view the connection status of each of y…" at bounding box center [549, 616] width 646 height 68
click at [447, 582] on p "In the Inngest Cloud dashboard, you can view the connection status of each of y…" at bounding box center [549, 616] width 646 height 68
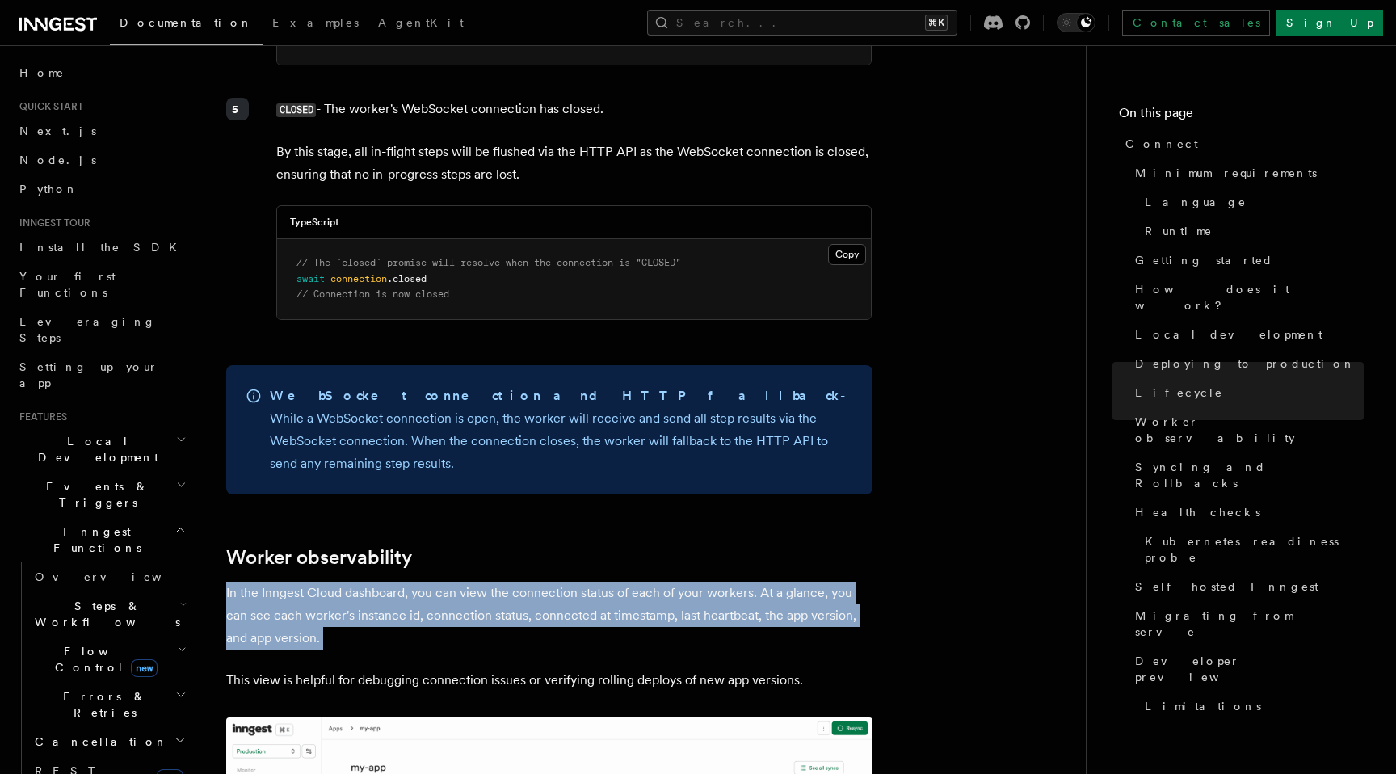
click at [447, 582] on p "In the Inngest Cloud dashboard, you can view the connection status of each of y…" at bounding box center [549, 616] width 646 height 68
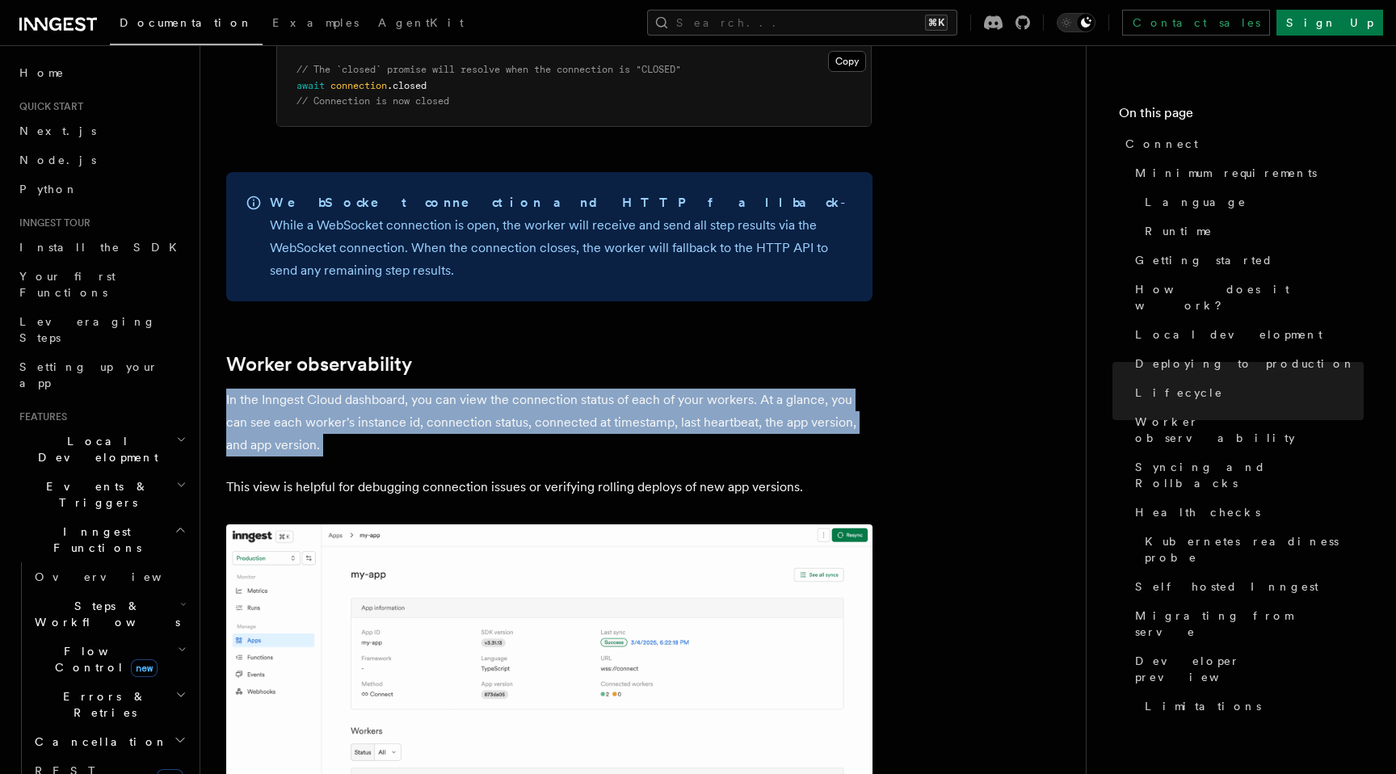
scroll to position [5344, 0]
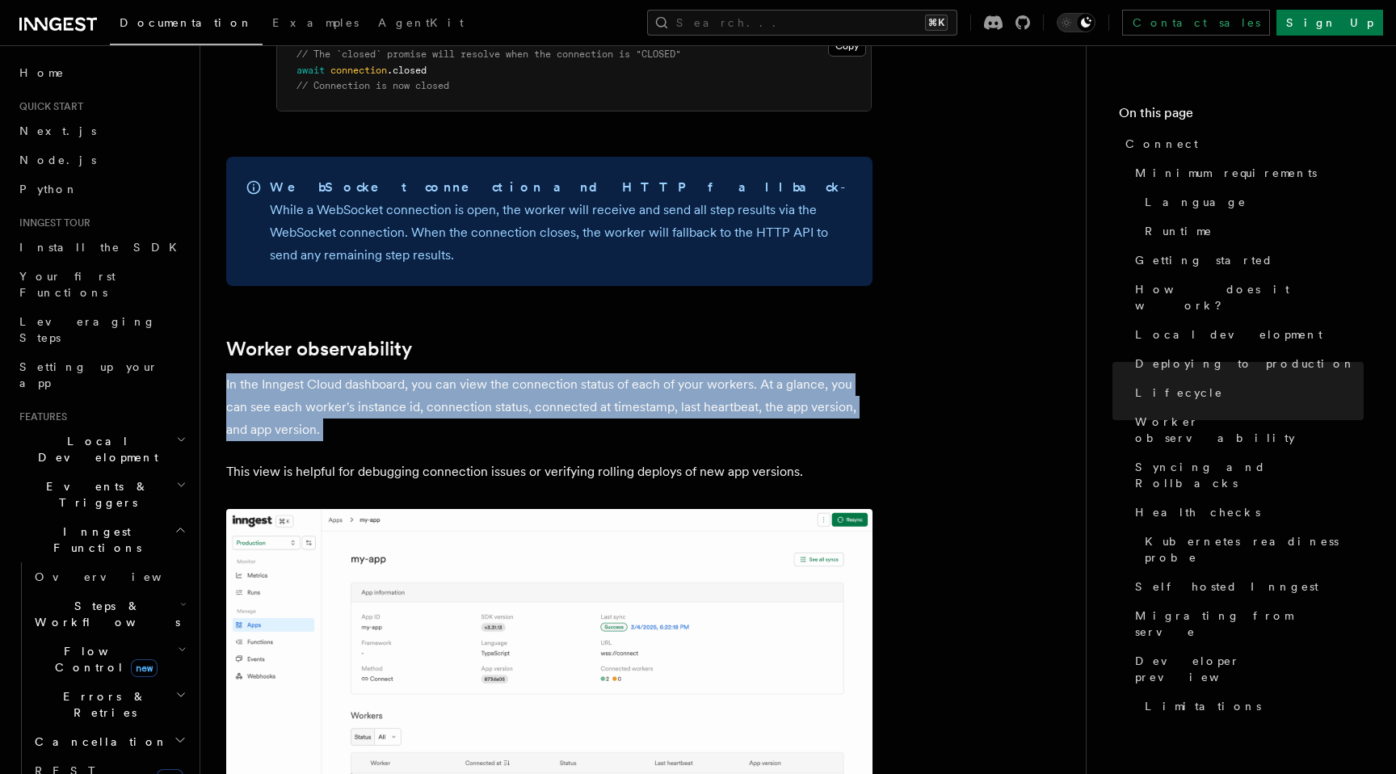
click at [426, 576] on img at bounding box center [549, 726] width 646 height 434
click at [430, 577] on img at bounding box center [549, 726] width 646 height 434
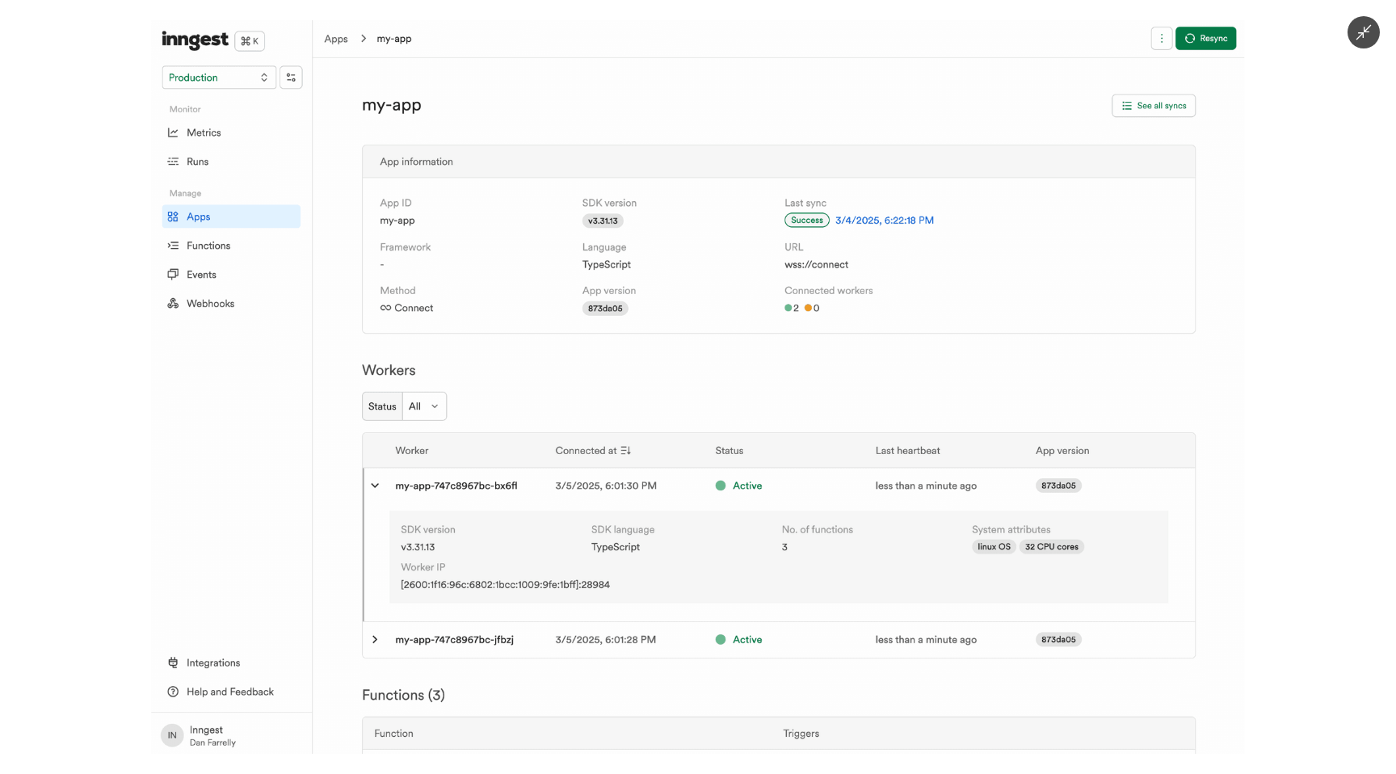
click at [654, 574] on img at bounding box center [697, 386] width 1093 height 733
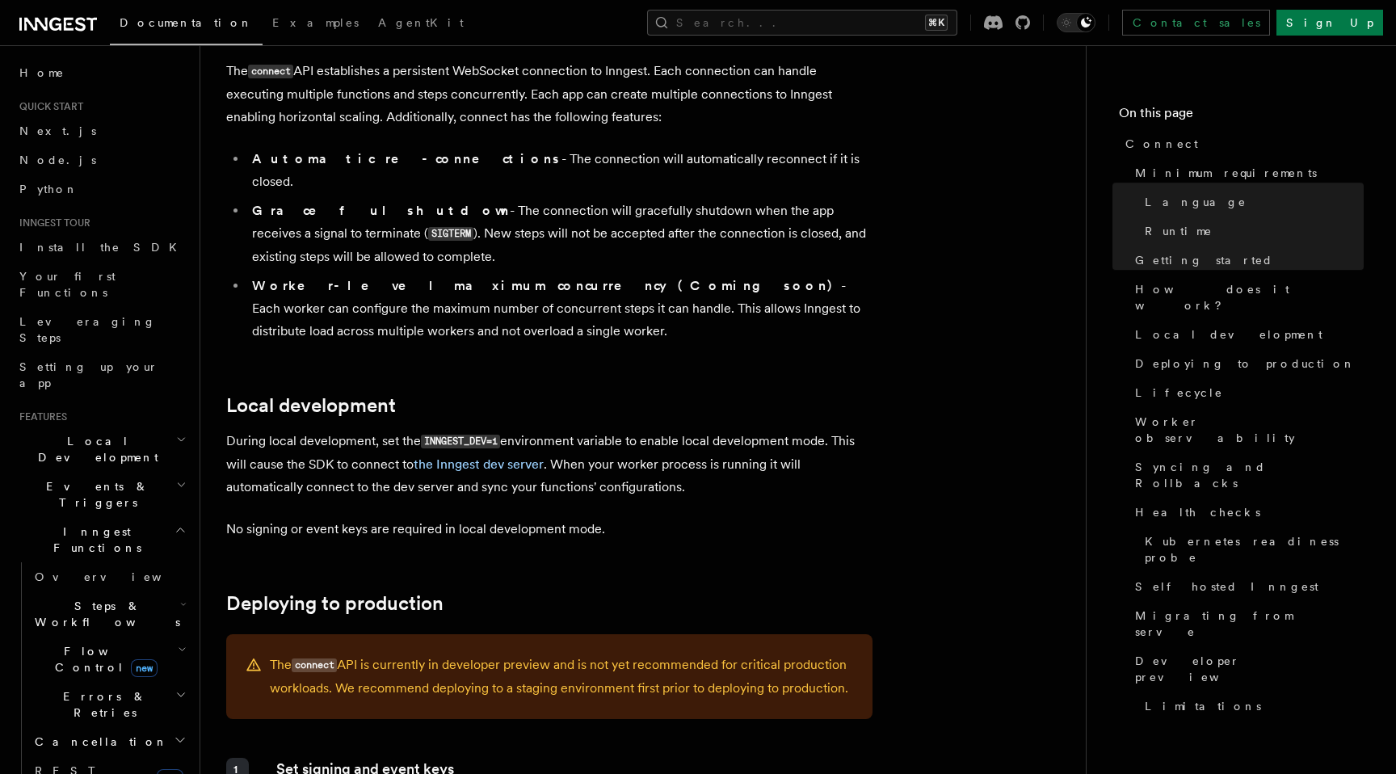
scroll to position [1783, 0]
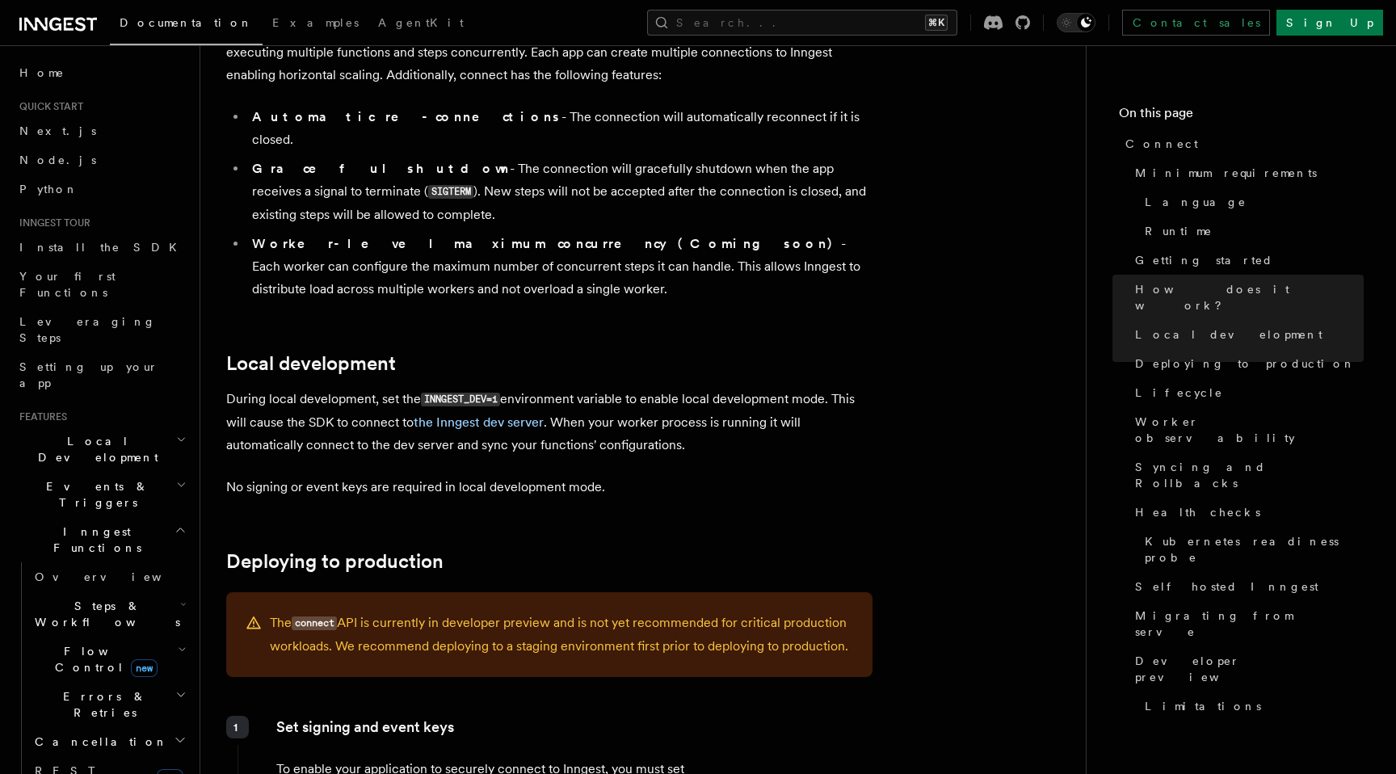
click at [330, 388] on p "During local development, set the INNGEST_DEV=1 environment variable to enable …" at bounding box center [549, 422] width 646 height 69
click at [586, 388] on p "During local development, set the INNGEST_DEV=1 environment variable to enable …" at bounding box center [549, 422] width 646 height 69
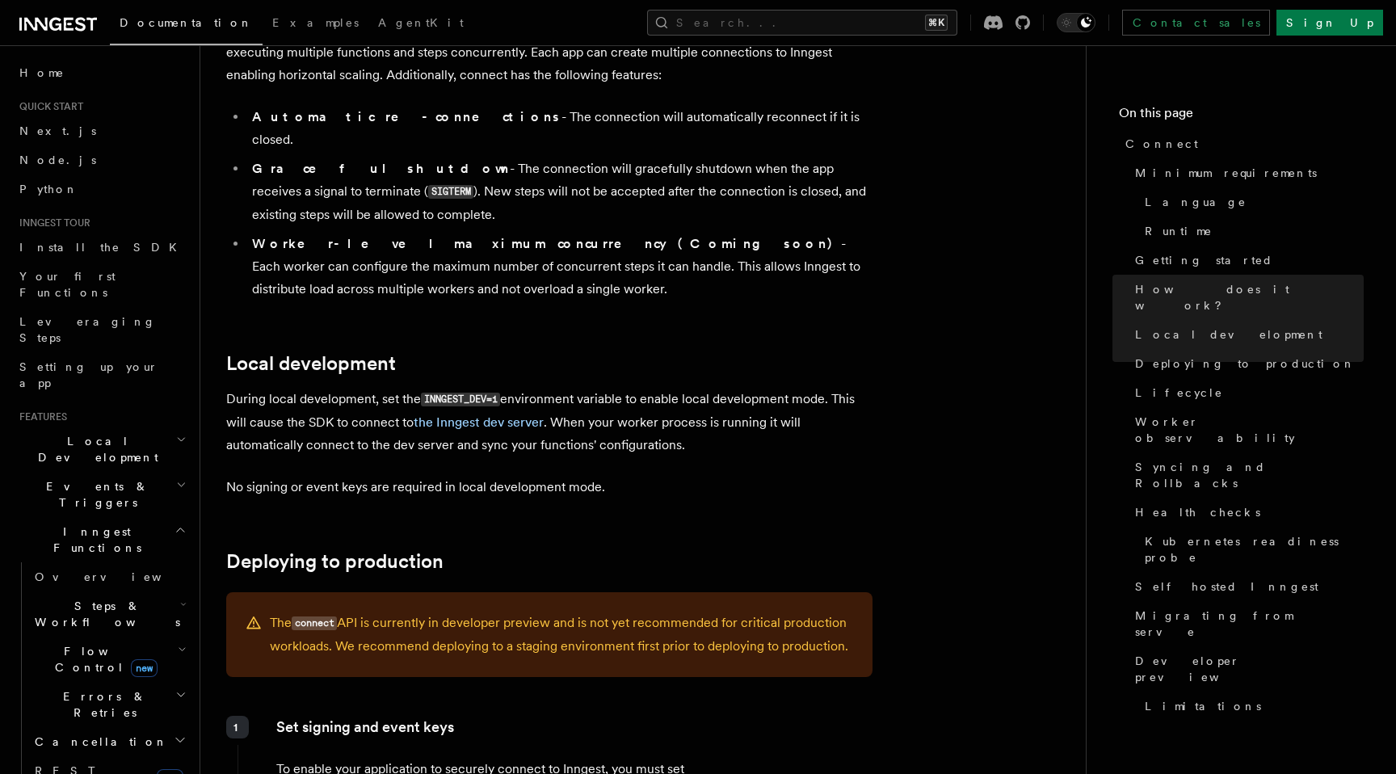
click at [586, 388] on p "During local development, set the INNGEST_DEV=1 environment variable to enable …" at bounding box center [549, 422] width 646 height 69
click at [610, 388] on p "During local development, set the INNGEST_DEV=1 environment variable to enable …" at bounding box center [549, 422] width 646 height 69
click at [681, 388] on p "During local development, set the INNGEST_DEV=1 environment variable to enable …" at bounding box center [549, 422] width 646 height 69
click at [682, 388] on p "During local development, set the INNGEST_DEV=1 environment variable to enable …" at bounding box center [549, 422] width 646 height 69
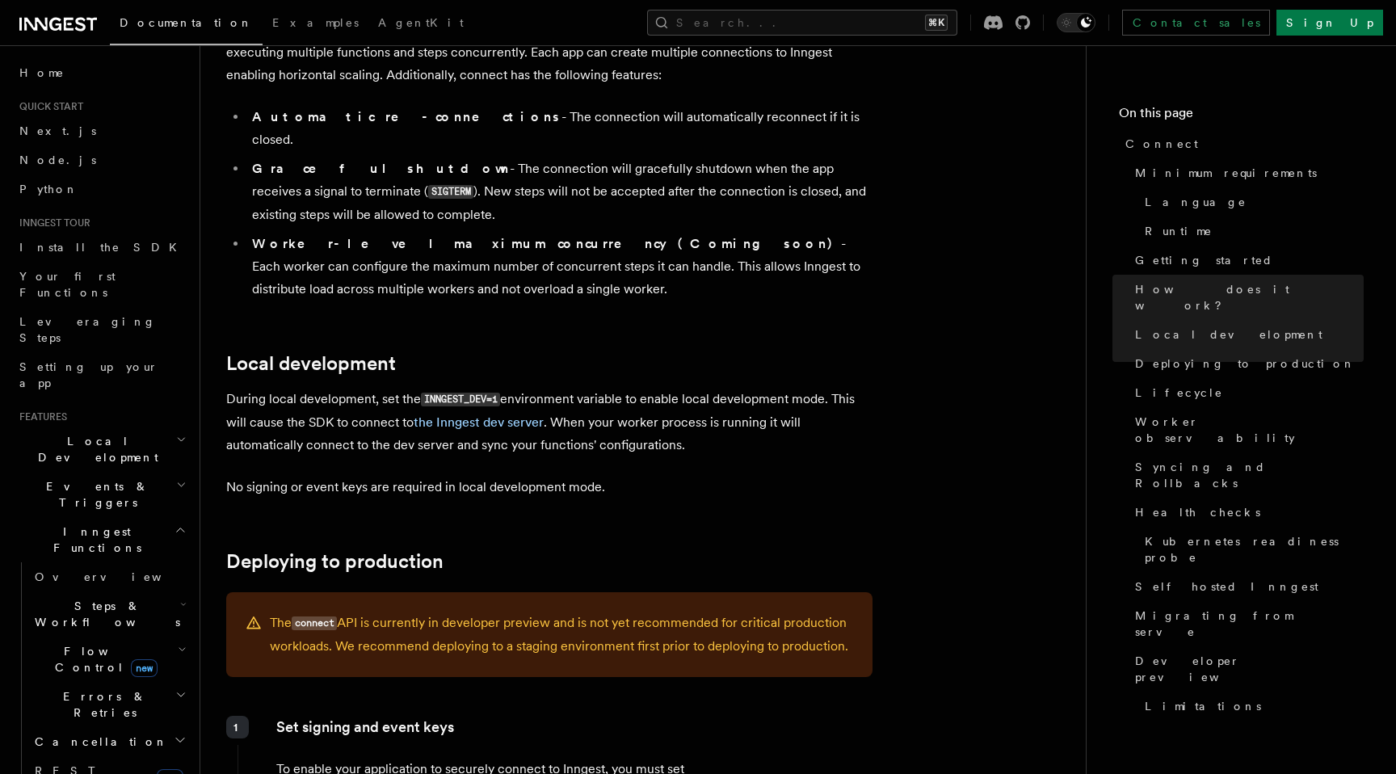
click at [650, 388] on p "During local development, set the INNGEST_DEV=1 environment variable to enable …" at bounding box center [549, 422] width 646 height 69
click at [645, 476] on p "No signing or event keys are required in local development mode." at bounding box center [549, 487] width 646 height 23
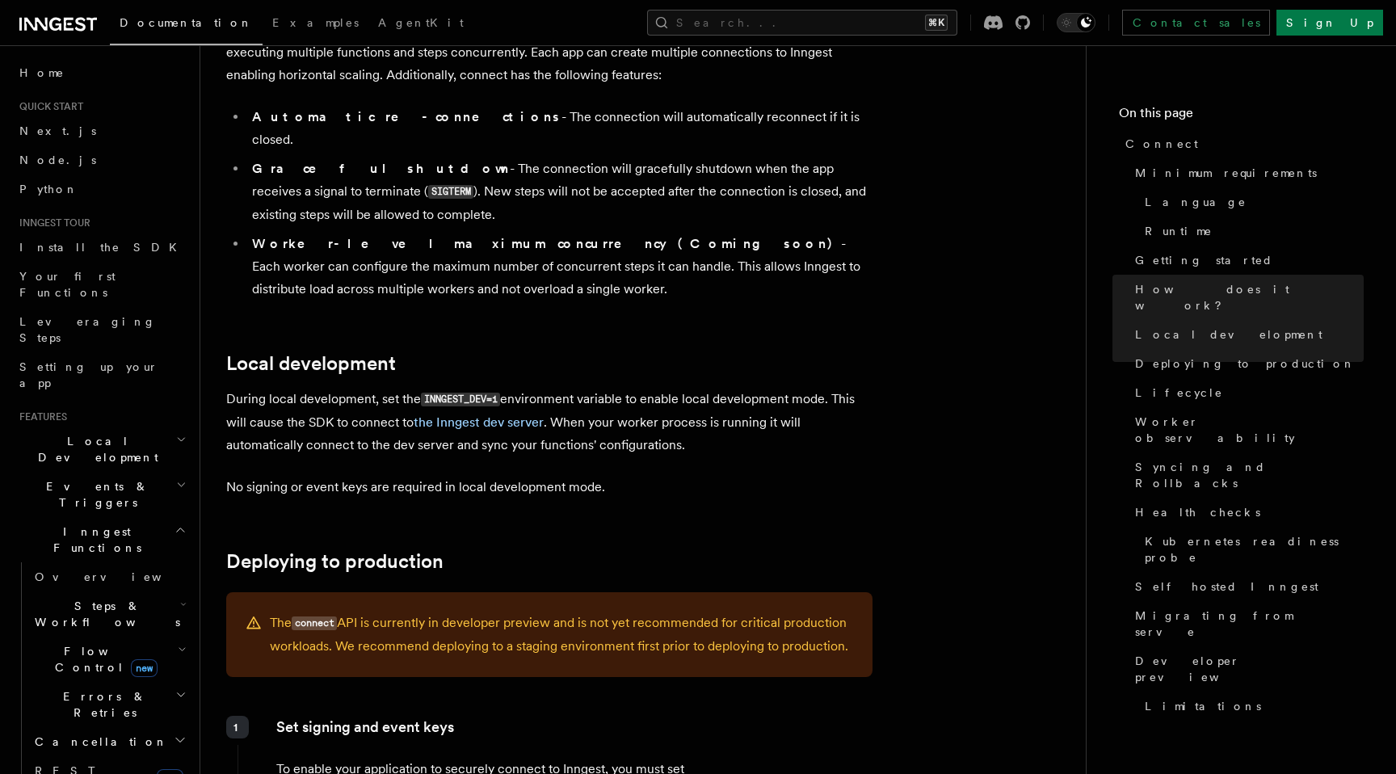
click at [645, 476] on p "No signing or event keys are required in local development mode." at bounding box center [549, 487] width 646 height 23
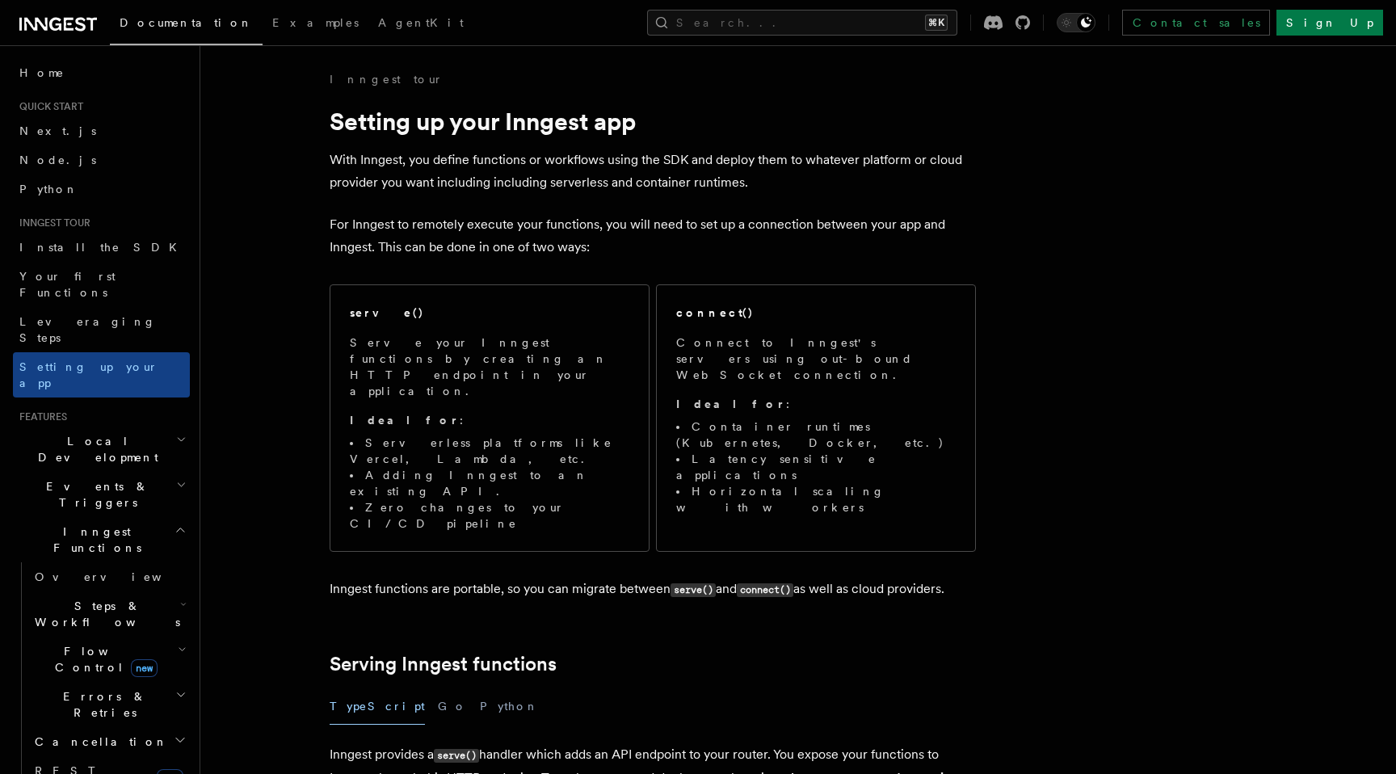
click at [918, 577] on p "Inngest functions are portable, so you can migrate between serve() and connect(…" at bounding box center [653, 588] width 646 height 23
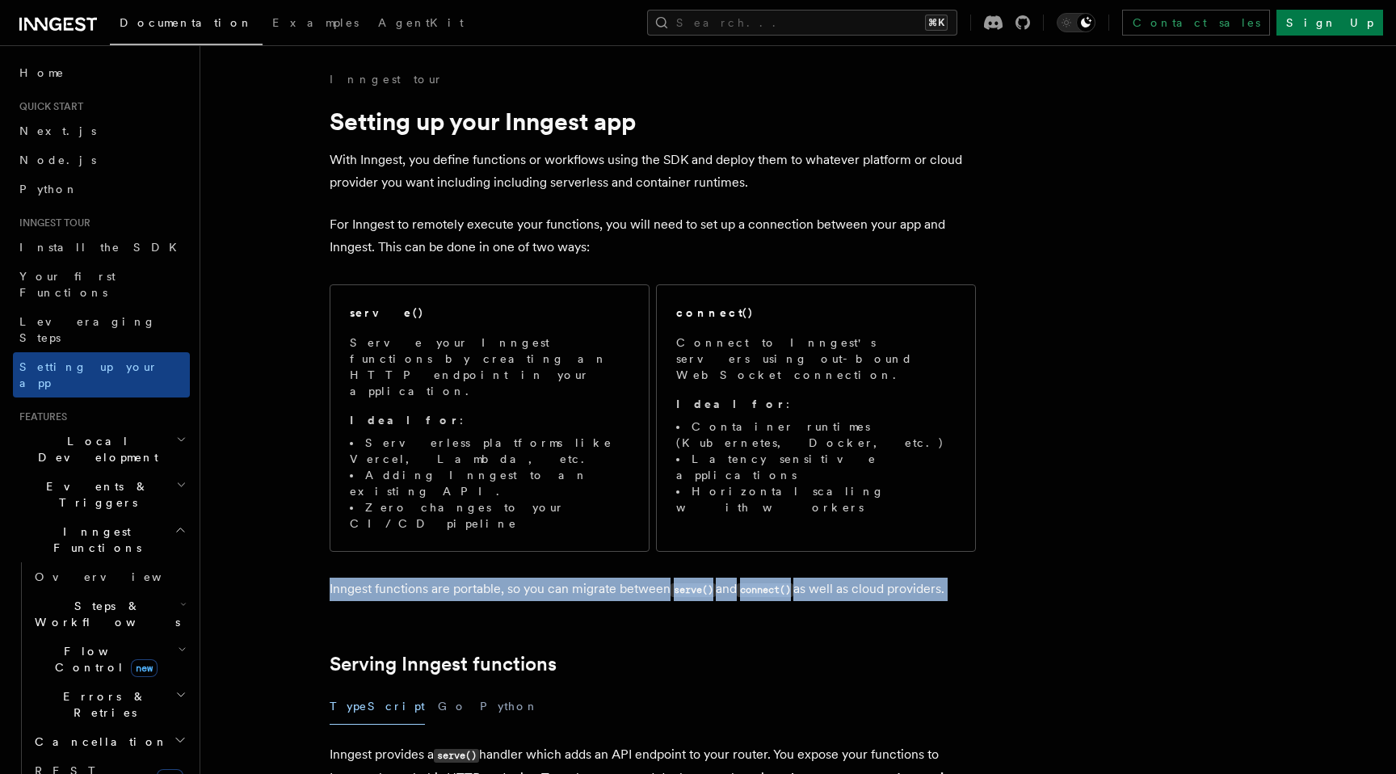
click at [918, 577] on p "Inngest functions are portable, so you can migrate between serve() and connect(…" at bounding box center [653, 588] width 646 height 23
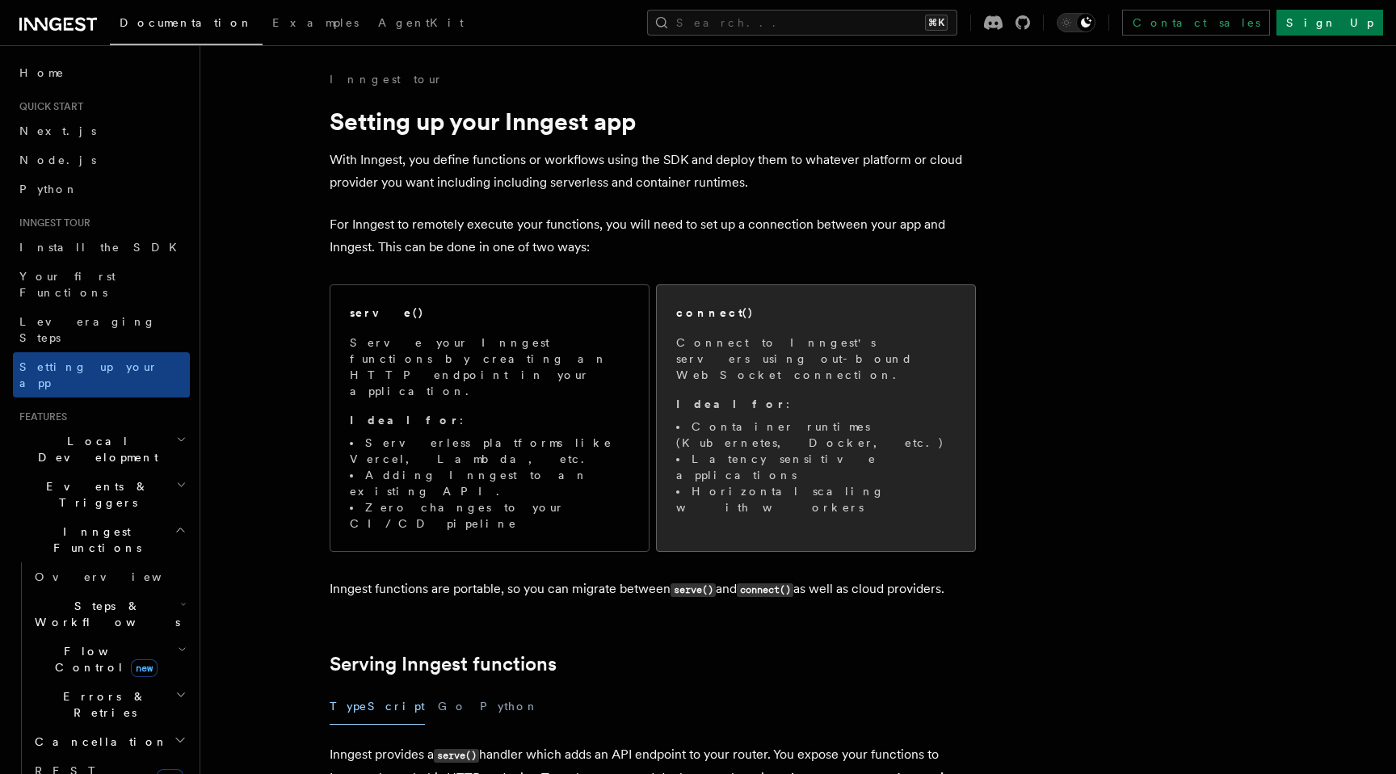
click at [709, 396] on span "Connect to Inngest's servers using out-bound WebSocket connection. Ideal for : …" at bounding box center [815, 424] width 279 height 181
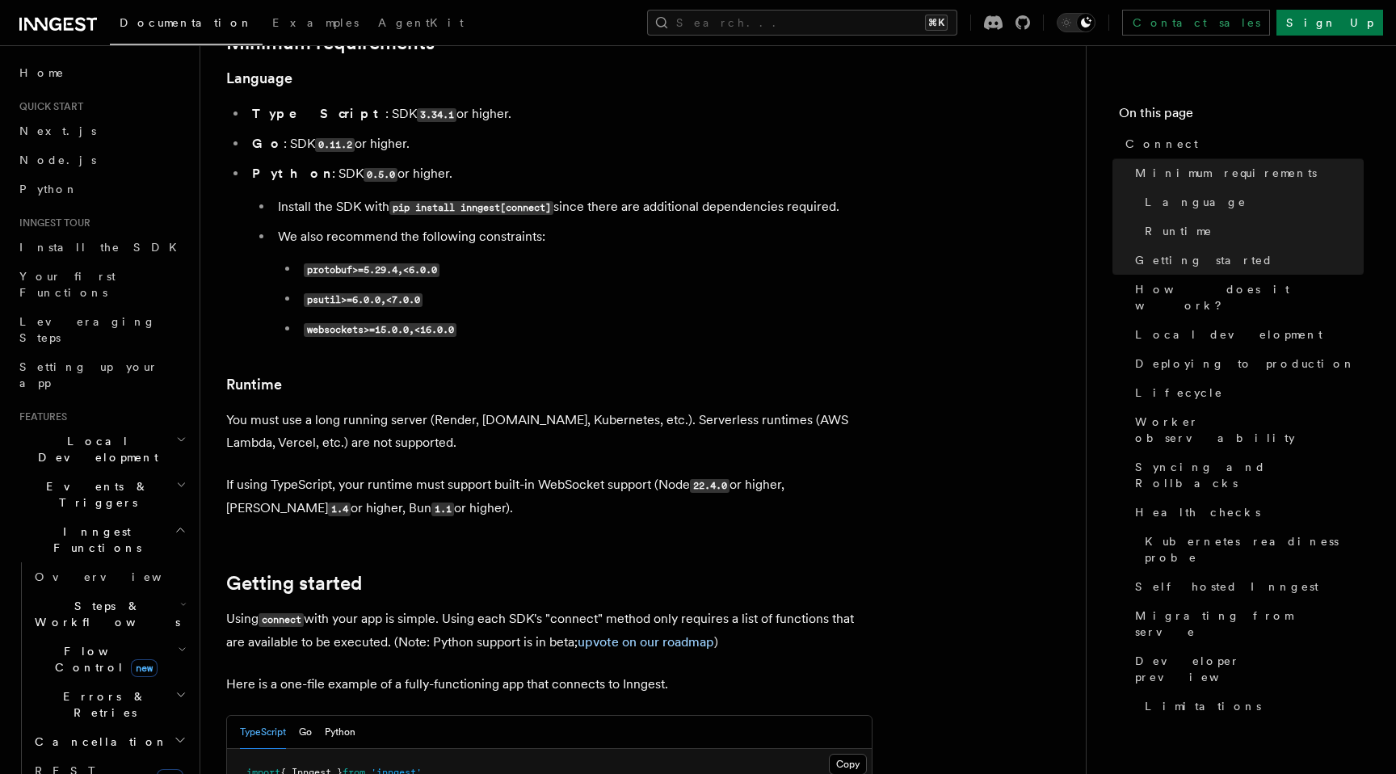
scroll to position [602, 0]
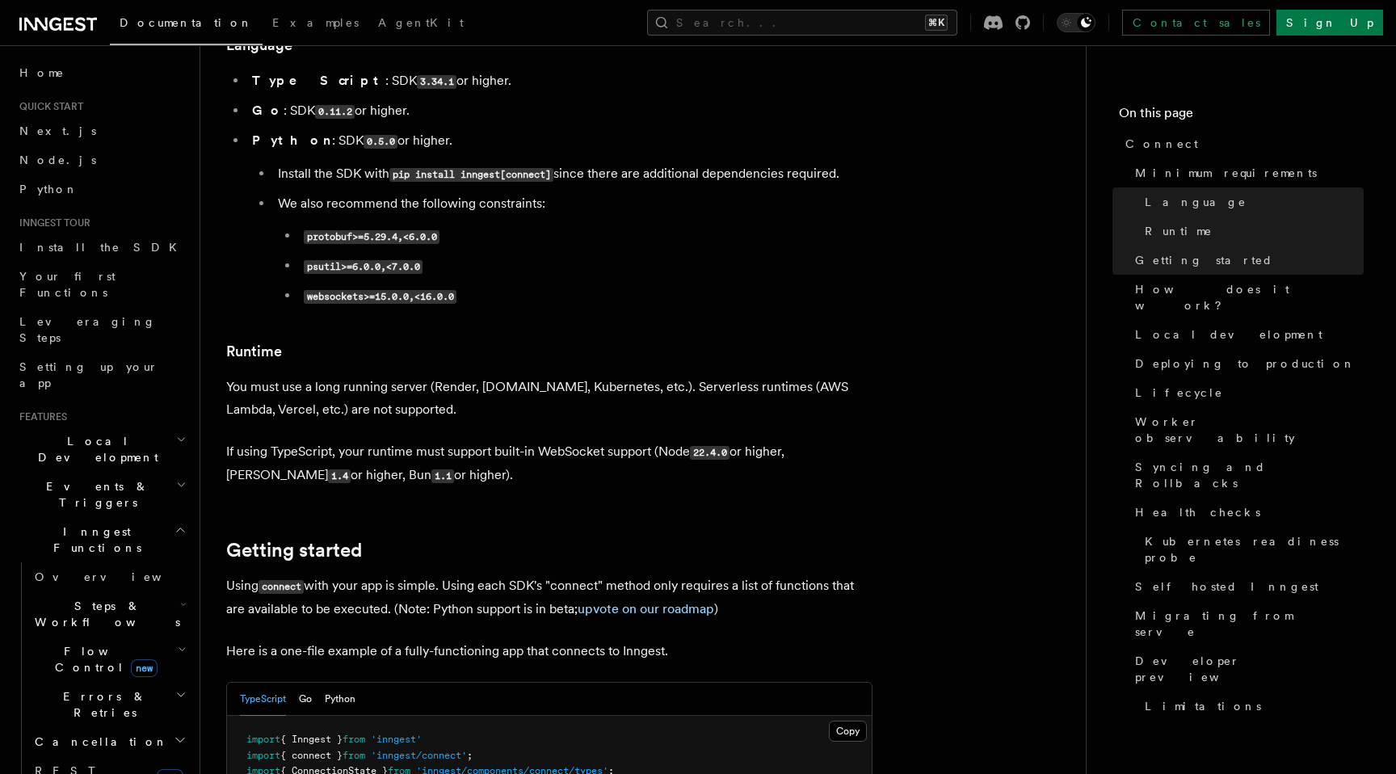
click at [359, 574] on p "Using connect with your app is simple. Using each SDK's "connect" method only r…" at bounding box center [549, 597] width 646 height 46
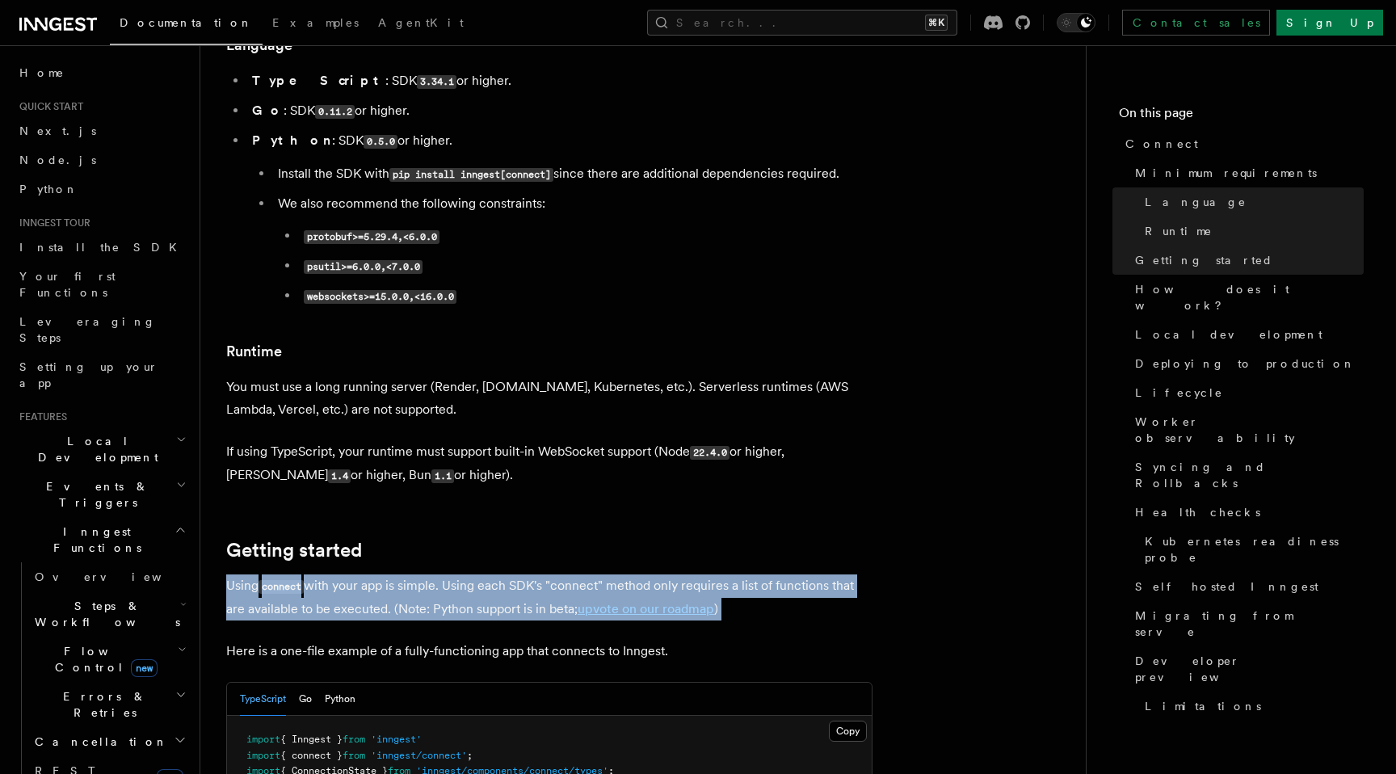
click at [359, 574] on p "Using connect with your app is simple. Using each SDK's "connect" method only r…" at bounding box center [549, 597] width 646 height 46
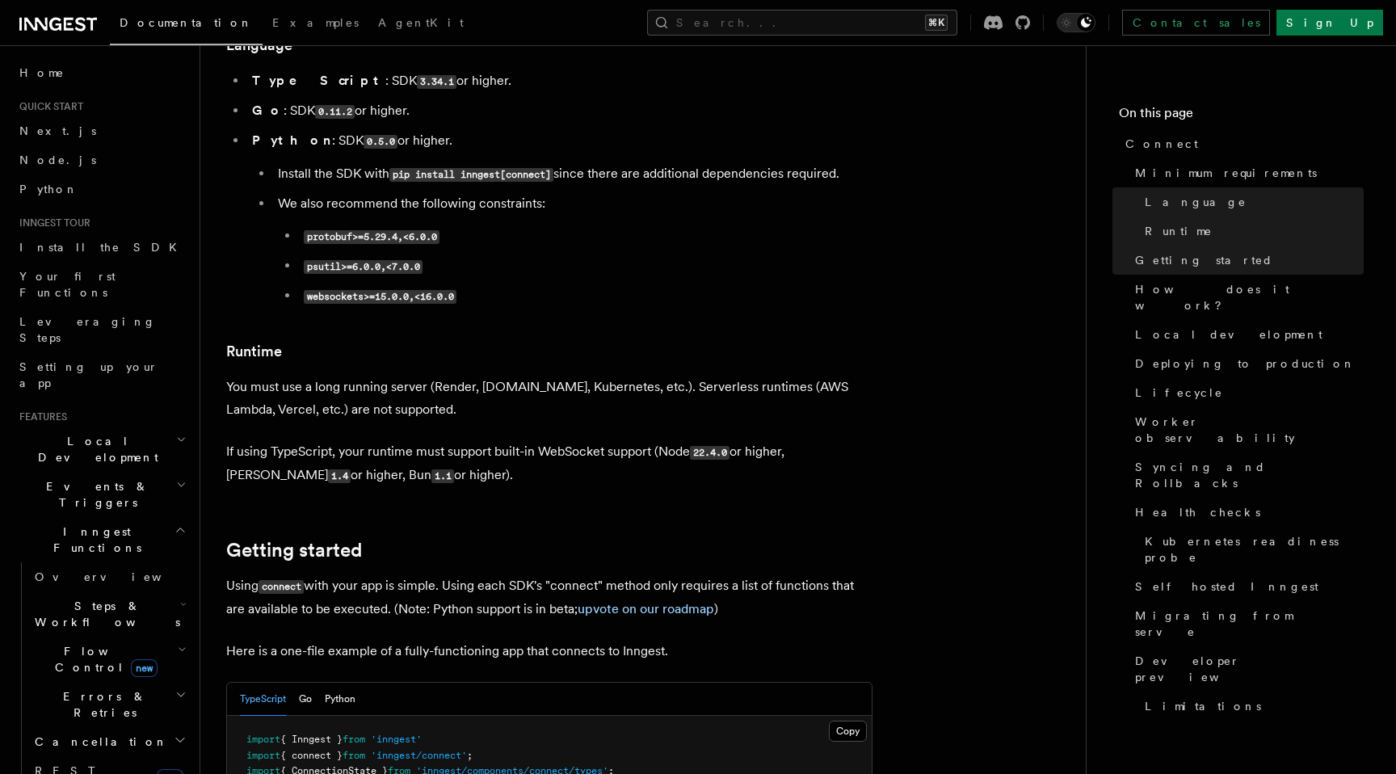
click at [456, 574] on p "Using connect with your app is simple. Using each SDK's "connect" method only r…" at bounding box center [549, 597] width 646 height 46
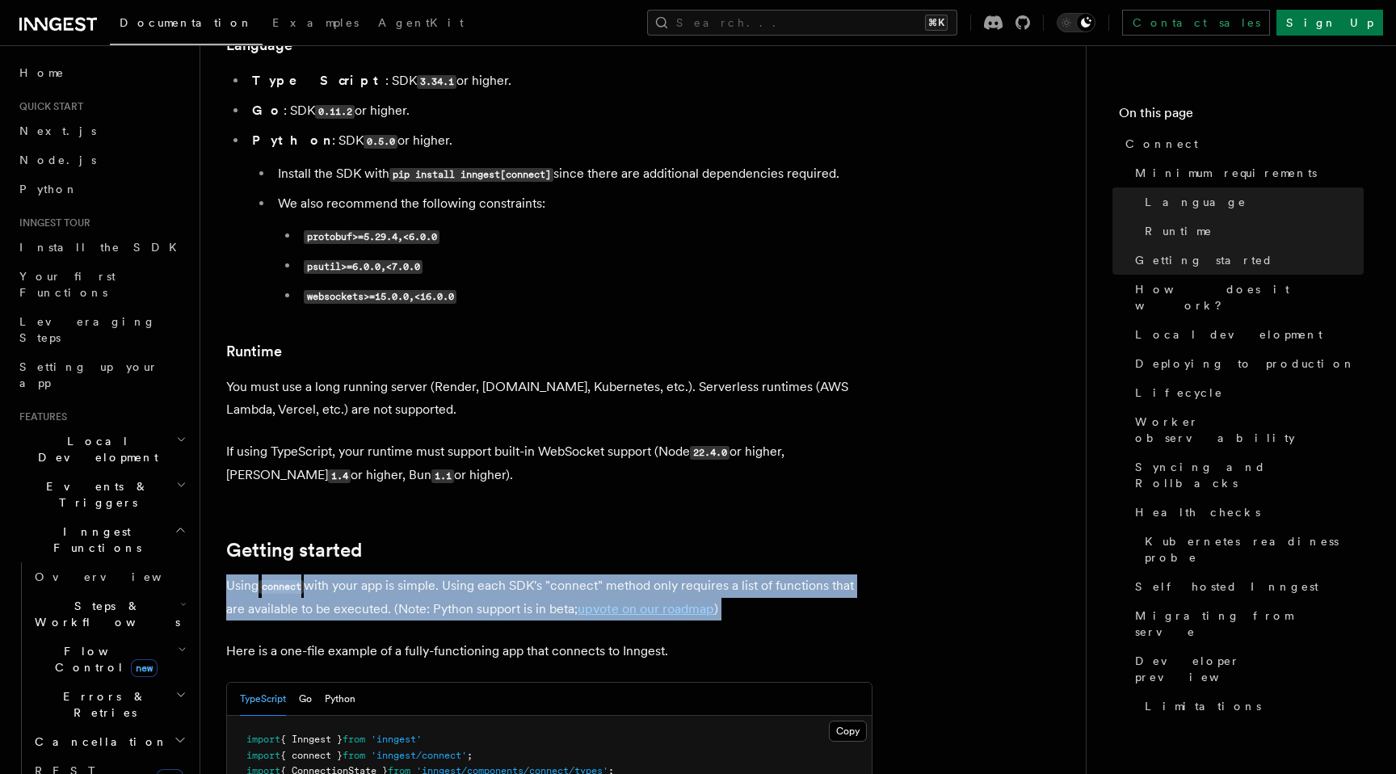
click at [461, 574] on p "Using connect with your app is simple. Using each SDK's "connect" method only r…" at bounding box center [549, 597] width 646 height 46
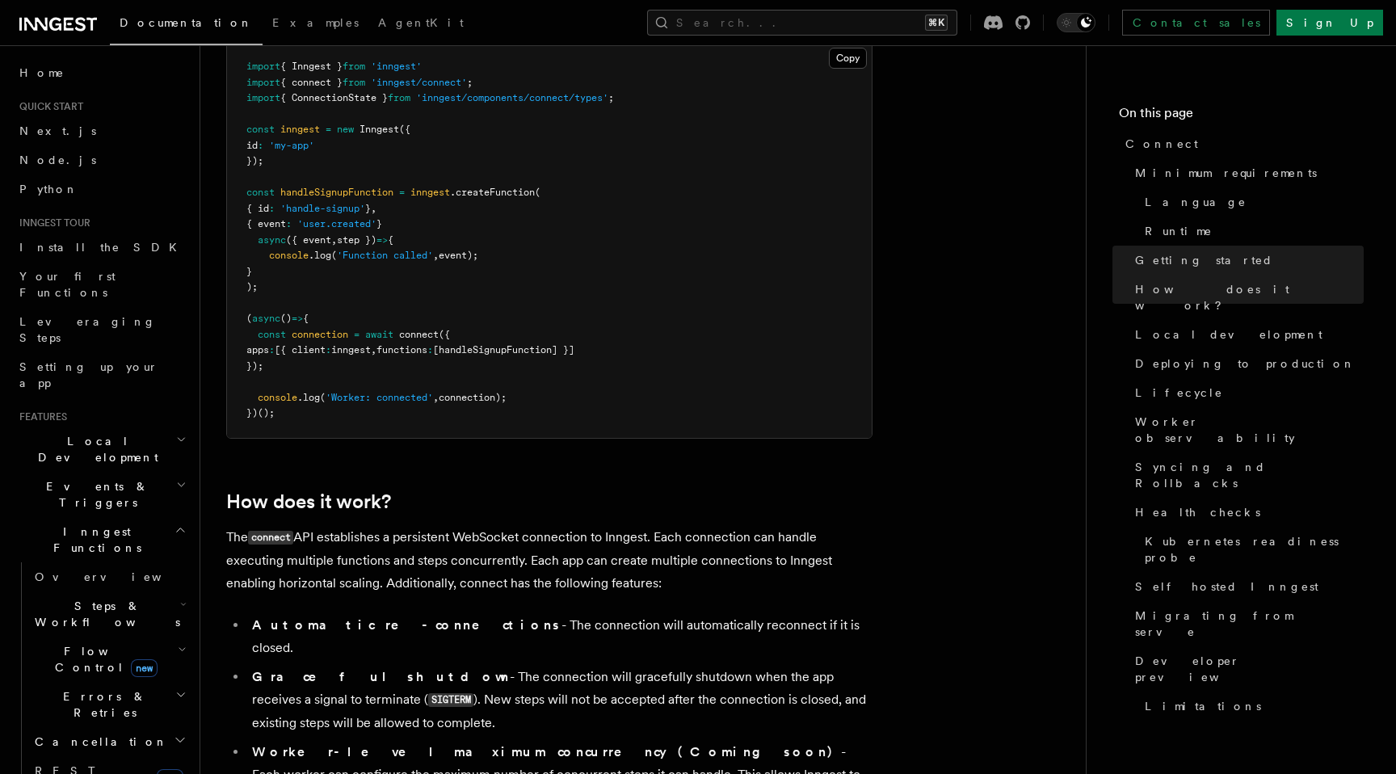
scroll to position [1306, 0]
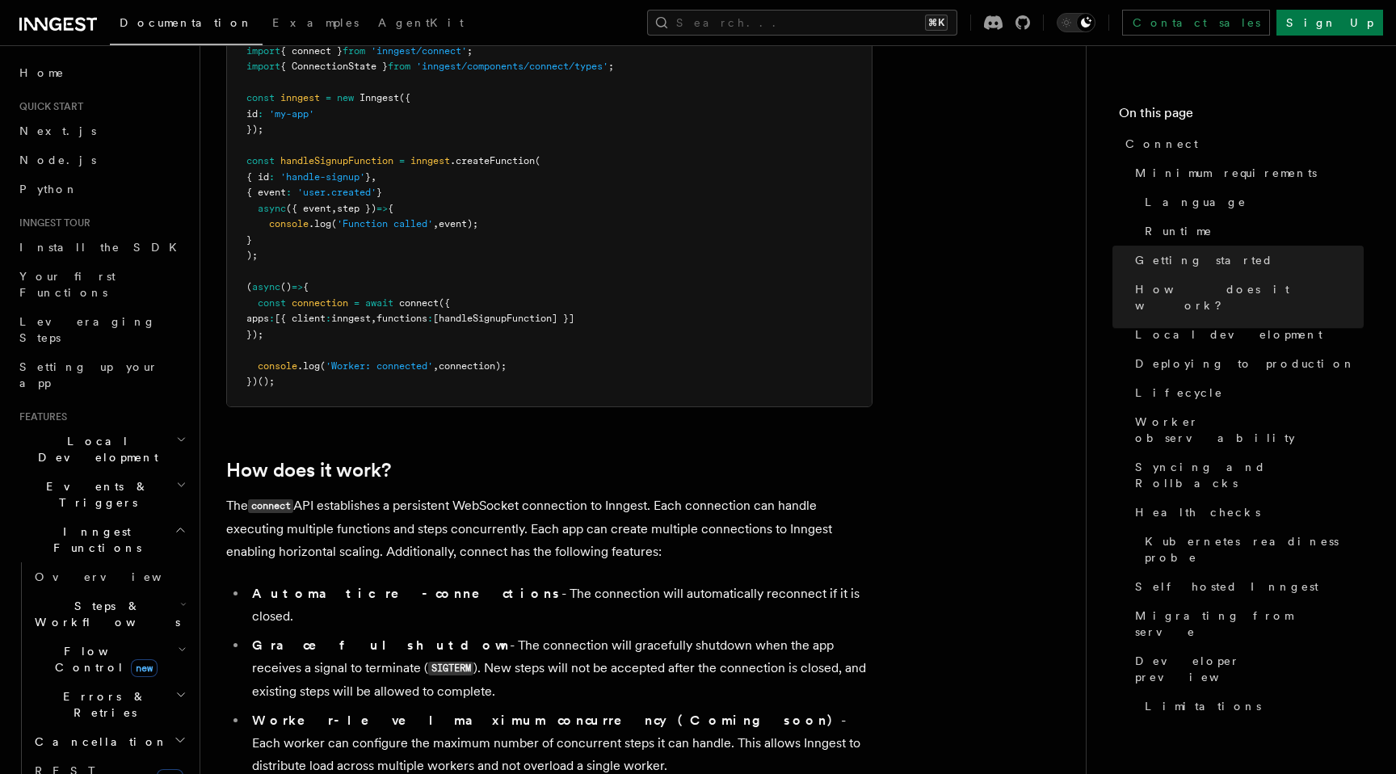
click at [429, 494] on p "The connect API establishes a persistent WebSocket connection to Inngest. Each …" at bounding box center [549, 528] width 646 height 69
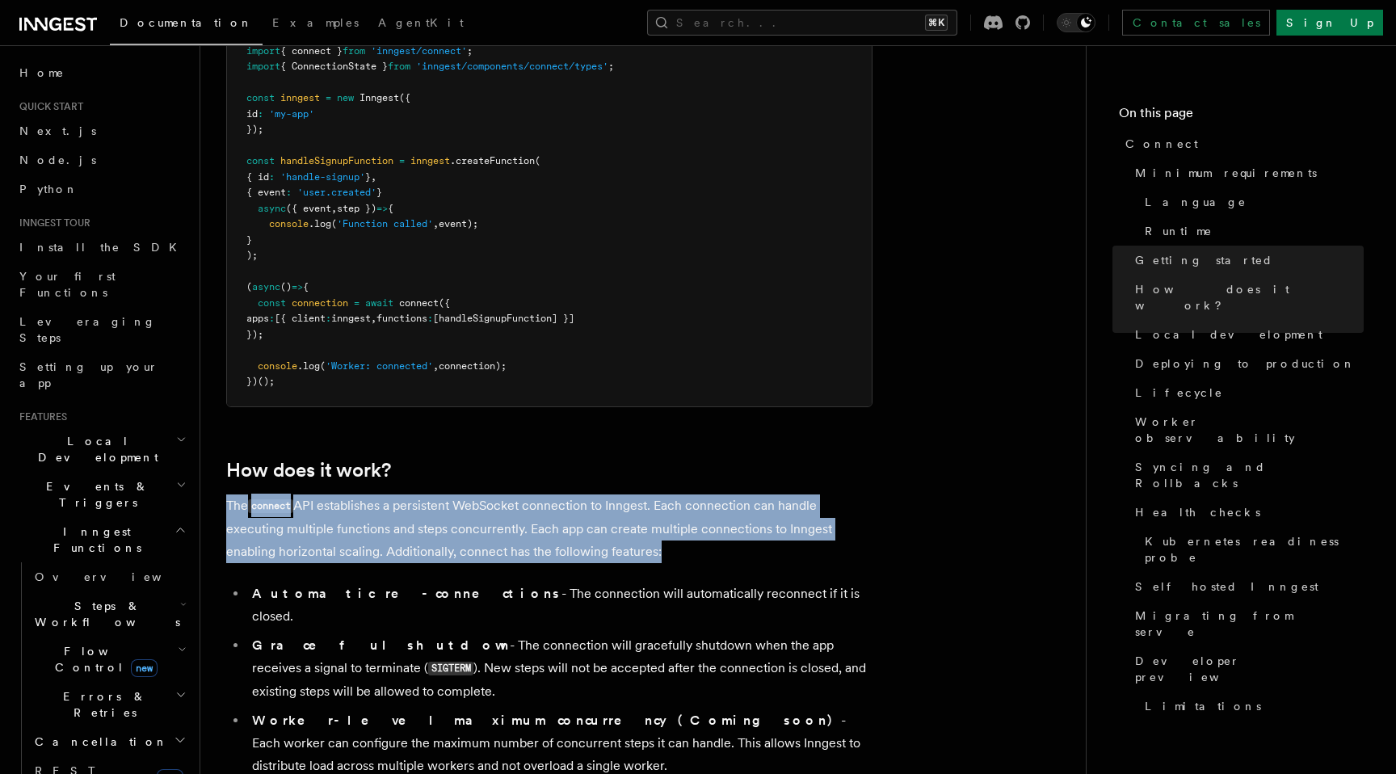
click at [429, 494] on p "The connect API establishes a persistent WebSocket connection to Inngest. Each …" at bounding box center [549, 528] width 646 height 69
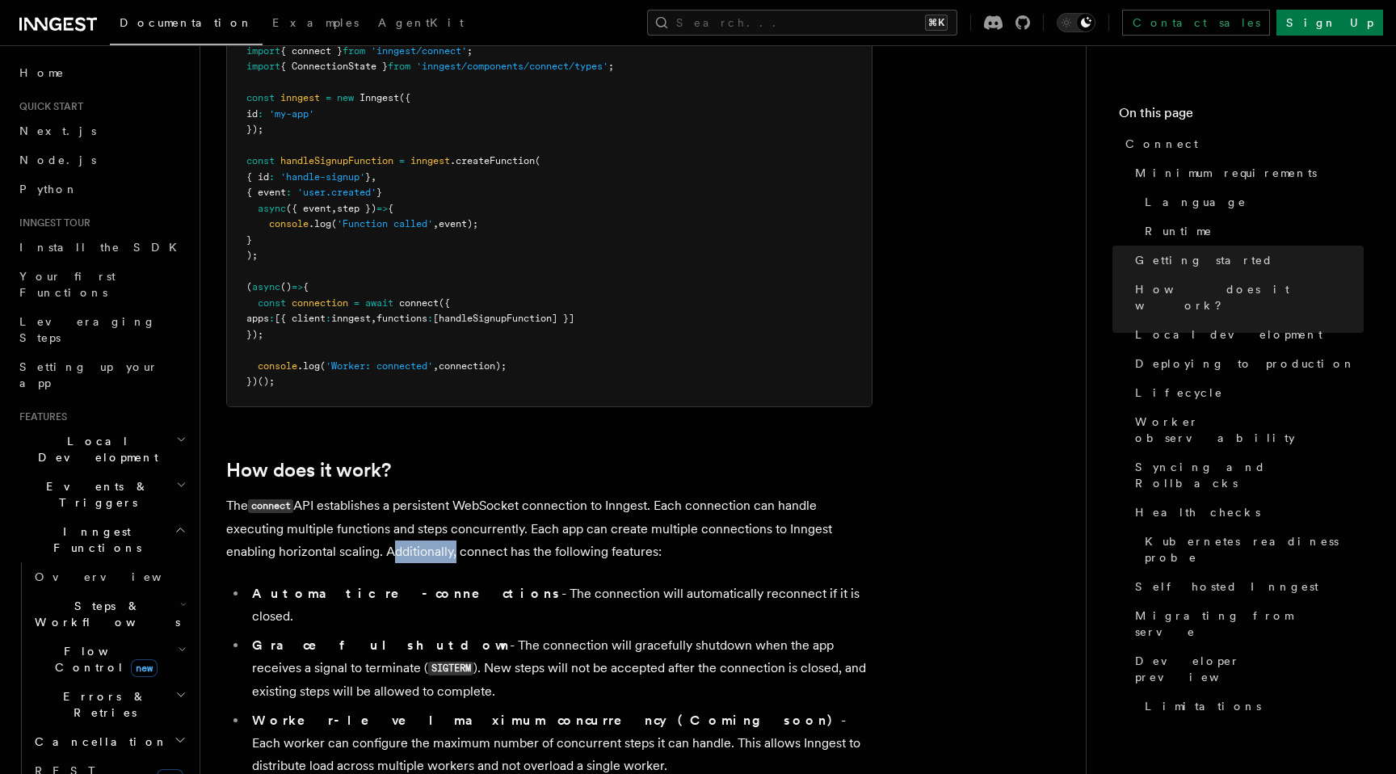
click at [429, 494] on p "The connect API establishes a persistent WebSocket connection to Inngest. Each …" at bounding box center [549, 528] width 646 height 69
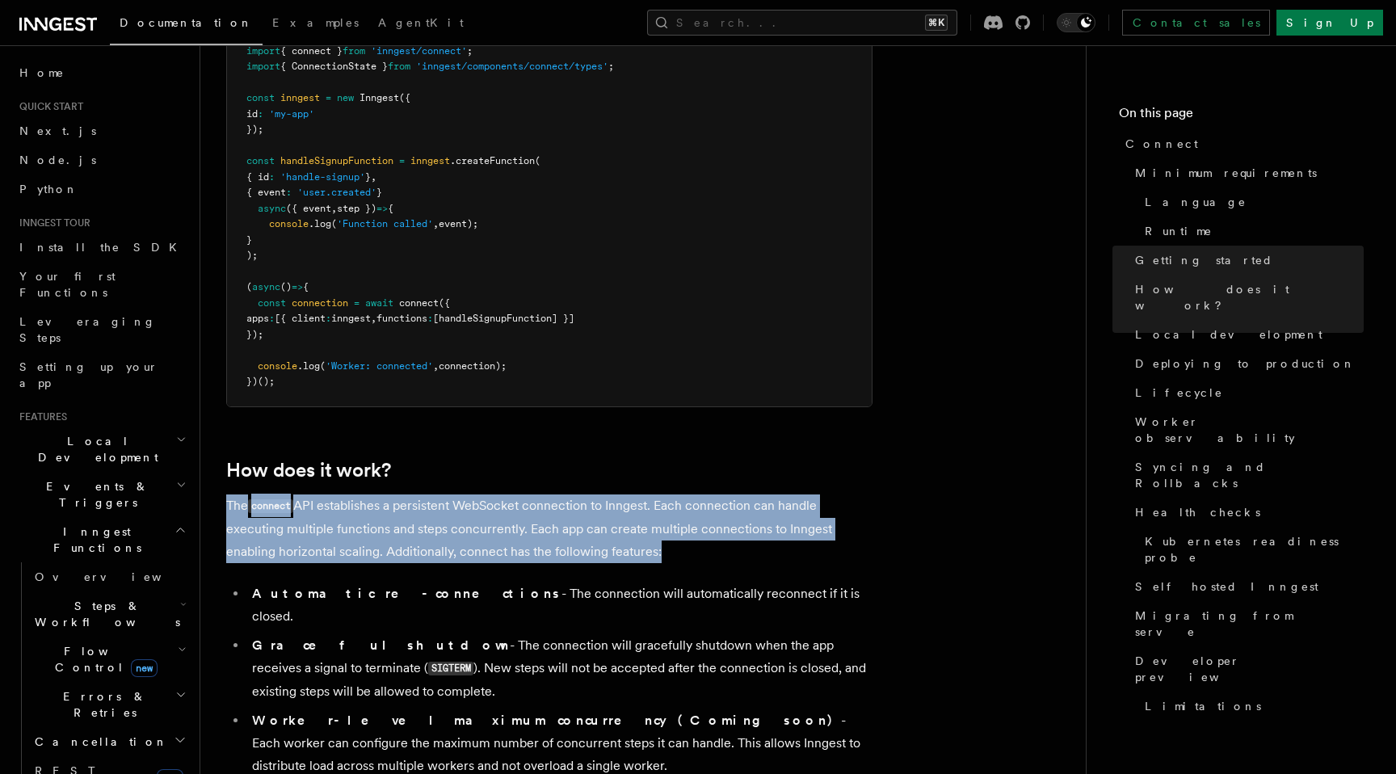
click at [429, 494] on p "The connect API establishes a persistent WebSocket connection to Inngest. Each …" at bounding box center [549, 528] width 646 height 69
drag, startPoint x: 716, startPoint y: 515, endPoint x: 716, endPoint y: 409, distance: 105.8
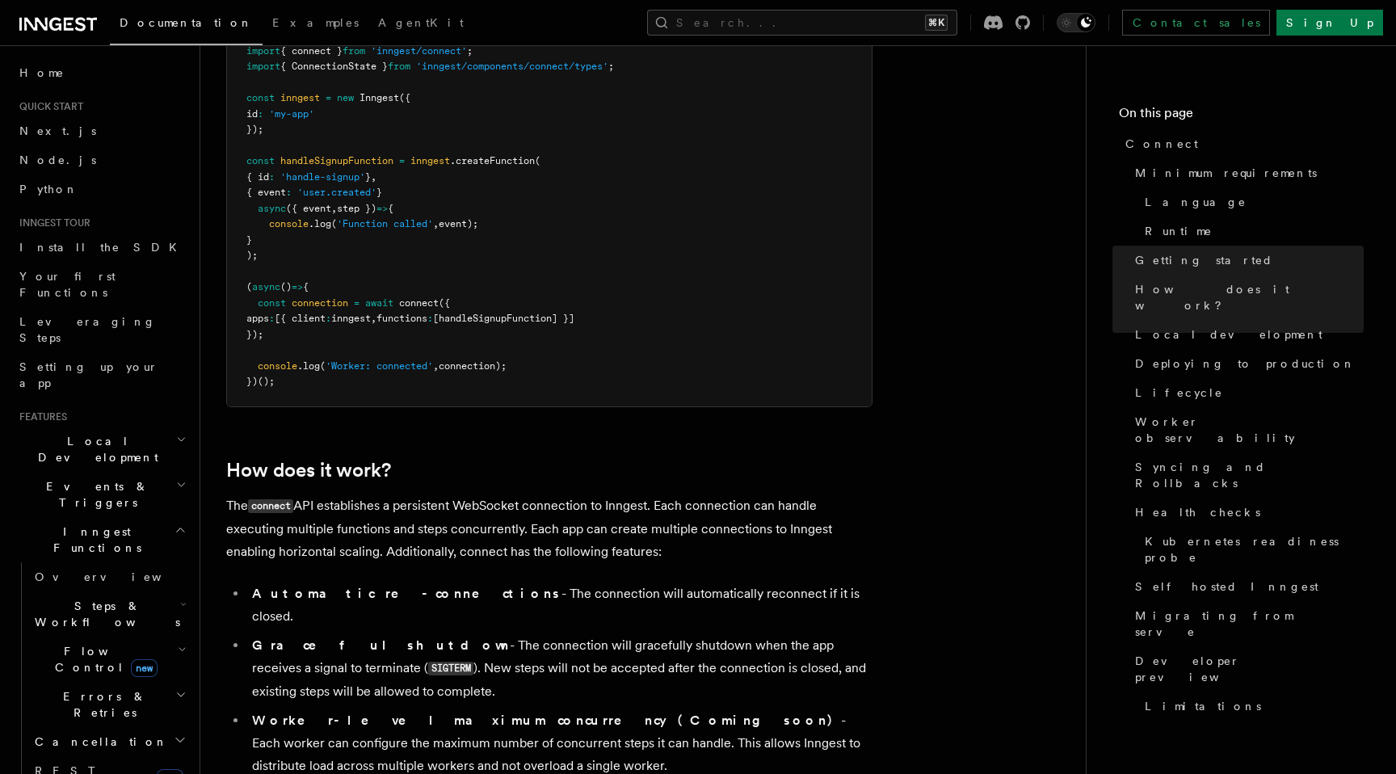
click at [697, 582] on li "Automatic re-connections - The connection will automatically reconnect if it is…" at bounding box center [559, 604] width 625 height 45
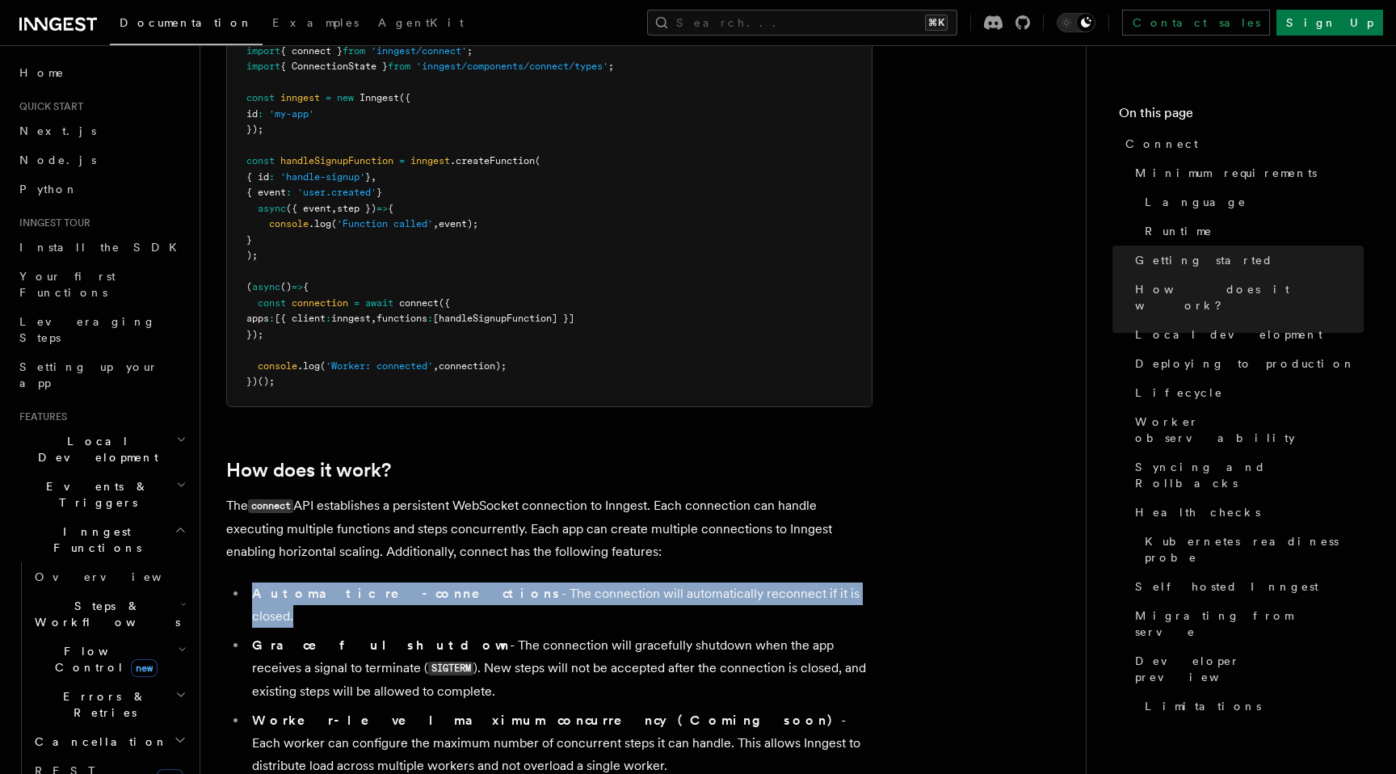
click at [697, 582] on li "Automatic re-connections - The connection will automatically reconnect if it is…" at bounding box center [559, 604] width 625 height 45
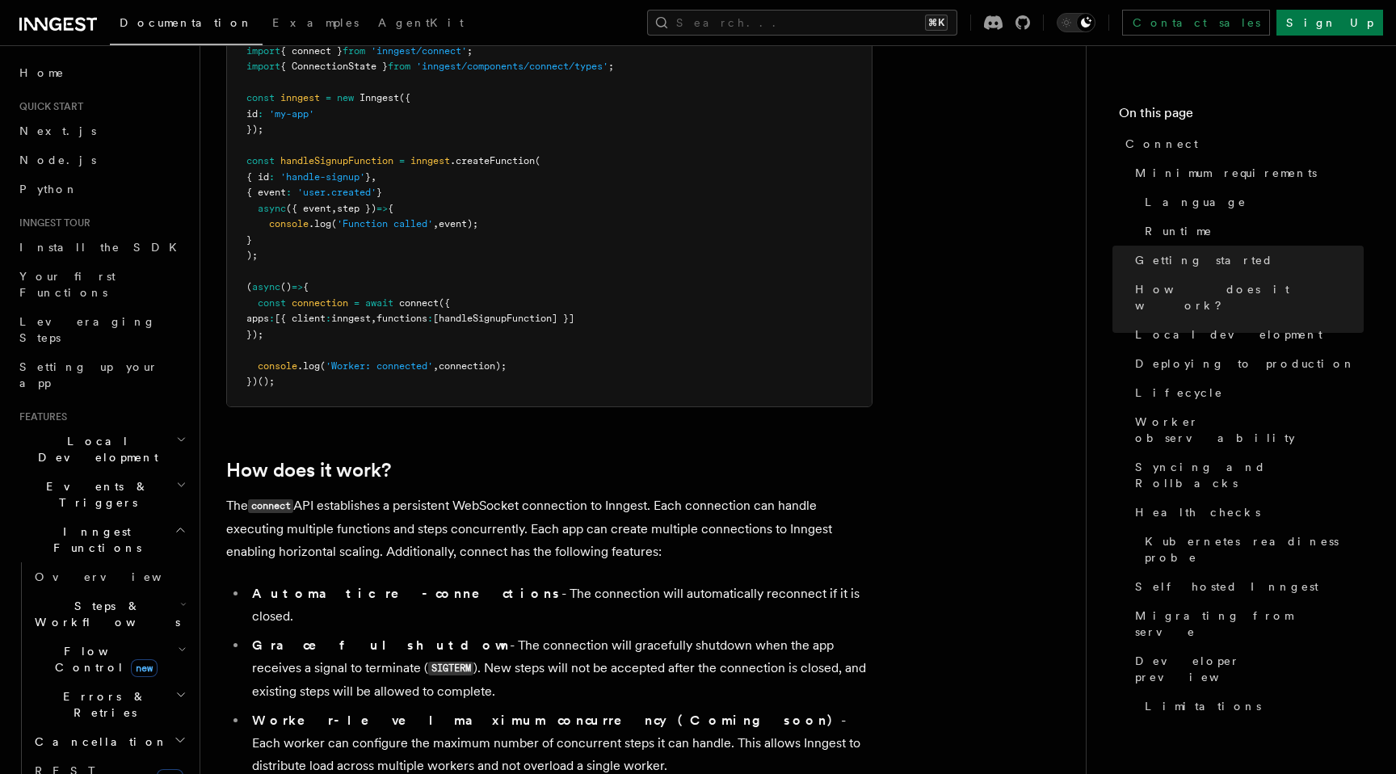
click at [697, 634] on li "Graceful shutdown - The connection will gracefully shutdown when the app receiv…" at bounding box center [559, 668] width 625 height 69
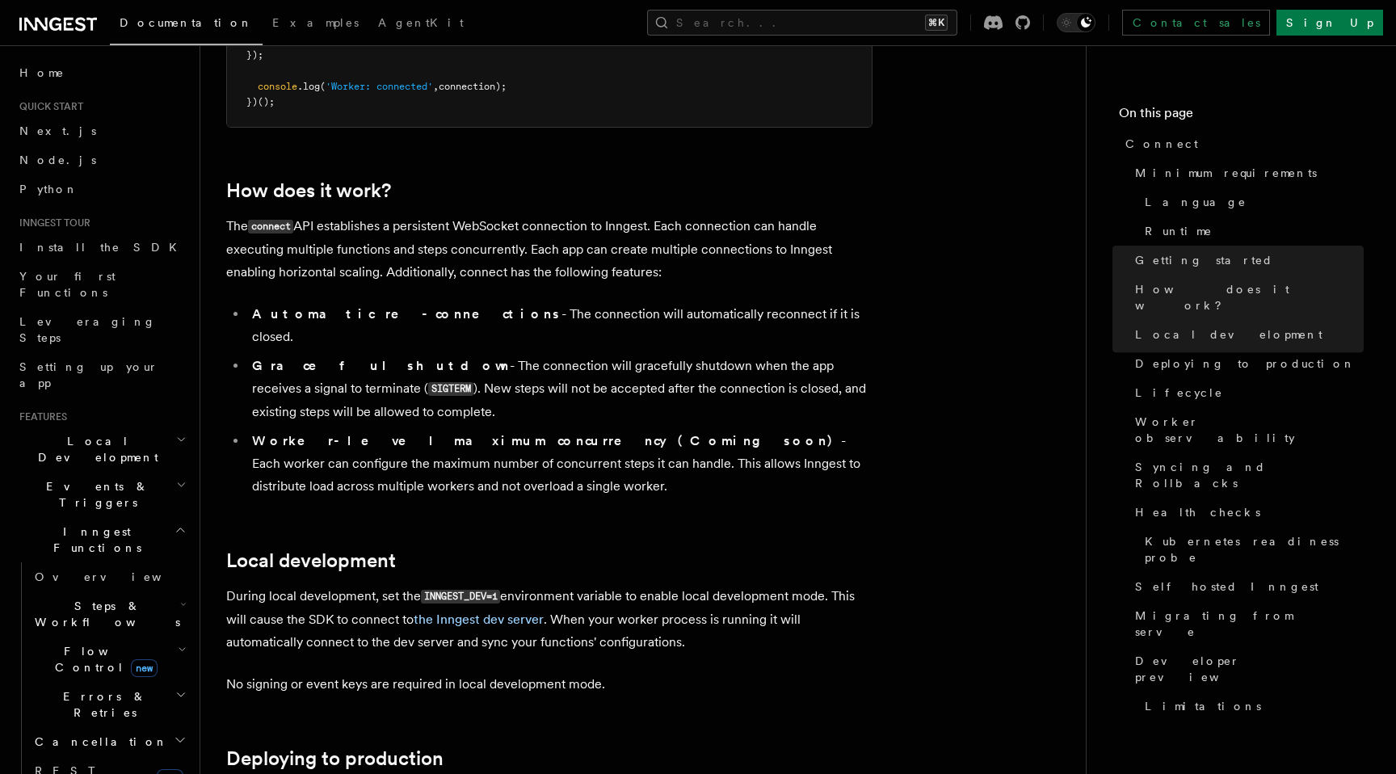
scroll to position [1623, 0]
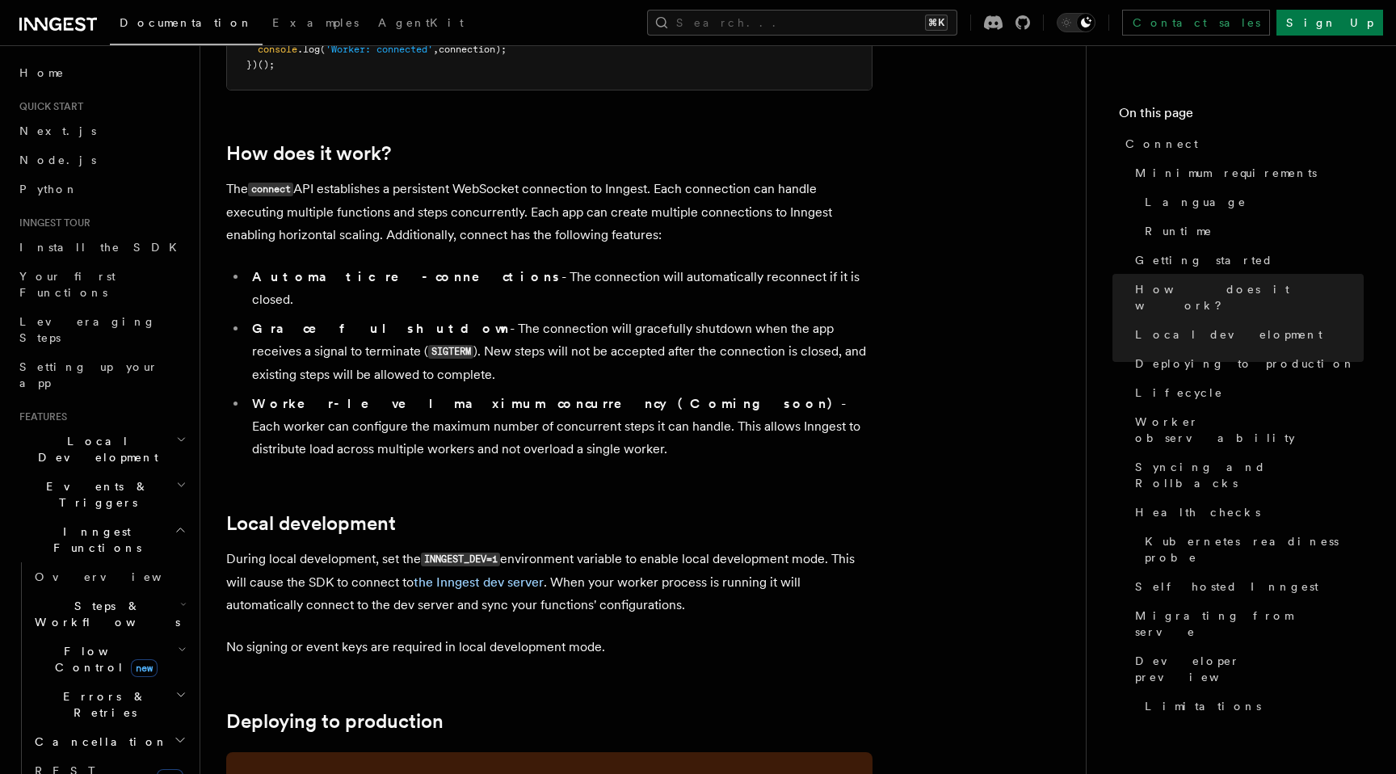
click at [639, 512] on h2 "Local development" at bounding box center [549, 523] width 646 height 23
click at [639, 548] on p "During local development, set the INNGEST_DEV=1 environment variable to enable …" at bounding box center [549, 582] width 646 height 69
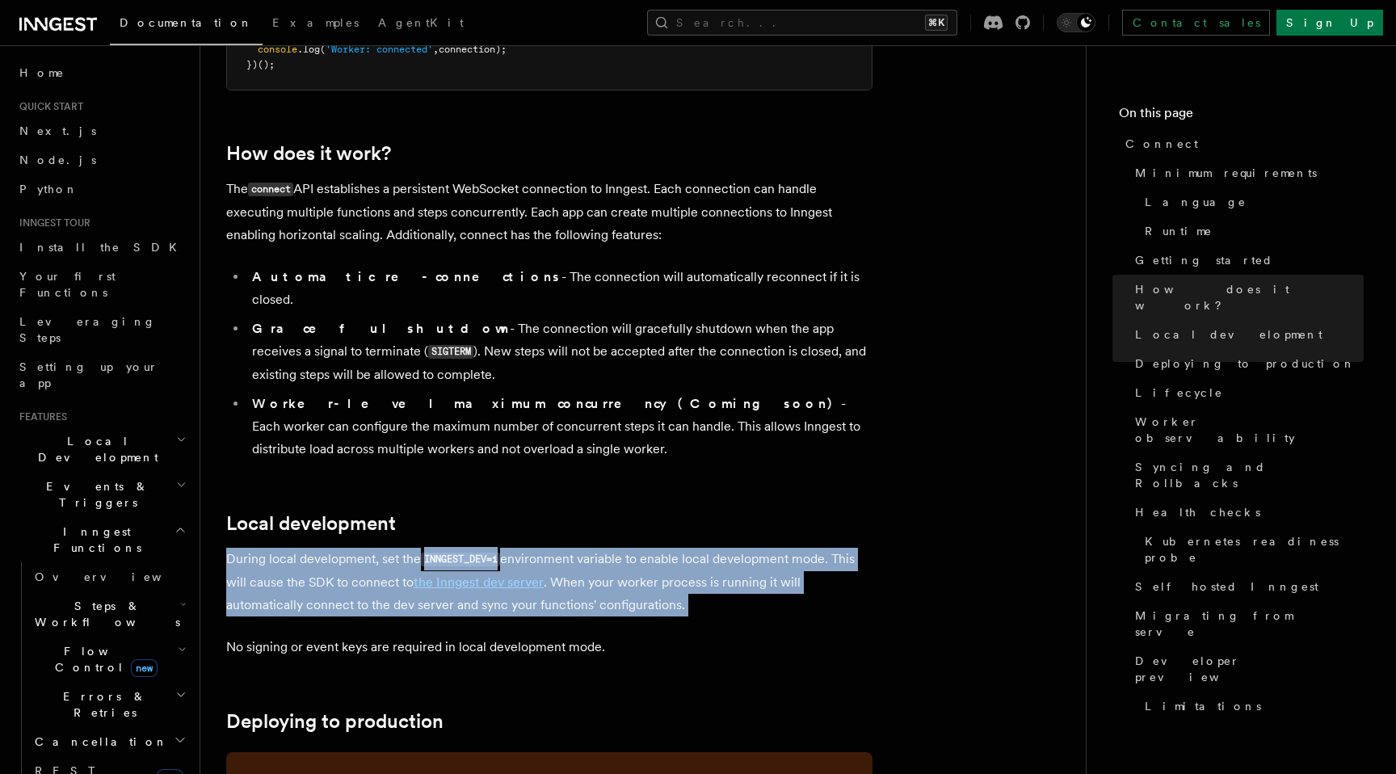
click at [639, 548] on p "During local development, set the INNGEST_DEV=1 environment variable to enable …" at bounding box center [549, 582] width 646 height 69
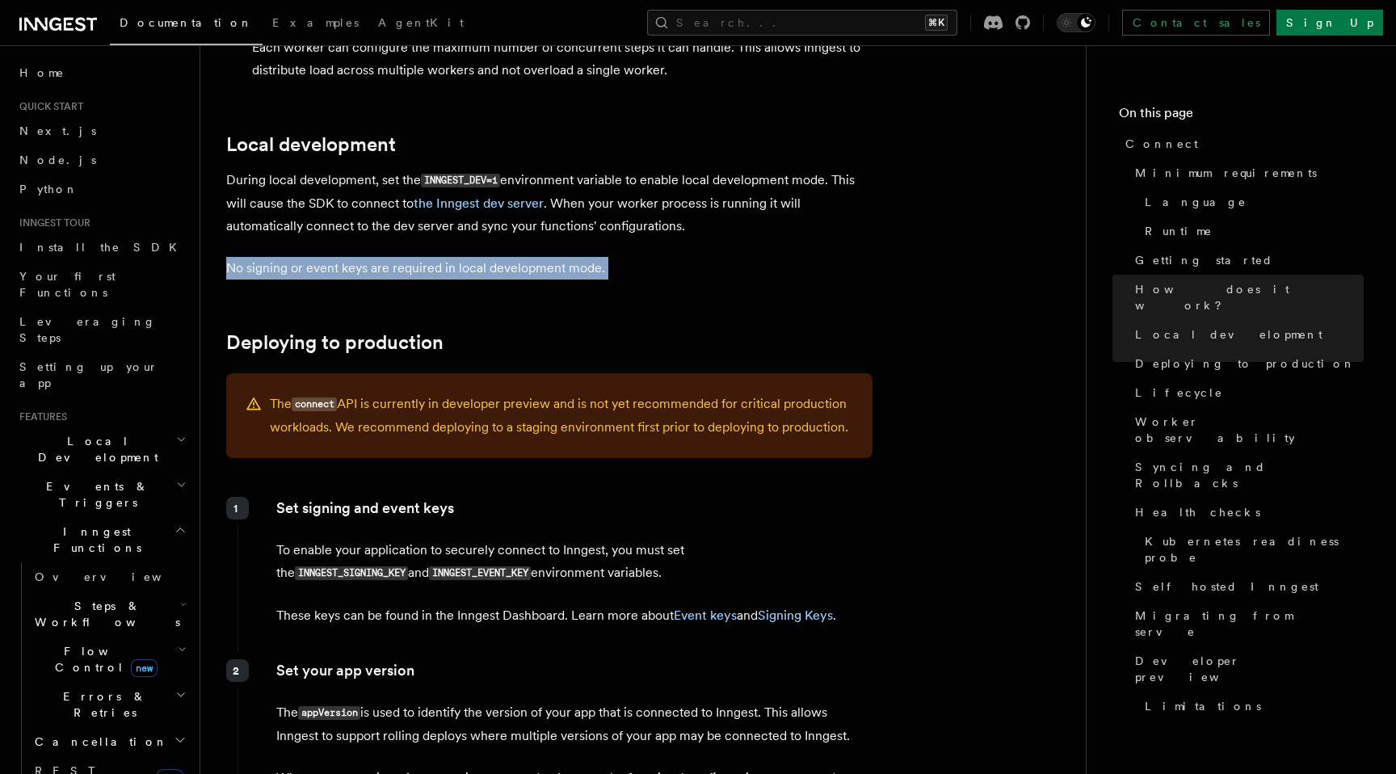
scroll to position [2053, 0]
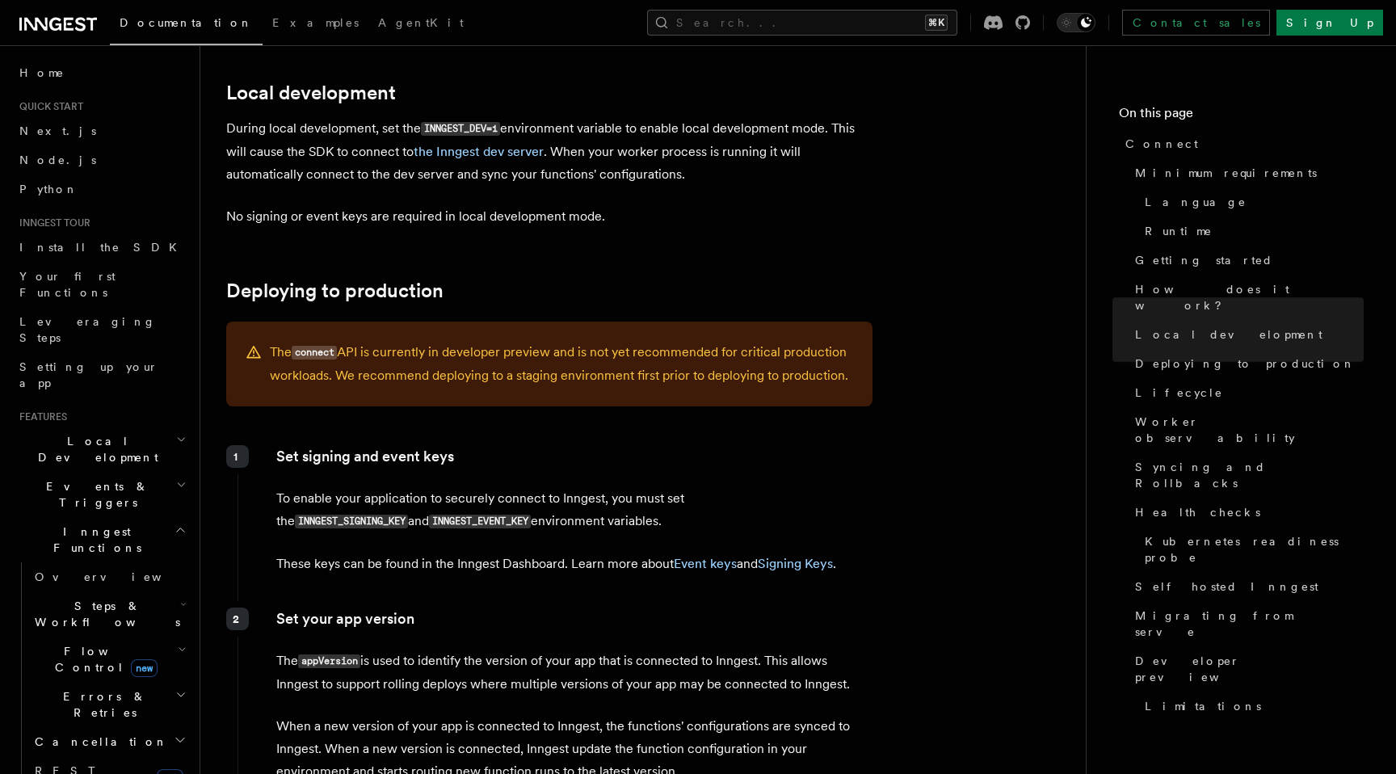
click at [457, 456] on div "Set signing and event keys To enable your application to securely connect to In…" at bounding box center [554, 517] width 635 height 156
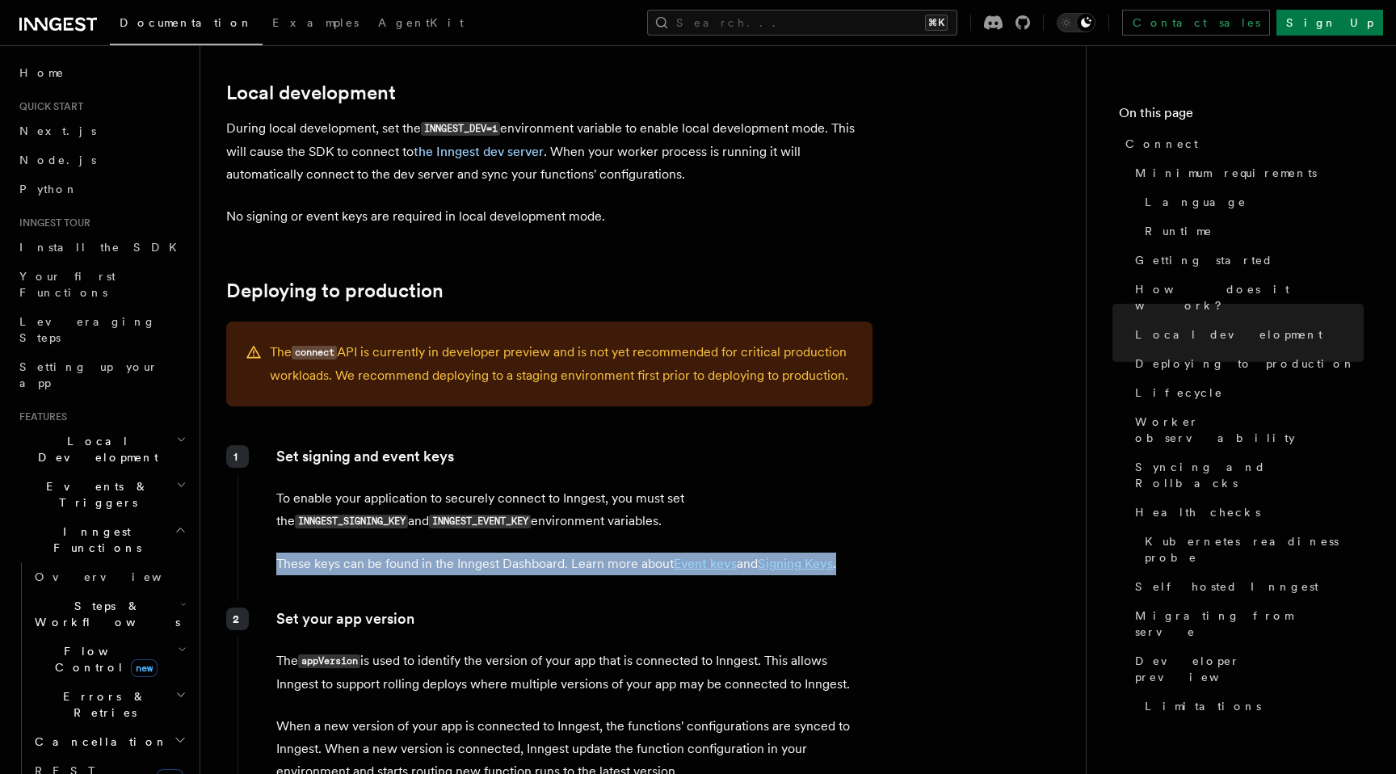
click at [457, 456] on div "Set signing and event keys To enable your application to securely connect to In…" at bounding box center [554, 517] width 635 height 156
click at [457, 552] on p "These keys can be found in the Inngest Dashboard. Learn more about Event keys a…" at bounding box center [573, 563] width 595 height 23
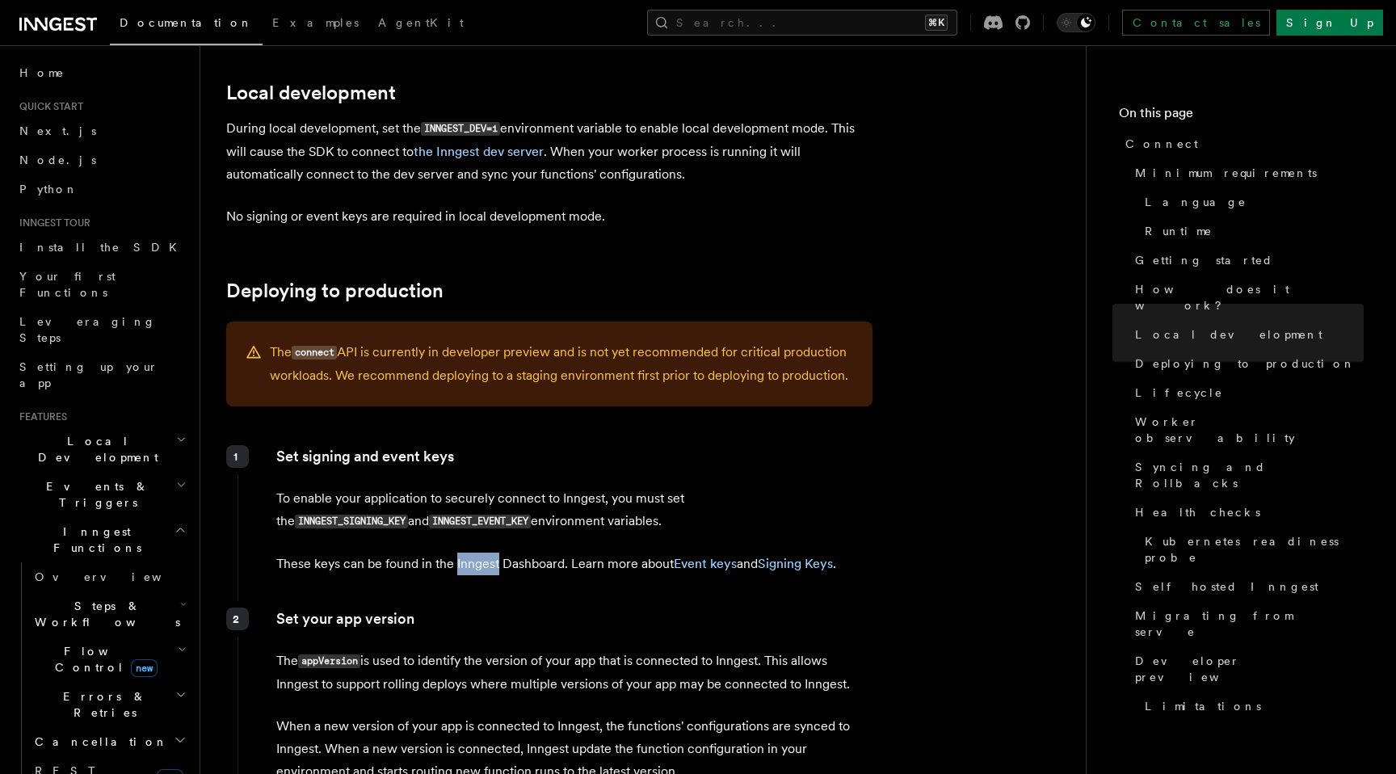
click at [457, 552] on p "These keys can be found in the Inngest Dashboard. Learn more about Event keys a…" at bounding box center [573, 563] width 595 height 23
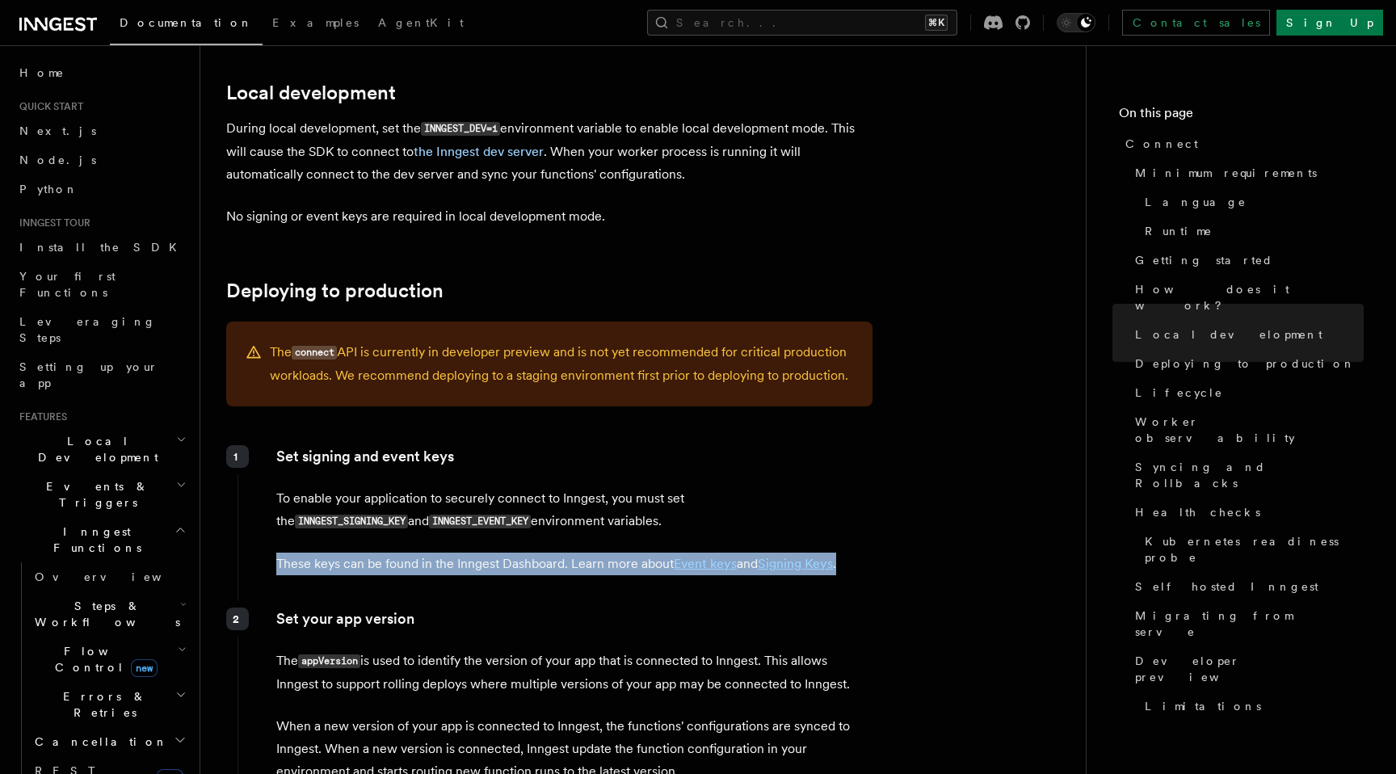
click at [457, 552] on p "These keys can be found in the Inngest Dashboard. Learn more about Event keys a…" at bounding box center [573, 563] width 595 height 23
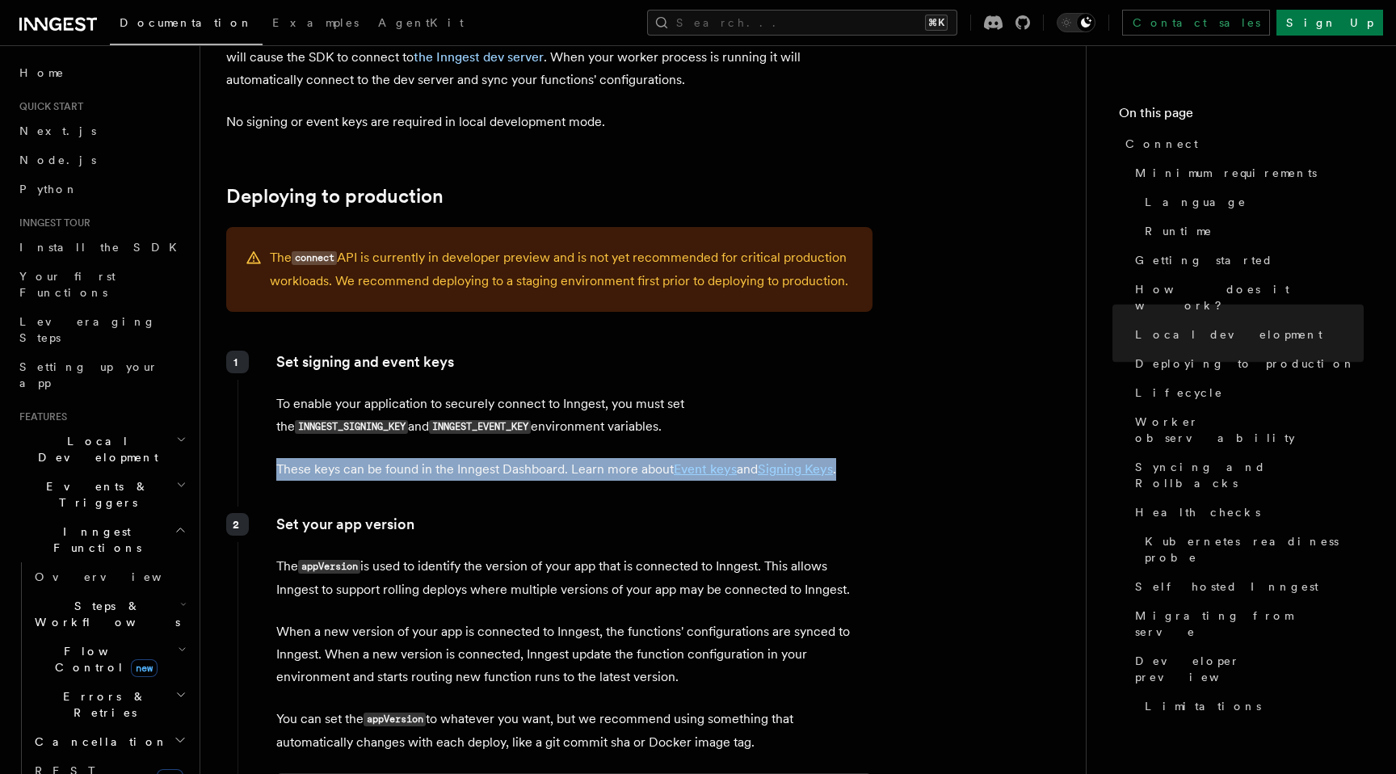
scroll to position [2168, 0]
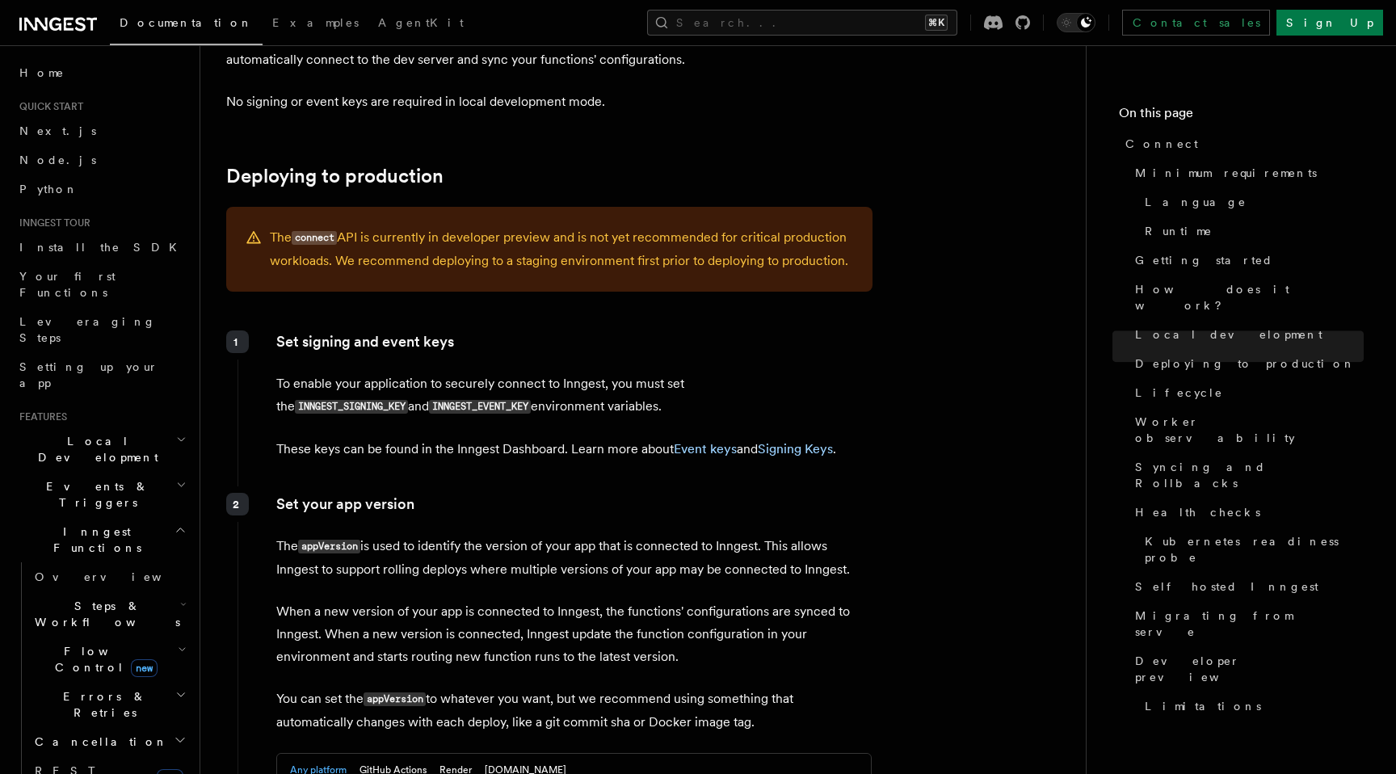
click at [463, 535] on p "The appVersion is used to identify the version of your app that is connected to…" at bounding box center [573, 558] width 595 height 46
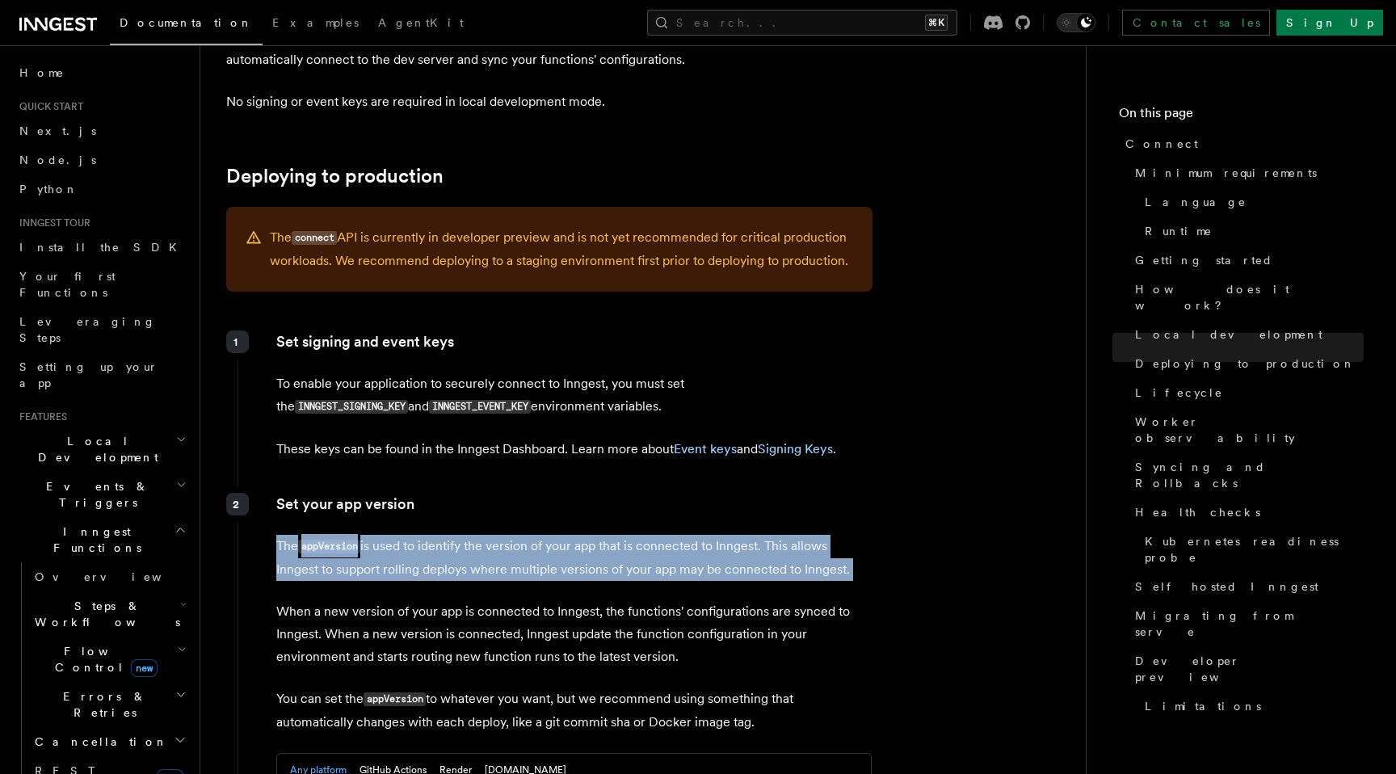
click at [463, 535] on p "The appVersion is used to identify the version of your app that is connected to…" at bounding box center [573, 558] width 595 height 46
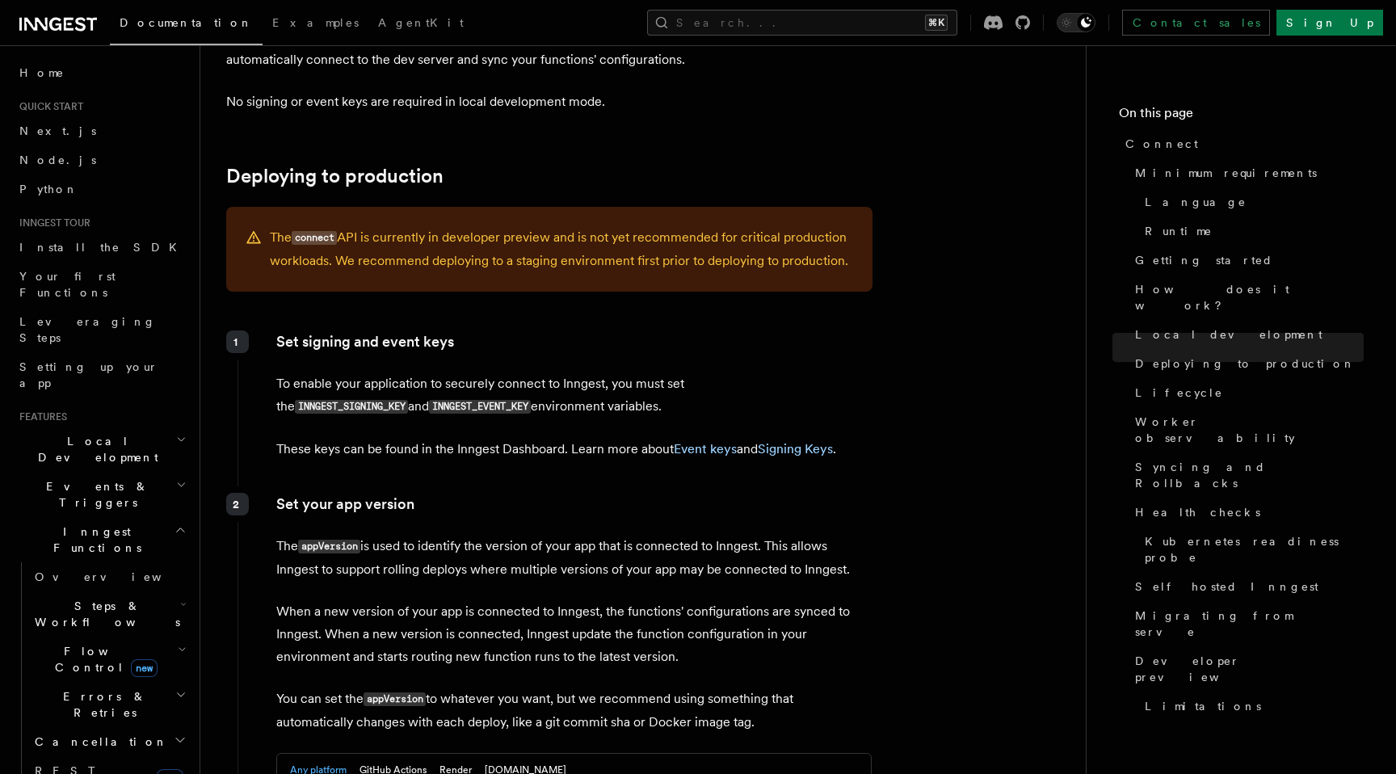
click at [463, 600] on p "When a new version of your app is connected to Inngest, the functions' configur…" at bounding box center [573, 634] width 595 height 68
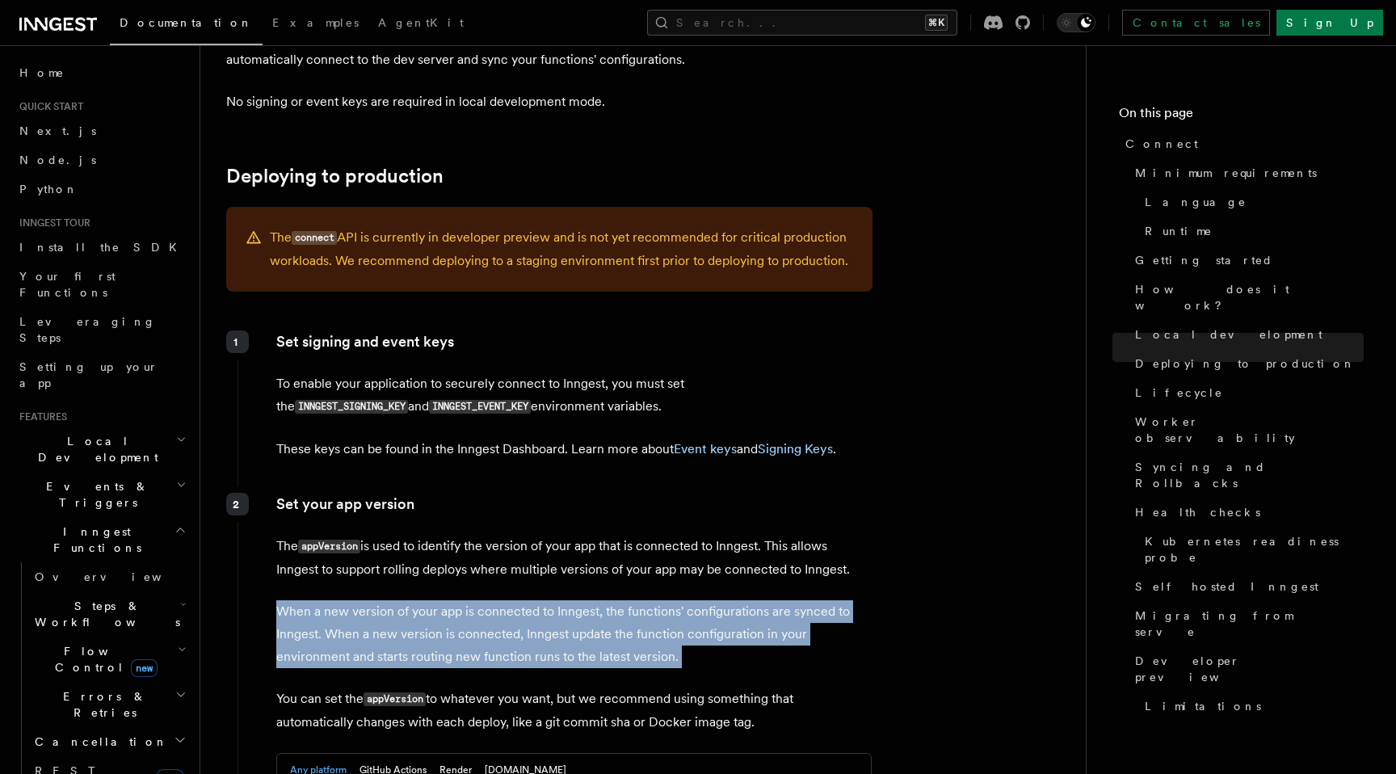
click at [463, 600] on p "When a new version of your app is connected to Inngest, the functions' configur…" at bounding box center [573, 634] width 595 height 68
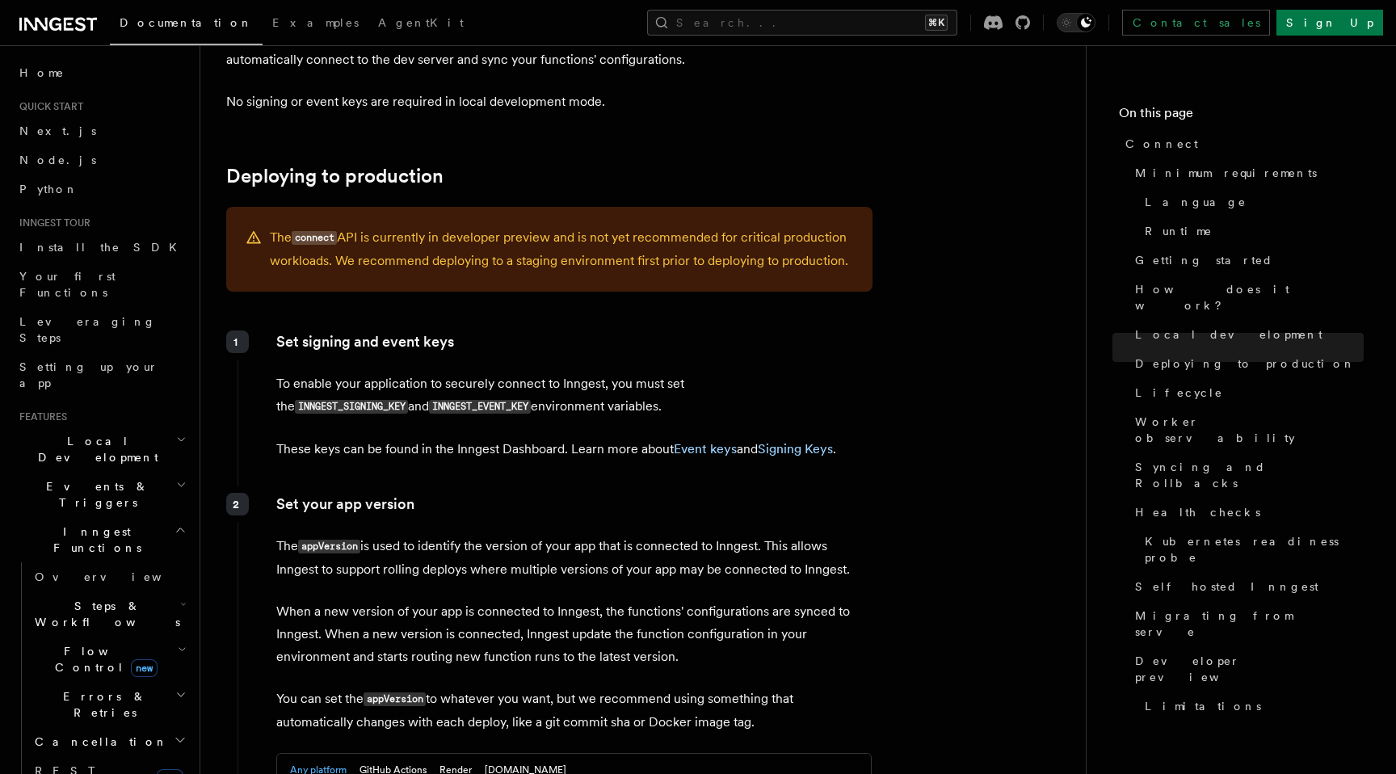
click at [489, 602] on div "Set your app version The appVersion is used to identify the version of your app…" at bounding box center [554, 718] width 635 height 464
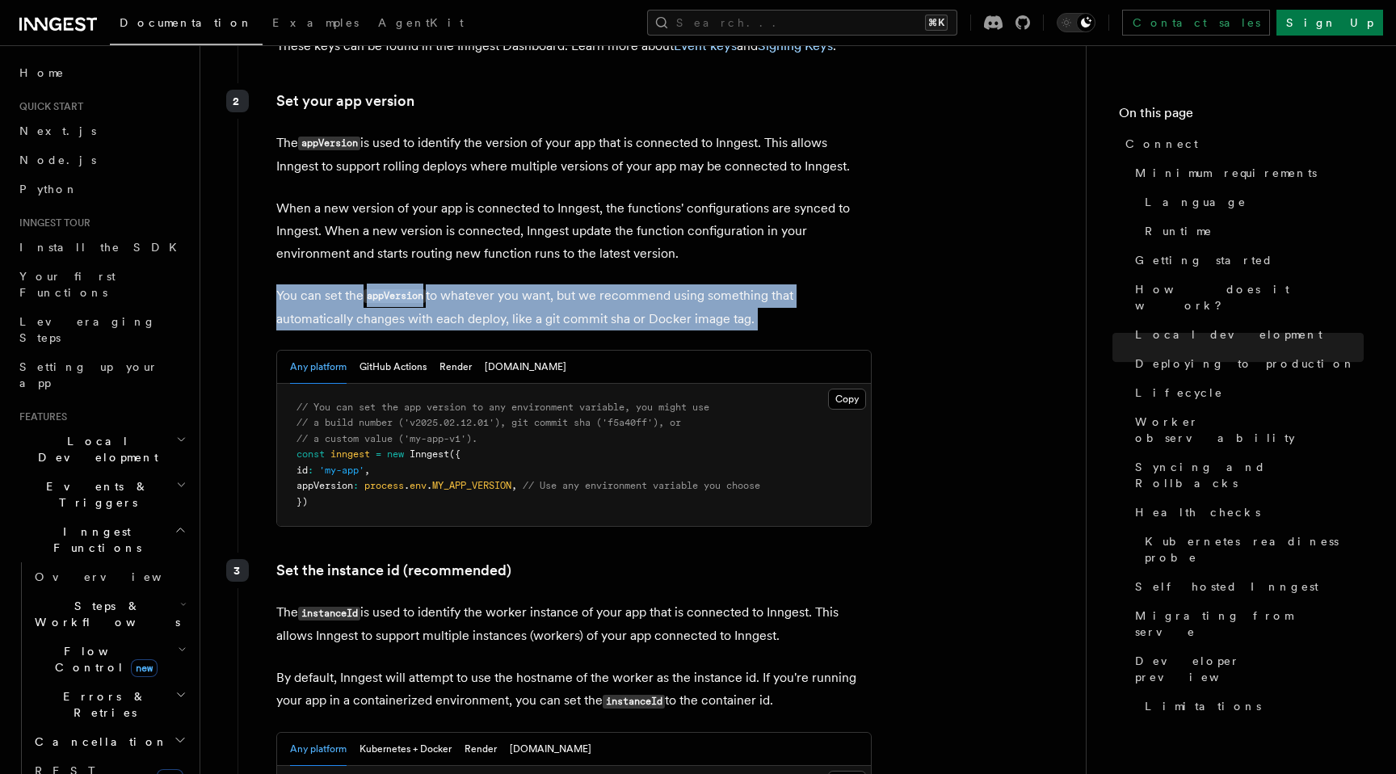
scroll to position [2598, 0]
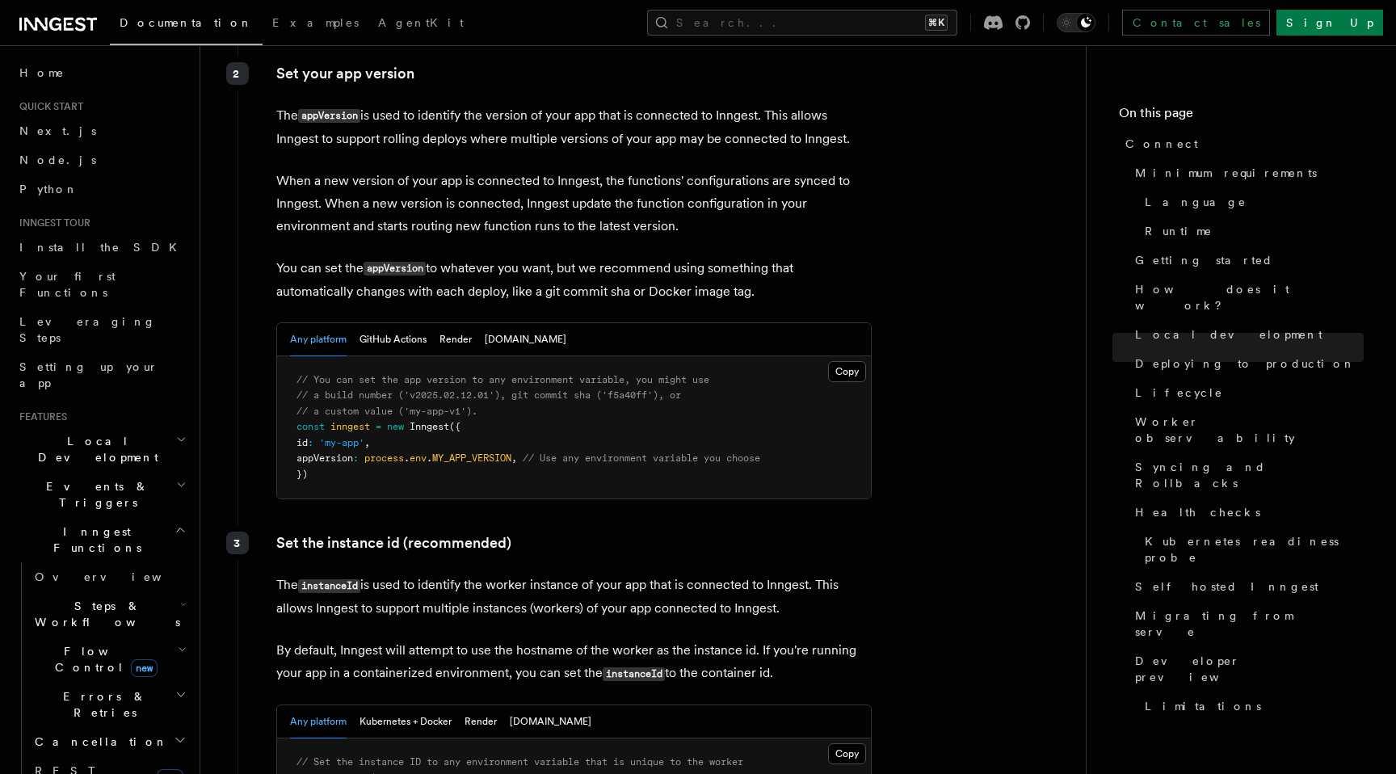
click at [459, 573] on p "The instanceId is used to identify the worker instance of your app that is conn…" at bounding box center [573, 596] width 595 height 46
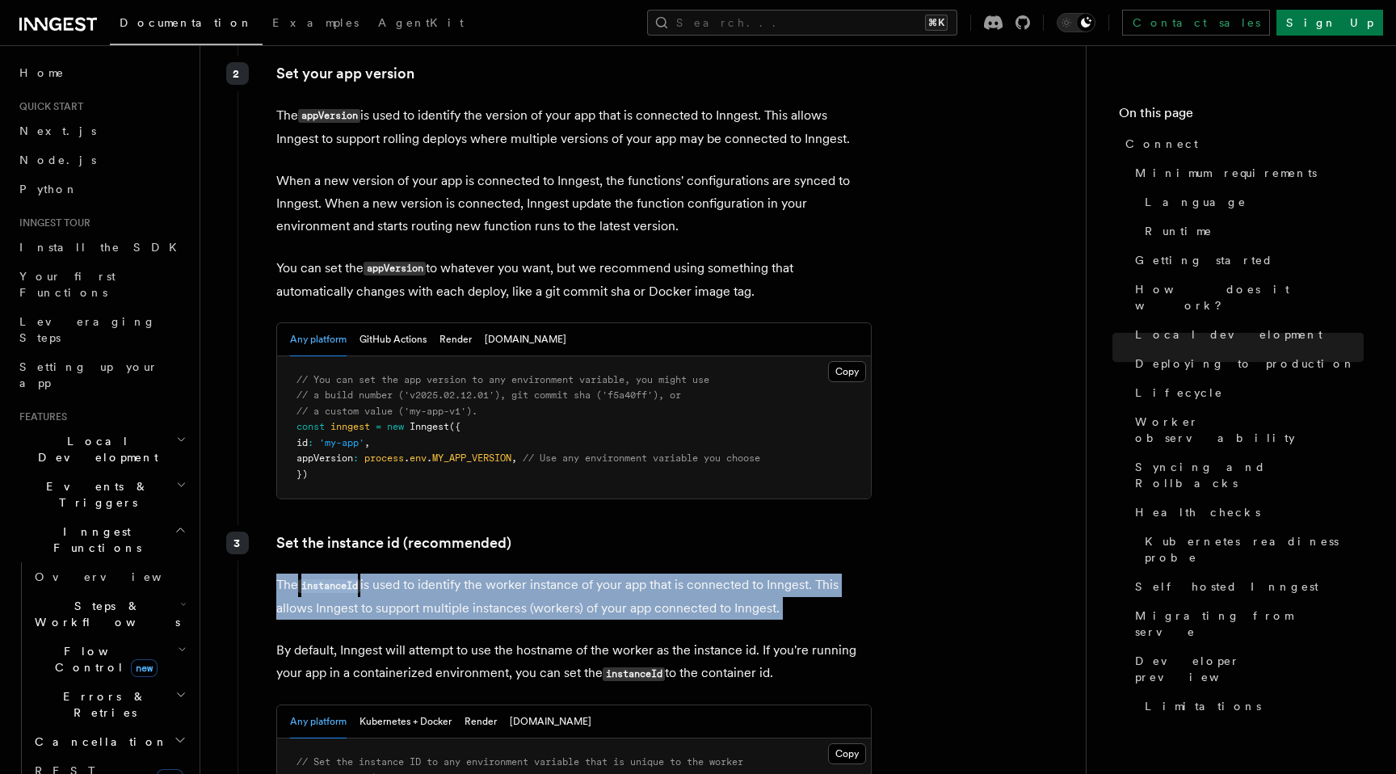
click at [459, 573] on p "The instanceId is used to identify the worker instance of your app that is conn…" at bounding box center [573, 596] width 595 height 46
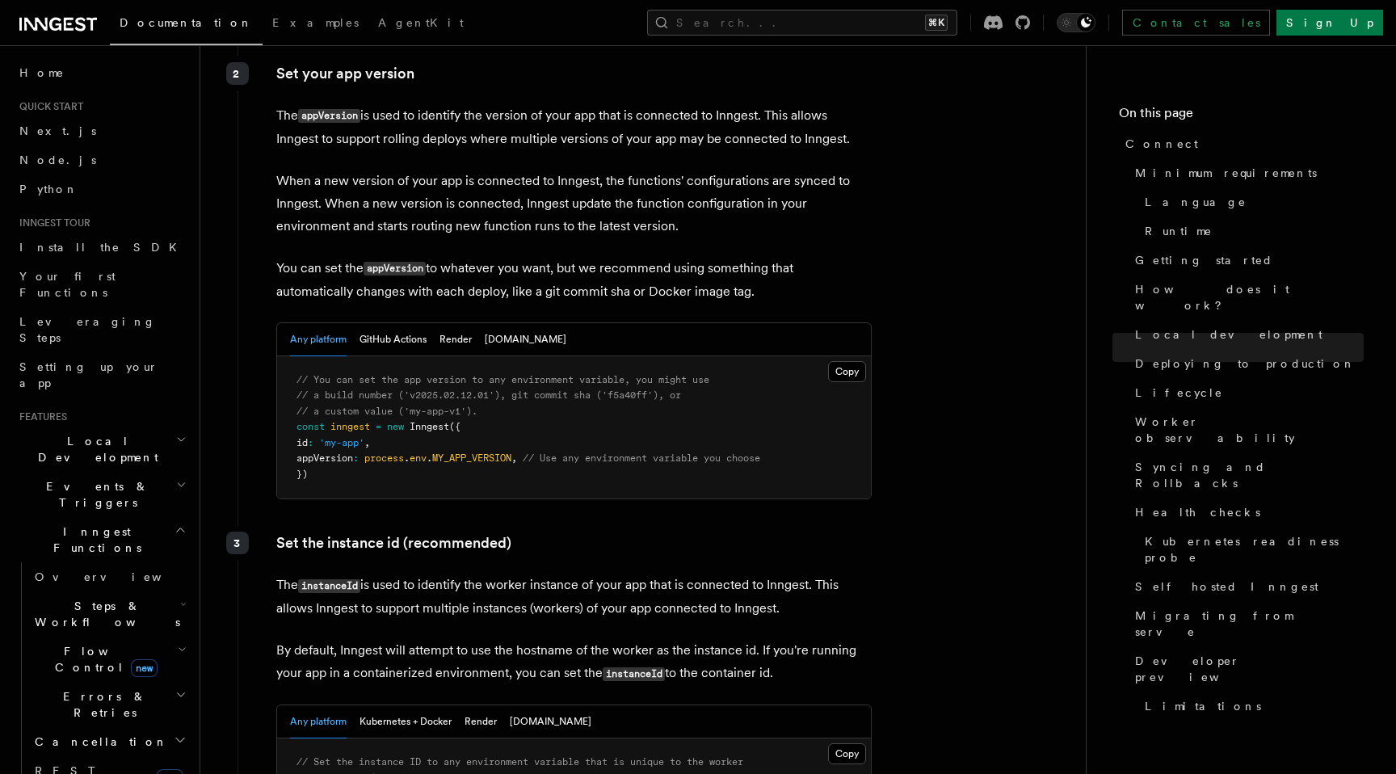
click at [459, 639] on p "By default, Inngest will attempt to use the hostname of the worker as the insta…" at bounding box center [573, 662] width 595 height 46
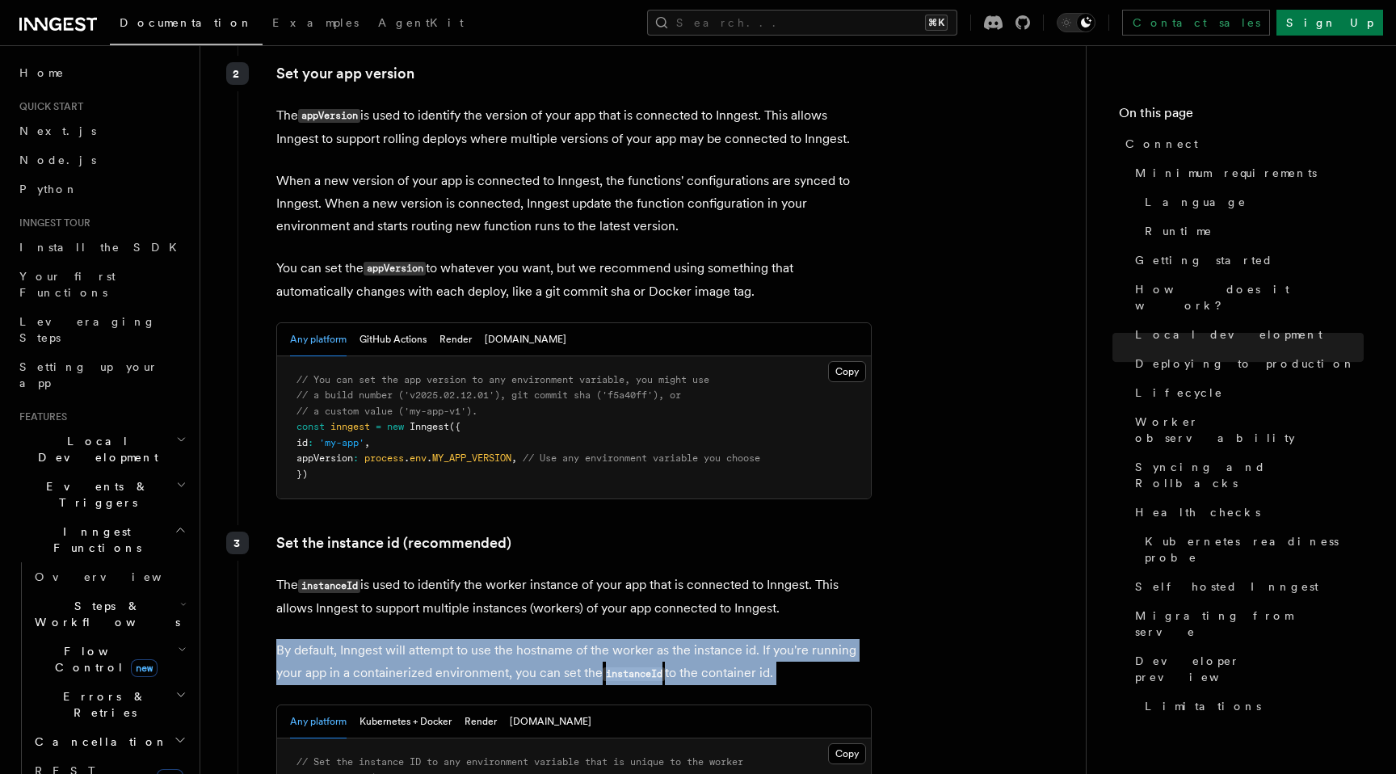
click at [459, 639] on p "By default, Inngest will attempt to use the hostname of the worker as the insta…" at bounding box center [573, 662] width 595 height 46
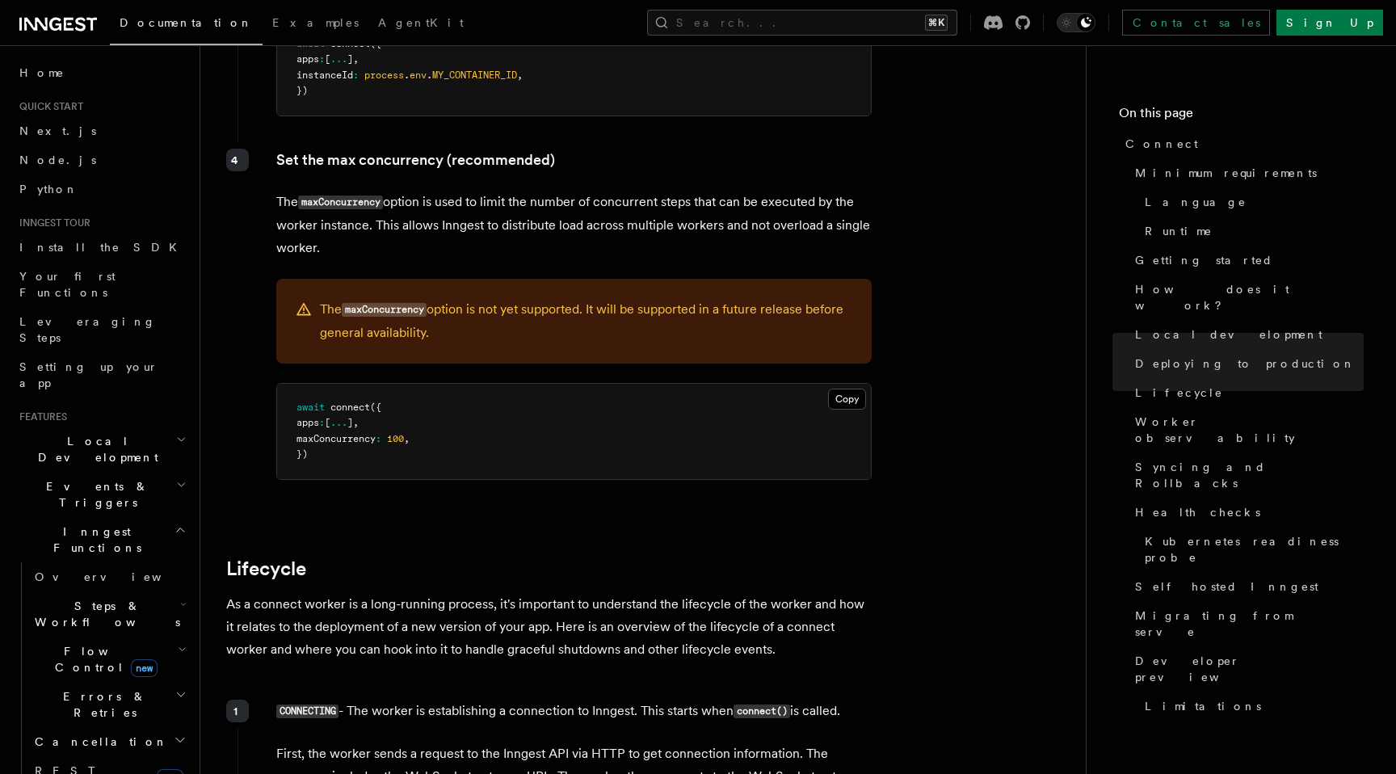
scroll to position [3347, 0]
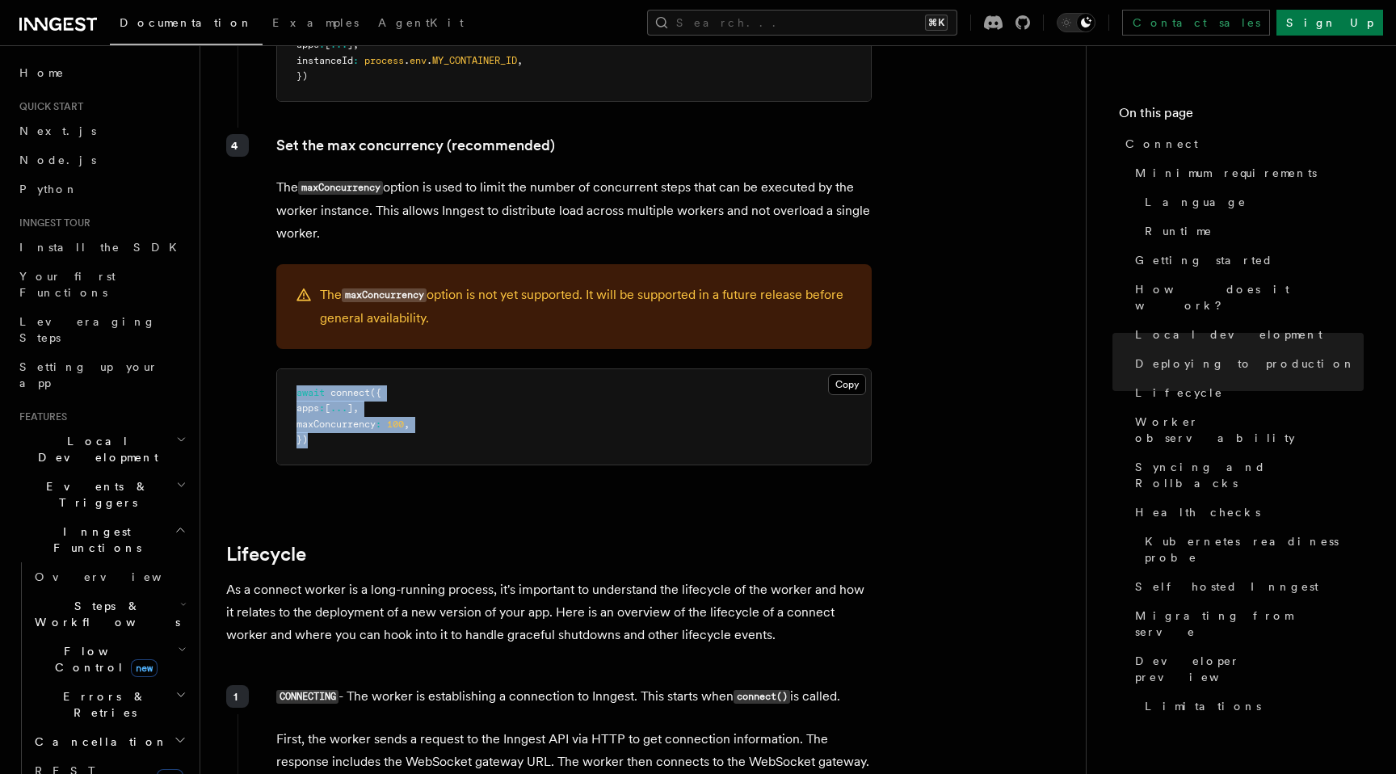
drag, startPoint x: 286, startPoint y: 314, endPoint x: 376, endPoint y: 384, distance: 113.9
click at [376, 384] on div "Copy Copied await connect ({ apps : [ ... ] , maxConcurrency : 100 , })" at bounding box center [573, 416] width 595 height 97
click at [388, 383] on pre "await connect ({ apps : [ ... ] , maxConcurrency : 100 , })" at bounding box center [574, 416] width 594 height 95
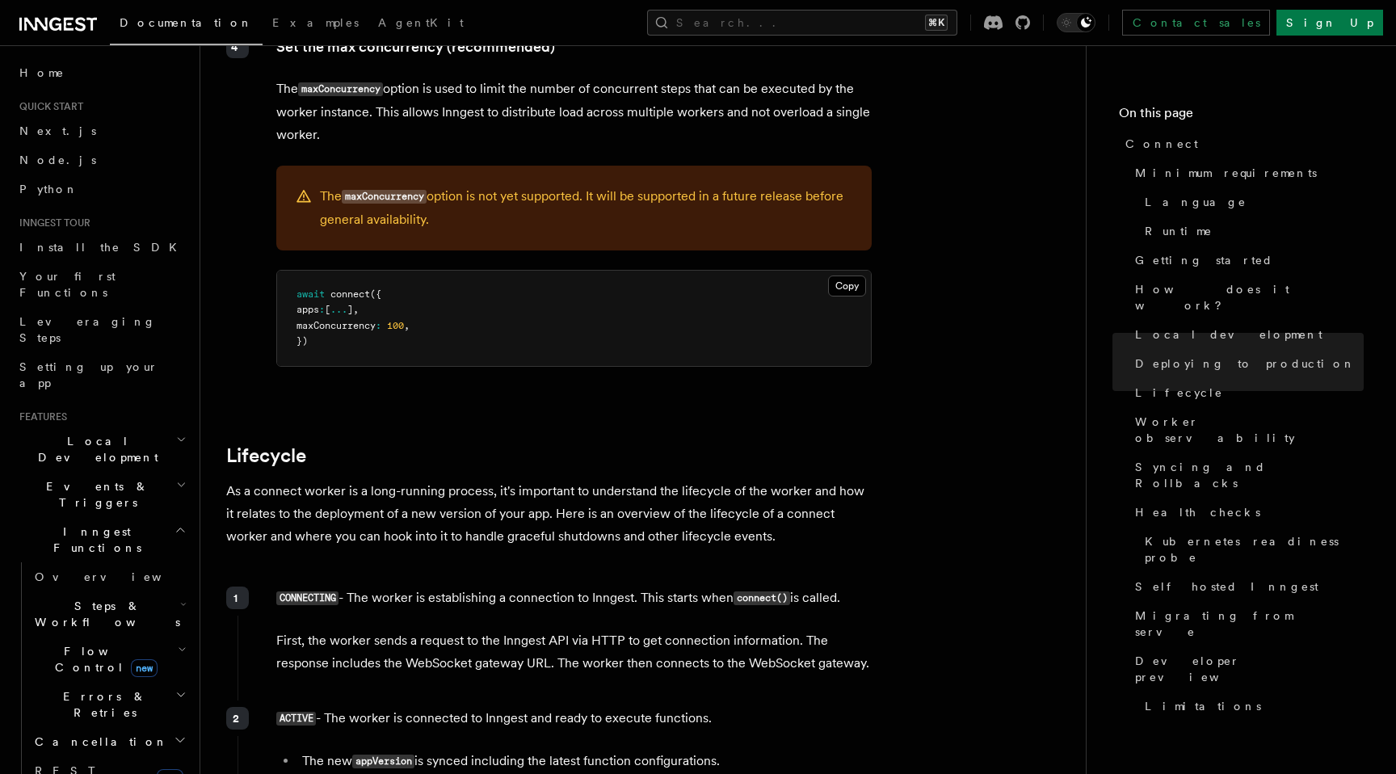
scroll to position [3458, 0]
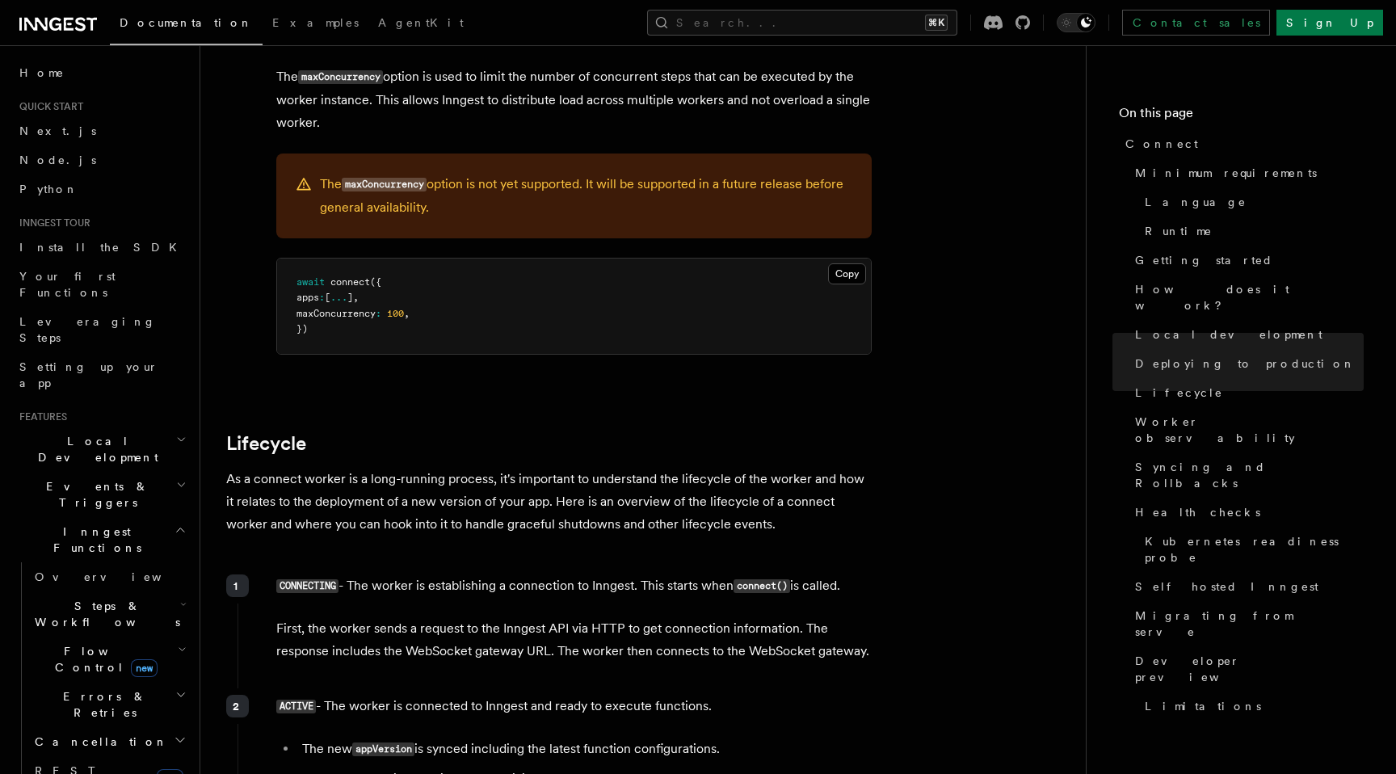
click at [555, 468] on p "As a connect worker is a long-running process, it's important to understand the…" at bounding box center [549, 502] width 646 height 68
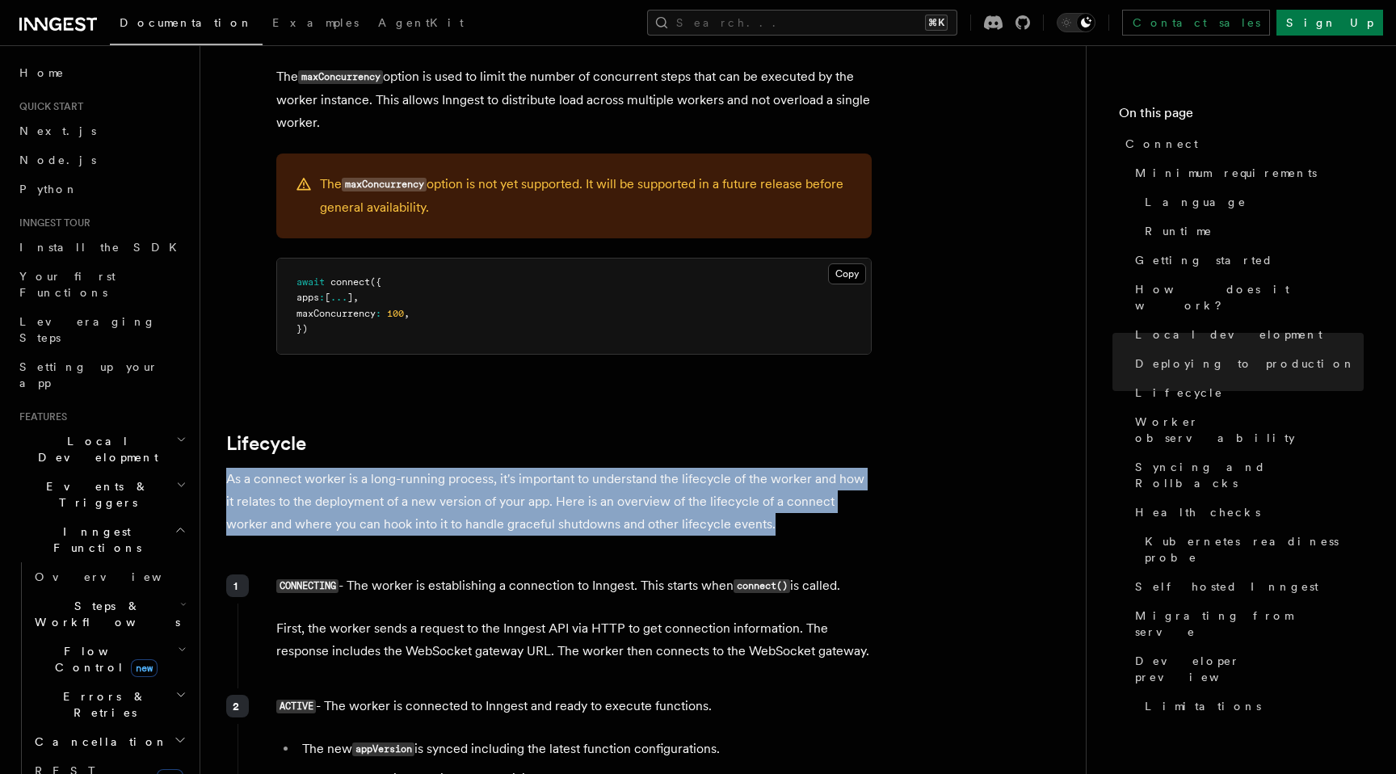
click at [555, 468] on p "As a connect worker is a long-running process, it's important to understand the…" at bounding box center [549, 502] width 646 height 68
click at [581, 574] on p "CONNECTING - The worker is establishing a connection to Inngest. This starts wh…" at bounding box center [573, 585] width 595 height 23
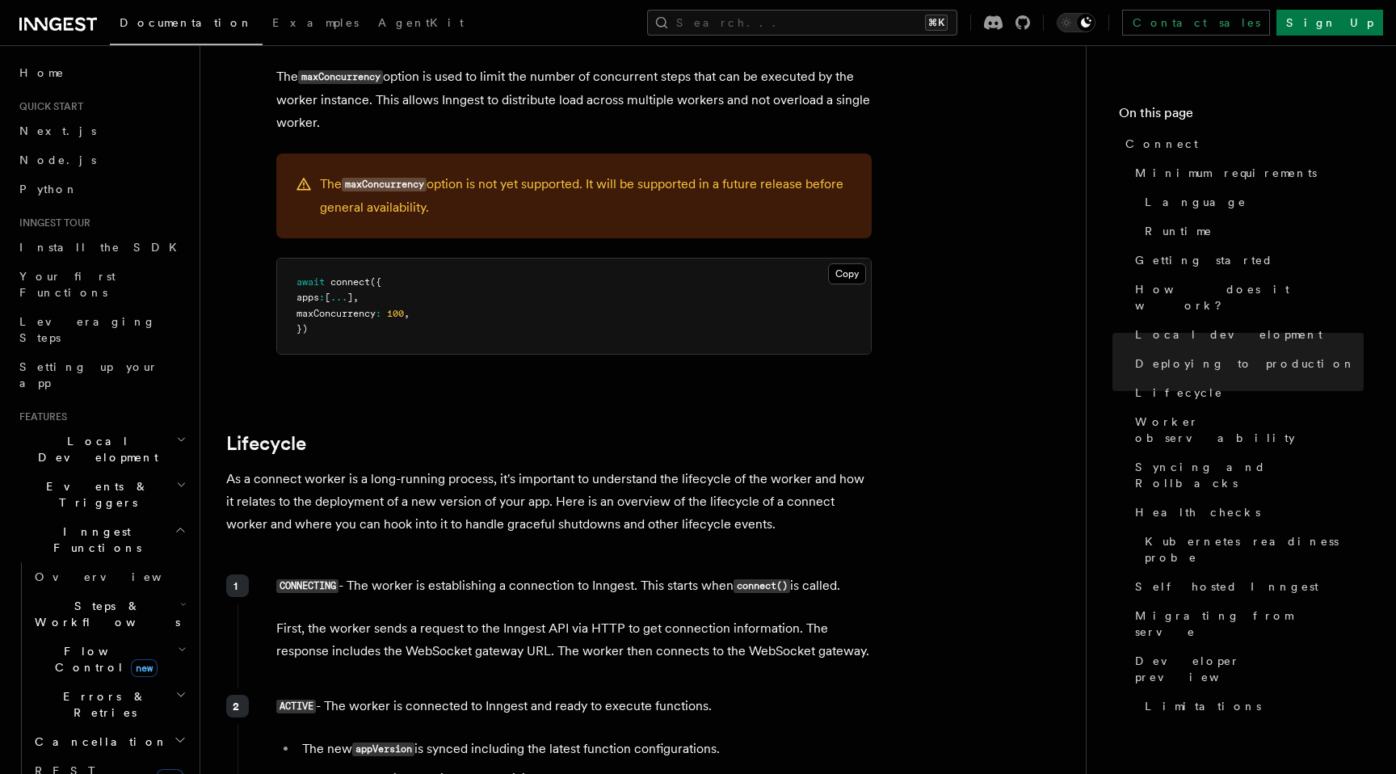
click at [581, 574] on p "CONNECTING - The worker is establishing a connection to Inngest. This starts wh…" at bounding box center [573, 585] width 595 height 23
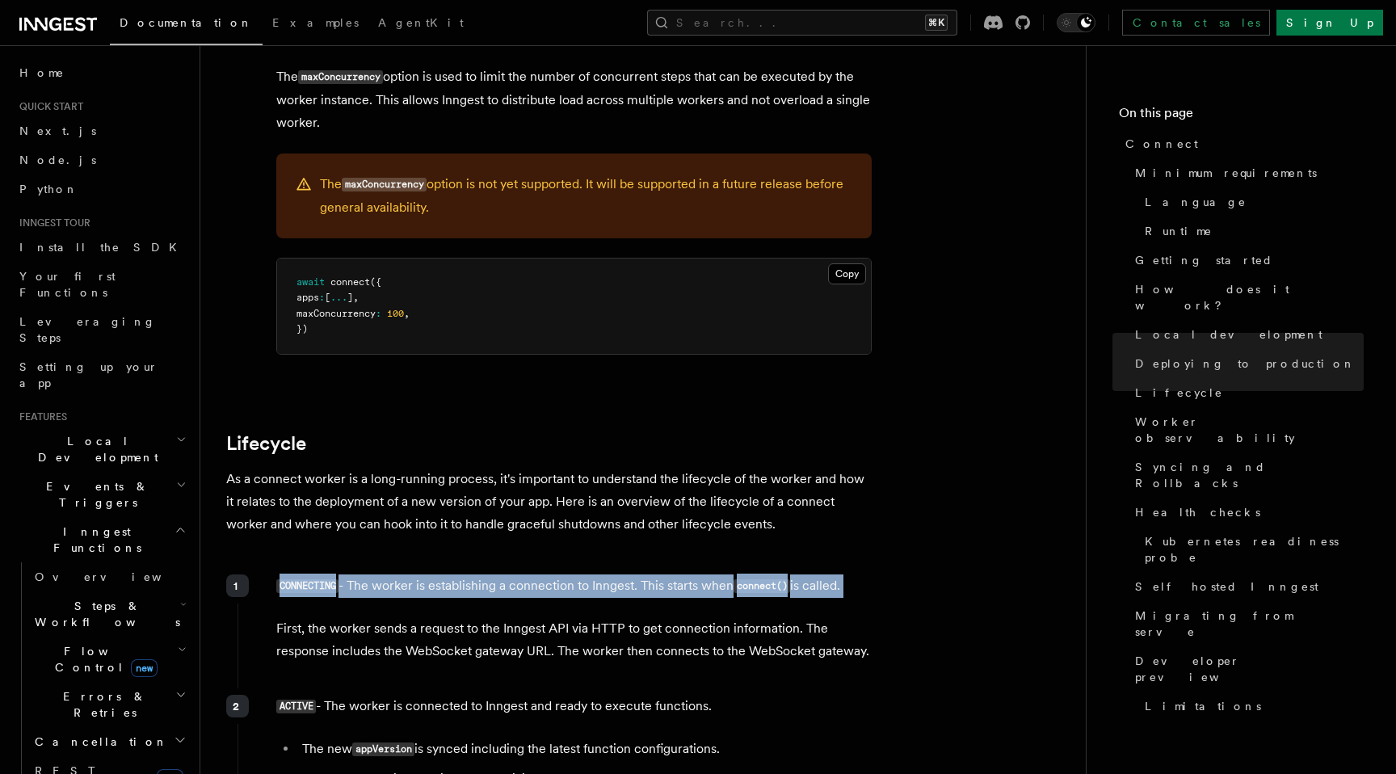
click at [581, 574] on p "CONNECTING - The worker is establishing a connection to Inngest. This starts wh…" at bounding box center [573, 585] width 595 height 23
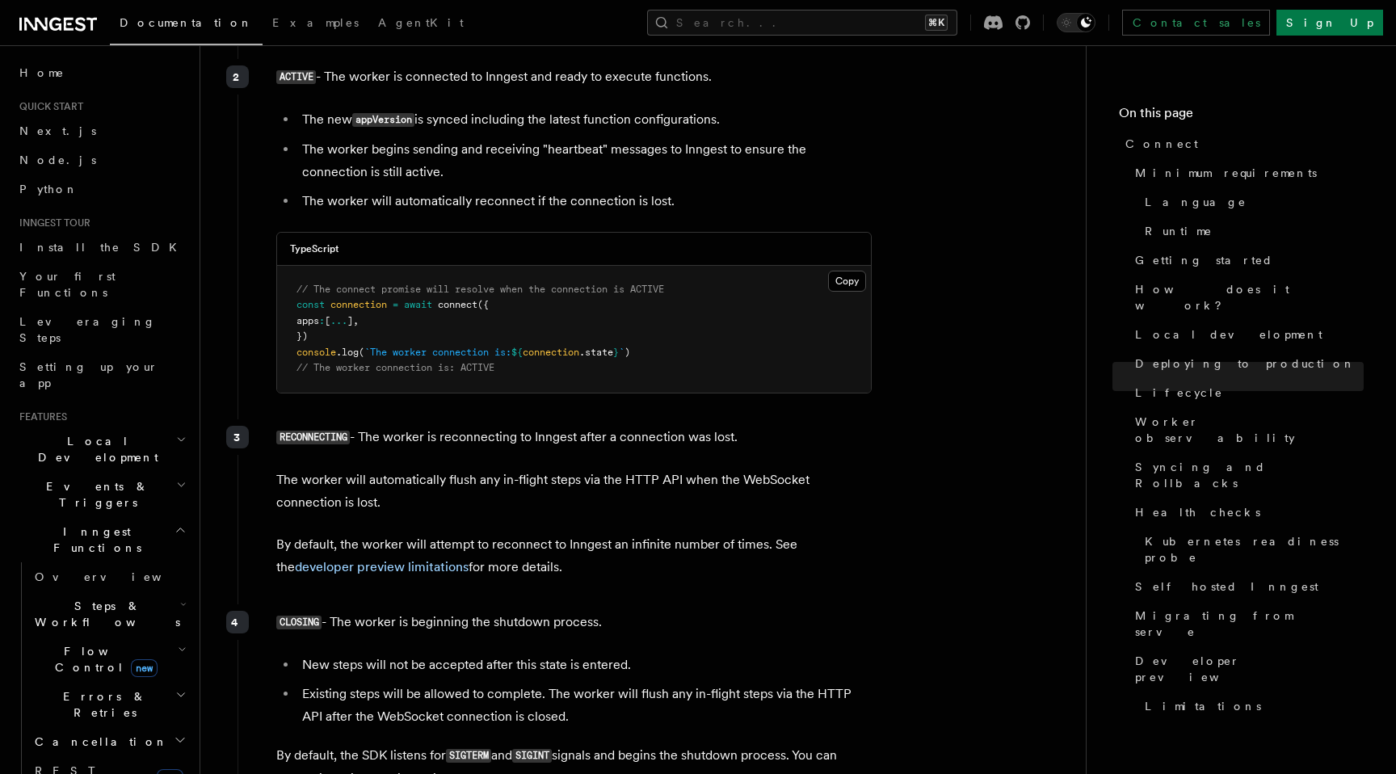
scroll to position [4093, 0]
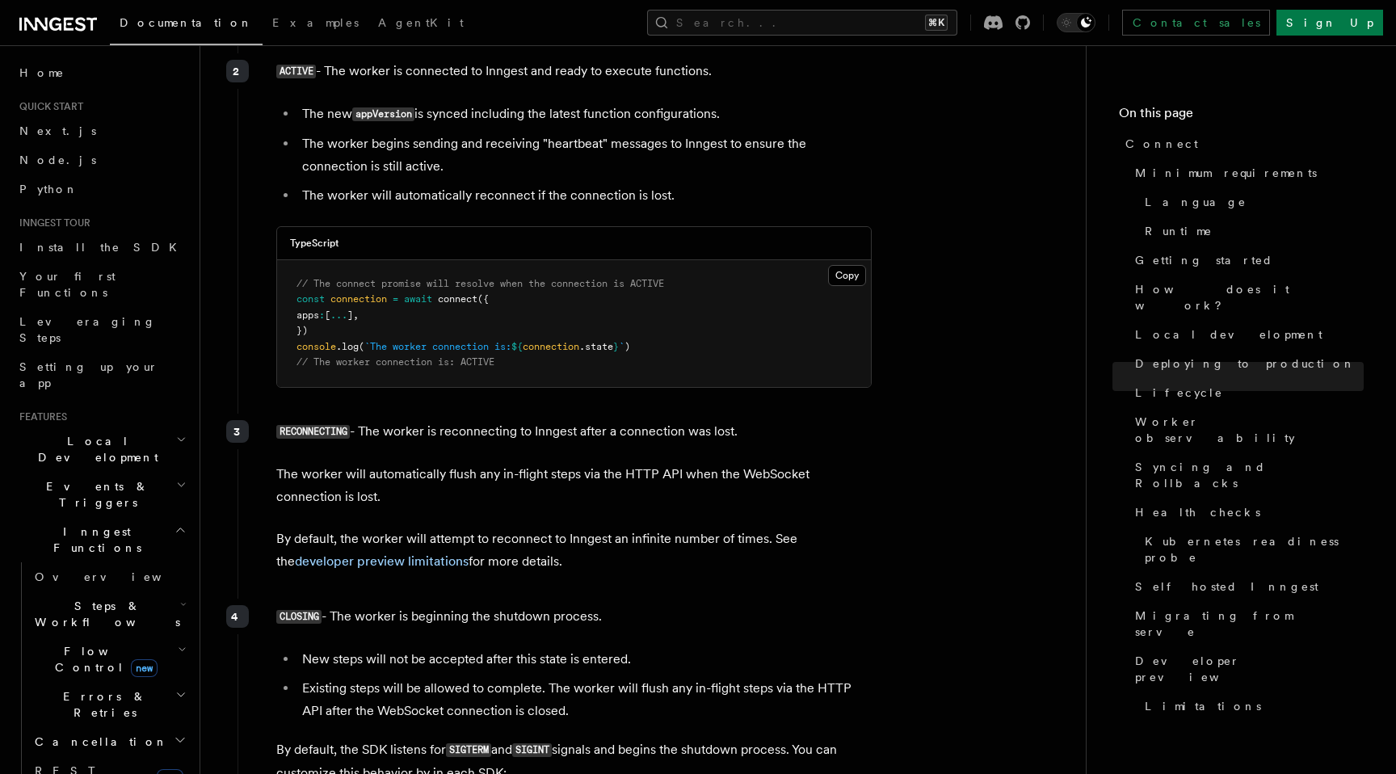
click at [529, 527] on p "By default, the worker will attempt to reconnect to Inngest an infinite number …" at bounding box center [573, 549] width 595 height 45
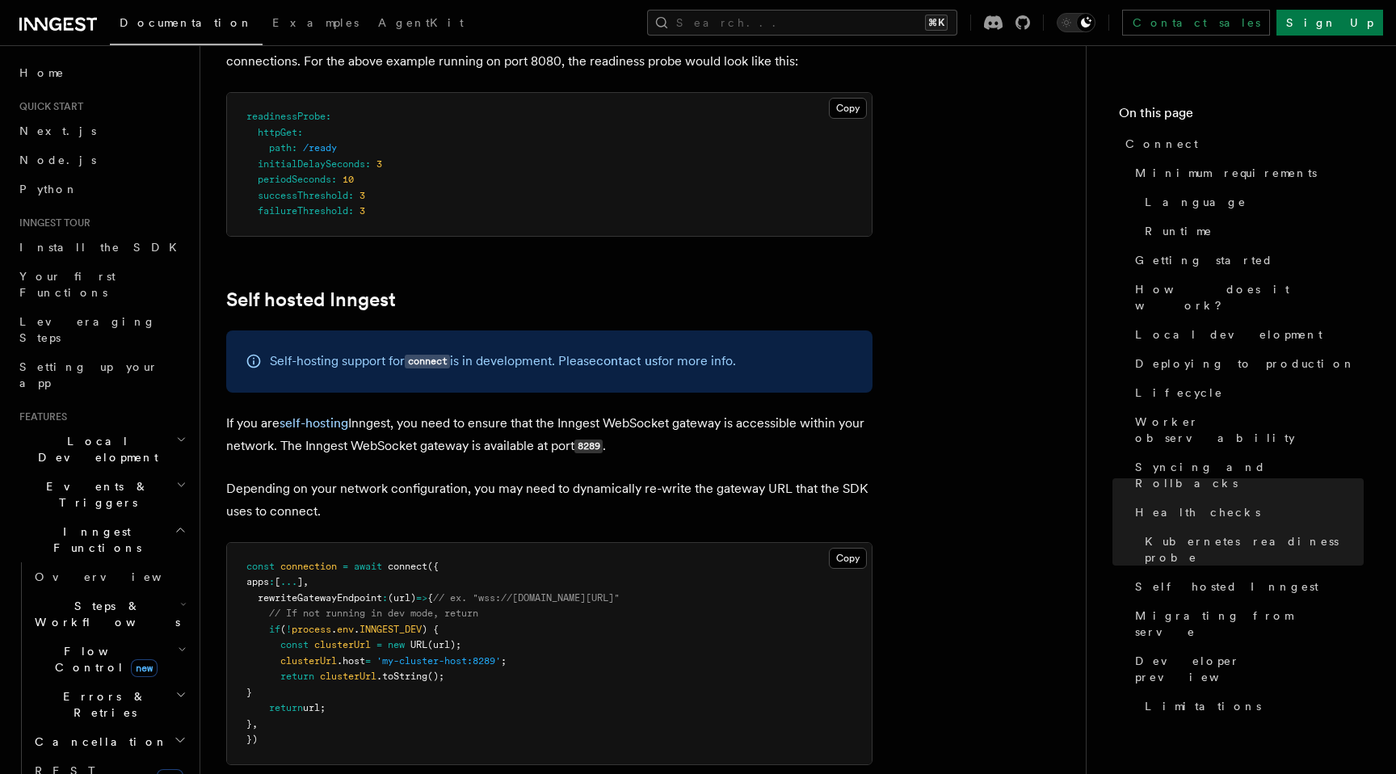
scroll to position [7467, 0]
